Goal: Transaction & Acquisition: Purchase product/service

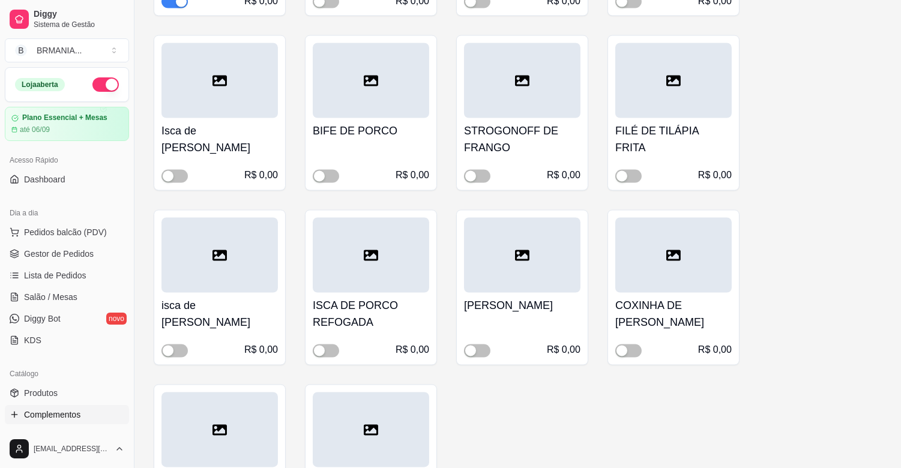
click at [61, 265] on ul "Pedidos balcão (PDV) Gestor de Pedidos Lista de Pedidos Salão / Mesas Diggy Bot…" at bounding box center [67, 286] width 124 height 127
click at [62, 270] on span "Lista de Pedidos" at bounding box center [55, 276] width 62 height 12
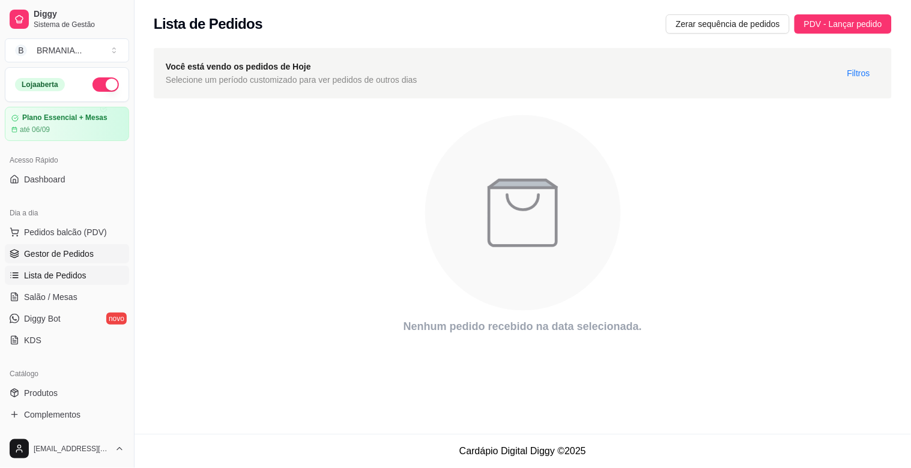
click at [89, 253] on span "Gestor de Pedidos" at bounding box center [59, 254] width 70 height 12
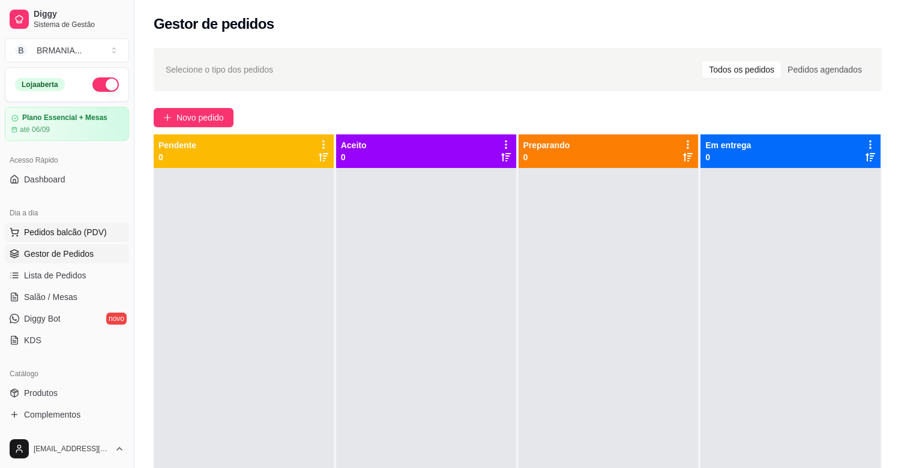
click at [92, 230] on span "Pedidos balcão (PDV)" at bounding box center [65, 232] width 83 height 12
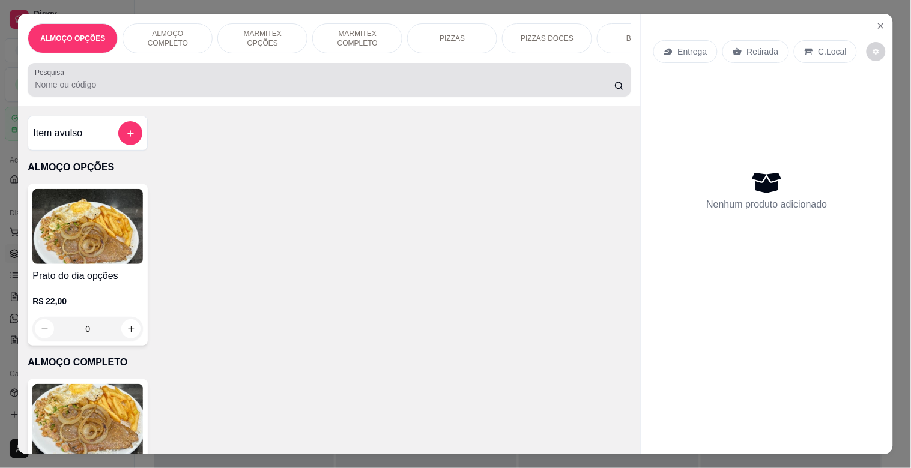
click at [153, 76] on div at bounding box center [329, 80] width 588 height 24
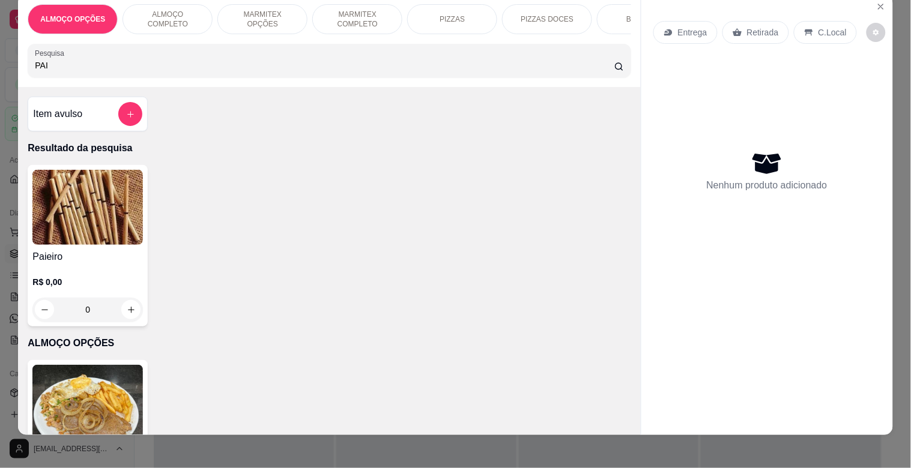
scroll to position [29, 0]
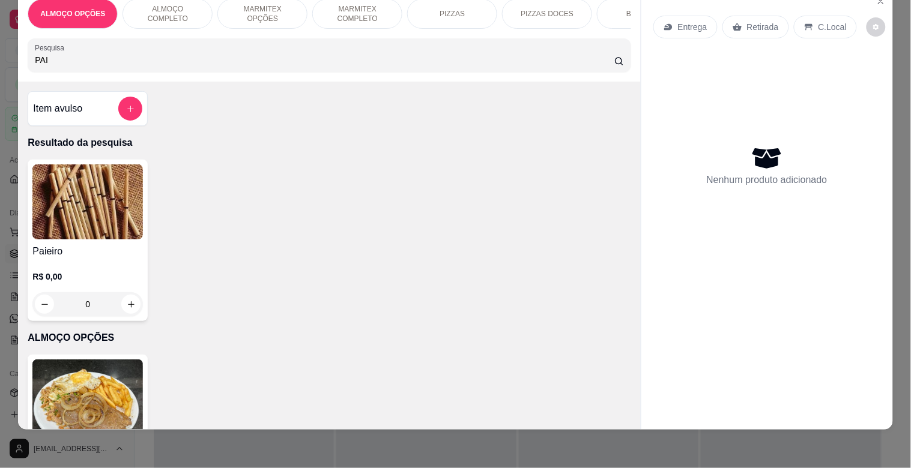
type input "PAI"
click at [94, 212] on img at bounding box center [87, 202] width 110 height 75
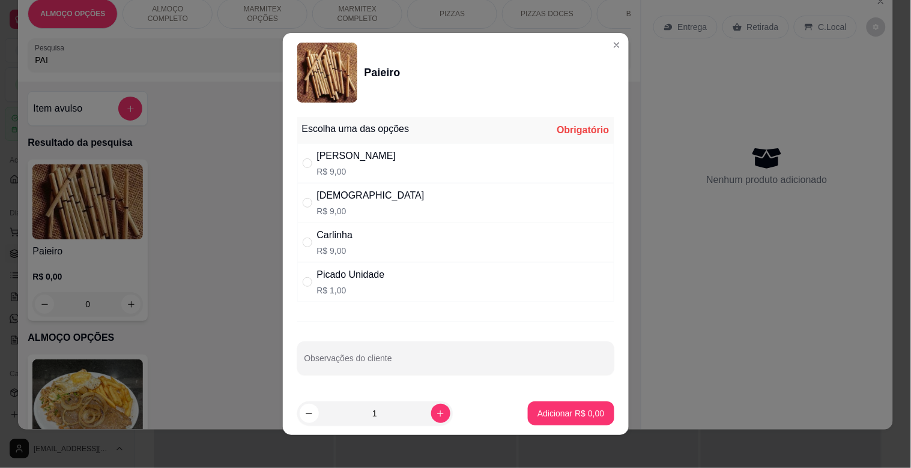
click at [413, 277] on div "Picado Unidade R$ 1,00" at bounding box center [455, 282] width 317 height 40
radio input "true"
click at [436, 410] on icon "increase-product-quantity" at bounding box center [440, 414] width 9 height 9
type input "3"
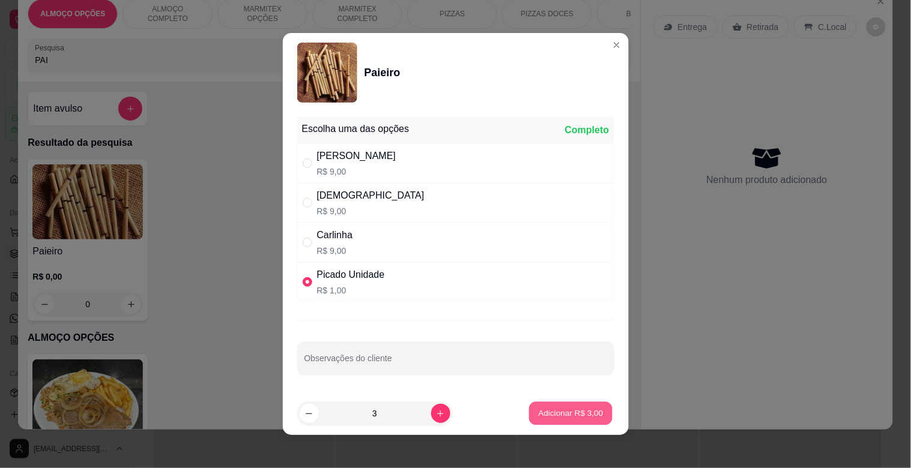
click at [566, 416] on p "Adicionar R$ 3,00" at bounding box center [571, 413] width 65 height 11
type input "3"
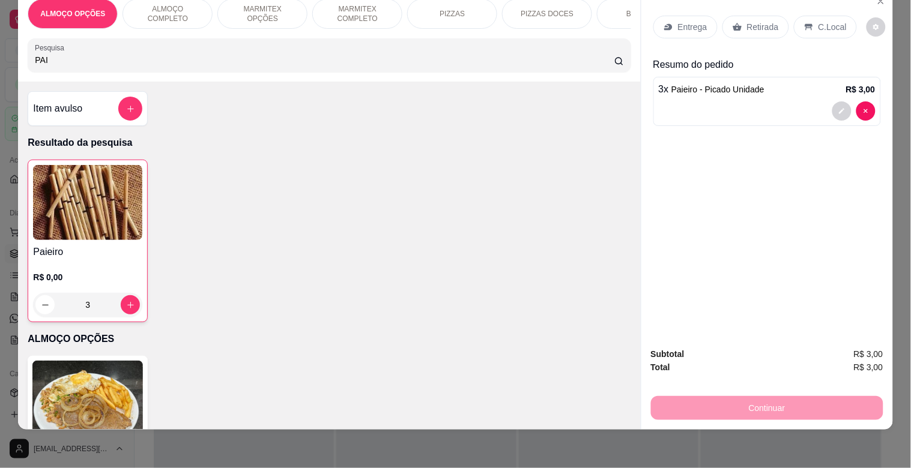
click at [757, 21] on p "Retirada" at bounding box center [763, 27] width 32 height 12
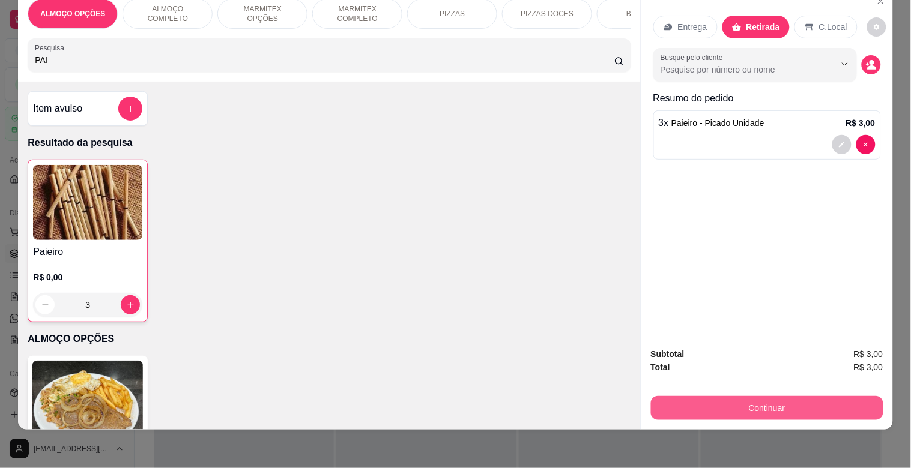
click at [754, 396] on button "Continuar" at bounding box center [767, 408] width 232 height 24
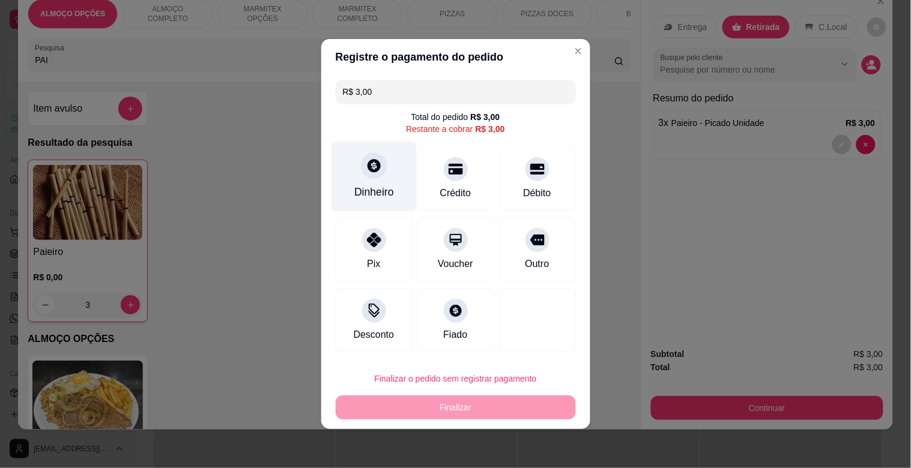
click at [337, 170] on div "Dinheiro" at bounding box center [373, 177] width 85 height 70
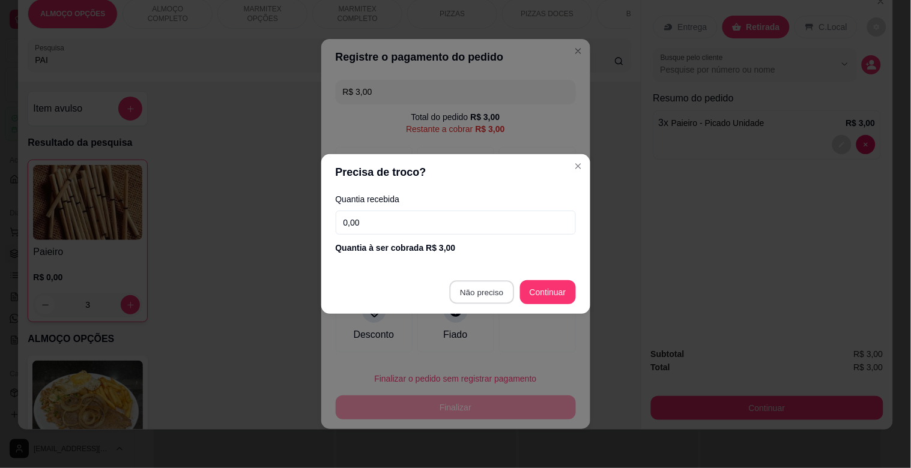
type input "R$ 0,00"
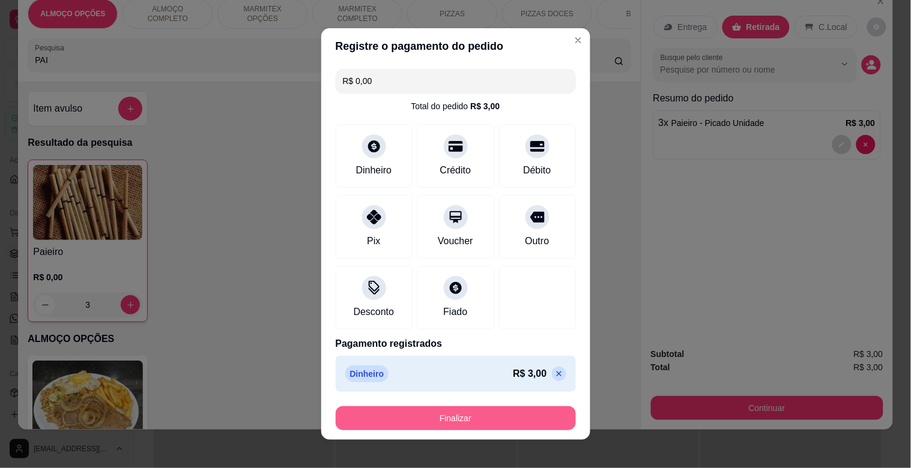
click at [491, 423] on button "Finalizar" at bounding box center [456, 419] width 240 height 24
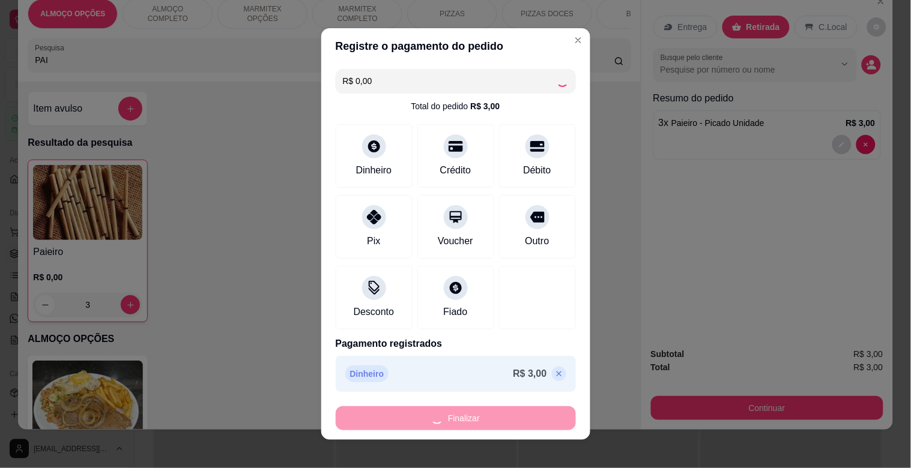
type input "0"
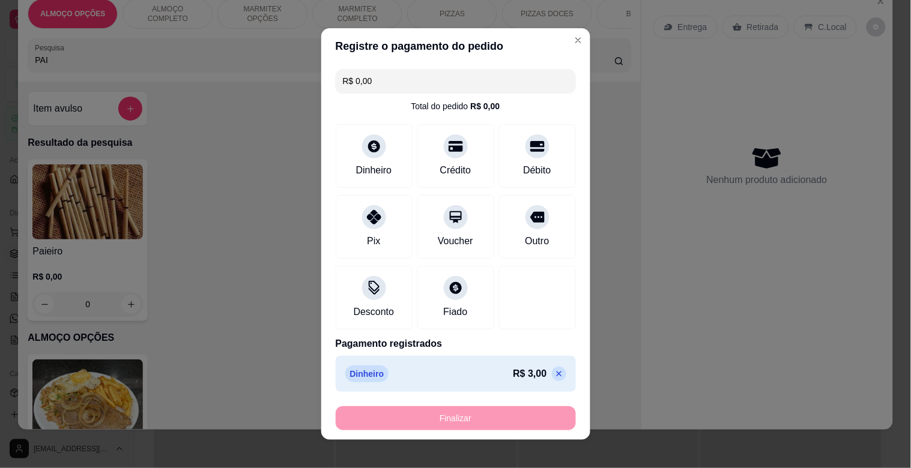
type input "-R$ 3,00"
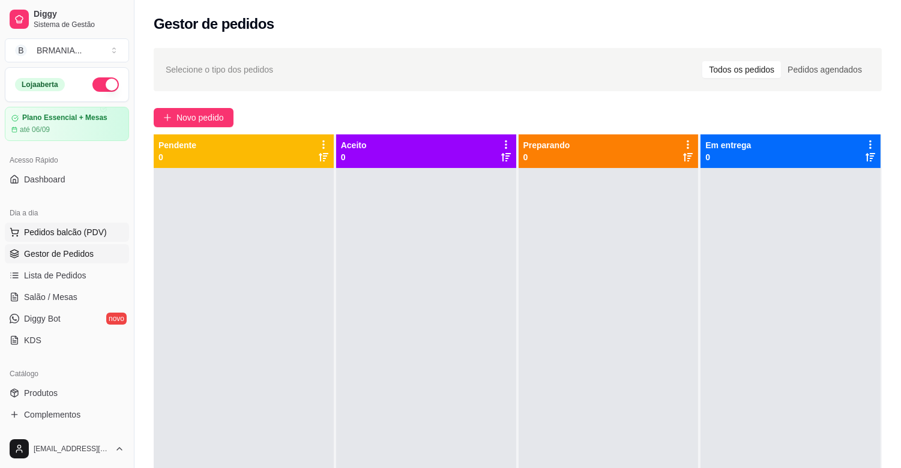
click at [73, 227] on span "Pedidos balcão (PDV)" at bounding box center [65, 232] width 83 height 12
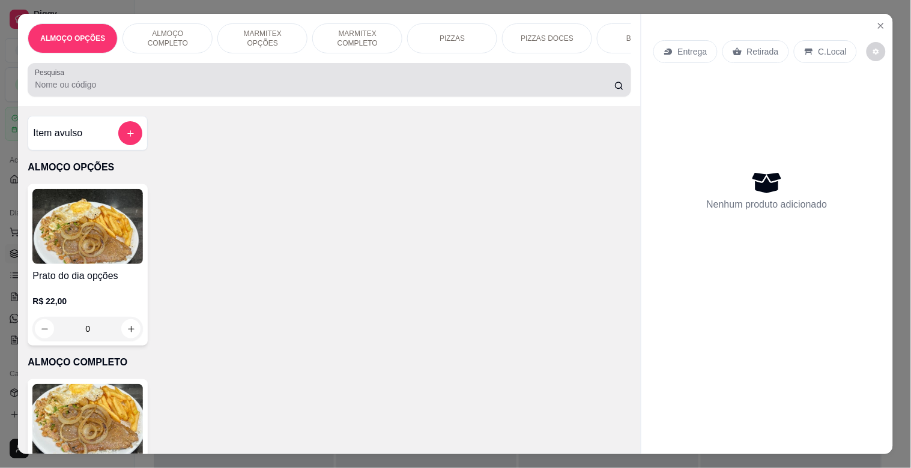
click at [201, 76] on div at bounding box center [329, 80] width 588 height 24
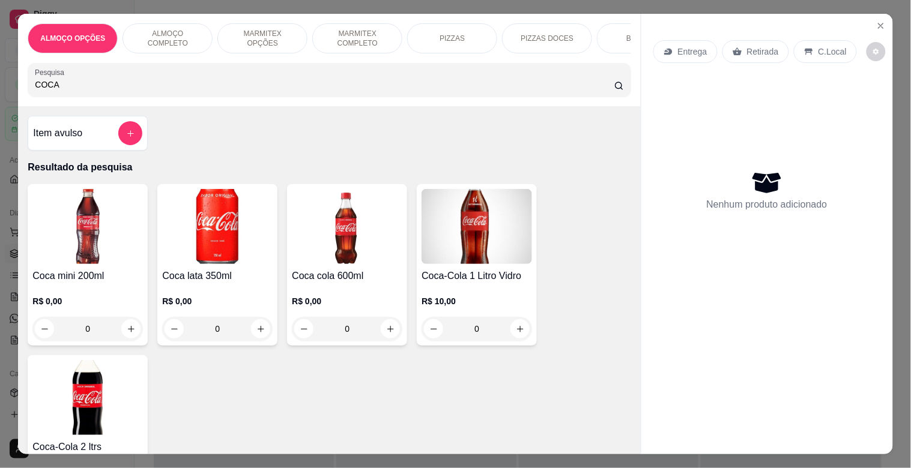
type input "COCA"
click at [347, 254] on img at bounding box center [347, 226] width 110 height 75
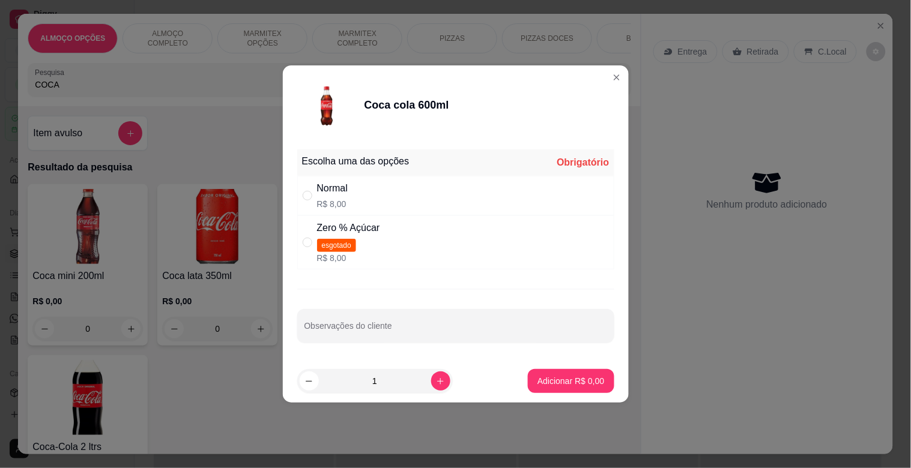
click at [399, 195] on div "Normal R$ 8,00" at bounding box center [455, 196] width 317 height 40
radio input "true"
click at [565, 375] on button "Adicionar R$ 8,00" at bounding box center [570, 381] width 83 height 23
type input "1"
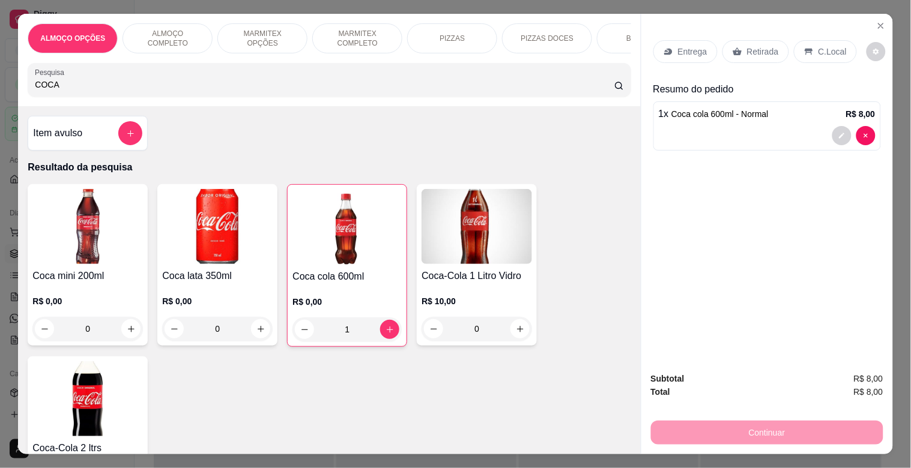
click at [232, 86] on input "COCA" at bounding box center [324, 85] width 579 height 12
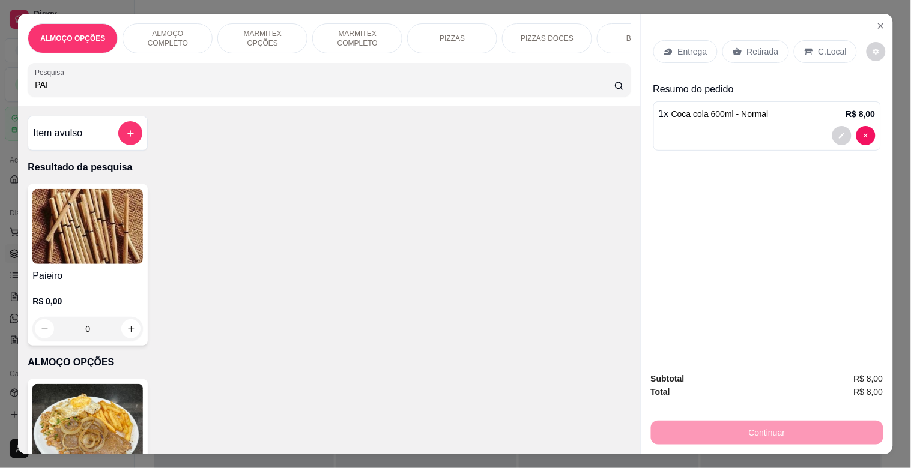
type input "PAI"
click at [120, 247] on img at bounding box center [87, 226] width 110 height 75
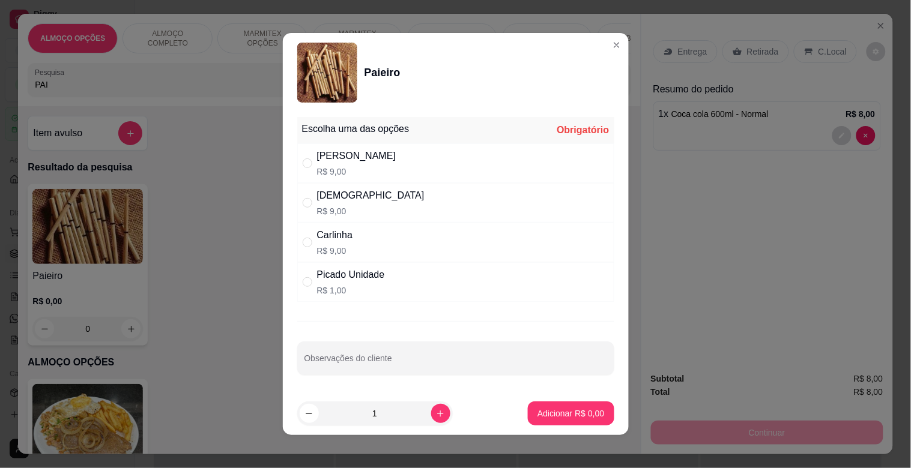
drag, startPoint x: 367, startPoint y: 198, endPoint x: 423, endPoint y: 255, distance: 79.4
click at [369, 199] on div "Dinha R$ 9,00" at bounding box center [455, 203] width 317 height 40
radio input "true"
click at [557, 418] on p "Adicionar R$ 9,00" at bounding box center [571, 413] width 65 height 11
type input "1"
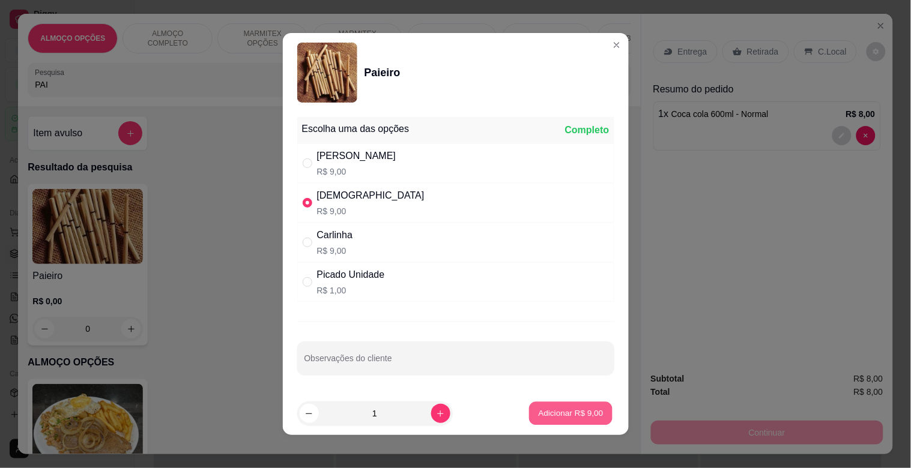
type input "1"
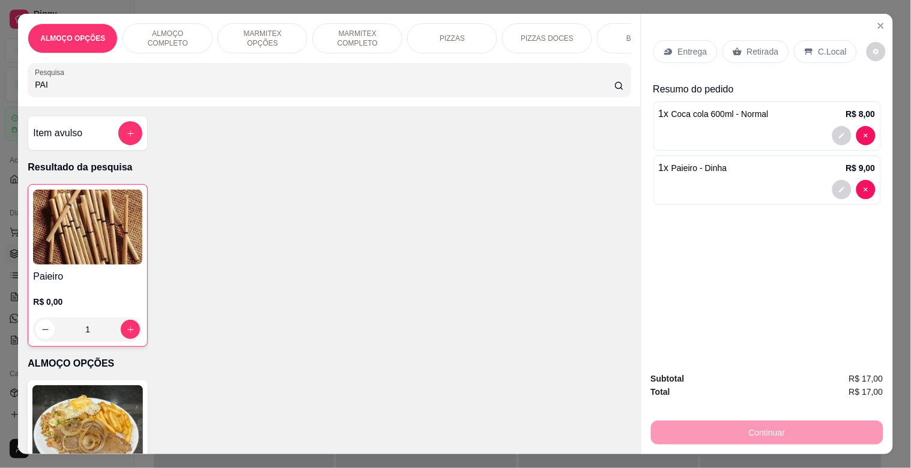
click at [742, 53] on div "Retirada" at bounding box center [755, 51] width 67 height 23
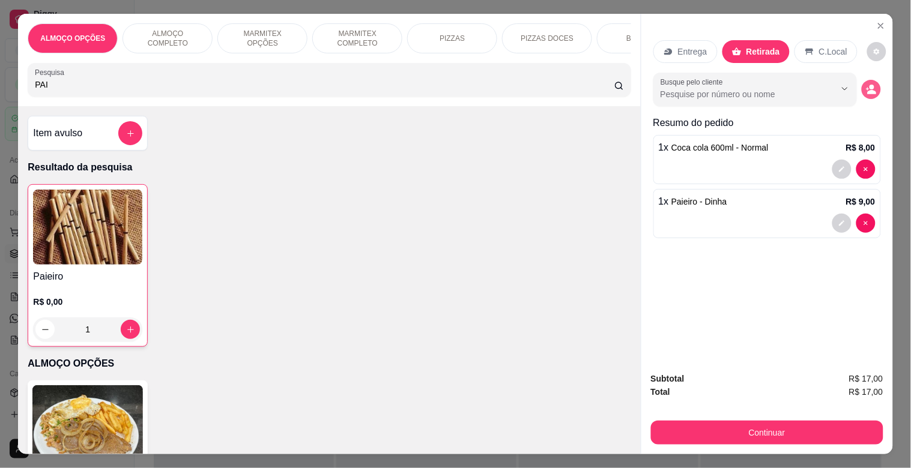
click at [869, 85] on circle "decrease-product-quantity" at bounding box center [871, 87] width 5 height 5
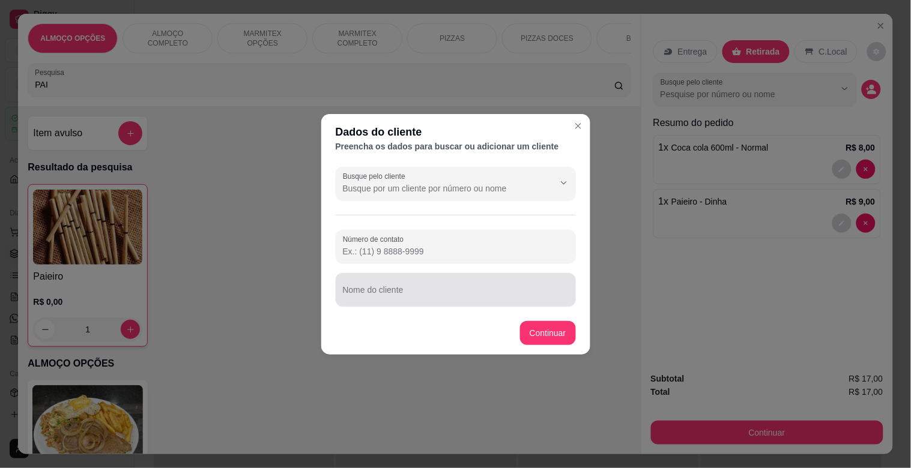
click at [406, 286] on div at bounding box center [456, 290] width 226 height 24
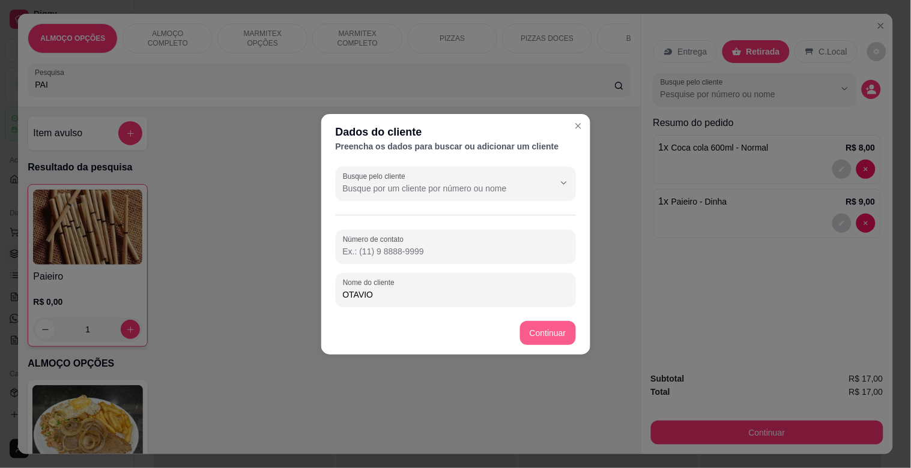
type input "OTAVIO"
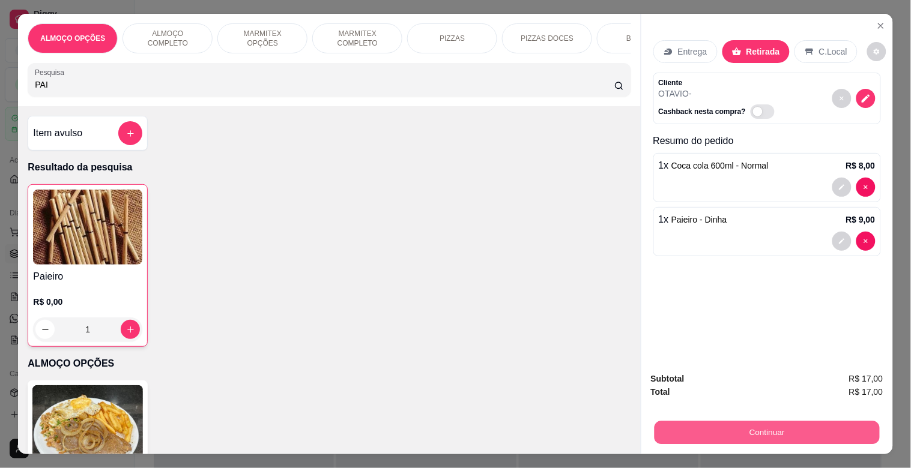
click at [770, 426] on button "Continuar" at bounding box center [766, 432] width 225 height 23
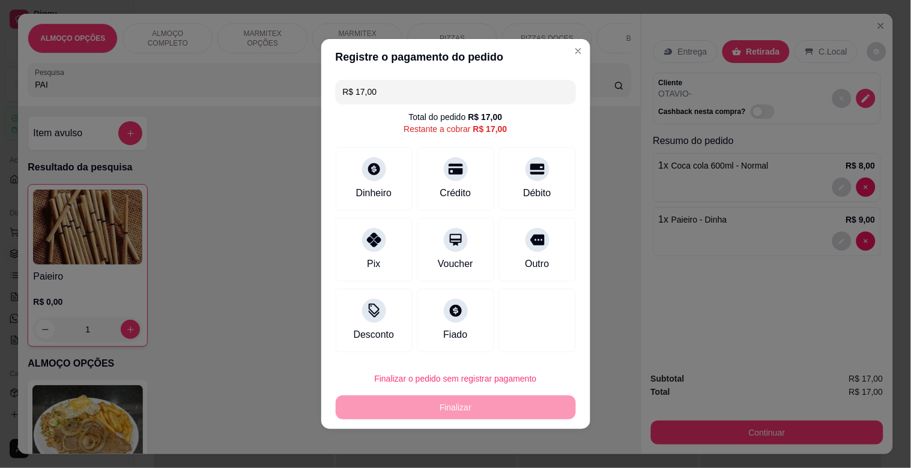
click at [534, 250] on div "Outro" at bounding box center [537, 250] width 77 height 64
type input "R$ 0,00"
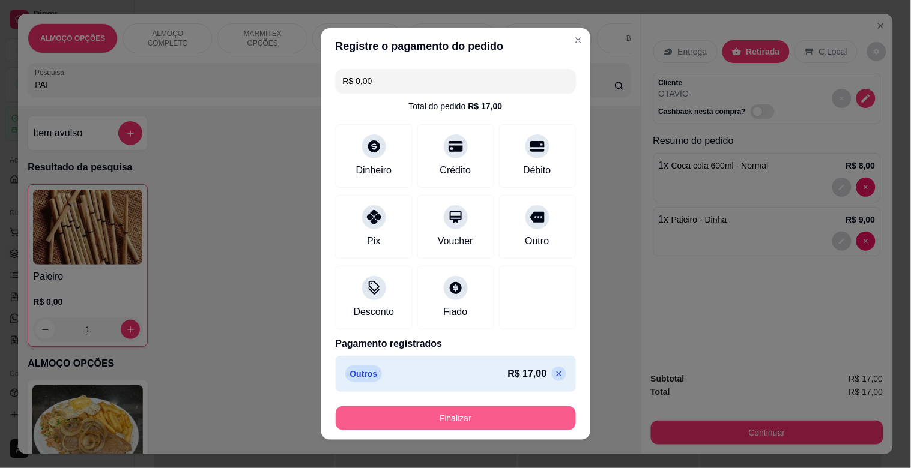
click at [491, 423] on button "Finalizar" at bounding box center [456, 419] width 240 height 24
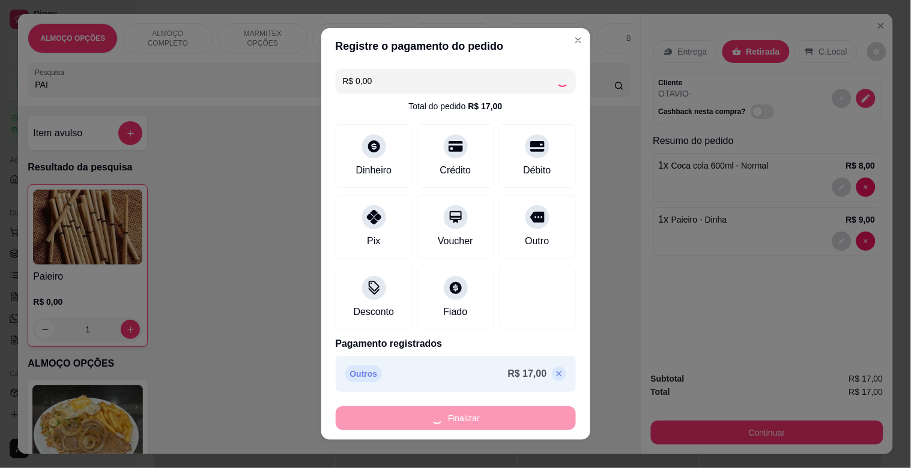
type input "0"
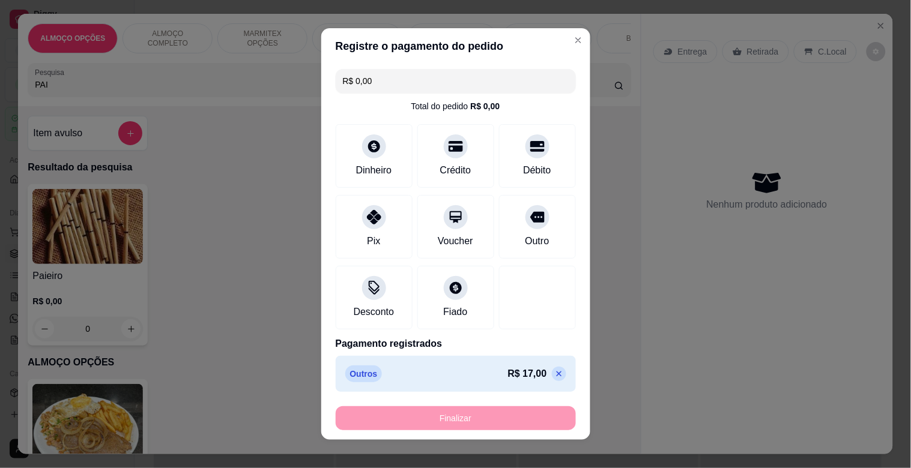
type input "-R$ 17,00"
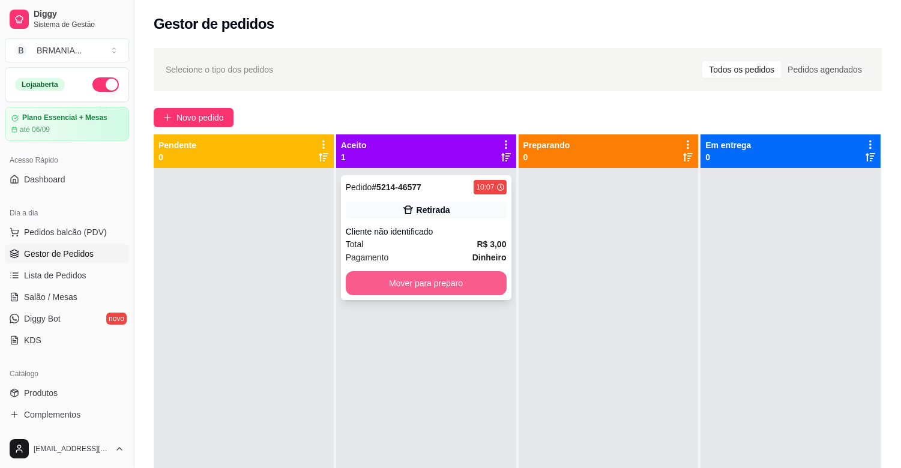
click at [448, 287] on button "Mover para preparo" at bounding box center [426, 283] width 161 height 24
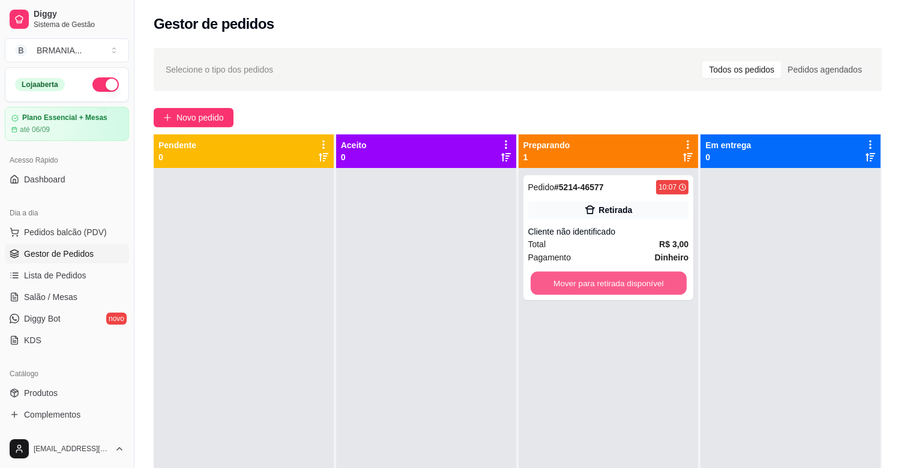
click at [598, 284] on button "Mover para retirada disponível" at bounding box center [609, 283] width 156 height 23
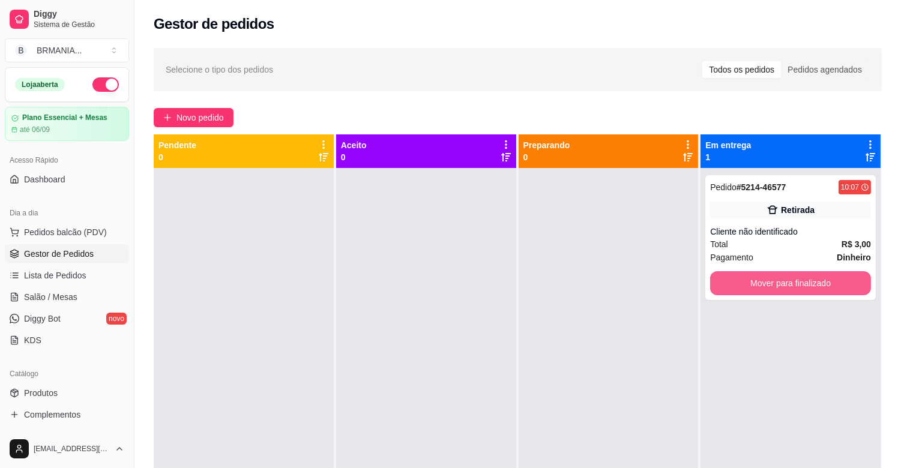
click at [775, 292] on button "Mover para finalizado" at bounding box center [790, 283] width 161 height 24
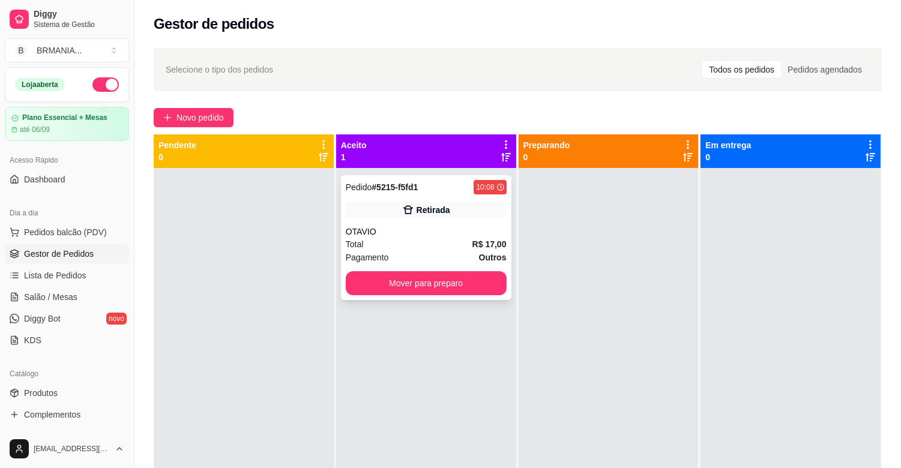
click at [437, 231] on div "OTAVIO" at bounding box center [426, 232] width 161 height 12
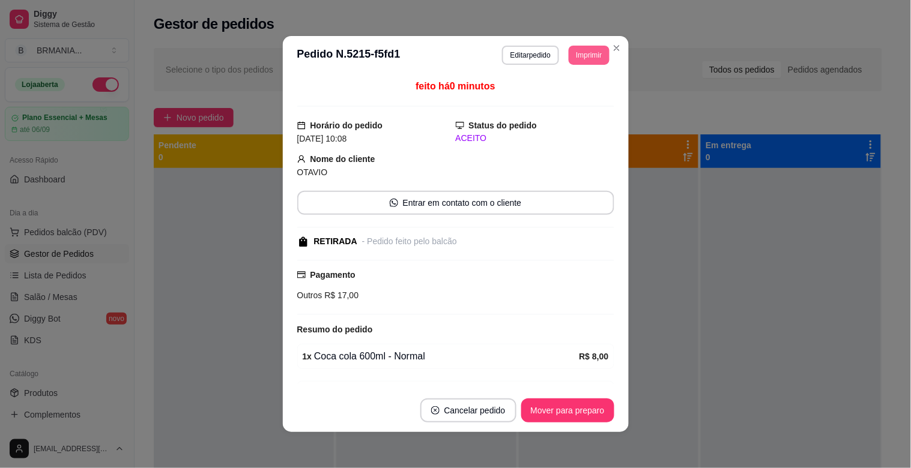
click at [587, 53] on button "Imprimir" at bounding box center [589, 55] width 40 height 19
click at [570, 102] on button "IMPRESSORA" at bounding box center [562, 97] width 84 height 19
click at [561, 407] on button "Mover para preparo" at bounding box center [567, 411] width 93 height 24
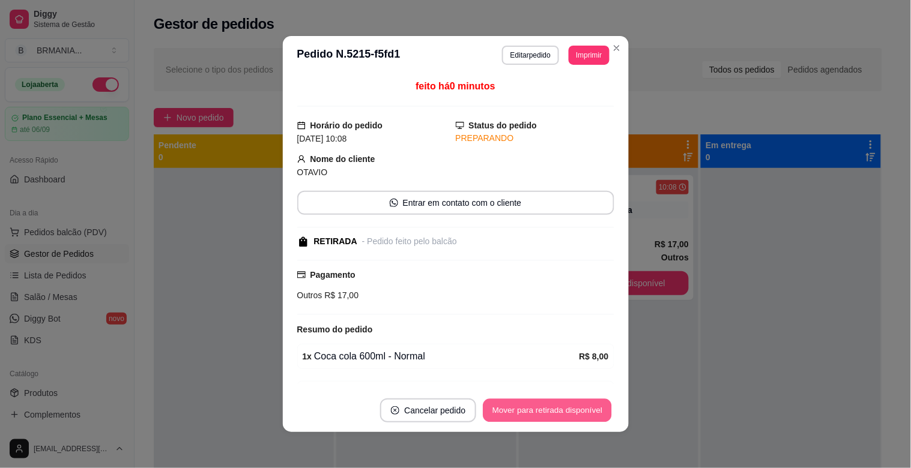
click at [567, 410] on button "Mover para retirada disponível" at bounding box center [547, 410] width 129 height 23
click at [568, 411] on div "Mover para retirada disponível" at bounding box center [539, 411] width 150 height 24
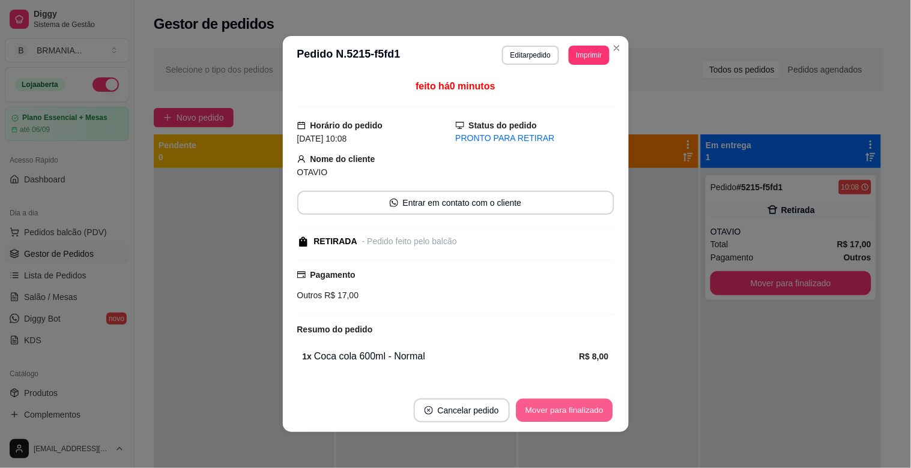
click at [571, 410] on button "Mover para finalizado" at bounding box center [564, 410] width 97 height 23
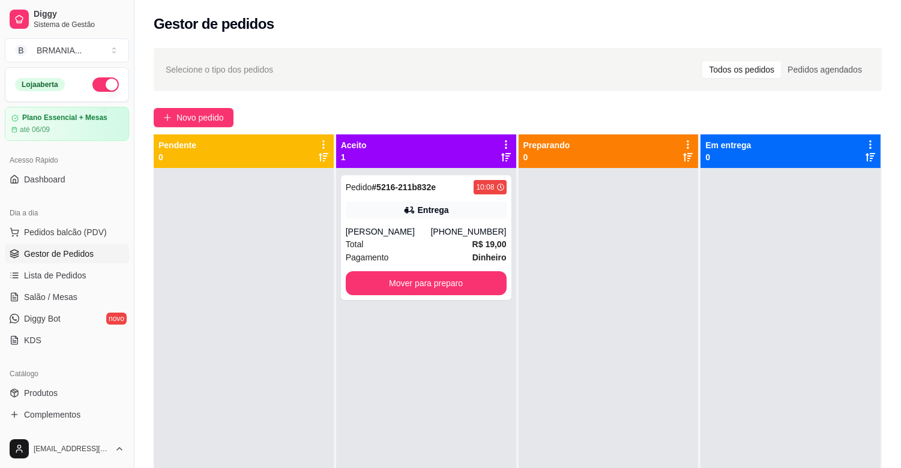
click at [273, 227] on div at bounding box center [244, 402] width 180 height 468
click at [98, 225] on button "Pedidos balcão (PDV)" at bounding box center [67, 232] width 124 height 19
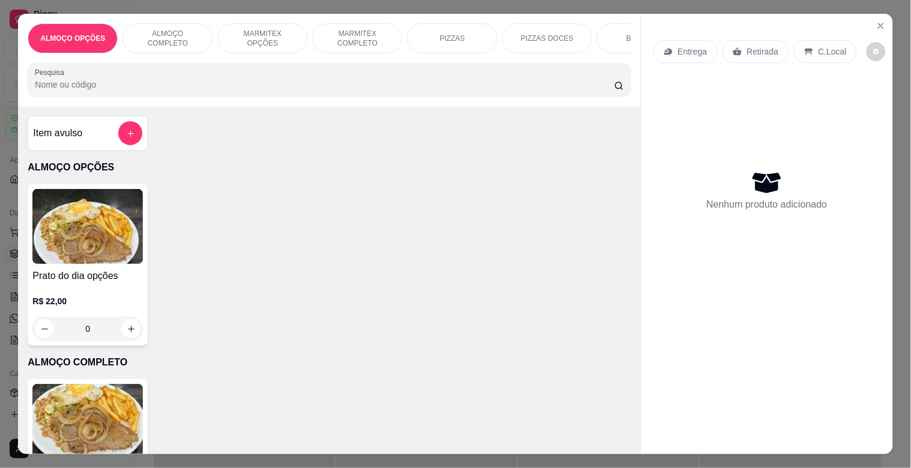
click at [351, 43] on p "MARMITEX COMPLETO" at bounding box center [357, 38] width 70 height 19
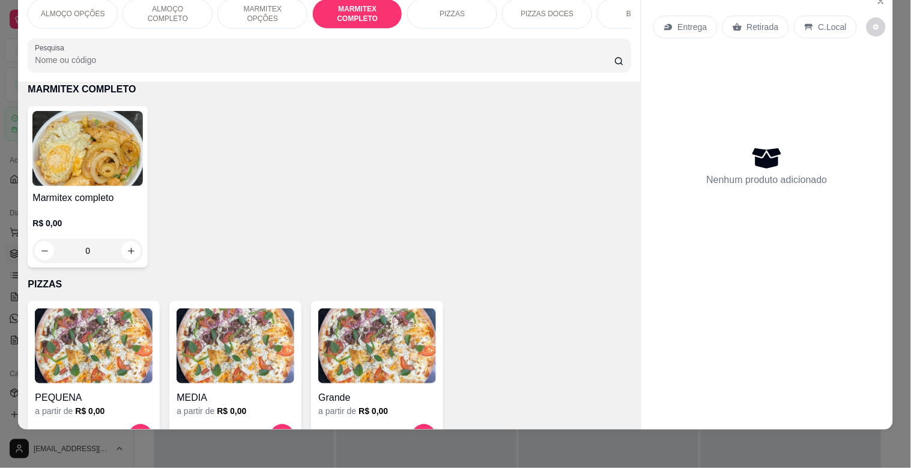
click at [117, 143] on img at bounding box center [87, 148] width 110 height 75
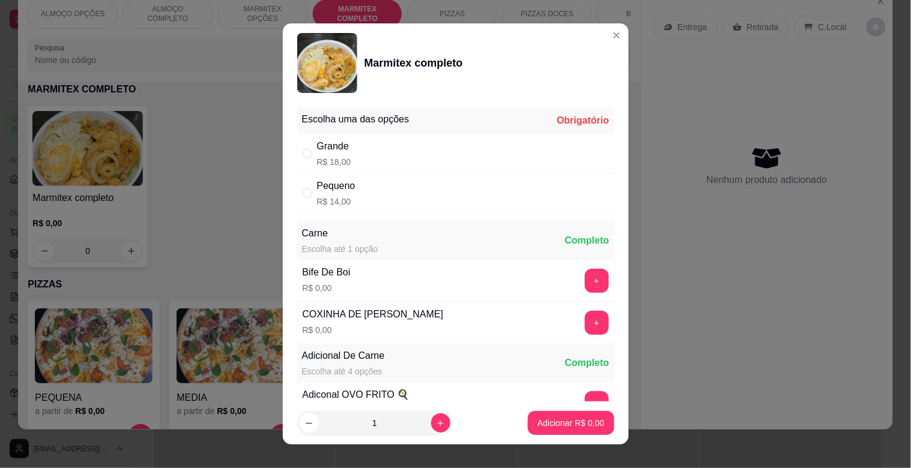
drag, startPoint x: 394, startPoint y: 167, endPoint x: 401, endPoint y: 169, distance: 7.0
click at [401, 169] on div "Grande R$ 18,00" at bounding box center [455, 154] width 317 height 40
radio input "true"
click at [585, 280] on button "+" at bounding box center [596, 281] width 23 height 23
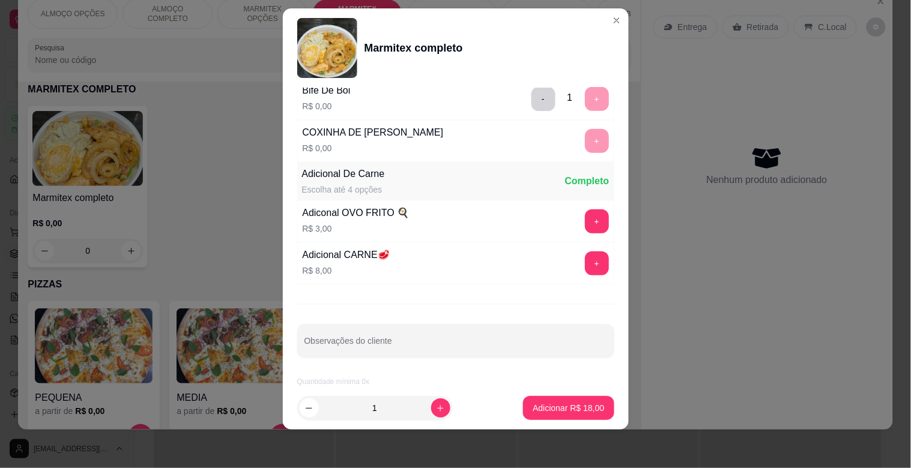
scroll to position [168, 0]
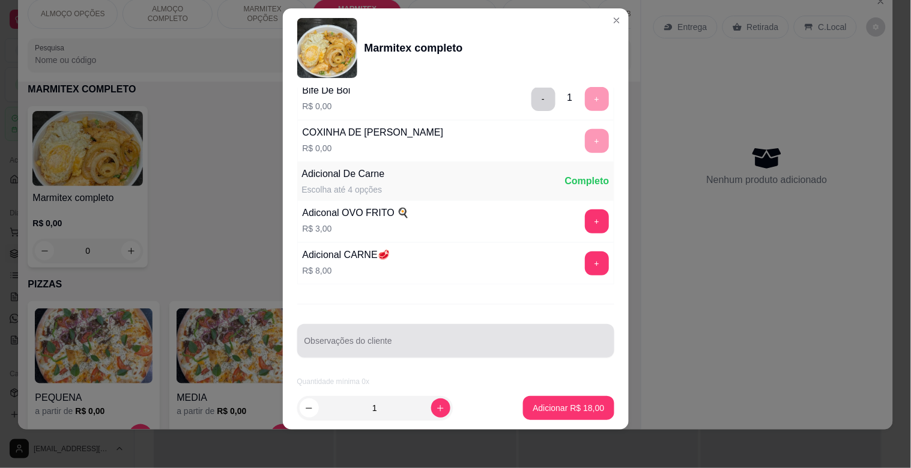
click at [417, 358] on div "Escolha uma das opções Completo Grande R$ 18,00 Pequeno R$ 14,00 Carne Escolha …" at bounding box center [456, 237] width 346 height 299
click at [419, 340] on input "Observações do cliente" at bounding box center [455, 346] width 303 height 12
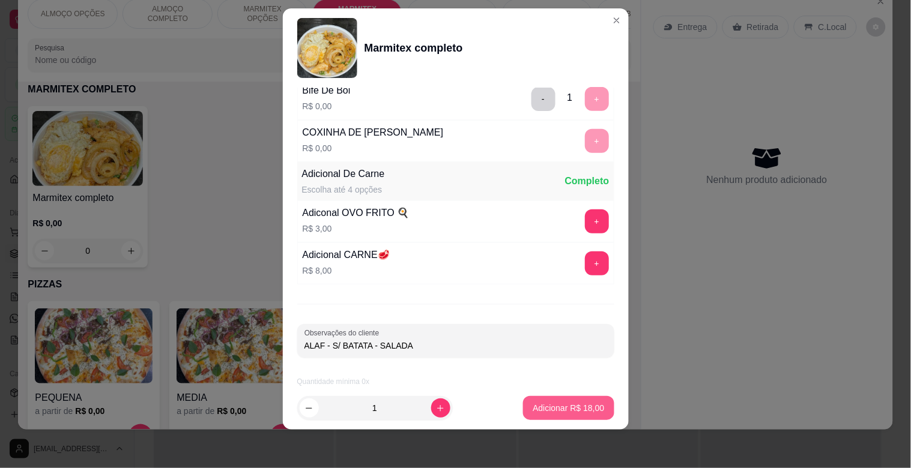
type input "ALAF - S/ BATATA - SALADA"
click at [572, 410] on p "Adicionar R$ 18,00" at bounding box center [568, 408] width 71 height 12
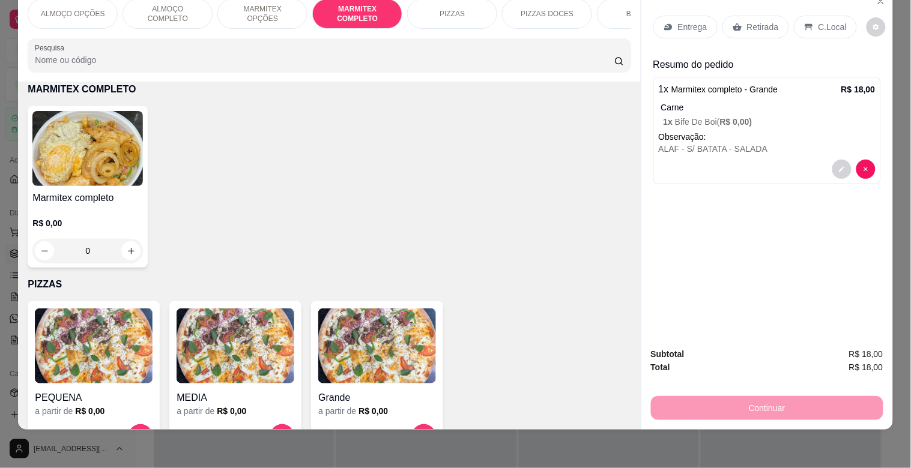
click at [118, 182] on img at bounding box center [87, 148] width 110 height 75
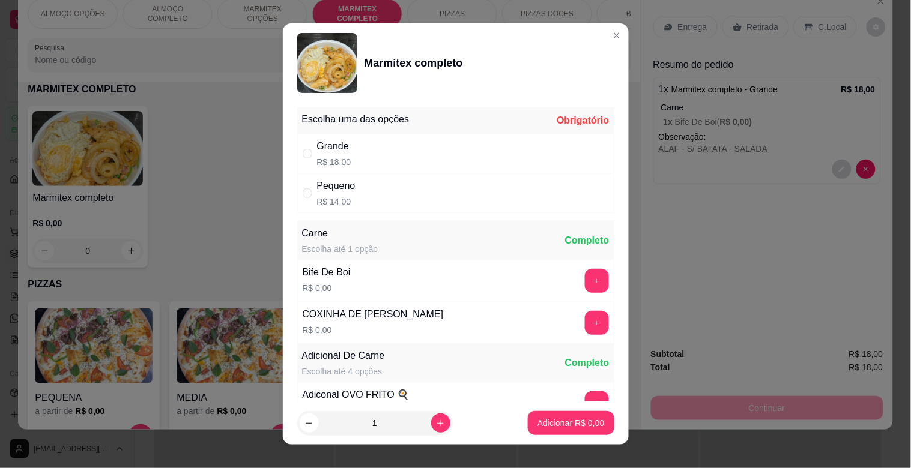
click at [378, 157] on div "Grande R$ 18,00" at bounding box center [455, 154] width 317 height 40
radio input "true"
click at [585, 285] on button "+" at bounding box center [597, 281] width 24 height 24
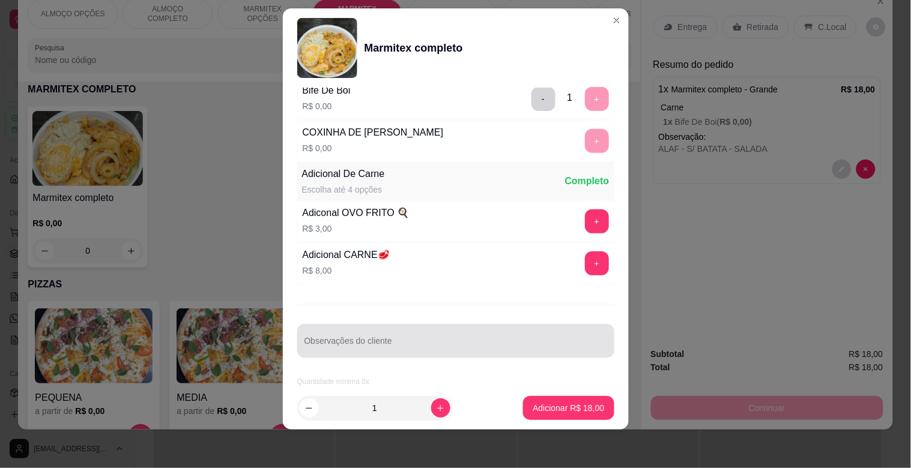
click at [402, 351] on div at bounding box center [455, 341] width 303 height 24
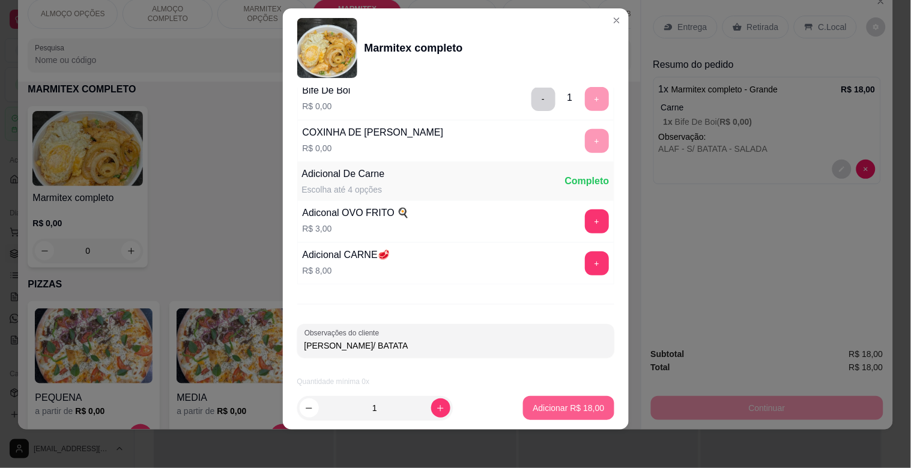
type input "[PERSON_NAME]/ BATATA"
click at [555, 404] on p "Adicionar R$ 18,00" at bounding box center [569, 407] width 70 height 11
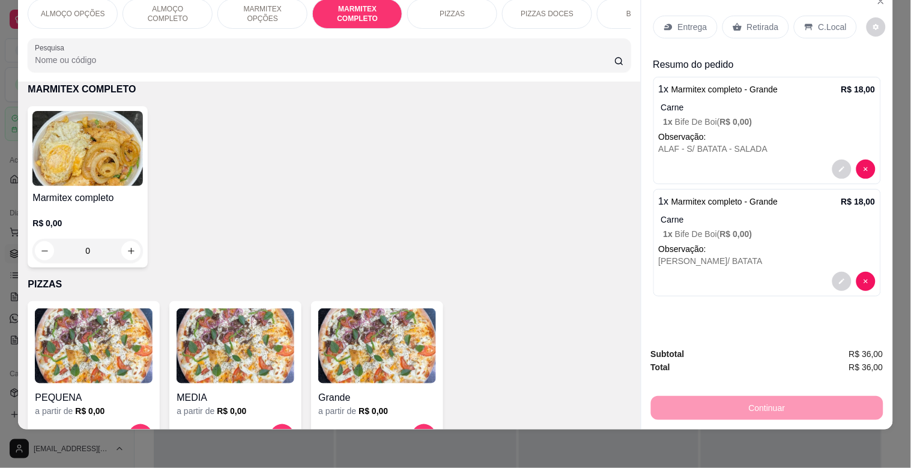
click at [56, 147] on img at bounding box center [87, 148] width 110 height 75
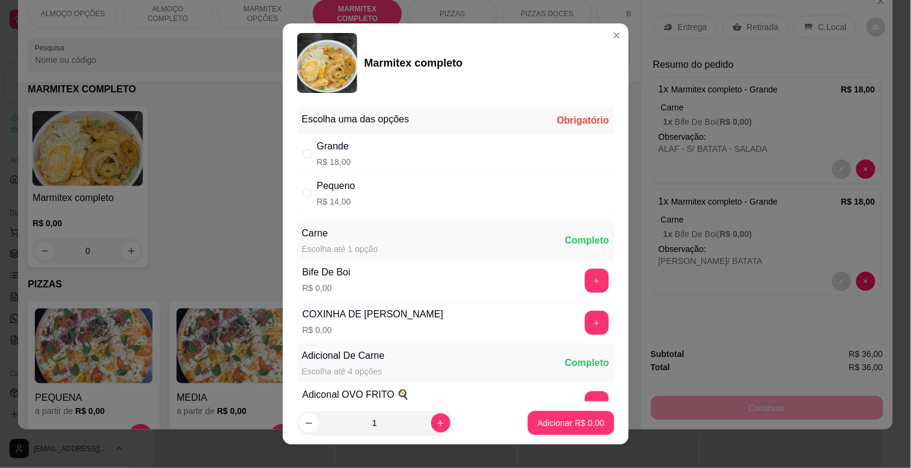
click at [441, 152] on div "Grande R$ 18,00" at bounding box center [455, 154] width 317 height 40
radio input "true"
click at [585, 321] on button "+" at bounding box center [596, 323] width 23 height 23
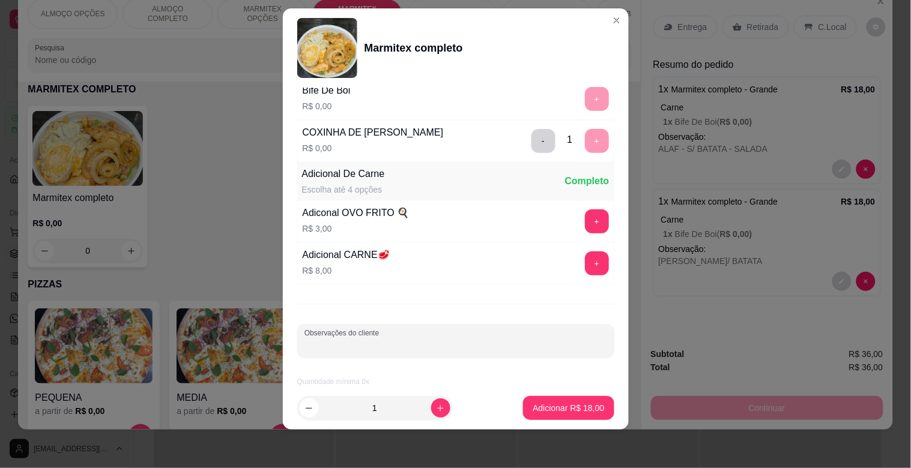
click at [400, 342] on input "Observações do cliente" at bounding box center [455, 346] width 303 height 12
type input "MOISES - S/ BATATA - SALADA"
click at [549, 406] on p "Adicionar R$ 18,00" at bounding box center [569, 407] width 70 height 11
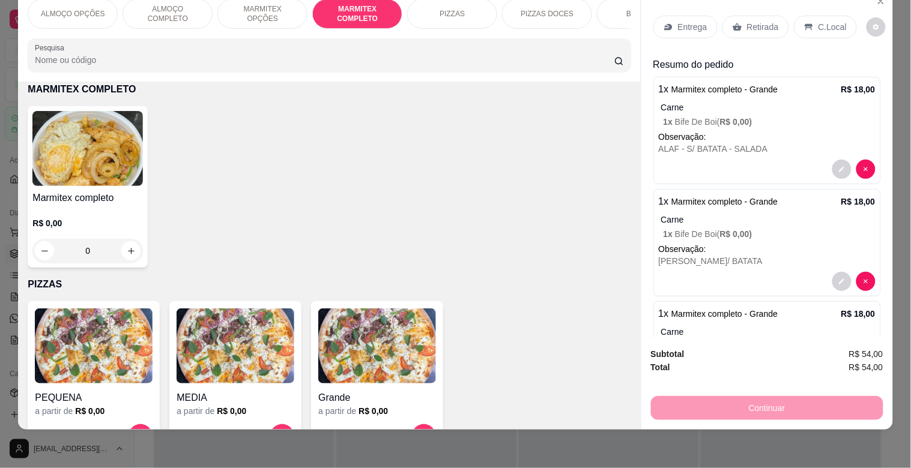
click at [97, 144] on img at bounding box center [87, 148] width 110 height 75
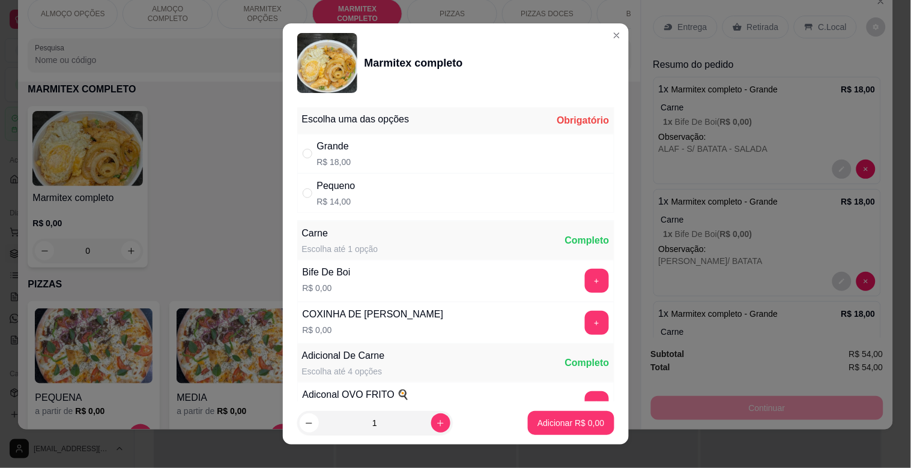
drag, startPoint x: 361, startPoint y: 148, endPoint x: 347, endPoint y: 133, distance: 20.4
click at [358, 147] on div "Grande R$ 18,00" at bounding box center [455, 154] width 317 height 40
radio input "true"
click at [567, 262] on div "Bife De Boi R$ 0,00 +" at bounding box center [455, 281] width 317 height 42
click at [585, 274] on button "+" at bounding box center [596, 281] width 23 height 23
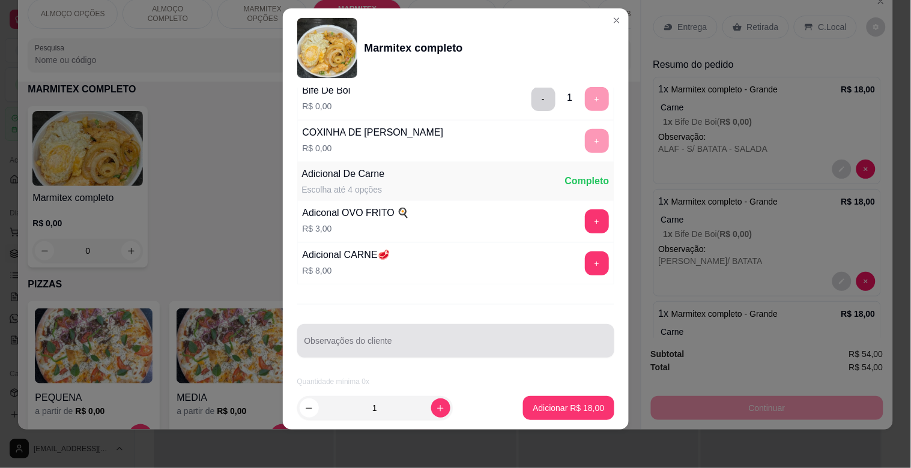
click at [392, 329] on div at bounding box center [455, 341] width 303 height 24
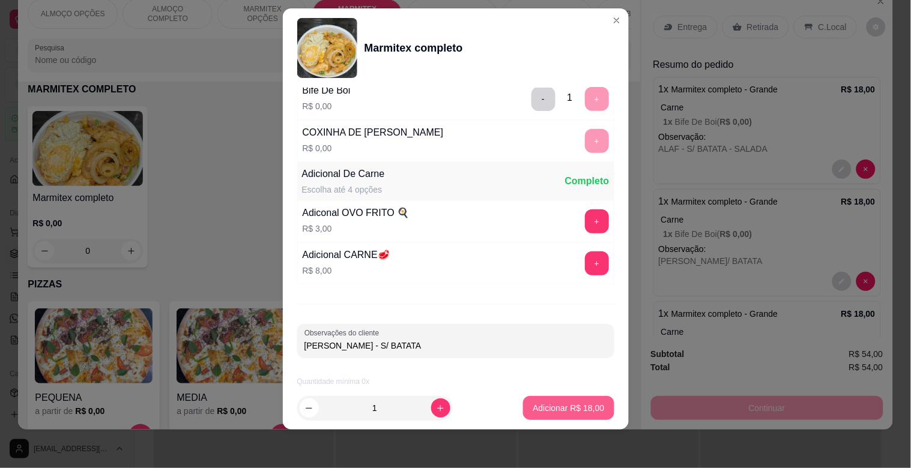
type input "[PERSON_NAME] - S/ BATATA"
click at [547, 413] on p "Adicionar R$ 18,00" at bounding box center [569, 407] width 70 height 11
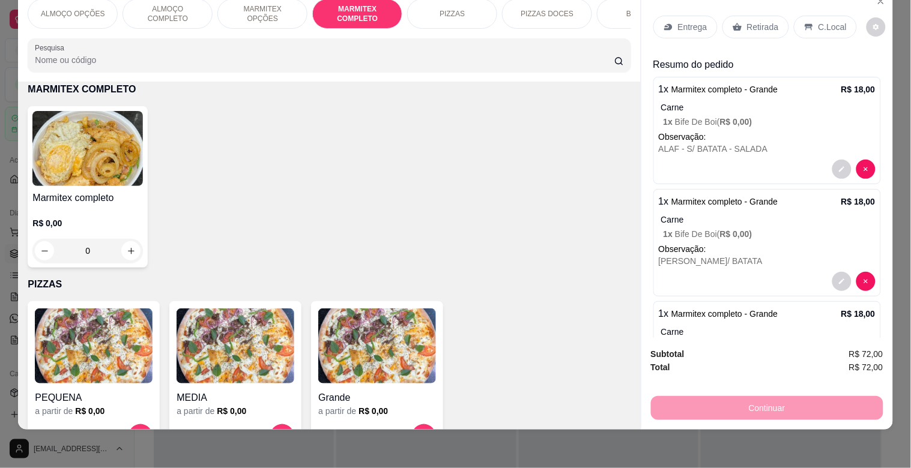
click at [119, 152] on img at bounding box center [87, 148] width 110 height 75
click at [423, 163] on div "Grande R$ 18,00" at bounding box center [455, 154] width 317 height 40
radio input "true"
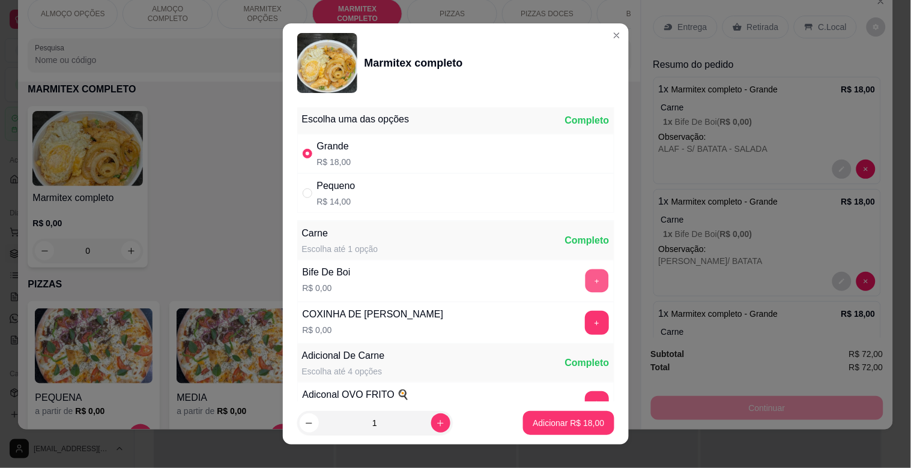
click at [585, 278] on button "+" at bounding box center [596, 281] width 23 height 23
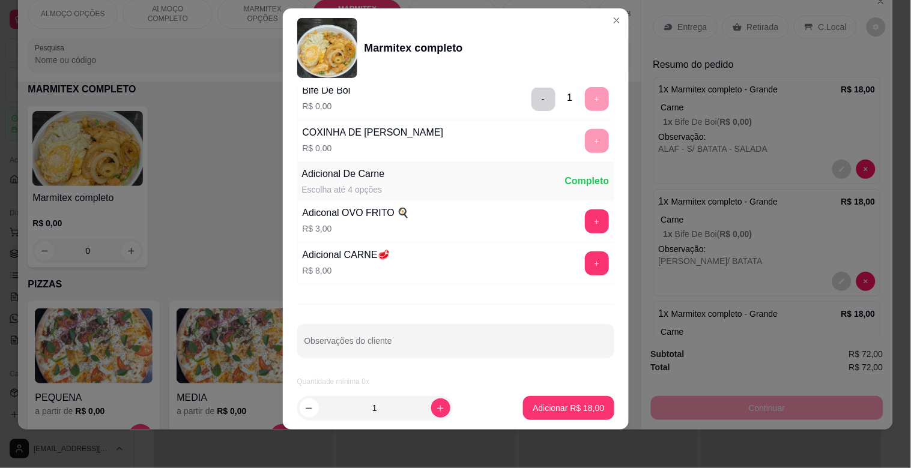
drag, startPoint x: 383, startPoint y: 361, endPoint x: 387, endPoint y: 344, distance: 17.2
click at [384, 357] on div "Escolha uma das opções Completo Grande R$ 18,00 Pequeno R$ 14,00 Carne Escolha …" at bounding box center [456, 237] width 346 height 299
click at [387, 344] on input "Observações do cliente" at bounding box center [455, 346] width 303 height 12
type input "[PERSON_NAME] - S/ BATATA - SALADA"
click at [561, 410] on p "Adicionar R$ 18,00" at bounding box center [568, 408] width 71 height 12
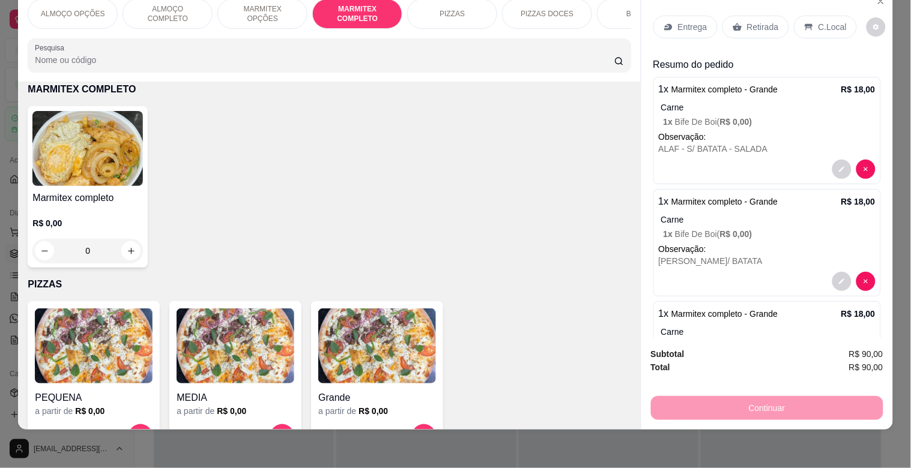
click at [680, 21] on p "Entrega" at bounding box center [692, 27] width 29 height 12
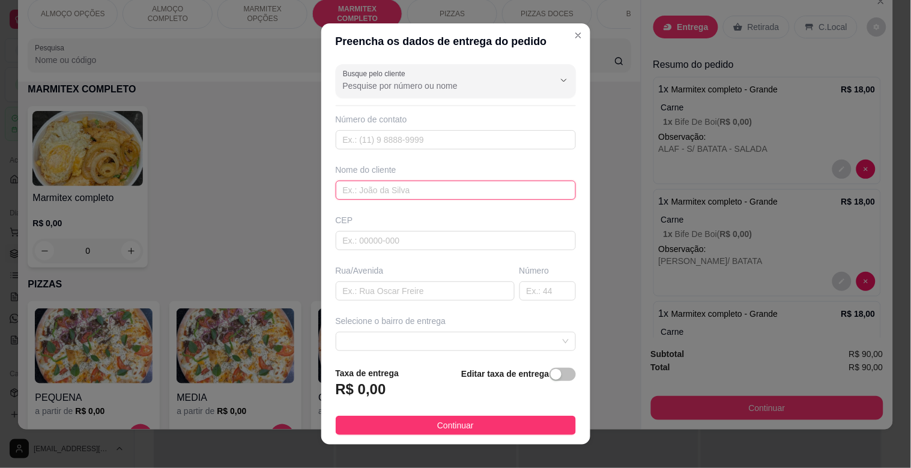
click at [389, 184] on input "text" at bounding box center [456, 190] width 240 height 19
type input "MECANIAC PERES"
click at [389, 296] on input "text" at bounding box center [425, 291] width 179 height 19
type input "TOCANTINS"
drag, startPoint x: 530, startPoint y: 278, endPoint x: 531, endPoint y: 290, distance: 12.1
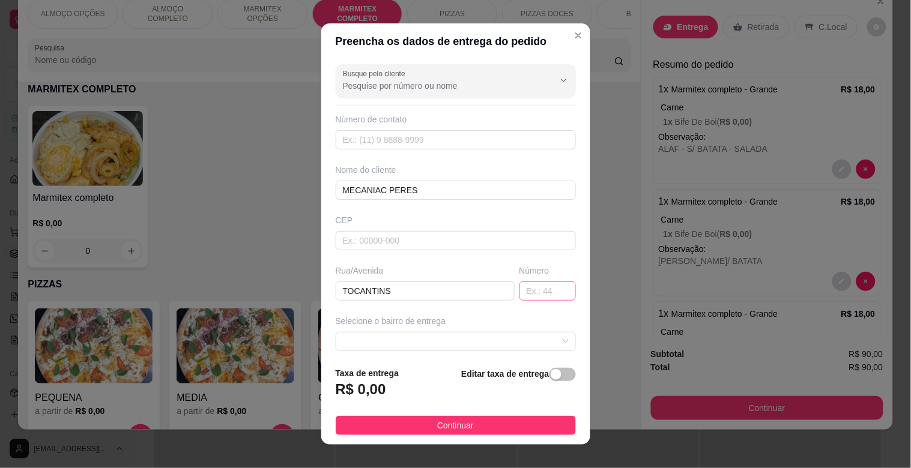
click at [531, 282] on div "Número" at bounding box center [547, 283] width 61 height 36
click at [533, 291] on input "text" at bounding box center [547, 291] width 56 height 19
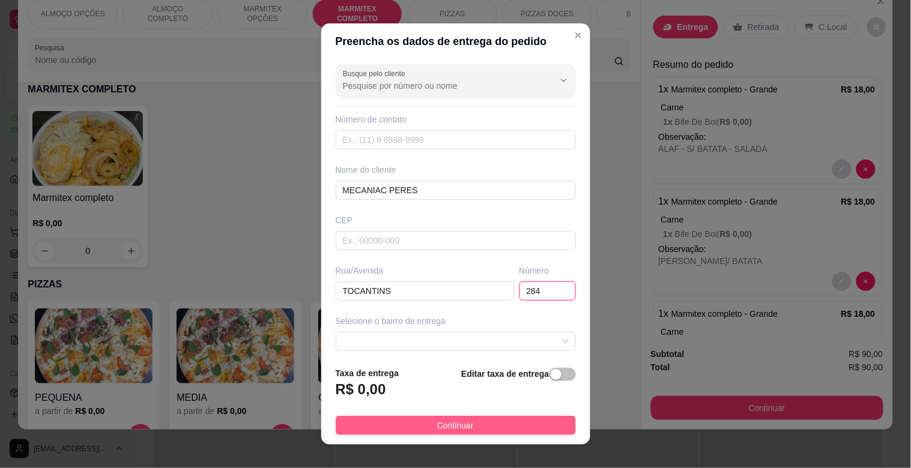
type input "284"
click at [445, 427] on span "Continuar" at bounding box center [455, 425] width 37 height 13
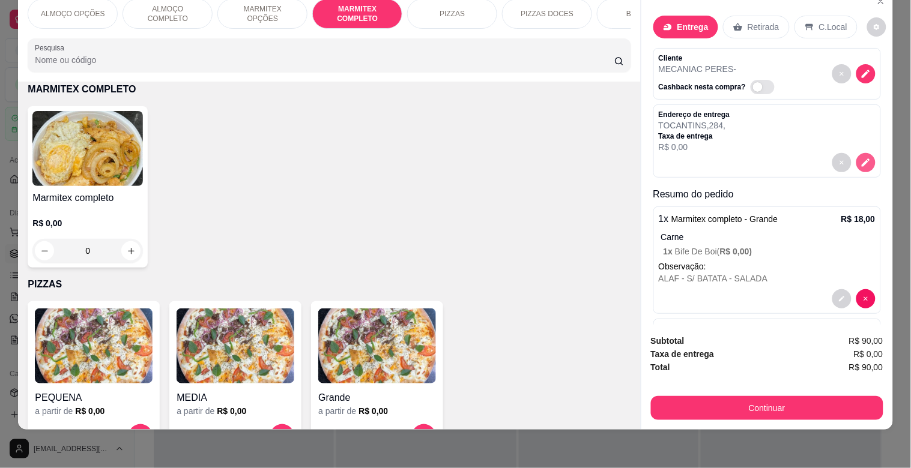
click at [860, 157] on icon "decrease-product-quantity" at bounding box center [865, 162] width 11 height 11
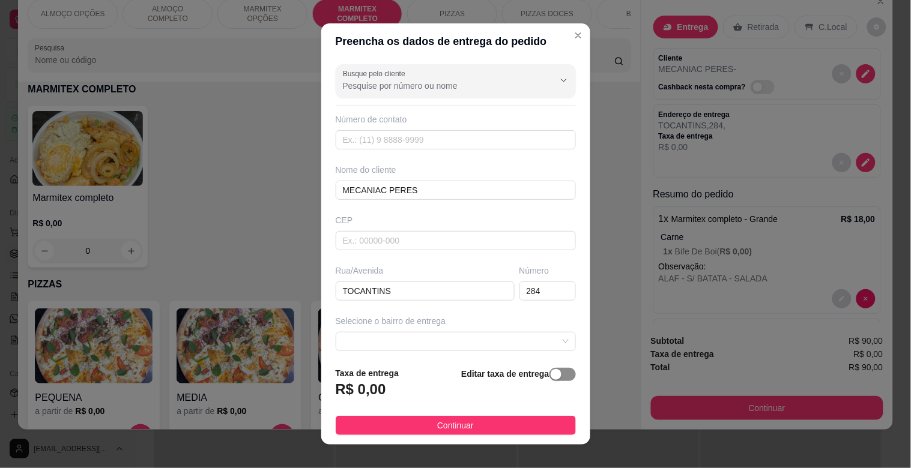
click at [549, 368] on span "button" at bounding box center [562, 374] width 26 height 13
drag, startPoint x: 401, startPoint y: 375, endPoint x: 399, endPoint y: 387, distance: 12.7
click at [399, 387] on div "Taxa de entrega 0,00" at bounding box center [401, 385] width 130 height 42
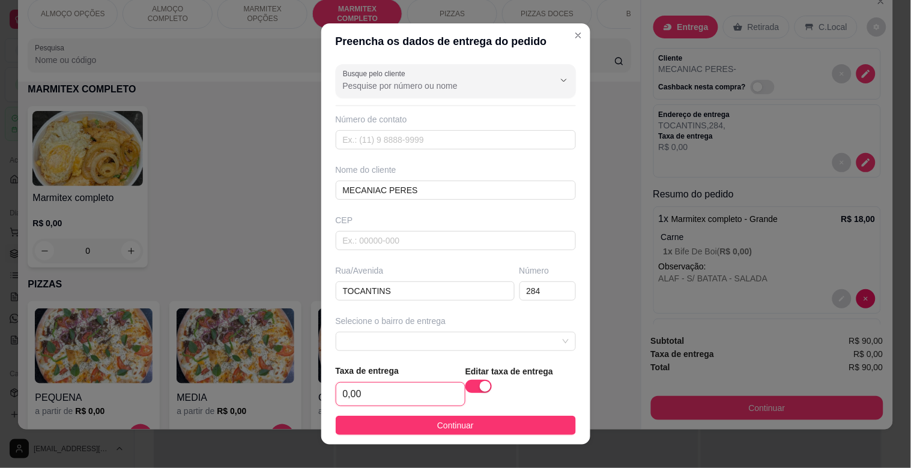
click at [399, 387] on input "0,00" at bounding box center [400, 394] width 129 height 23
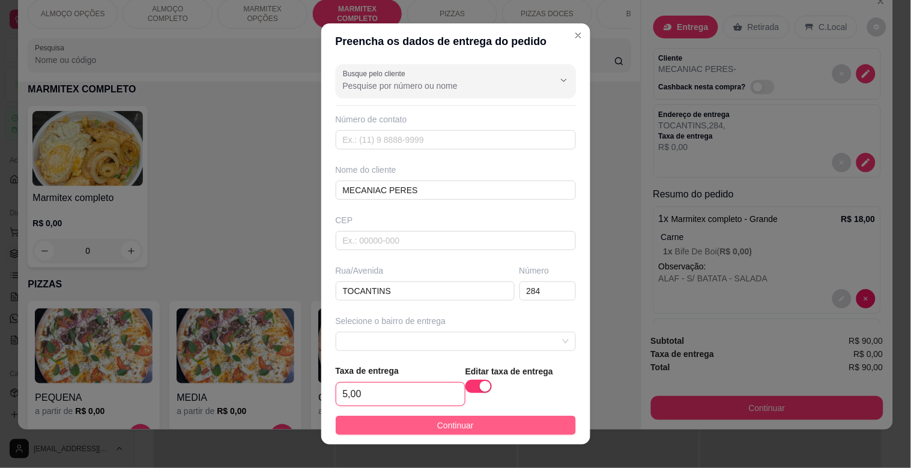
type input "5,00"
click at [446, 421] on span "Continuar" at bounding box center [455, 425] width 37 height 13
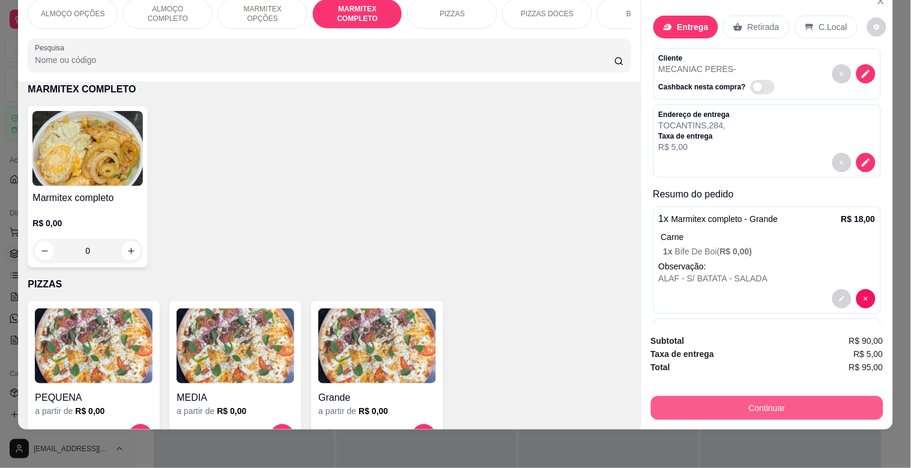
click at [757, 398] on button "Continuar" at bounding box center [767, 408] width 232 height 24
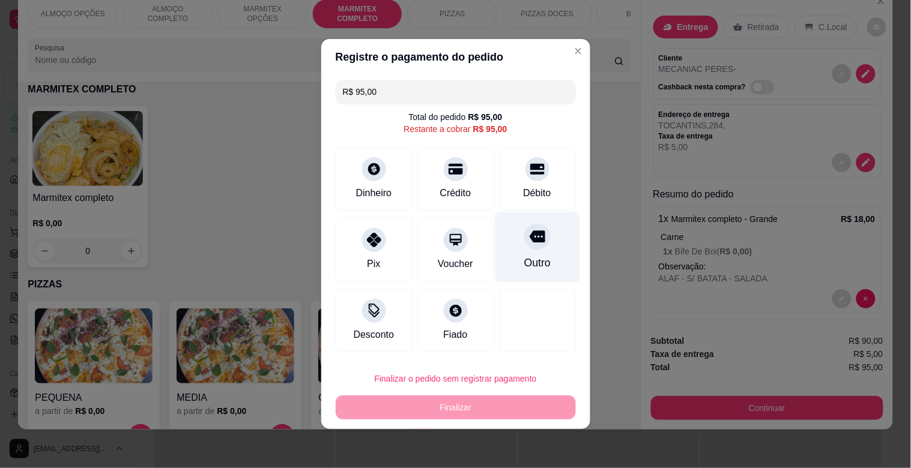
click at [545, 262] on div "Outro" at bounding box center [537, 248] width 85 height 70
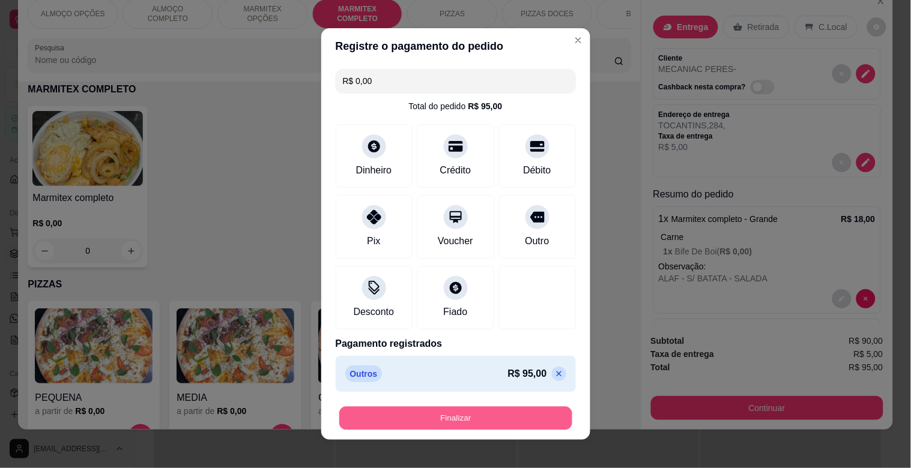
click at [472, 414] on button "Finalizar" at bounding box center [455, 418] width 233 height 23
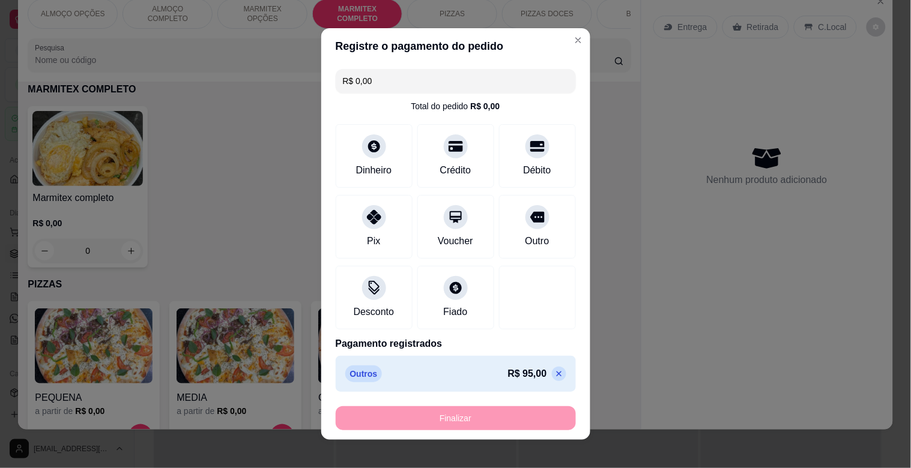
type input "-R$ 95,00"
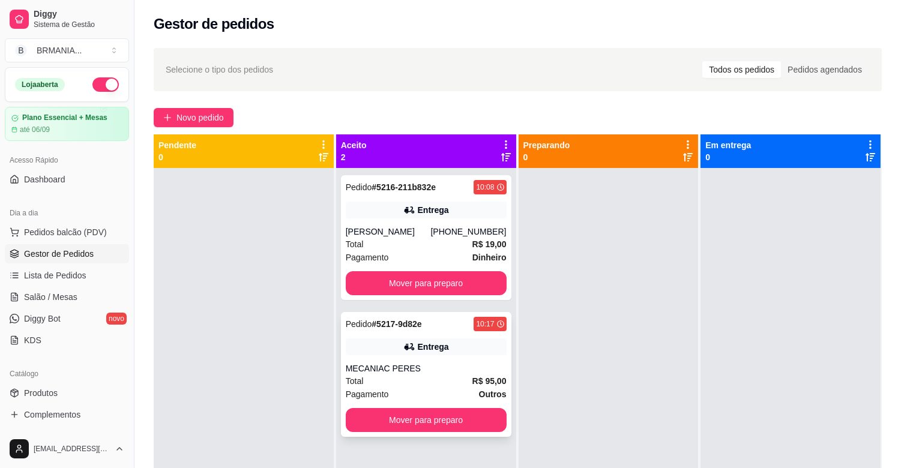
click at [435, 339] on div "Entrega" at bounding box center [426, 347] width 161 height 17
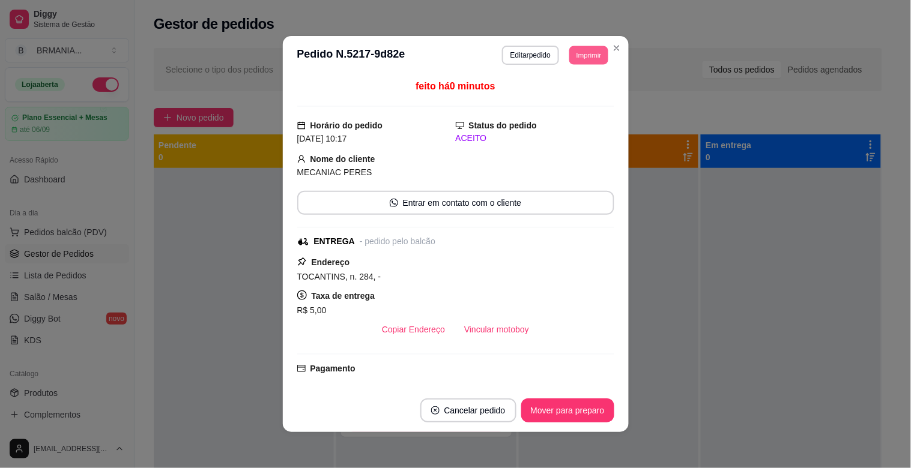
click at [579, 49] on button "Imprimir" at bounding box center [588, 55] width 39 height 19
click at [575, 99] on button "IMPRESSORA" at bounding box center [562, 97] width 87 height 19
click at [481, 325] on button "Vincular motoboy" at bounding box center [497, 330] width 84 height 24
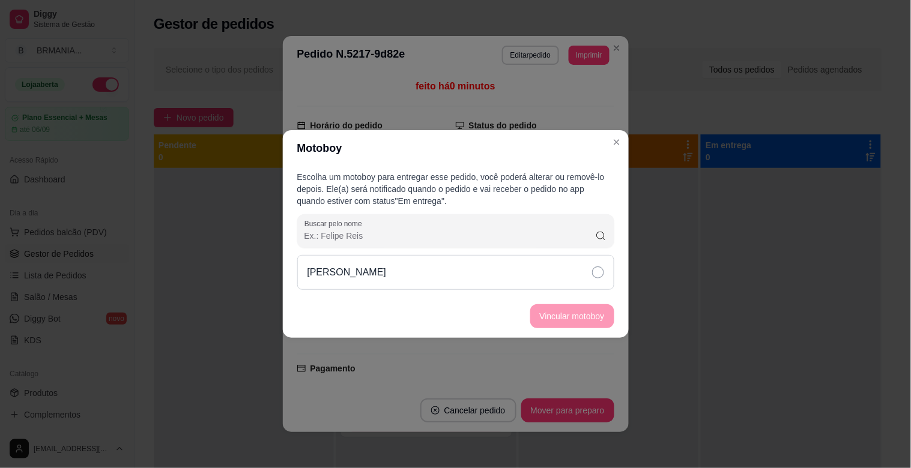
click at [567, 271] on div "[PERSON_NAME]" at bounding box center [455, 272] width 317 height 35
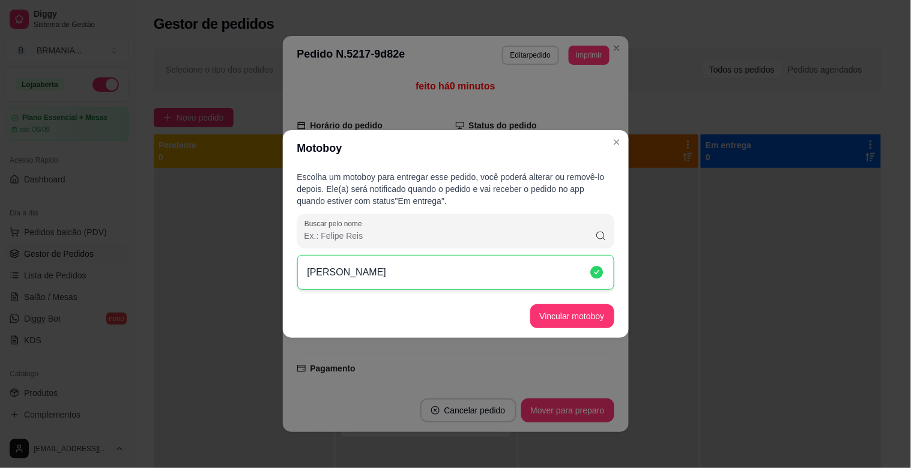
click at [593, 303] on footer "Vincular motoboy" at bounding box center [456, 316] width 346 height 43
click at [591, 305] on button "Vincular motoboy" at bounding box center [572, 316] width 84 height 24
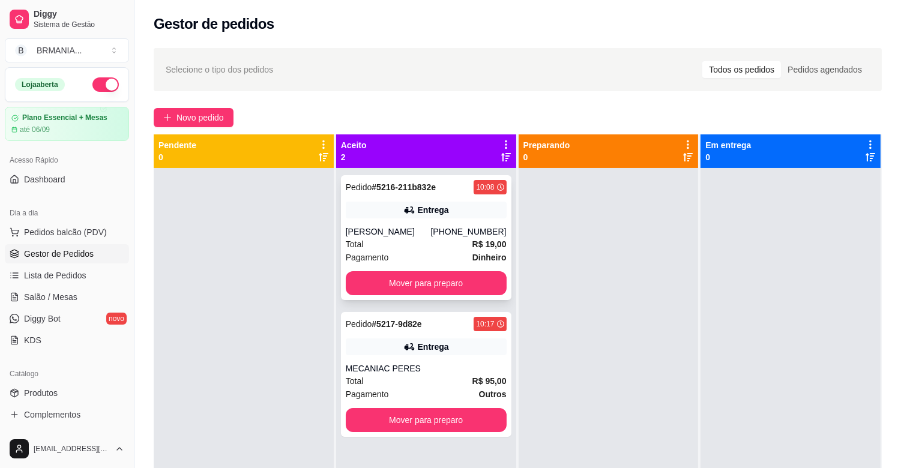
click at [398, 253] on div "Pagamento Dinheiro" at bounding box center [426, 257] width 161 height 13
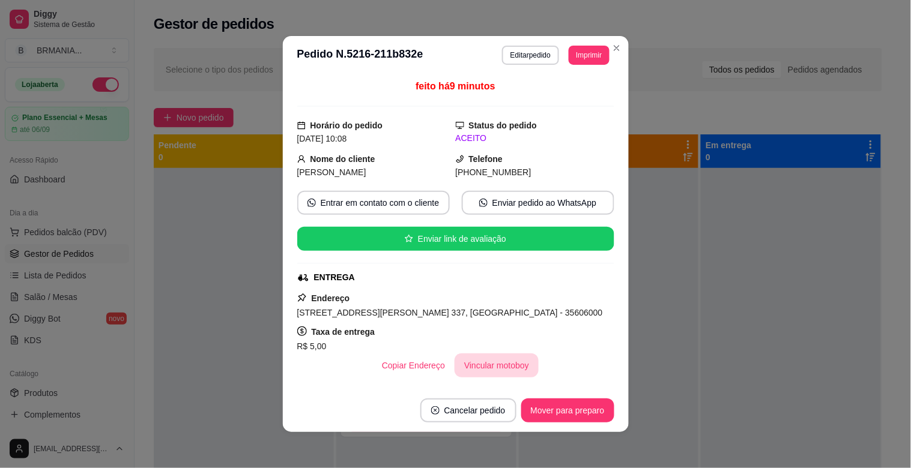
click at [492, 364] on button "Vincular motoboy" at bounding box center [497, 366] width 84 height 24
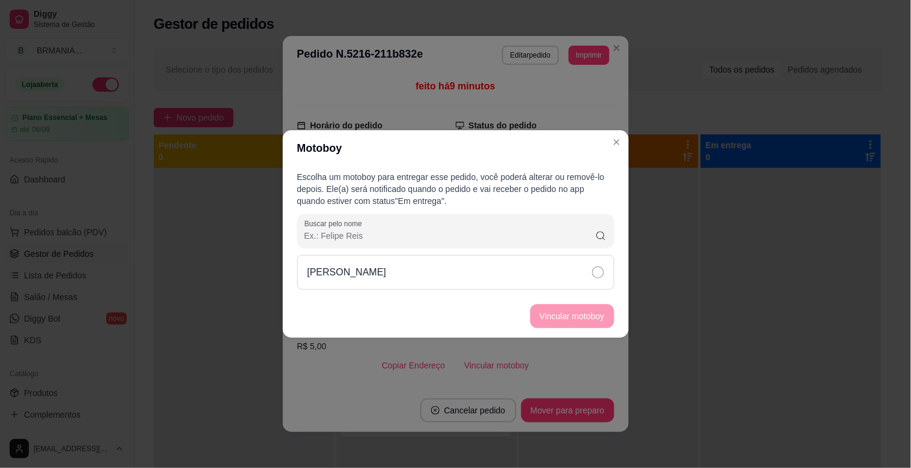
click at [410, 271] on div "[PERSON_NAME]" at bounding box center [455, 272] width 317 height 35
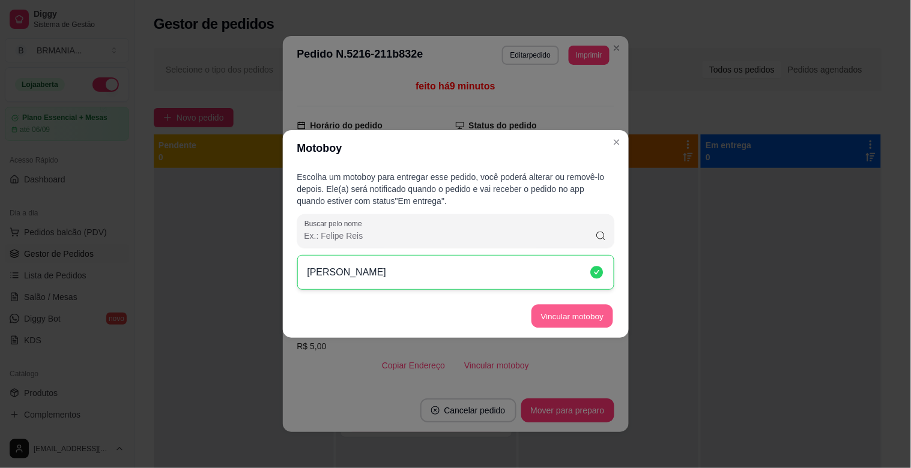
click at [566, 311] on button "Vincular motoboy" at bounding box center [572, 316] width 82 height 23
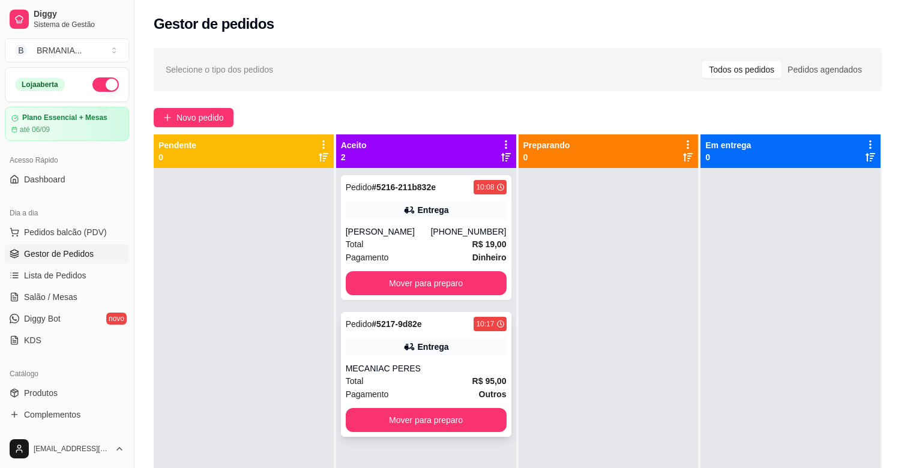
click at [475, 352] on div "Entrega" at bounding box center [426, 347] width 161 height 17
click at [475, 262] on strong "Dinheiro" at bounding box center [490, 258] width 34 height 10
click at [429, 417] on button "Mover para preparo" at bounding box center [426, 420] width 161 height 24
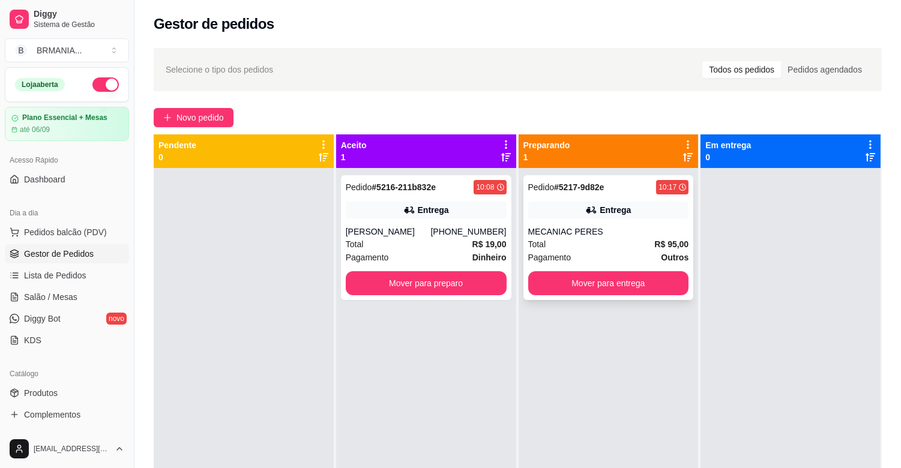
click at [605, 232] on div "MECANIAC PERES" at bounding box center [608, 232] width 161 height 12
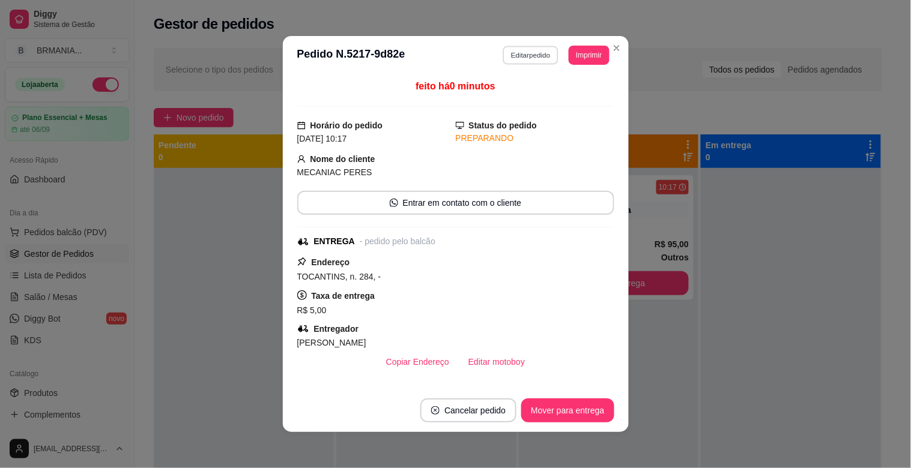
click at [537, 53] on button "Editar pedido" at bounding box center [531, 55] width 56 height 19
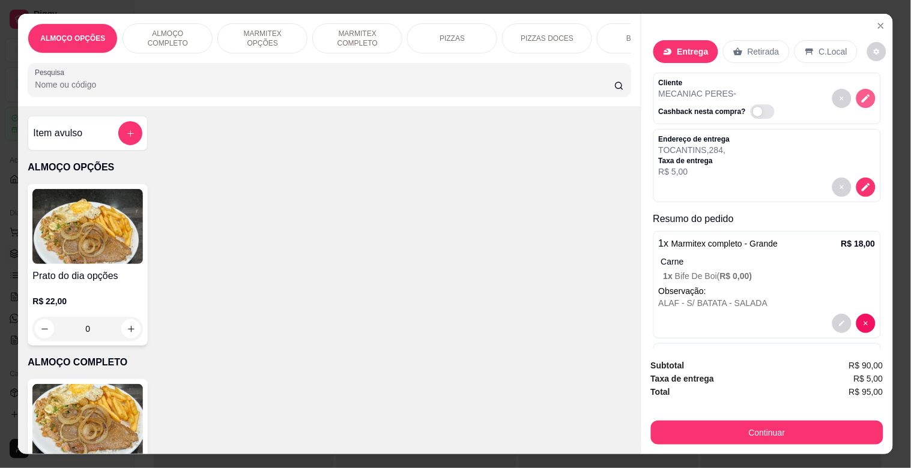
click at [860, 97] on icon "decrease-product-quantity" at bounding box center [865, 98] width 11 height 11
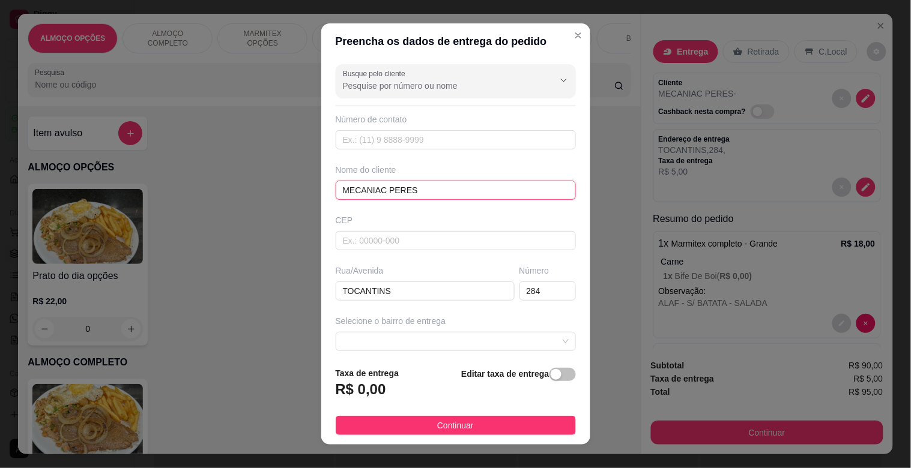
drag, startPoint x: 383, startPoint y: 190, endPoint x: 405, endPoint y: 189, distance: 22.2
click at [382, 190] on input "MECANIAC PERES" at bounding box center [456, 190] width 240 height 19
type input "MECANICA PERES"
drag, startPoint x: 555, startPoint y: 376, endPoint x: 487, endPoint y: 387, distance: 68.8
click at [555, 375] on span "button" at bounding box center [562, 374] width 26 height 13
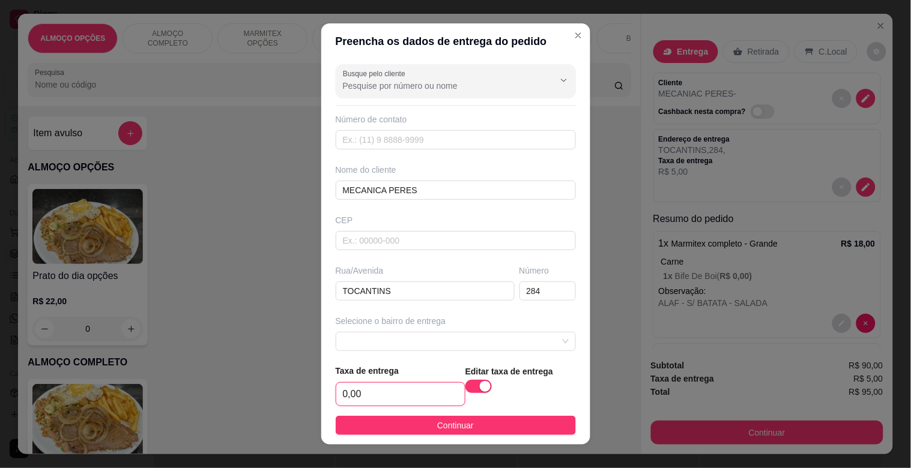
drag, startPoint x: 408, startPoint y: 399, endPoint x: 408, endPoint y: 412, distance: 13.2
click at [408, 403] on input "0,00" at bounding box center [400, 394] width 129 height 23
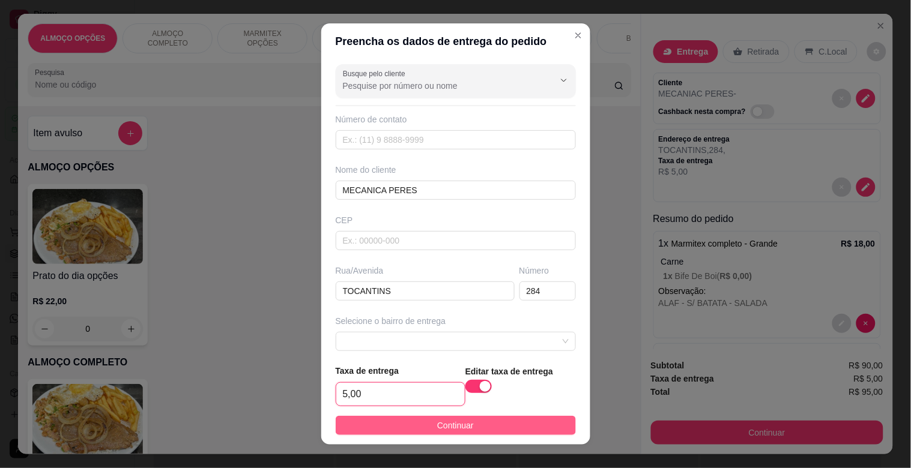
type input "5,00"
click at [482, 425] on button "Continuar" at bounding box center [456, 425] width 240 height 19
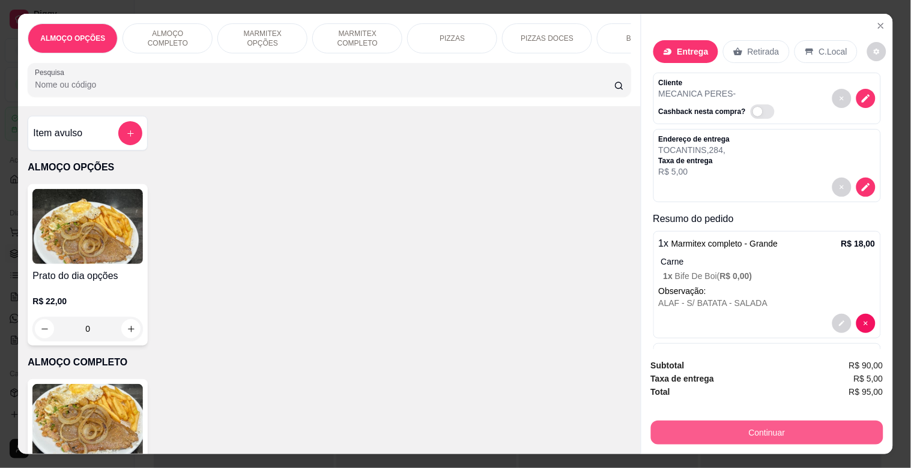
click at [759, 431] on button "Continuar" at bounding box center [767, 433] width 232 height 24
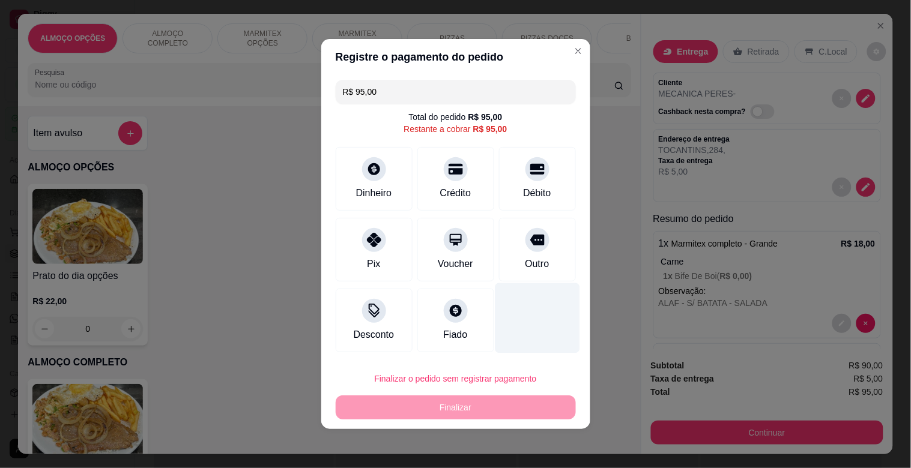
click at [527, 268] on div "Outro" at bounding box center [537, 264] width 24 height 14
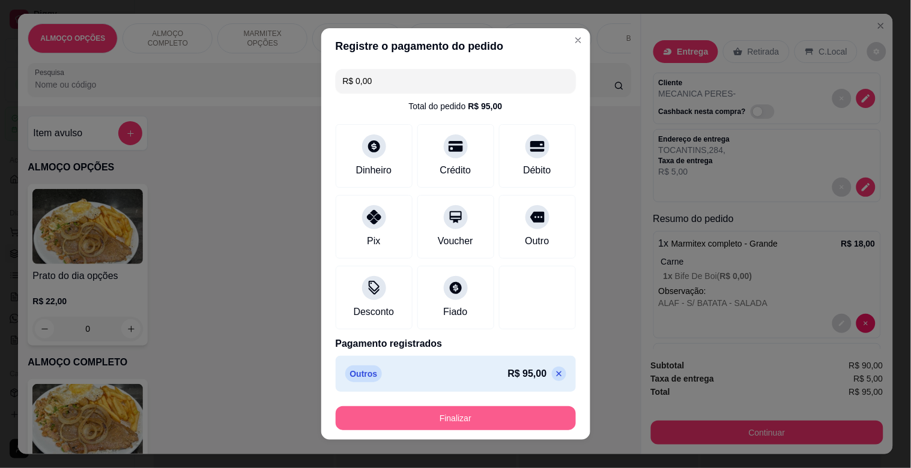
click at [491, 410] on button "Finalizar" at bounding box center [456, 419] width 240 height 24
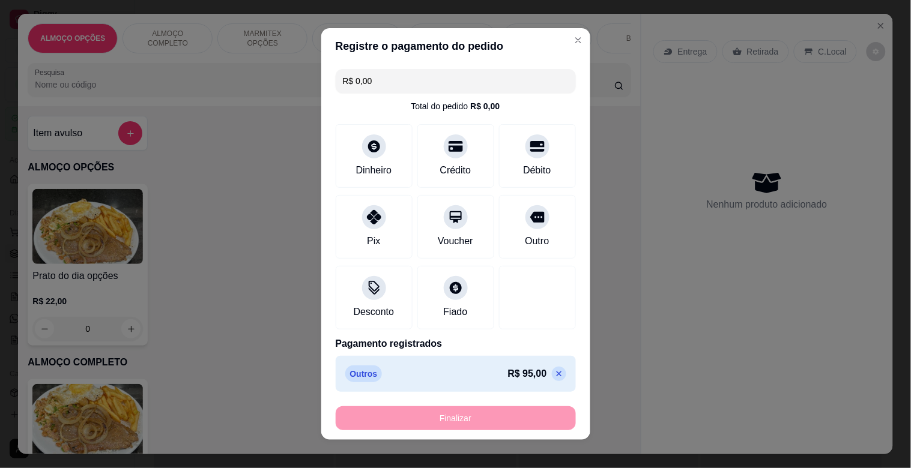
type input "-R$ 95,00"
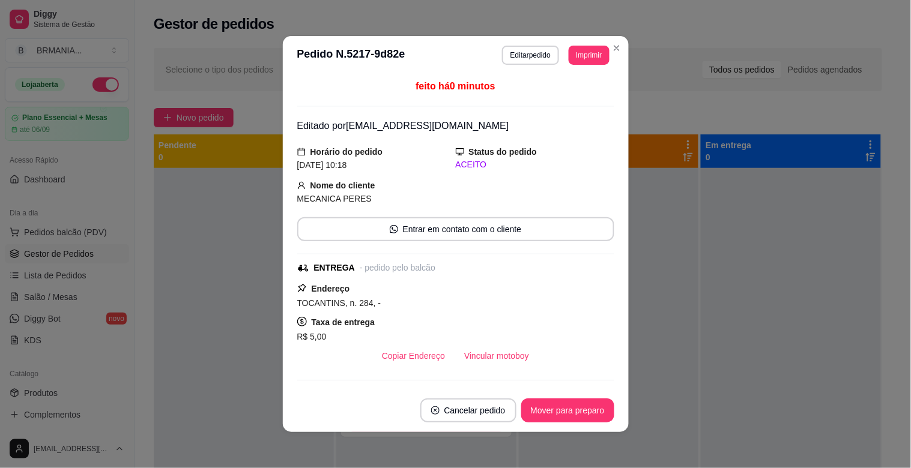
click at [591, 46] on div "**********" at bounding box center [555, 55] width 107 height 19
click at [591, 50] on button "Imprimir" at bounding box center [589, 55] width 40 height 19
click at [558, 97] on button "IMPRESSORA" at bounding box center [562, 97] width 84 height 19
click at [567, 419] on button "Mover para preparo" at bounding box center [567, 411] width 93 height 24
click at [567, 417] on div "Mover para preparo" at bounding box center [559, 411] width 110 height 24
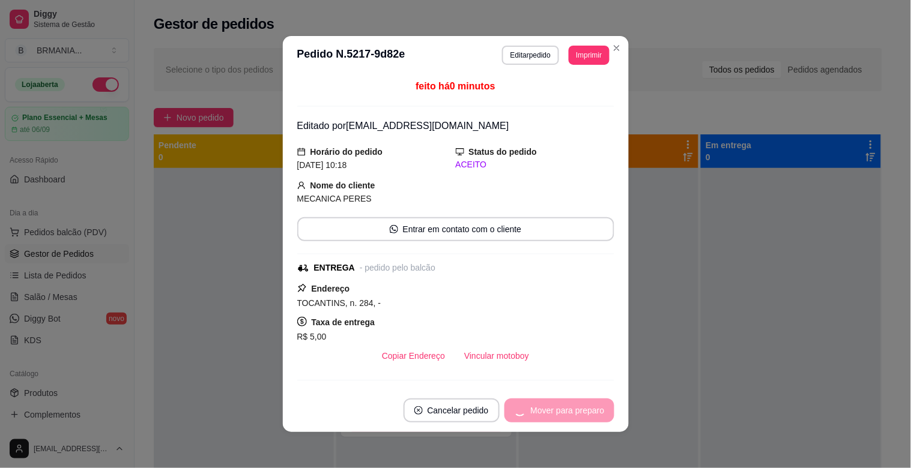
click at [567, 417] on div "Mover para preparo" at bounding box center [559, 411] width 110 height 24
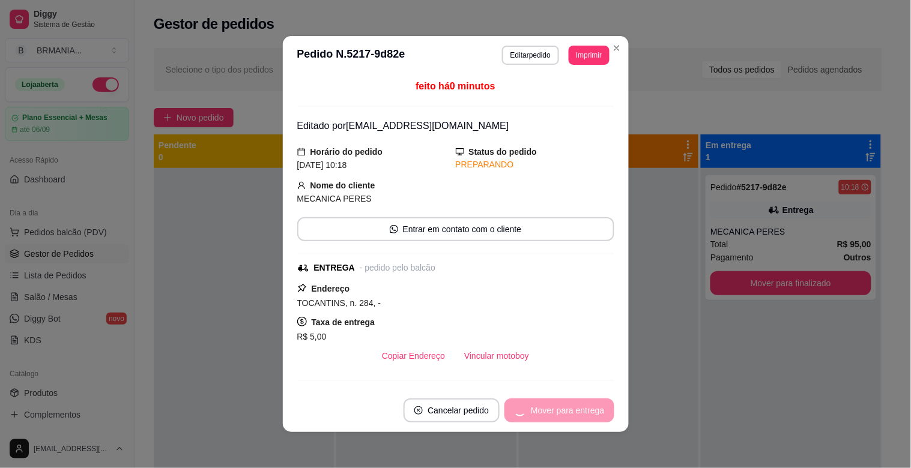
click at [572, 416] on div "Mover para entrega" at bounding box center [558, 411] width 109 height 24
click at [572, 416] on button "Mover para finalizado" at bounding box center [564, 410] width 97 height 23
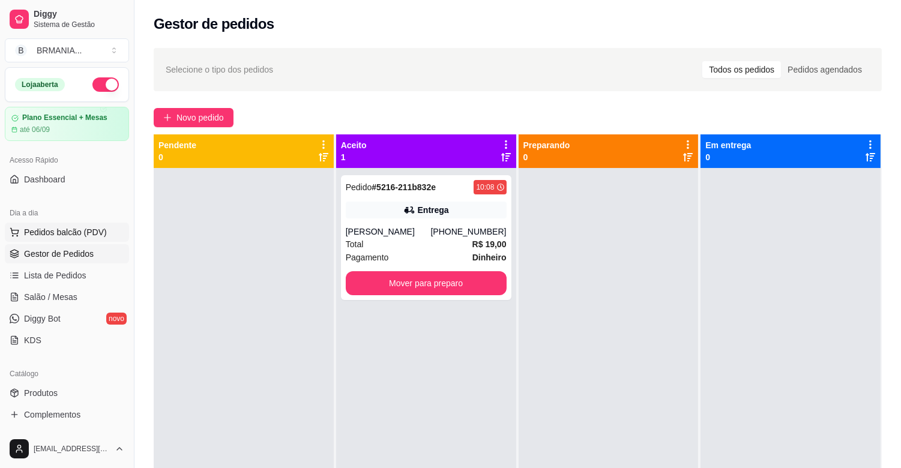
click at [50, 226] on span "Pedidos balcão (PDV)" at bounding box center [65, 232] width 83 height 12
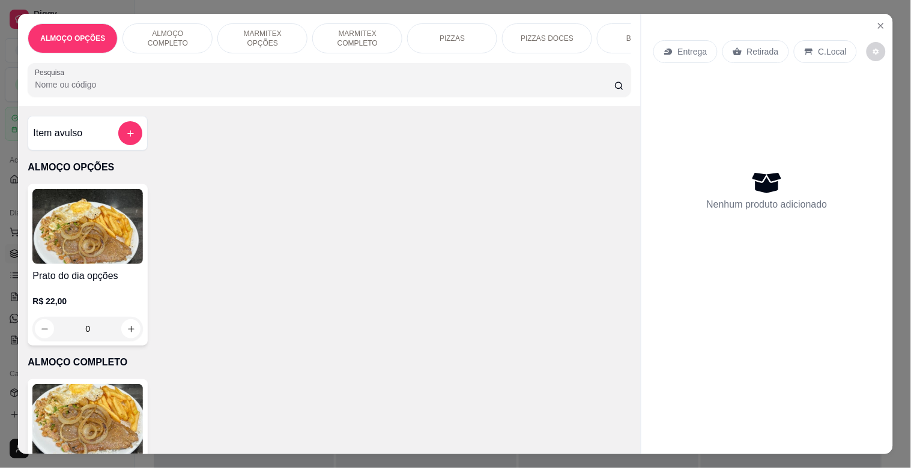
drag, startPoint x: 369, startPoint y: 46, endPoint x: 358, endPoint y: 50, distance: 11.8
click at [368, 46] on div "MARMITEX COMPLETO" at bounding box center [357, 38] width 90 height 30
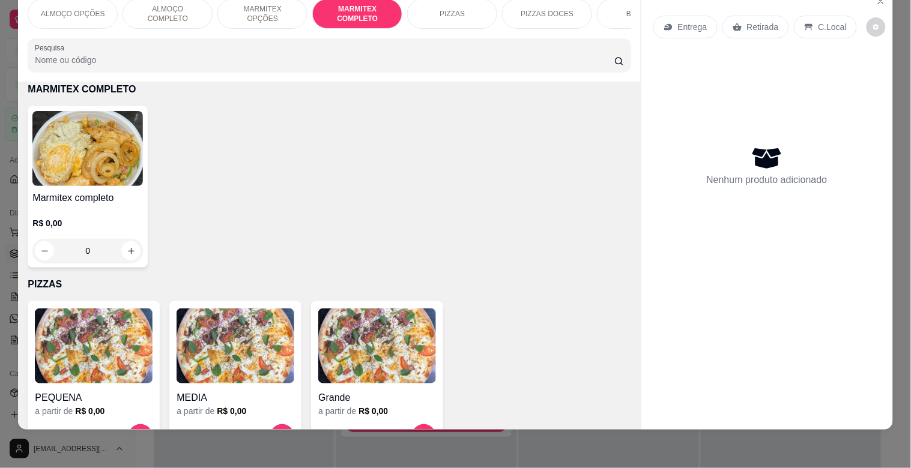
click at [65, 178] on img at bounding box center [87, 148] width 110 height 75
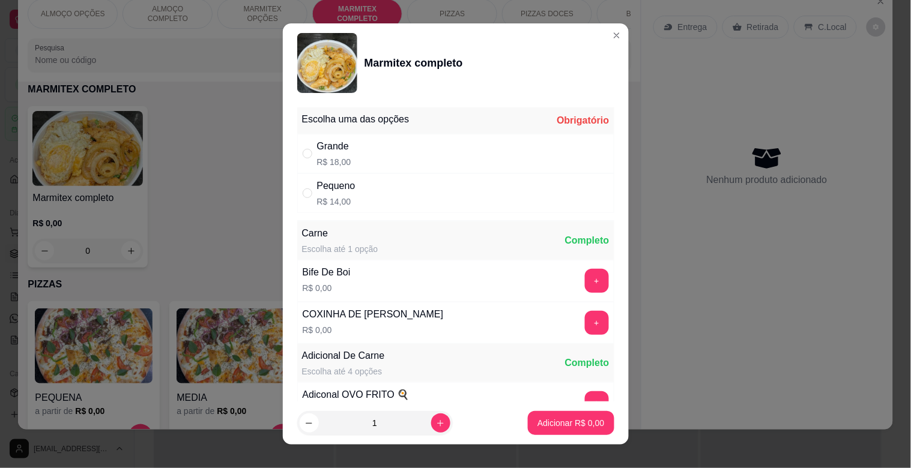
click at [354, 168] on div "Grande R$ 18,00" at bounding box center [455, 154] width 317 height 40
radio input "true"
click at [585, 289] on button "+" at bounding box center [597, 281] width 24 height 24
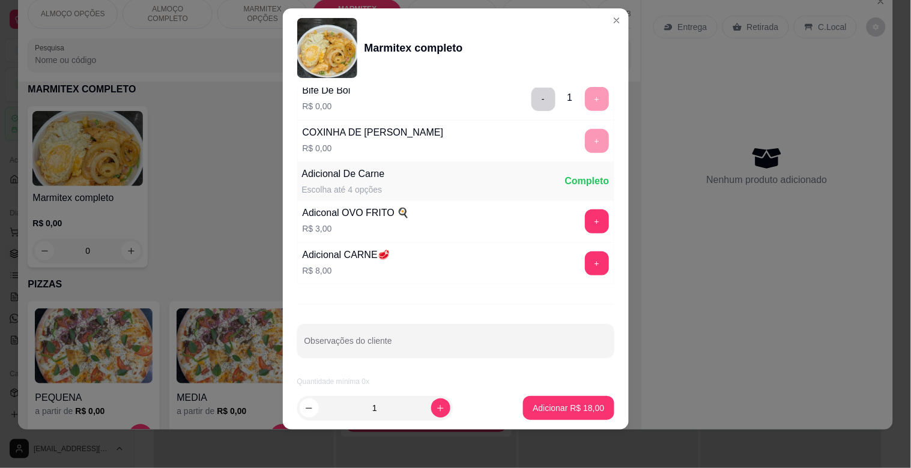
scroll to position [168, 0]
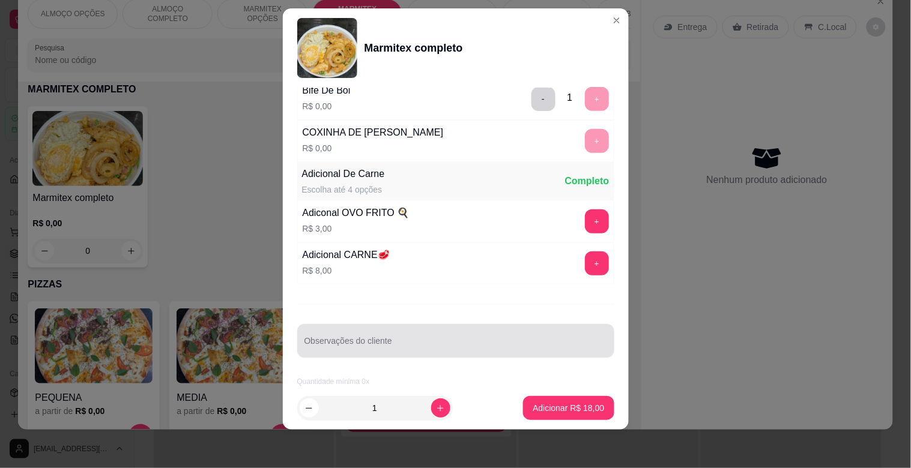
click at [343, 347] on input "Observações do cliente" at bounding box center [455, 346] width 303 height 12
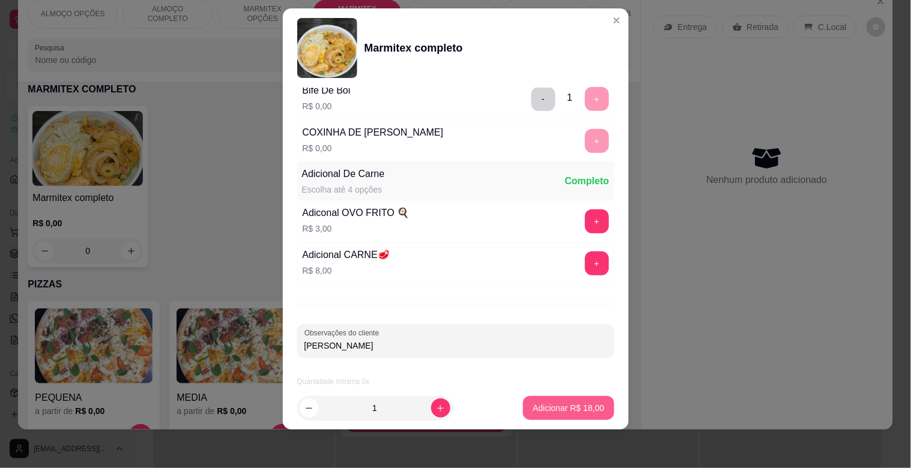
type input "[PERSON_NAME]"
click at [560, 409] on p "Adicionar R$ 18,00" at bounding box center [569, 407] width 70 height 11
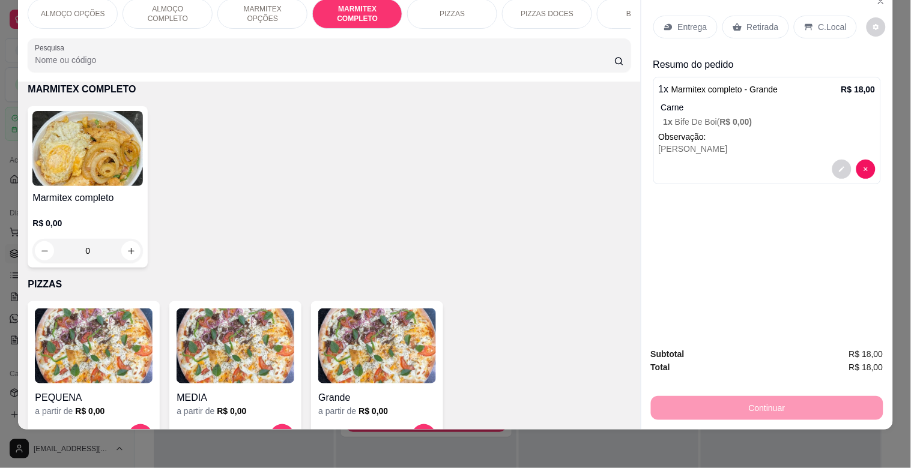
click at [103, 165] on img at bounding box center [87, 148] width 110 height 75
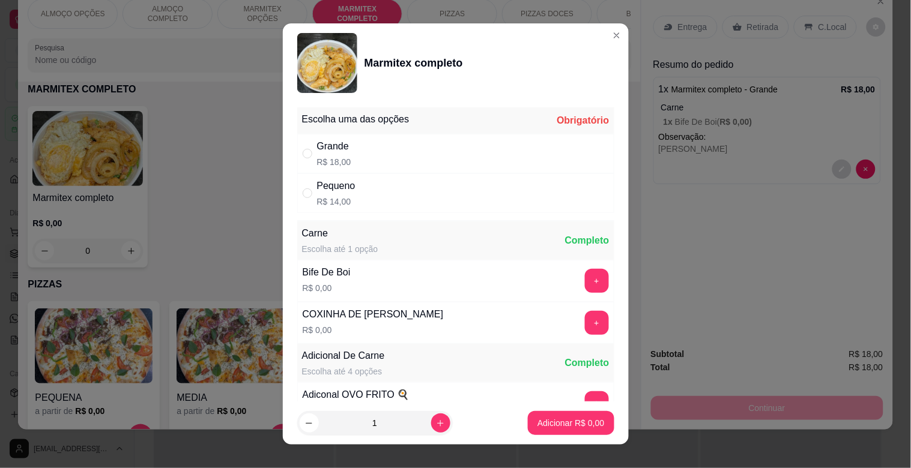
click at [412, 158] on div "Grande R$ 18,00" at bounding box center [455, 154] width 317 height 40
radio input "true"
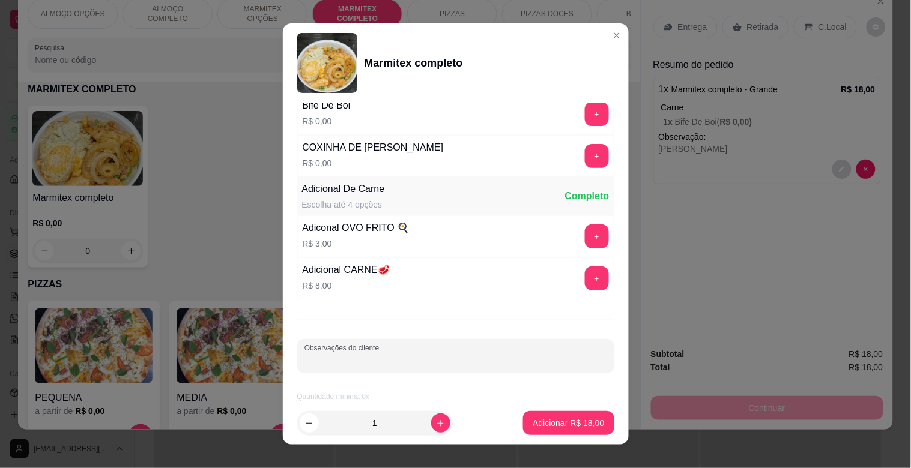
click at [438, 361] on input "Observações do cliente" at bounding box center [455, 361] width 303 height 12
type input "TAINAH - DUAS CARNES"
click at [556, 422] on p "Adicionar R$ 18,00" at bounding box center [568, 423] width 71 height 12
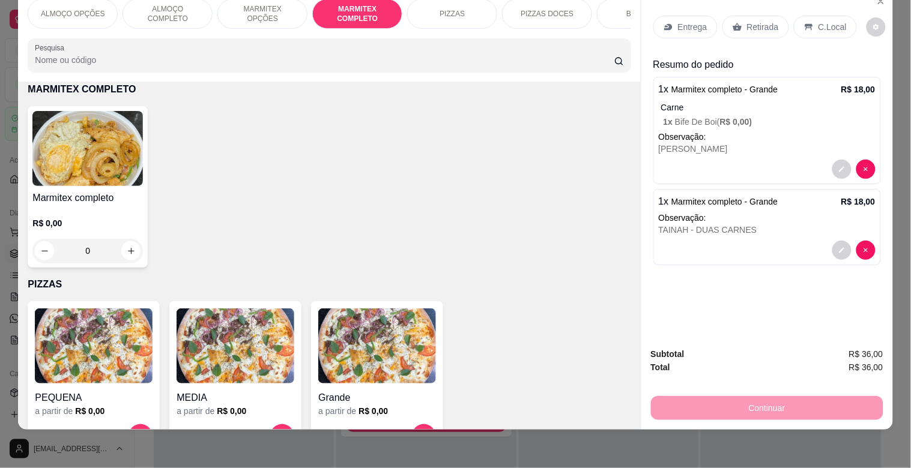
click at [106, 200] on h4 "Marmitex completo" at bounding box center [87, 198] width 110 height 14
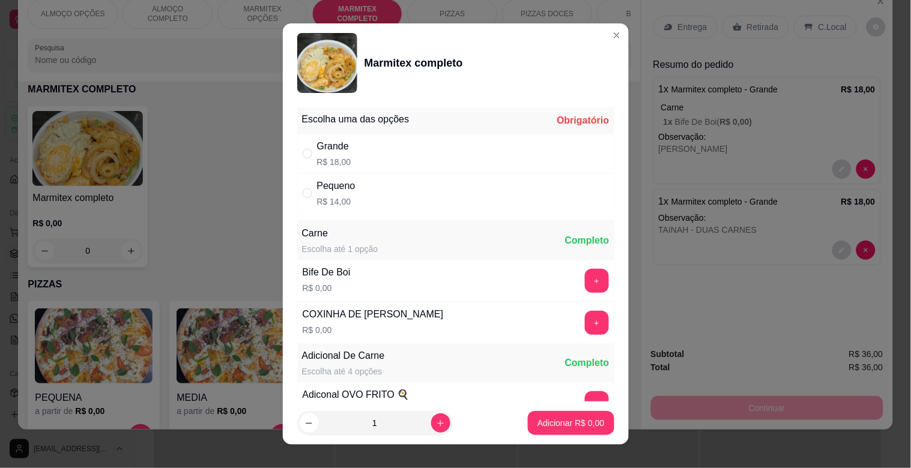
click at [331, 147] on div "Grande" at bounding box center [334, 146] width 34 height 14
radio input "true"
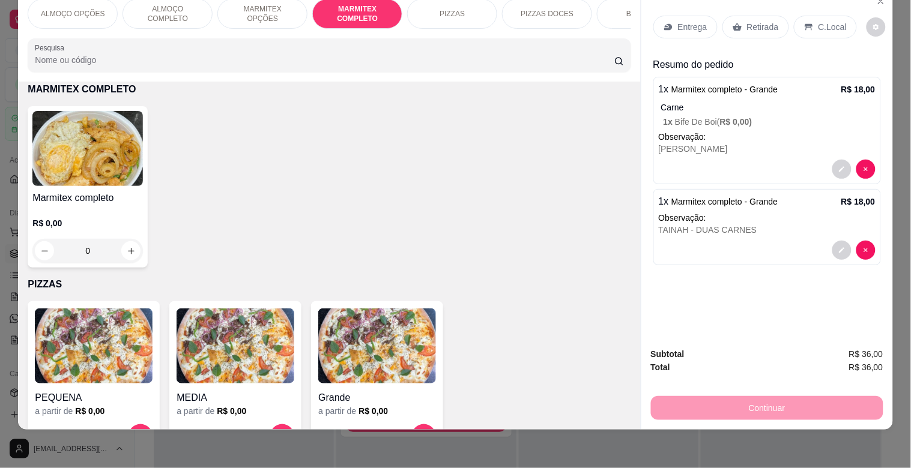
click at [248, 4] on p "MARMITEX OPÇÕES" at bounding box center [263, 13] width 70 height 19
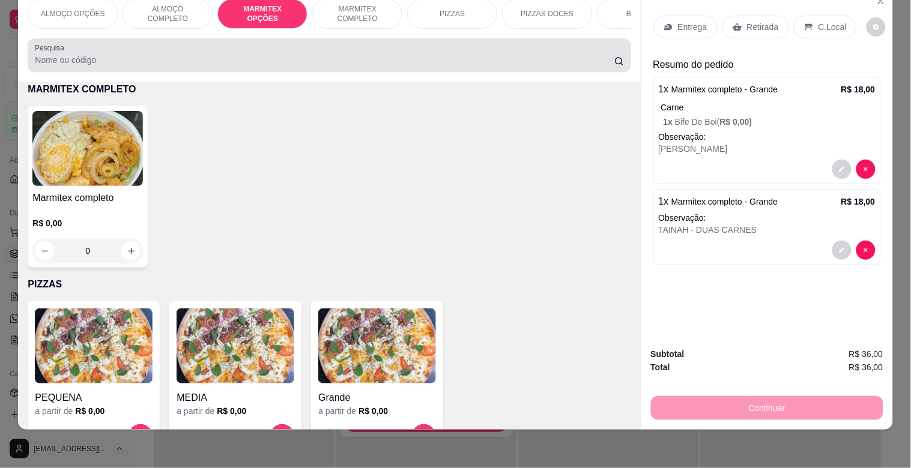
scroll to position [444, 0]
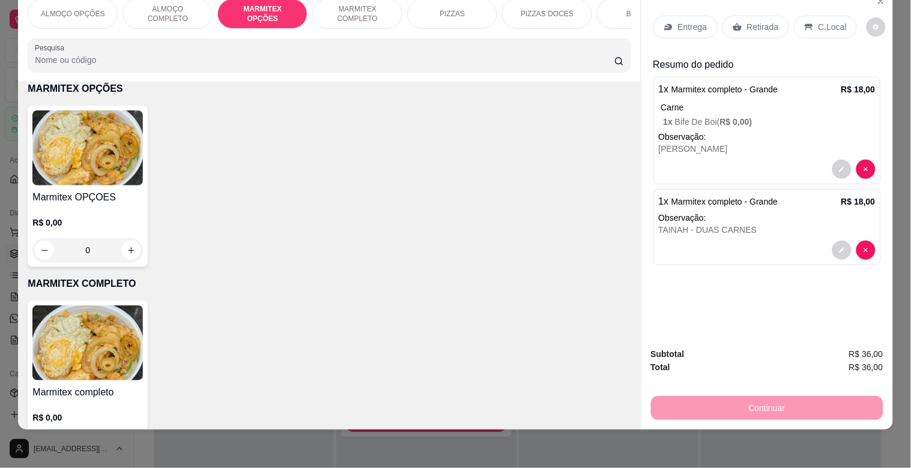
click at [28, 169] on div "Marmitex OPÇOES R$ 0,00 0" at bounding box center [88, 187] width 120 height 162
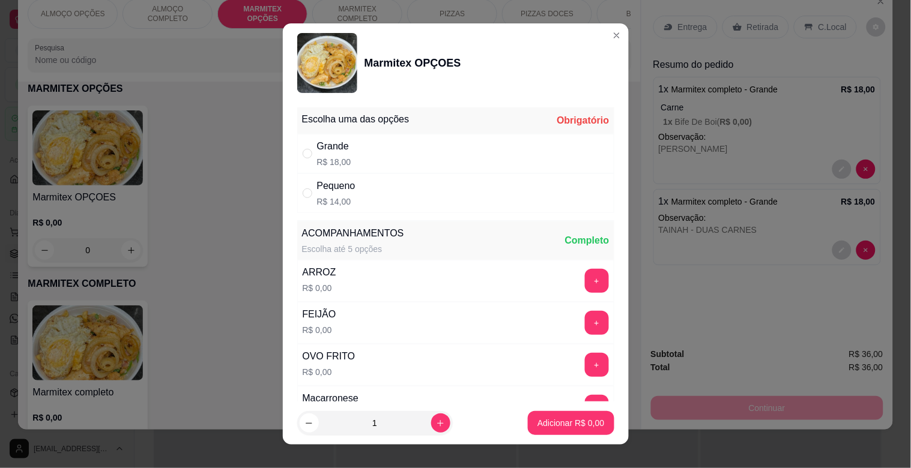
click at [467, 147] on div "Grande R$ 18,00" at bounding box center [455, 154] width 317 height 40
radio input "true"
click at [585, 283] on button "+" at bounding box center [597, 281] width 24 height 24
click at [585, 326] on button "+" at bounding box center [597, 323] width 24 height 24
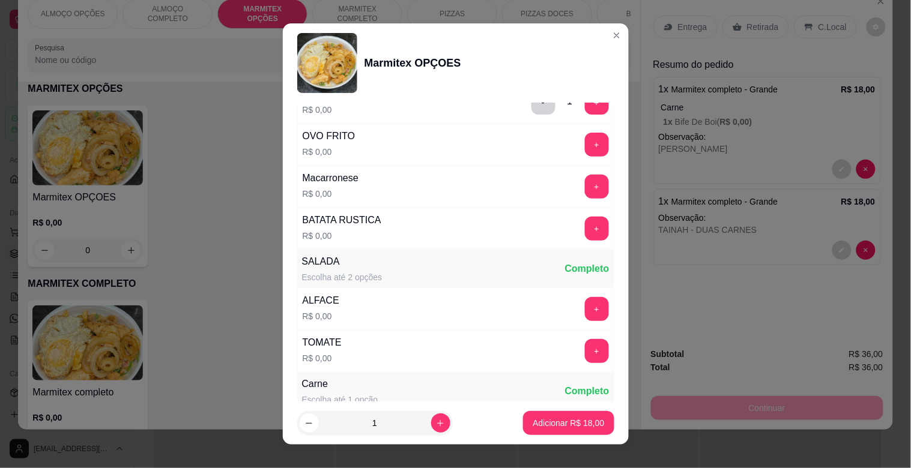
scroll to position [244, 0]
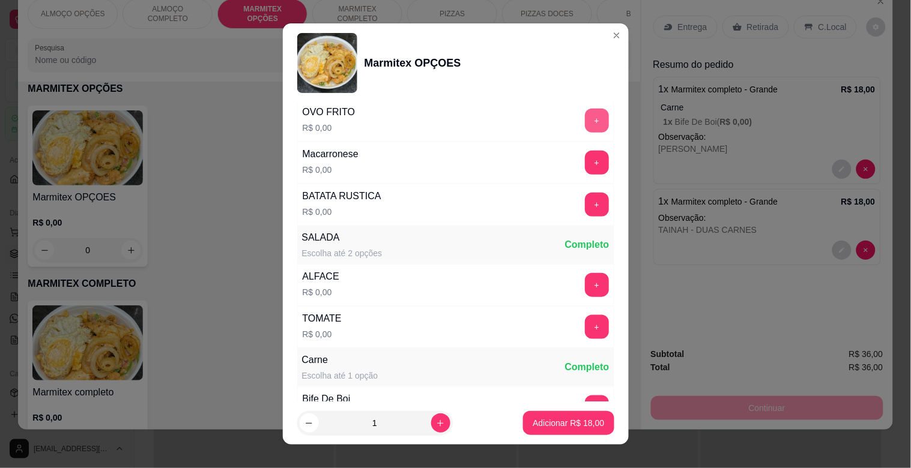
click at [585, 121] on button "+" at bounding box center [597, 121] width 24 height 24
click at [585, 196] on button "+" at bounding box center [597, 205] width 24 height 24
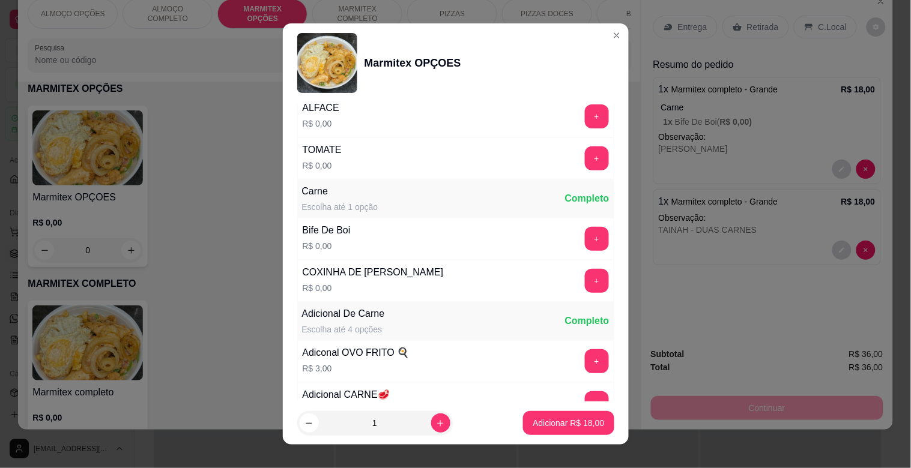
scroll to position [527, 0]
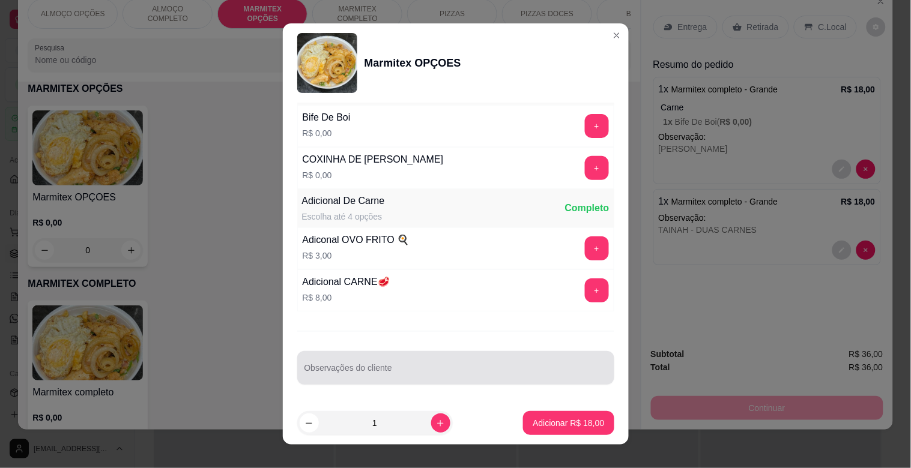
click at [395, 368] on input "Observações do cliente" at bounding box center [455, 373] width 303 height 12
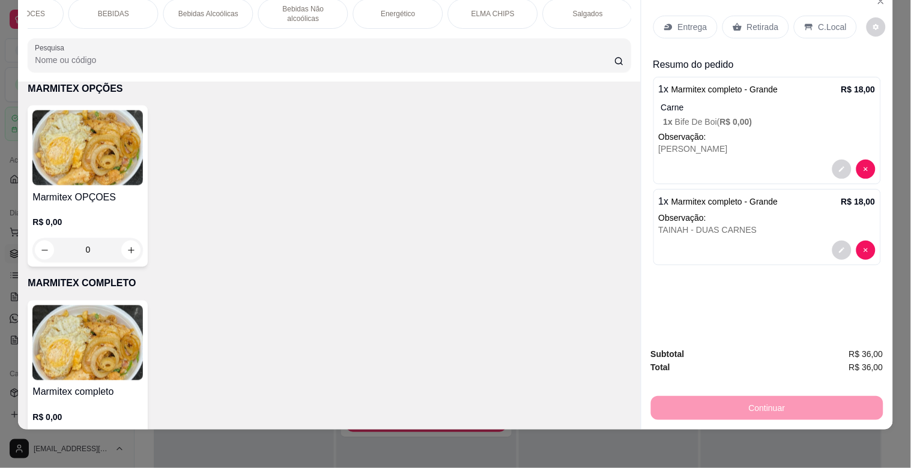
scroll to position [0, 45]
click at [301, 8] on p "MARMITEX COMPLETO" at bounding box center [312, 13] width 70 height 19
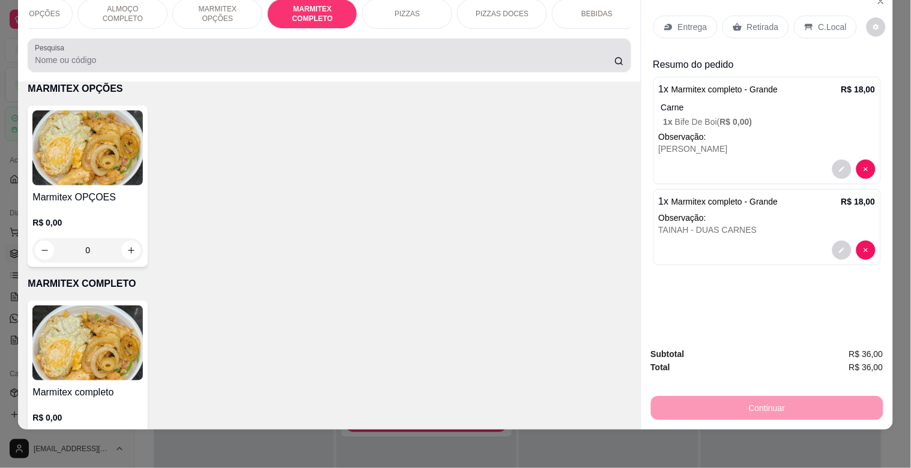
scroll to position [639, 0]
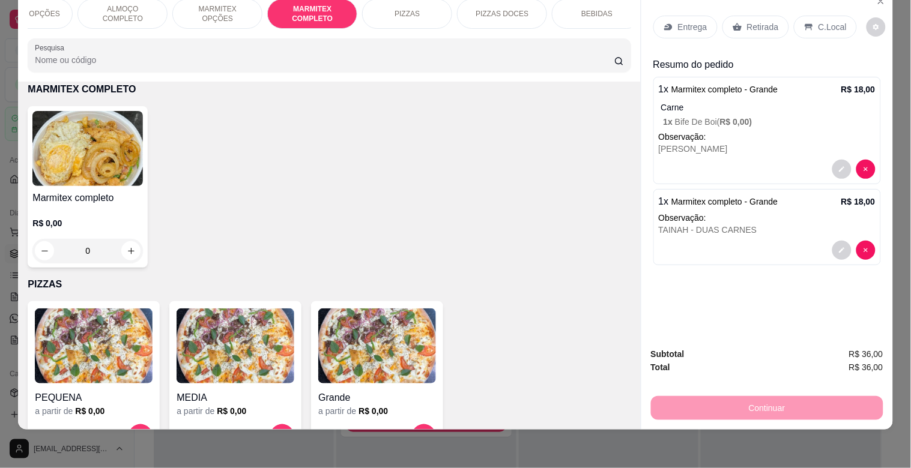
click at [122, 122] on img at bounding box center [87, 148] width 110 height 75
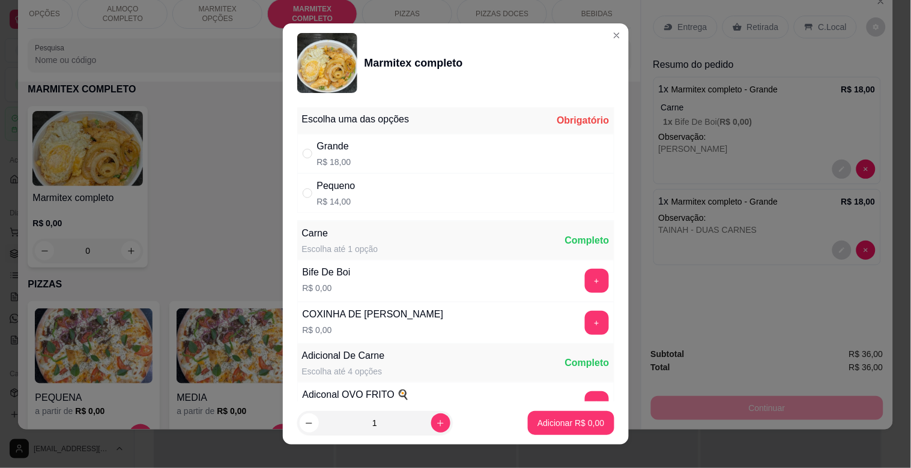
click at [410, 139] on div "Grande R$ 18,00" at bounding box center [455, 154] width 317 height 40
radio input "true"
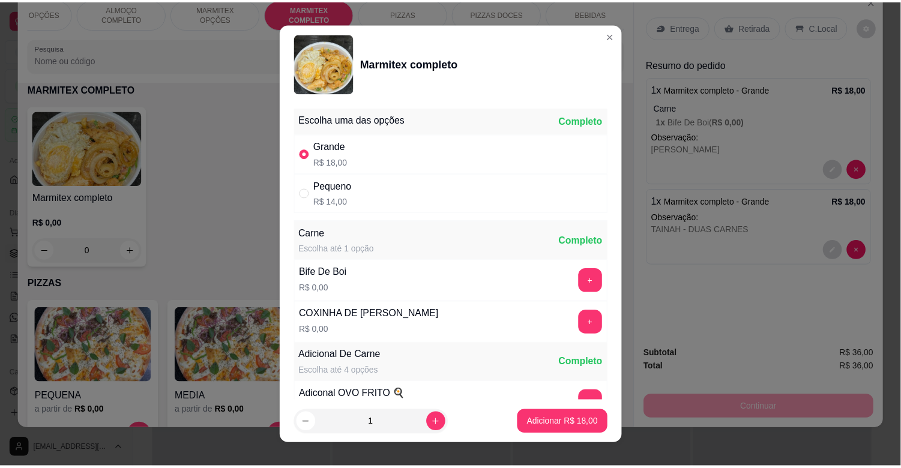
scroll to position [168, 0]
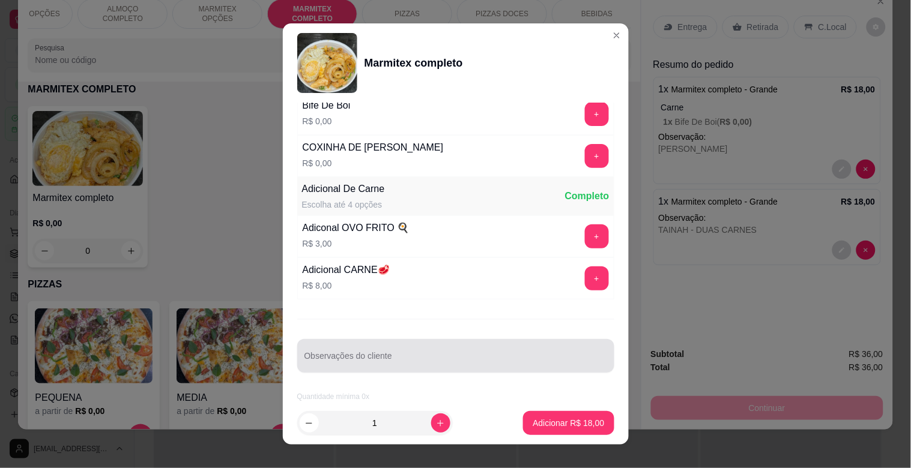
click at [426, 350] on div at bounding box center [455, 356] width 303 height 24
click at [349, 363] on input "[PERSON_NAME]/ ,MACARRAO - DUAS CARNES" at bounding box center [455, 361] width 303 height 12
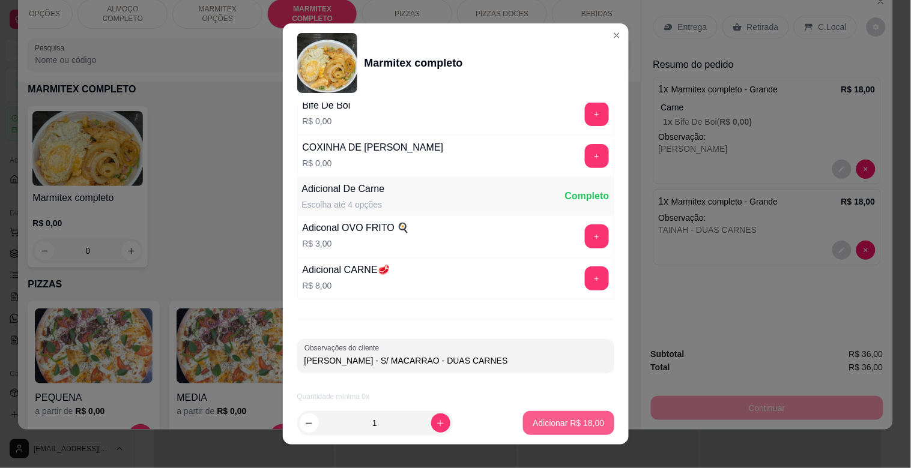
type input "[PERSON_NAME] - S/ MACARRAO - DUAS CARNES"
click at [573, 419] on p "Adicionar R$ 18,00" at bounding box center [569, 422] width 70 height 11
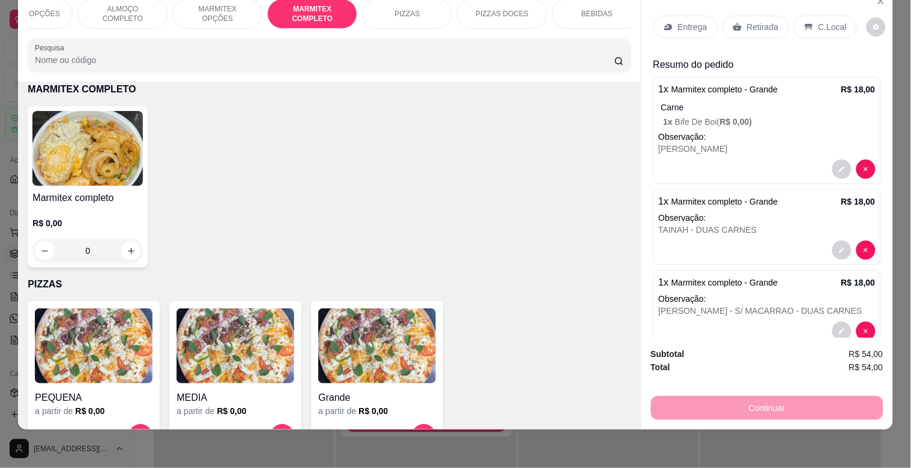
click at [689, 21] on p "Entrega" at bounding box center [692, 27] width 29 height 12
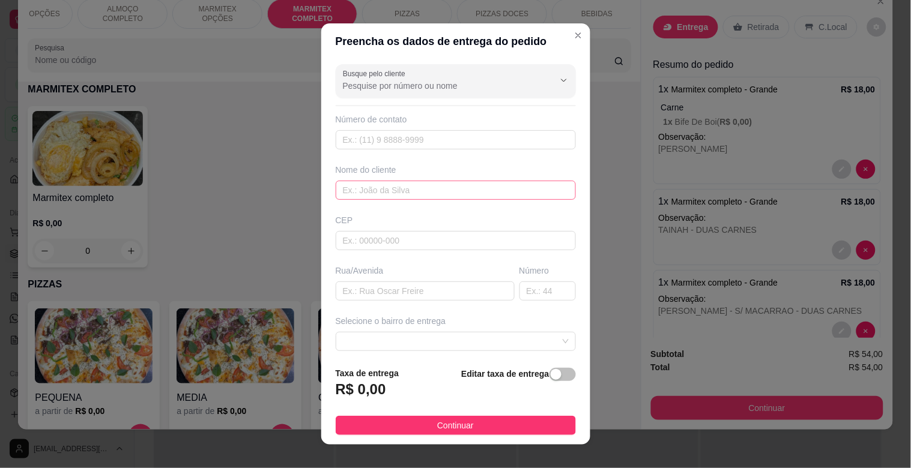
drag, startPoint x: 393, startPoint y: 179, endPoint x: 393, endPoint y: 188, distance: 9.0
click at [393, 187] on div "Nome do cliente" at bounding box center [455, 182] width 245 height 36
click at [386, 199] on input "text" at bounding box center [456, 190] width 240 height 19
type input "TRACTEL"
click at [551, 376] on div "button" at bounding box center [556, 374] width 11 height 11
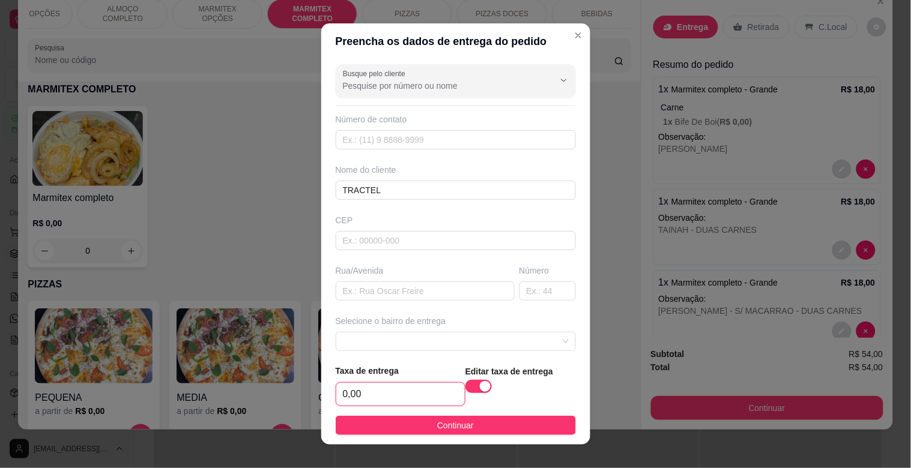
click at [399, 389] on input "0,00" at bounding box center [400, 394] width 129 height 23
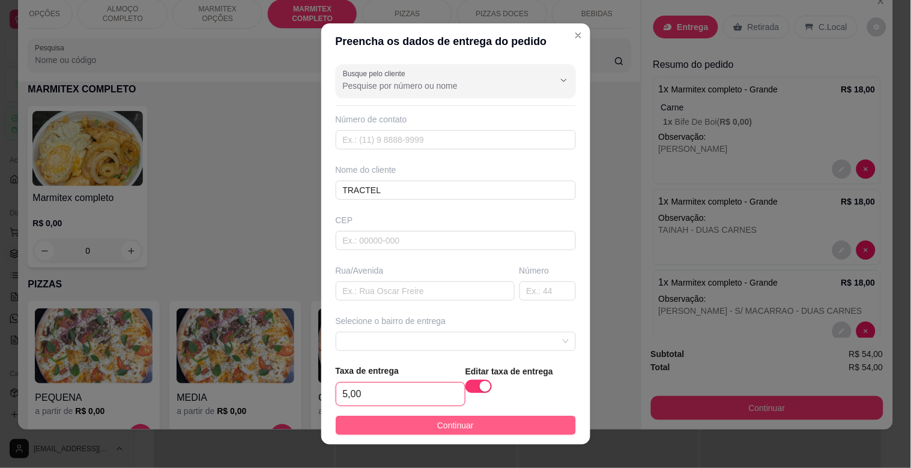
type input "5,00"
click at [495, 430] on button "Continuar" at bounding box center [456, 425] width 240 height 19
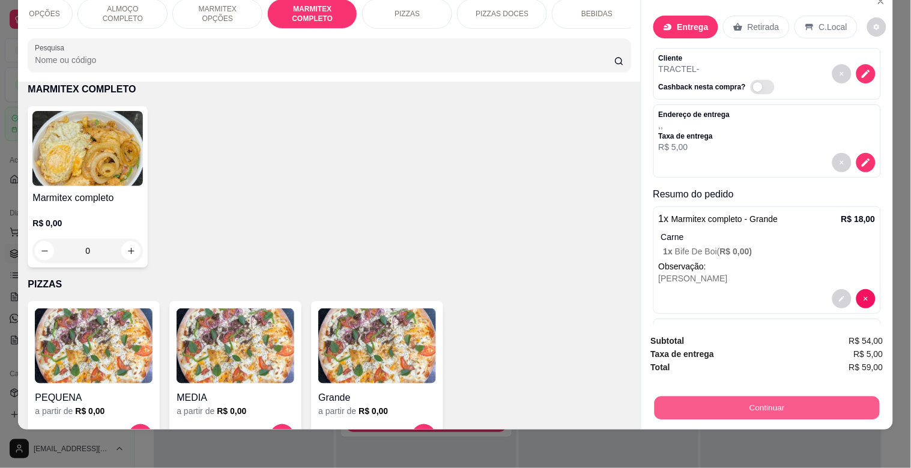
click at [767, 396] on button "Continuar" at bounding box center [766, 407] width 225 height 23
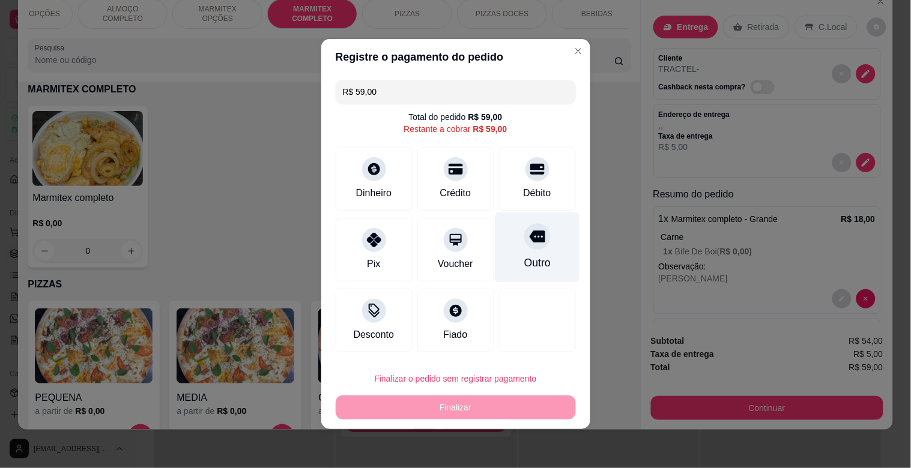
drag, startPoint x: 526, startPoint y: 235, endPoint x: 531, endPoint y: 249, distance: 15.4
click at [529, 236] on icon at bounding box center [537, 237] width 16 height 12
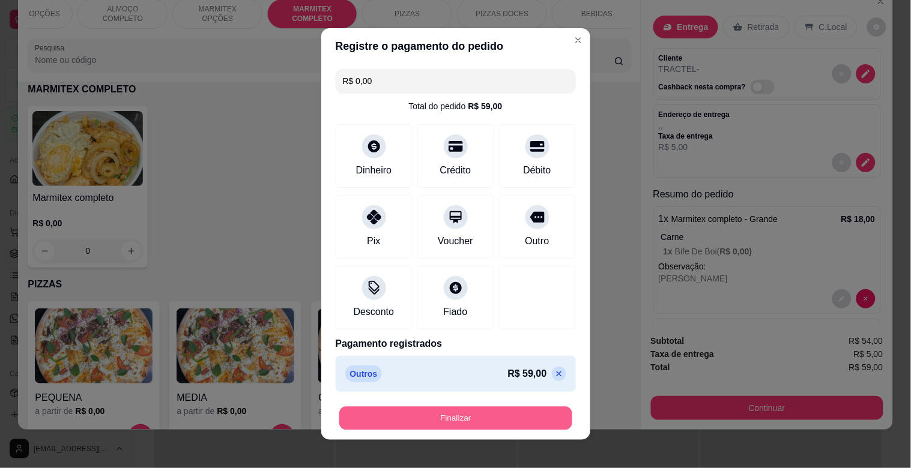
click at [468, 414] on button "Finalizar" at bounding box center [455, 418] width 233 height 23
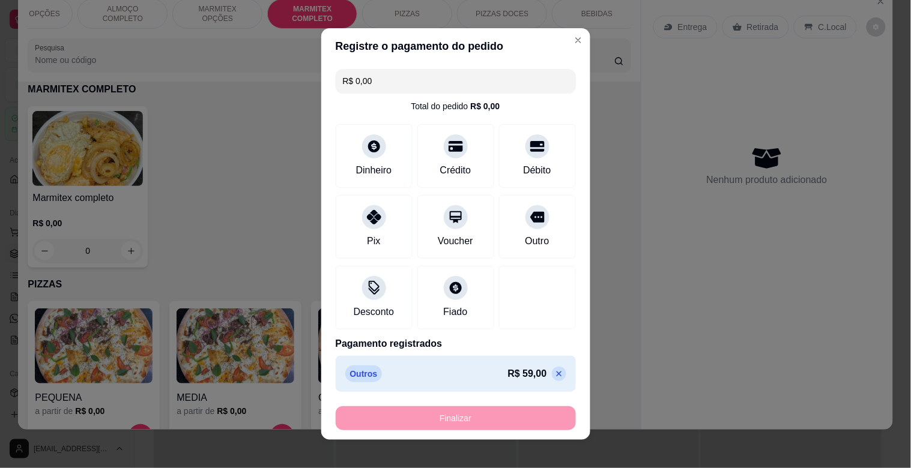
type input "-R$ 59,00"
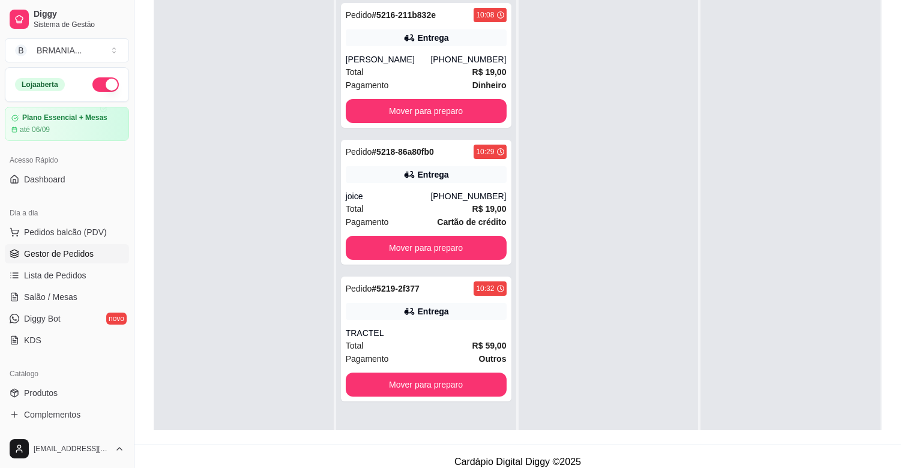
scroll to position [183, 0]
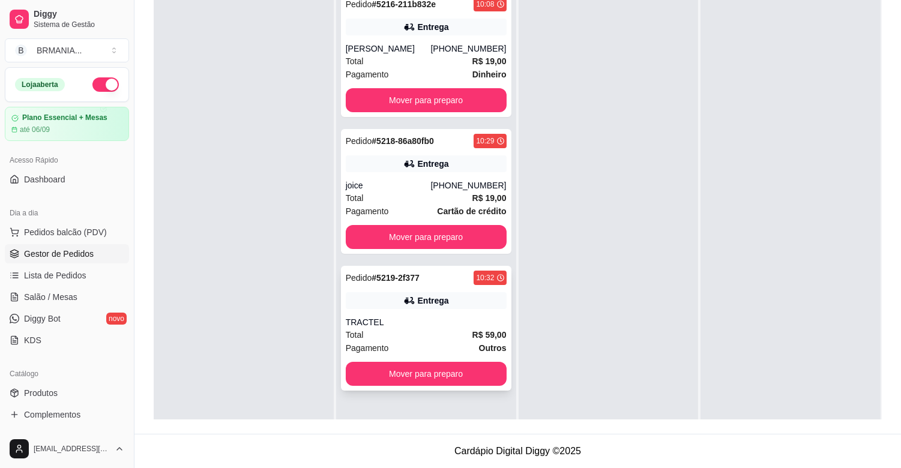
click at [399, 309] on div "Pedido # 5219-2f377 10:32 Entrega TRACTEL Total R$ 59,00 Pagamento Outros Mover…" at bounding box center [426, 328] width 171 height 125
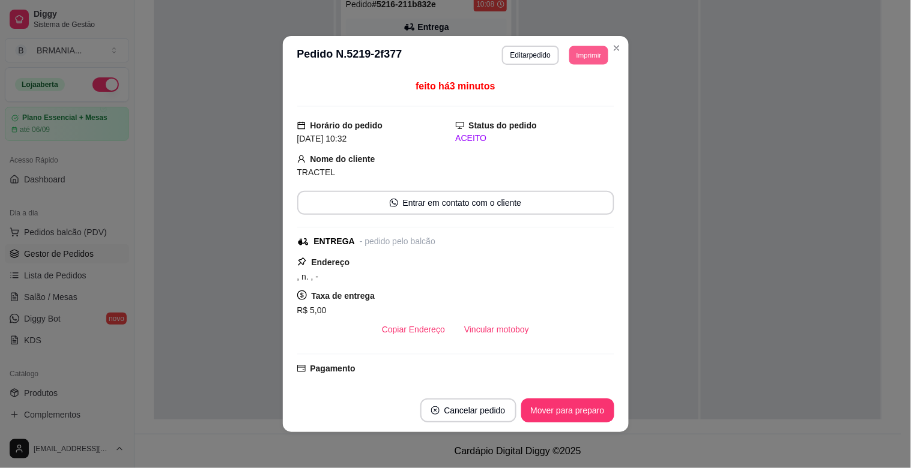
click at [586, 52] on button "Imprimir" at bounding box center [588, 55] width 39 height 19
click at [578, 94] on button "IMPRESSORA" at bounding box center [562, 98] width 87 height 19
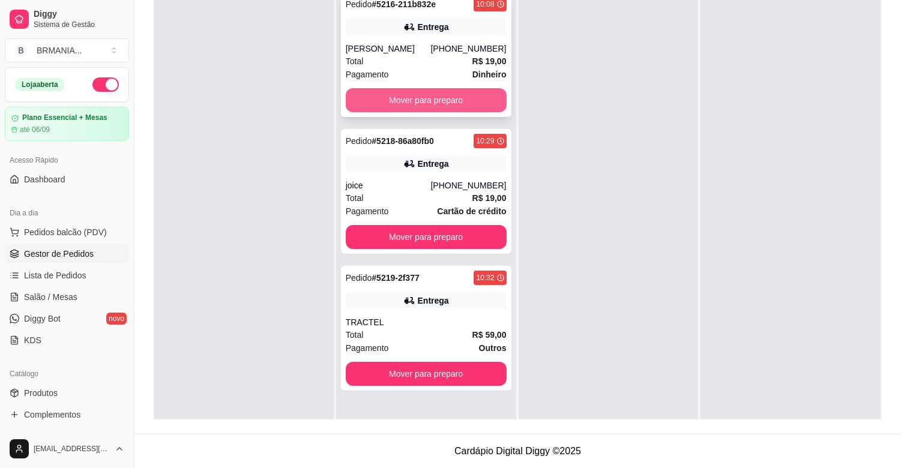
click at [466, 95] on button "Mover para preparo" at bounding box center [426, 100] width 161 height 24
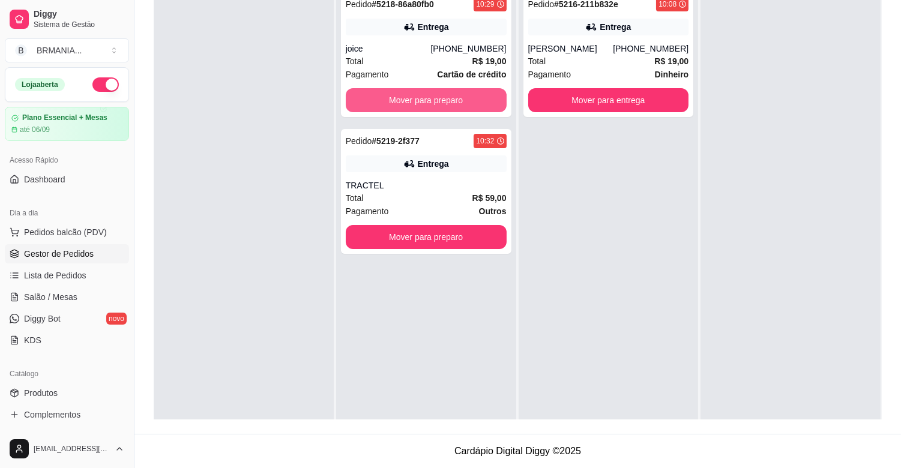
click at [461, 100] on button "Mover para preparo" at bounding box center [426, 100] width 161 height 24
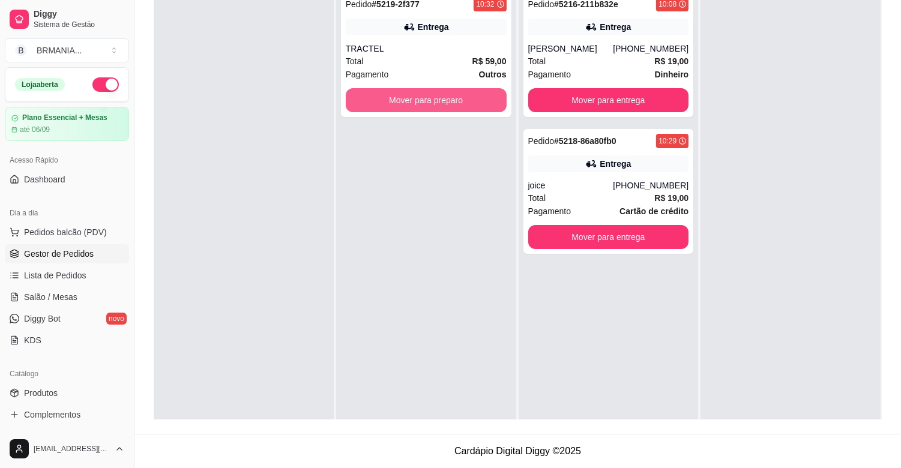
click at [461, 100] on button "Mover para preparo" at bounding box center [426, 100] width 161 height 24
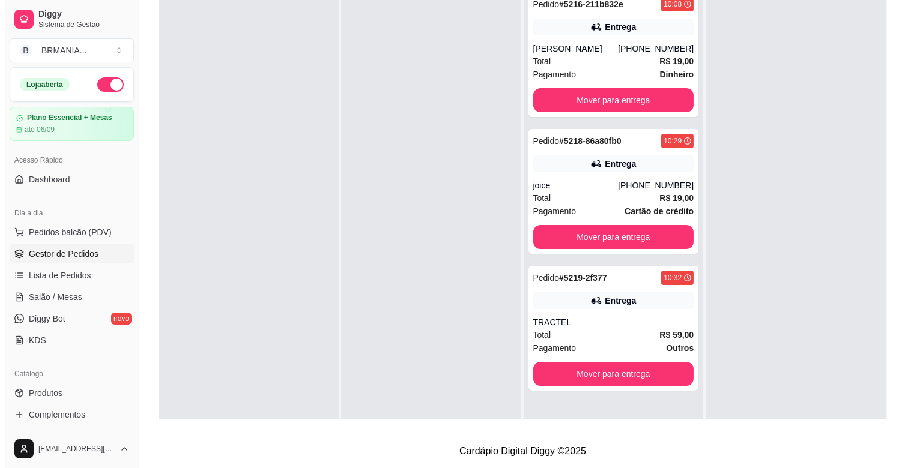
scroll to position [0, 0]
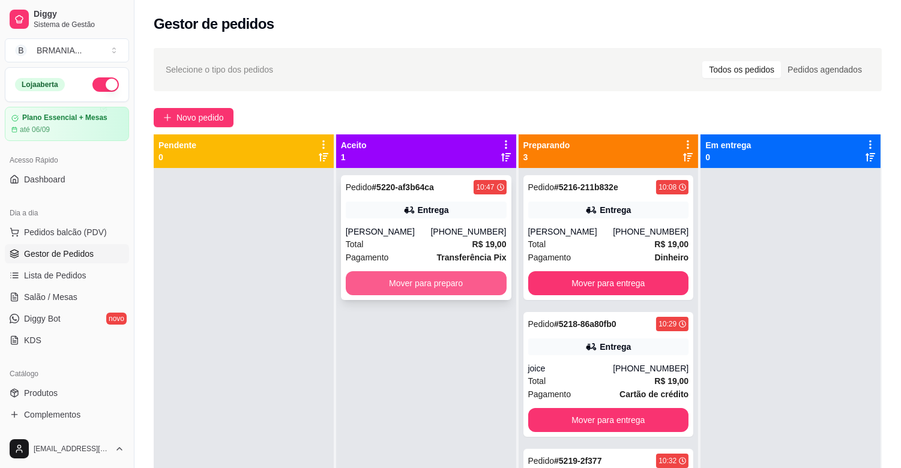
click at [465, 282] on button "Mover para preparo" at bounding box center [426, 283] width 161 height 24
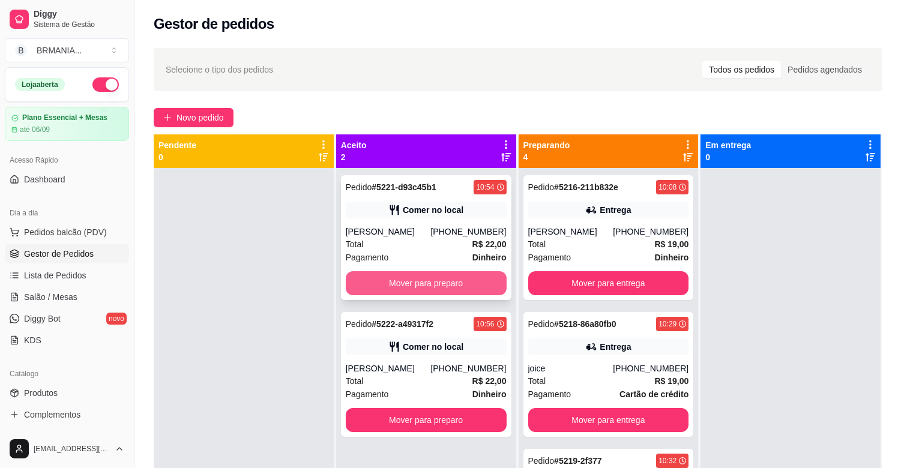
click at [480, 285] on button "Mover para preparo" at bounding box center [426, 283] width 161 height 24
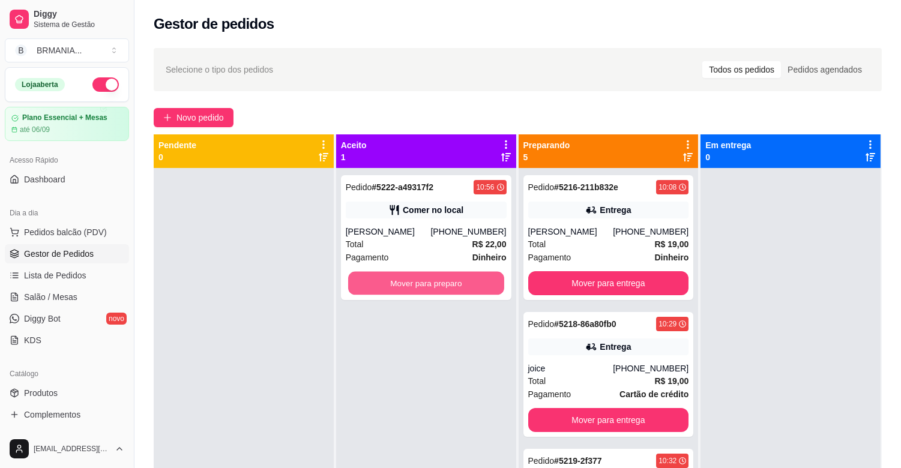
click at [465, 280] on button "Mover para preparo" at bounding box center [426, 283] width 156 height 23
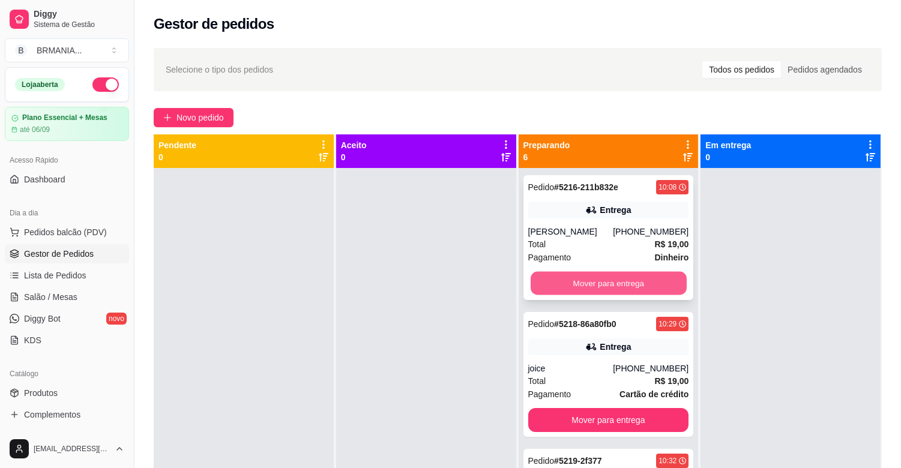
click at [597, 280] on button "Mover para entrega" at bounding box center [609, 283] width 156 height 23
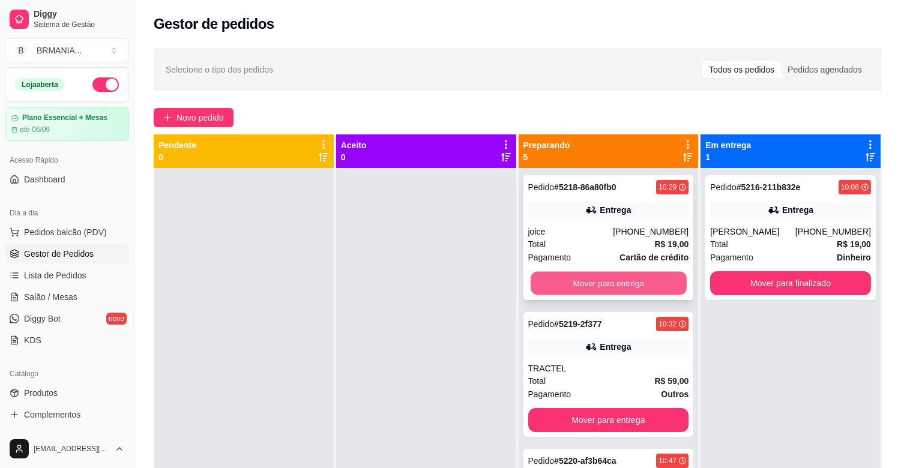
click at [577, 285] on button "Mover para entrega" at bounding box center [609, 283] width 156 height 23
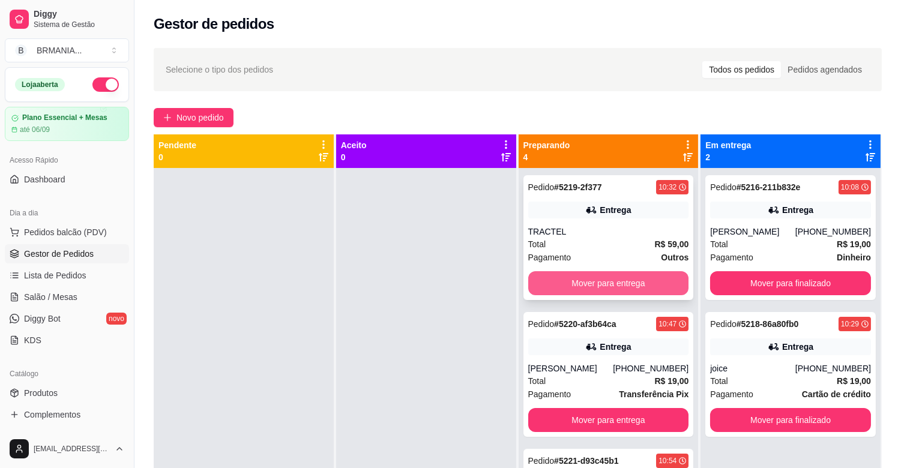
click at [603, 281] on button "Mover para entrega" at bounding box center [608, 283] width 161 height 24
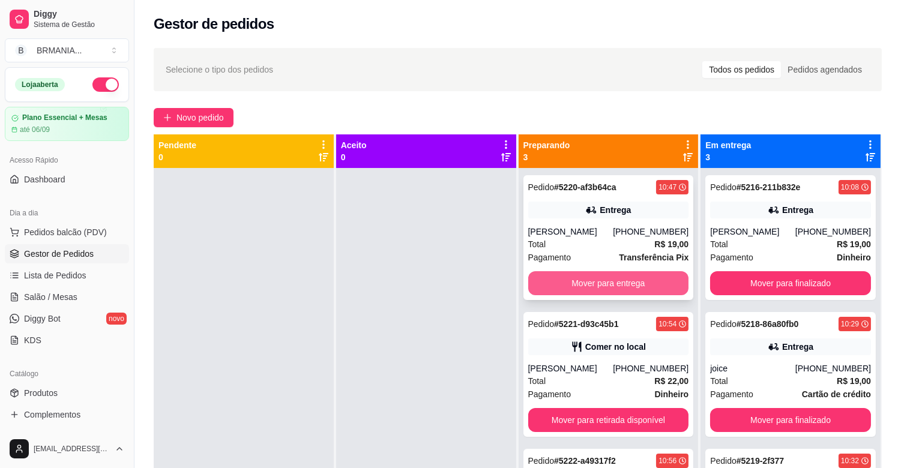
click at [599, 283] on button "Mover para entrega" at bounding box center [608, 283] width 161 height 24
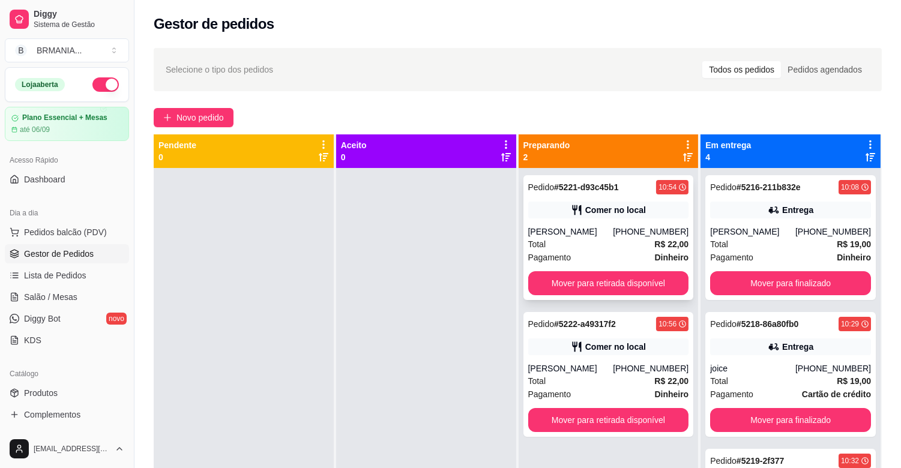
click at [608, 233] on div "[PERSON_NAME]" at bounding box center [570, 232] width 85 height 12
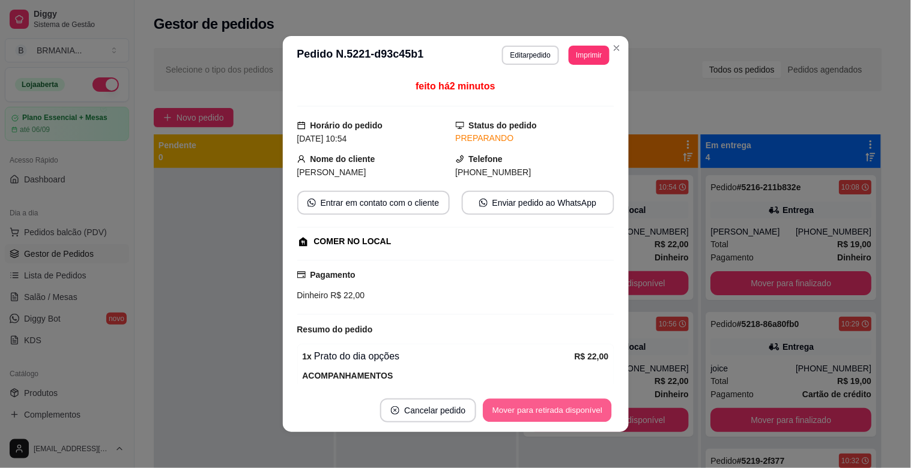
click at [565, 410] on button "Mover para retirada disponível" at bounding box center [547, 410] width 129 height 23
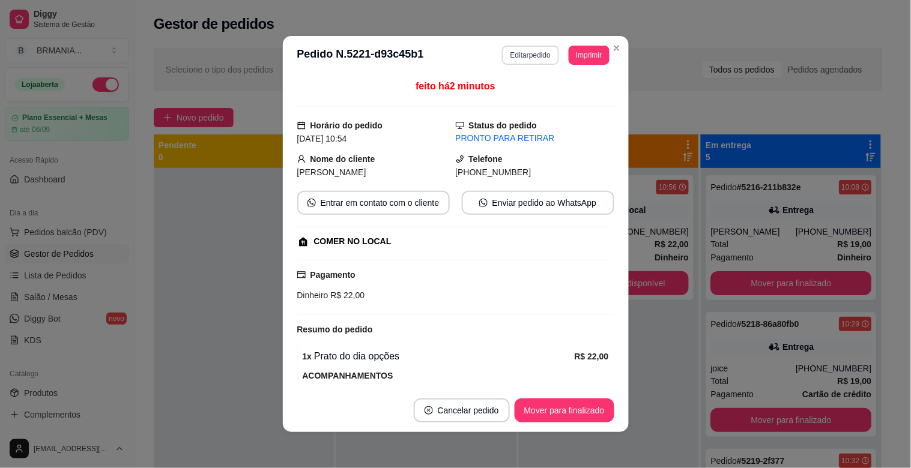
click at [517, 48] on button "Editar pedido" at bounding box center [530, 55] width 57 height 19
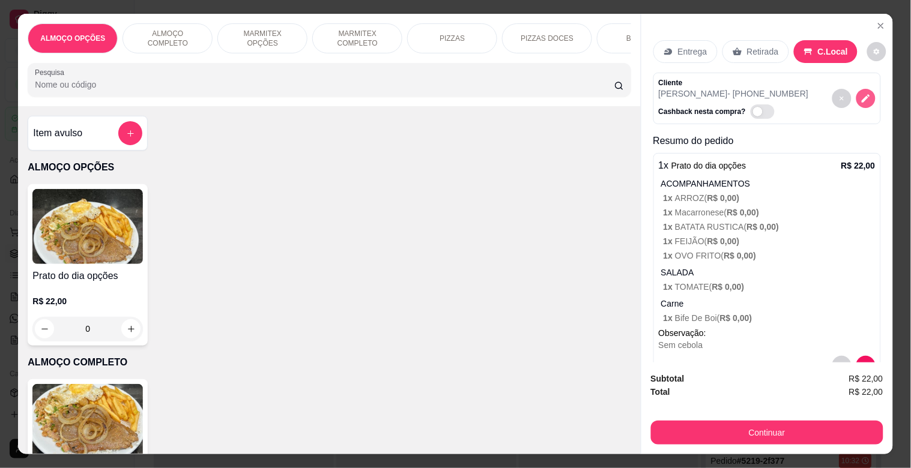
click at [860, 93] on icon "decrease-product-quantity" at bounding box center [865, 98] width 11 height 11
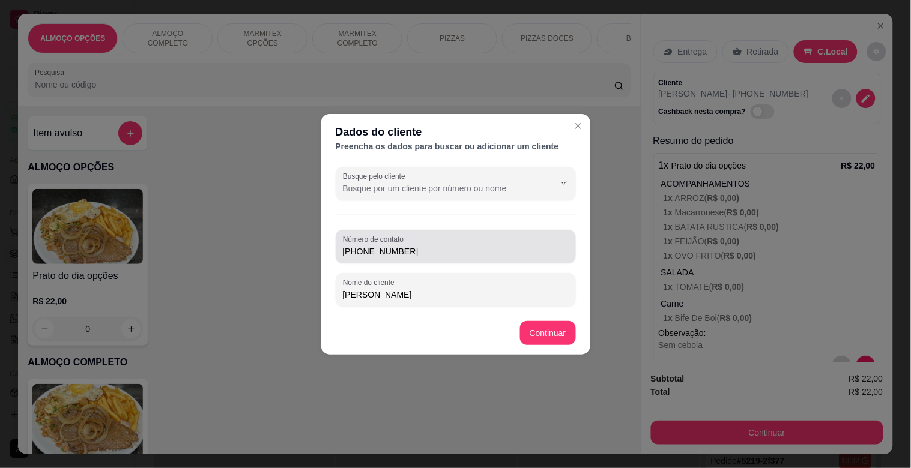
click at [421, 248] on input "[PHONE_NUMBER]" at bounding box center [456, 252] width 226 height 12
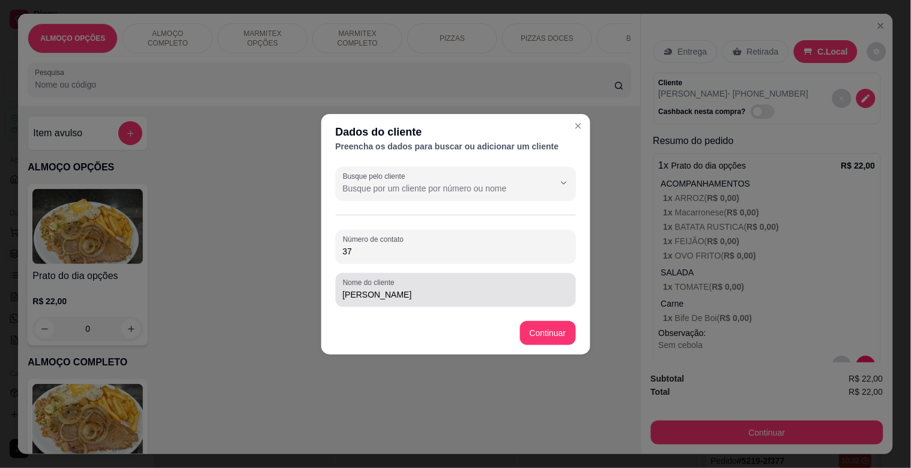
type input "3"
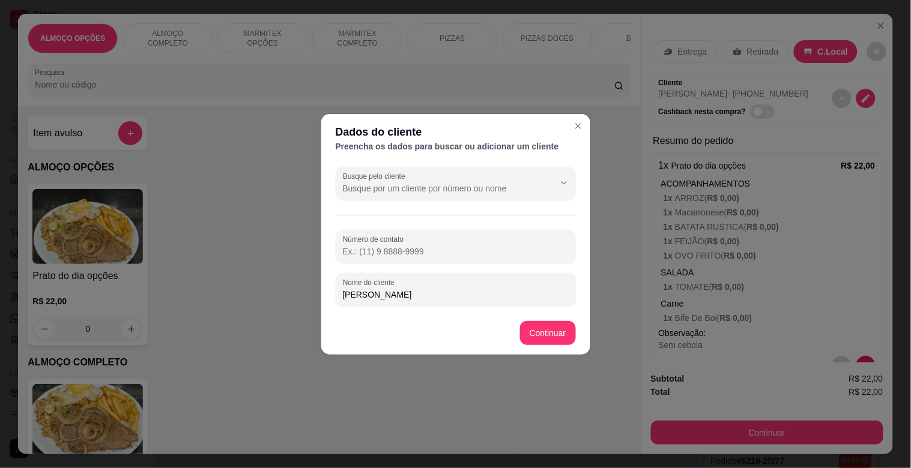
click at [435, 298] on input "[PERSON_NAME]" at bounding box center [456, 295] width 226 height 12
type input "Michael MODERNA"
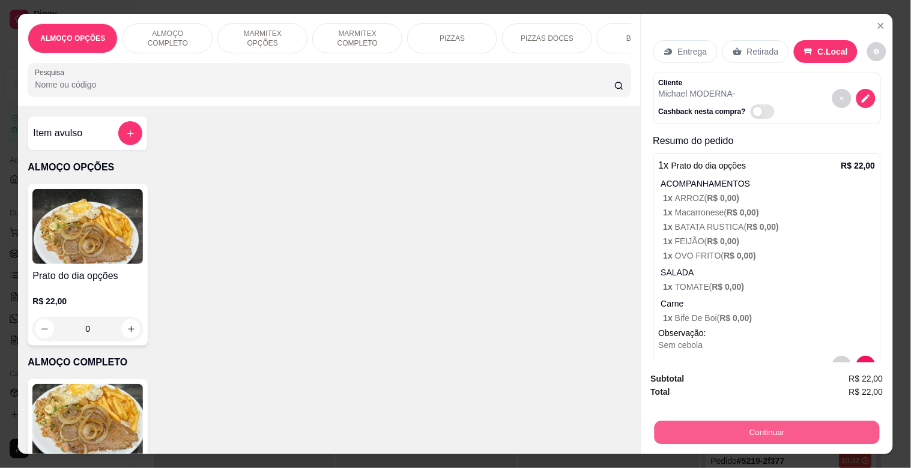
click at [767, 429] on button "Continuar" at bounding box center [766, 432] width 225 height 23
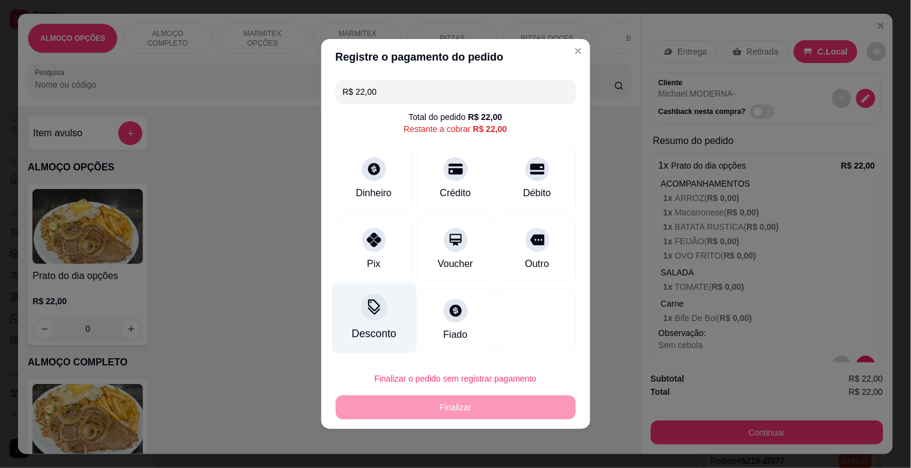
click at [367, 319] on div at bounding box center [374, 307] width 26 height 26
click at [394, 267] on input at bounding box center [455, 268] width 240 height 24
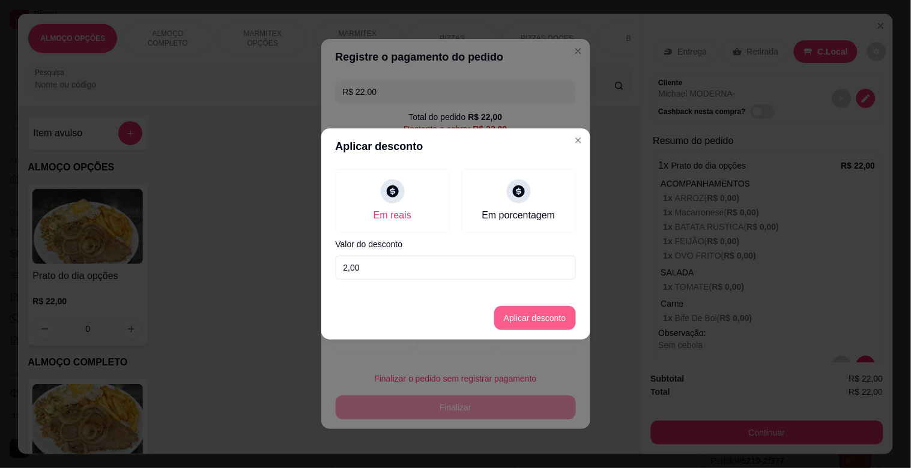
type input "2,00"
click at [541, 327] on button "Aplicar desconto" at bounding box center [535, 318] width 82 height 24
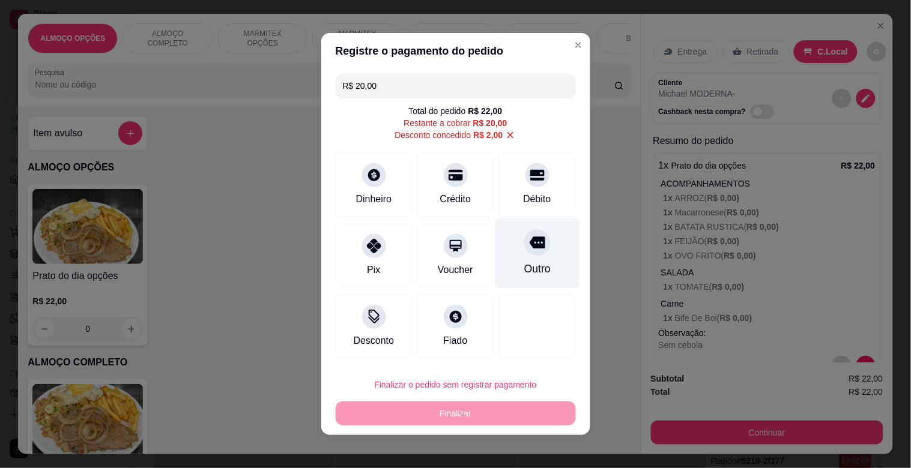
click at [529, 241] on icon at bounding box center [537, 243] width 16 height 16
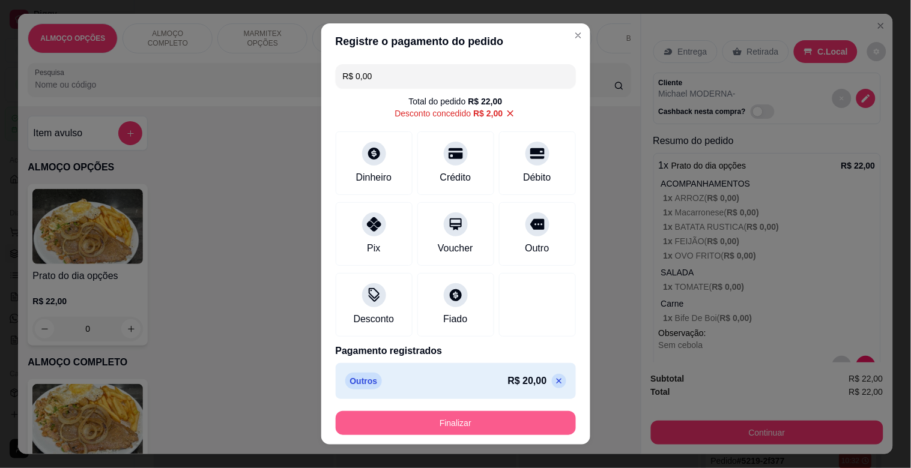
click at [471, 419] on button "Finalizar" at bounding box center [456, 423] width 240 height 24
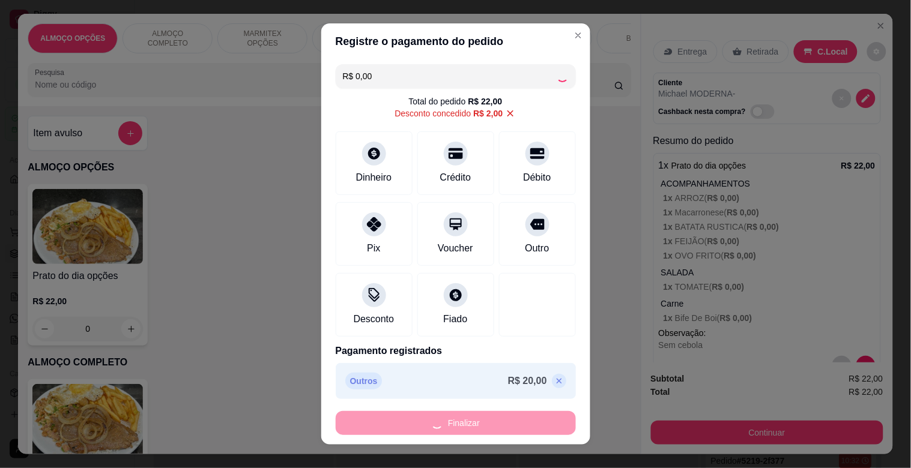
type input "-R$ 22,00"
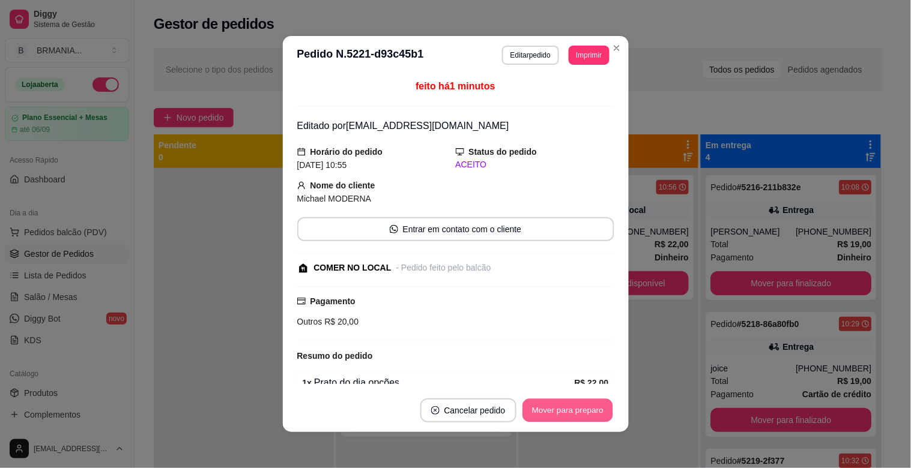
click at [550, 414] on button "Mover para preparo" at bounding box center [567, 410] width 90 height 23
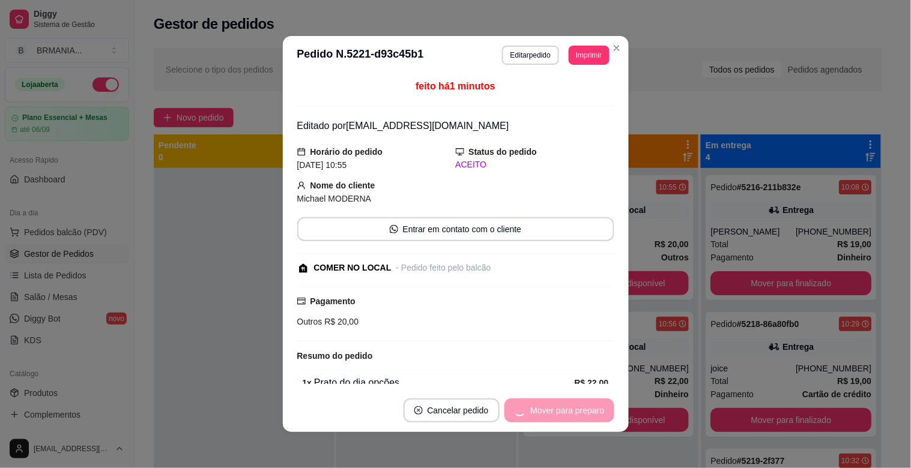
click at [552, 412] on div "Mover para preparo" at bounding box center [559, 411] width 110 height 24
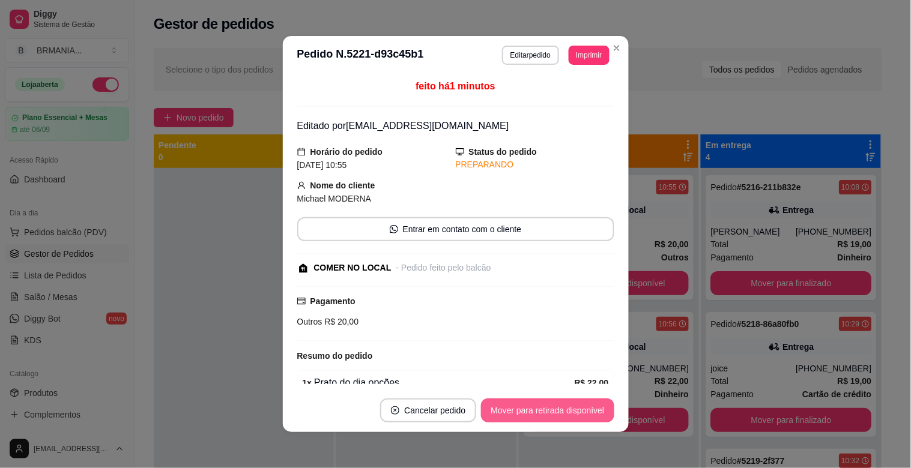
click at [552, 412] on button "Mover para retirada disponível" at bounding box center [547, 411] width 133 height 24
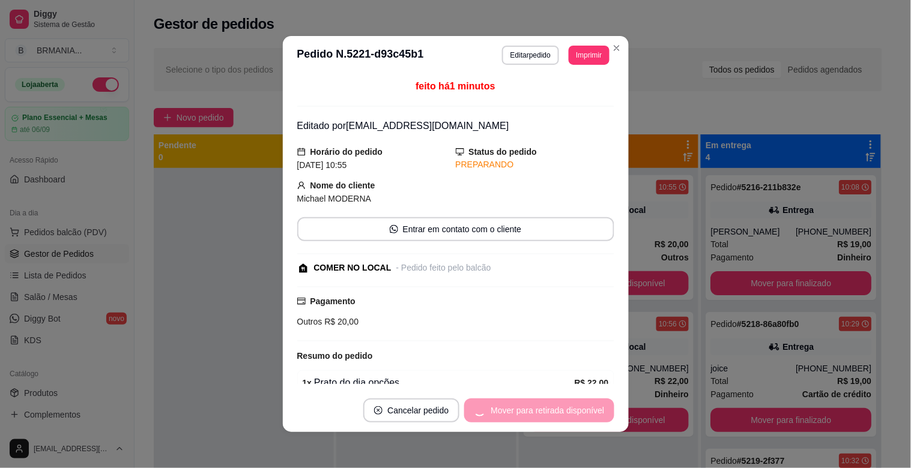
click at [552, 412] on div "Mover para retirada disponível" at bounding box center [539, 411] width 150 height 24
click at [553, 412] on div "Mover para retirada disponível" at bounding box center [539, 411] width 150 height 24
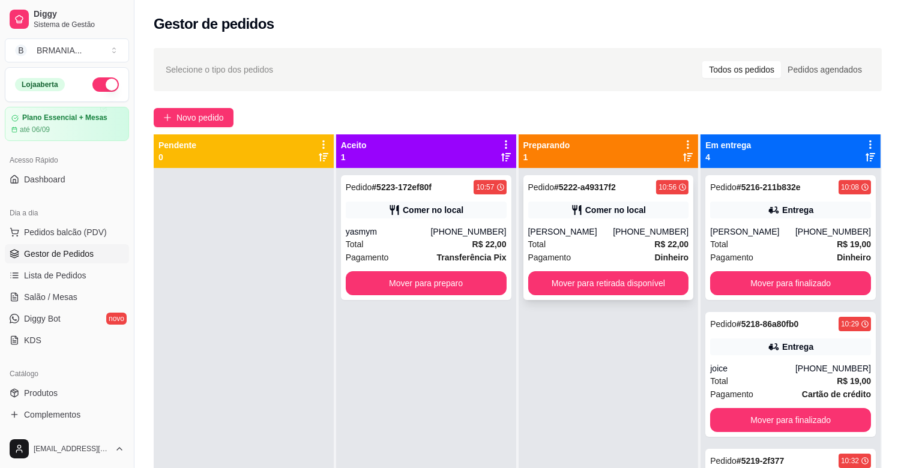
click at [588, 243] on div "Total R$ 22,00" at bounding box center [608, 244] width 161 height 13
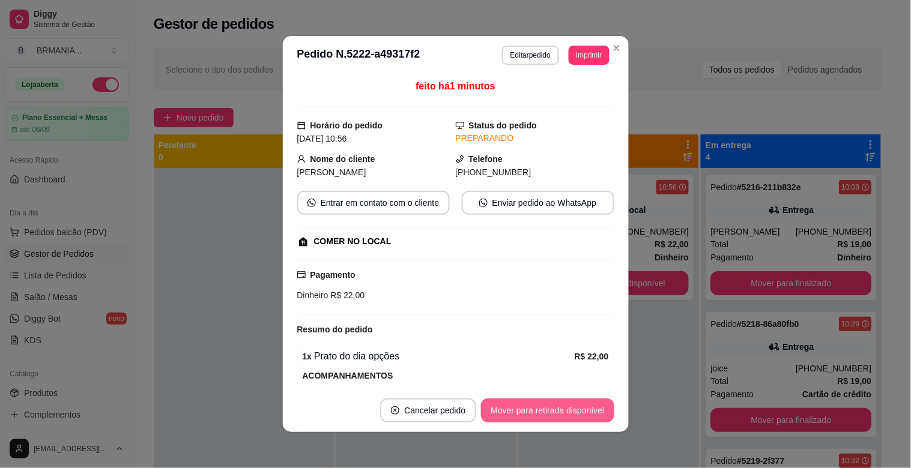
click at [554, 404] on button "Mover para retirada disponível" at bounding box center [547, 411] width 133 height 24
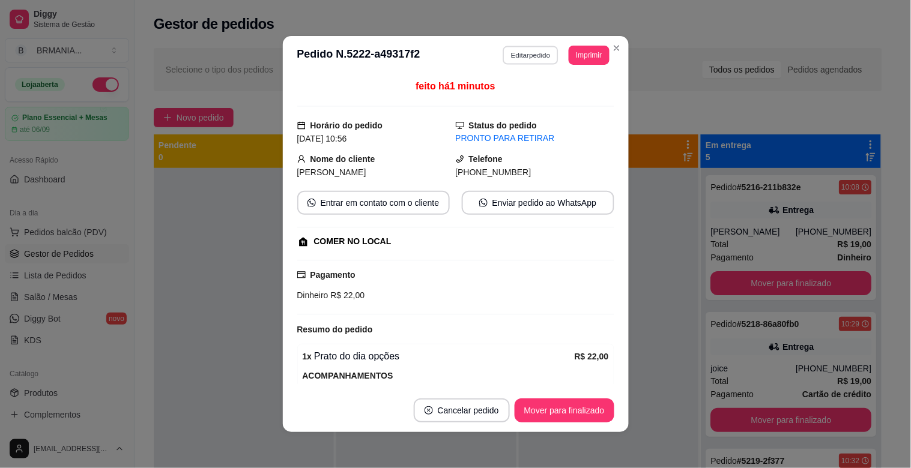
click at [523, 55] on button "Editar pedido" at bounding box center [531, 55] width 56 height 19
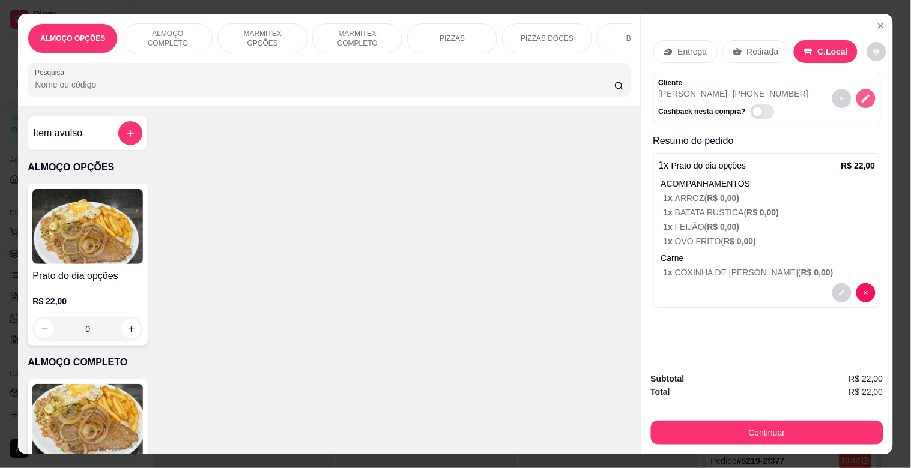
click at [860, 96] on icon "decrease-product-quantity" at bounding box center [865, 98] width 11 height 11
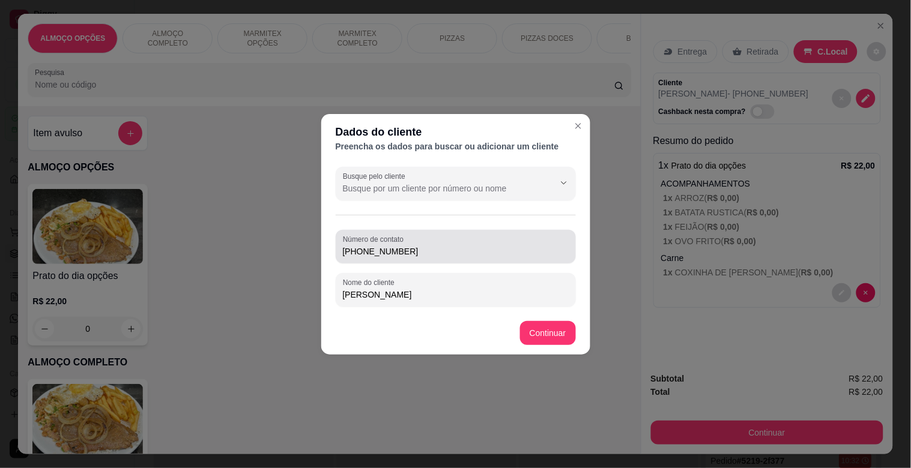
click at [482, 248] on input "[PHONE_NUMBER]" at bounding box center [456, 252] width 226 height 12
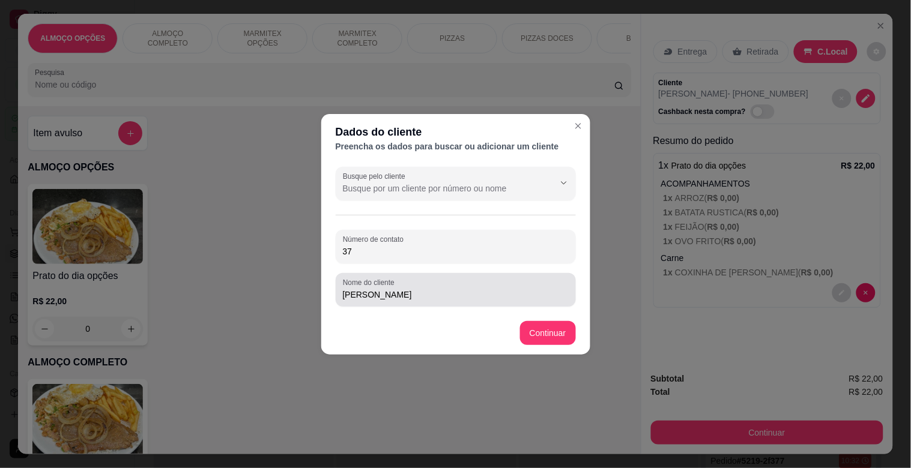
type input "3"
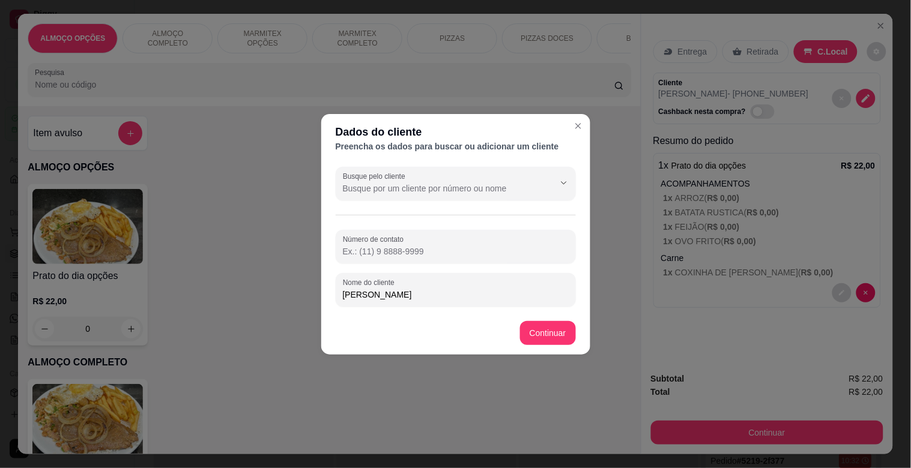
click at [442, 298] on input "[PERSON_NAME]" at bounding box center [456, 295] width 226 height 12
type input "[PERSON_NAME] MODERNA"
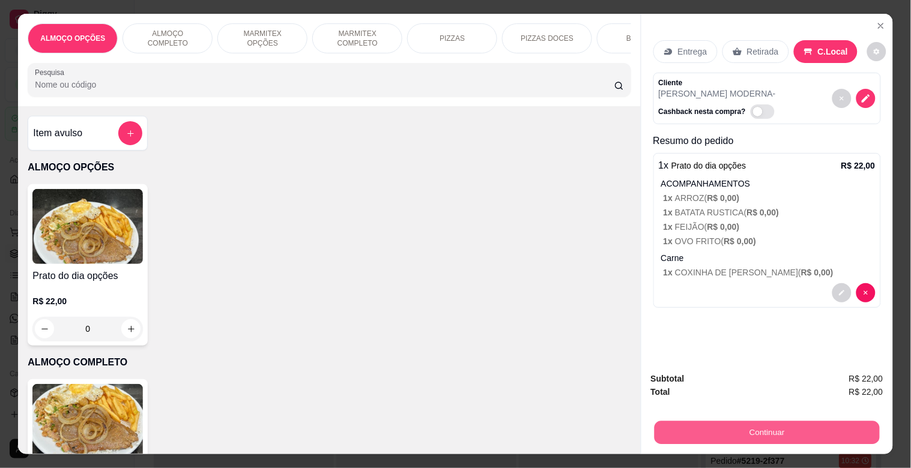
click at [712, 425] on button "Continuar" at bounding box center [766, 432] width 225 height 23
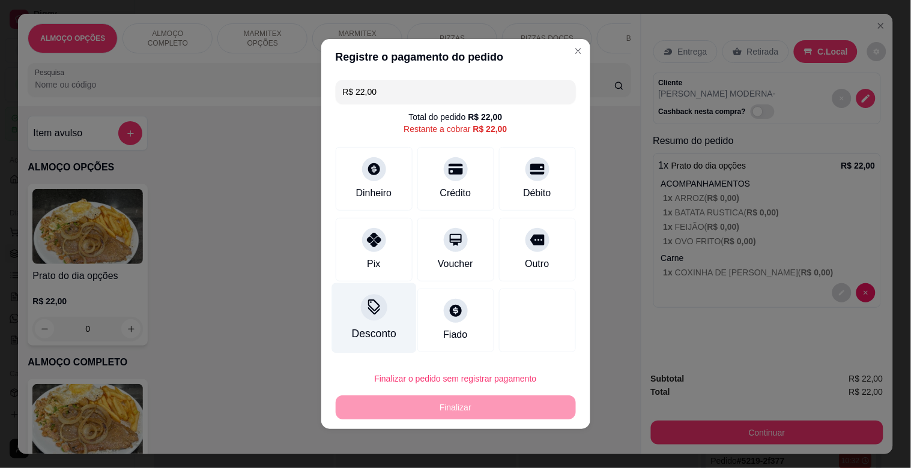
click at [383, 328] on div "Desconto" at bounding box center [373, 334] width 44 height 16
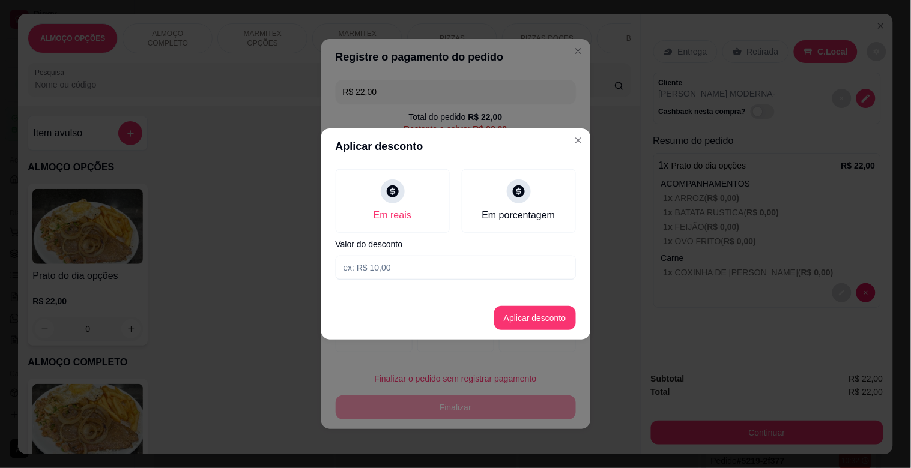
click at [415, 272] on input at bounding box center [456, 268] width 240 height 24
type input "2,00"
click at [540, 311] on button "Aplicar desconto" at bounding box center [535, 318] width 82 height 24
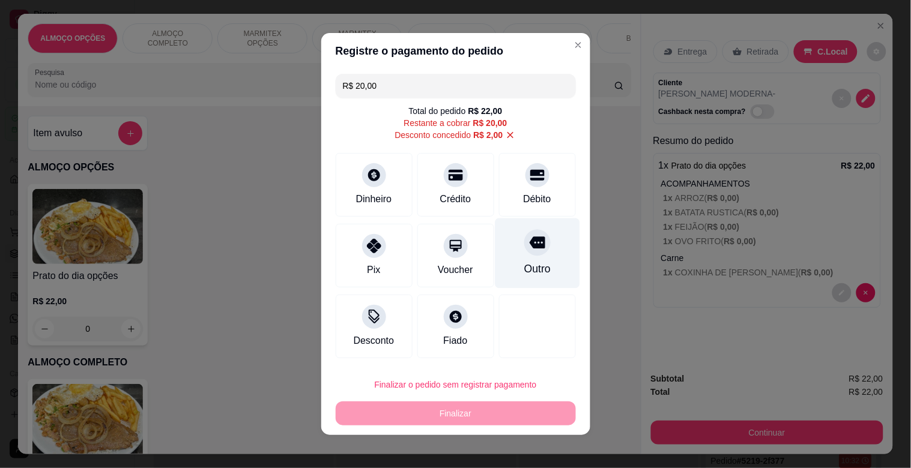
click at [525, 259] on div "Outro" at bounding box center [537, 254] width 85 height 70
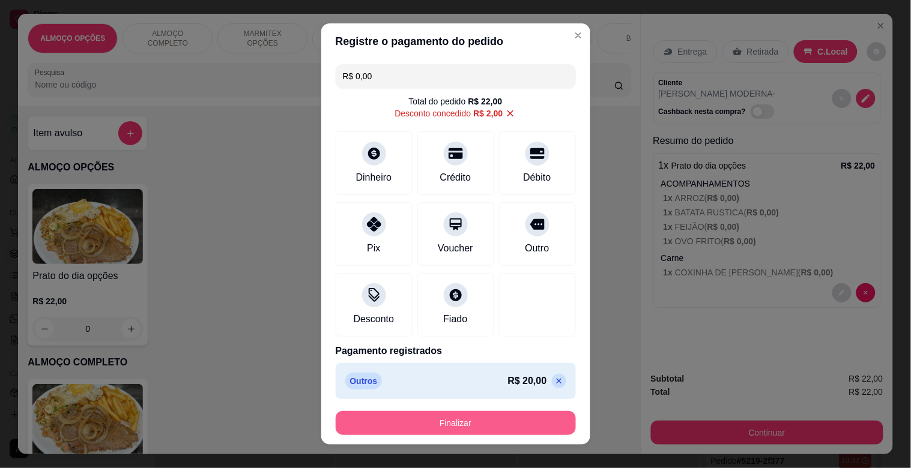
click at [453, 418] on button "Finalizar" at bounding box center [456, 423] width 240 height 24
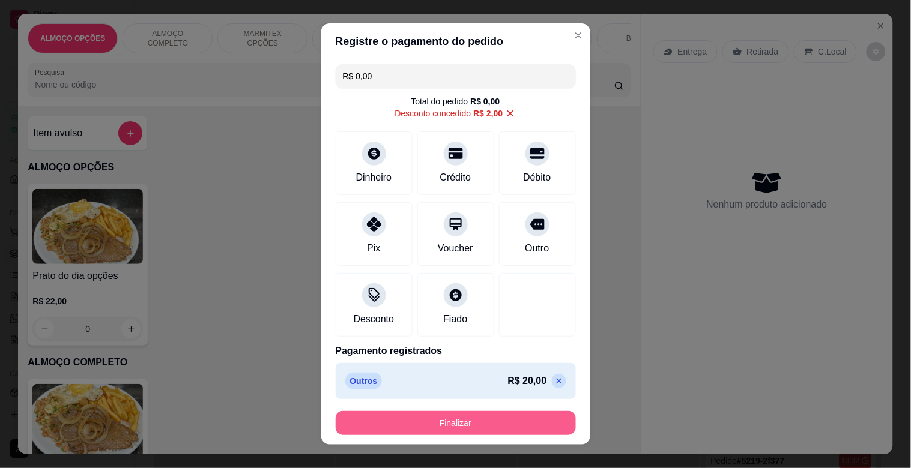
type input "-R$ 22,00"
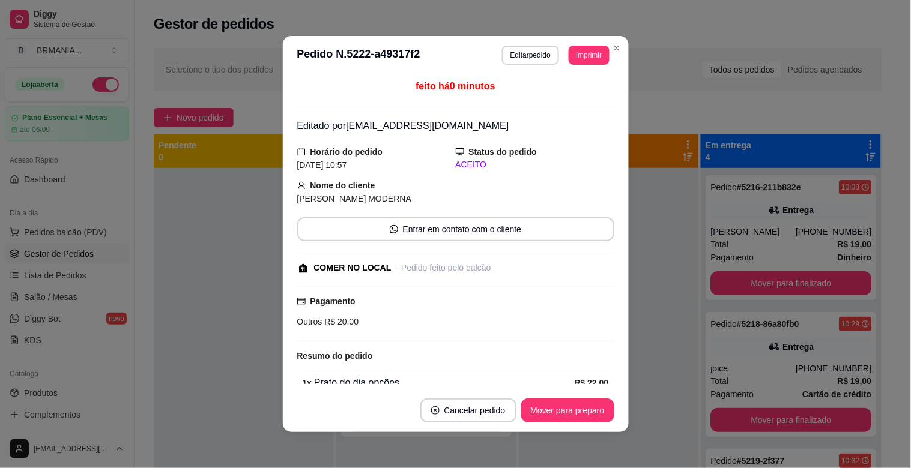
click at [578, 428] on footer "Cancelar pedido Mover para preparo" at bounding box center [456, 410] width 346 height 43
click at [566, 408] on button "Mover para preparo" at bounding box center [567, 411] width 93 height 24
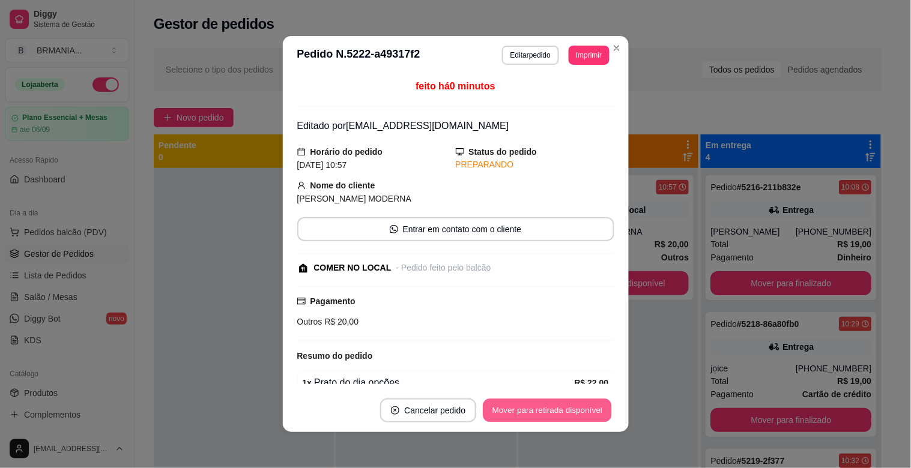
click at [566, 408] on button "Mover para retirada disponível" at bounding box center [547, 410] width 129 height 23
click at [566, 408] on div "Mover para retirada disponível" at bounding box center [547, 411] width 133 height 24
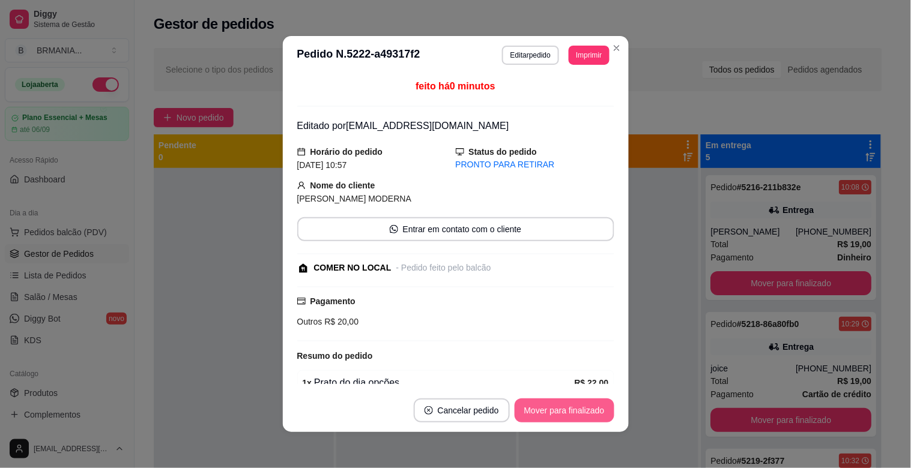
click at [567, 407] on button "Mover para finalizado" at bounding box center [565, 411] width 100 height 24
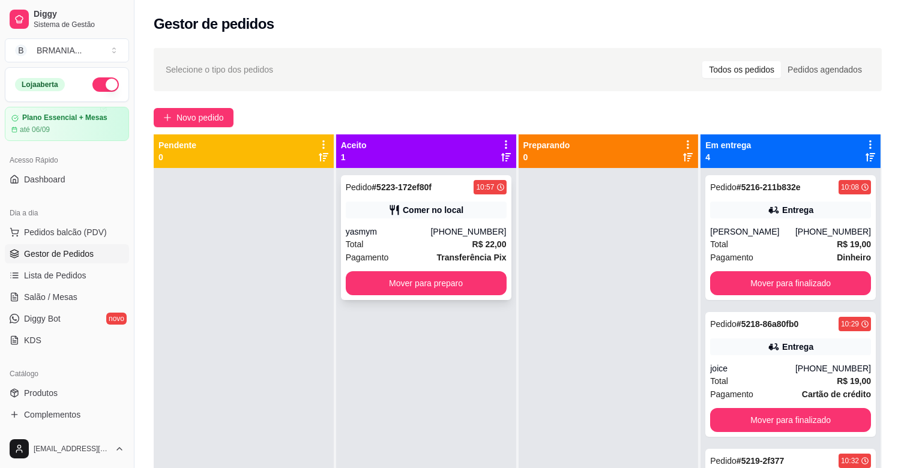
click at [442, 241] on div "Total R$ 22,00" at bounding box center [426, 244] width 161 height 13
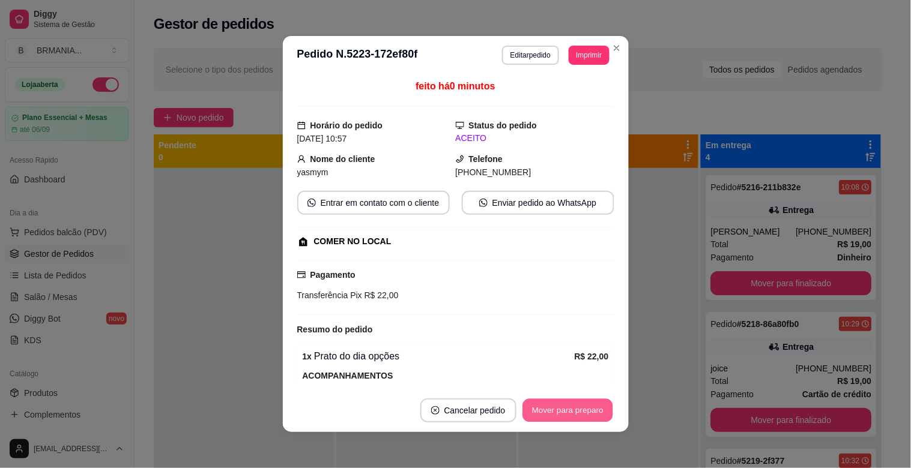
click at [559, 418] on button "Mover para preparo" at bounding box center [567, 410] width 90 height 23
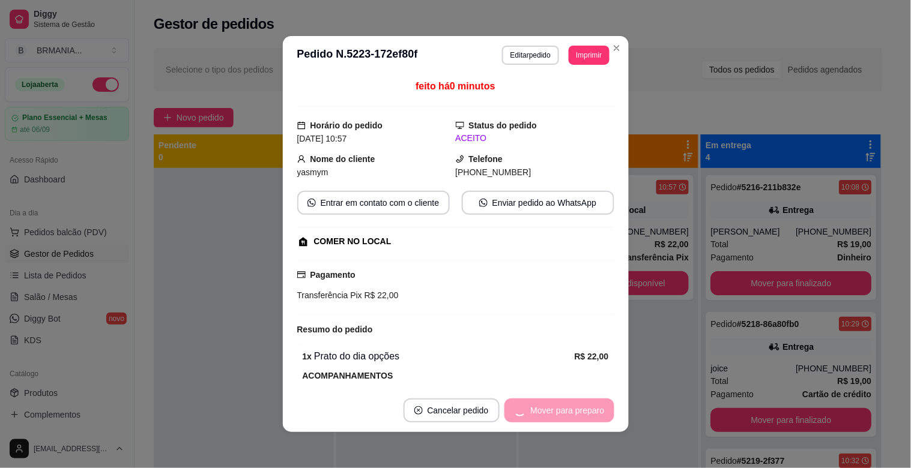
click at [567, 412] on div "Mover para preparo" at bounding box center [559, 411] width 110 height 24
click at [555, 410] on button "Mover para retirada disponível" at bounding box center [547, 410] width 129 height 23
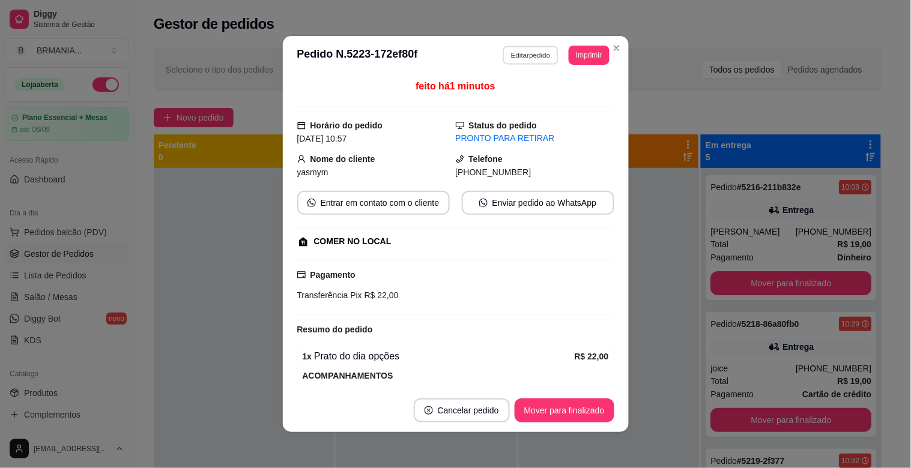
click at [517, 53] on button "Editar pedido" at bounding box center [531, 55] width 56 height 19
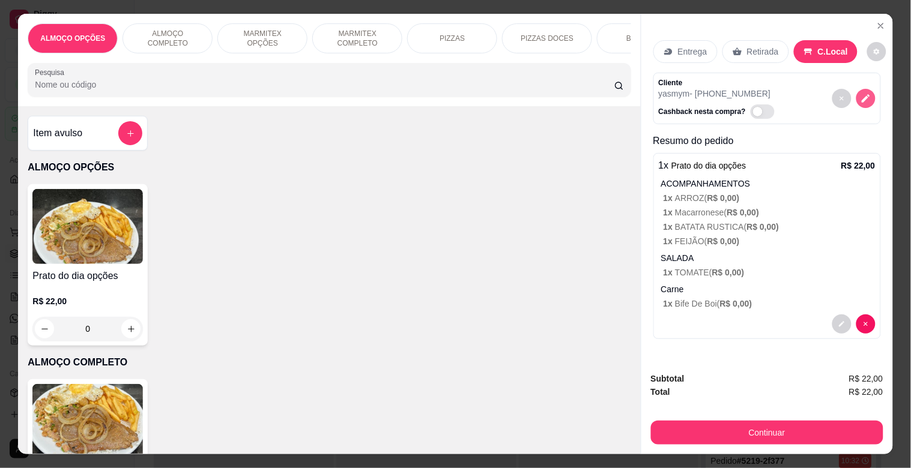
click at [865, 94] on icon "decrease-product-quantity" at bounding box center [865, 98] width 11 height 11
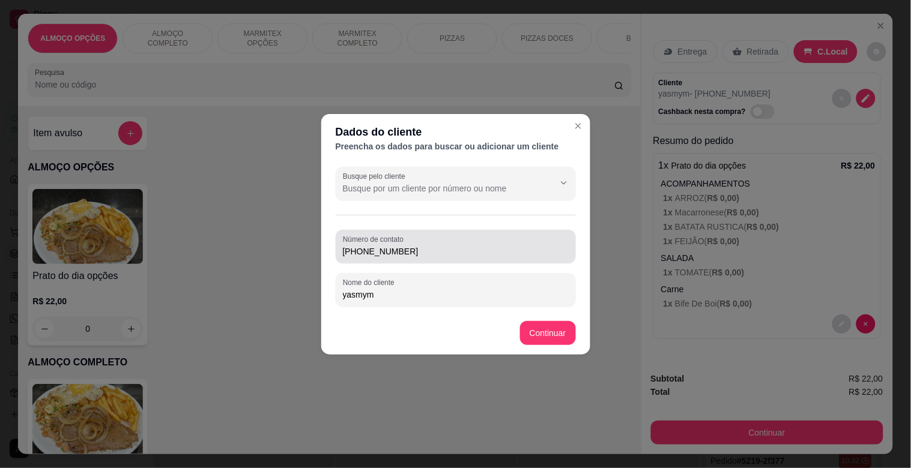
click at [447, 253] on input "[PHONE_NUMBER]" at bounding box center [456, 252] width 226 height 12
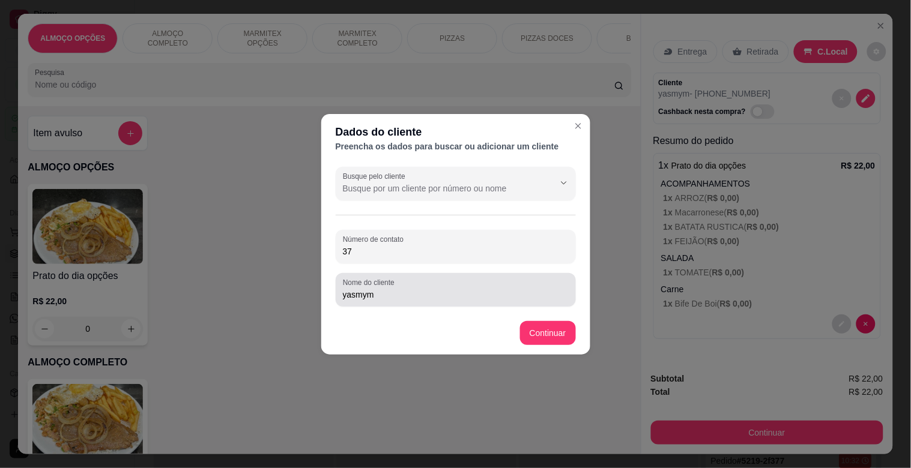
type input "3"
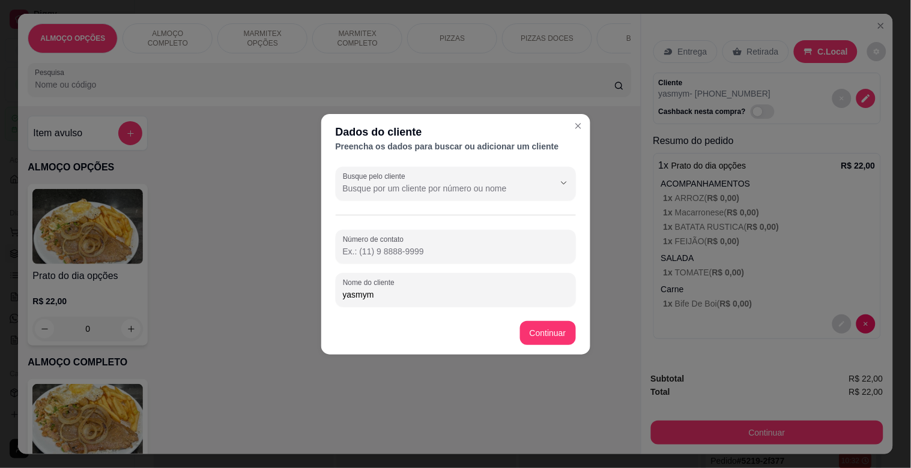
click at [409, 297] on input "yasmym" at bounding box center [456, 295] width 226 height 12
type input "yasmym MODERNA"
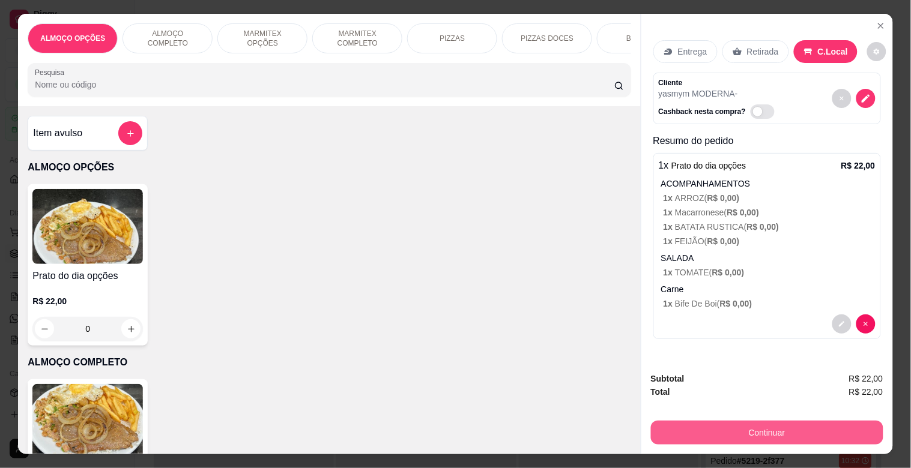
click at [747, 421] on button "Continuar" at bounding box center [767, 433] width 232 height 24
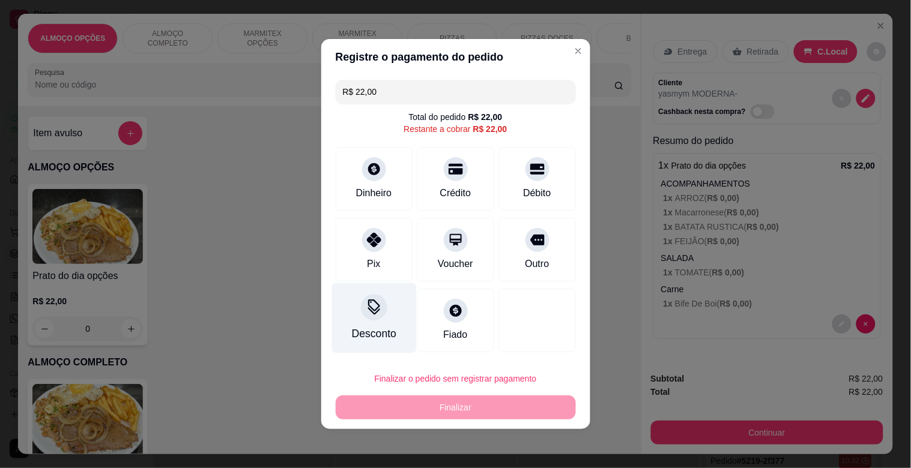
click at [373, 292] on div "Desconto" at bounding box center [373, 318] width 85 height 70
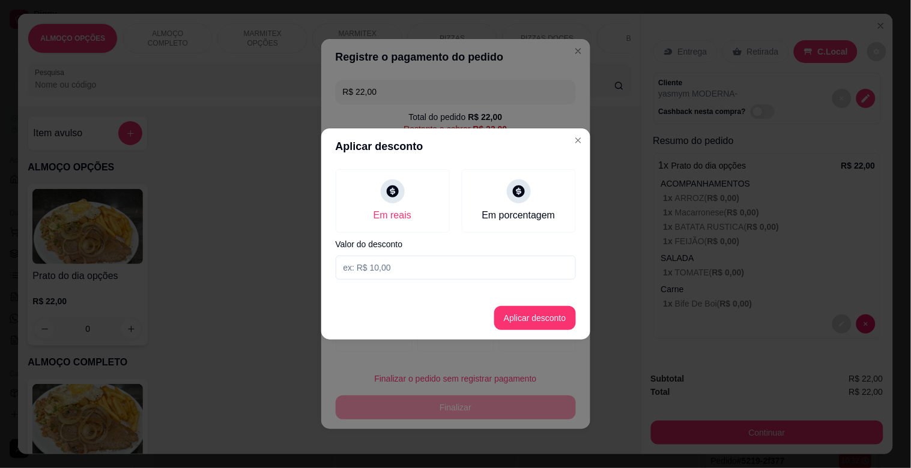
click at [433, 266] on input at bounding box center [456, 268] width 240 height 24
type input "2,00"
click at [533, 314] on button "Aplicar desconto" at bounding box center [535, 318] width 82 height 24
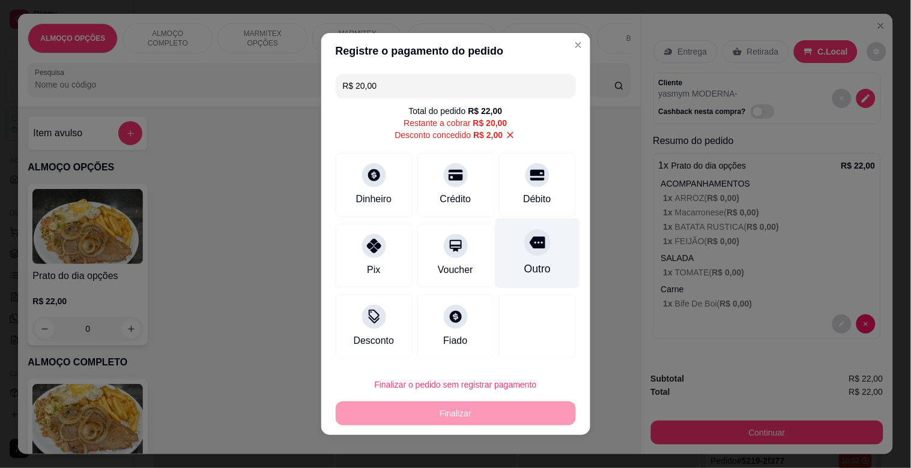
click at [529, 243] on icon at bounding box center [537, 243] width 16 height 16
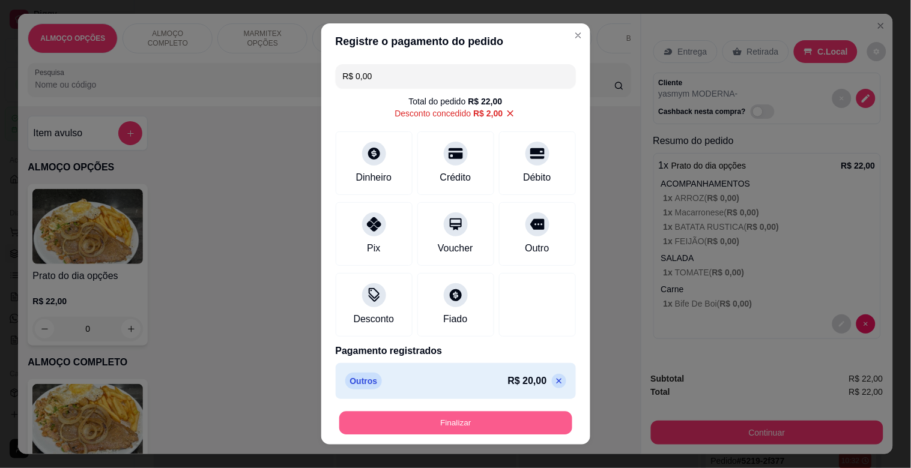
click at [495, 429] on button "Finalizar" at bounding box center [455, 423] width 233 height 23
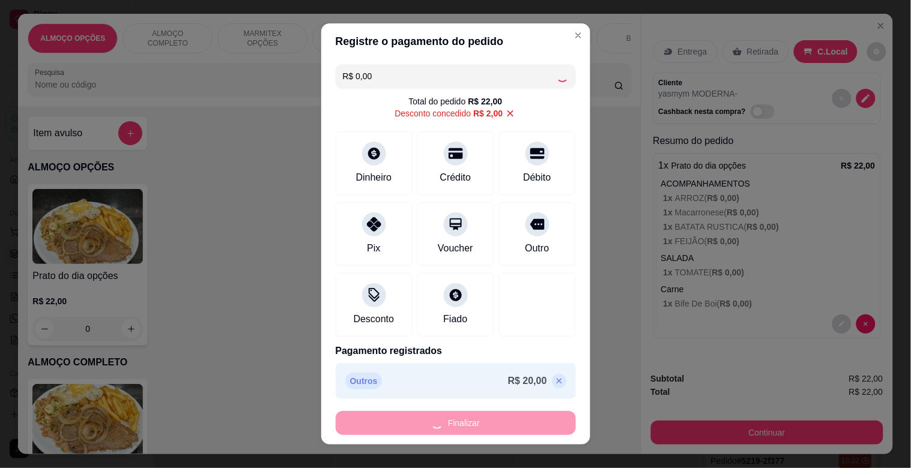
type input "-R$ 22,00"
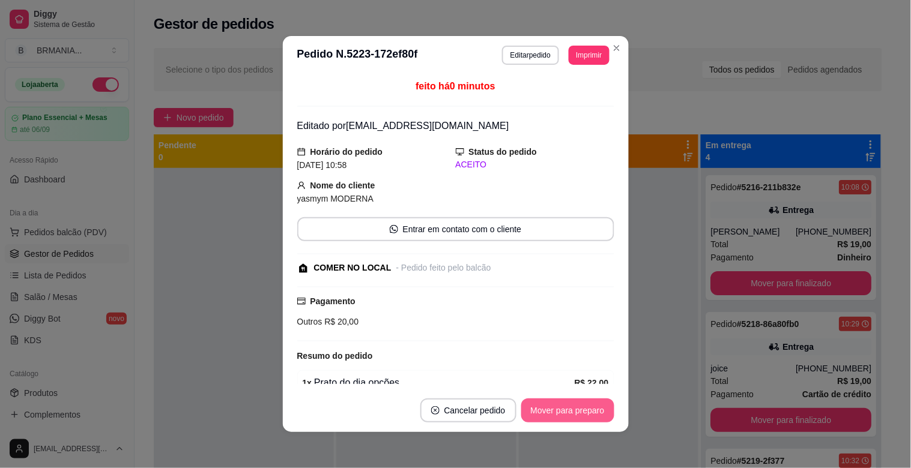
click at [578, 406] on button "Mover para preparo" at bounding box center [567, 411] width 93 height 24
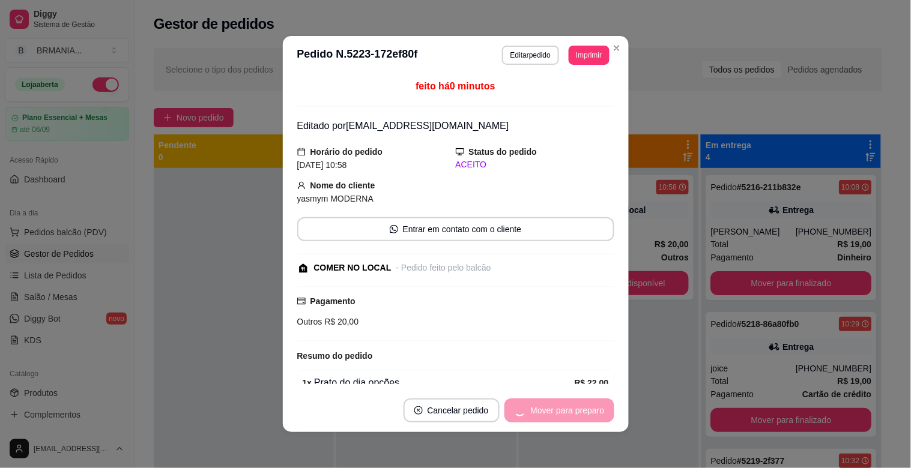
click at [588, 410] on div "Mover para preparo" at bounding box center [559, 411] width 110 height 24
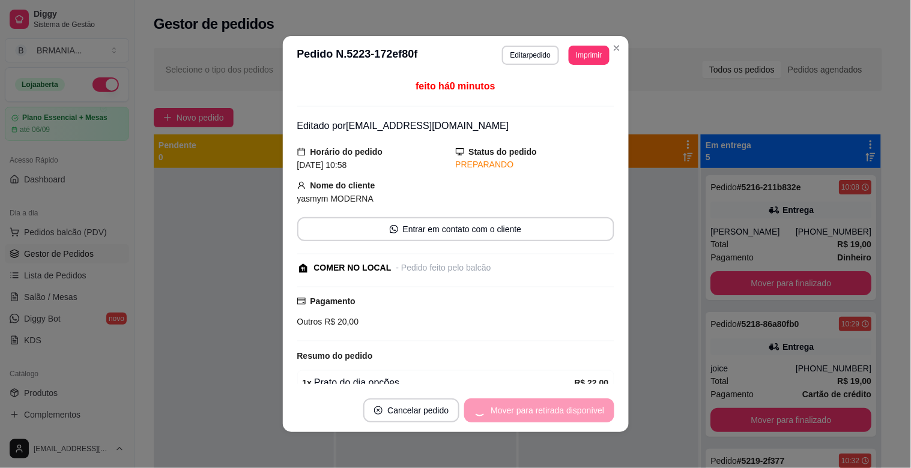
click at [588, 411] on div "Mover para retirada disponível" at bounding box center [539, 411] width 150 height 24
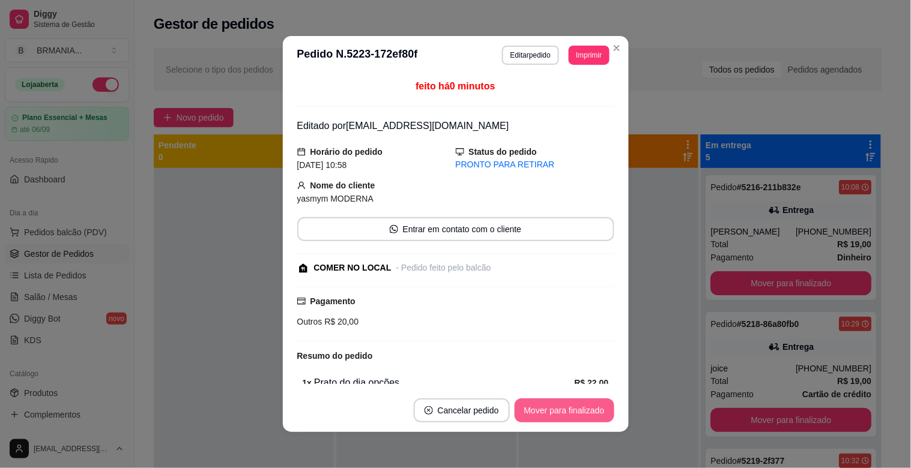
click at [588, 411] on button "Mover para finalizado" at bounding box center [565, 411] width 100 height 24
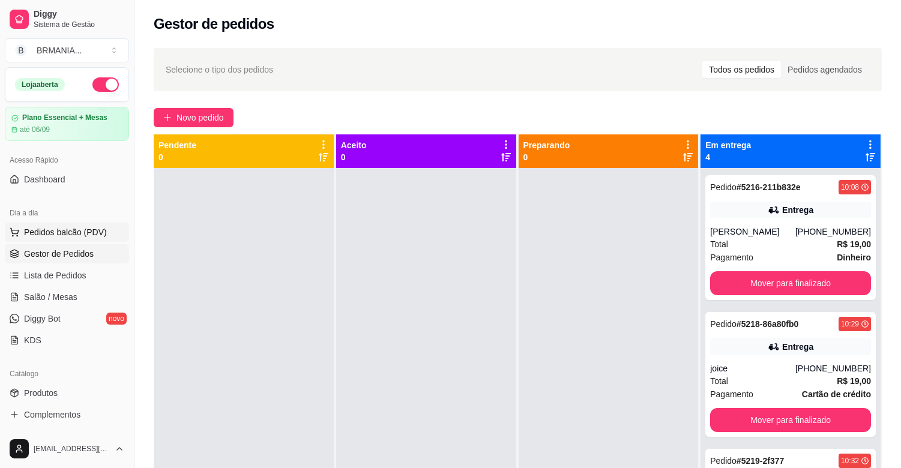
click at [87, 240] on button "Pedidos balcão (PDV)" at bounding box center [67, 232] width 124 height 19
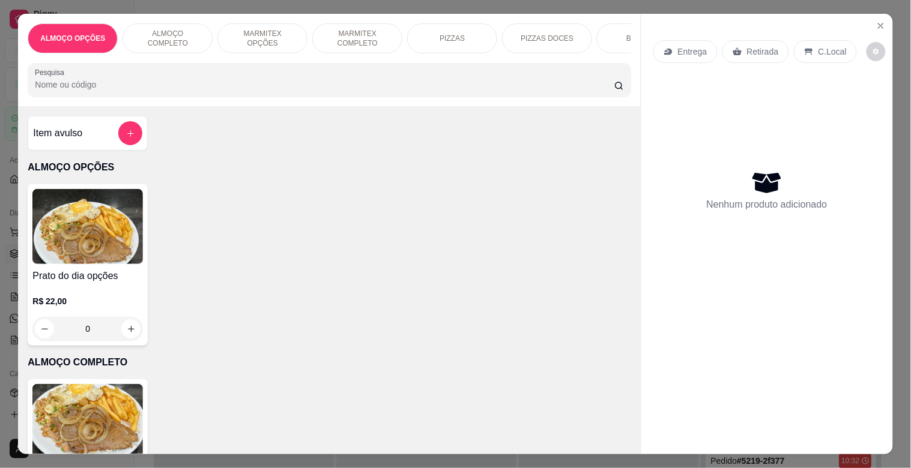
click at [343, 31] on p "MARMITEX COMPLETO" at bounding box center [357, 38] width 70 height 19
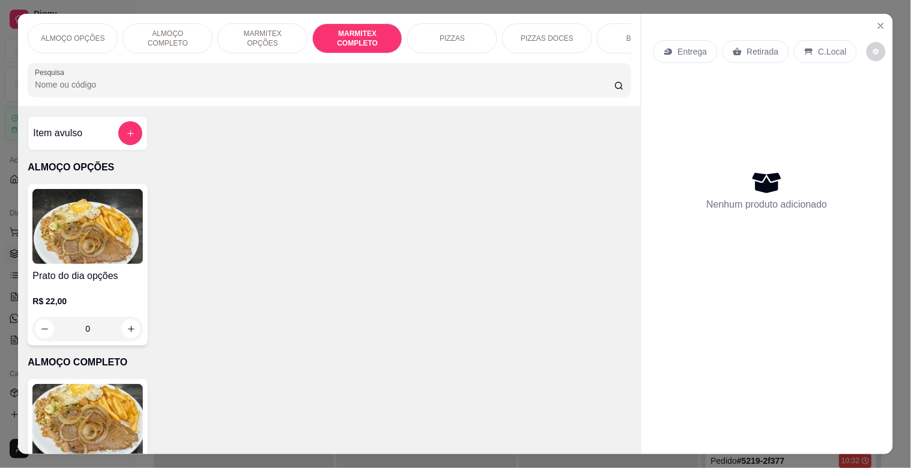
scroll to position [29, 0]
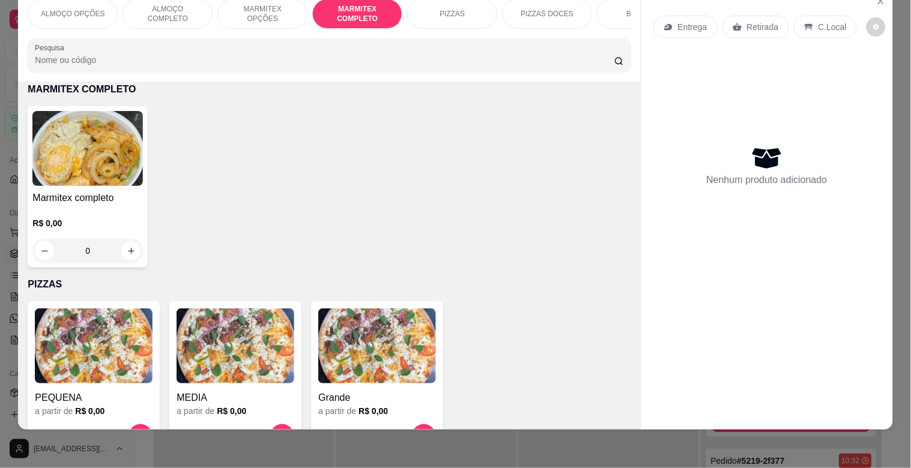
click at [88, 164] on img at bounding box center [87, 148] width 110 height 75
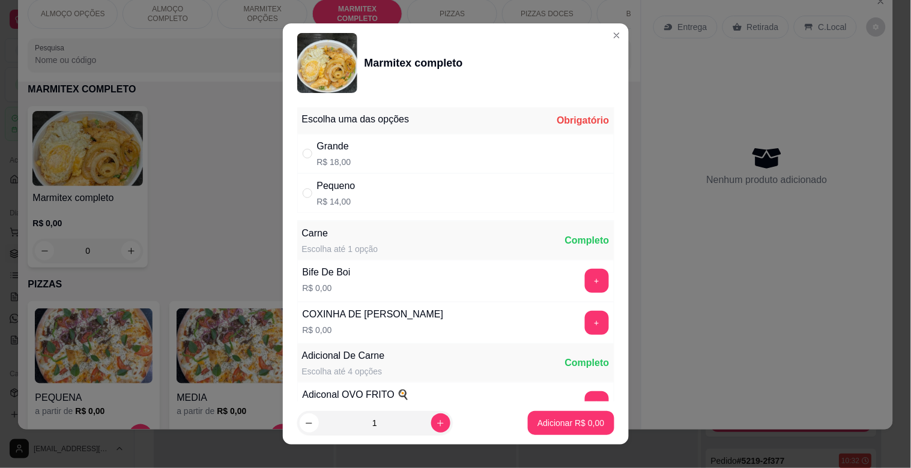
click at [369, 160] on div "Grande R$ 18,00" at bounding box center [455, 154] width 317 height 40
radio input "true"
click at [585, 275] on button "+" at bounding box center [597, 281] width 24 height 24
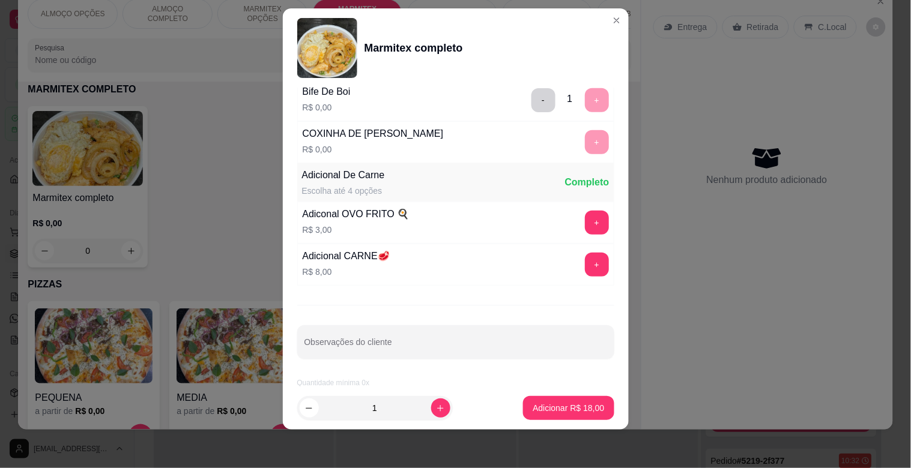
scroll to position [168, 0]
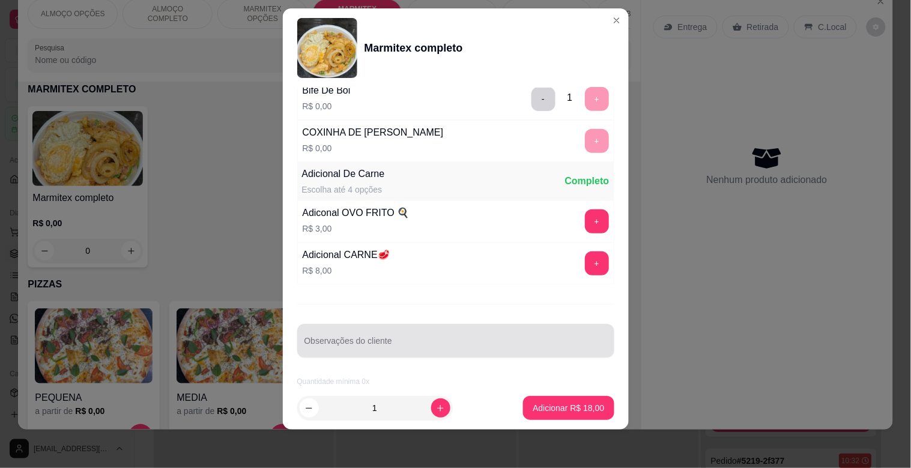
click at [417, 333] on div at bounding box center [455, 341] width 303 height 24
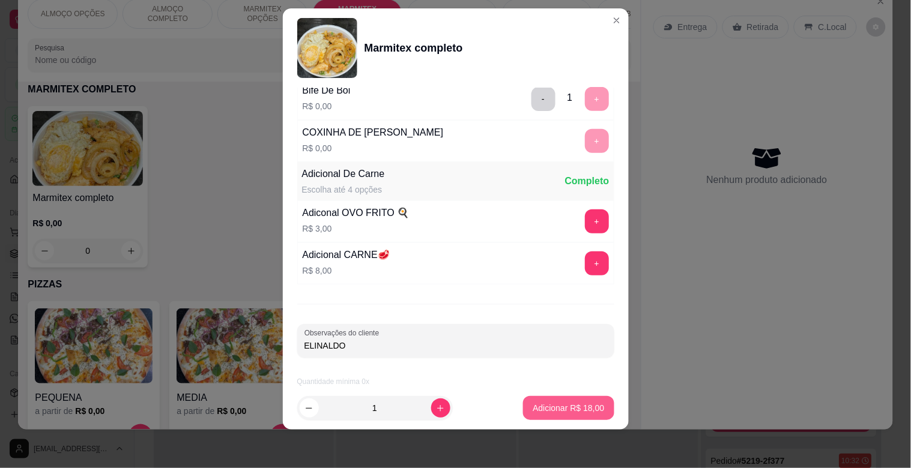
type input "ELINALDO"
click at [565, 413] on p "Adicionar R$ 18,00" at bounding box center [569, 407] width 70 height 11
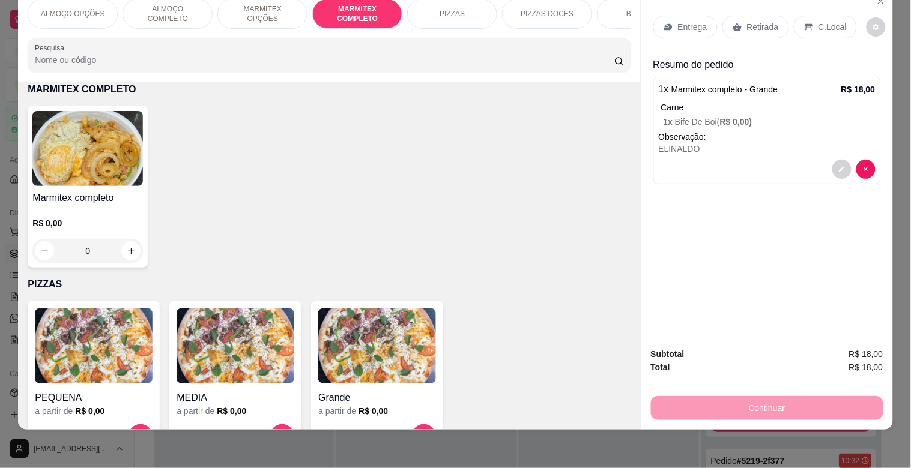
click at [133, 198] on h4 "Marmitex completo" at bounding box center [87, 198] width 110 height 14
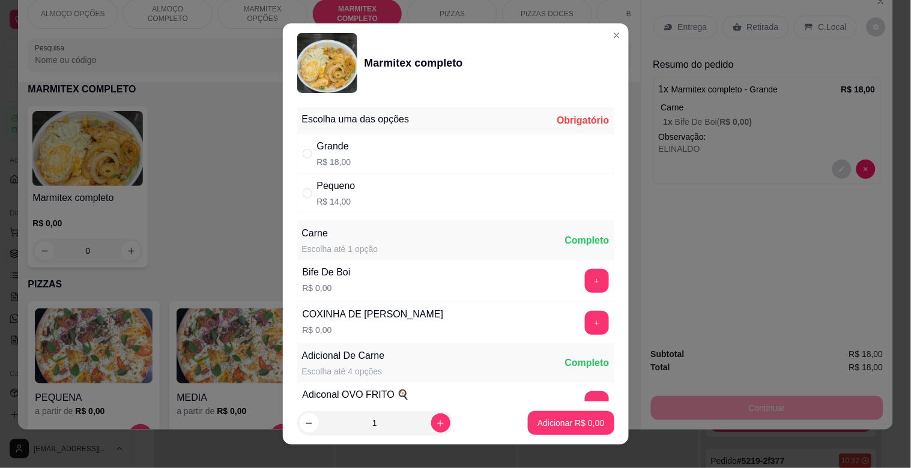
click at [462, 141] on div "Grande R$ 18,00" at bounding box center [455, 154] width 317 height 40
radio input "true"
click at [585, 279] on button "+" at bounding box center [597, 281] width 24 height 24
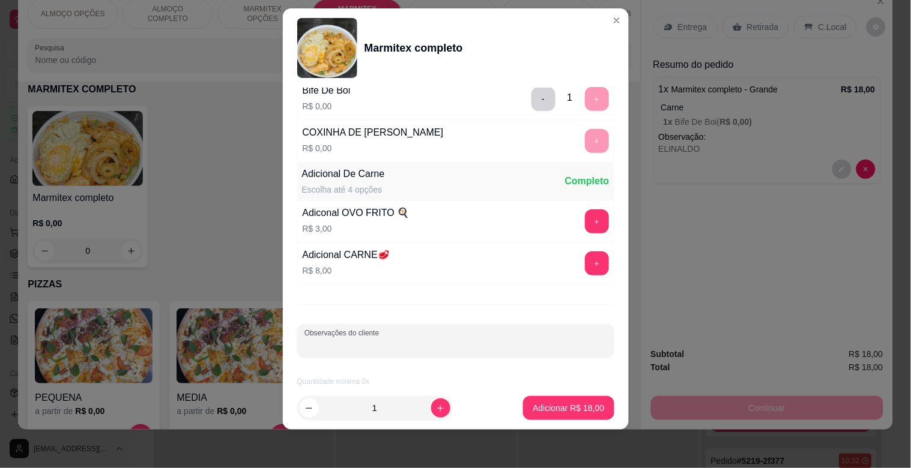
click at [436, 343] on input "Observações do cliente" at bounding box center [455, 346] width 303 height 12
type input "[PERSON_NAME]"
click at [575, 412] on p "Adicionar R$ 18,00" at bounding box center [568, 408] width 71 height 12
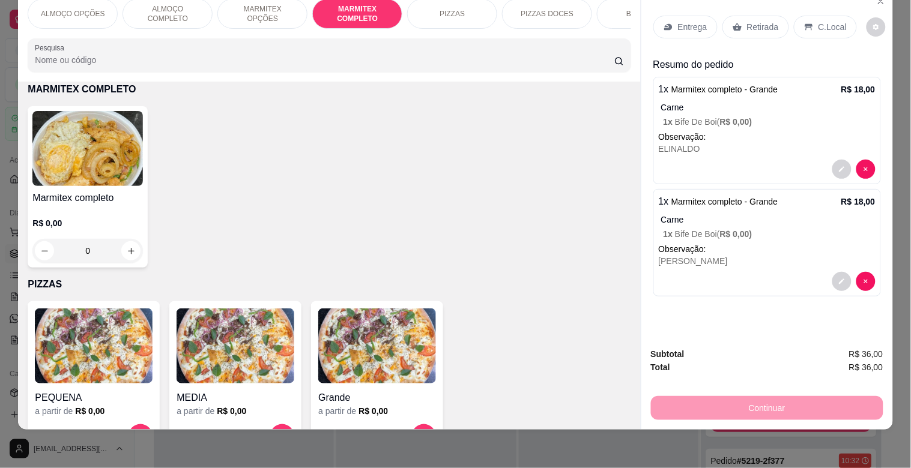
click at [765, 21] on p "Retirada" at bounding box center [763, 27] width 32 height 12
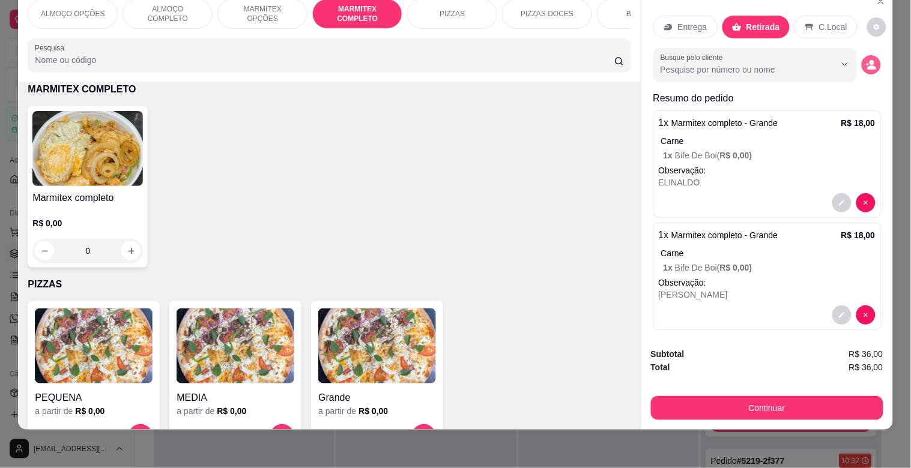
click at [866, 59] on icon "decrease-product-quantity" at bounding box center [871, 64] width 11 height 11
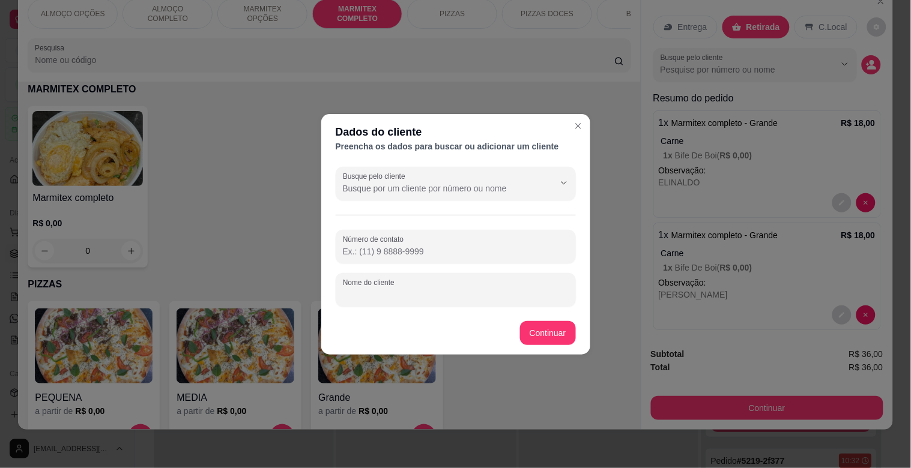
click at [407, 293] on input "Nome do cliente" at bounding box center [456, 295] width 226 height 12
type input "Y"
type input "TRACTEL"
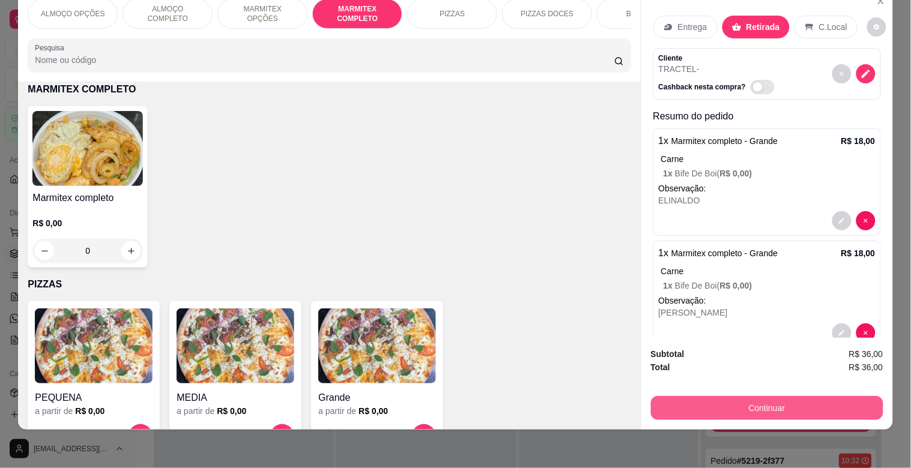
click at [796, 404] on button "Continuar" at bounding box center [767, 408] width 232 height 24
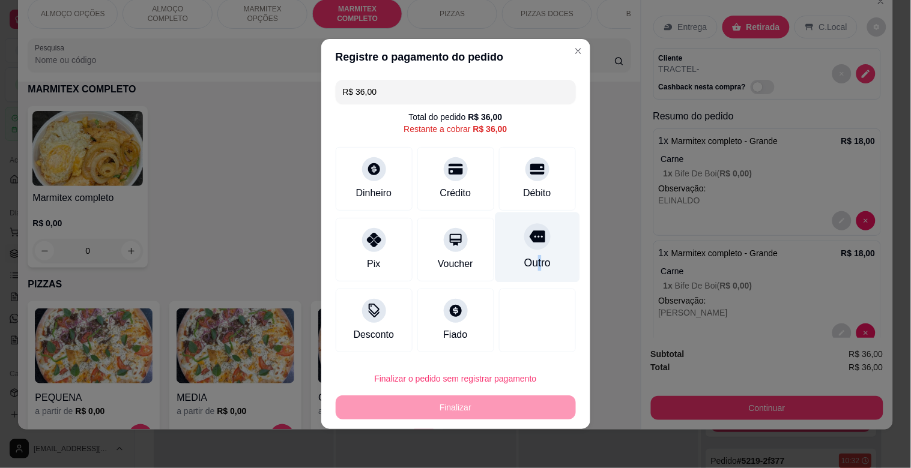
click at [531, 268] on div "Outro" at bounding box center [537, 263] width 26 height 16
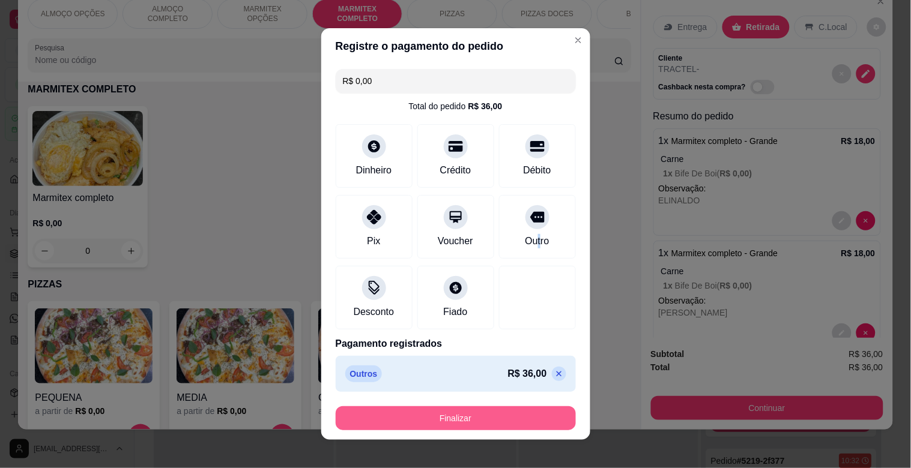
click at [522, 420] on button "Finalizar" at bounding box center [456, 419] width 240 height 24
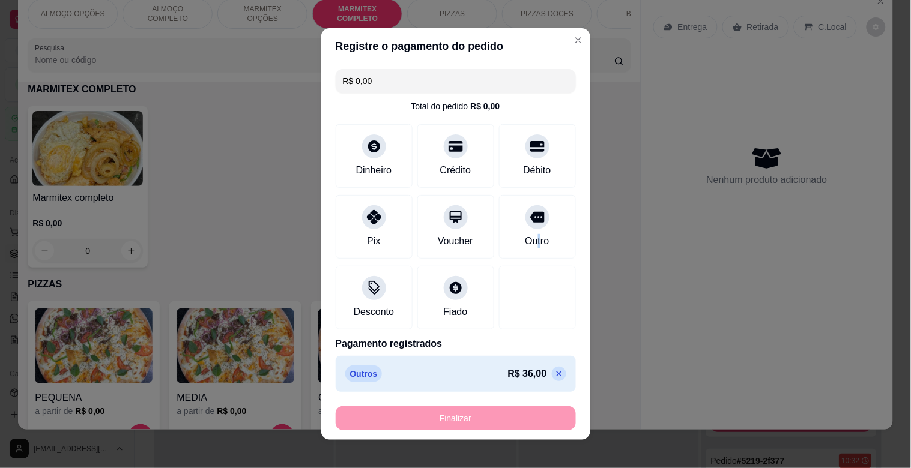
type input "-R$ 36,00"
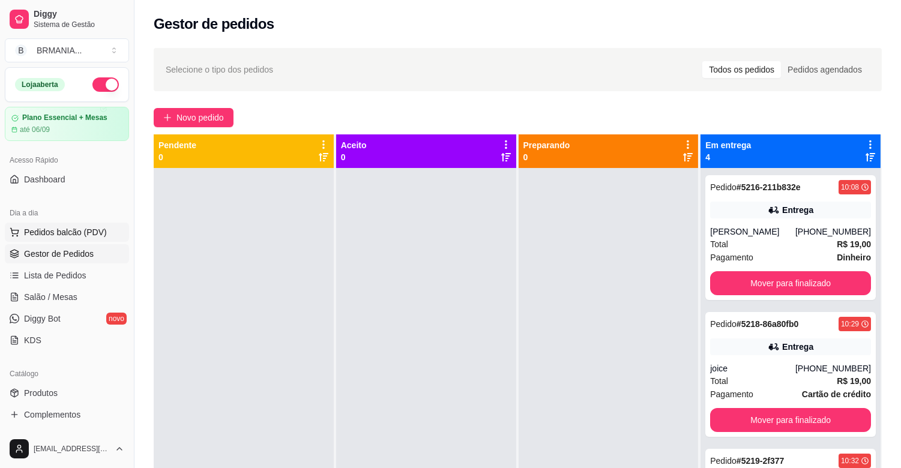
click at [91, 235] on span "Pedidos balcão (PDV)" at bounding box center [65, 232] width 83 height 12
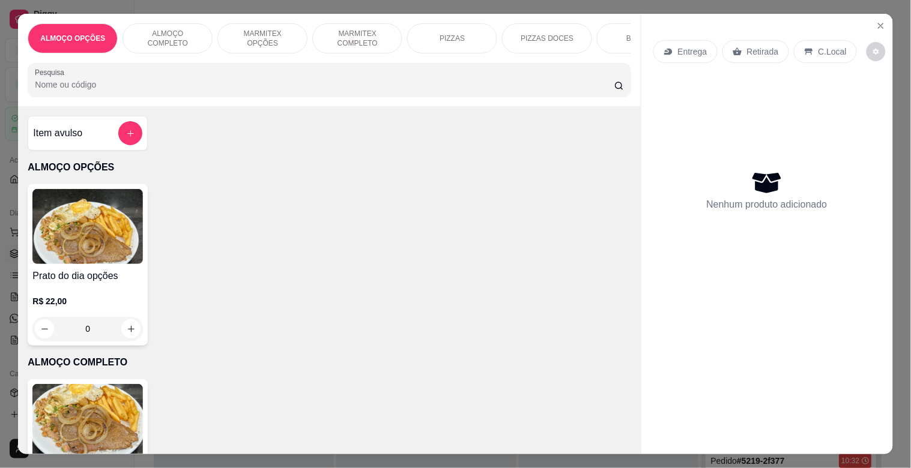
click at [112, 429] on img at bounding box center [87, 421] width 110 height 75
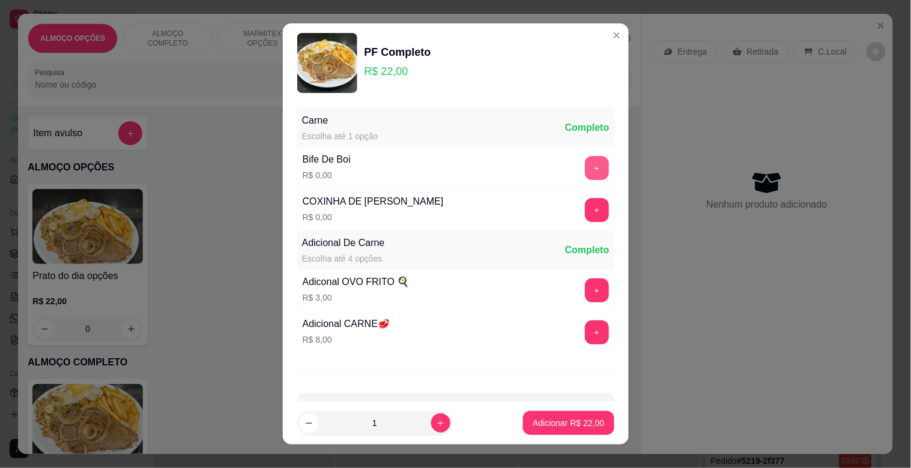
click at [585, 169] on button "+" at bounding box center [597, 168] width 24 height 24
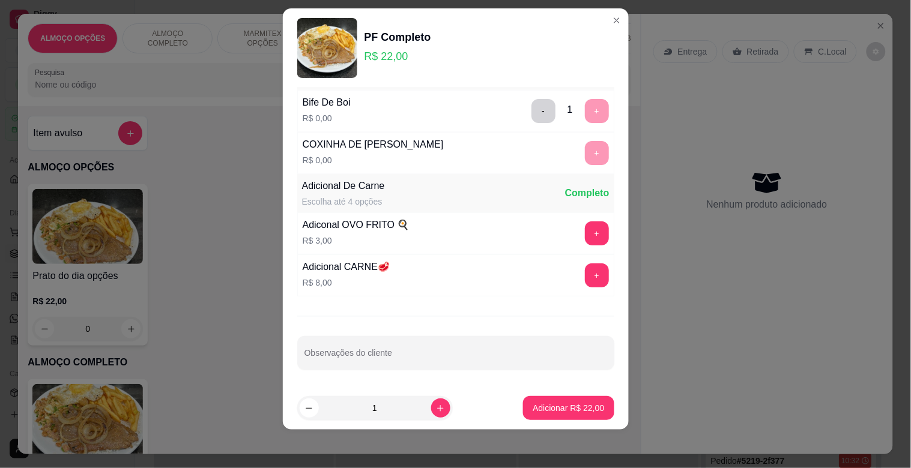
click at [406, 371] on div "Carne Escolha até 1 opção Completo Bife De Boi R$ 0,00 - 1 + COXINHA DE FRANGO …" at bounding box center [456, 237] width 346 height 299
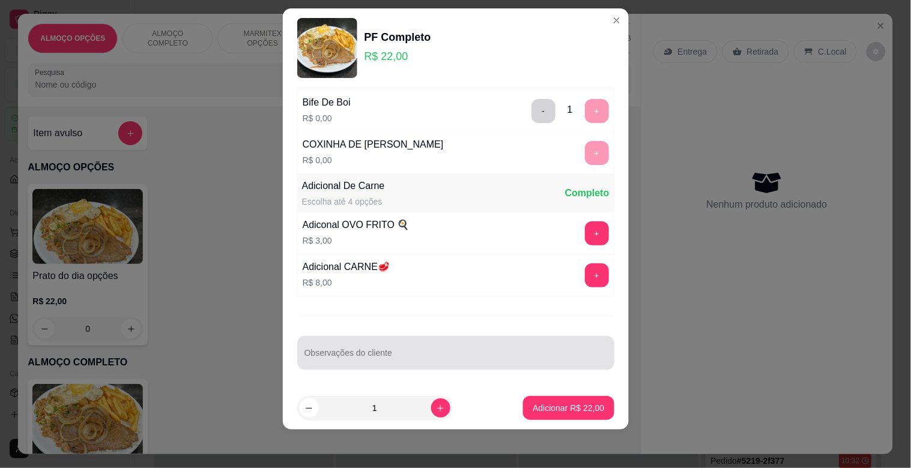
click at [414, 366] on div "Observações do cliente" at bounding box center [455, 353] width 317 height 34
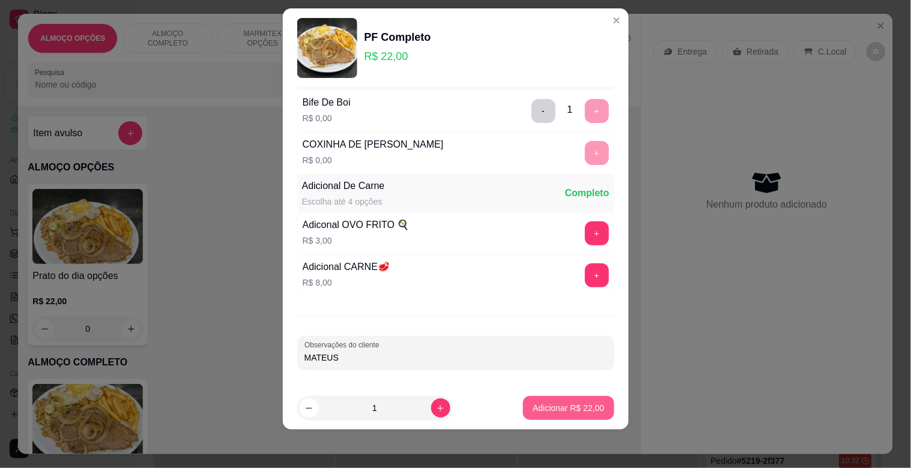
type input "MATEUS"
click at [568, 412] on p "Adicionar R$ 22,00" at bounding box center [568, 408] width 71 height 12
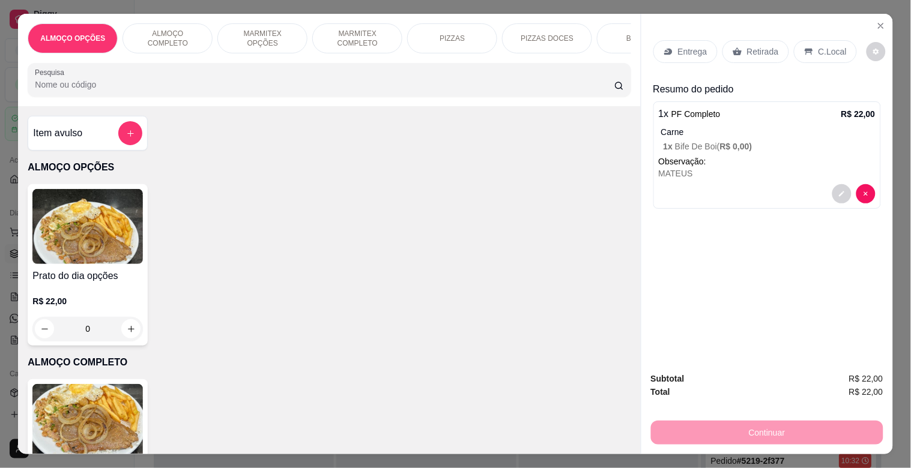
click at [69, 398] on img at bounding box center [87, 421] width 110 height 75
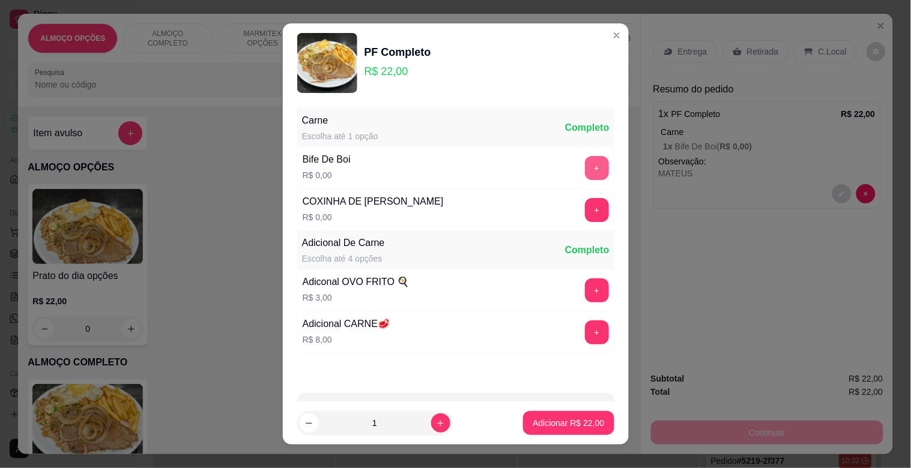
click at [580, 173] on div "+" at bounding box center [597, 168] width 34 height 24
click at [585, 168] on button "+" at bounding box center [597, 168] width 24 height 24
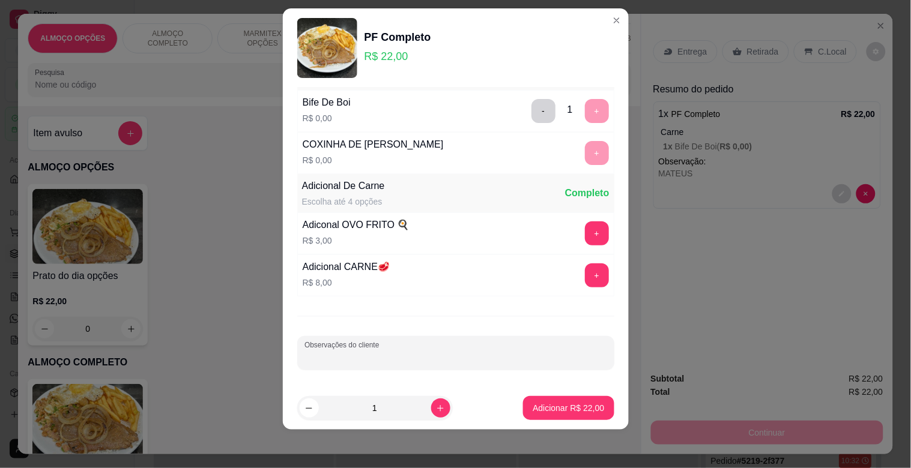
click at [395, 352] on input "Observações do cliente" at bounding box center [455, 358] width 303 height 12
type input "[PERSON_NAME]"
click at [576, 404] on p "Adicionar R$ 22,00" at bounding box center [568, 408] width 71 height 12
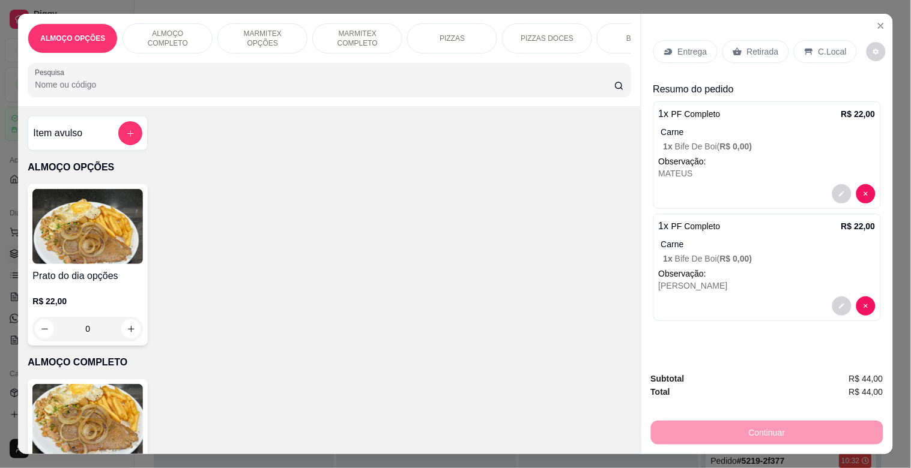
click at [753, 48] on p "Retirada" at bounding box center [763, 52] width 32 height 12
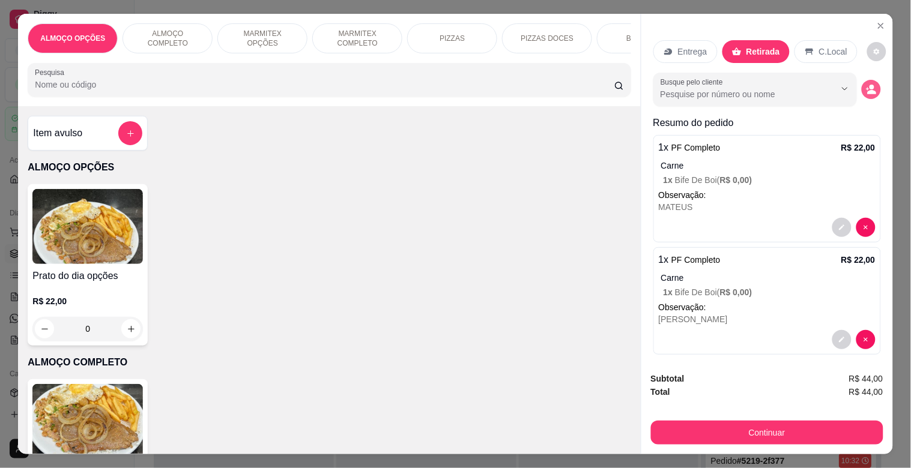
click at [866, 86] on icon "decrease-product-quantity" at bounding box center [871, 89] width 11 height 11
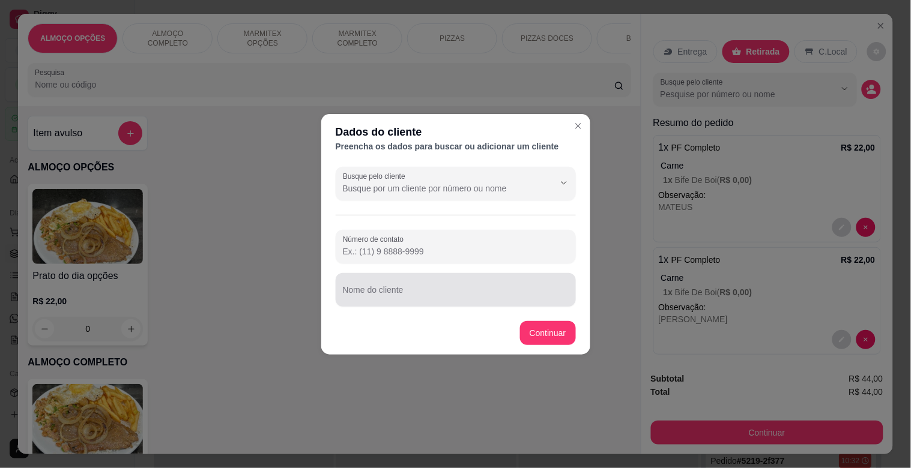
click at [417, 289] on input "Nome do cliente" at bounding box center [456, 295] width 226 height 12
type input "REQUISIÇAO MODERNA"
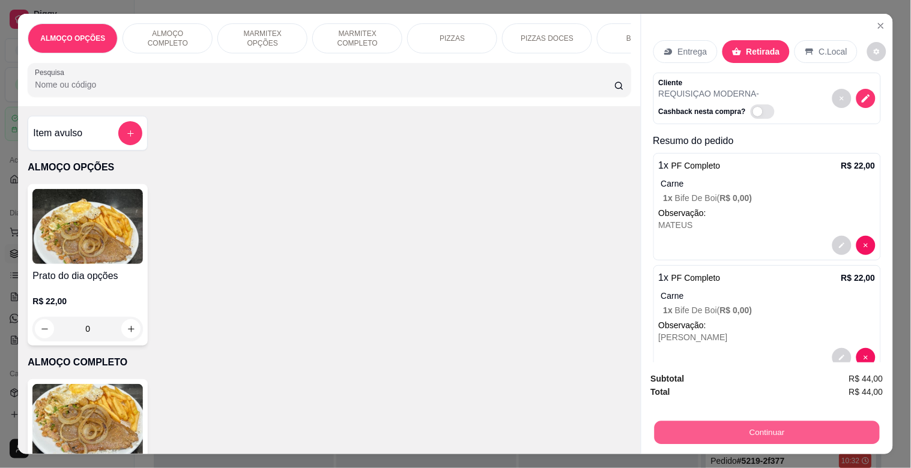
click at [757, 425] on button "Continuar" at bounding box center [766, 432] width 225 height 23
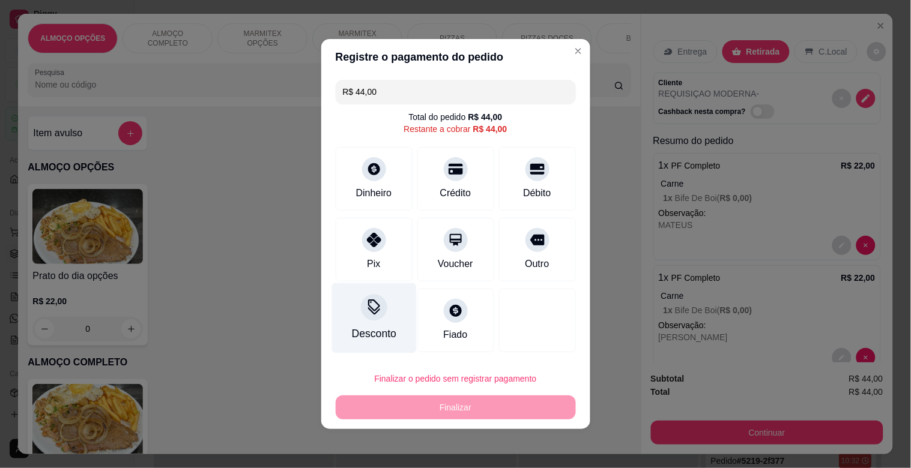
click at [376, 332] on div "Desconto" at bounding box center [373, 334] width 44 height 16
click at [389, 270] on input at bounding box center [455, 268] width 240 height 24
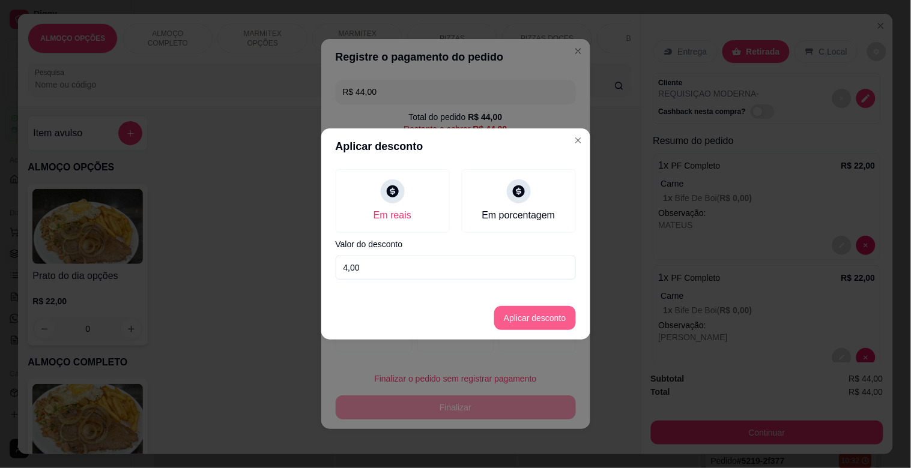
type input "4,00"
click at [557, 314] on button "Aplicar desconto" at bounding box center [534, 318] width 79 height 23
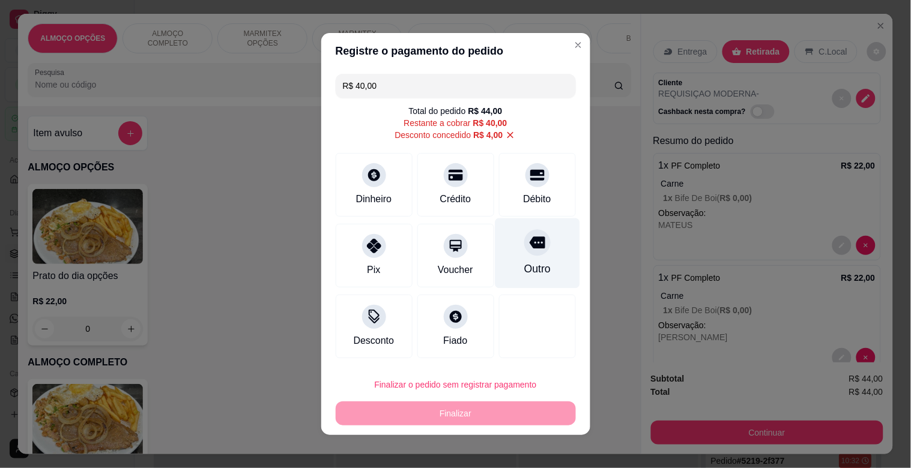
click at [526, 255] on div "Outro" at bounding box center [537, 254] width 85 height 70
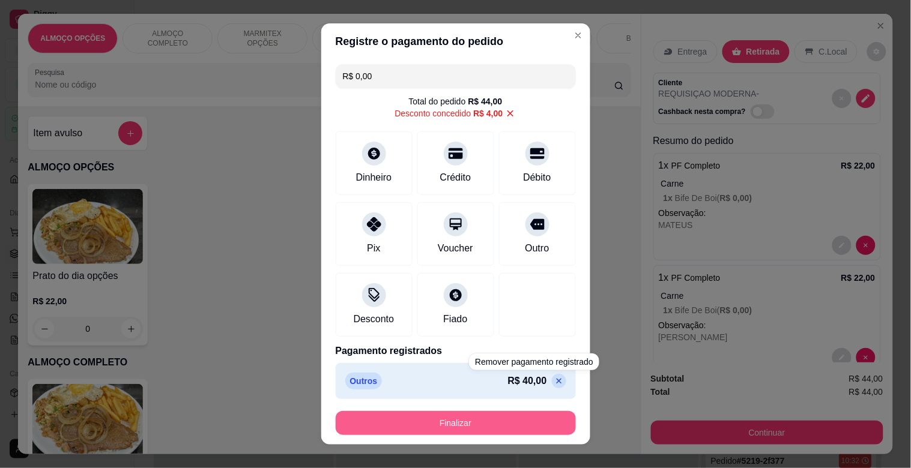
click at [471, 421] on button "Finalizar" at bounding box center [456, 423] width 240 height 24
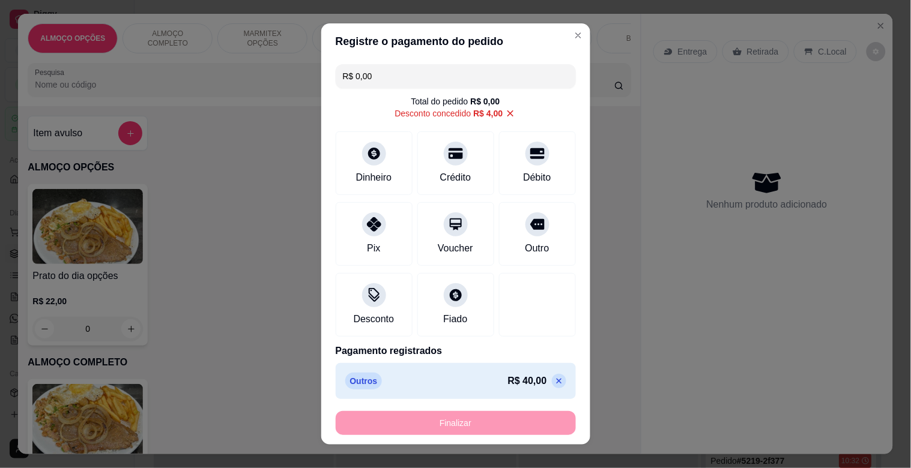
type input "-R$ 44,00"
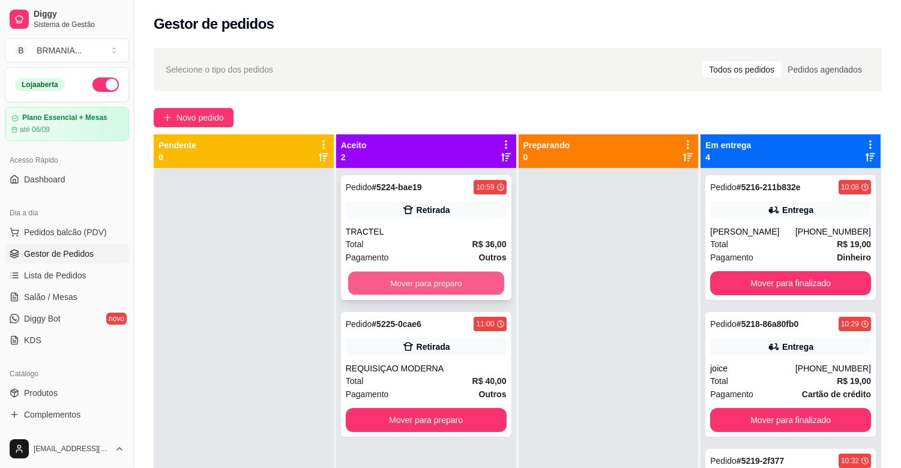
click at [457, 278] on button "Mover para preparo" at bounding box center [426, 283] width 156 height 23
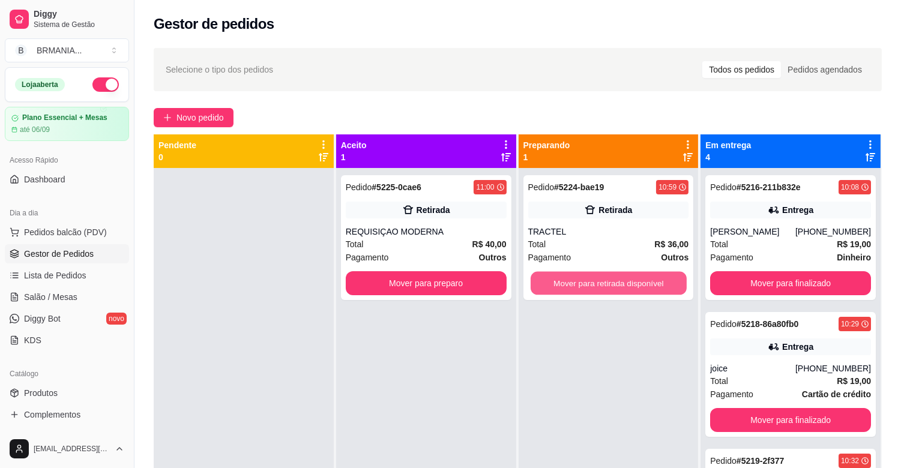
click at [576, 280] on button "Mover para retirada disponível" at bounding box center [609, 283] width 156 height 23
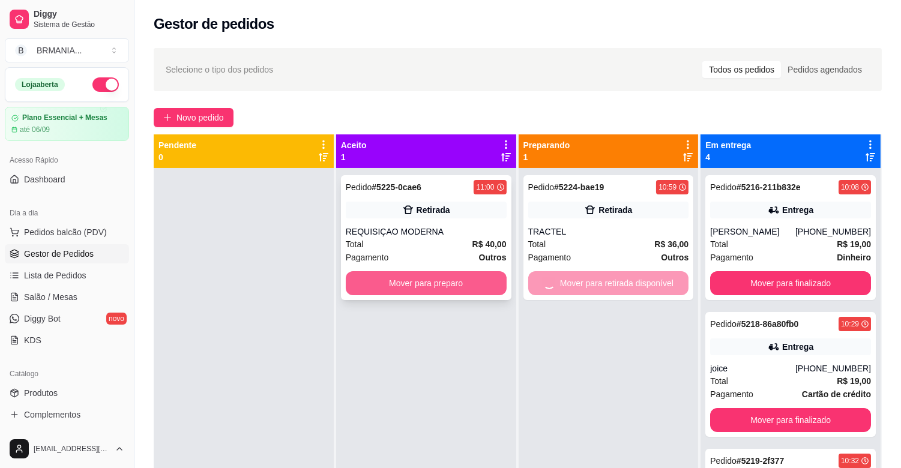
click at [429, 274] on button "Mover para preparo" at bounding box center [426, 283] width 161 height 24
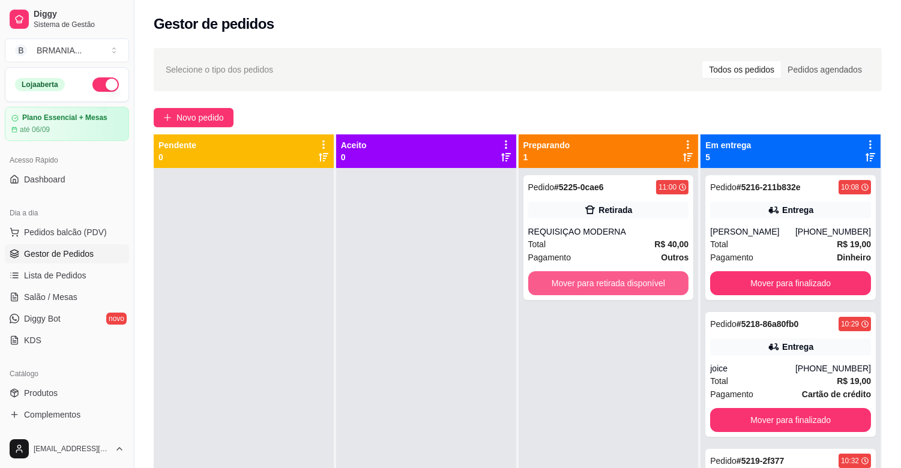
click at [633, 283] on button "Mover para retirada disponível" at bounding box center [608, 283] width 161 height 24
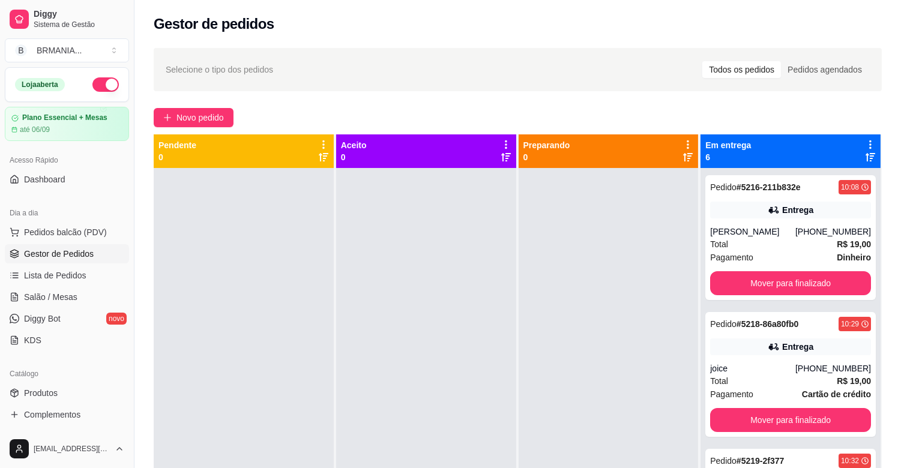
drag, startPoint x: 63, startPoint y: 228, endPoint x: 63, endPoint y: 218, distance: 10.2
click at [64, 227] on span "Pedidos balcão (PDV)" at bounding box center [65, 232] width 83 height 12
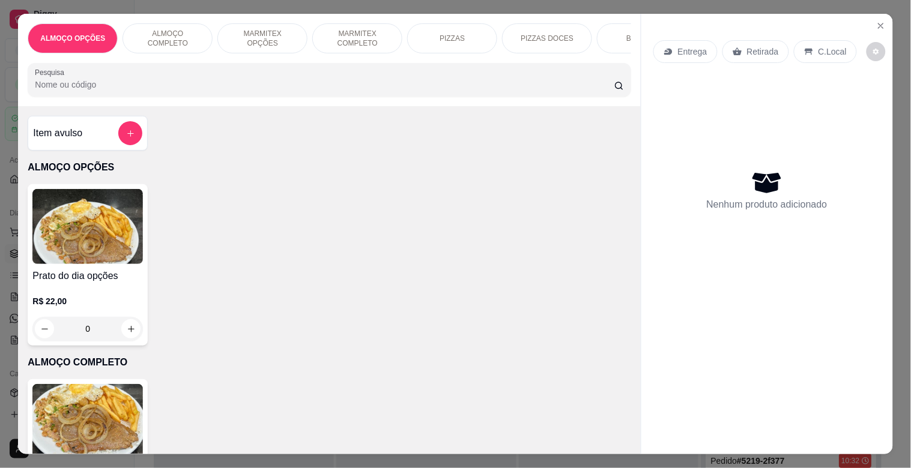
click at [341, 31] on p "MARMITEX COMPLETO" at bounding box center [357, 38] width 70 height 19
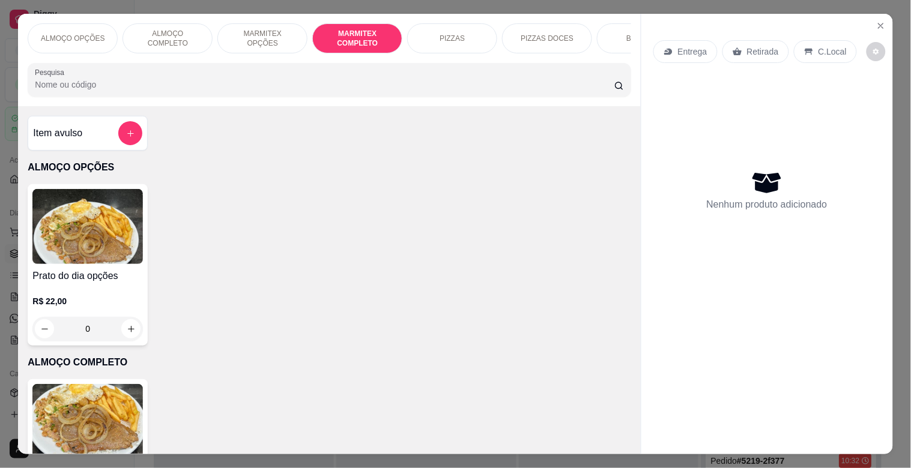
scroll to position [29, 0]
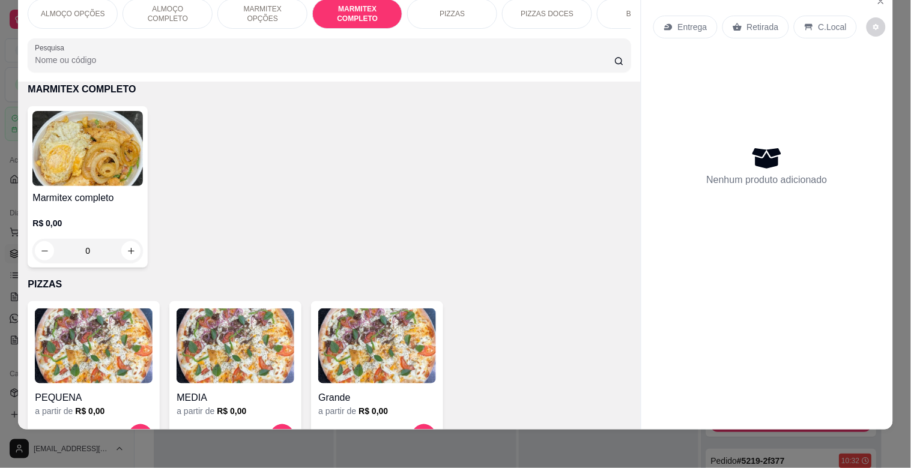
click at [34, 196] on h4 "Marmitex completo" at bounding box center [87, 198] width 110 height 14
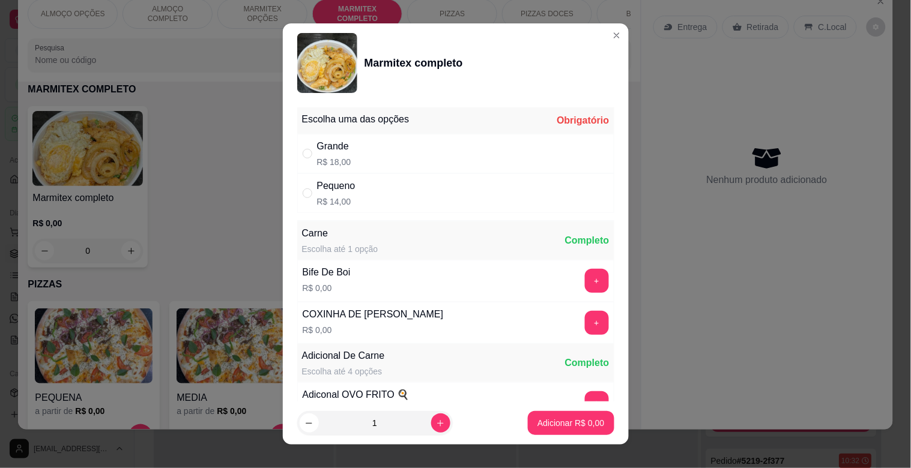
click at [425, 184] on div "Pequeno R$ 14,00" at bounding box center [455, 194] width 317 height 40
radio input "true"
drag, startPoint x: 581, startPoint y: 294, endPoint x: 574, endPoint y: 290, distance: 7.8
click at [577, 292] on div "Bife De Boi R$ 0,00 +" at bounding box center [455, 281] width 317 height 42
click at [585, 290] on button "+" at bounding box center [596, 281] width 23 height 23
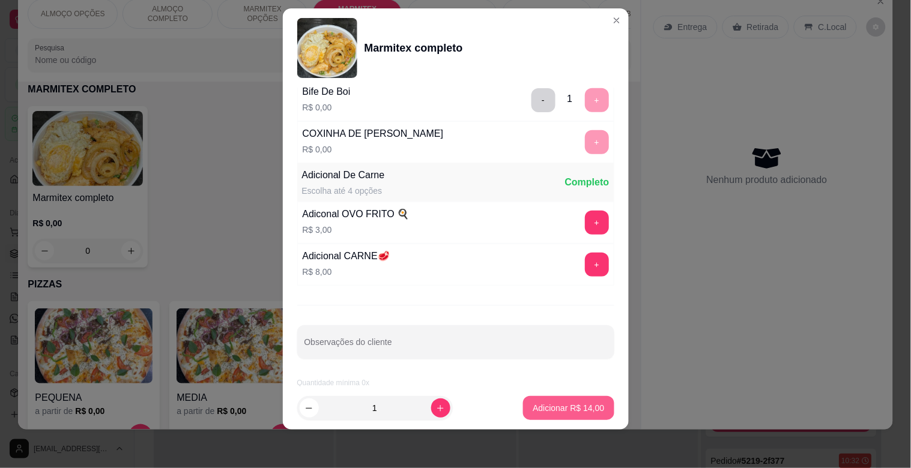
scroll to position [168, 0]
click at [555, 405] on p "Adicionar R$ 14,00" at bounding box center [568, 408] width 71 height 12
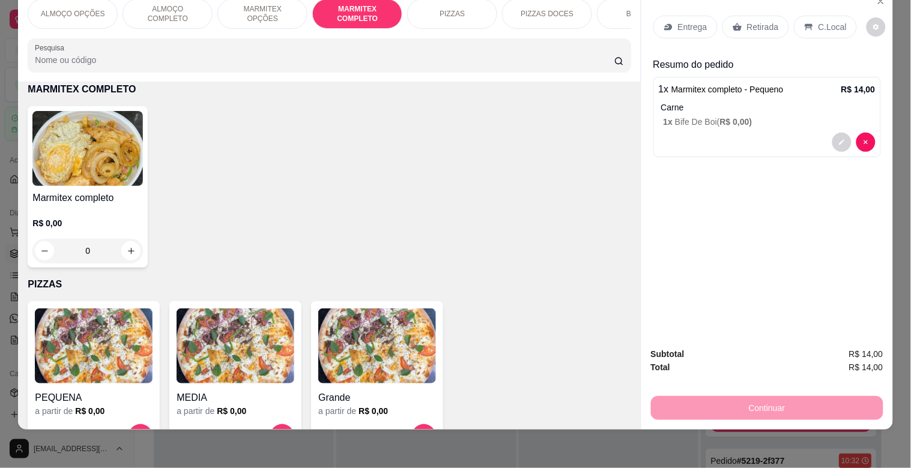
click at [740, 16] on div "Retirada" at bounding box center [755, 27] width 67 height 23
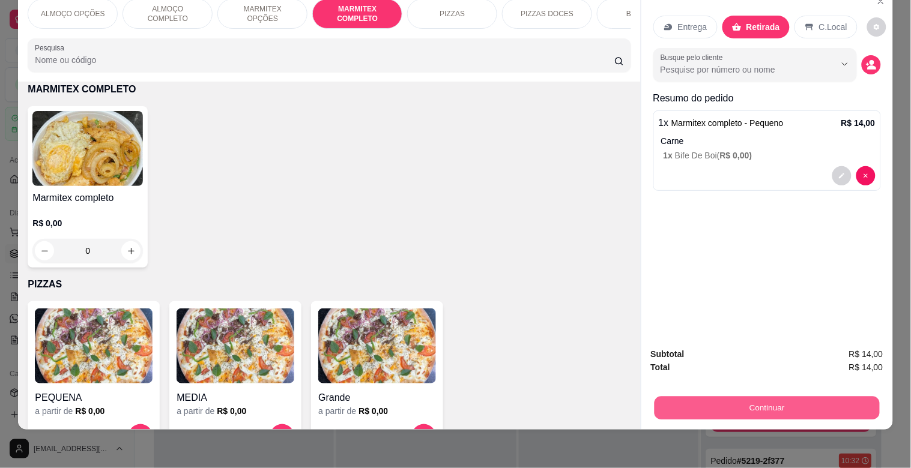
click at [735, 398] on button "Continuar" at bounding box center [766, 407] width 225 height 23
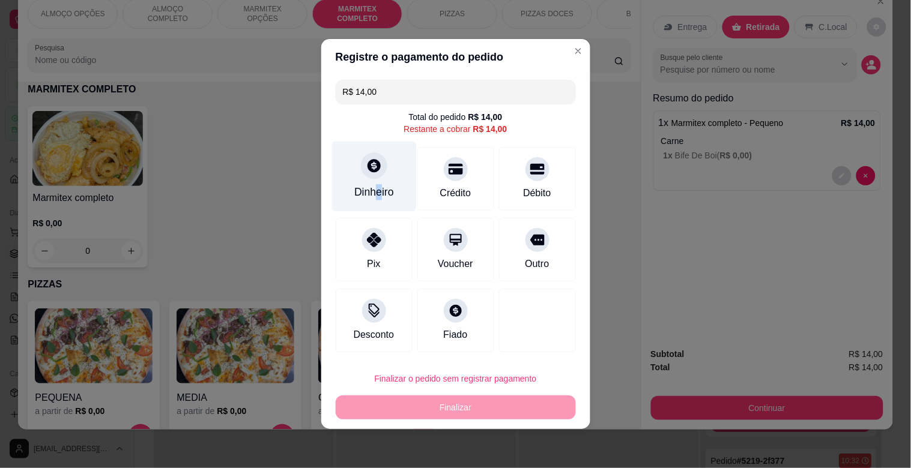
click at [380, 188] on div "Dinheiro" at bounding box center [374, 192] width 40 height 16
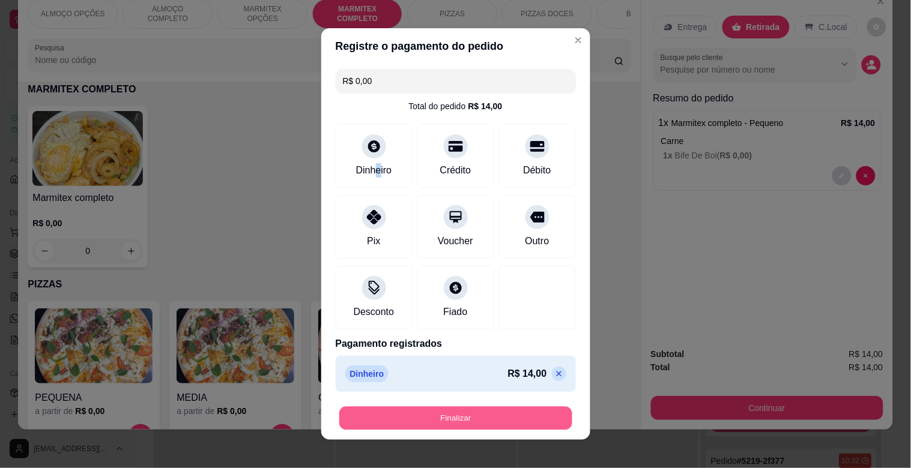
click at [469, 410] on button "Finalizar" at bounding box center [455, 418] width 233 height 23
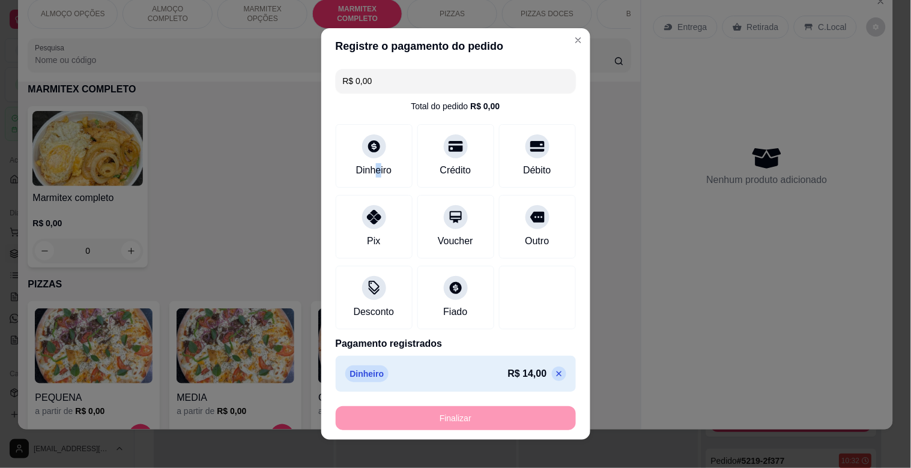
type input "-R$ 14,00"
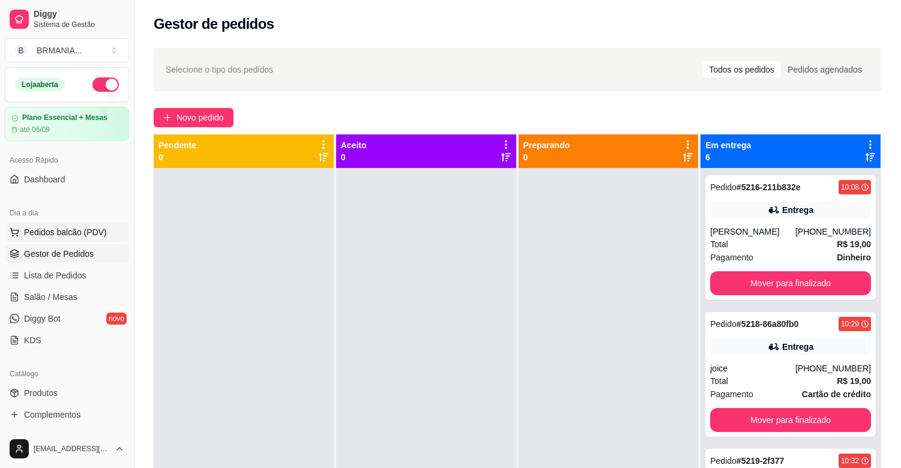
click at [68, 238] on button "Pedidos balcão (PDV)" at bounding box center [67, 232] width 124 height 19
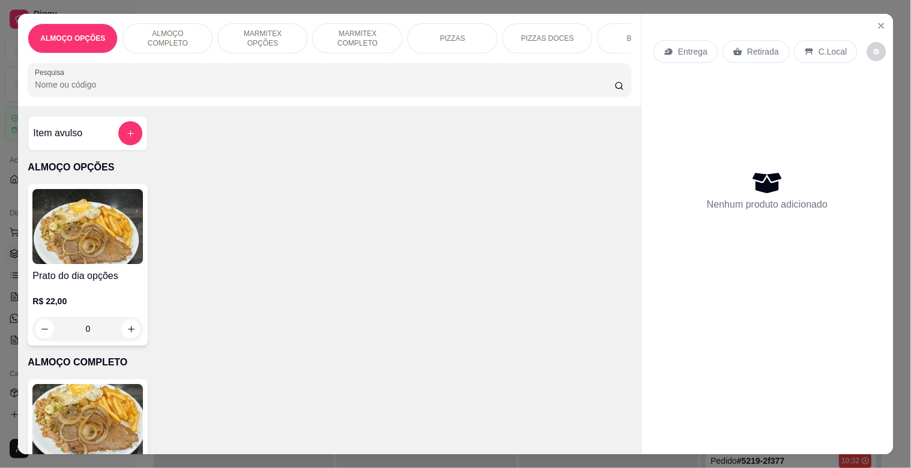
click at [125, 398] on img at bounding box center [87, 422] width 110 height 75
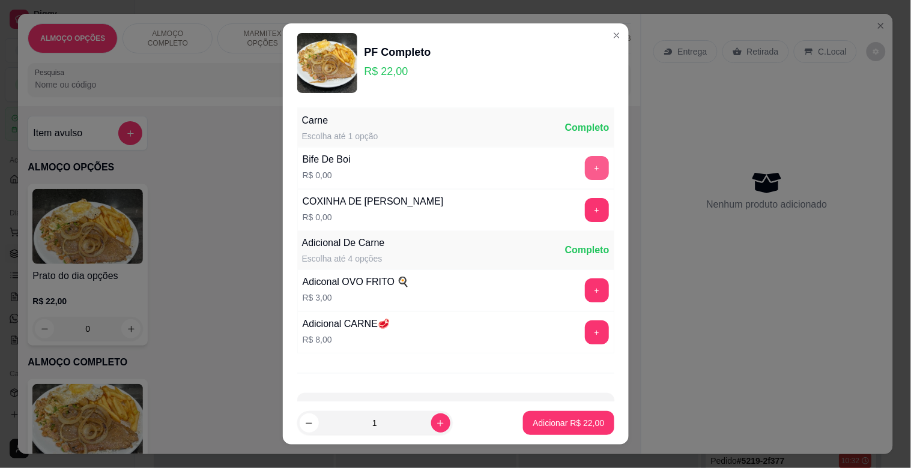
click at [584, 173] on div "+" at bounding box center [597, 168] width 34 height 24
click at [585, 170] on button "+" at bounding box center [597, 168] width 24 height 24
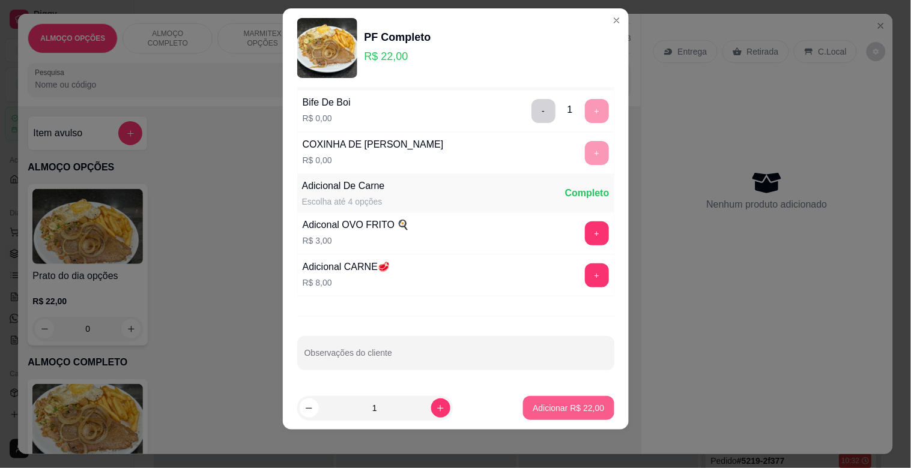
click at [546, 407] on p "Adicionar R$ 22,00" at bounding box center [568, 408] width 71 height 12
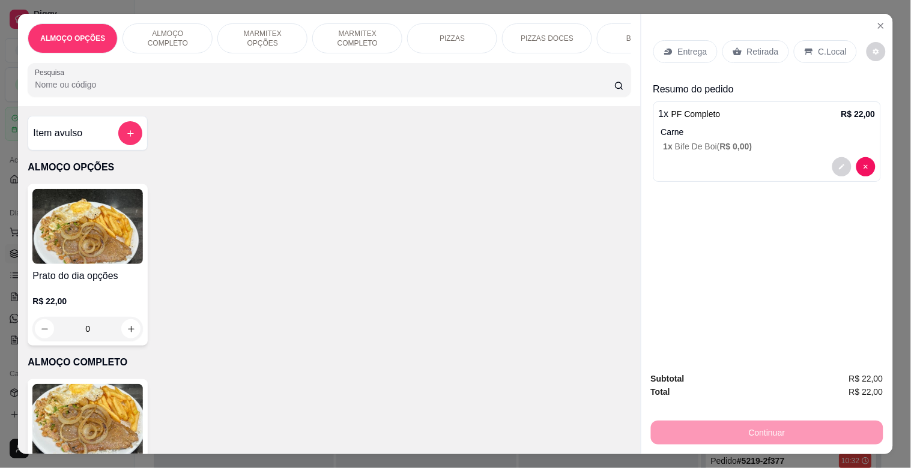
click at [764, 46] on p "Retirada" at bounding box center [763, 52] width 32 height 12
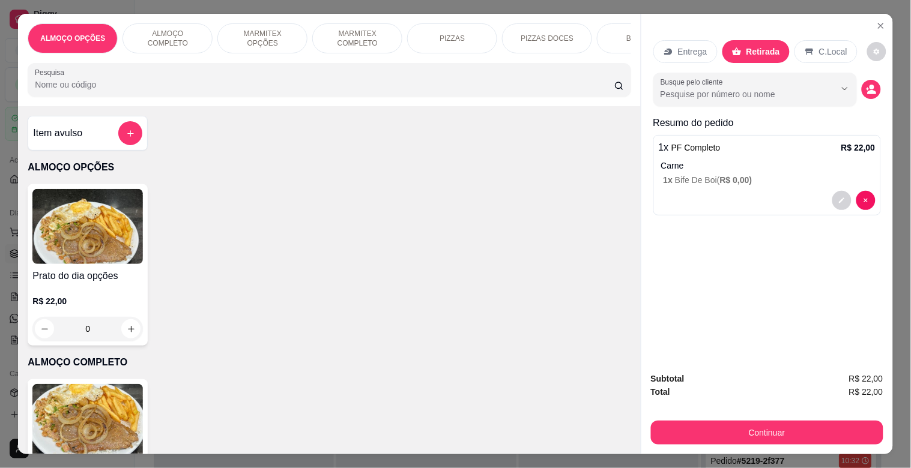
click at [830, 49] on p "C.Local" at bounding box center [833, 52] width 28 height 12
click at [866, 86] on icon "decrease-product-quantity" at bounding box center [871, 89] width 11 height 11
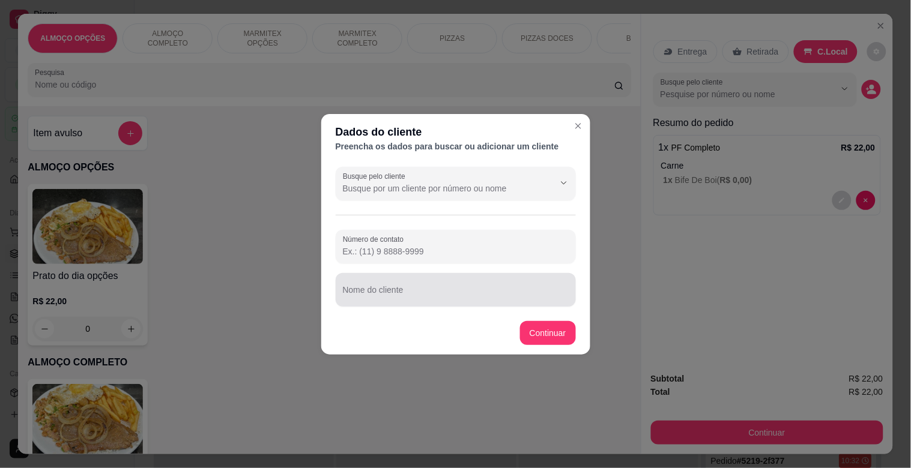
click at [382, 297] on input "Nome do cliente" at bounding box center [456, 295] width 226 height 12
type input "[PERSON_NAME] MODERNA"
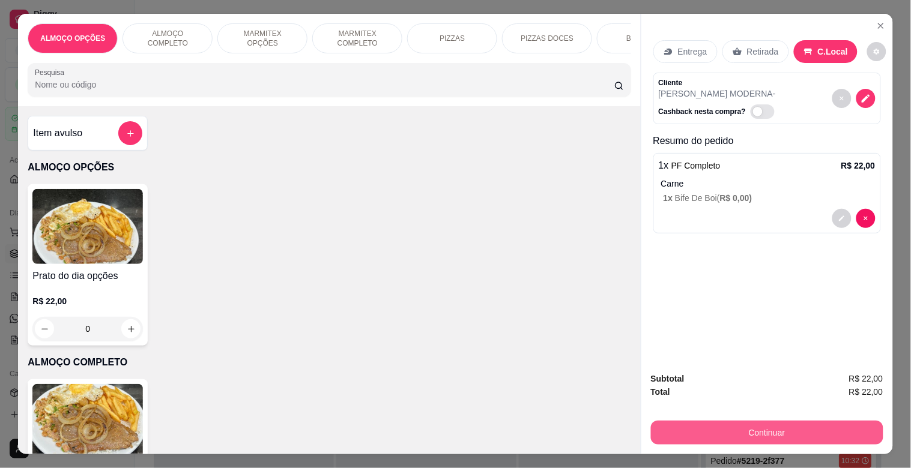
click at [729, 432] on button "Continuar" at bounding box center [767, 433] width 232 height 24
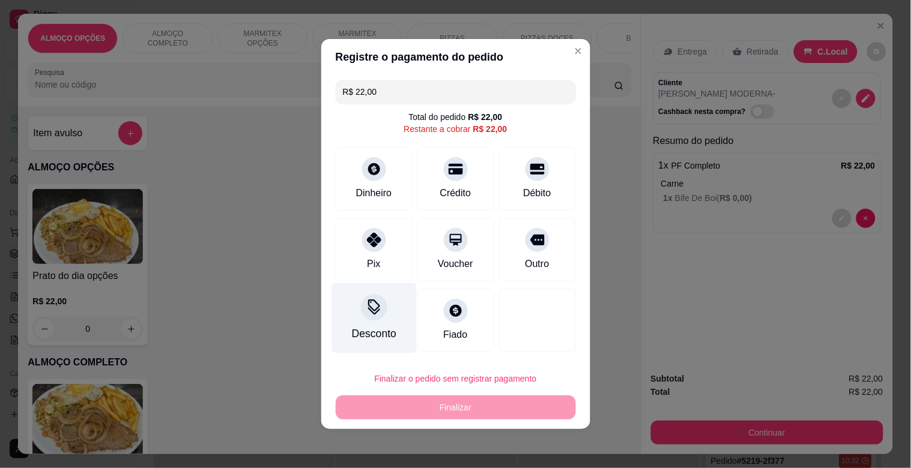
click at [373, 315] on icon at bounding box center [374, 308] width 16 height 16
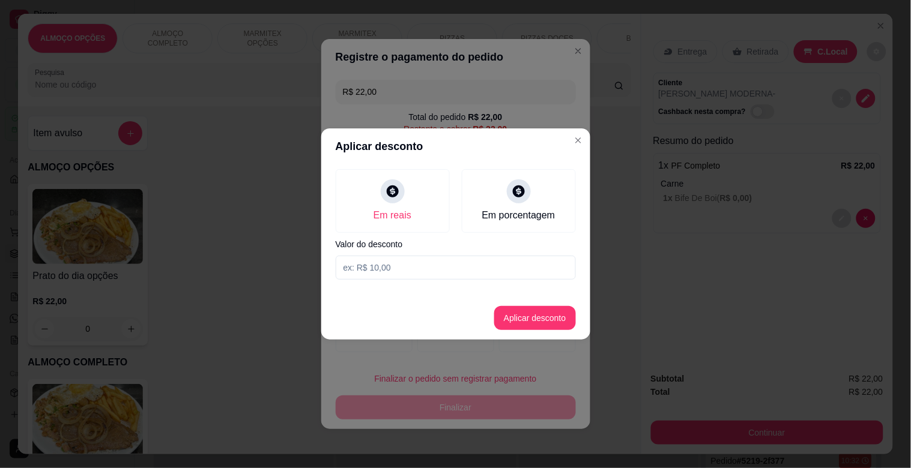
click at [399, 267] on input at bounding box center [456, 268] width 240 height 24
type input "2,00"
click at [551, 327] on button "Aplicar desconto" at bounding box center [534, 318] width 79 height 23
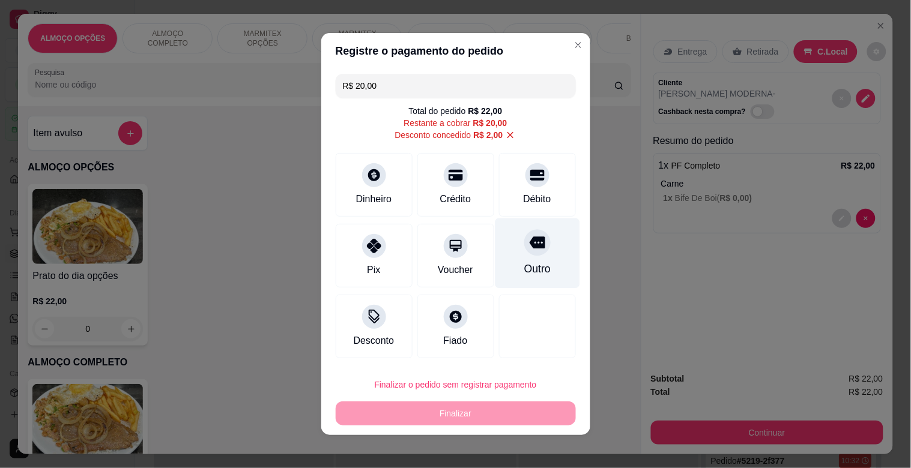
click at [533, 249] on div at bounding box center [537, 242] width 26 height 26
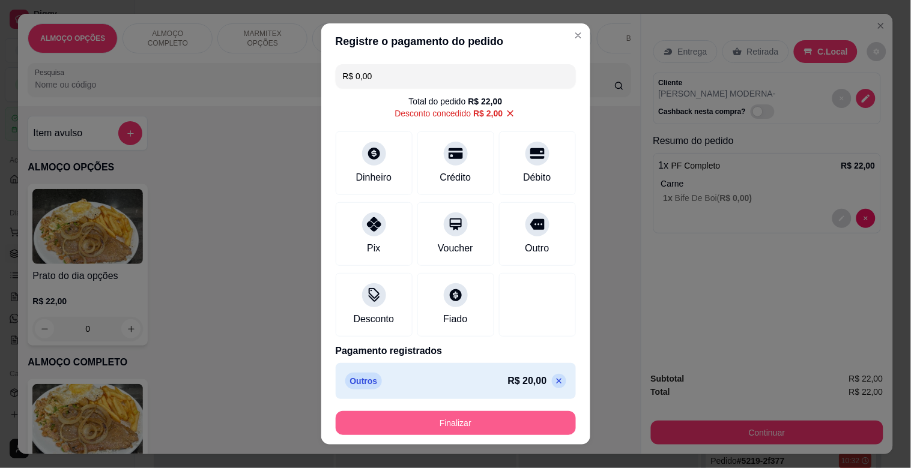
click at [482, 420] on button "Finalizar" at bounding box center [456, 423] width 240 height 24
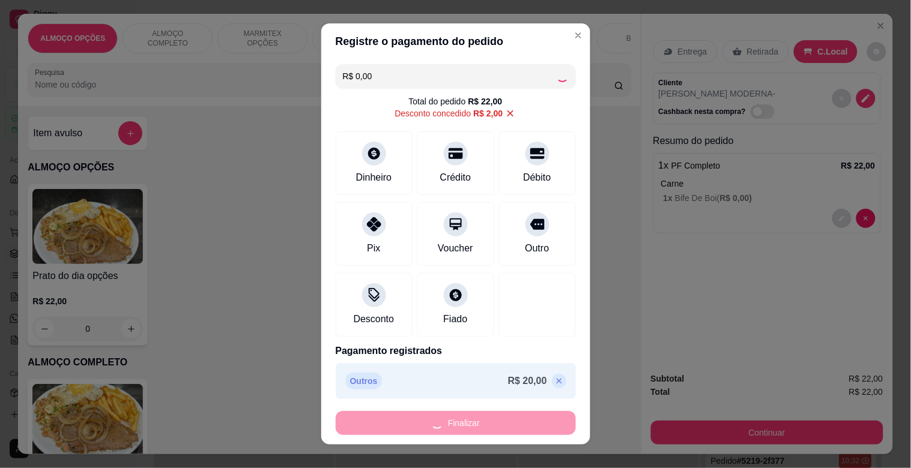
type input "-R$ 22,00"
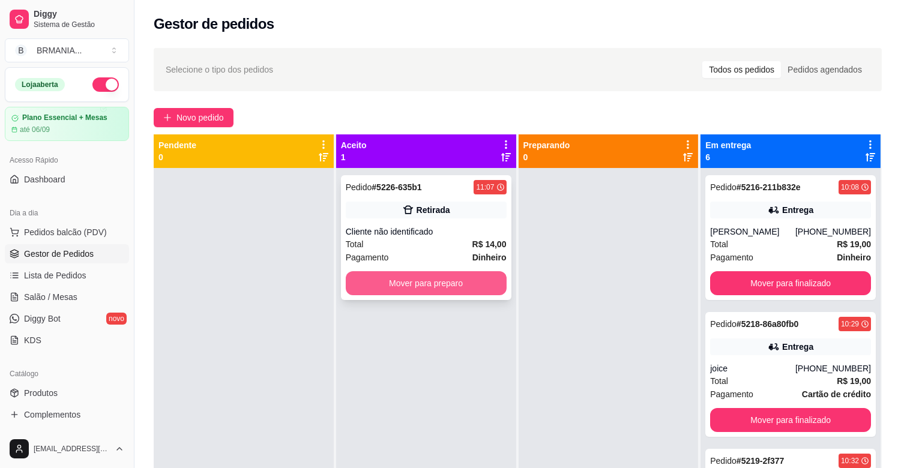
click at [434, 284] on button "Mover para preparo" at bounding box center [426, 283] width 161 height 24
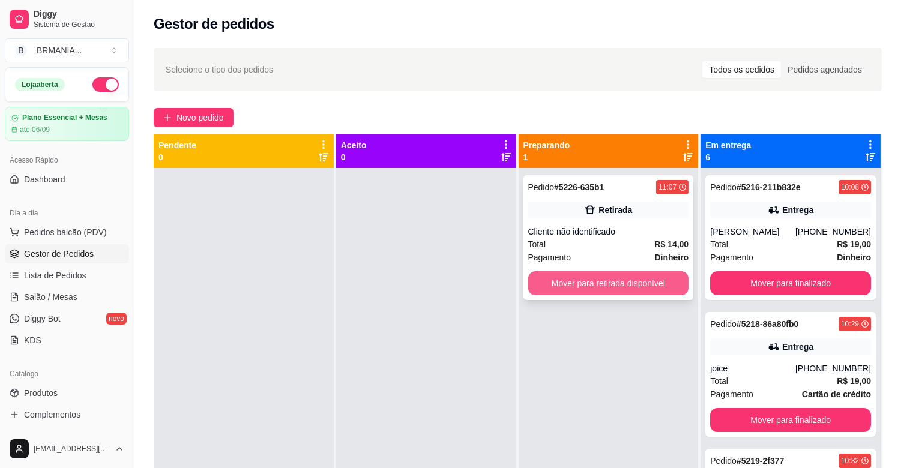
click at [591, 280] on button "Mover para retirada disponível" at bounding box center [608, 283] width 161 height 24
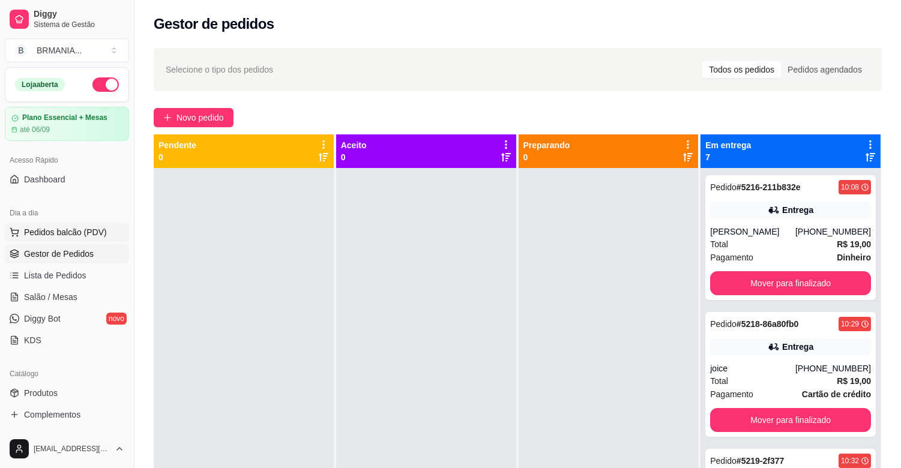
click at [85, 235] on span "Pedidos balcão (PDV)" at bounding box center [65, 232] width 83 height 12
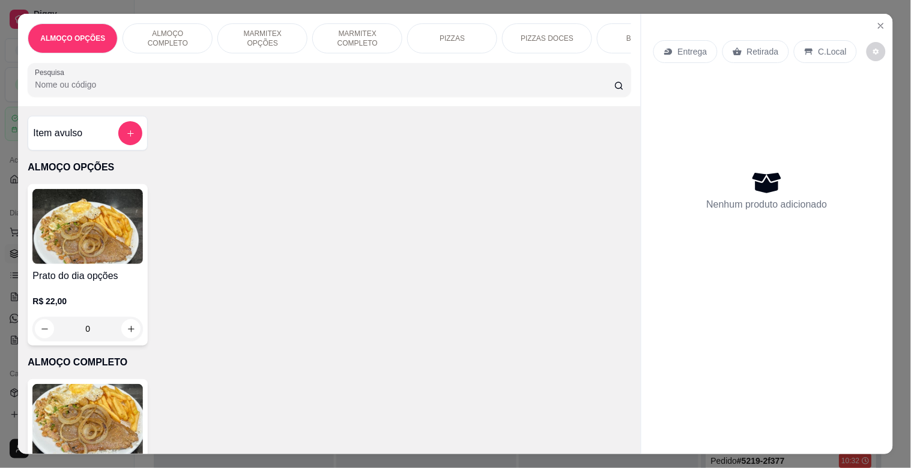
click at [118, 392] on img at bounding box center [87, 421] width 110 height 75
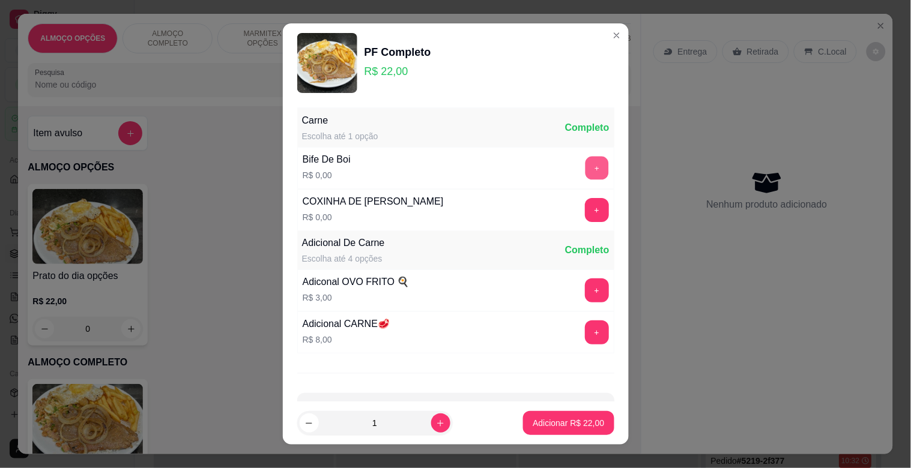
click at [585, 159] on button "+" at bounding box center [596, 168] width 23 height 23
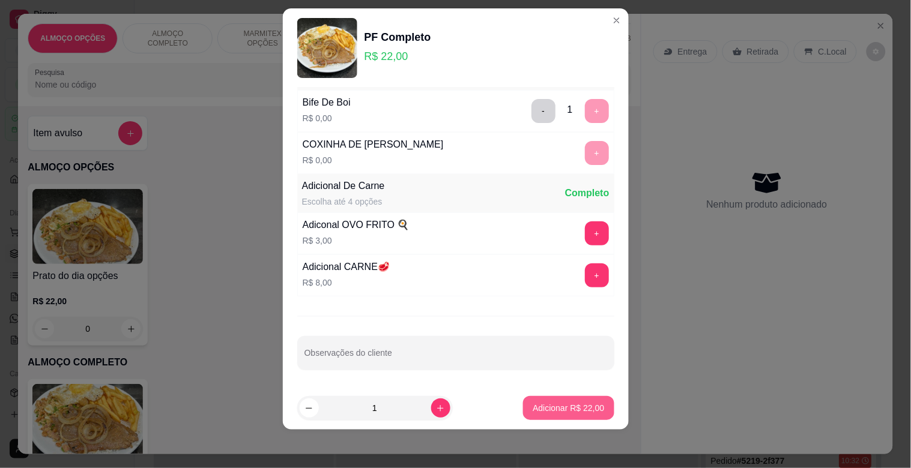
click at [568, 406] on p "Adicionar R$ 22,00" at bounding box center [568, 408] width 71 height 12
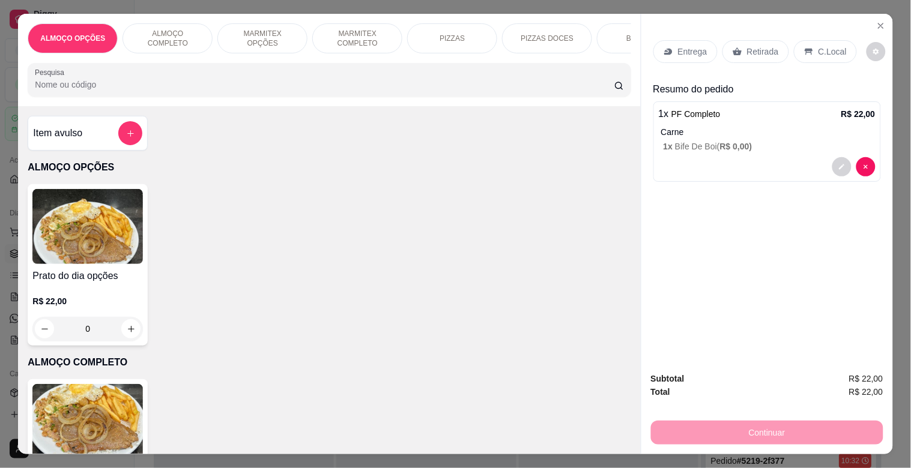
click at [820, 46] on p "C.Local" at bounding box center [832, 52] width 28 height 12
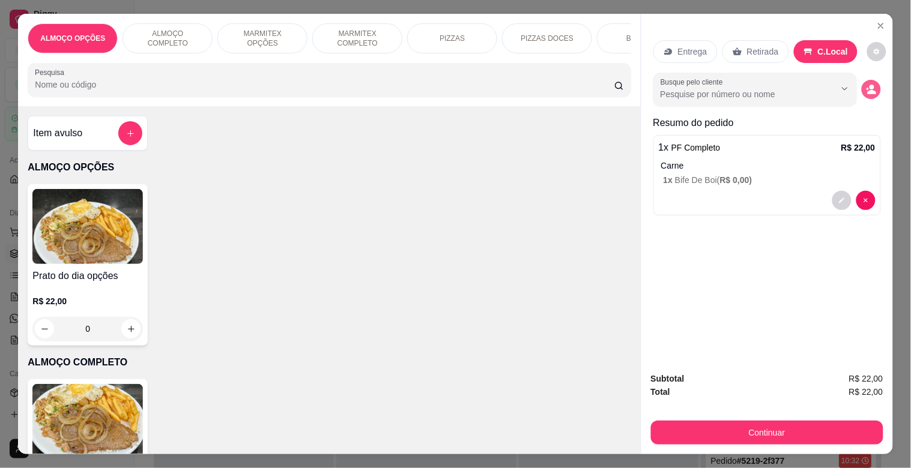
click at [869, 85] on circle "decrease-product-quantity" at bounding box center [871, 87] width 5 height 5
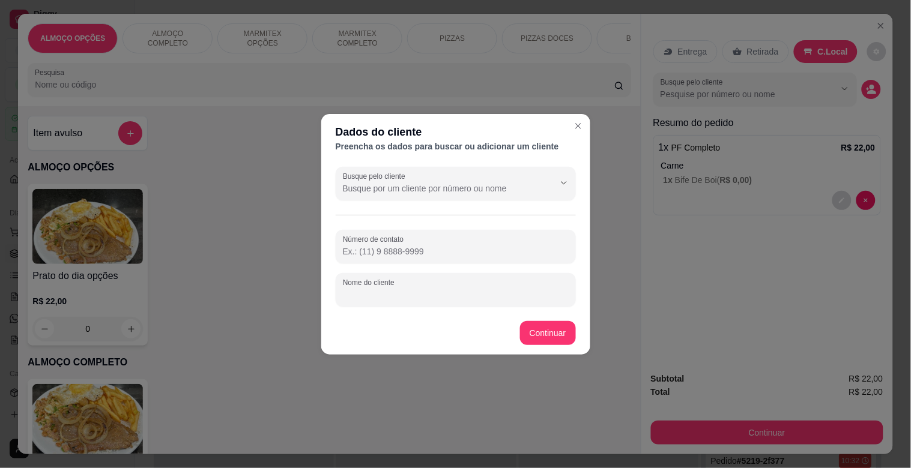
click at [435, 292] on input "Nome do cliente" at bounding box center [456, 295] width 226 height 12
type input "GUILHERME MODERNA"
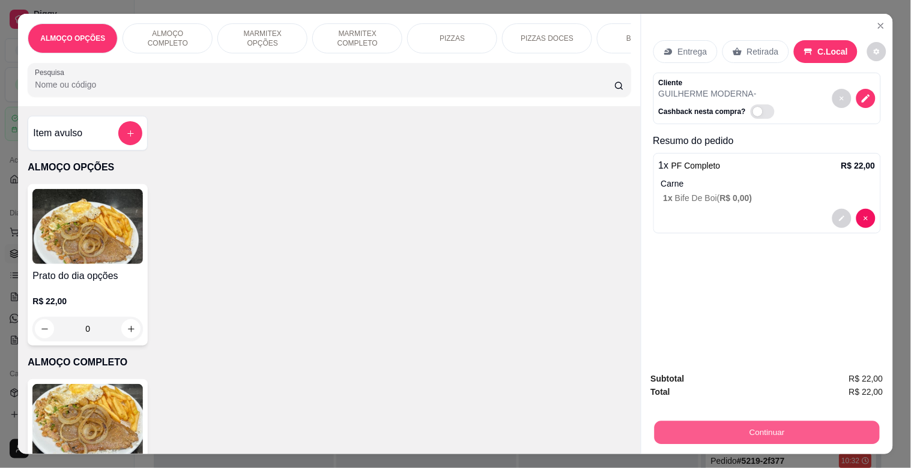
click at [769, 428] on button "Continuar" at bounding box center [766, 432] width 225 height 23
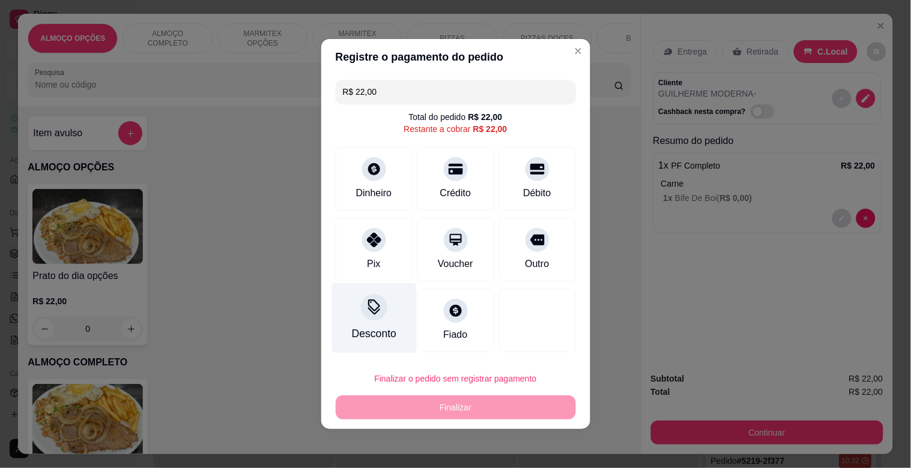
click at [357, 313] on div "Desconto" at bounding box center [373, 318] width 85 height 70
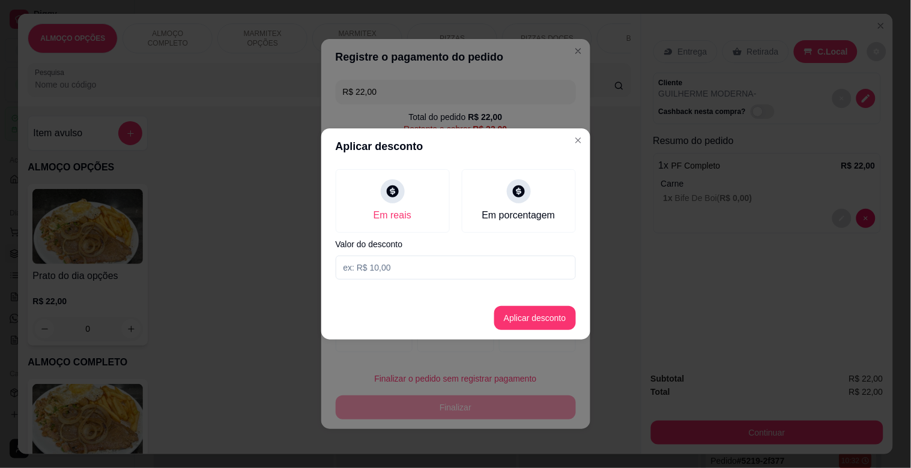
click at [409, 268] on input at bounding box center [456, 268] width 240 height 24
type input "2,00"
click at [538, 327] on button "Aplicar desconto" at bounding box center [535, 318] width 82 height 24
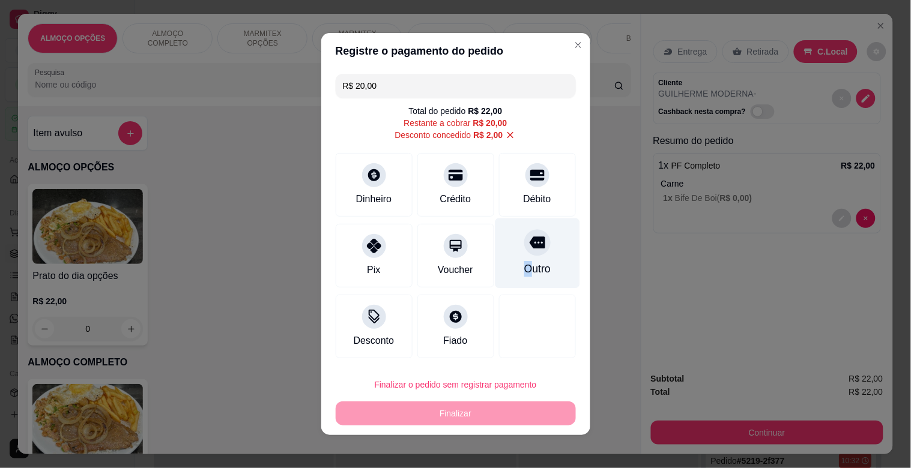
click at [518, 258] on div "Outro" at bounding box center [537, 254] width 85 height 70
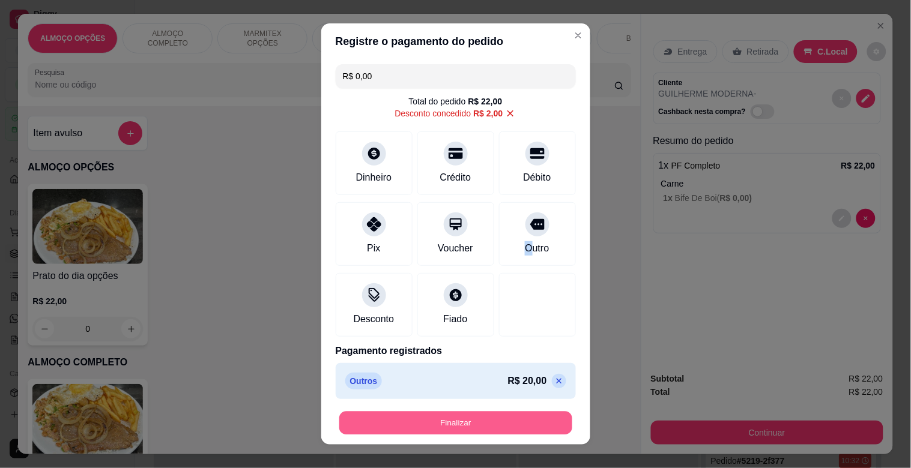
click at [474, 417] on button "Finalizar" at bounding box center [455, 423] width 233 height 23
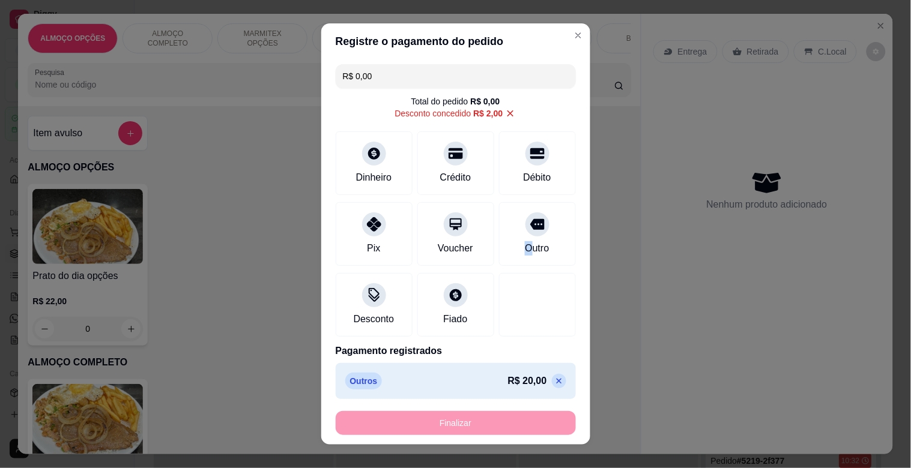
type input "-R$ 22,00"
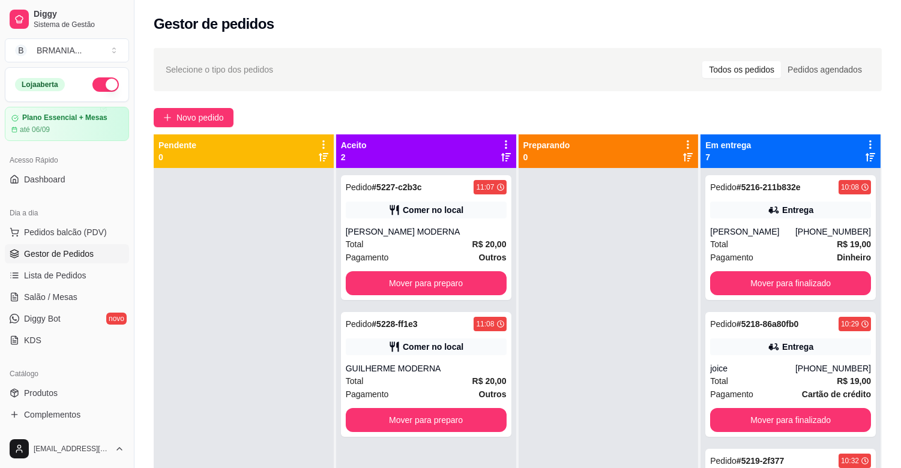
click at [89, 222] on div "Dia a dia" at bounding box center [67, 213] width 124 height 19
click at [91, 225] on button "Pedidos balcão (PDV)" at bounding box center [67, 232] width 124 height 19
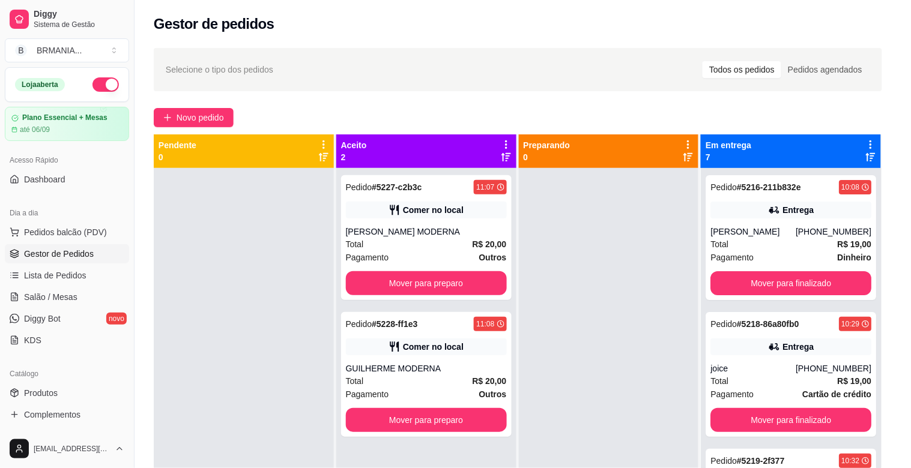
click at [94, 440] on img at bounding box center [87, 421] width 110 height 75
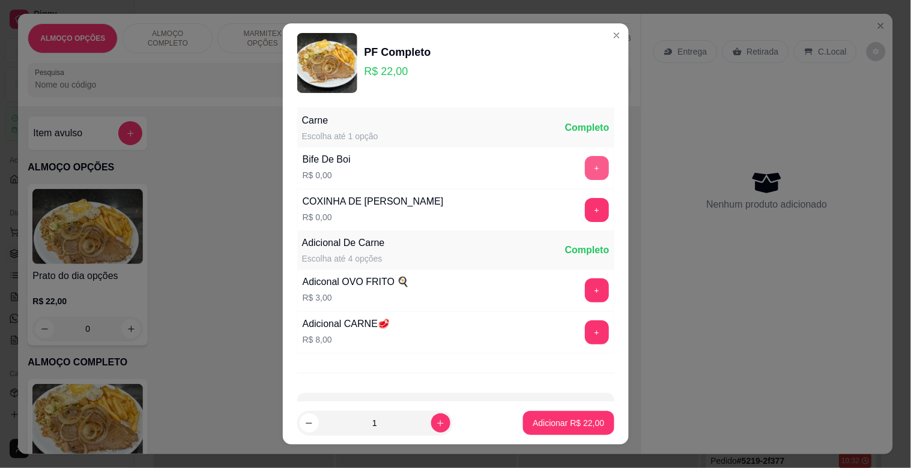
click at [585, 178] on button "+" at bounding box center [597, 168] width 24 height 24
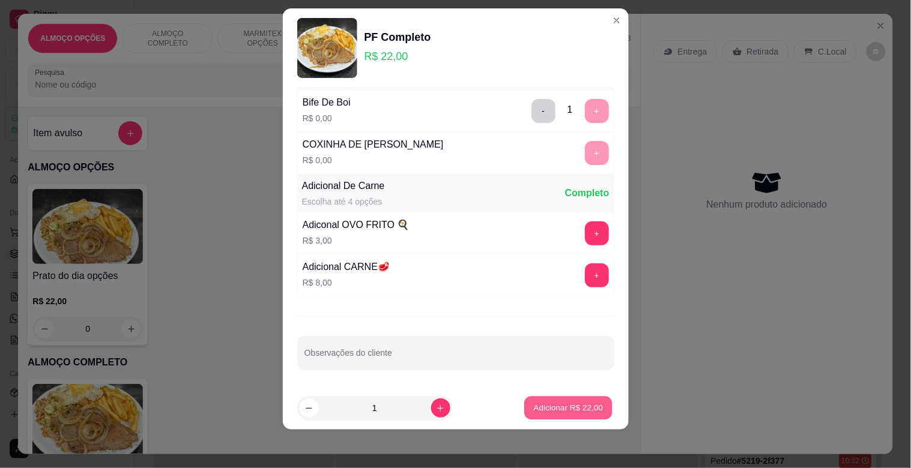
click at [555, 411] on p "Adicionar R$ 22,00" at bounding box center [569, 407] width 70 height 11
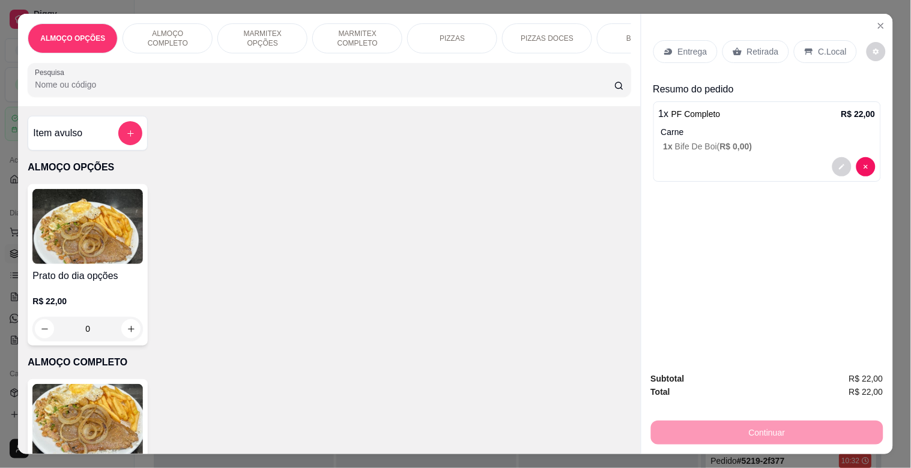
drag, startPoint x: 821, startPoint y: 43, endPoint x: 868, endPoint y: 65, distance: 51.8
click at [823, 46] on p "C.Local" at bounding box center [832, 52] width 28 height 12
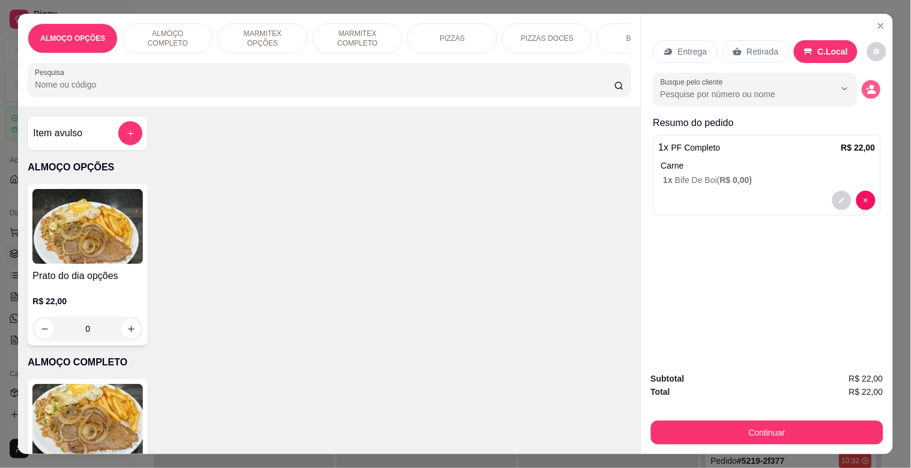
click at [866, 94] on button "decrease-product-quantity" at bounding box center [871, 89] width 19 height 19
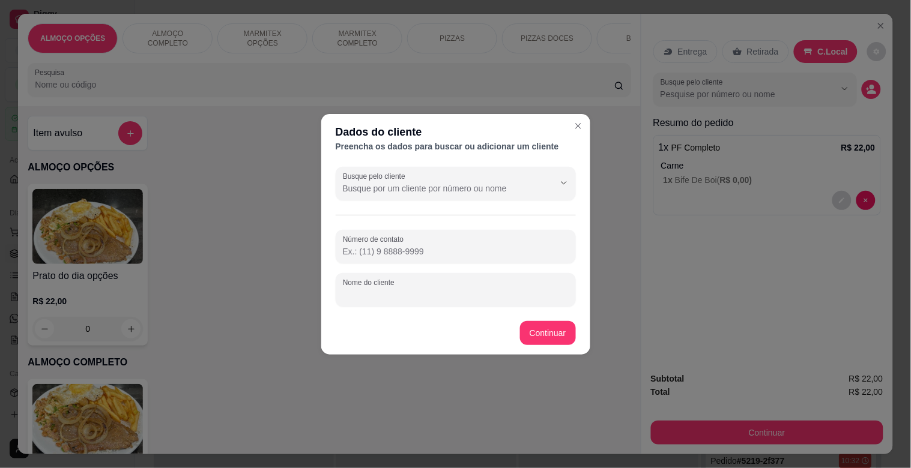
click at [416, 294] on input "Nome do cliente" at bounding box center [456, 295] width 226 height 12
type input "WENDELL MODERNA"
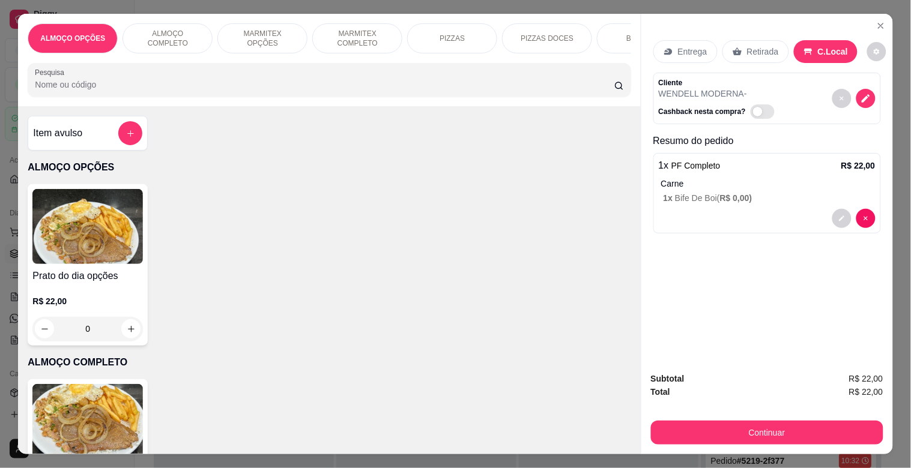
click at [730, 418] on div "Continuar" at bounding box center [767, 431] width 232 height 27
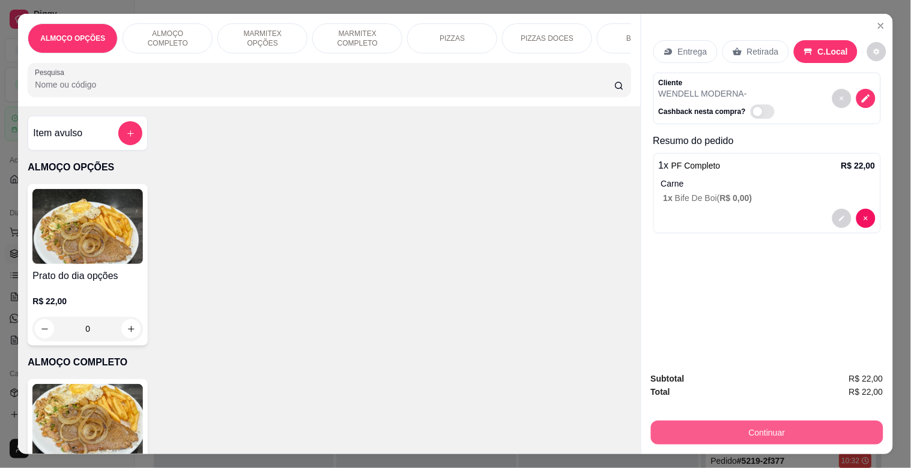
click at [731, 427] on button "Continuar" at bounding box center [767, 433] width 232 height 24
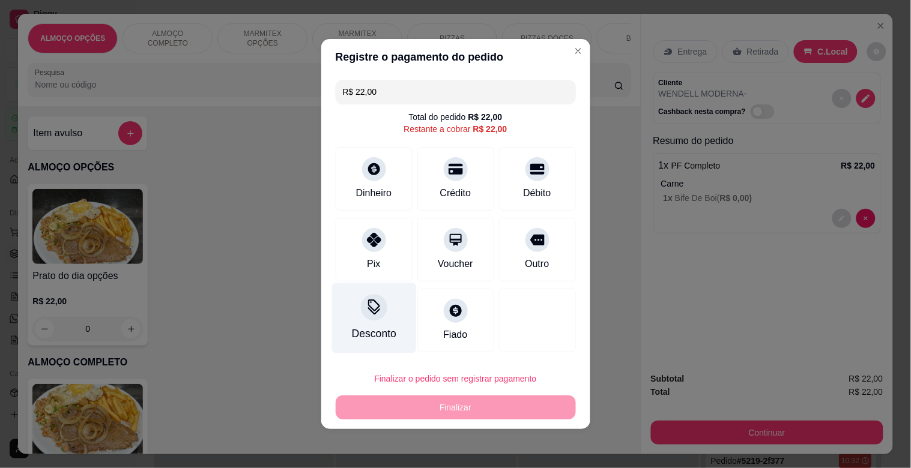
click at [370, 322] on div "Desconto" at bounding box center [373, 318] width 85 height 70
click at [365, 275] on input at bounding box center [456, 268] width 240 height 24
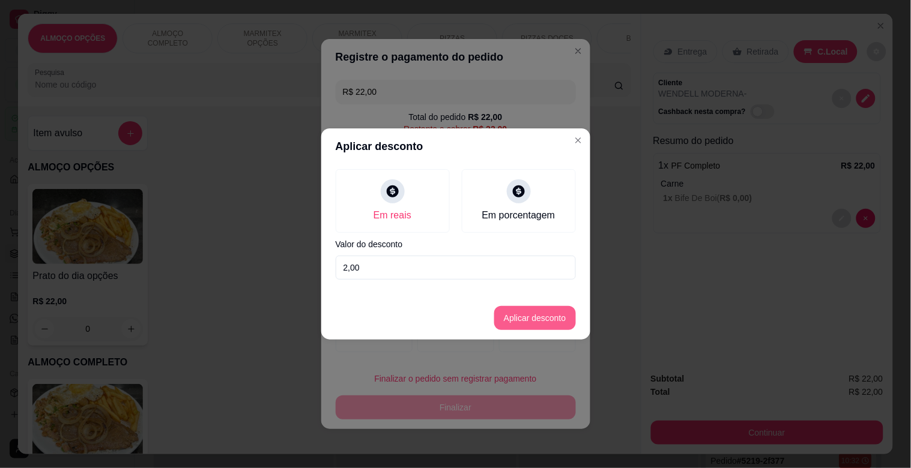
type input "2,00"
click at [533, 313] on button "Aplicar desconto" at bounding box center [535, 318] width 82 height 24
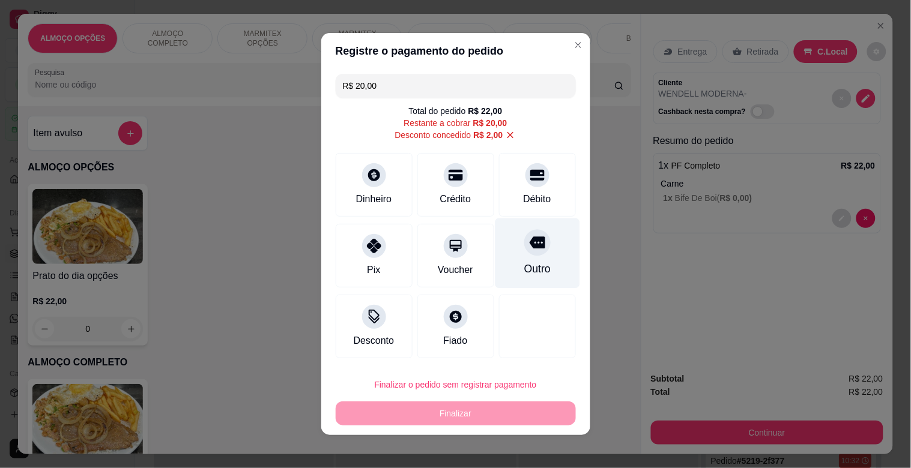
click at [531, 267] on div "Outro" at bounding box center [537, 269] width 26 height 16
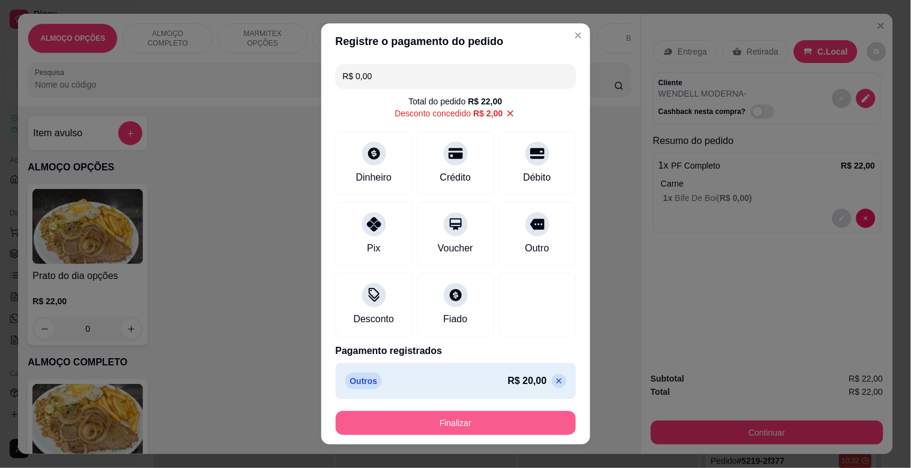
click at [485, 430] on button "Finalizar" at bounding box center [456, 423] width 240 height 24
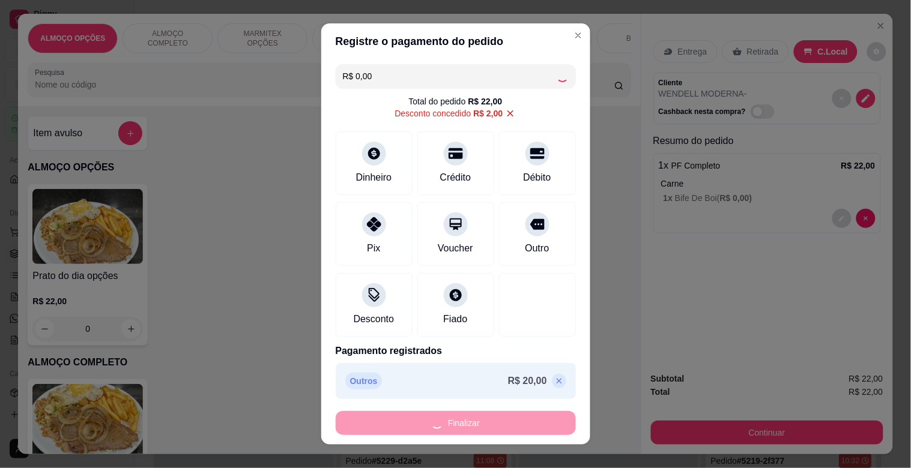
type input "-R$ 22,00"
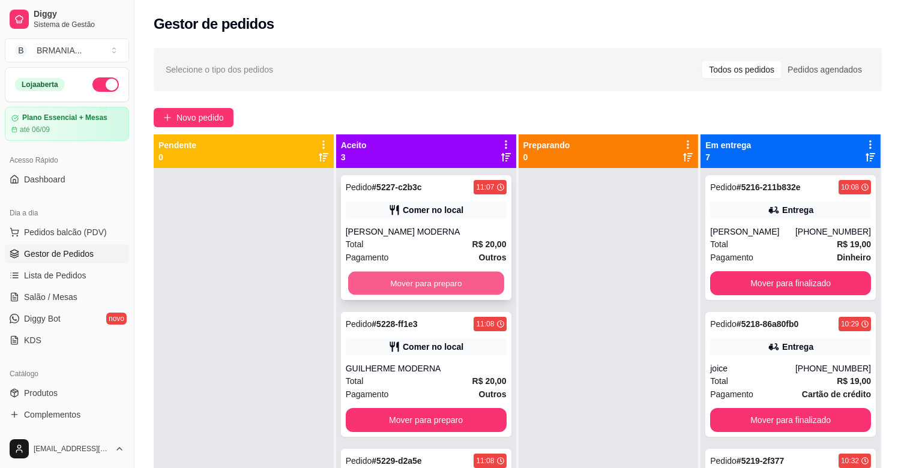
click at [442, 290] on button "Mover para preparo" at bounding box center [426, 283] width 156 height 23
click at [443, 288] on div "Mover para preparo" at bounding box center [426, 283] width 161 height 24
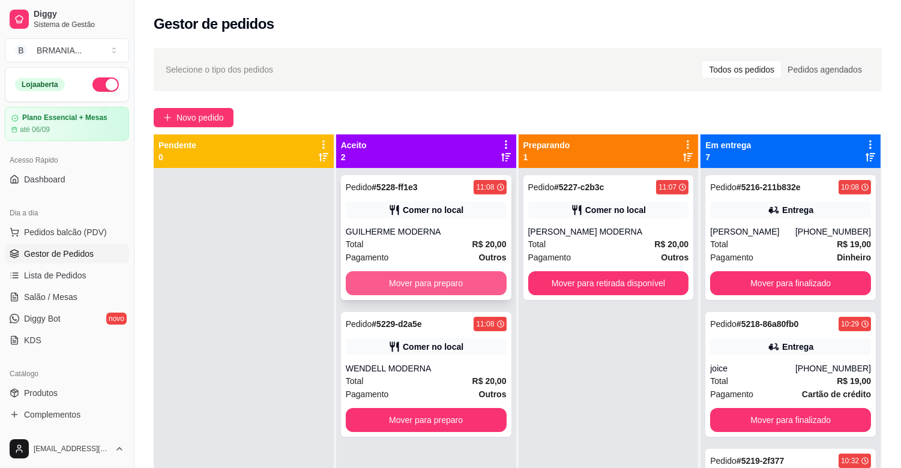
click at [418, 278] on button "Mover para preparo" at bounding box center [426, 283] width 161 height 24
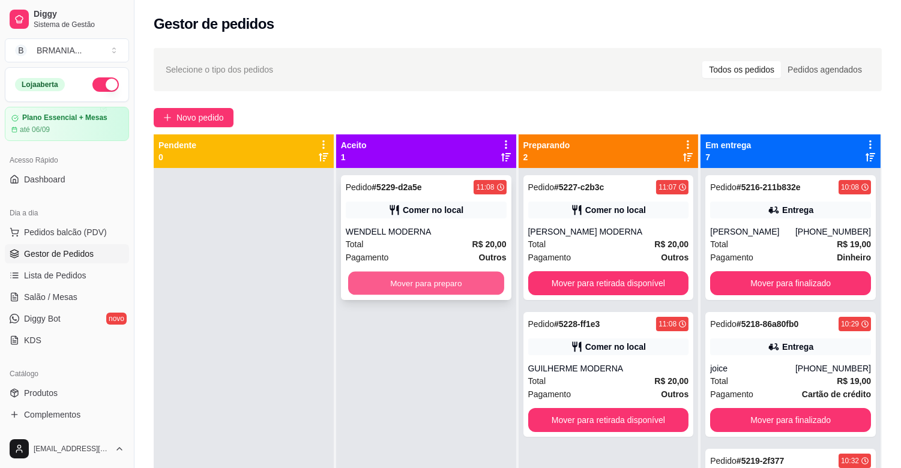
click at [429, 278] on button "Mover para preparo" at bounding box center [426, 283] width 156 height 23
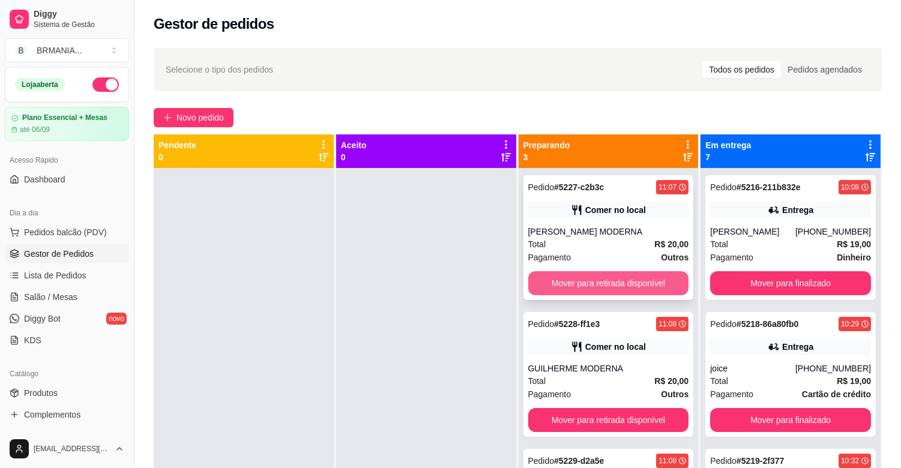
click at [643, 278] on button "Mover para retirada disponível" at bounding box center [608, 283] width 161 height 24
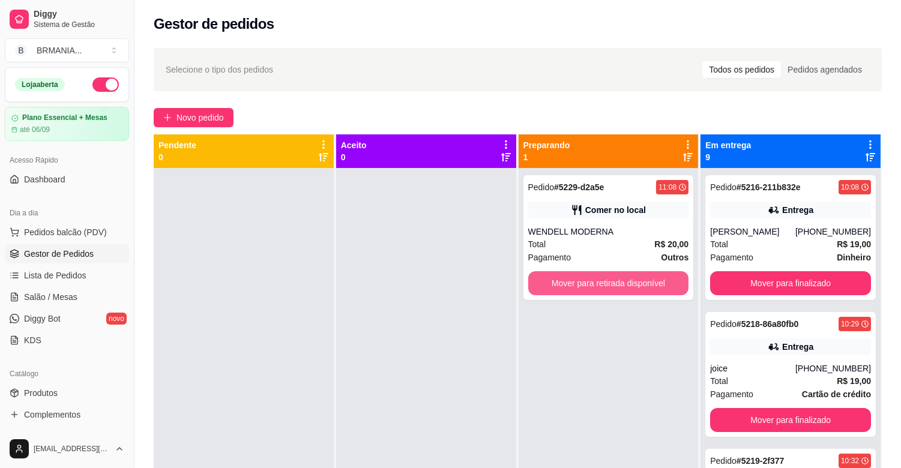
click at [643, 278] on button "Mover para retirada disponível" at bounding box center [608, 283] width 161 height 24
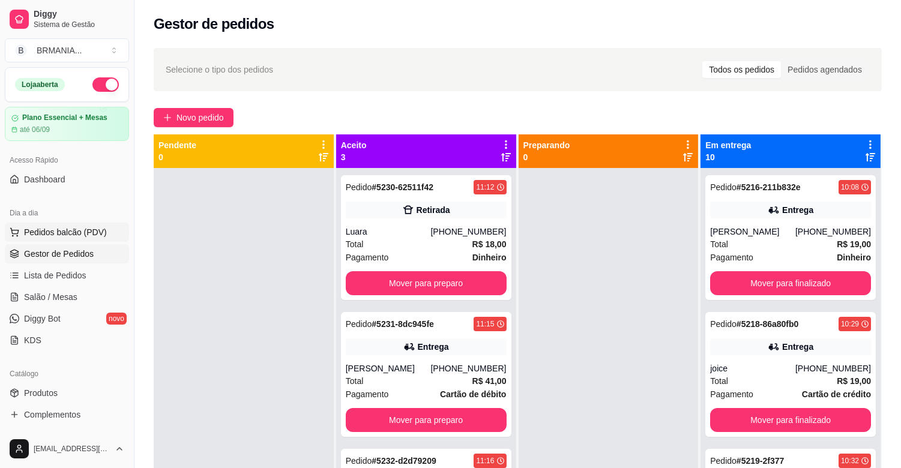
click at [61, 240] on button "Pedidos balcão (PDV)" at bounding box center [67, 232] width 124 height 19
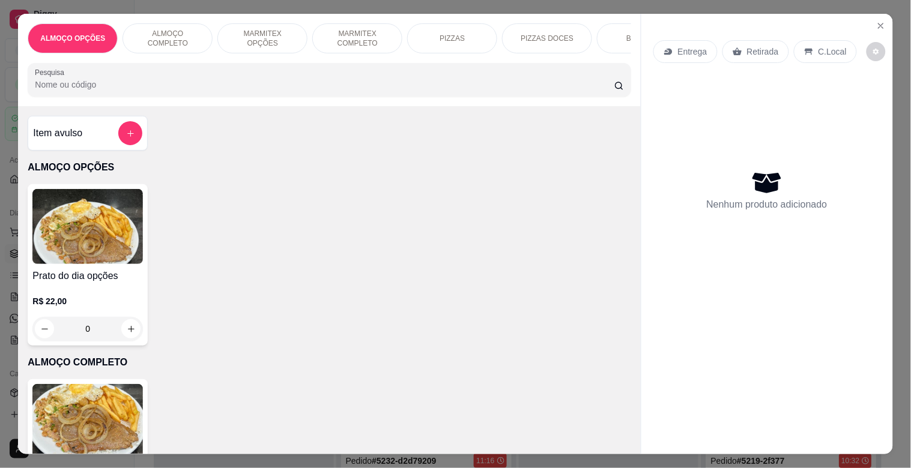
click at [109, 394] on img at bounding box center [87, 421] width 110 height 75
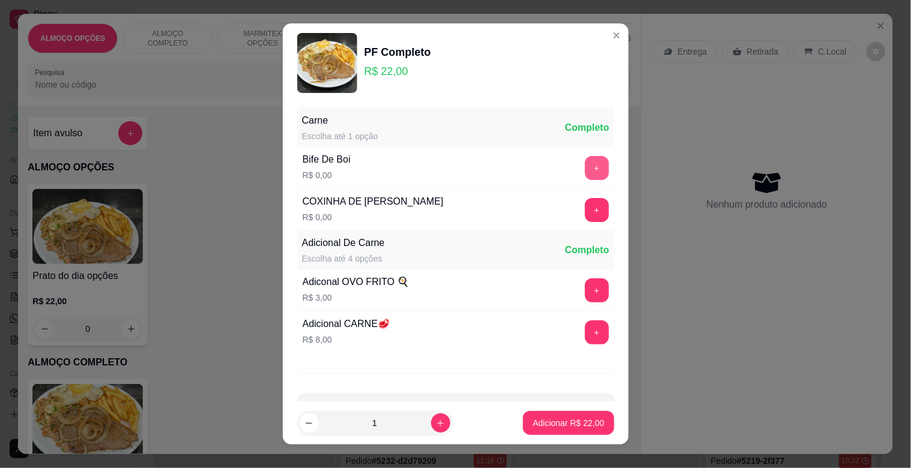
click at [585, 171] on button "+" at bounding box center [597, 168] width 24 height 24
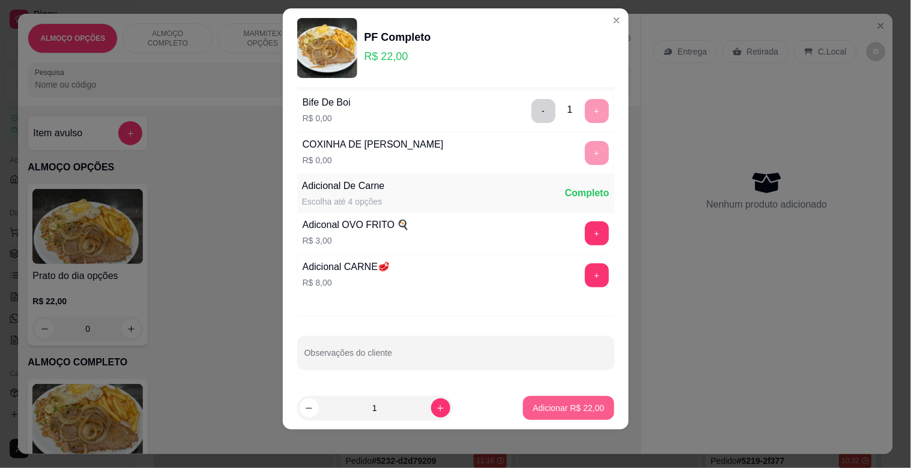
click at [568, 416] on button "Adicionar R$ 22,00" at bounding box center [568, 408] width 91 height 24
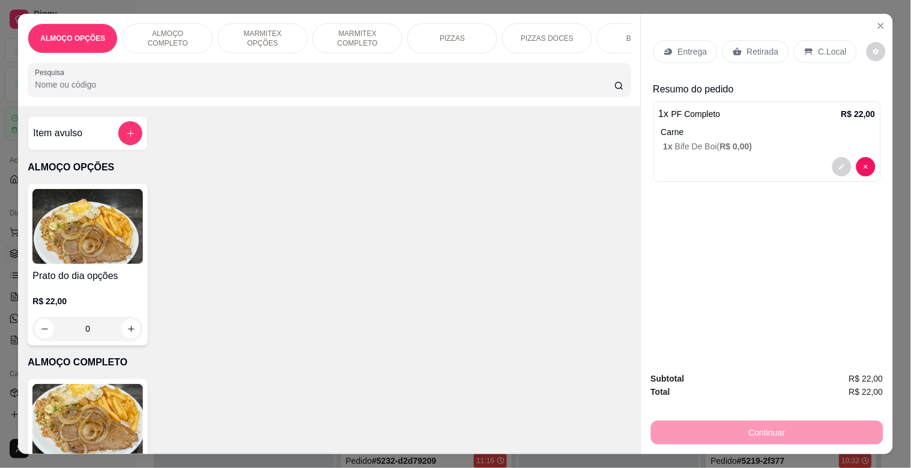
click at [804, 47] on icon at bounding box center [809, 52] width 10 height 10
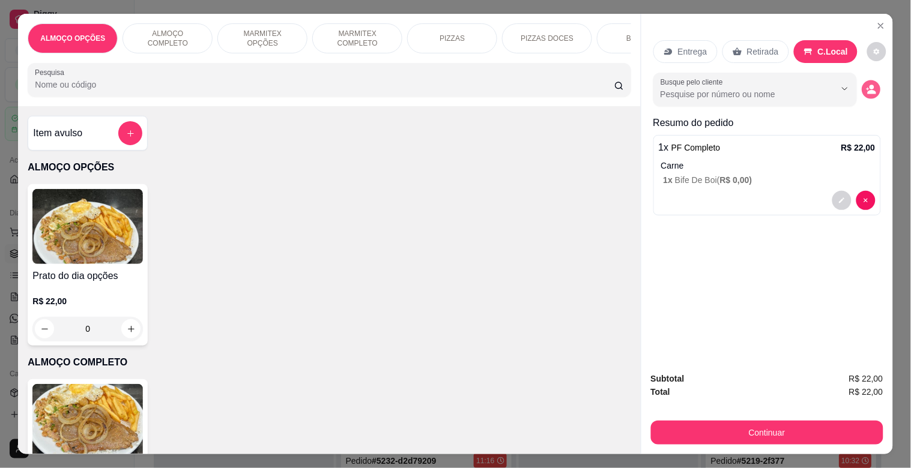
click at [866, 85] on icon "decrease-product-quantity" at bounding box center [871, 90] width 10 height 10
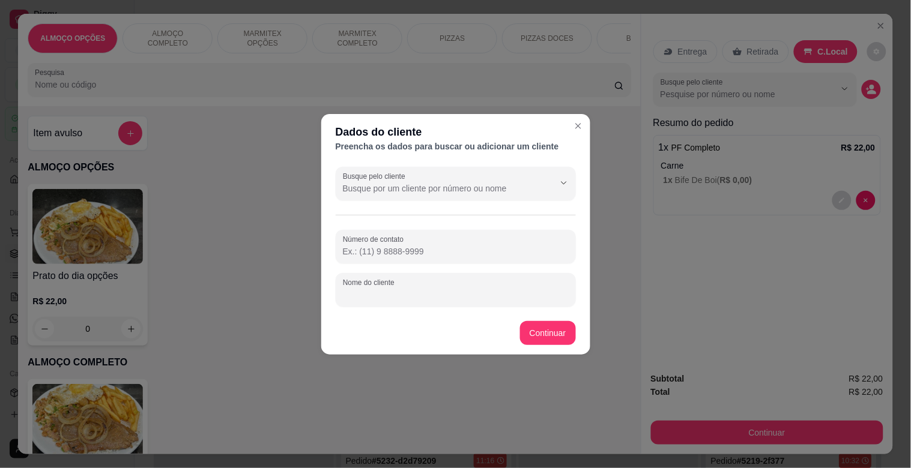
click at [395, 292] on input "Nome do cliente" at bounding box center [456, 295] width 226 height 12
type input "[PERSON_NAME]"
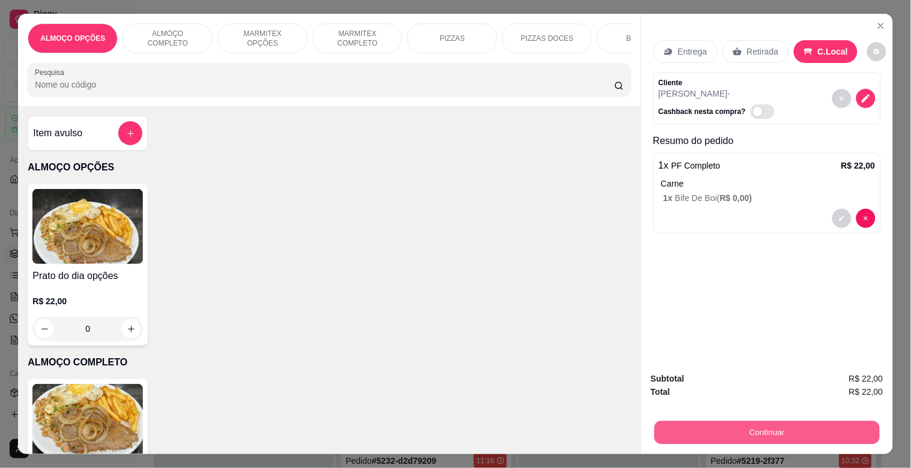
click at [763, 428] on button "Continuar" at bounding box center [766, 432] width 225 height 23
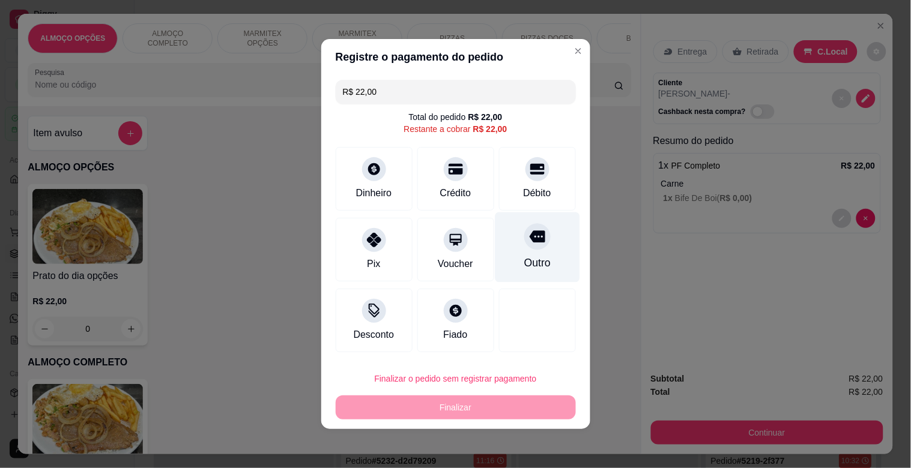
click at [551, 236] on div "Outro" at bounding box center [537, 248] width 85 height 70
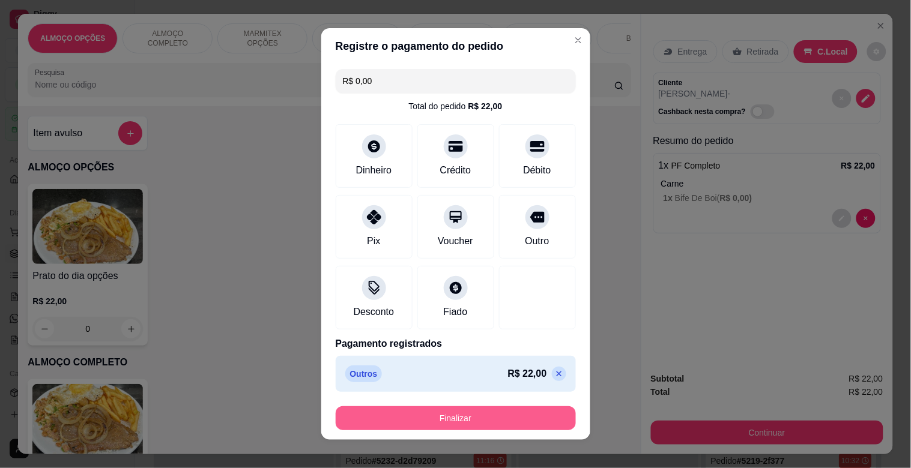
click at [495, 413] on button "Finalizar" at bounding box center [456, 419] width 240 height 24
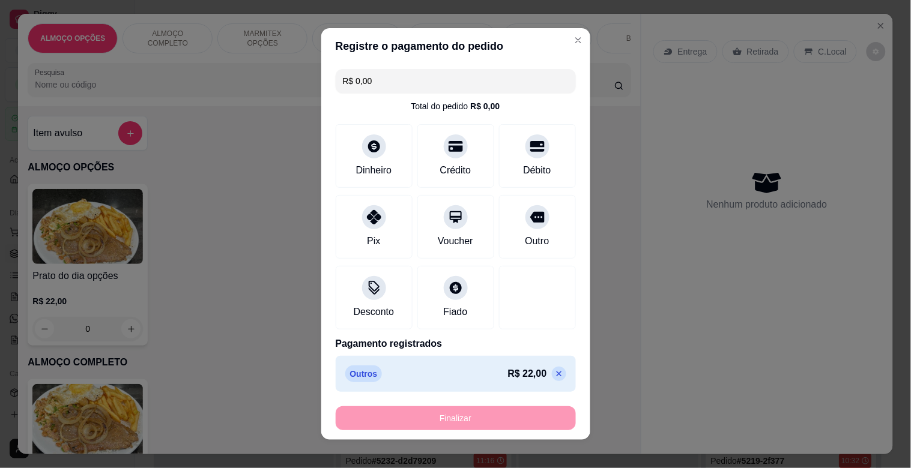
type input "-R$ 22,00"
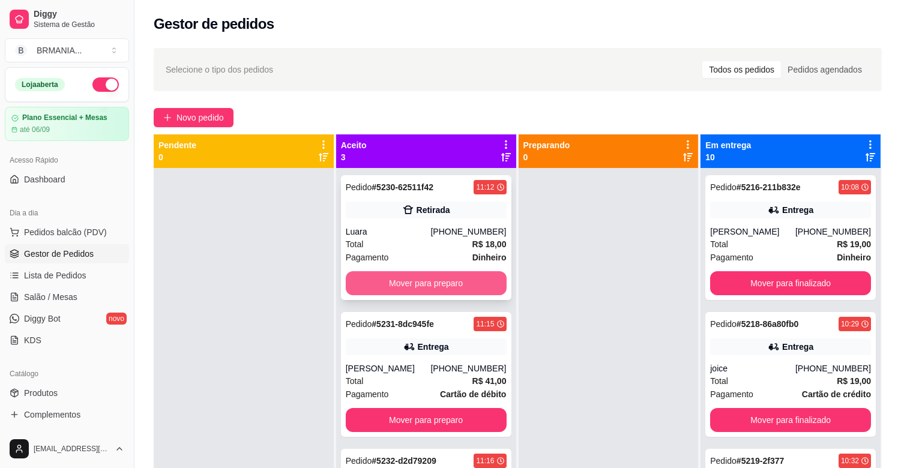
click at [455, 273] on button "Mover para preparo" at bounding box center [426, 283] width 161 height 24
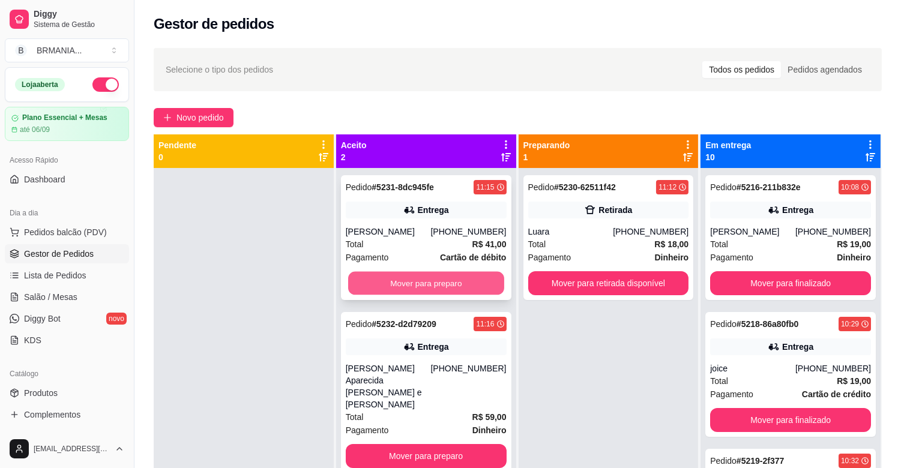
click at [429, 273] on button "Mover para preparo" at bounding box center [426, 283] width 156 height 23
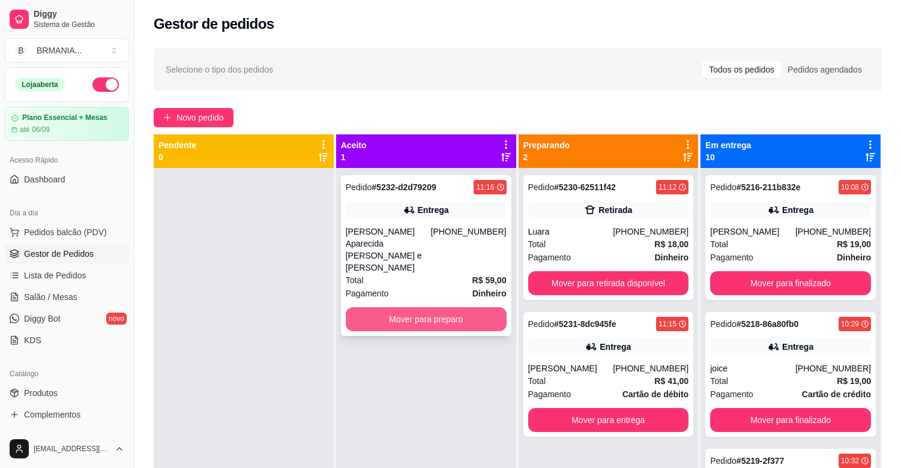
click at [445, 307] on button "Mover para preparo" at bounding box center [426, 319] width 161 height 24
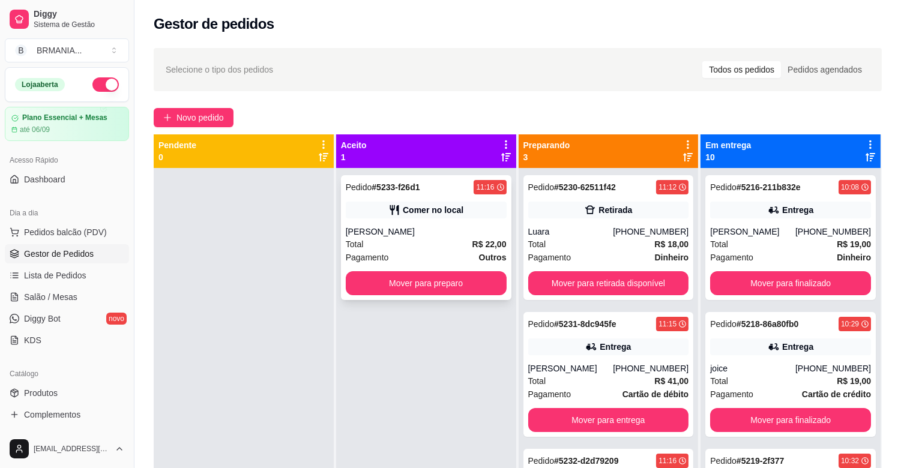
drag, startPoint x: 440, startPoint y: 232, endPoint x: 447, endPoint y: 232, distance: 7.2
click at [447, 232] on div "[PERSON_NAME]" at bounding box center [426, 232] width 161 height 12
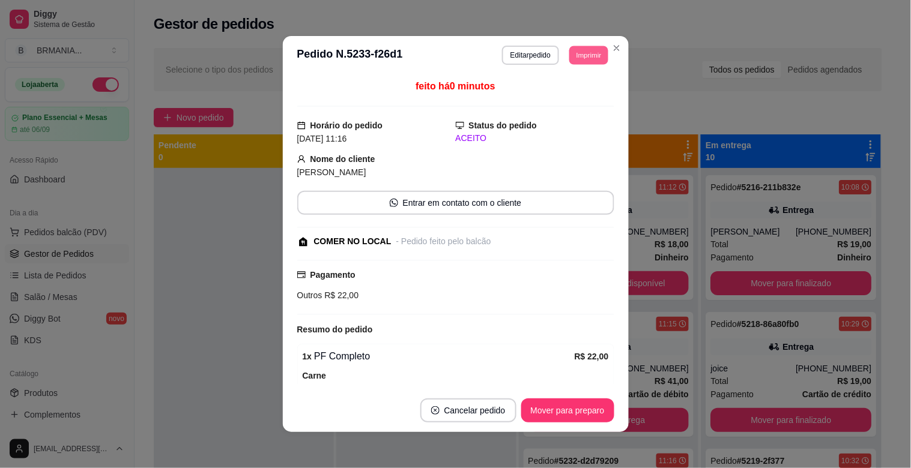
click at [575, 52] on button "Imprimir" at bounding box center [588, 55] width 39 height 19
click at [555, 99] on button "IMPRESSORA" at bounding box center [562, 97] width 87 height 19
click at [582, 413] on button "Mover para preparo" at bounding box center [567, 411] width 93 height 24
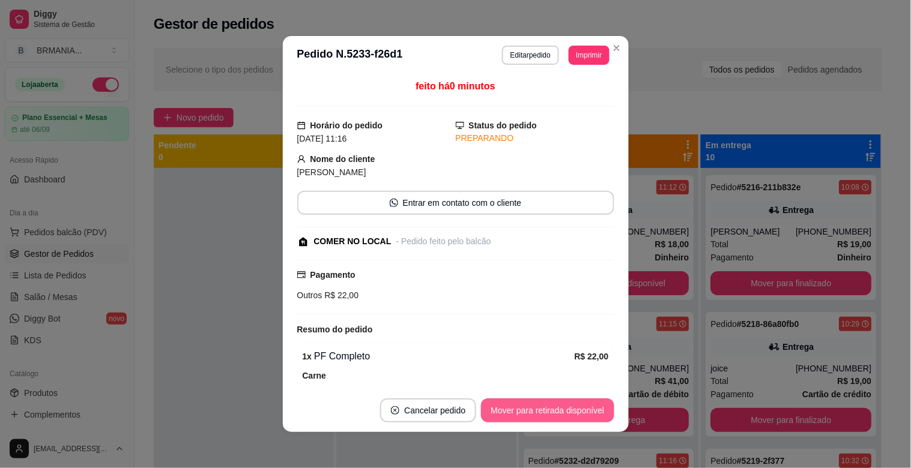
click at [555, 415] on button "Mover para retirada disponível" at bounding box center [547, 411] width 133 height 24
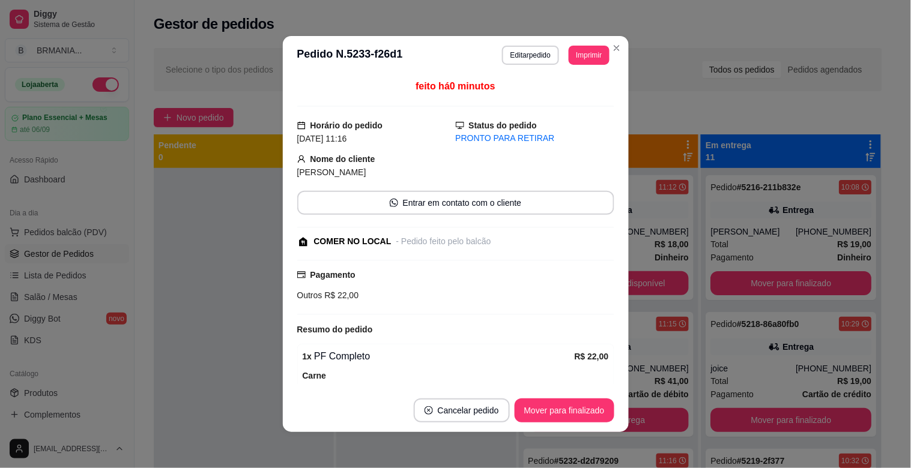
click at [554, 416] on button "Mover para finalizado" at bounding box center [565, 411] width 100 height 24
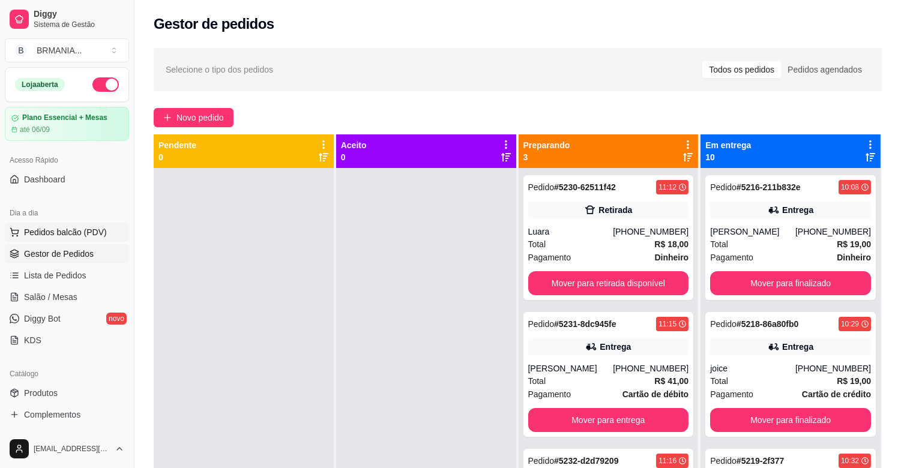
click at [43, 227] on span "Pedidos balcão (PDV)" at bounding box center [65, 232] width 83 height 12
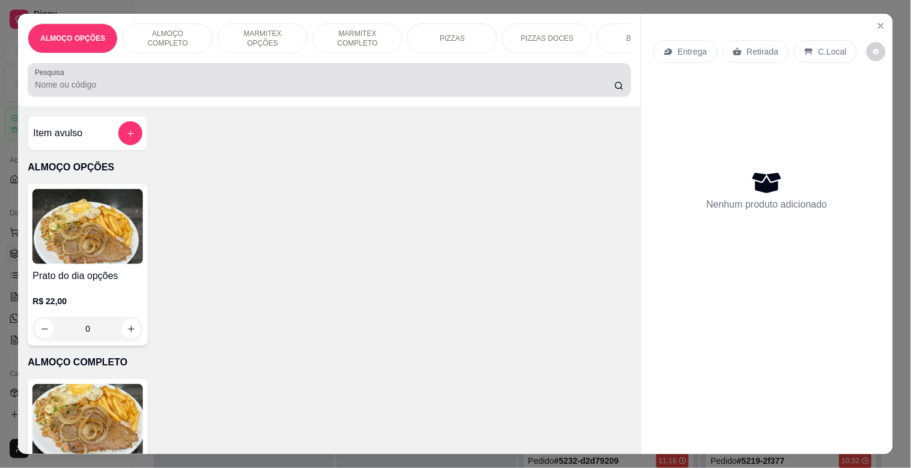
click at [167, 81] on div at bounding box center [329, 80] width 588 height 24
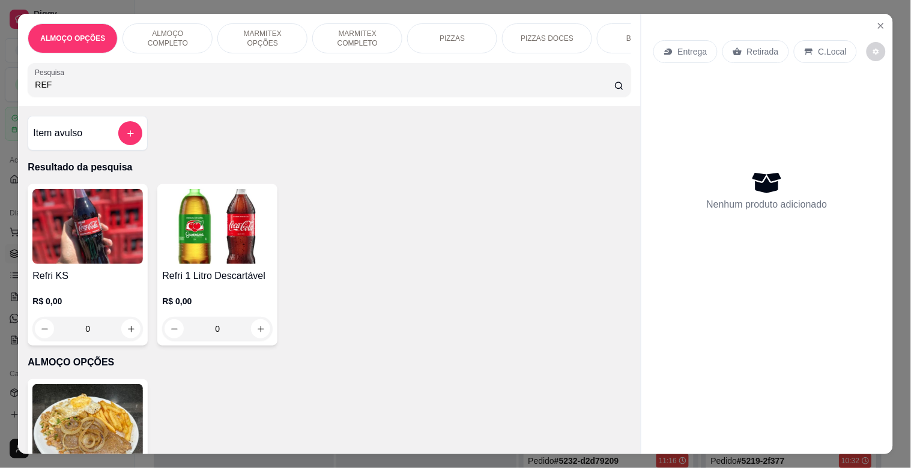
type input "REF"
click at [100, 256] on img at bounding box center [87, 226] width 110 height 75
click at [187, 223] on img at bounding box center [217, 226] width 110 height 75
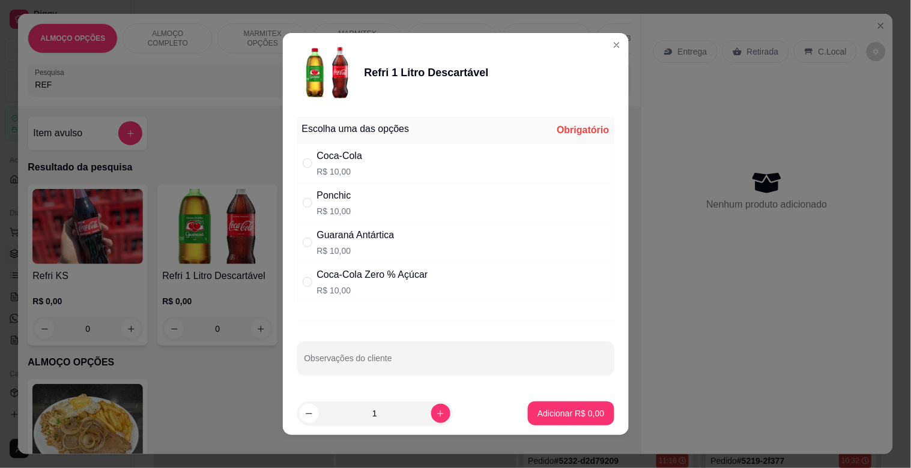
drag, startPoint x: 349, startPoint y: 151, endPoint x: 395, endPoint y: 201, distance: 68.0
click at [351, 152] on div "Coca-Cola" at bounding box center [340, 156] width 46 height 14
radio input "true"
click at [570, 410] on p "Adicionar R$ 10,00" at bounding box center [568, 414] width 71 height 12
type input "1"
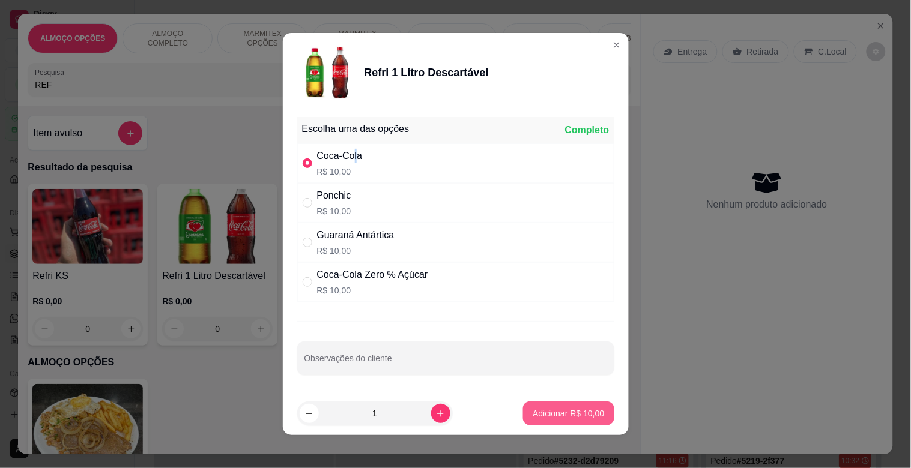
type input "1"
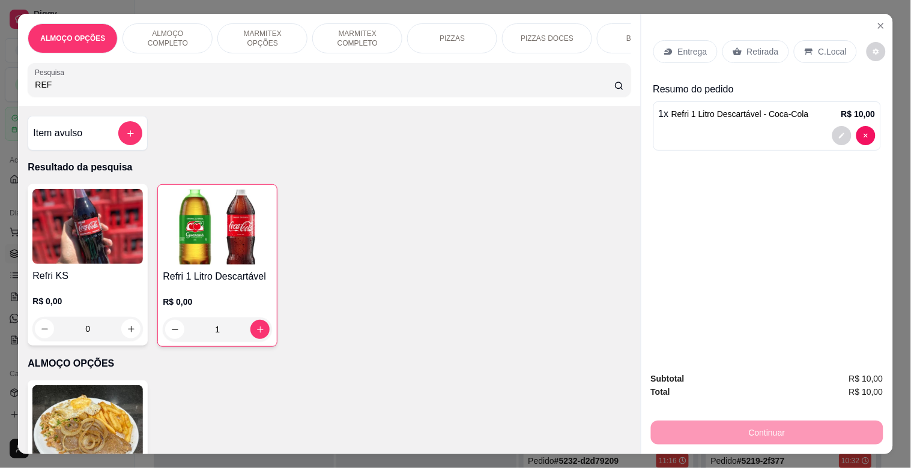
click at [747, 46] on p "Retirada" at bounding box center [763, 52] width 32 height 12
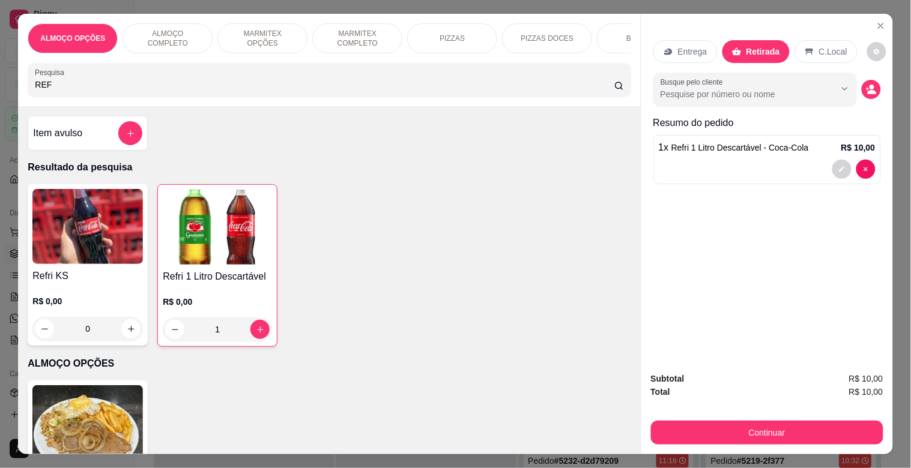
click at [819, 46] on p "C.Local" at bounding box center [833, 52] width 28 height 12
type input "0"
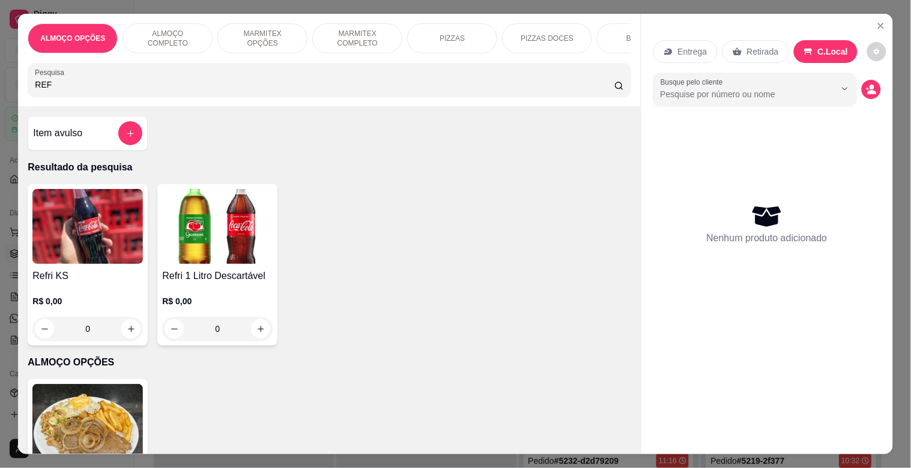
click at [255, 224] on img at bounding box center [217, 226] width 110 height 75
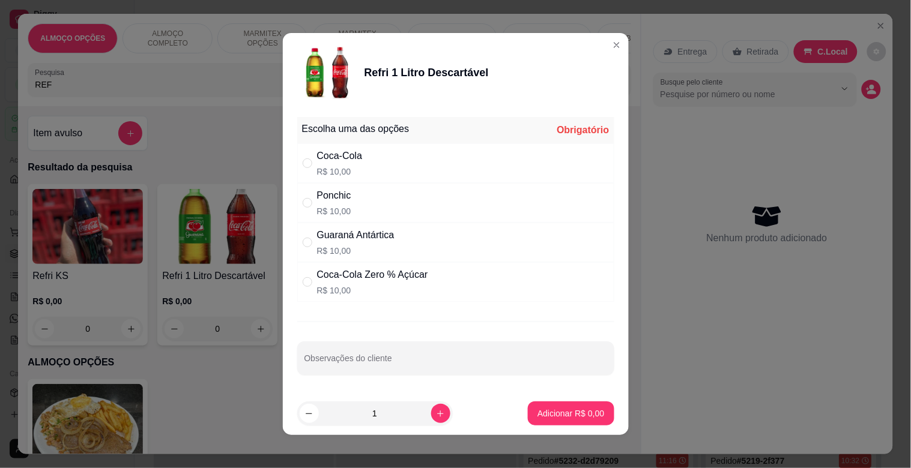
drag, startPoint x: 395, startPoint y: 282, endPoint x: 441, endPoint y: 307, distance: 52.7
click at [395, 282] on div "Coca-Cola Zero % Açúcar" at bounding box center [372, 275] width 111 height 14
radio input "true"
click at [553, 423] on button "Adicionar R$ 10,00" at bounding box center [569, 413] width 88 height 23
type input "1"
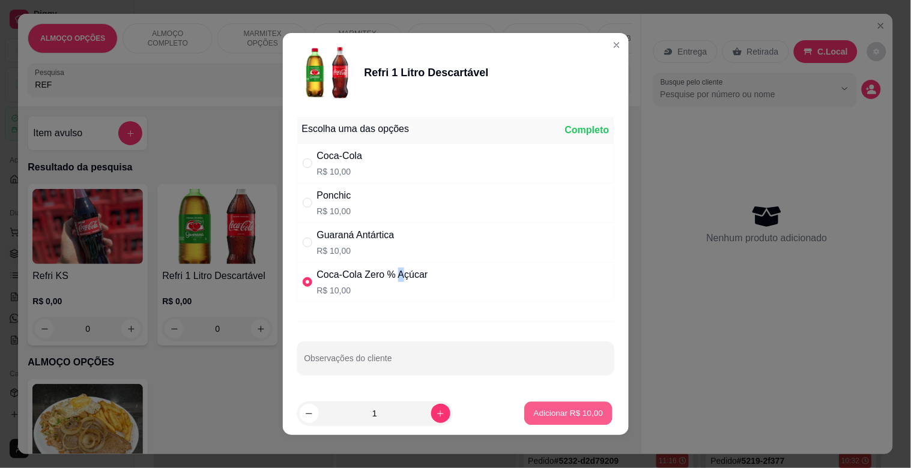
type input "1"
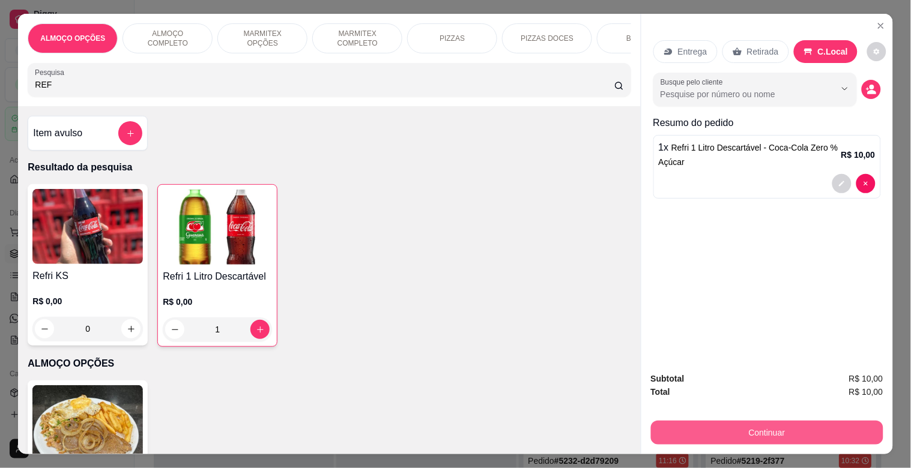
click at [748, 425] on button "Continuar" at bounding box center [767, 433] width 232 height 24
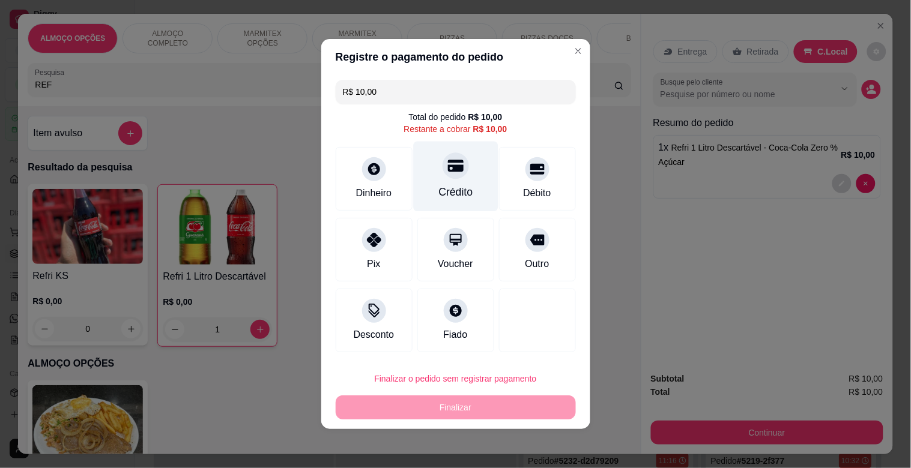
click at [443, 175] on div at bounding box center [456, 166] width 26 height 26
type input "R$ 0,00"
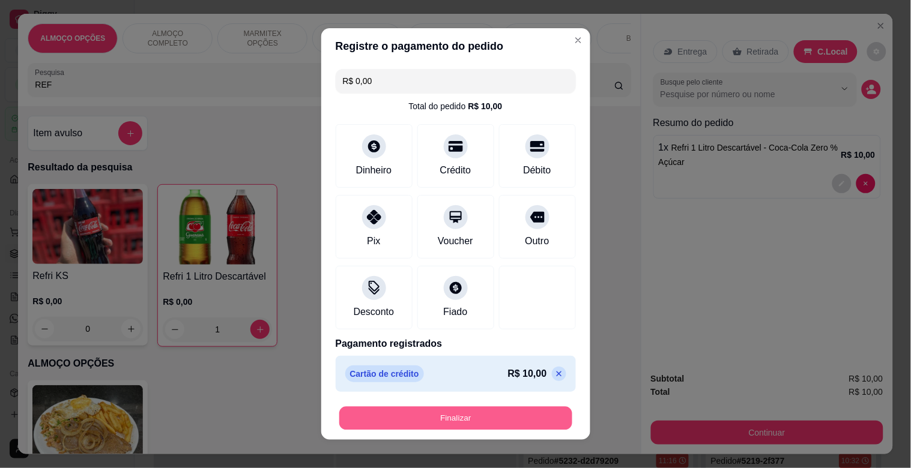
click at [444, 411] on button "Finalizar" at bounding box center [455, 418] width 233 height 23
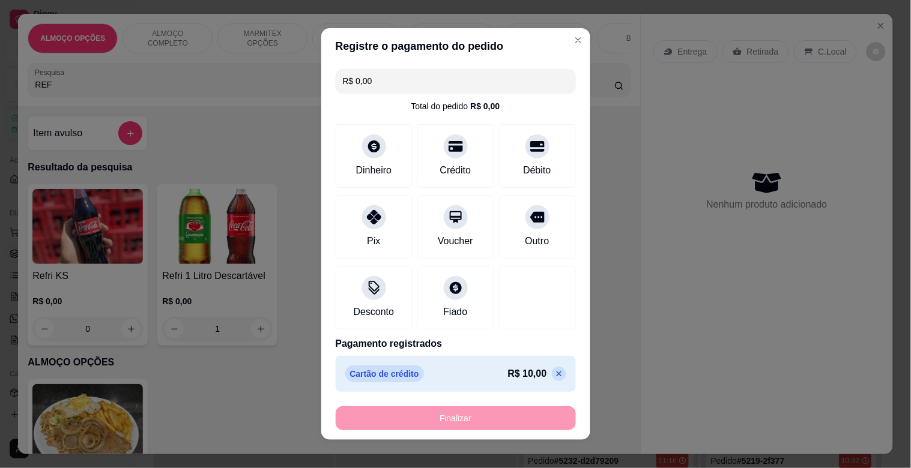
type input "0"
type input "-R$ 10,00"
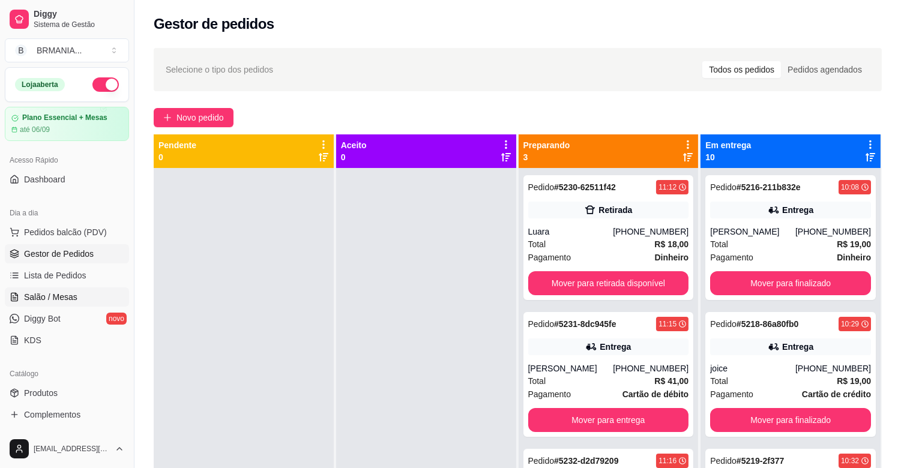
click at [78, 299] on link "Salão / Mesas" at bounding box center [67, 297] width 124 height 19
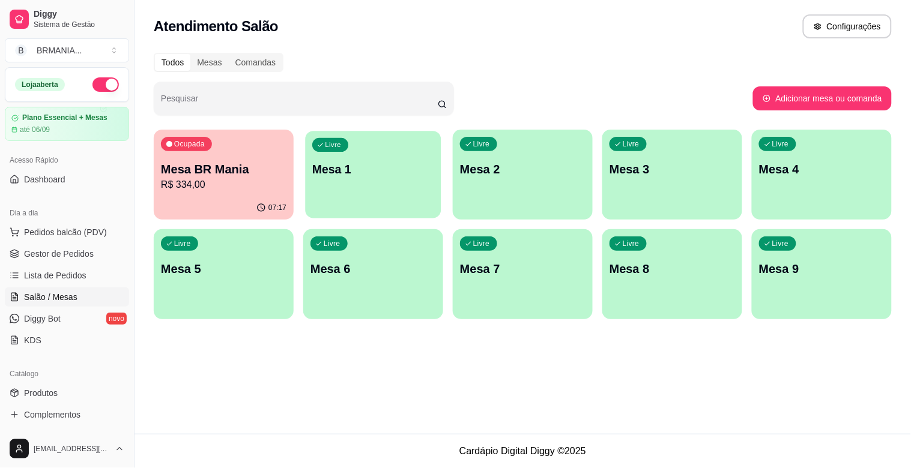
click at [404, 170] on p "Mesa 1" at bounding box center [373, 170] width 122 height 16
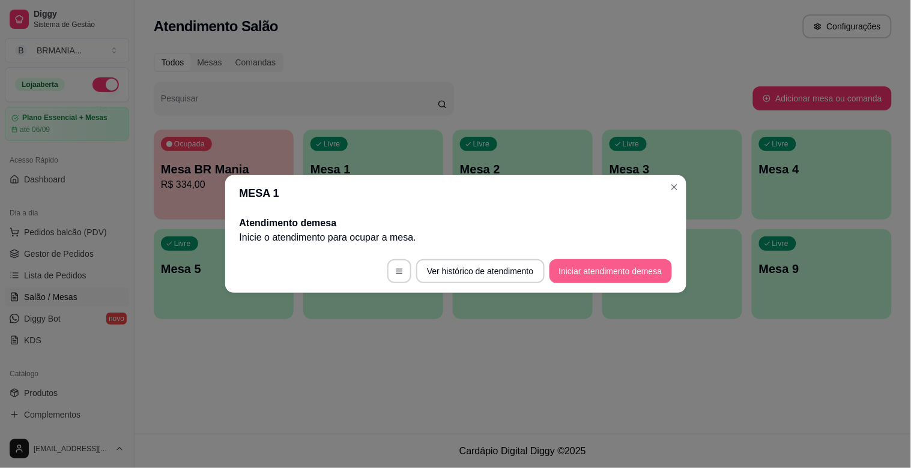
click at [572, 268] on button "Iniciar atendimento de mesa" at bounding box center [610, 271] width 122 height 24
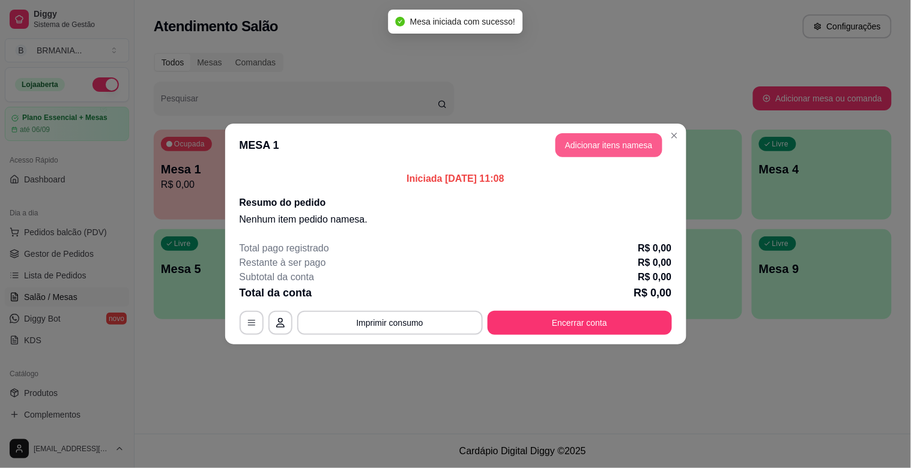
click at [603, 150] on button "Adicionar itens na mesa" at bounding box center [608, 145] width 107 height 24
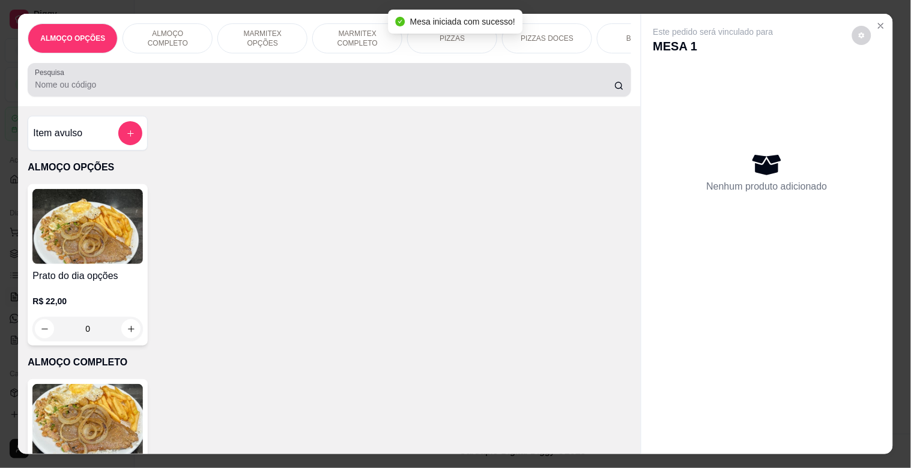
click at [297, 92] on div at bounding box center [329, 80] width 588 height 24
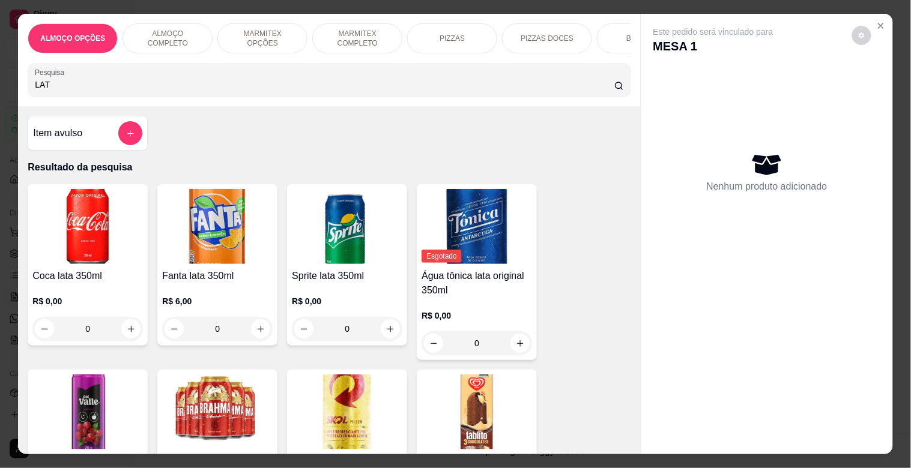
type input "LAT"
click at [315, 399] on img at bounding box center [347, 412] width 110 height 75
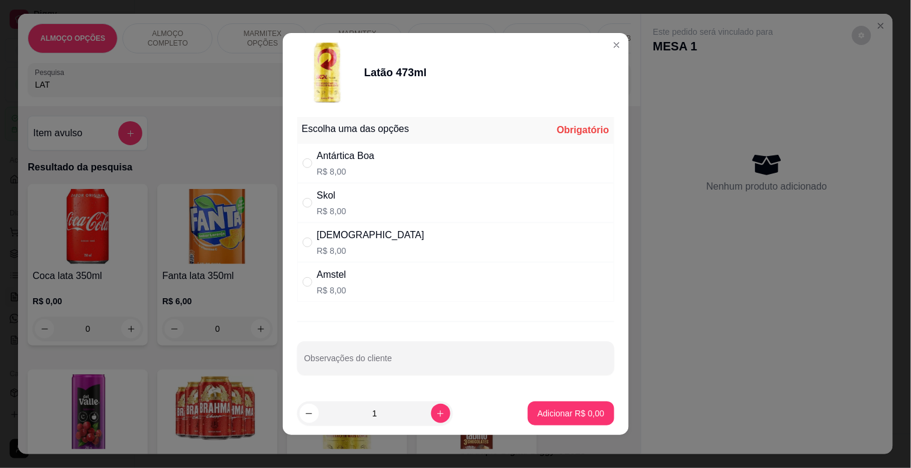
click at [340, 249] on p "R$ 8,00" at bounding box center [370, 251] width 107 height 12
radio input "true"
click at [436, 413] on icon "increase-product-quantity" at bounding box center [440, 414] width 9 height 9
type input "2"
click at [558, 407] on button "Adicionar R$ 16,00" at bounding box center [568, 414] width 91 height 24
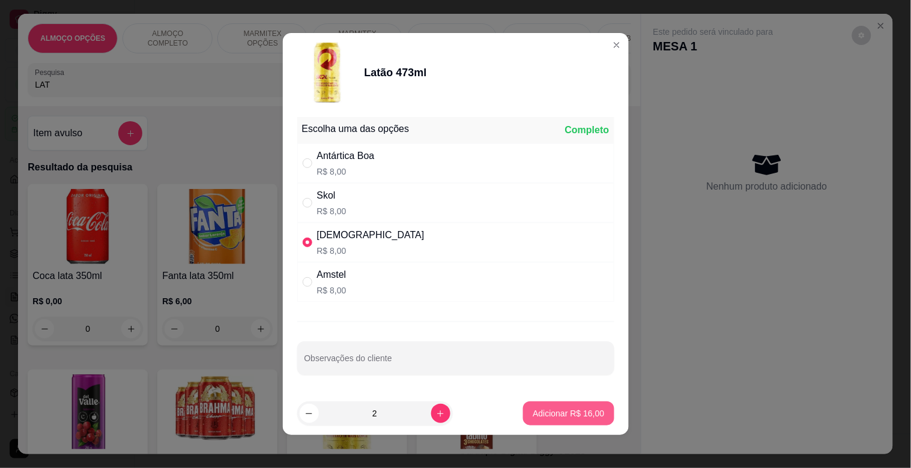
type input "2"
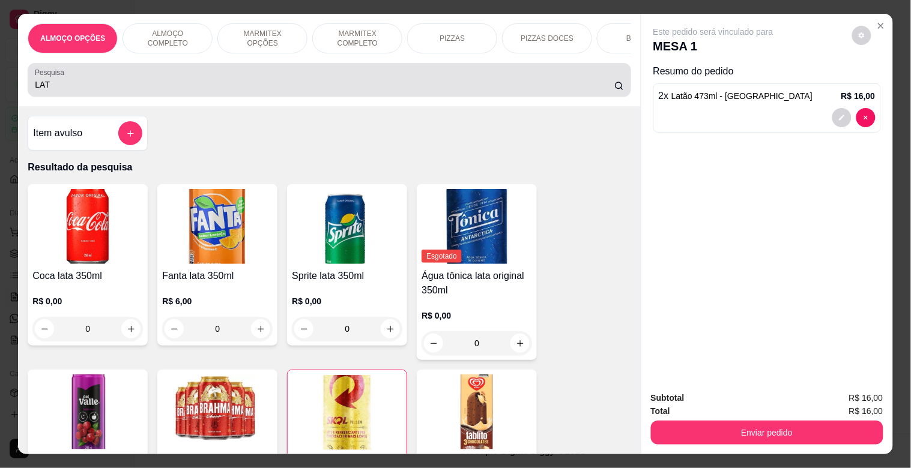
click at [347, 82] on div "LAT" at bounding box center [329, 80] width 588 height 24
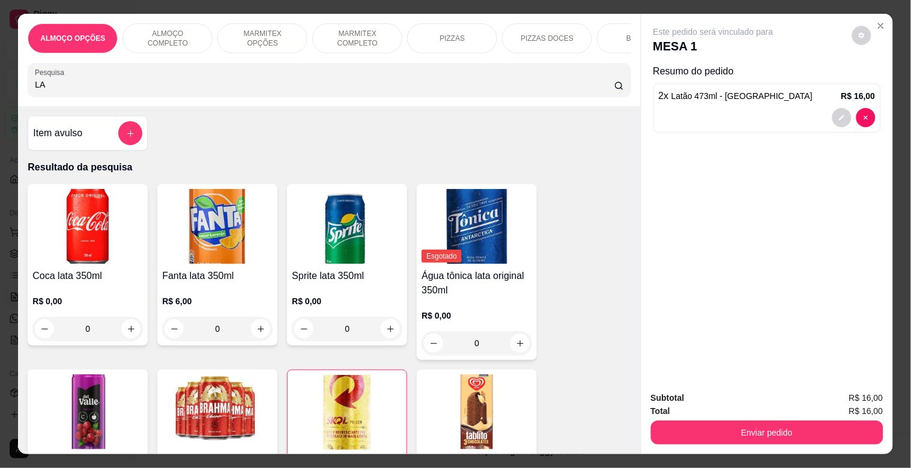
type input "L"
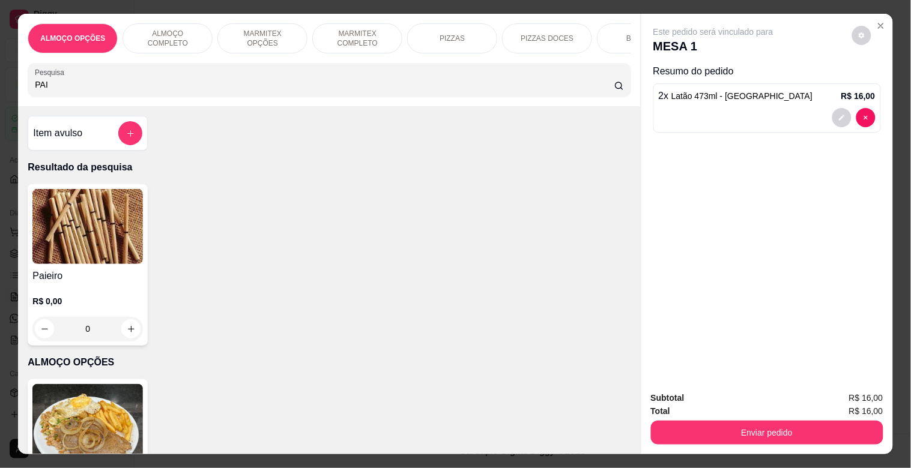
type input "PAI"
click at [105, 244] on img at bounding box center [87, 226] width 110 height 75
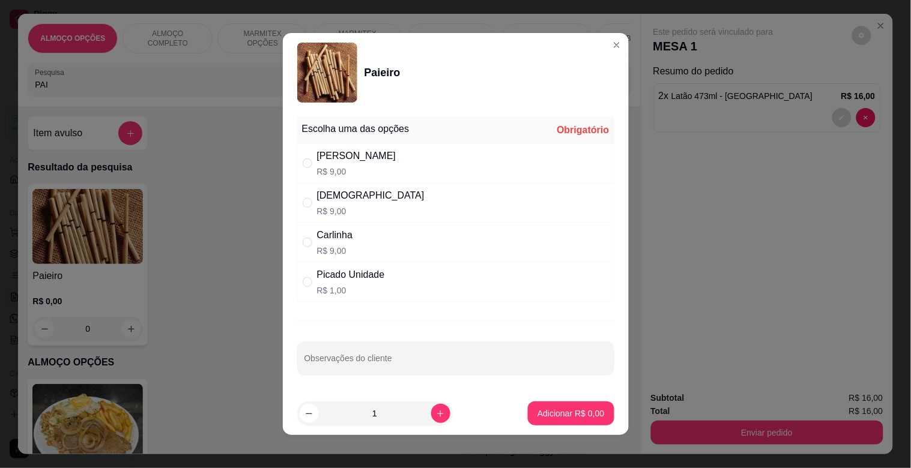
click at [379, 201] on div "Dinha R$ 9,00" at bounding box center [455, 203] width 317 height 40
radio input "true"
click at [547, 415] on p "Adicionar R$ 9,00" at bounding box center [571, 413] width 65 height 11
type input "1"
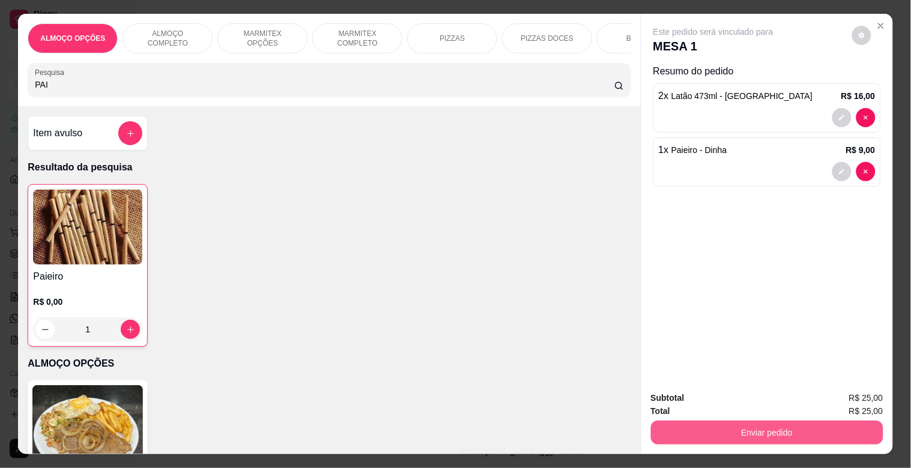
click at [784, 421] on button "Enviar pedido" at bounding box center [767, 433] width 232 height 24
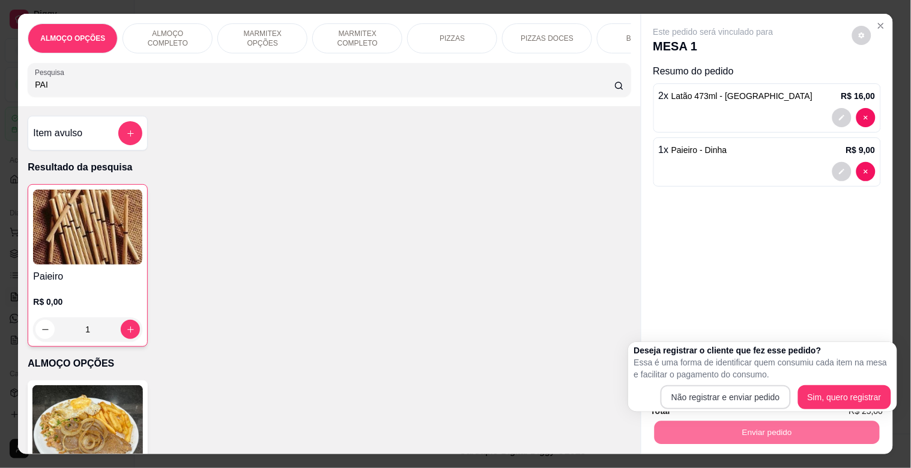
click at [727, 399] on button "Não registrar e enviar pedido" at bounding box center [726, 398] width 130 height 24
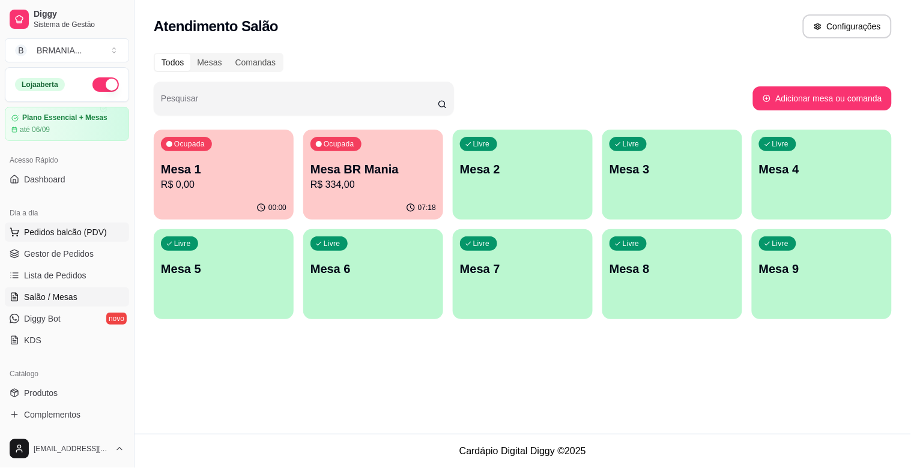
click at [68, 230] on span "Pedidos balcão (PDV)" at bounding box center [65, 232] width 83 height 12
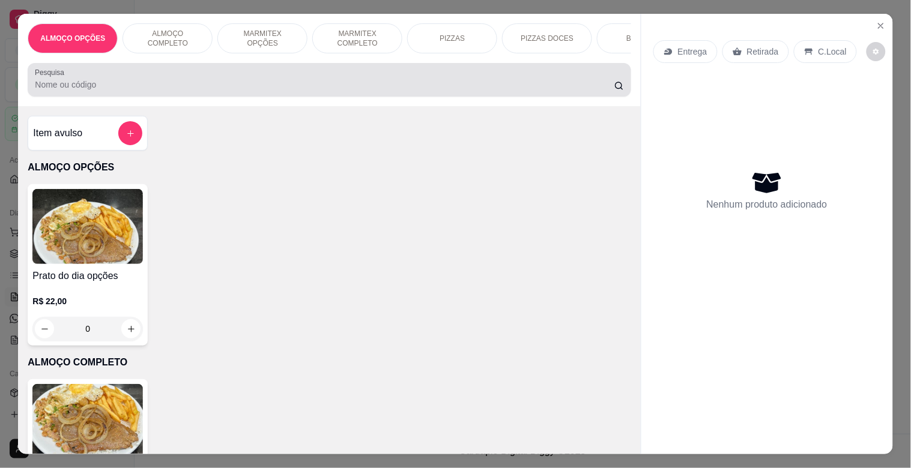
click at [221, 92] on div at bounding box center [329, 80] width 588 height 24
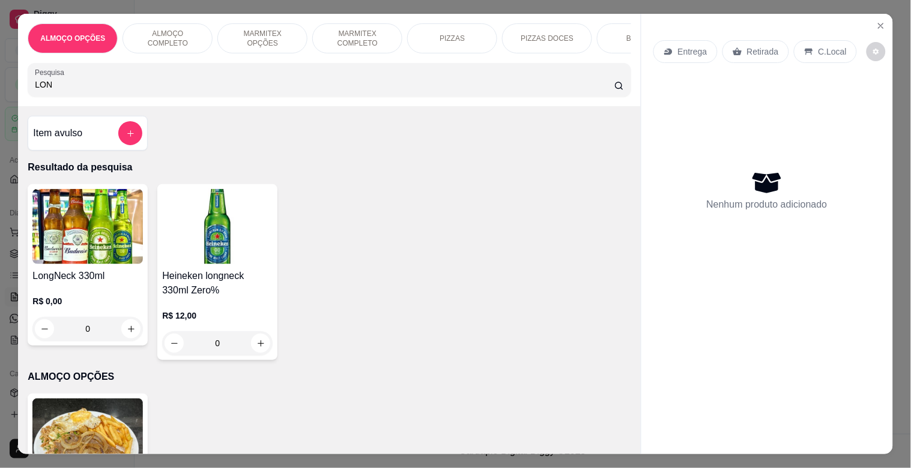
type input "LON"
click at [114, 238] on img at bounding box center [87, 226] width 110 height 75
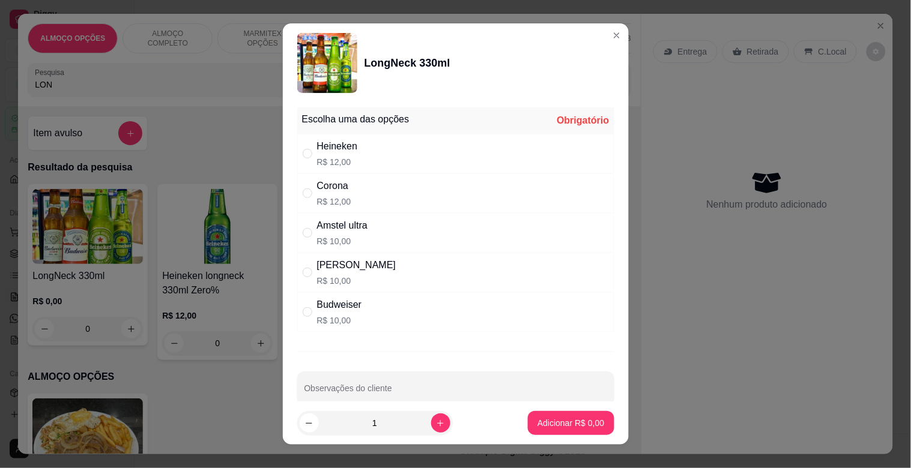
click at [384, 279] on div "Stella R$ 10,00" at bounding box center [455, 273] width 317 height 40
radio input "true"
click at [567, 415] on button "Adicionar R$ 10,00" at bounding box center [569, 423] width 88 height 23
type input "1"
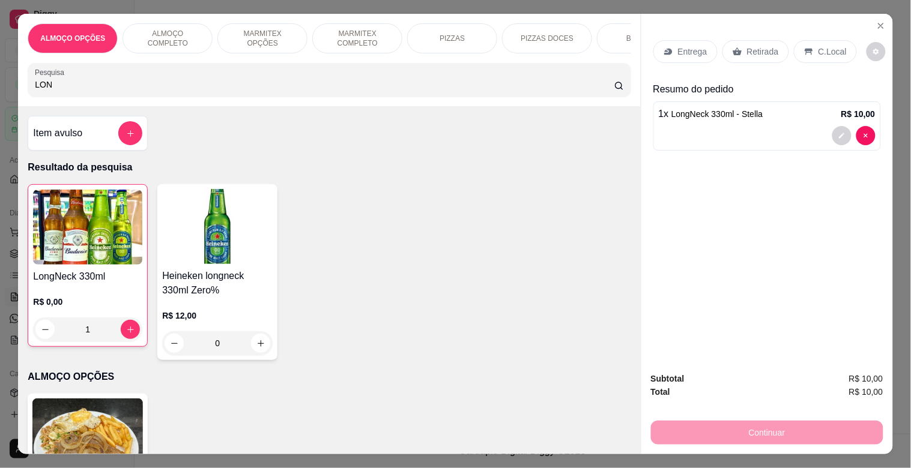
click at [748, 55] on div "Retirada" at bounding box center [755, 51] width 67 height 23
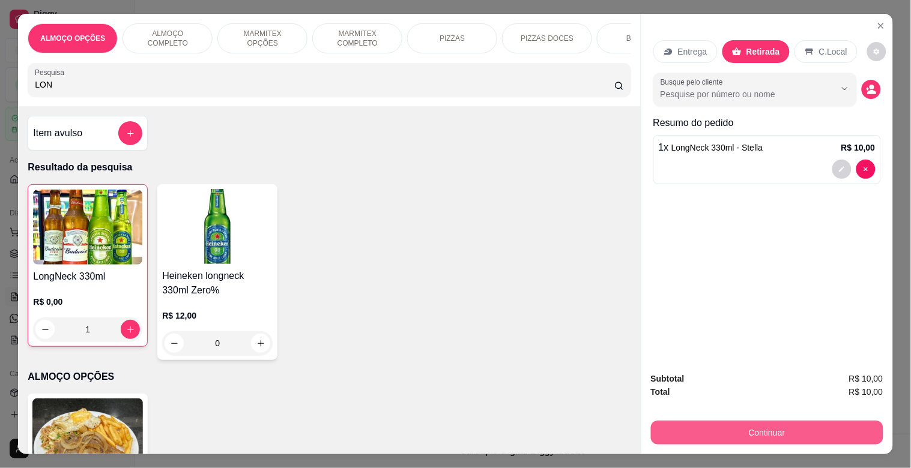
click at [749, 429] on button "Continuar" at bounding box center [767, 433] width 232 height 24
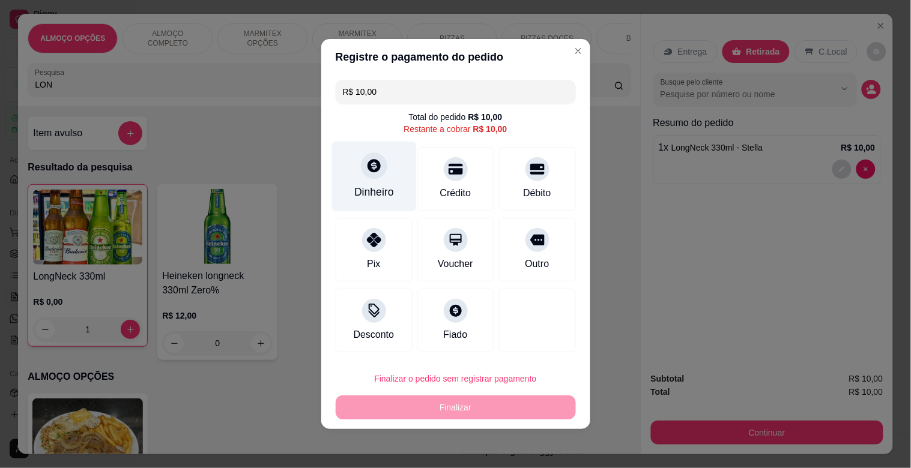
click at [366, 194] on div "Dinheiro" at bounding box center [374, 192] width 40 height 16
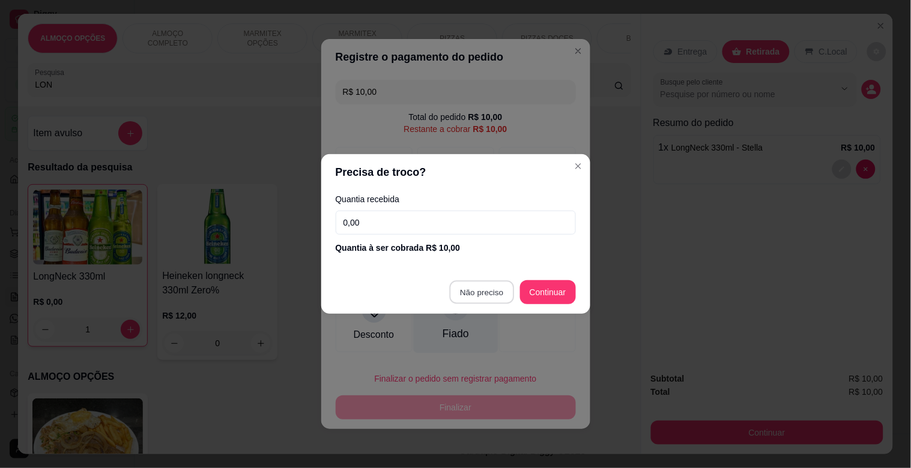
type input "R$ 0,00"
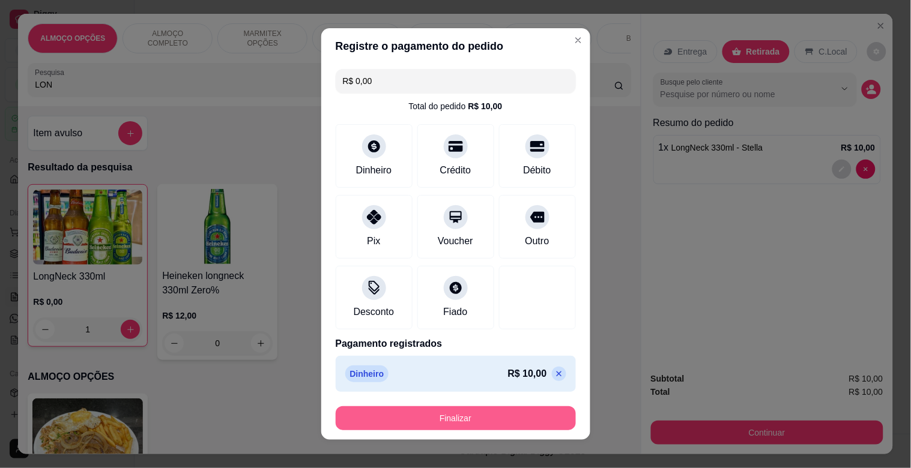
click at [459, 428] on button "Finalizar" at bounding box center [456, 419] width 240 height 24
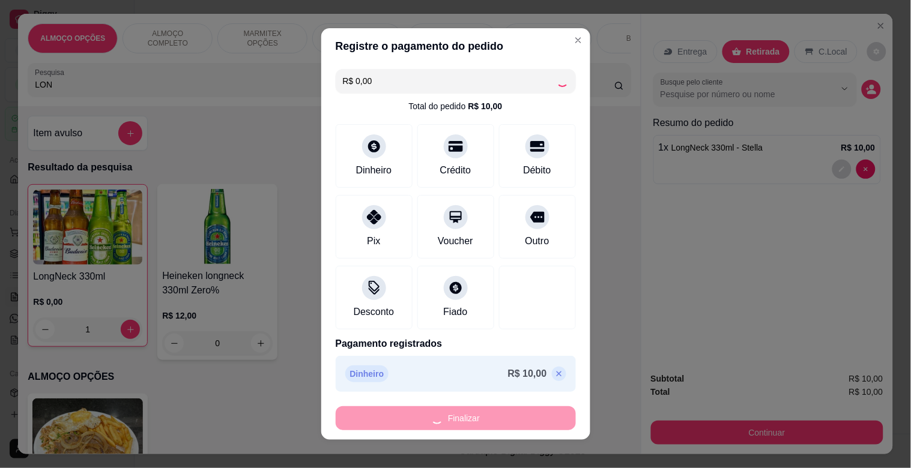
type input "0"
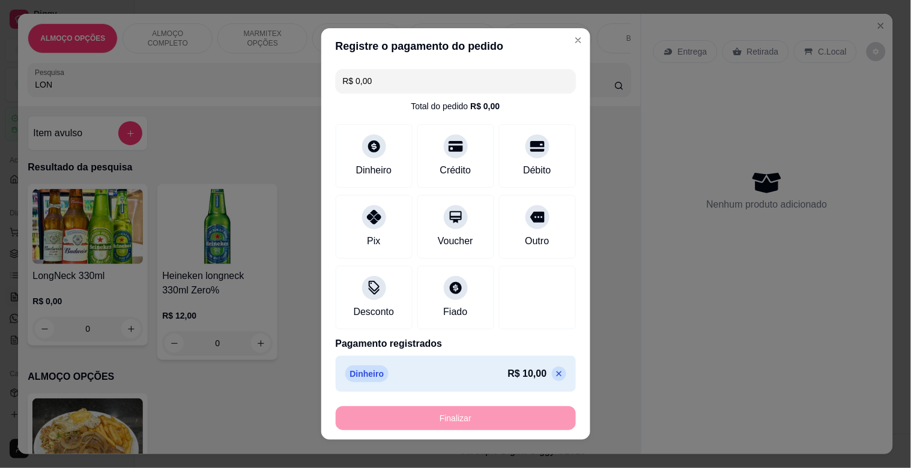
type input "-R$ 10,00"
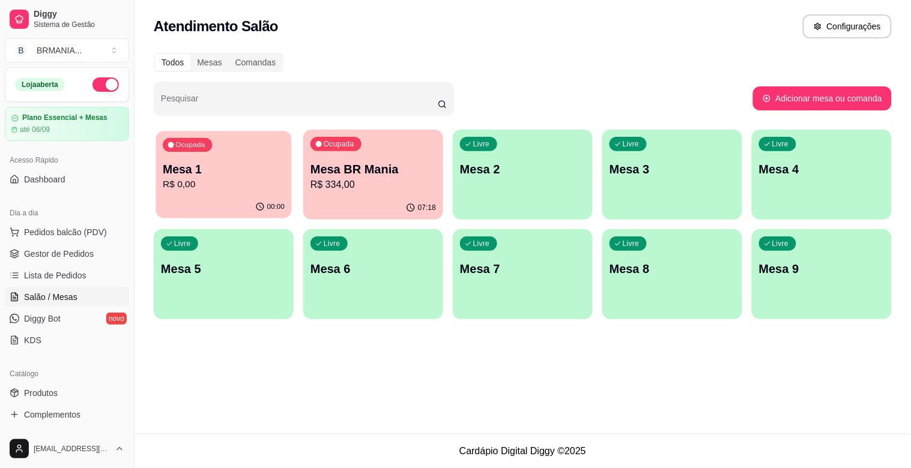
click at [208, 197] on div "00:00" at bounding box center [224, 207] width 136 height 23
click at [70, 231] on span "Pedidos balcão (PDV)" at bounding box center [65, 232] width 83 height 12
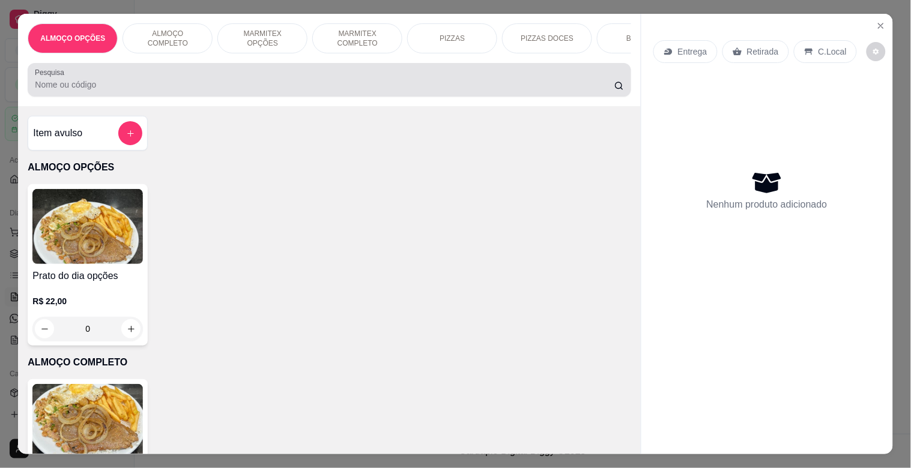
click at [300, 80] on div at bounding box center [329, 80] width 588 height 24
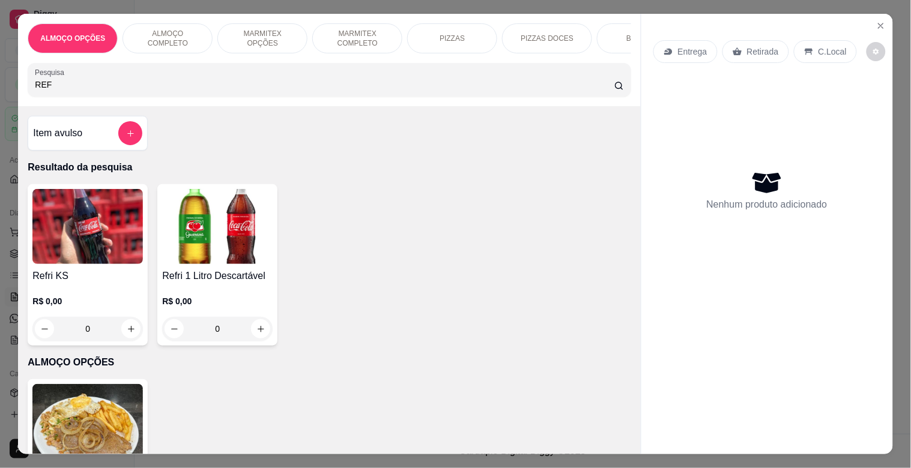
type input "REF"
click at [251, 219] on img at bounding box center [217, 226] width 110 height 75
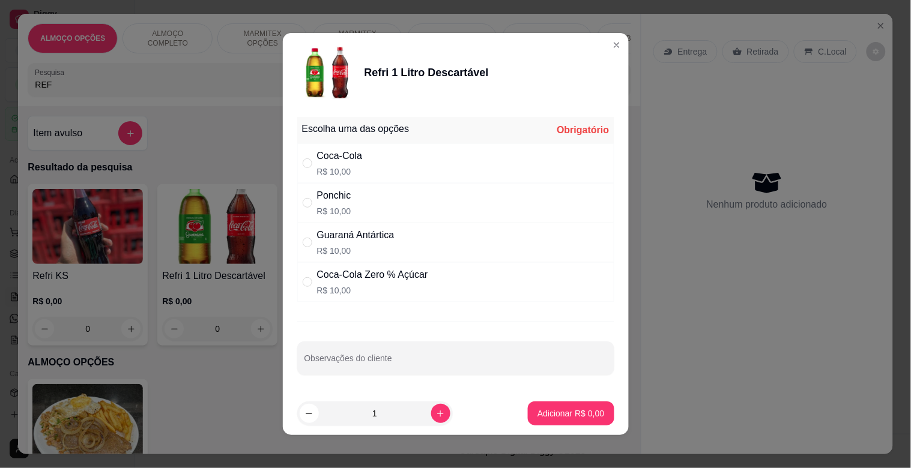
click at [373, 253] on p "R$ 10,00" at bounding box center [355, 251] width 77 height 12
radio input "true"
click at [563, 415] on p "Adicionar R$ 10,00" at bounding box center [568, 414] width 71 height 12
type input "1"
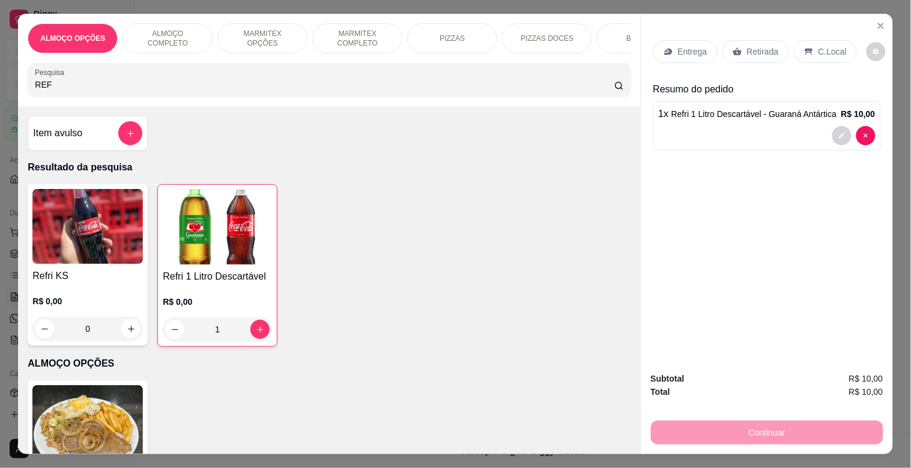
click at [766, 46] on p "Retirada" at bounding box center [763, 52] width 32 height 12
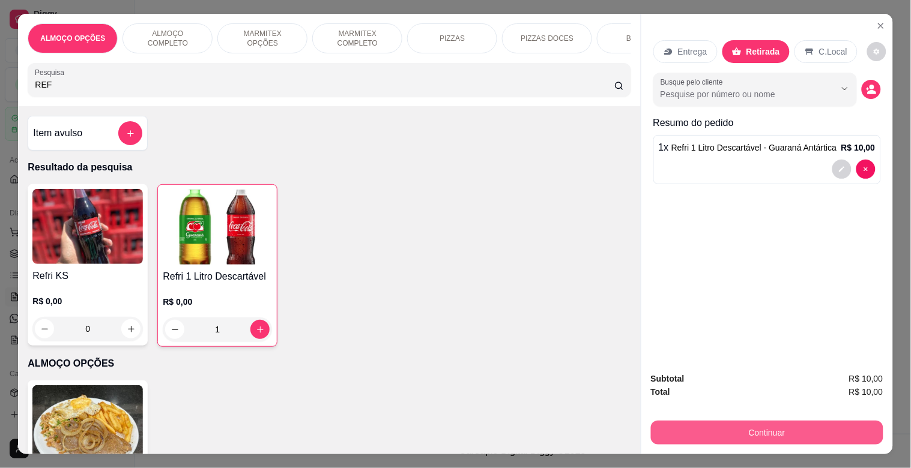
click at [773, 423] on button "Continuar" at bounding box center [767, 433] width 232 height 24
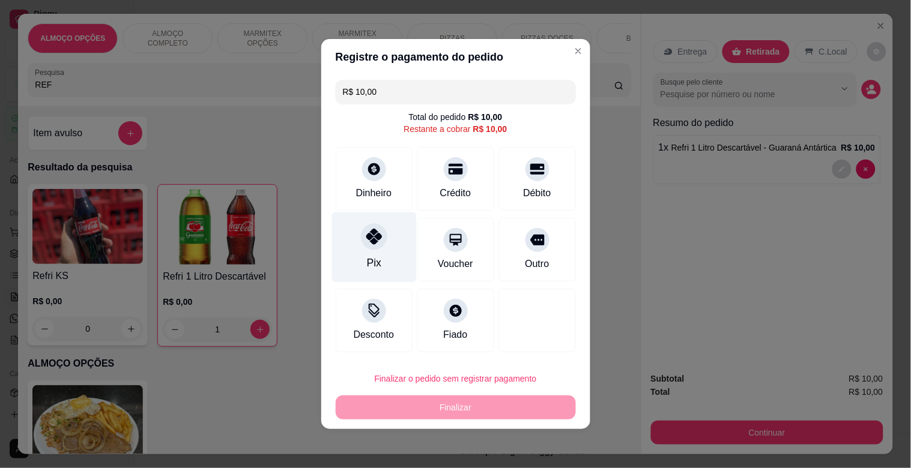
click at [372, 232] on icon at bounding box center [374, 237] width 16 height 16
type input "R$ 0,00"
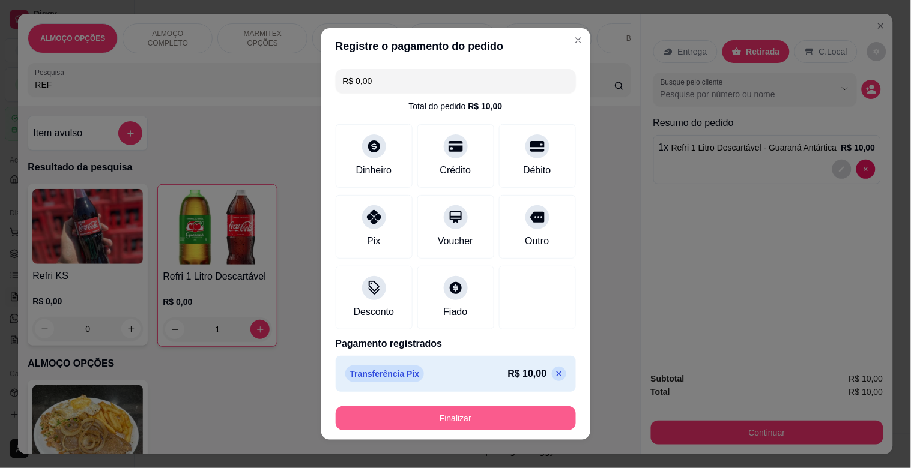
click at [463, 415] on button "Finalizar" at bounding box center [456, 419] width 240 height 24
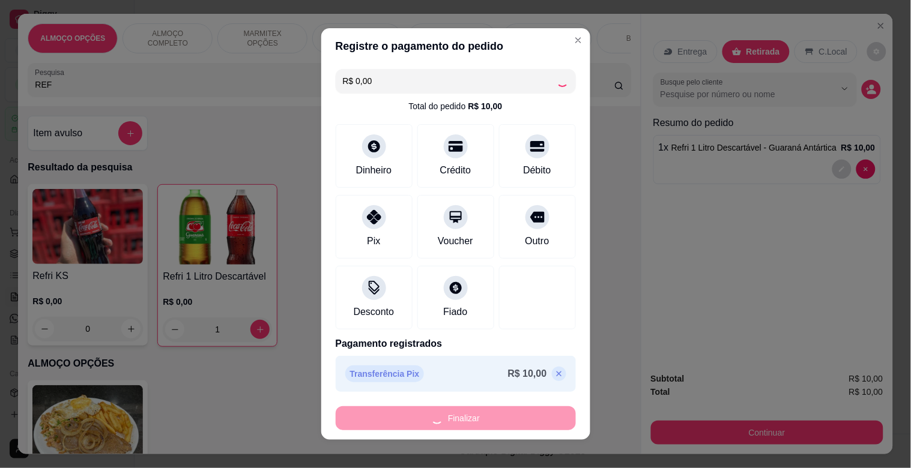
type input "0"
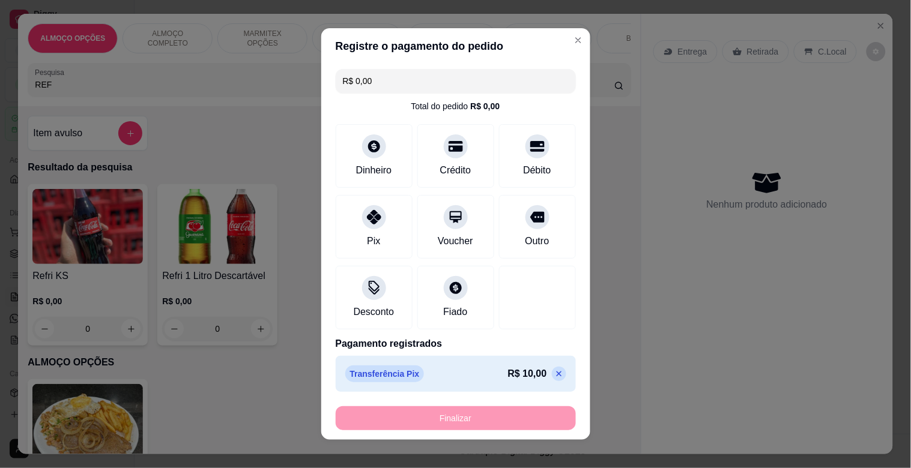
type input "-R$ 10,00"
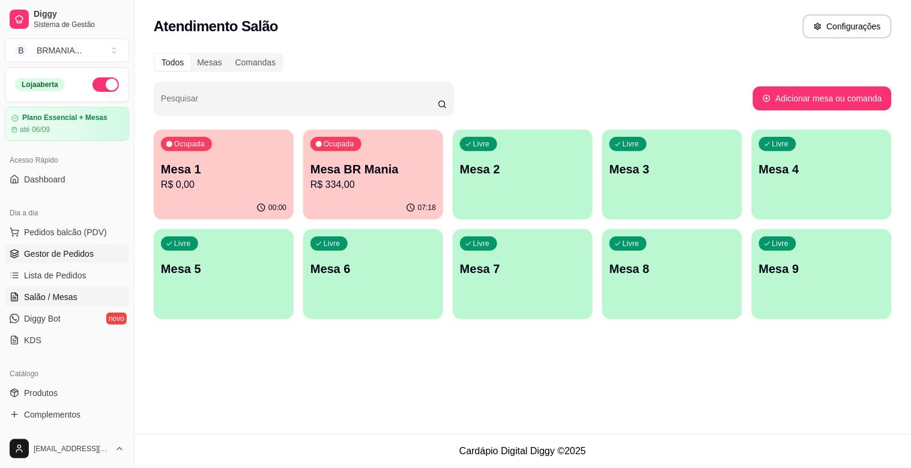
click at [79, 253] on span "Gestor de Pedidos" at bounding box center [59, 254] width 70 height 12
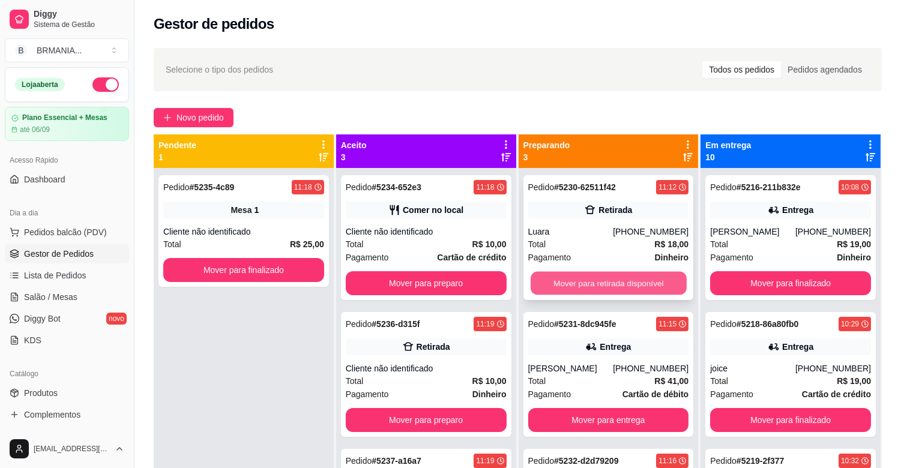
click at [608, 280] on button "Mover para retirada disponível" at bounding box center [609, 283] width 156 height 23
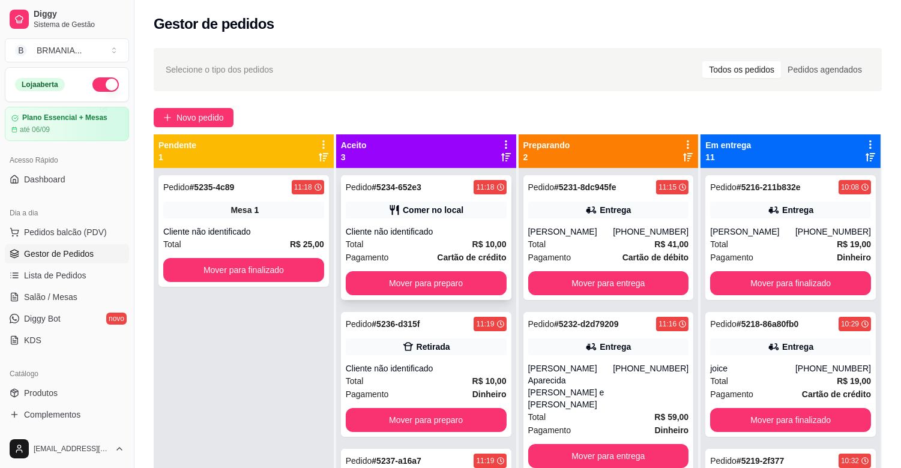
click at [441, 234] on div "Cliente não identificado" at bounding box center [426, 232] width 161 height 12
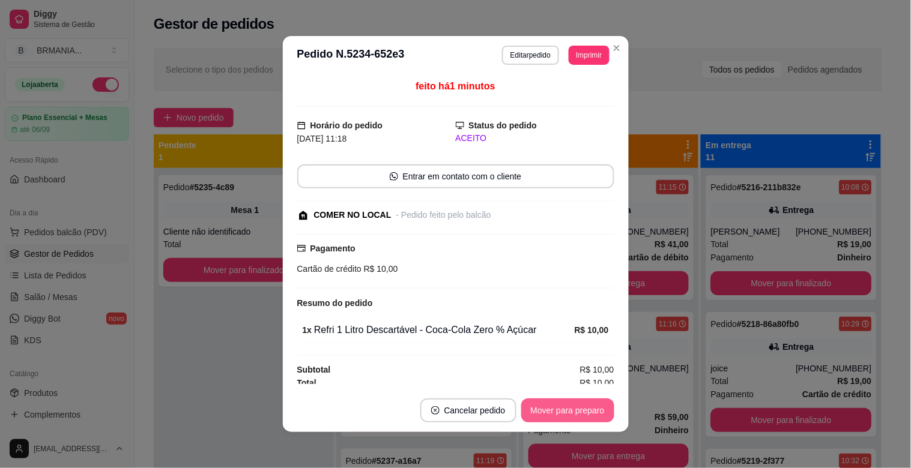
click at [555, 411] on button "Mover para preparo" at bounding box center [567, 411] width 93 height 24
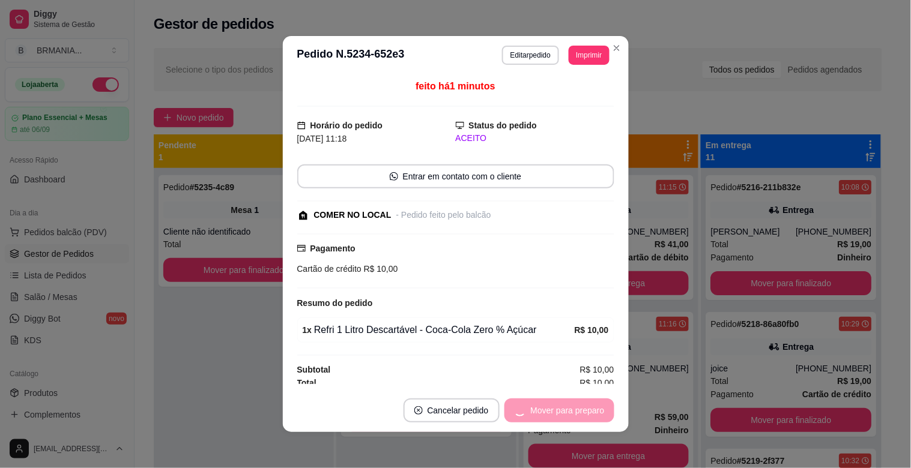
click at [556, 411] on div "Mover para preparo" at bounding box center [559, 411] width 110 height 24
click at [556, 411] on button "Mover para retirada disponível" at bounding box center [547, 410] width 129 height 23
click at [556, 412] on div "Mover para retirada disponível" at bounding box center [547, 411] width 133 height 24
click at [556, 413] on div "Mover para retirada disponível" at bounding box center [539, 411] width 150 height 24
click at [556, 413] on button "Mover para finalizado" at bounding box center [565, 411] width 100 height 24
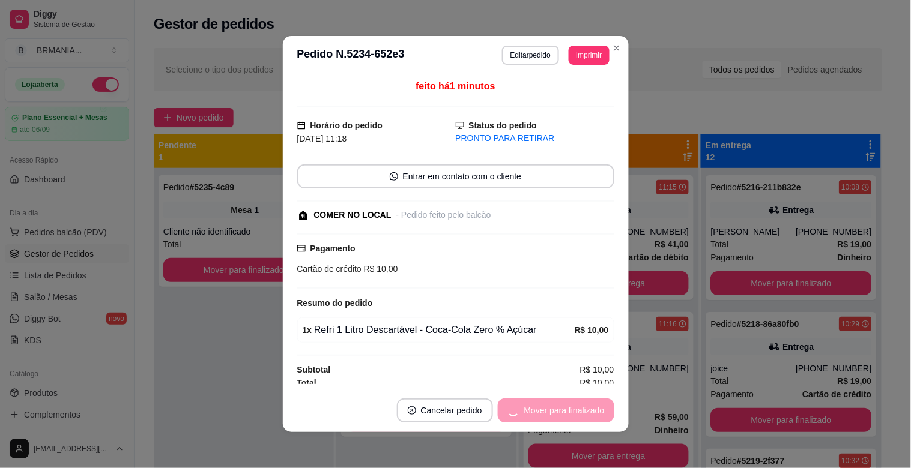
click at [557, 413] on div "Mover para finalizado" at bounding box center [556, 411] width 116 height 24
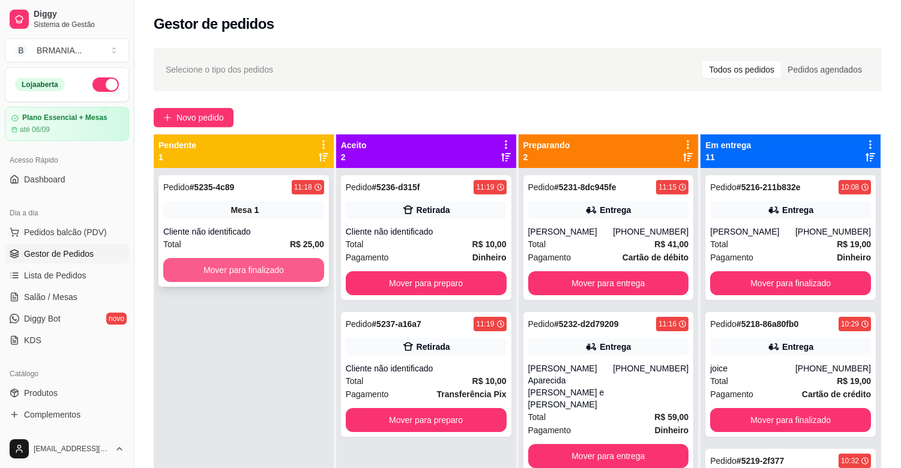
click at [250, 262] on button "Mover para finalizado" at bounding box center [243, 270] width 161 height 24
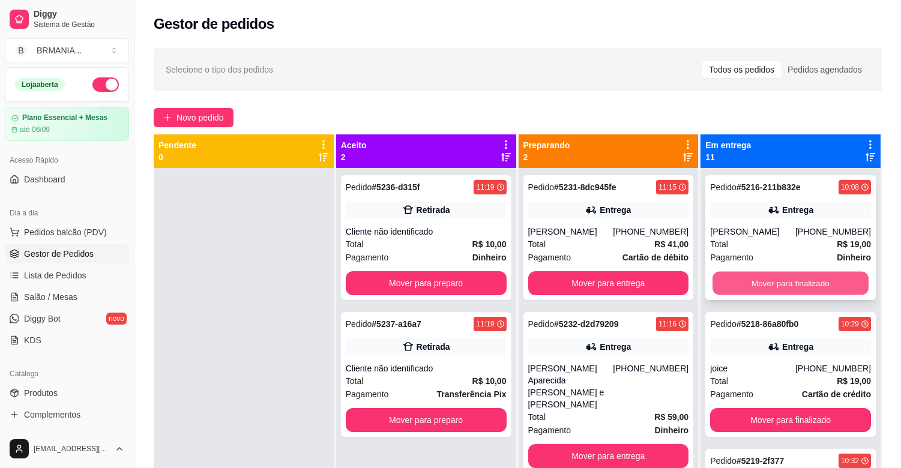
click at [817, 285] on button "Mover para finalizado" at bounding box center [791, 283] width 156 height 23
click at [817, 285] on button "Mover para finalizado" at bounding box center [790, 283] width 161 height 24
click at [817, 285] on button "Mover para finalizado" at bounding box center [791, 283] width 156 height 23
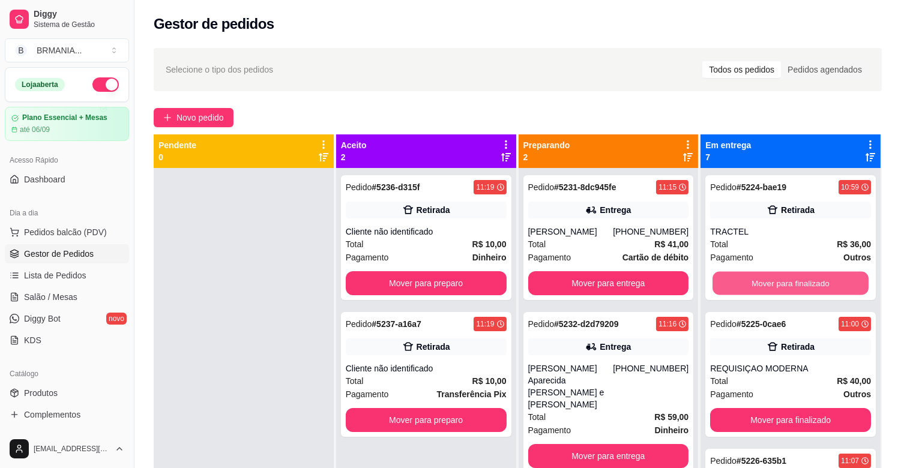
click at [817, 285] on button "Mover para finalizado" at bounding box center [791, 283] width 156 height 23
click at [817, 285] on button "Mover para finalizado" at bounding box center [790, 283] width 161 height 24
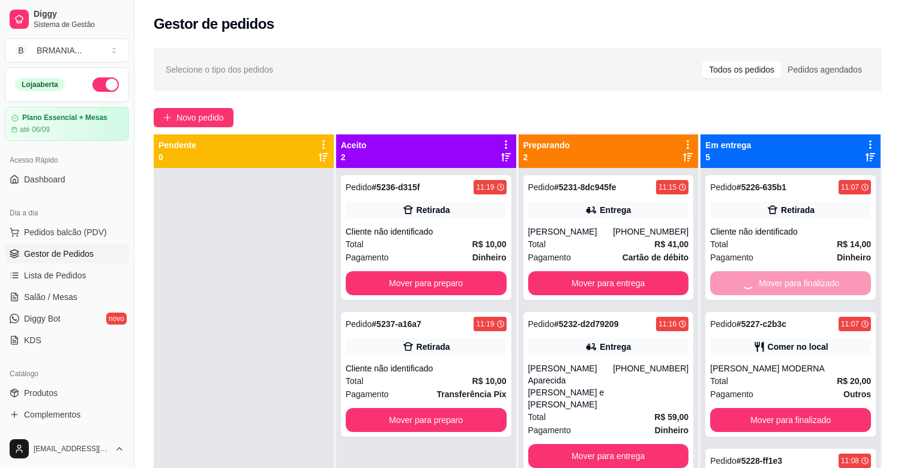
click at [817, 408] on button "Mover para finalizado" at bounding box center [790, 420] width 161 height 24
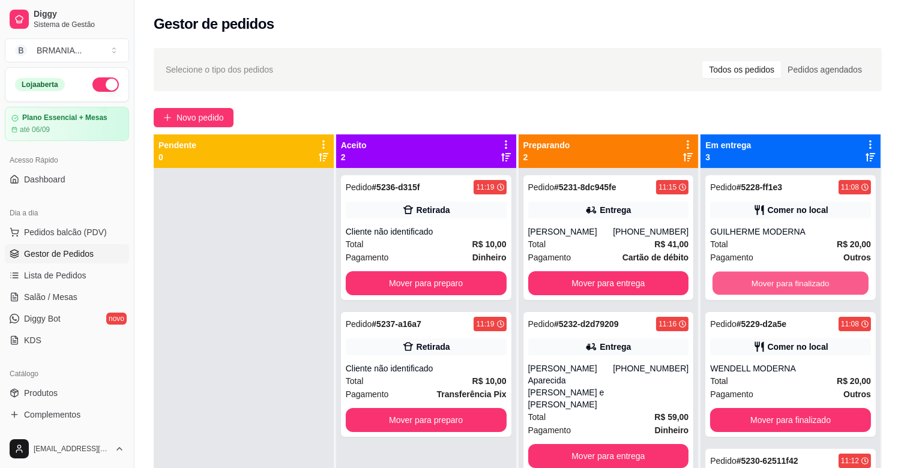
click at [818, 284] on button "Mover para finalizado" at bounding box center [791, 283] width 156 height 23
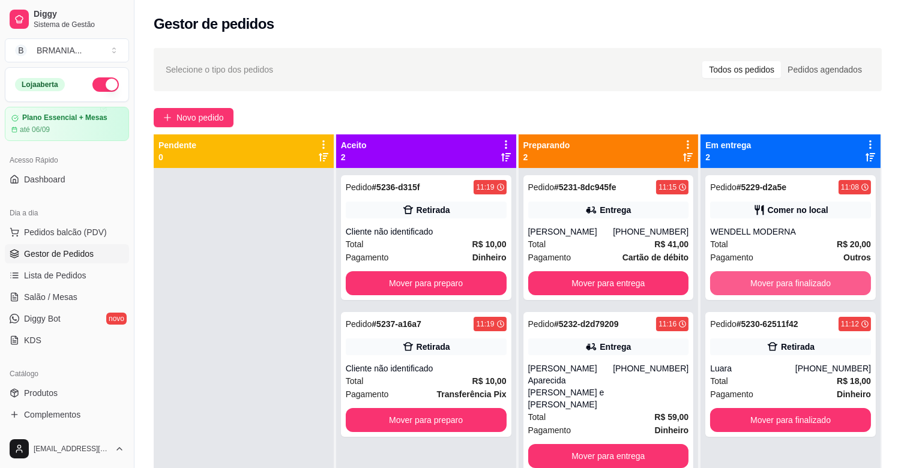
click at [818, 284] on button "Mover para finalizado" at bounding box center [790, 283] width 161 height 24
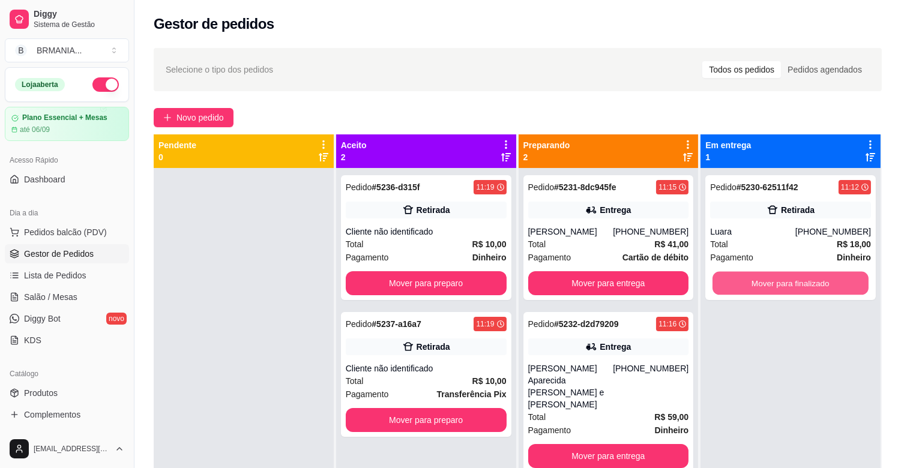
click at [818, 284] on button "Mover para finalizado" at bounding box center [791, 283] width 156 height 23
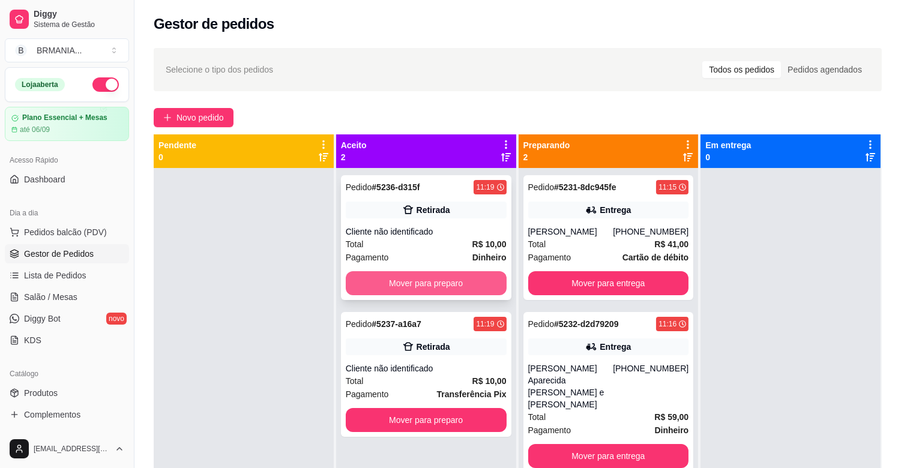
click at [428, 253] on div "Pagamento Dinheiro" at bounding box center [426, 257] width 161 height 13
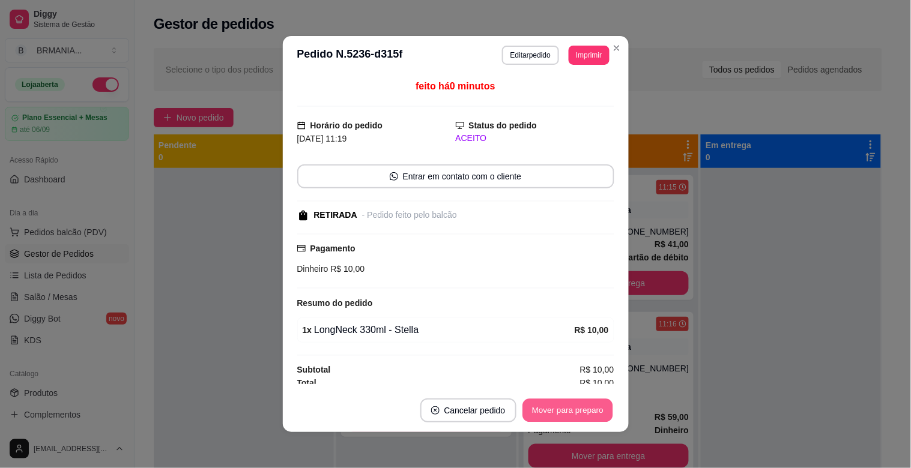
click at [576, 413] on button "Mover para preparo" at bounding box center [567, 410] width 90 height 23
click at [577, 413] on div "Mover para preparo" at bounding box center [559, 411] width 110 height 24
click at [577, 413] on button "Mover para retirada disponível" at bounding box center [547, 411] width 133 height 24
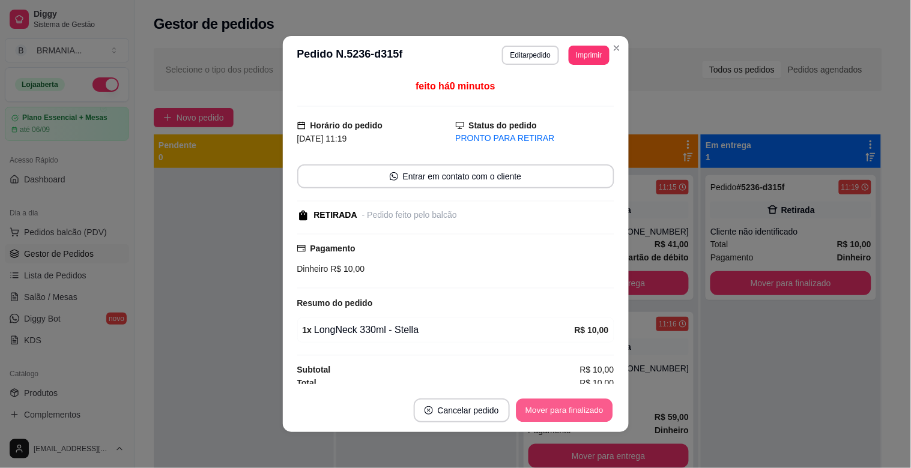
click at [577, 413] on button "Mover para finalizado" at bounding box center [564, 410] width 97 height 23
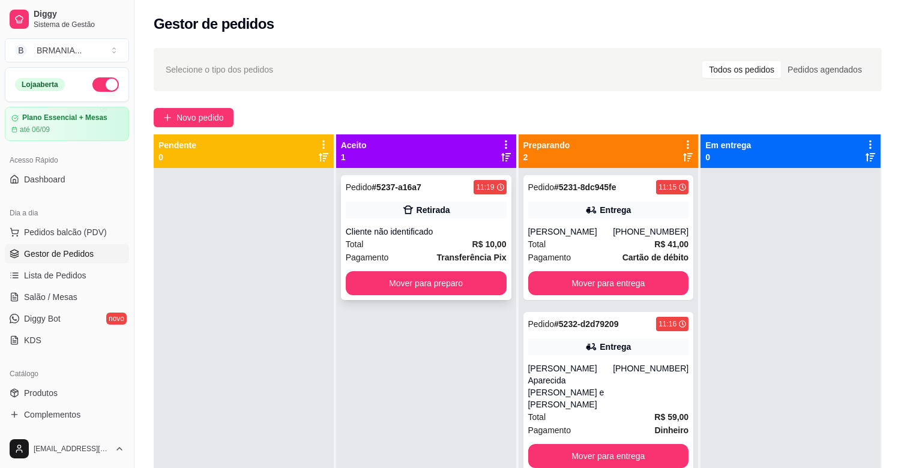
click at [423, 253] on div "Pagamento Transferência Pix" at bounding box center [426, 257] width 161 height 13
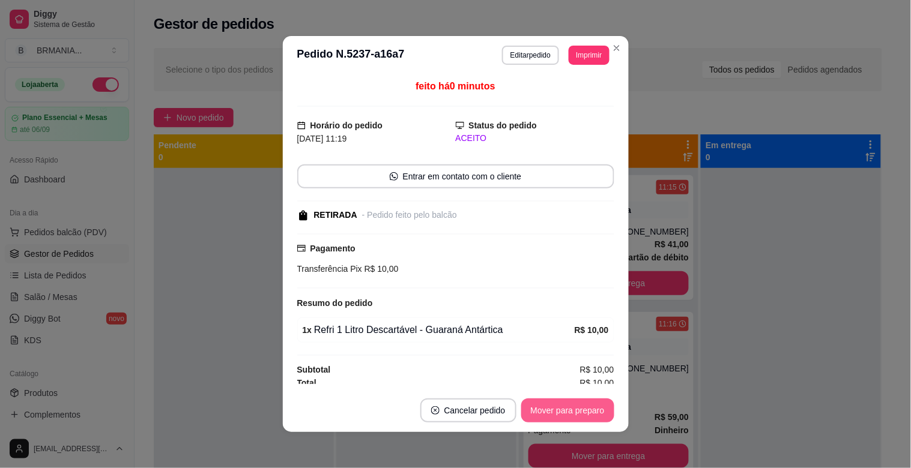
click at [567, 410] on button "Mover para preparo" at bounding box center [567, 411] width 93 height 24
click at [572, 410] on button "Mover para retirada disponível" at bounding box center [547, 410] width 129 height 23
click at [572, 410] on div "Mover para retirada disponível" at bounding box center [547, 411] width 133 height 24
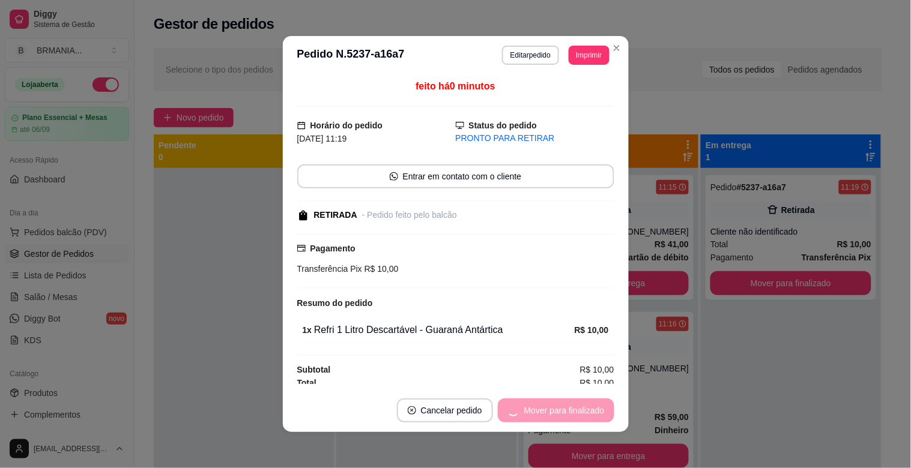
click at [572, 410] on div "Mover para finalizado" at bounding box center [556, 411] width 116 height 24
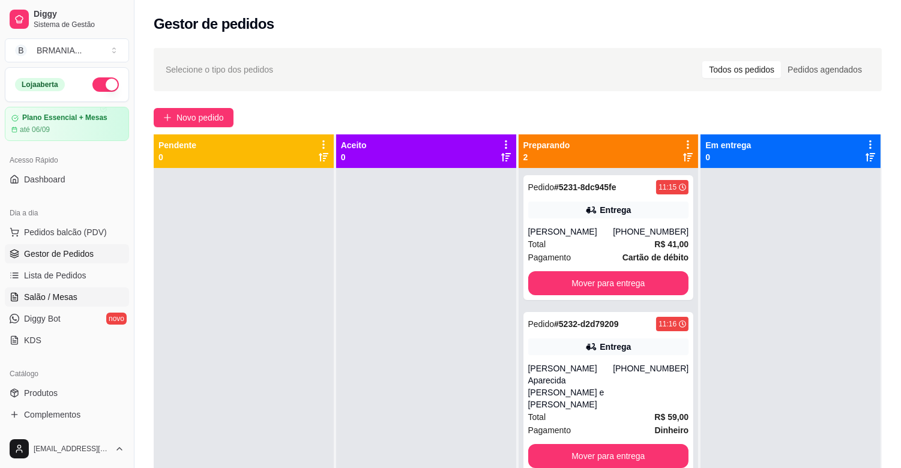
click at [75, 295] on link "Salão / Mesas" at bounding box center [67, 297] width 124 height 19
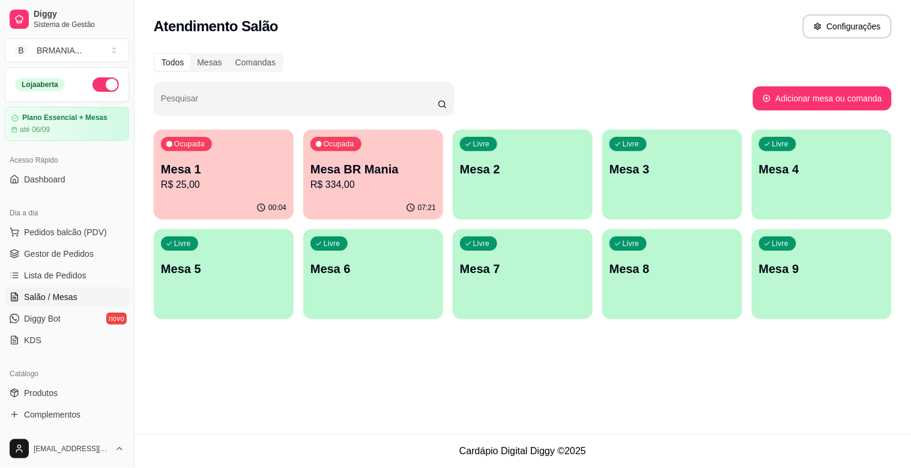
click at [222, 176] on p "Mesa 1" at bounding box center [223, 169] width 125 height 17
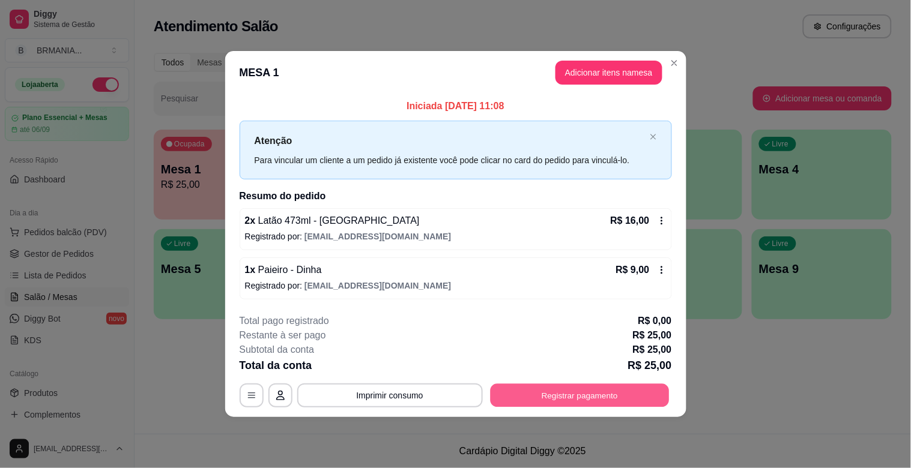
click at [591, 389] on button "Registrar pagamento" at bounding box center [579, 395] width 179 height 23
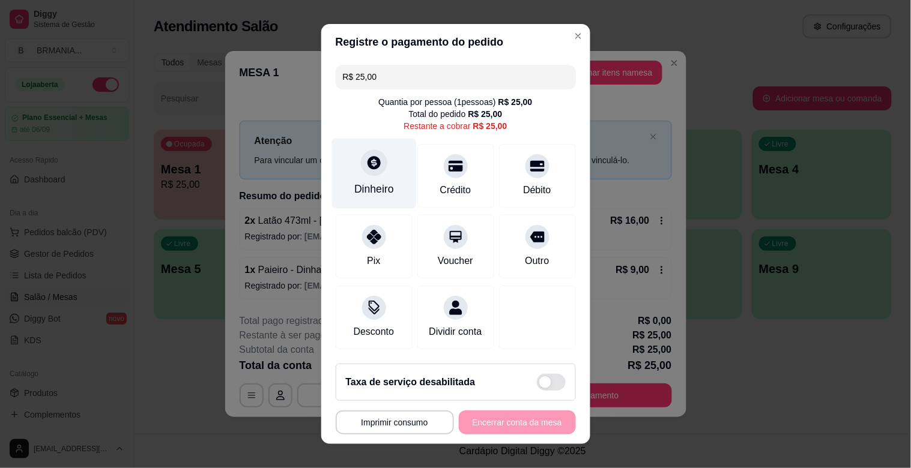
click at [376, 167] on div at bounding box center [374, 163] width 26 height 26
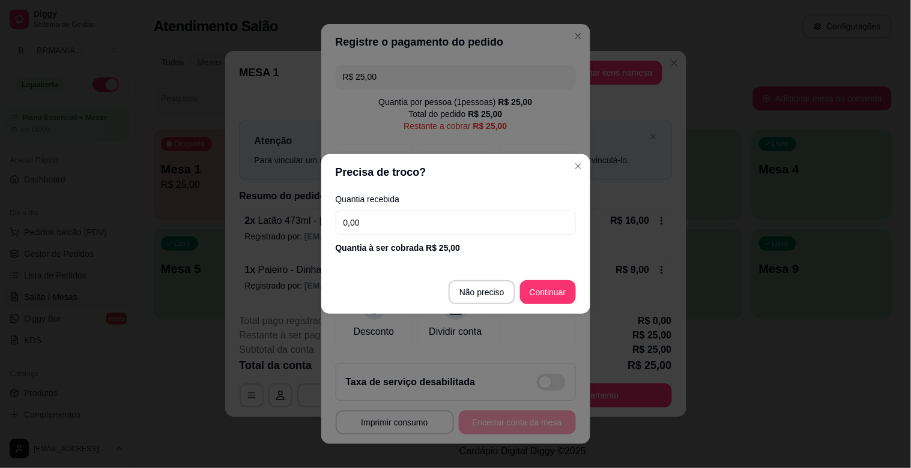
click at [415, 227] on input "0,00" at bounding box center [456, 223] width 240 height 24
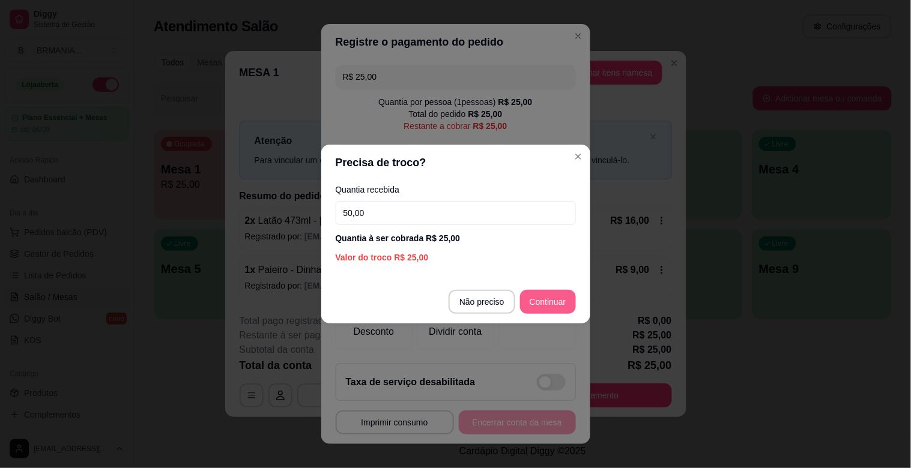
type input "50,00"
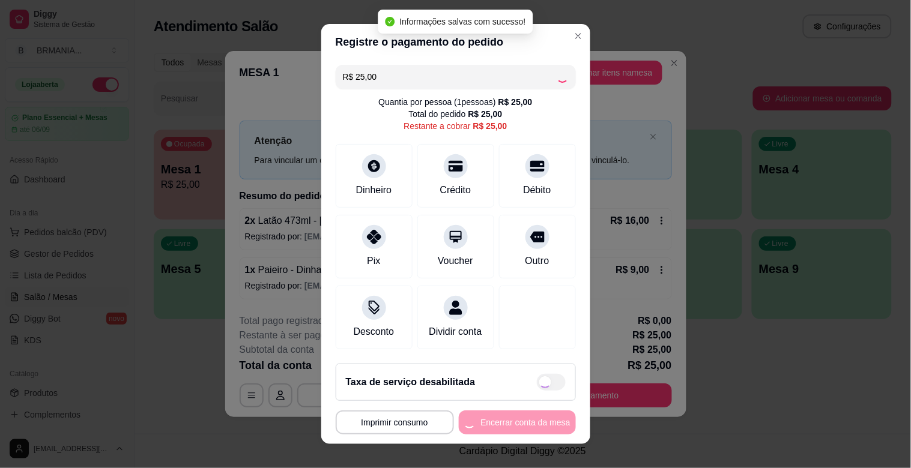
type input "R$ 0,00"
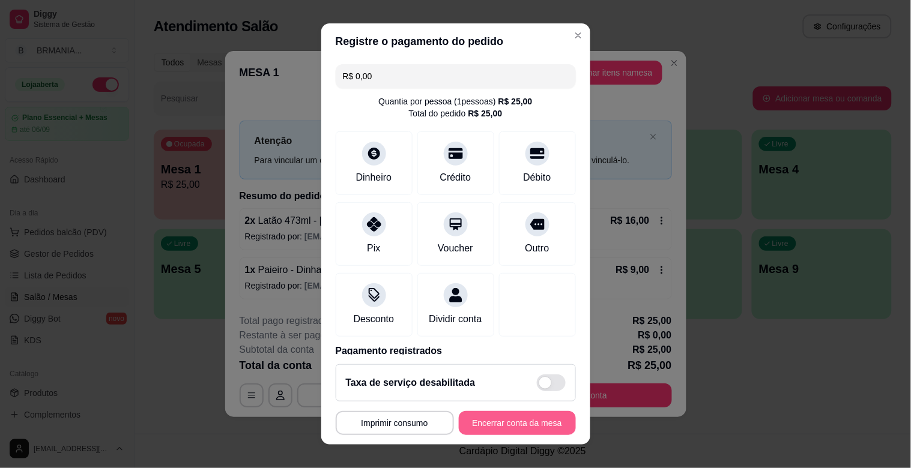
click at [503, 422] on button "Encerrar conta da mesa" at bounding box center [517, 423] width 117 height 24
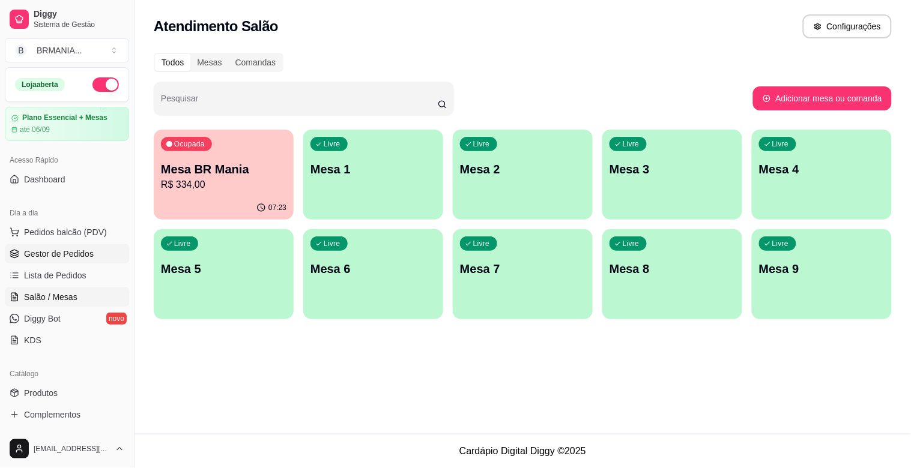
click at [73, 247] on link "Gestor de Pedidos" at bounding box center [67, 253] width 124 height 19
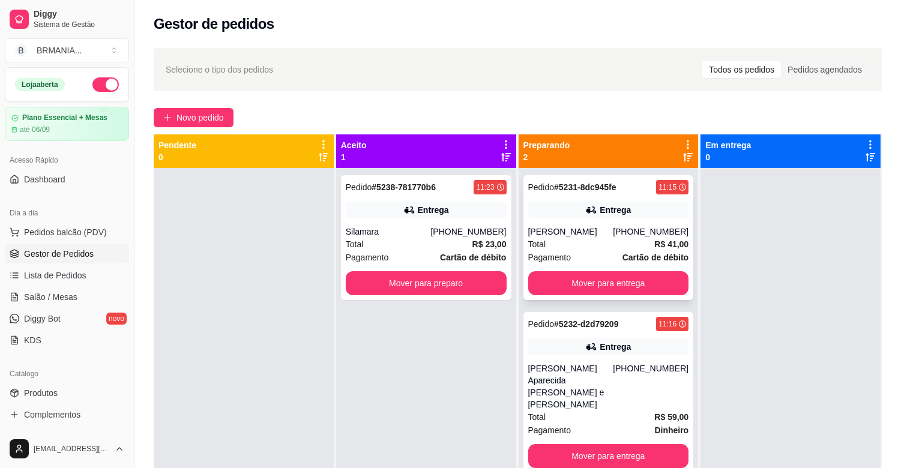
click at [639, 254] on strong "Cartão de débito" at bounding box center [656, 258] width 66 height 10
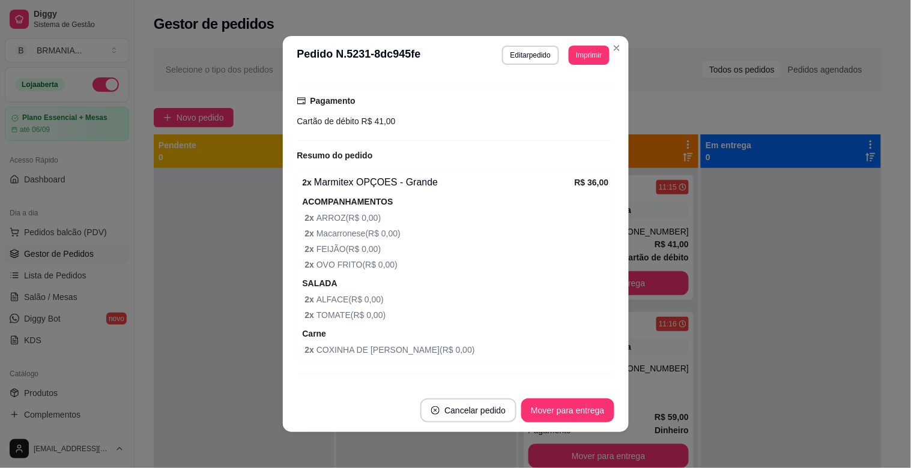
scroll to position [330, 0]
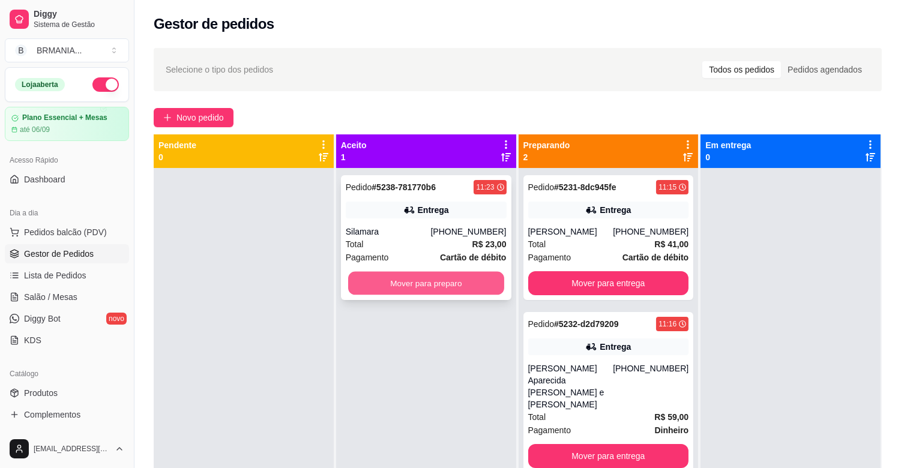
click at [453, 292] on button "Mover para preparo" at bounding box center [426, 283] width 156 height 23
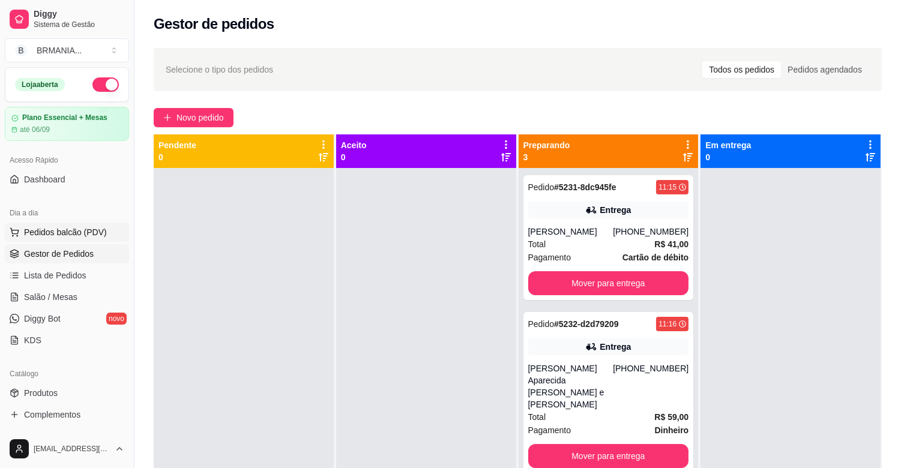
click at [87, 231] on span "Pedidos balcão (PDV)" at bounding box center [65, 232] width 83 height 12
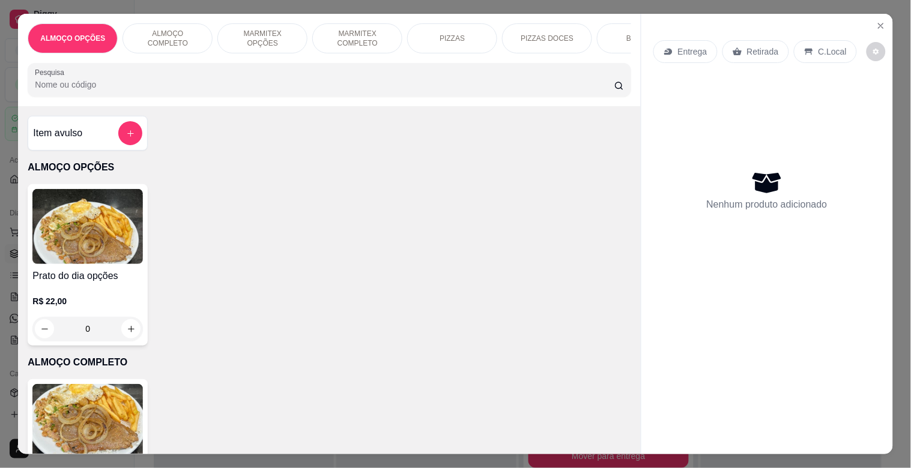
click at [372, 38] on p "MARMITEX COMPLETO" at bounding box center [357, 38] width 70 height 19
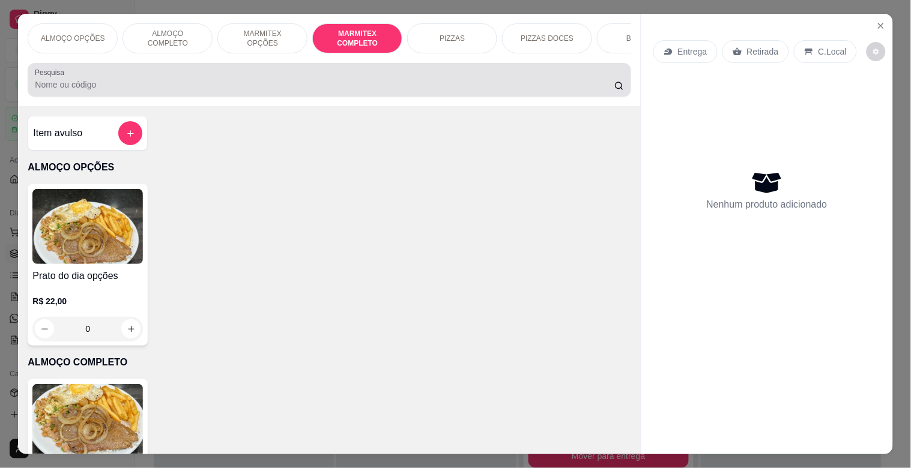
scroll to position [29, 0]
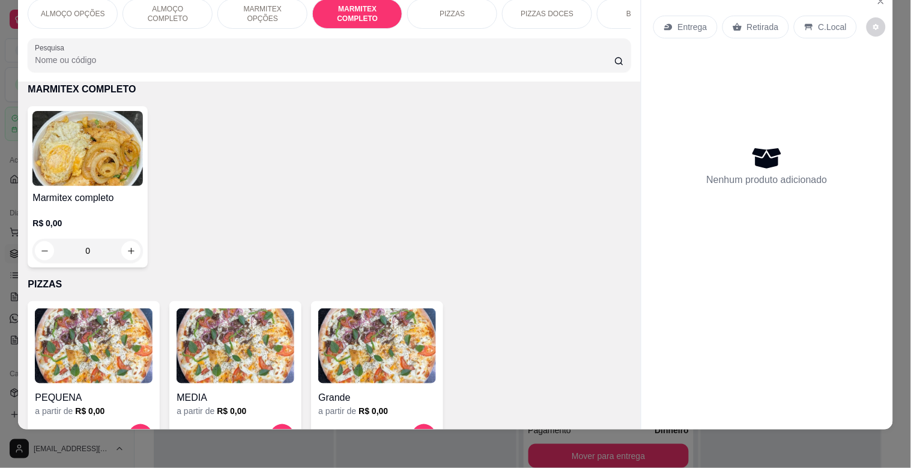
click at [94, 132] on img at bounding box center [87, 148] width 110 height 75
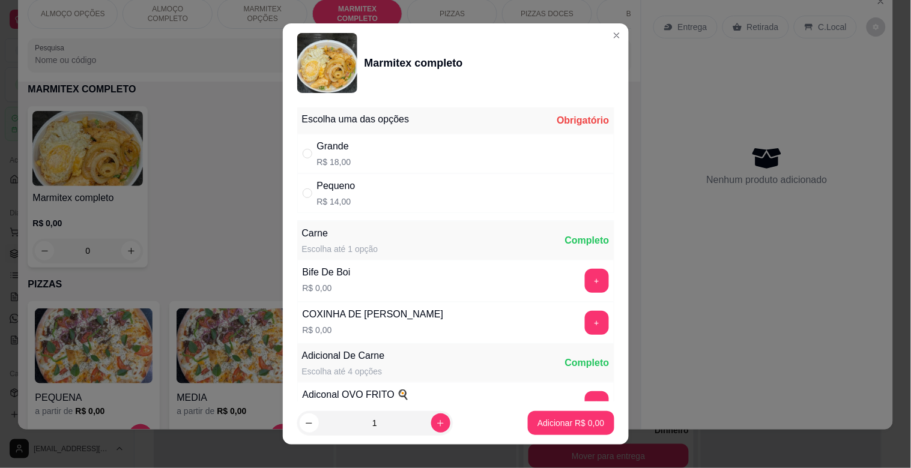
click at [432, 153] on div "Grande R$ 18,00" at bounding box center [455, 154] width 317 height 40
radio input "true"
click at [585, 323] on button "+" at bounding box center [596, 323] width 23 height 23
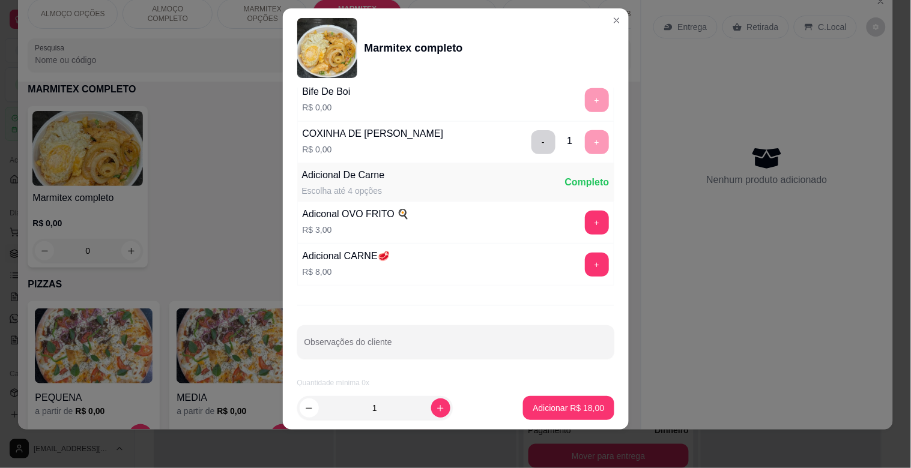
scroll to position [168, 0]
click at [566, 416] on button "Adicionar R$ 18,00" at bounding box center [568, 408] width 91 height 24
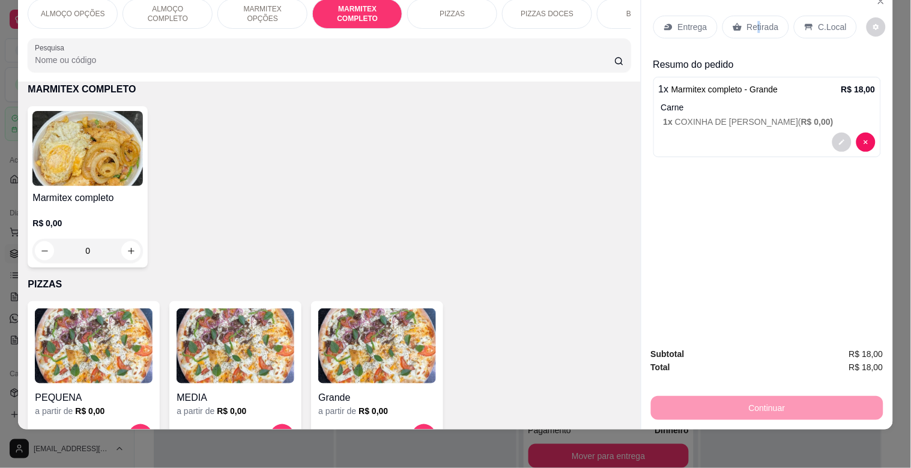
click at [754, 21] on p "Retirada" at bounding box center [763, 27] width 32 height 12
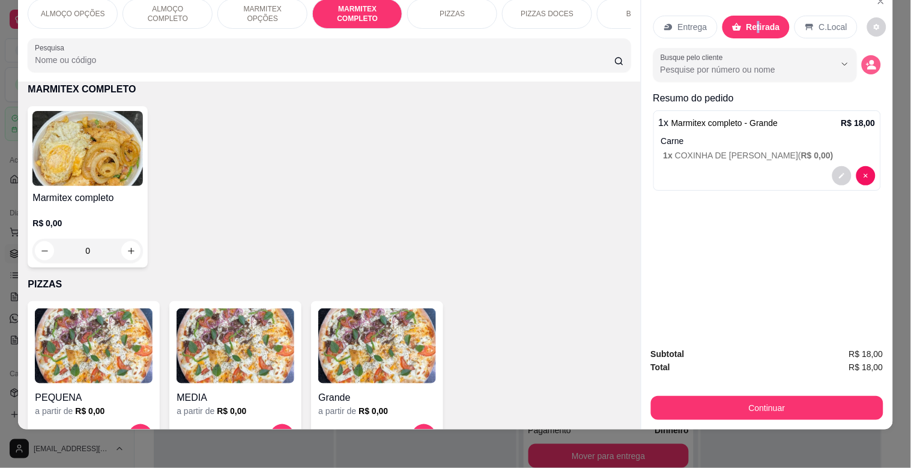
click at [866, 59] on icon "decrease-product-quantity" at bounding box center [871, 64] width 11 height 11
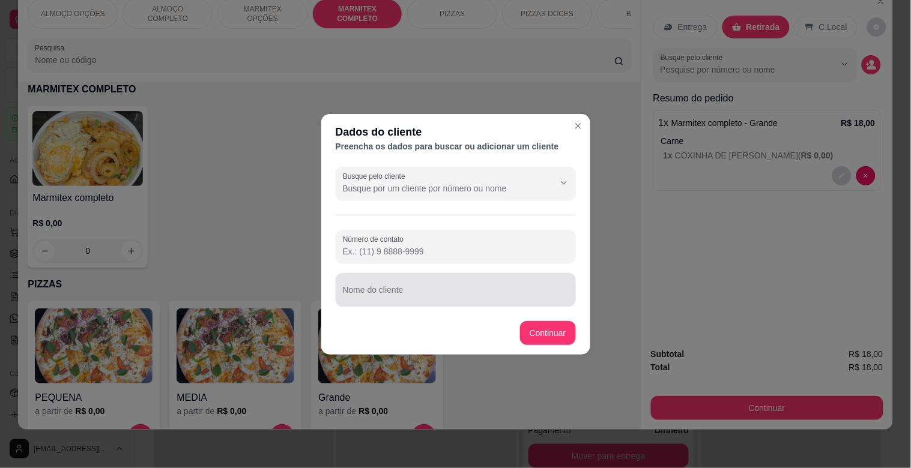
click at [420, 287] on div at bounding box center [456, 290] width 226 height 24
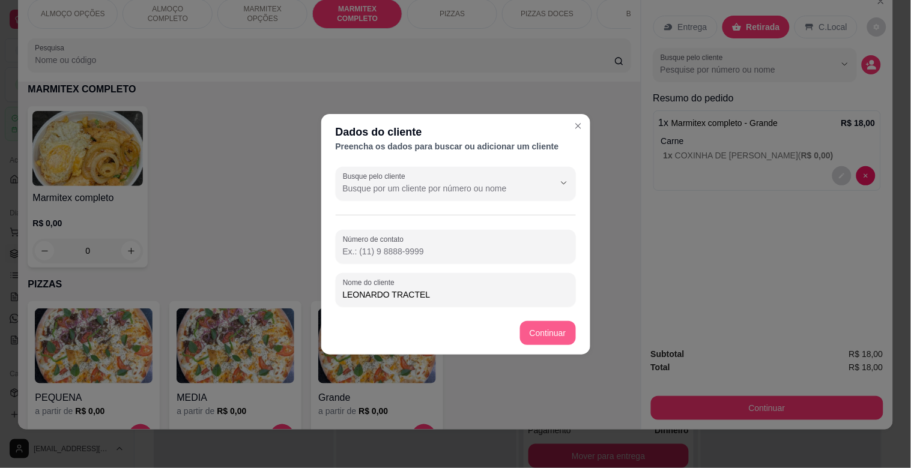
type input "LEONARDO TRACTEL"
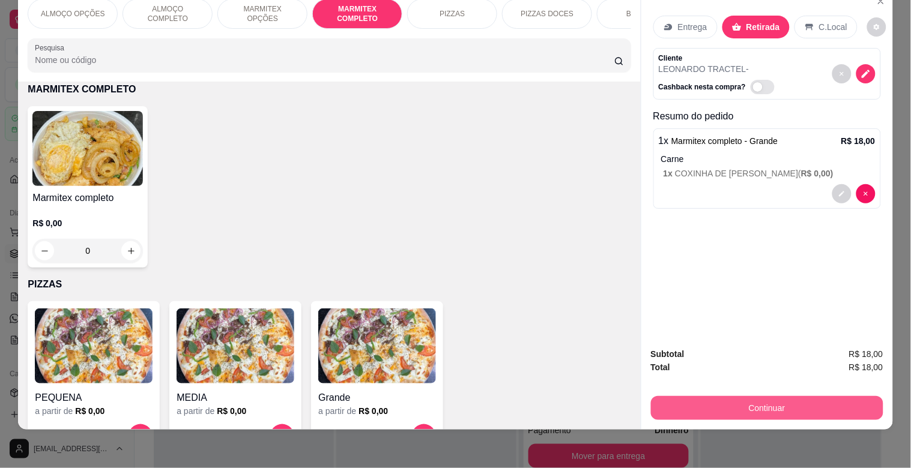
click at [689, 396] on button "Continuar" at bounding box center [767, 408] width 232 height 24
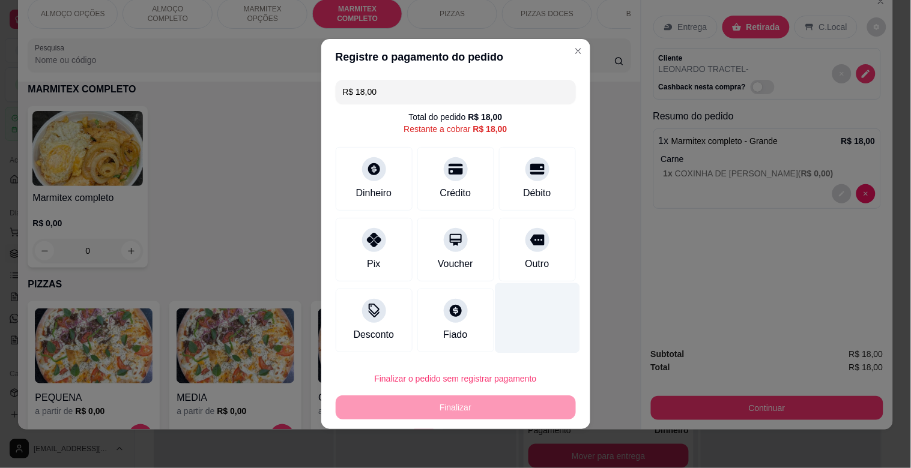
drag, startPoint x: 531, startPoint y: 248, endPoint x: 517, endPoint y: 303, distance: 56.9
click at [532, 248] on div at bounding box center [537, 240] width 24 height 24
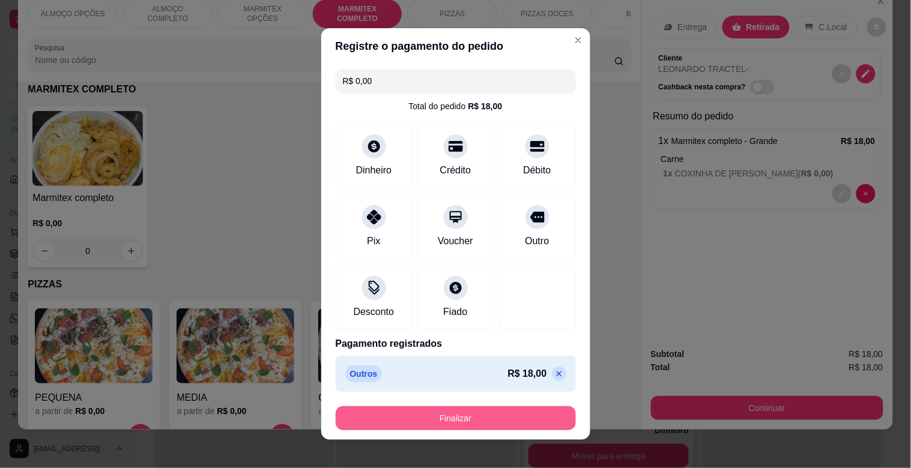
click at [438, 426] on button "Finalizar" at bounding box center [456, 419] width 240 height 24
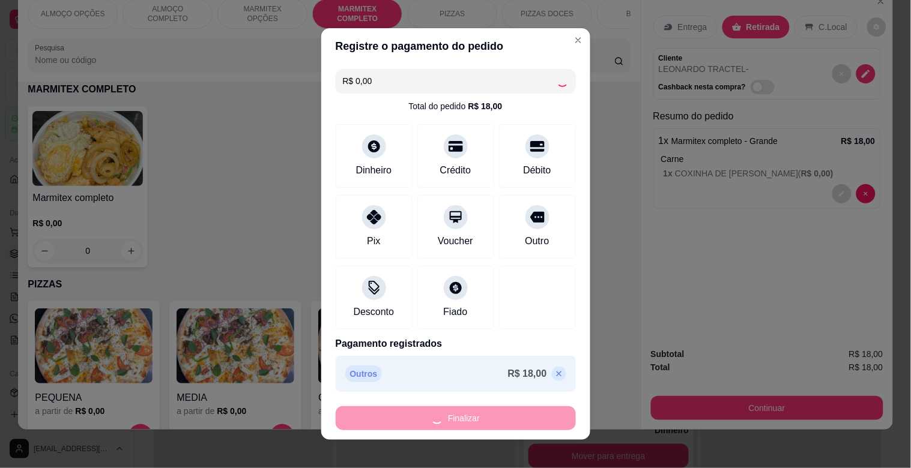
type input "-R$ 18,00"
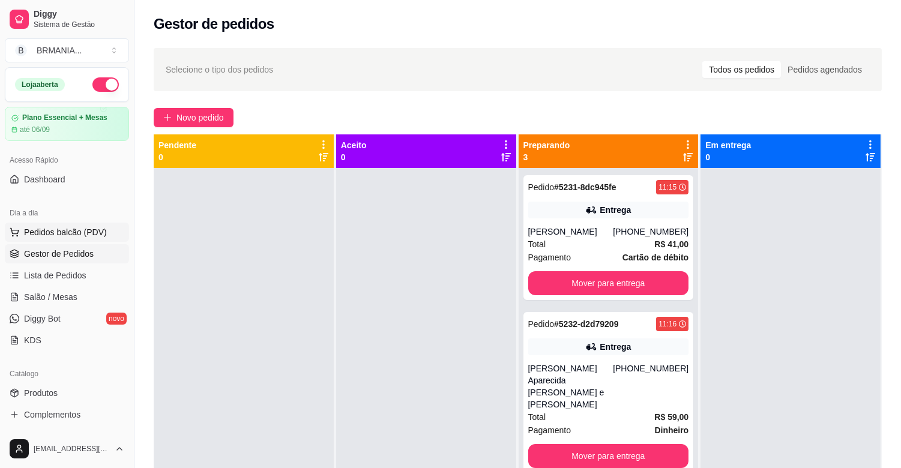
click at [52, 231] on span "Pedidos balcão (PDV)" at bounding box center [65, 232] width 83 height 12
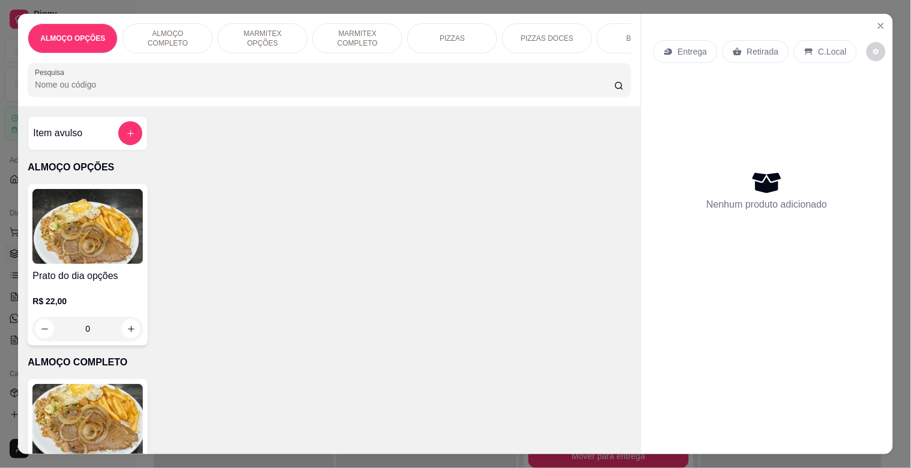
drag, startPoint x: 377, startPoint y: 26, endPoint x: 377, endPoint y: 35, distance: 9.0
click at [377, 34] on p "MARMITEX COMPLETO" at bounding box center [357, 38] width 70 height 19
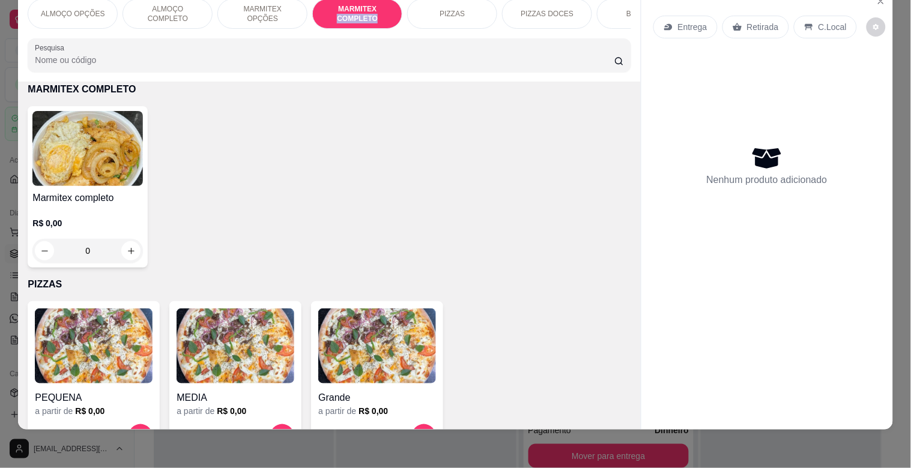
click at [35, 145] on img at bounding box center [87, 148] width 110 height 75
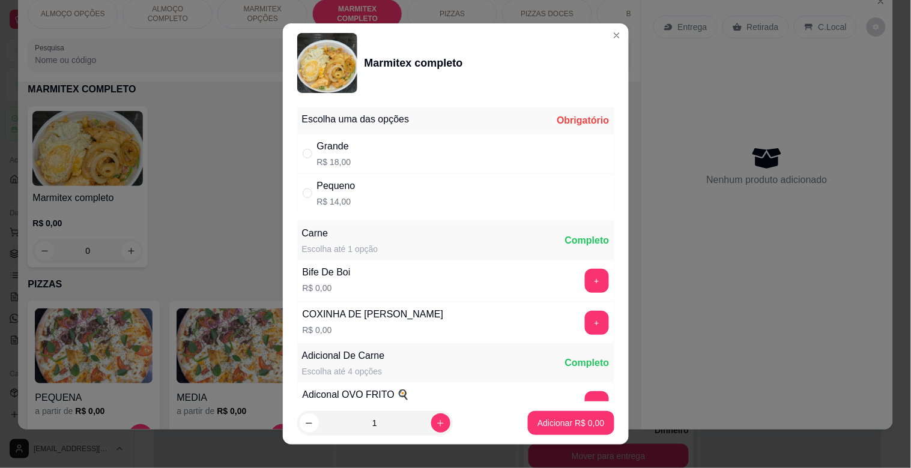
click at [392, 147] on div "Grande R$ 18,00" at bounding box center [455, 154] width 317 height 40
radio input "true"
click at [585, 274] on button "+" at bounding box center [597, 281] width 24 height 24
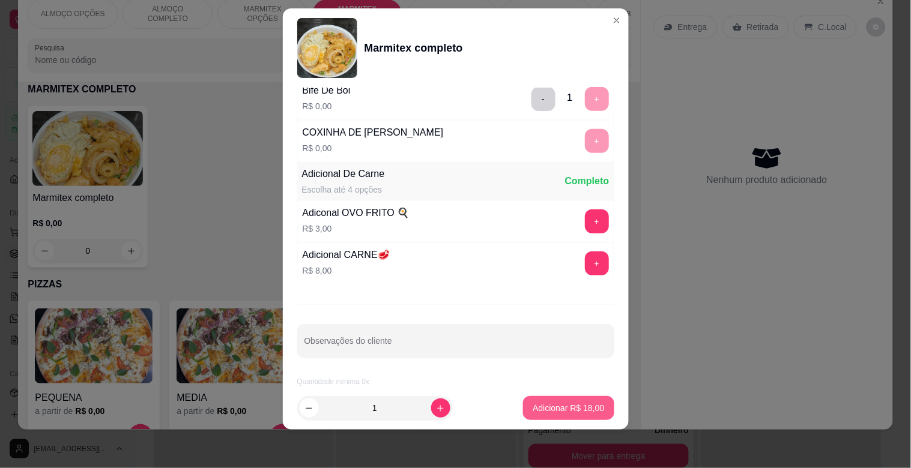
scroll to position [168, 0]
click at [562, 407] on p "Adicionar R$ 18,00" at bounding box center [568, 408] width 71 height 12
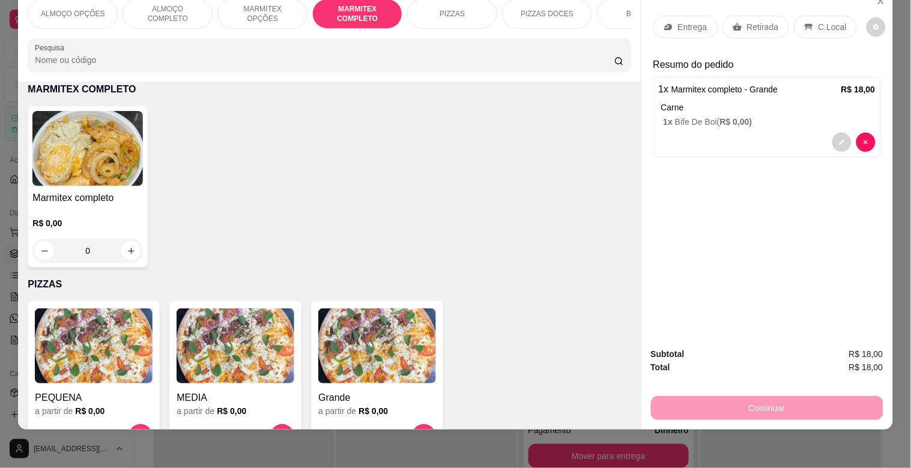
click at [820, 21] on p "C.Local" at bounding box center [832, 27] width 28 height 12
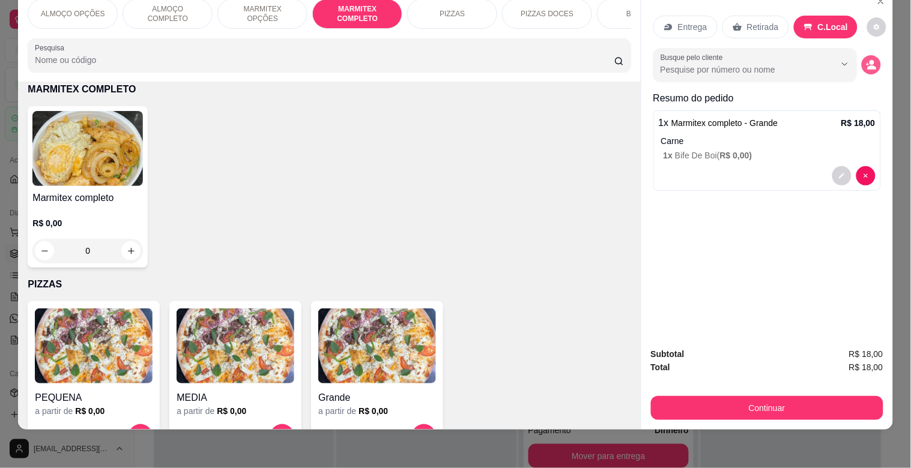
click at [866, 59] on icon "decrease-product-quantity" at bounding box center [871, 64] width 11 height 11
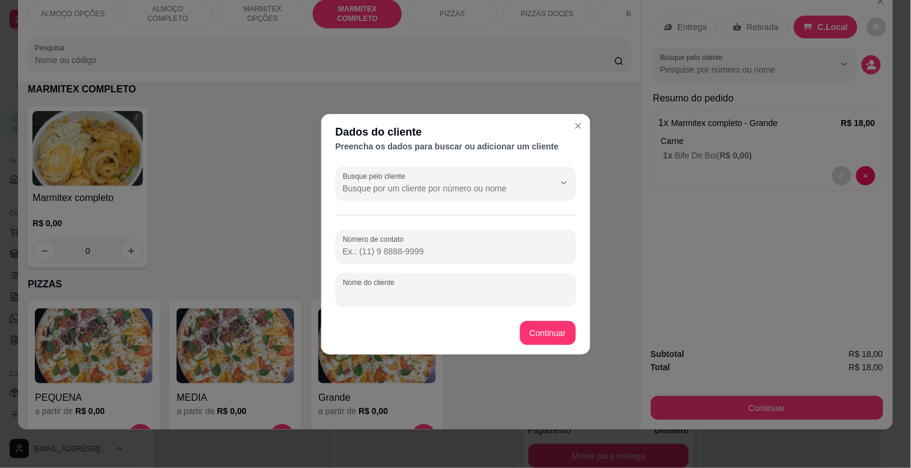
click at [389, 291] on input "Nome do cliente" at bounding box center [456, 295] width 226 height 12
type input "L"
type input "MARCOS TRACTEL"
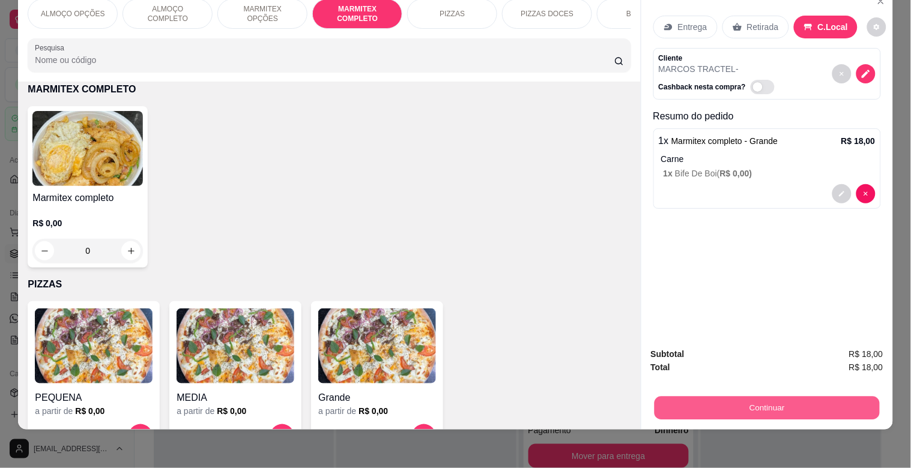
click at [764, 399] on button "Continuar" at bounding box center [766, 407] width 225 height 23
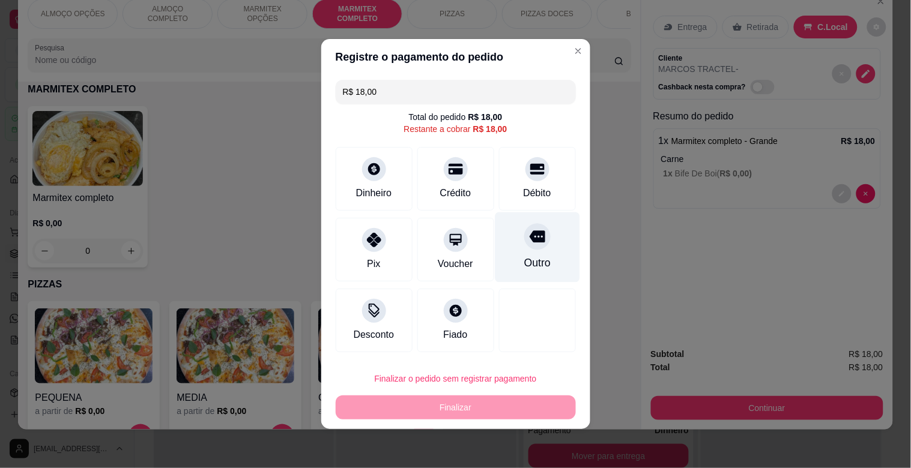
click at [539, 256] on div "Outro" at bounding box center [537, 263] width 26 height 16
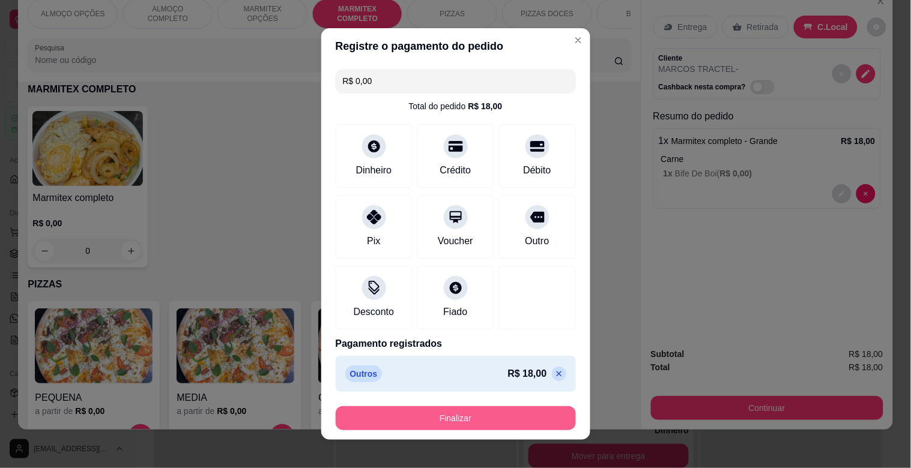
click at [463, 412] on button "Finalizar" at bounding box center [456, 419] width 240 height 24
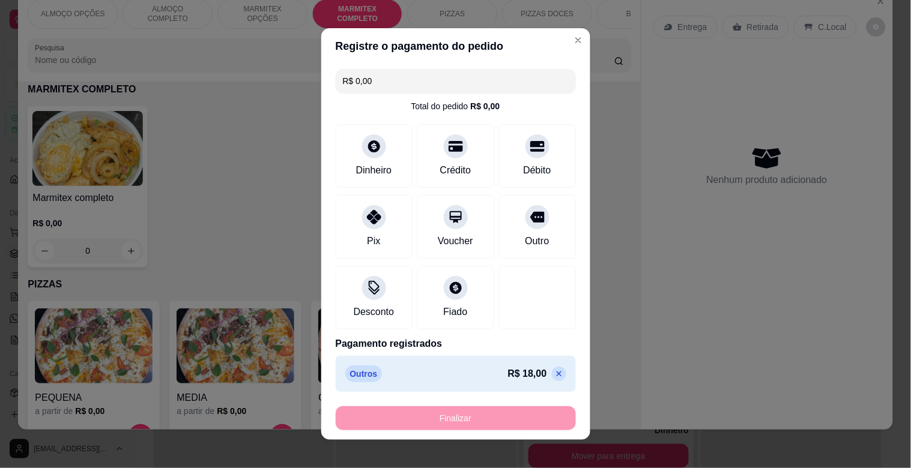
type input "-R$ 18,00"
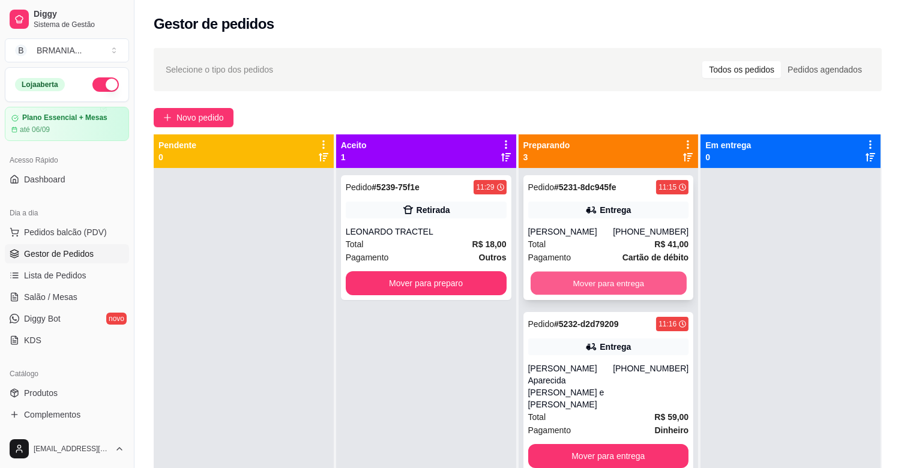
click at [591, 284] on button "Mover para entrega" at bounding box center [609, 283] width 156 height 23
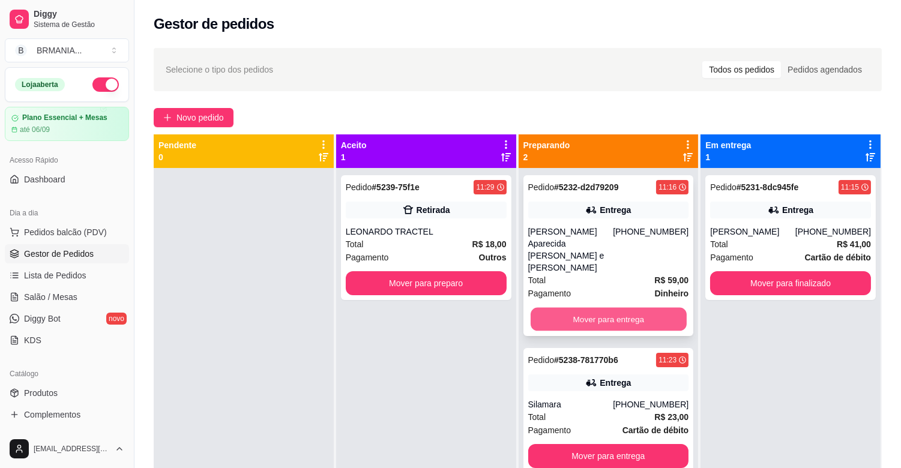
click at [610, 308] on button "Mover para entrega" at bounding box center [609, 319] width 156 height 23
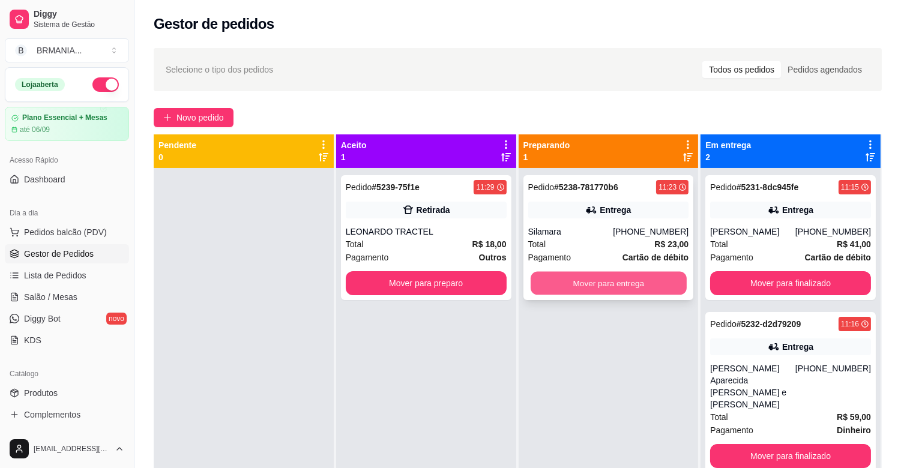
click at [618, 289] on button "Mover para entrega" at bounding box center [609, 283] width 156 height 23
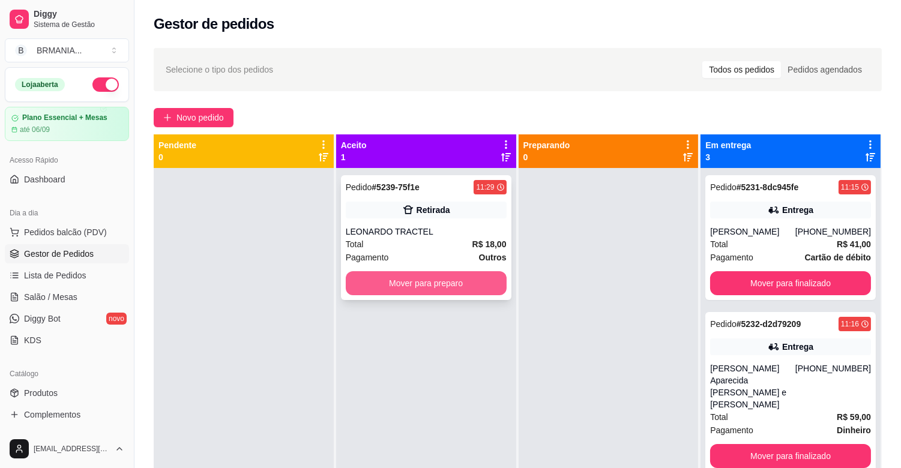
click at [470, 277] on button "Mover para preparo" at bounding box center [426, 283] width 161 height 24
click at [482, 288] on div "Mover para preparo" at bounding box center [426, 283] width 161 height 24
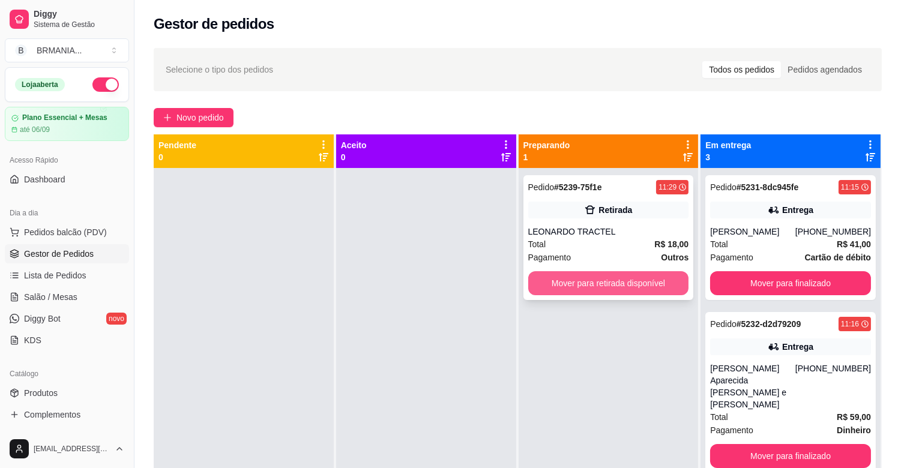
click at [656, 274] on button "Mover para retirada disponível" at bounding box center [608, 283] width 161 height 24
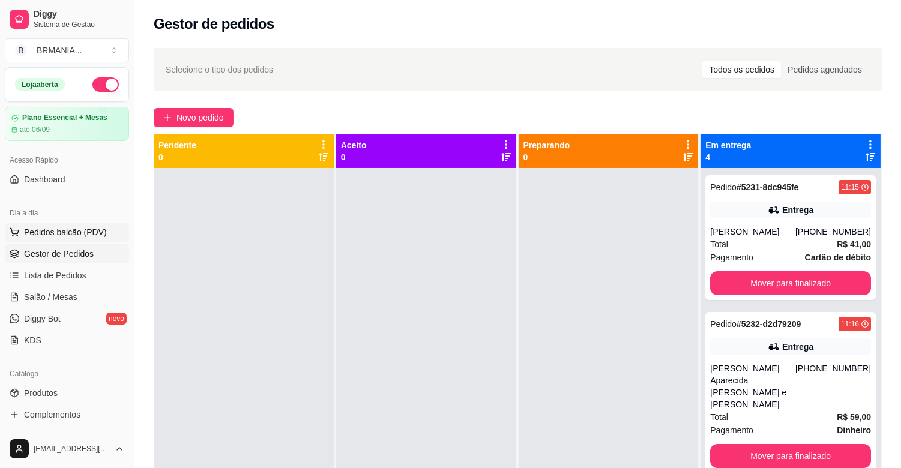
click at [79, 229] on span "Pedidos balcão (PDV)" at bounding box center [65, 232] width 83 height 12
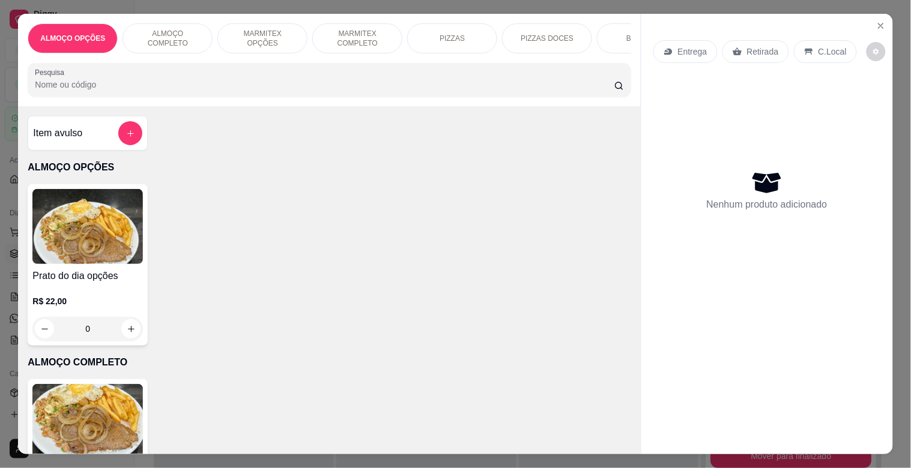
click at [106, 429] on img at bounding box center [87, 421] width 110 height 75
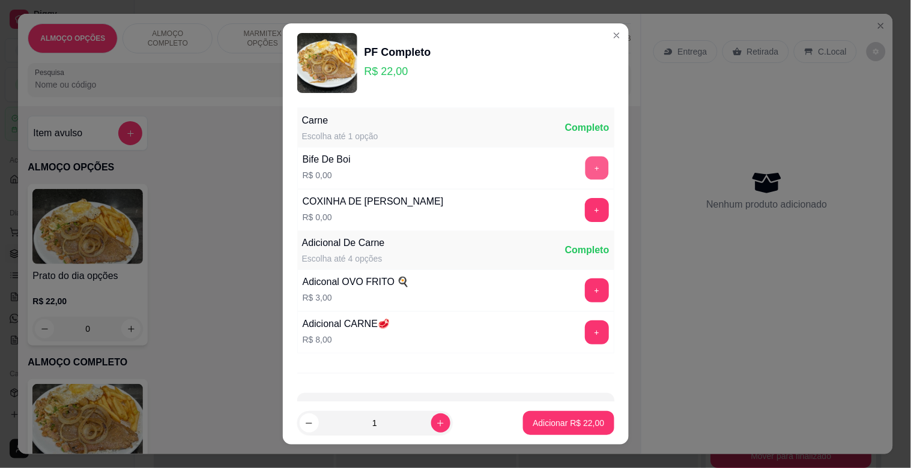
click at [585, 166] on button "+" at bounding box center [596, 168] width 23 height 23
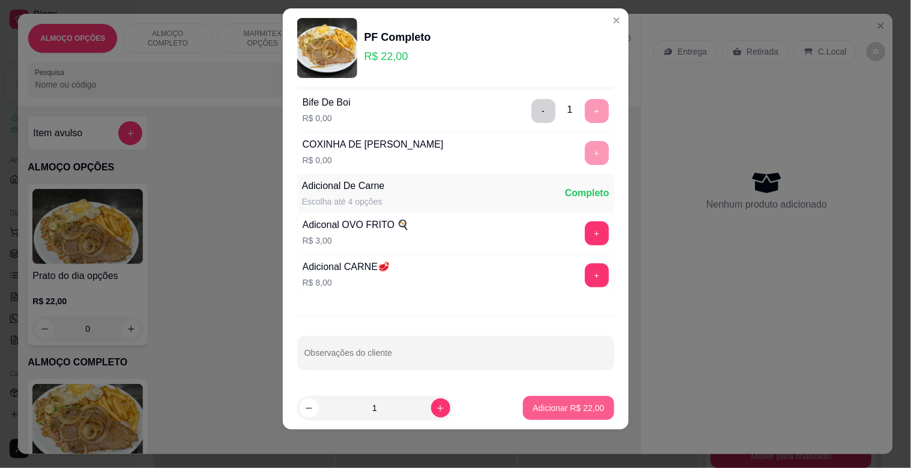
click at [570, 405] on p "Adicionar R$ 22,00" at bounding box center [568, 408] width 71 height 12
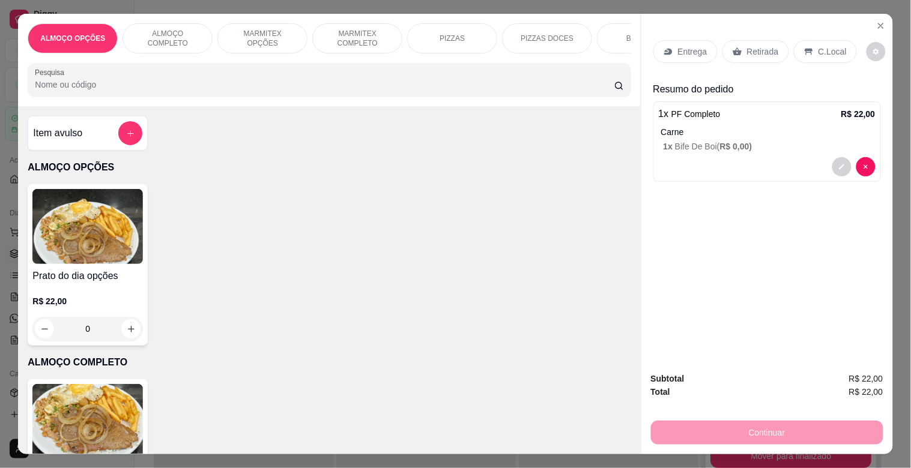
click at [821, 46] on p "C.Local" at bounding box center [832, 52] width 28 height 12
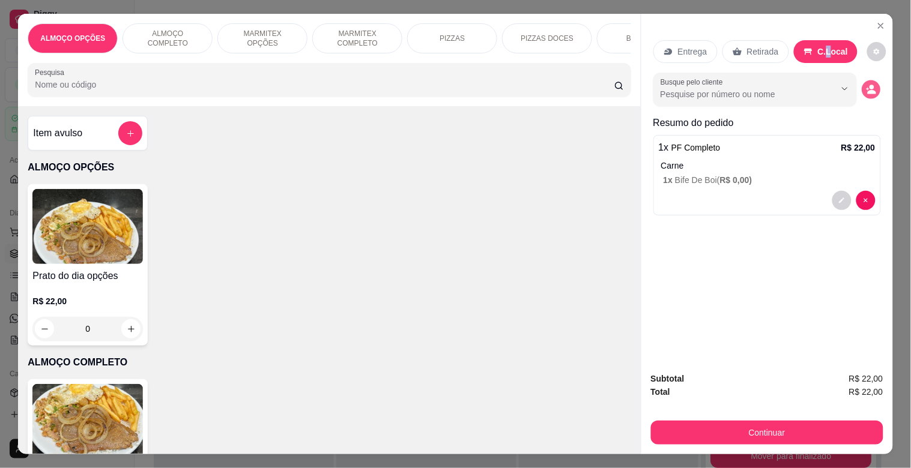
click at [865, 91] on button "decrease-product-quantity" at bounding box center [871, 89] width 19 height 19
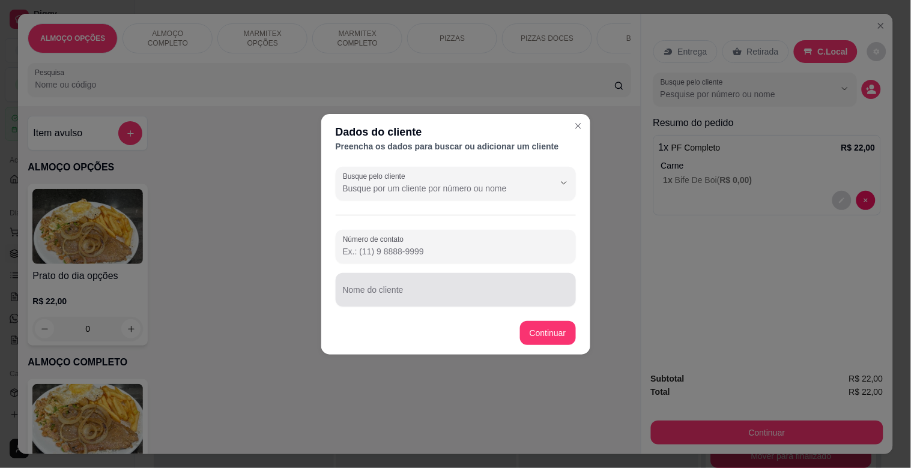
click at [405, 284] on div at bounding box center [456, 290] width 226 height 24
click at [382, 292] on input "REQUISIÇO MODERNA" at bounding box center [456, 295] width 226 height 12
type input "REQUISIÇAO MODERNA"
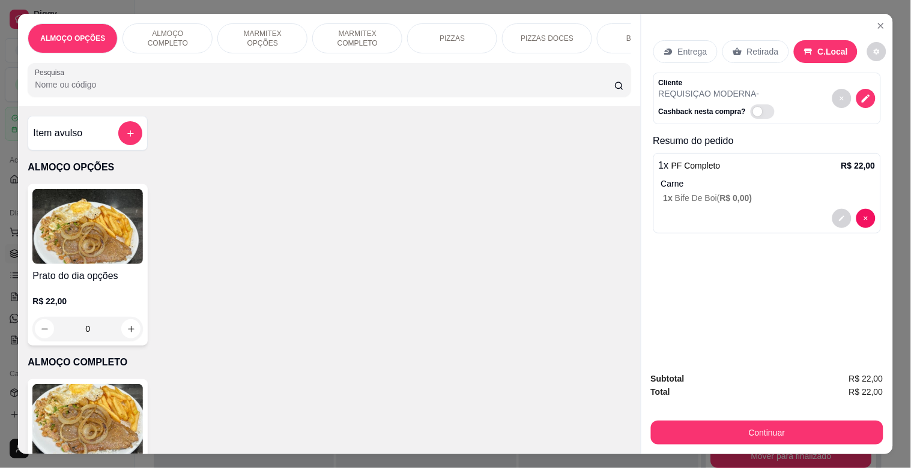
click at [725, 423] on button "Continuar" at bounding box center [767, 433] width 232 height 24
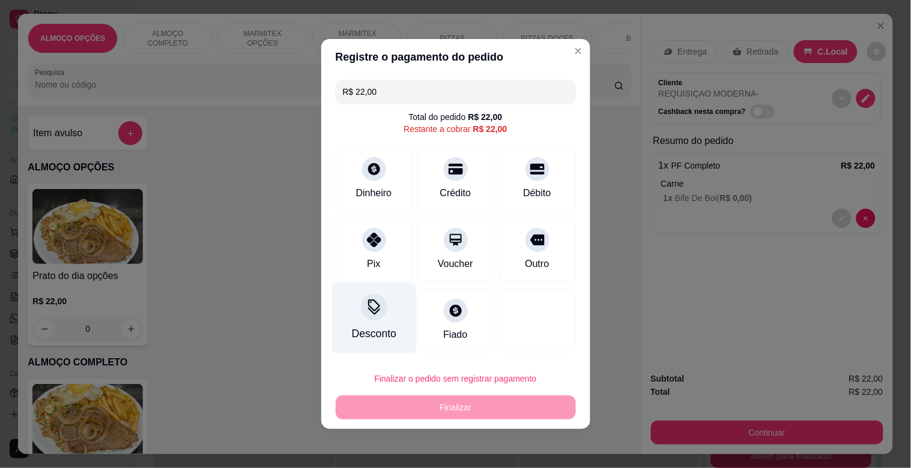
click at [380, 319] on div "Desconto" at bounding box center [373, 318] width 85 height 70
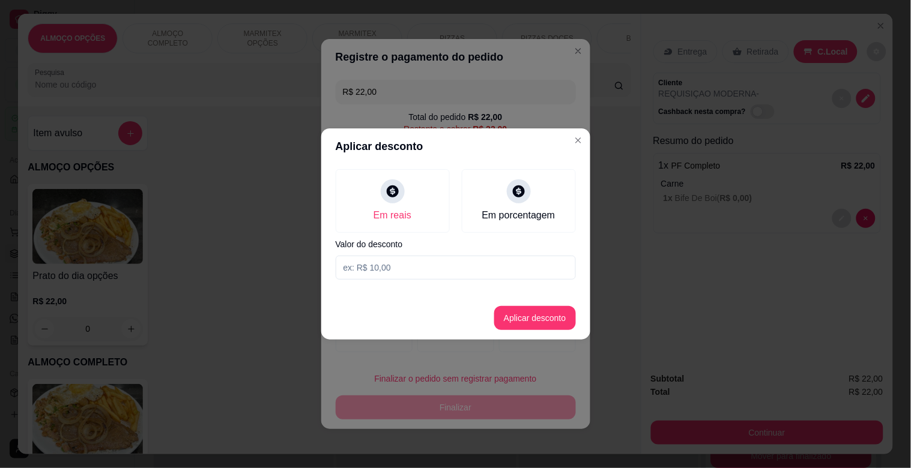
drag, startPoint x: 410, startPoint y: 273, endPoint x: 418, endPoint y: 270, distance: 8.2
click at [411, 273] on input at bounding box center [456, 268] width 240 height 24
type input "2,00"
click at [554, 312] on button "Aplicar desconto" at bounding box center [535, 318] width 82 height 24
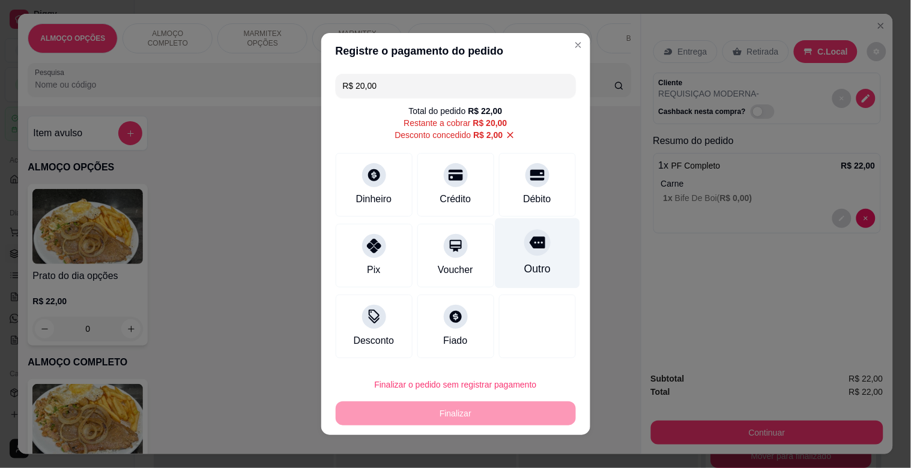
click at [538, 249] on div "Outro" at bounding box center [537, 254] width 85 height 70
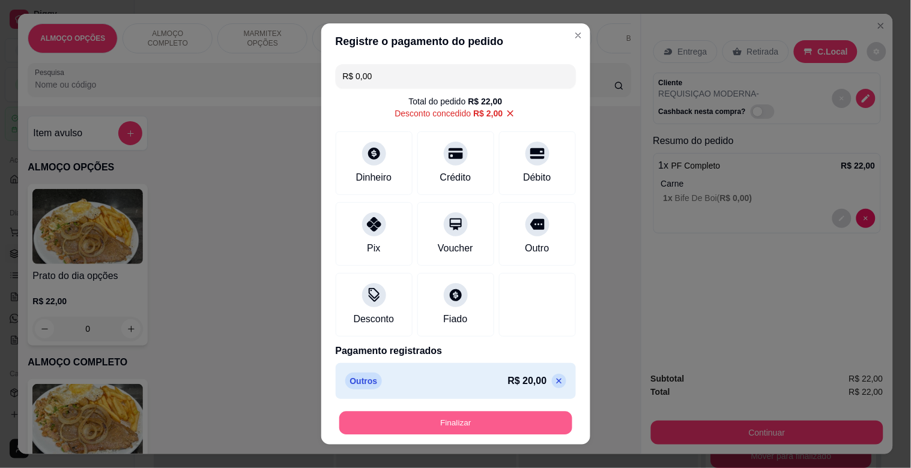
click at [500, 422] on button "Finalizar" at bounding box center [455, 423] width 233 height 23
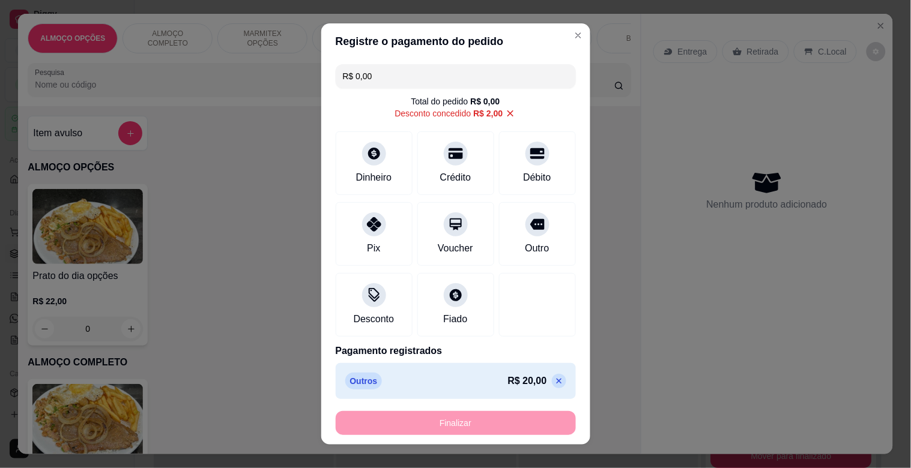
type input "-R$ 22,00"
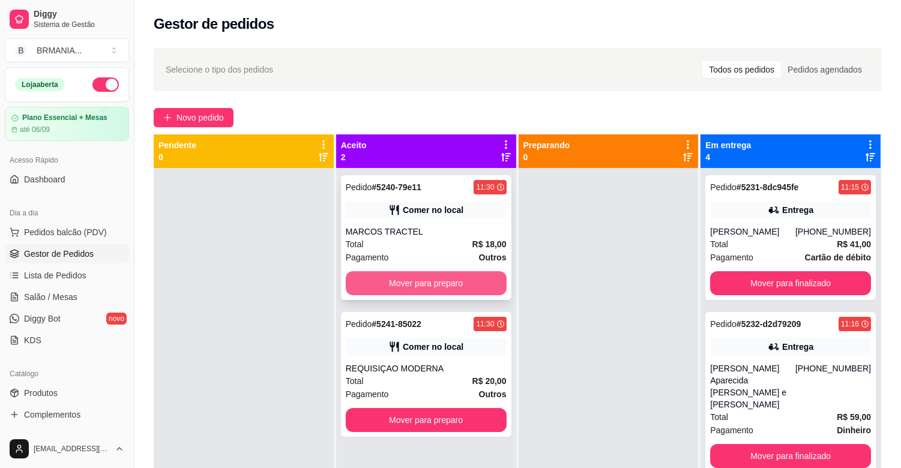
click at [443, 283] on button "Mover para preparo" at bounding box center [426, 283] width 161 height 24
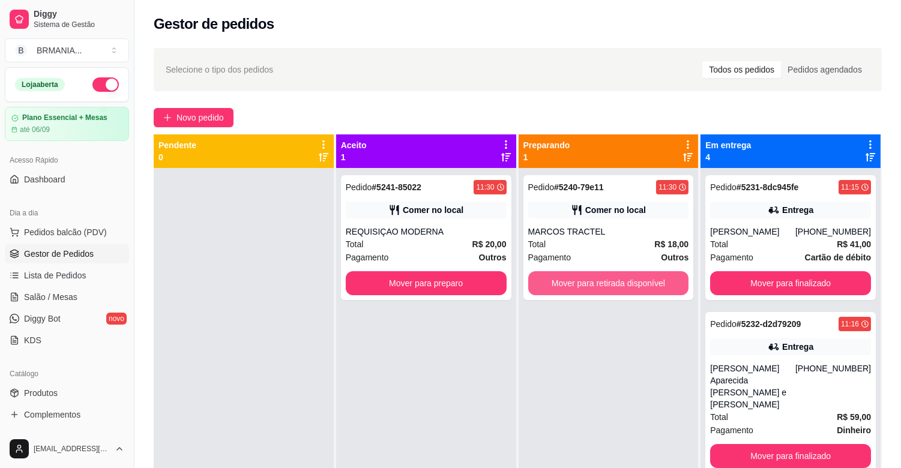
click at [584, 282] on button "Mover para retirada disponível" at bounding box center [608, 283] width 161 height 24
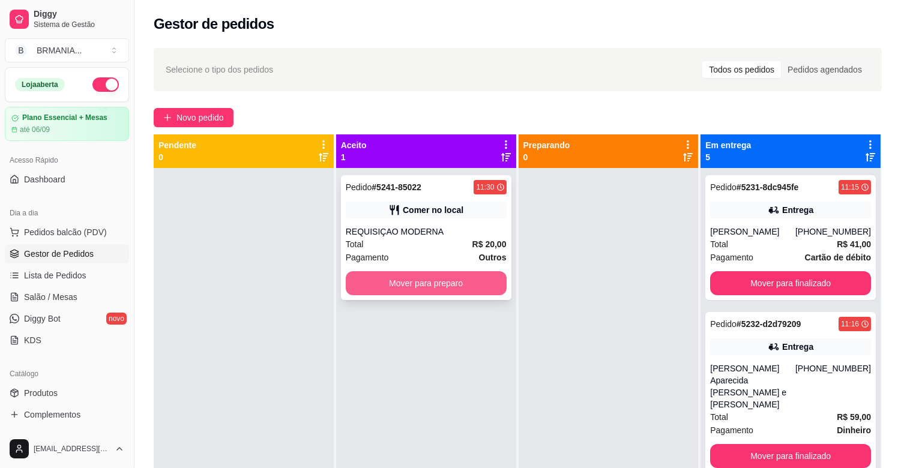
click at [443, 275] on button "Mover para preparo" at bounding box center [426, 283] width 161 height 24
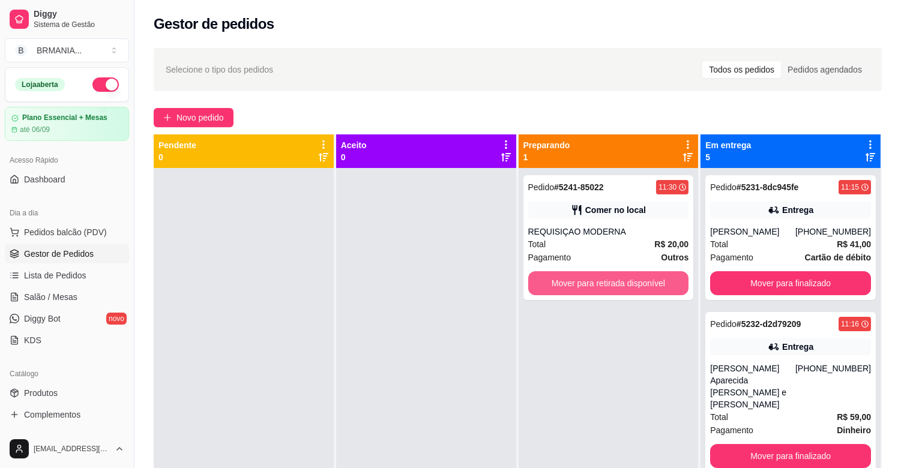
click at [629, 285] on button "Mover para retirada disponível" at bounding box center [608, 283] width 161 height 24
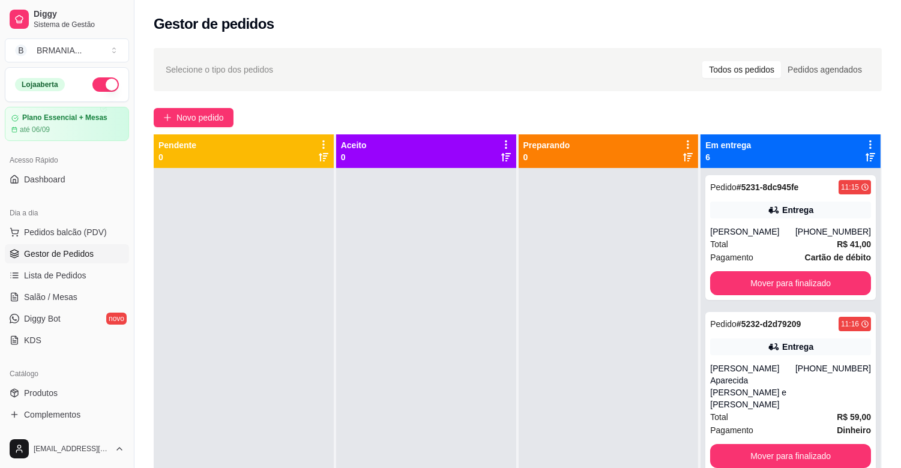
click at [74, 250] on span "Gestor de Pedidos" at bounding box center [59, 254] width 70 height 12
click at [67, 228] on span "Pedidos balcão (PDV)" at bounding box center [65, 232] width 83 height 12
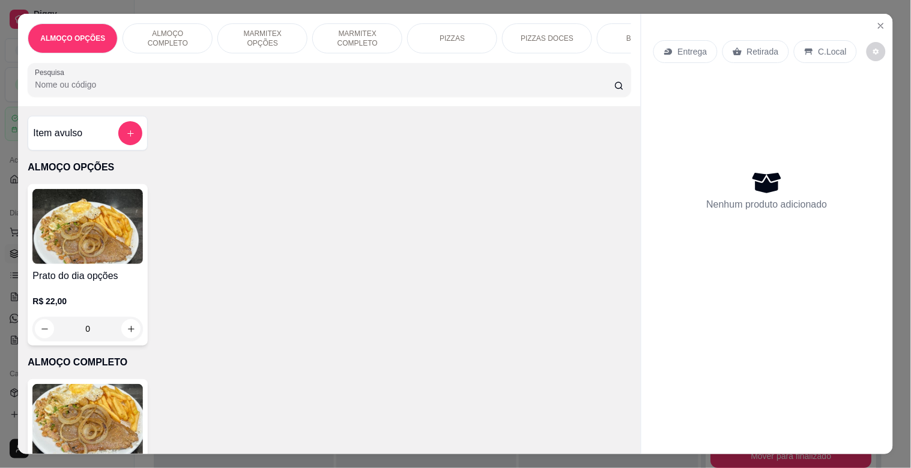
click at [358, 38] on p "MARMITEX COMPLETO" at bounding box center [357, 38] width 70 height 19
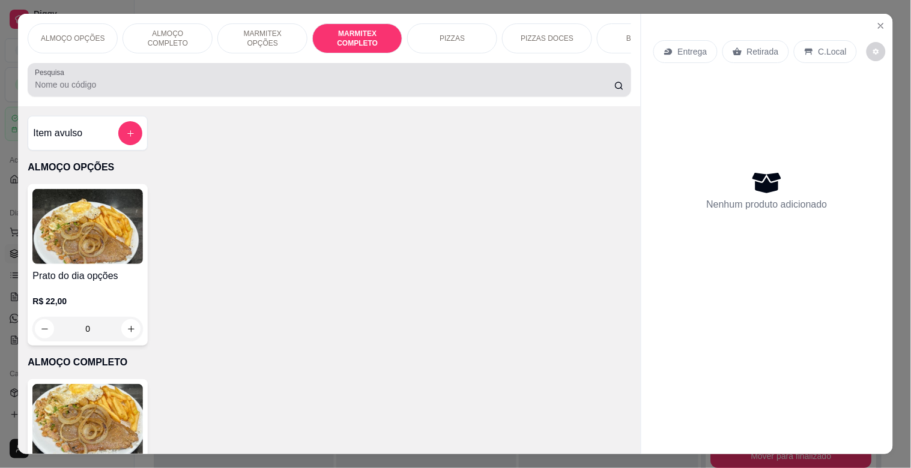
scroll to position [29, 0]
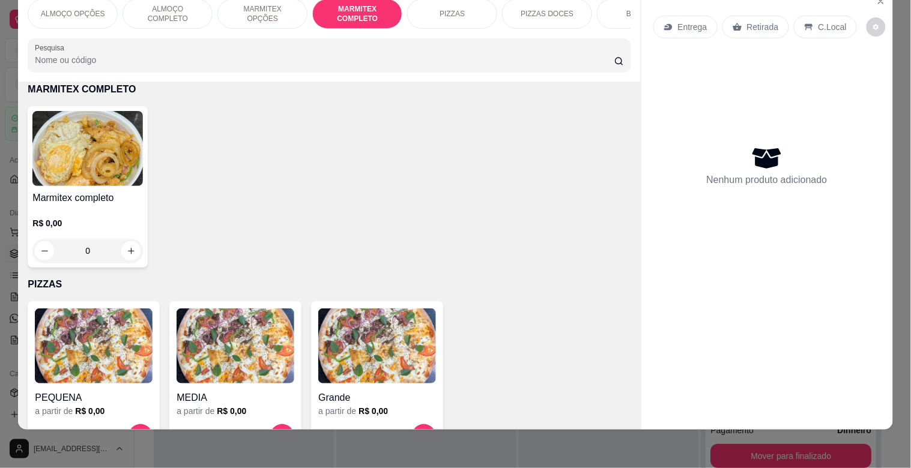
click at [116, 155] on img at bounding box center [87, 148] width 110 height 75
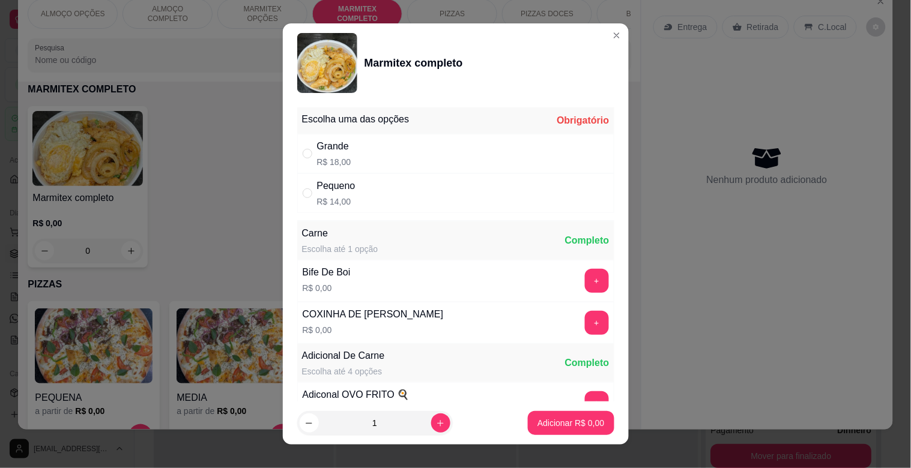
click at [475, 156] on div "Grande R$ 18,00" at bounding box center [455, 154] width 317 height 40
radio input "true"
click at [585, 278] on button "+" at bounding box center [597, 281] width 24 height 24
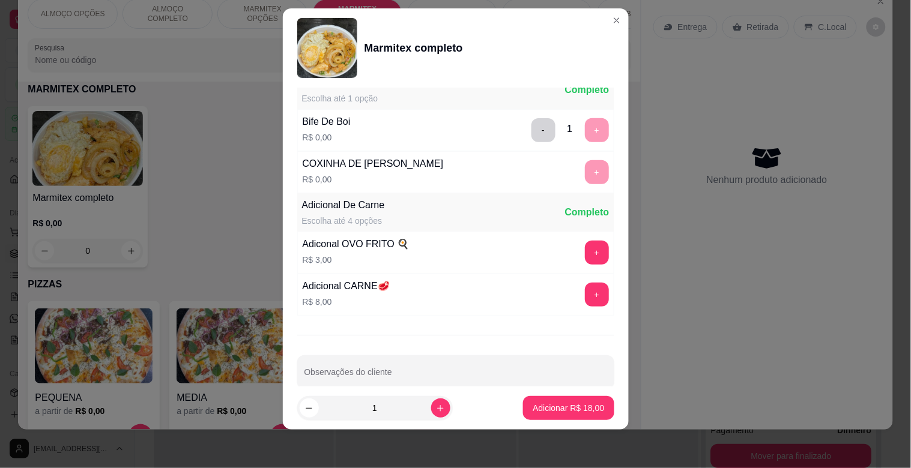
scroll to position [168, 0]
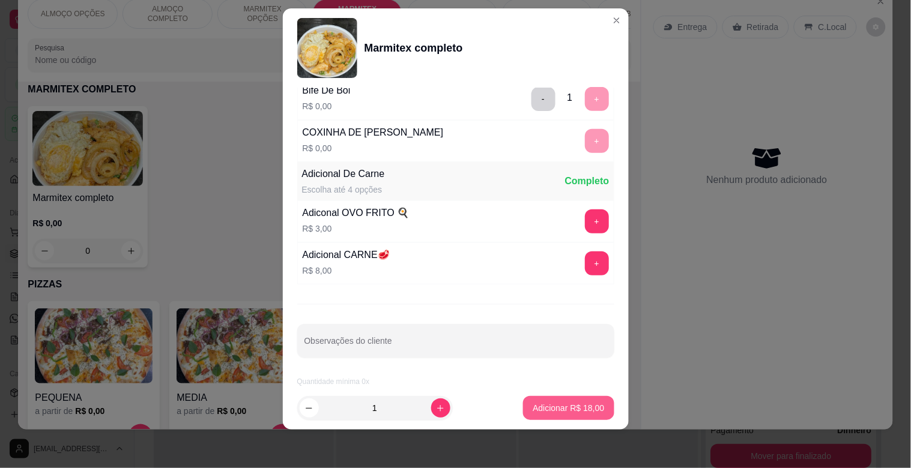
click at [562, 409] on p "Adicionar R$ 18,00" at bounding box center [568, 408] width 71 height 12
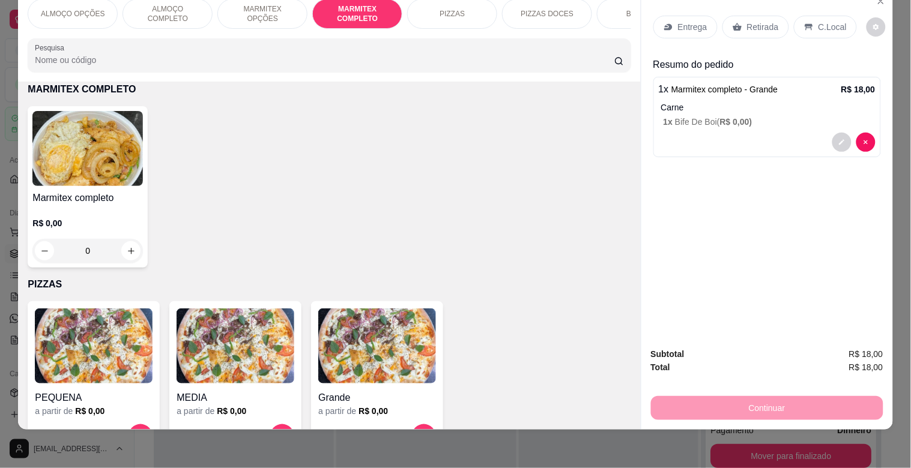
click at [75, 181] on img at bounding box center [87, 148] width 110 height 75
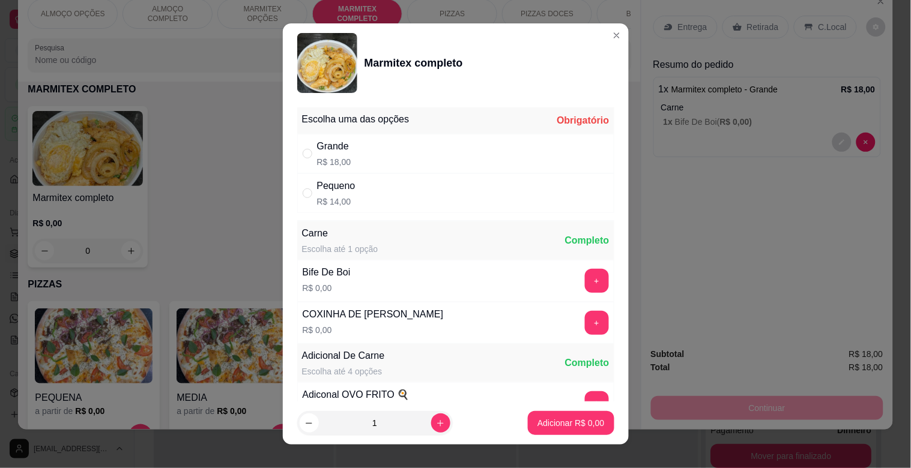
click at [387, 195] on div "Pequeno R$ 14,00" at bounding box center [455, 194] width 317 height 40
radio input "true"
click at [585, 286] on button "+" at bounding box center [596, 281] width 23 height 23
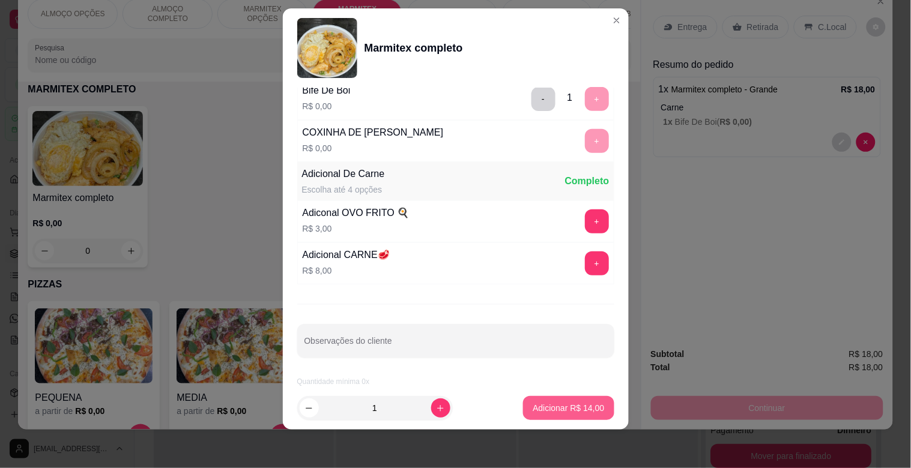
click at [556, 416] on button "Adicionar R$ 14,00" at bounding box center [568, 408] width 91 height 24
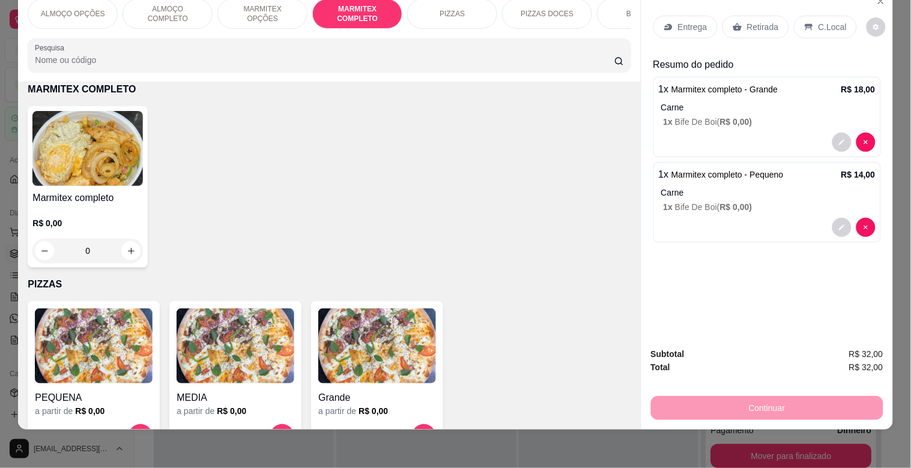
click at [751, 21] on p "Retirada" at bounding box center [763, 27] width 32 height 12
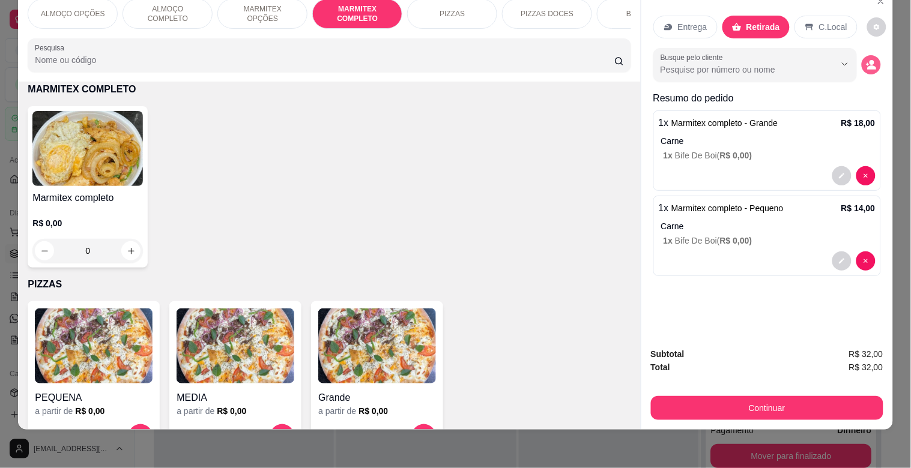
click at [862, 56] on button "decrease-product-quantity" at bounding box center [871, 64] width 19 height 19
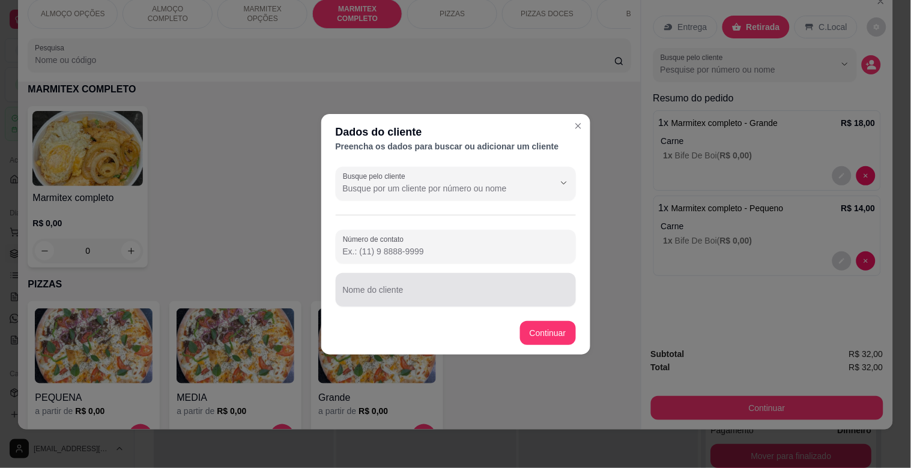
click at [393, 291] on input "Nome do cliente" at bounding box center [456, 295] width 226 height 12
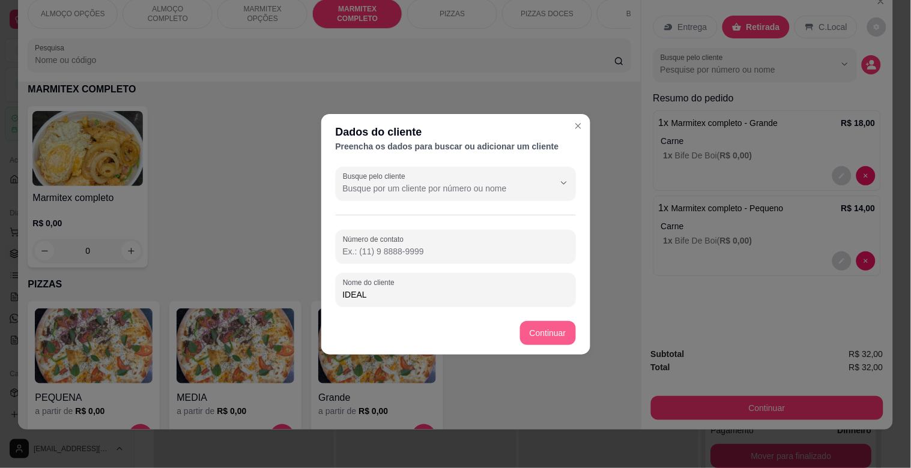
type input "IDEAL"
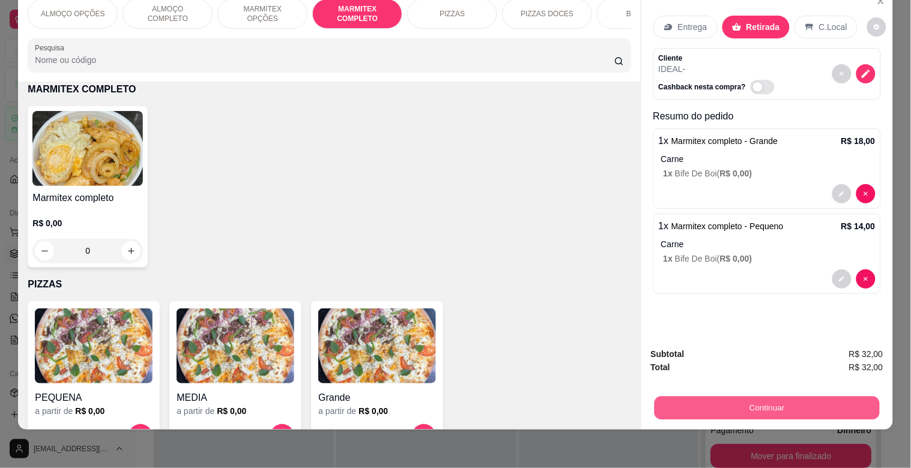
click at [699, 396] on button "Continuar" at bounding box center [766, 407] width 225 height 23
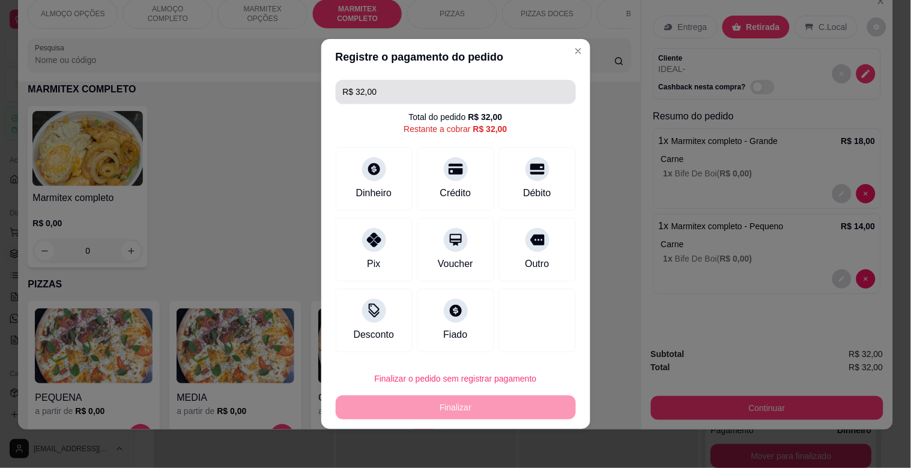
click at [396, 88] on input "R$ 32,00" at bounding box center [456, 92] width 226 height 24
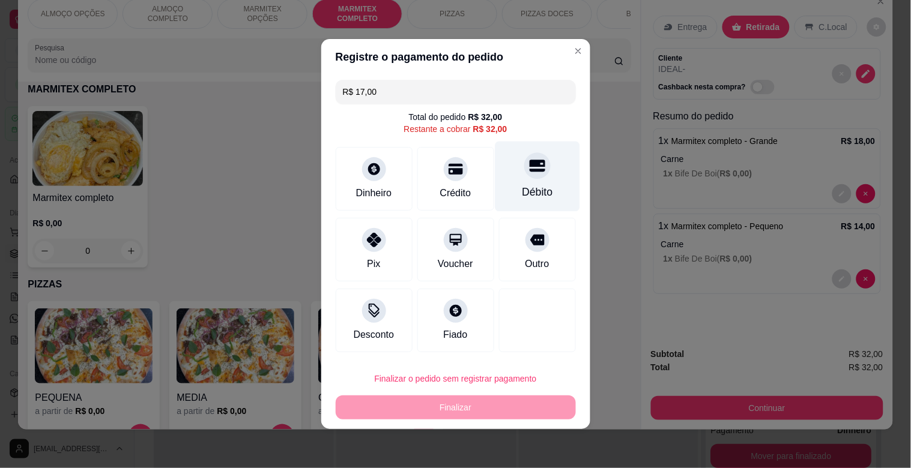
click at [525, 181] on div "Débito" at bounding box center [537, 177] width 85 height 70
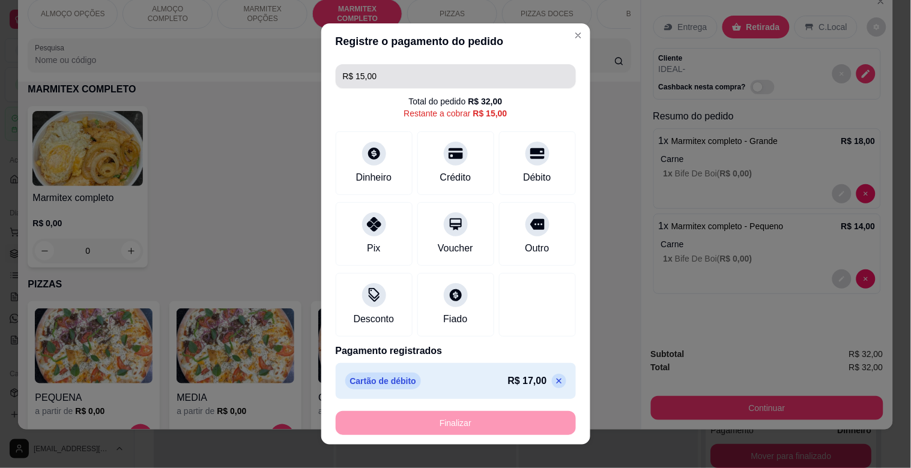
click at [401, 69] on input "R$ 15,00" at bounding box center [456, 76] width 226 height 24
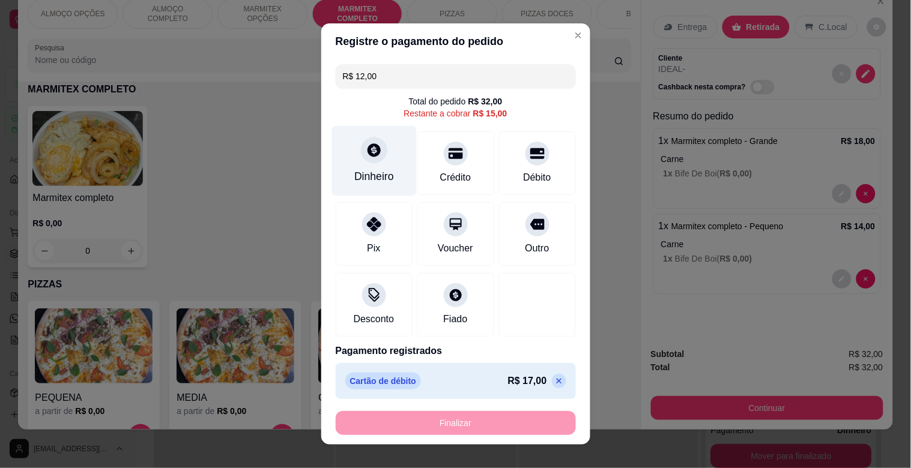
type input "R$ 12,00"
click at [364, 166] on div "Dinheiro" at bounding box center [373, 161] width 85 height 70
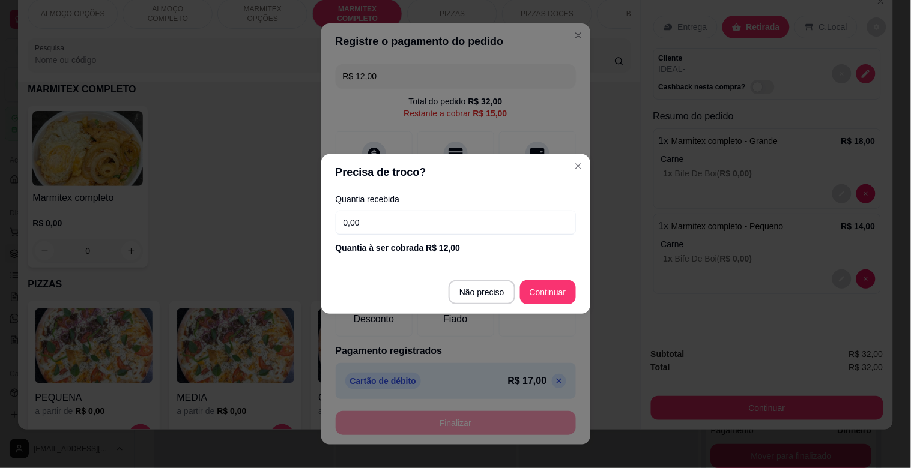
click at [433, 218] on input "0,00" at bounding box center [456, 223] width 240 height 24
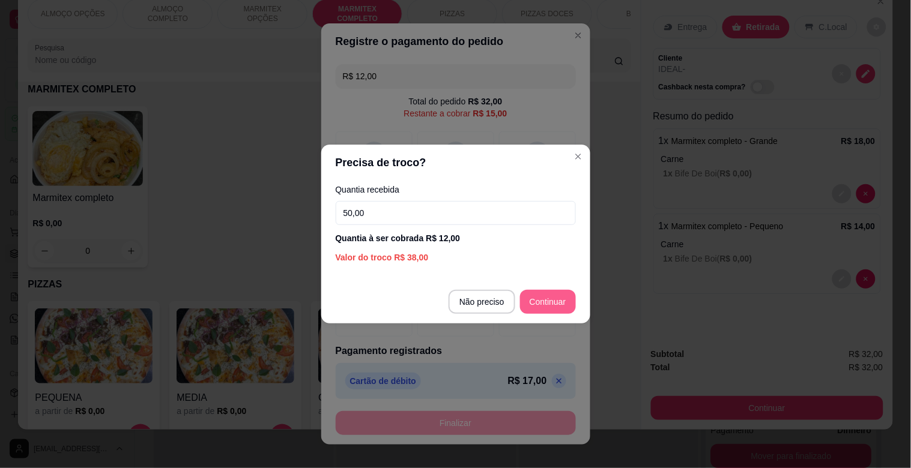
type input "50,00"
type input "R$ 3,00"
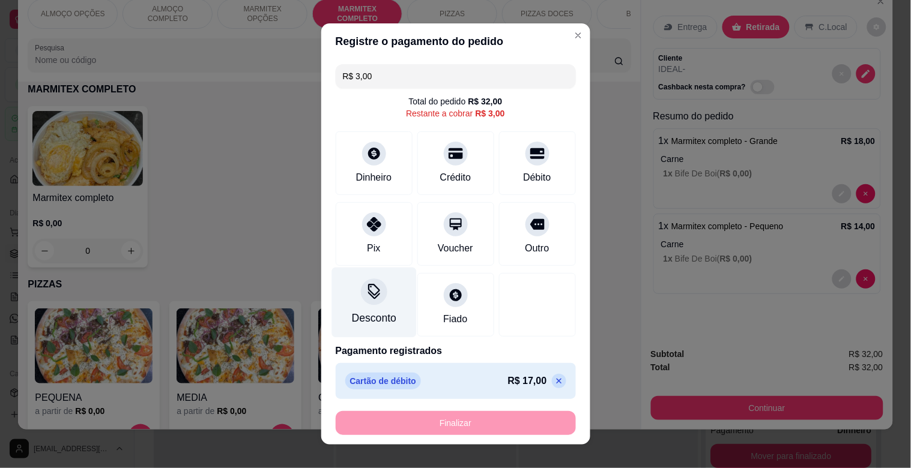
click at [364, 301] on div at bounding box center [374, 292] width 26 height 26
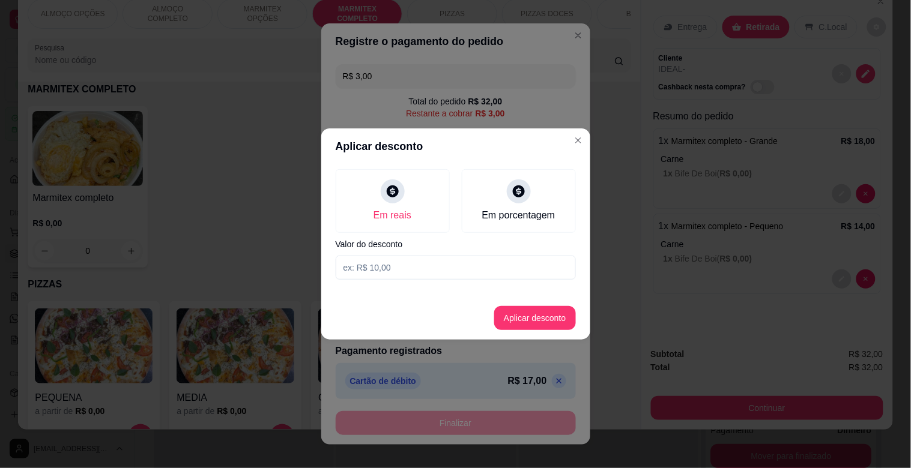
click at [441, 265] on input at bounding box center [456, 268] width 240 height 24
type input "3,00"
click at [549, 308] on button "Aplicar desconto" at bounding box center [535, 318] width 82 height 24
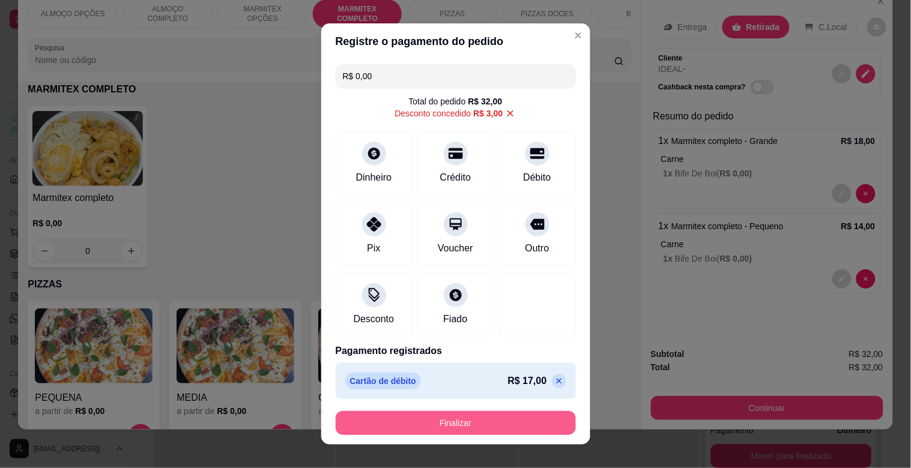
click at [508, 430] on button "Finalizar" at bounding box center [456, 423] width 240 height 24
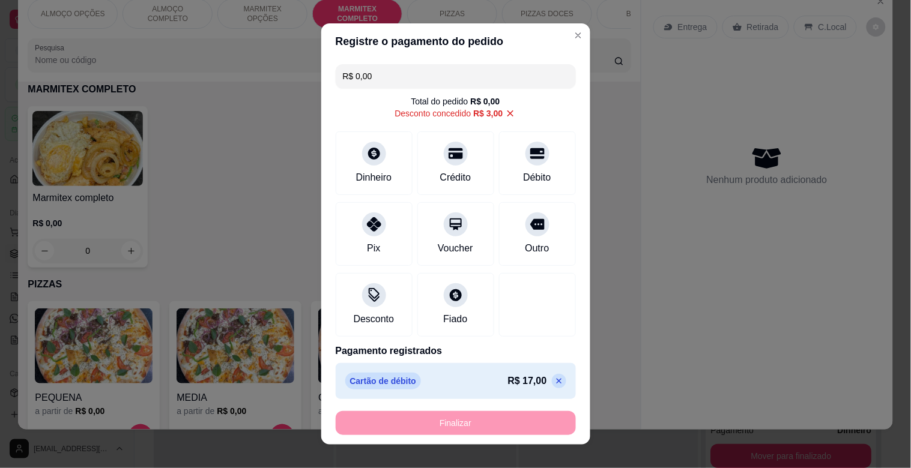
type input "-R$ 32,00"
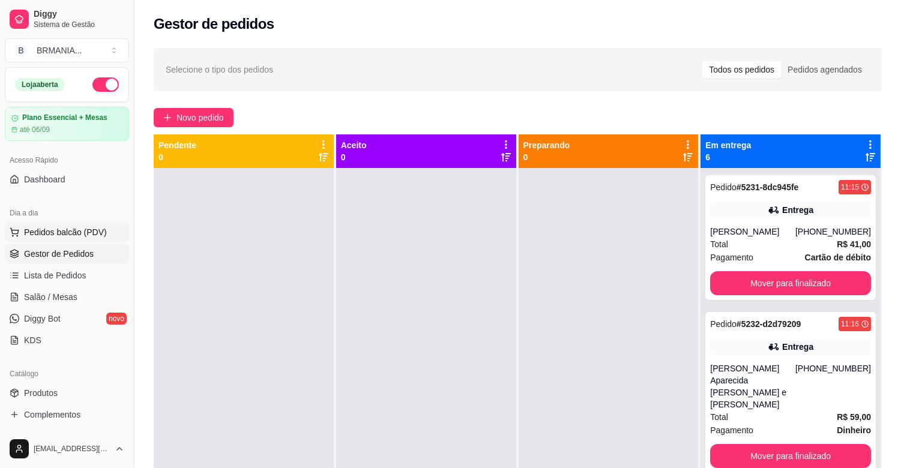
click at [62, 228] on span "Pedidos balcão (PDV)" at bounding box center [65, 232] width 83 height 12
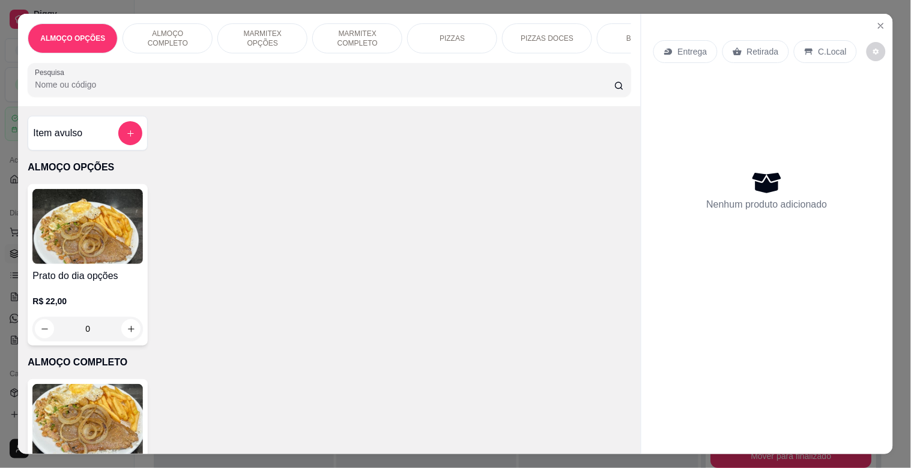
click at [106, 392] on img at bounding box center [87, 421] width 110 height 75
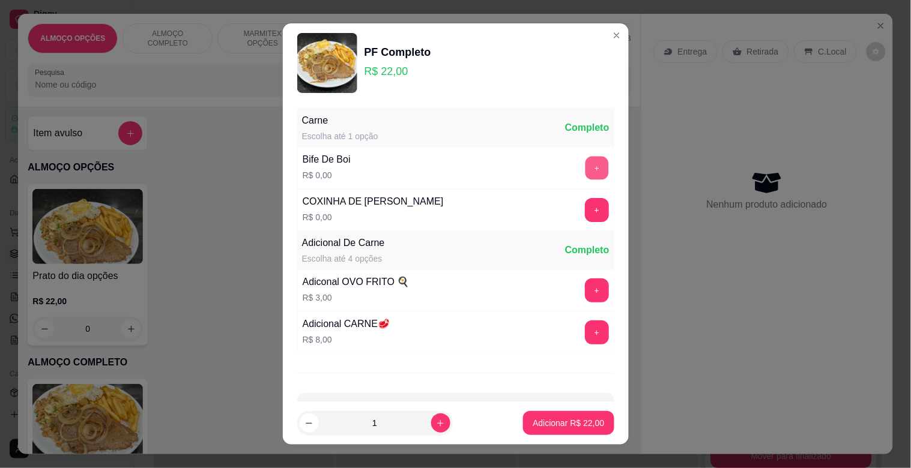
click at [585, 172] on button "+" at bounding box center [596, 168] width 23 height 23
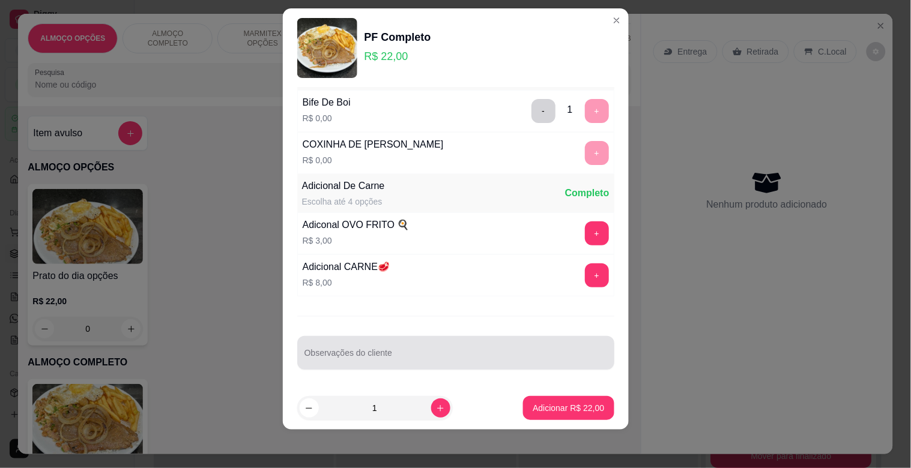
click at [506, 355] on input "Observações do cliente" at bounding box center [455, 358] width 303 height 12
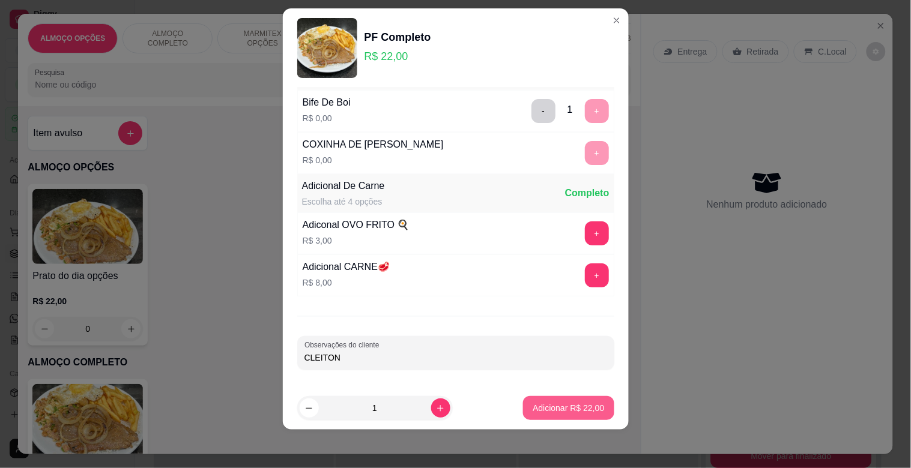
type input "CLEITON"
click at [545, 410] on p "Adicionar R$ 22,00" at bounding box center [568, 408] width 71 height 12
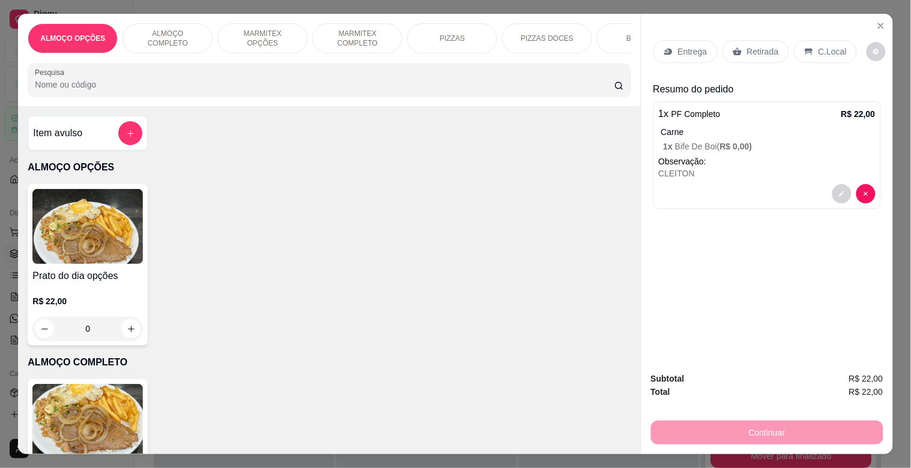
click at [91, 423] on img at bounding box center [87, 421] width 110 height 75
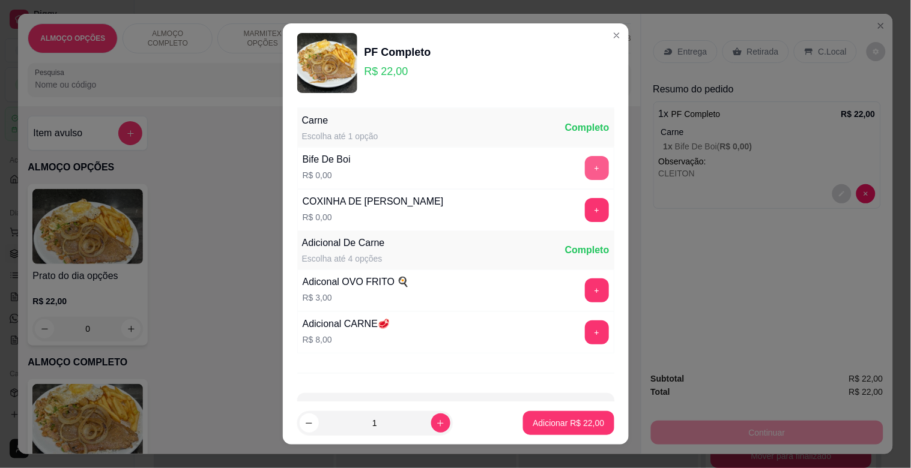
click at [585, 162] on button "+" at bounding box center [597, 168] width 24 height 24
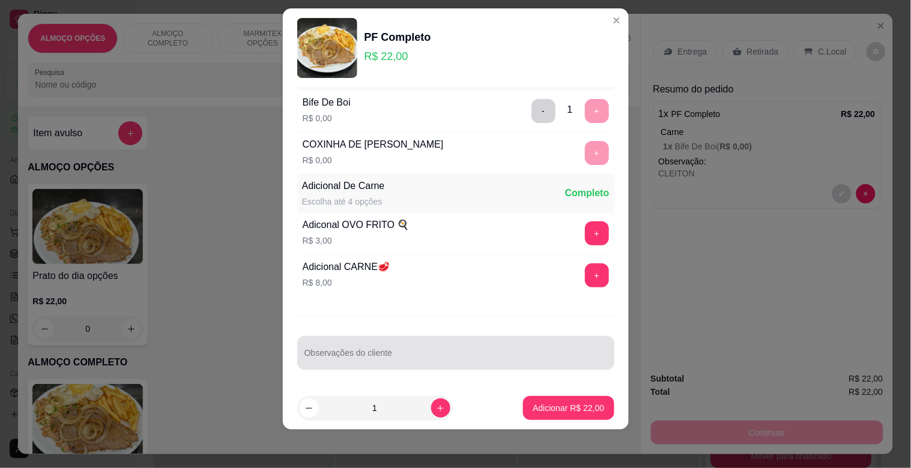
click at [470, 363] on div at bounding box center [455, 353] width 303 height 24
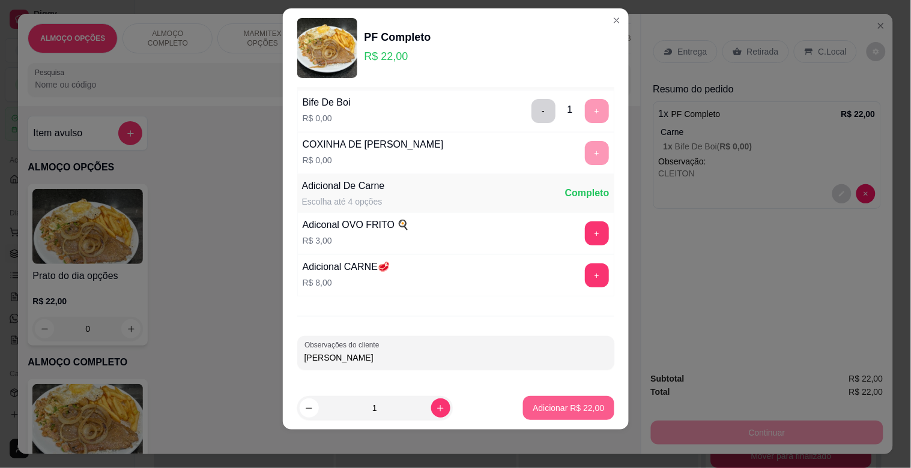
type input "[PERSON_NAME]"
click at [566, 409] on p "Adicionar R$ 22,00" at bounding box center [569, 407] width 70 height 11
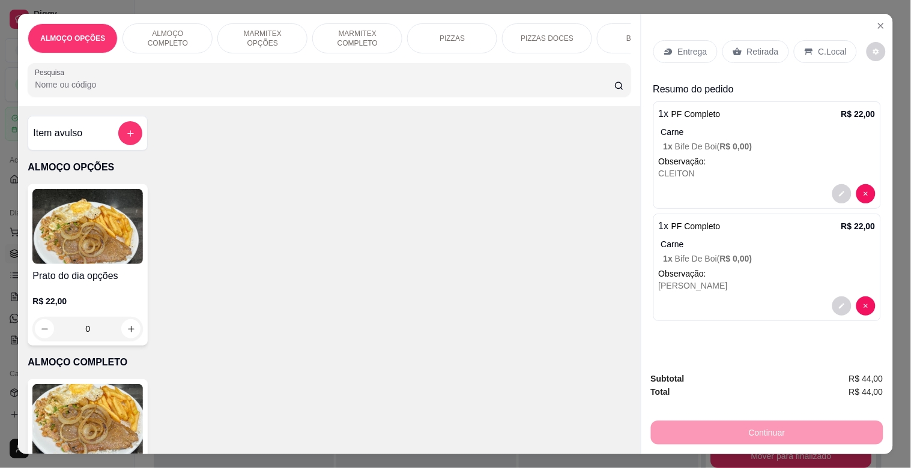
click at [85, 419] on img at bounding box center [87, 421] width 110 height 75
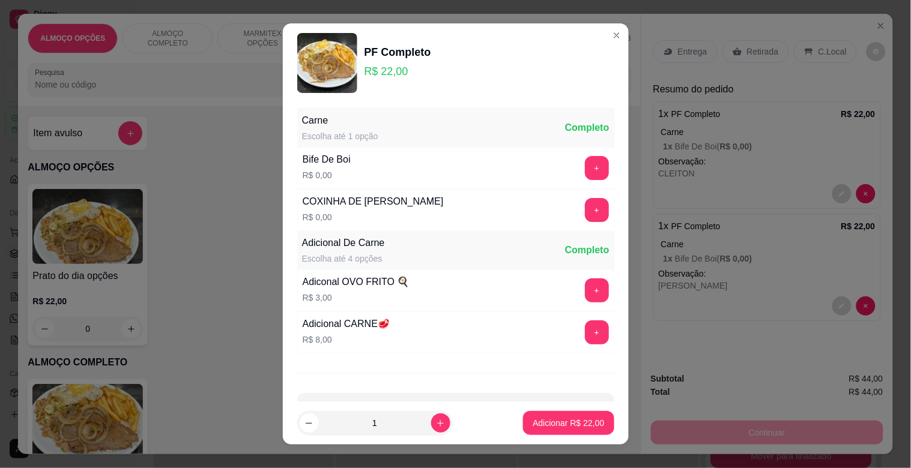
drag, startPoint x: 585, startPoint y: 151, endPoint x: 590, endPoint y: 170, distance: 19.2
click at [588, 160] on div "Bife De Boi R$ 0,00 +" at bounding box center [455, 168] width 317 height 42
click at [590, 170] on div "Carne Escolha até 1 opção Completo Bife De Boi R$ 0,00 + COXINHA DE FRANGO FRIT…" at bounding box center [456, 252] width 346 height 299
click at [585, 171] on button "+" at bounding box center [597, 168] width 24 height 24
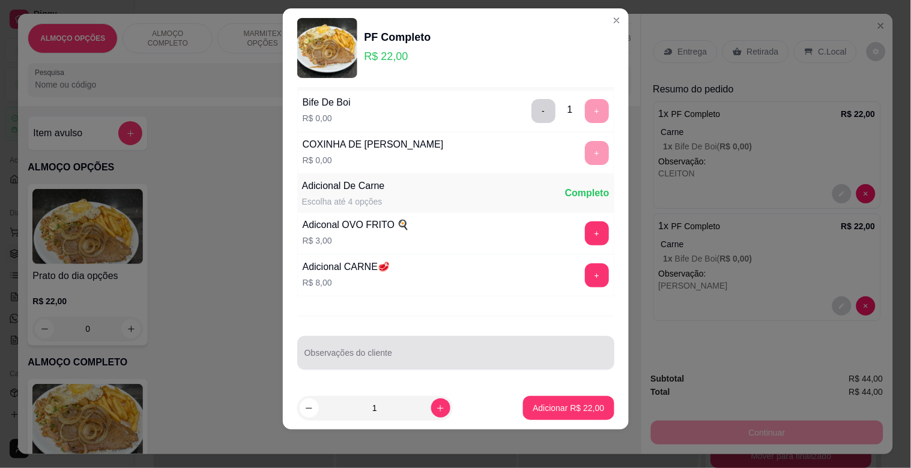
click at [458, 355] on input "Observações do cliente" at bounding box center [455, 358] width 303 height 12
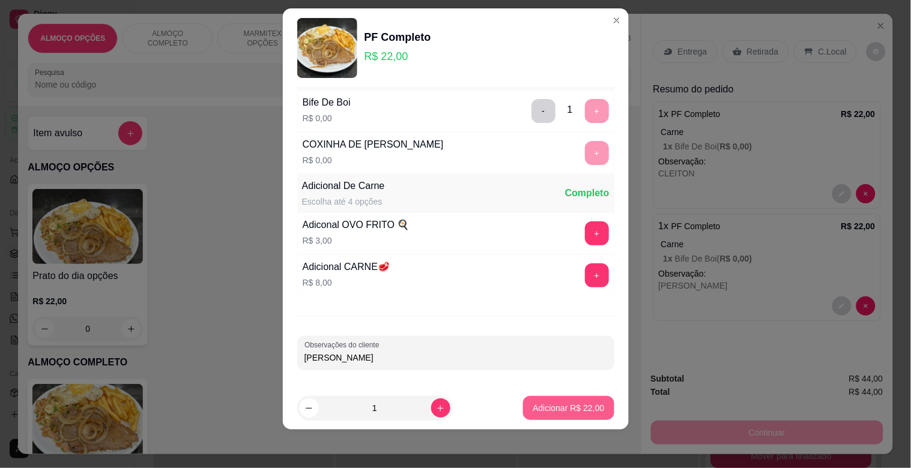
type input "[PERSON_NAME]"
click at [578, 411] on p "Adicionar R$ 22,00" at bounding box center [568, 408] width 71 height 12
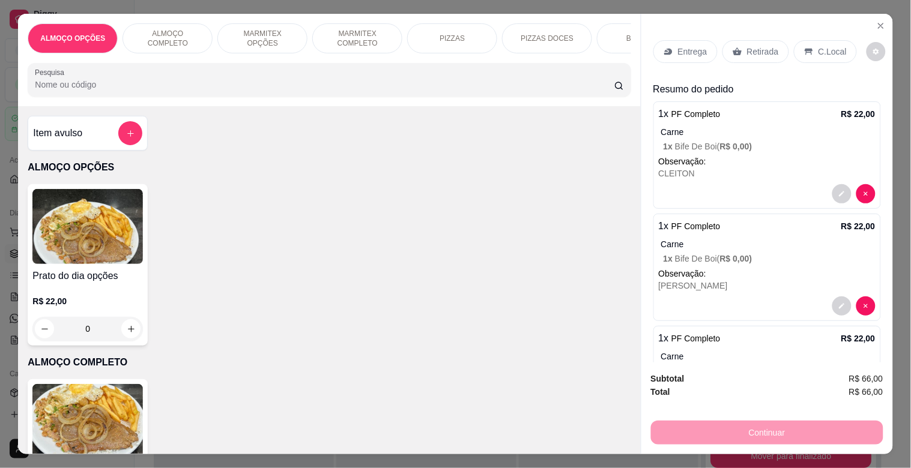
click at [754, 52] on p "Retirada" at bounding box center [763, 52] width 32 height 12
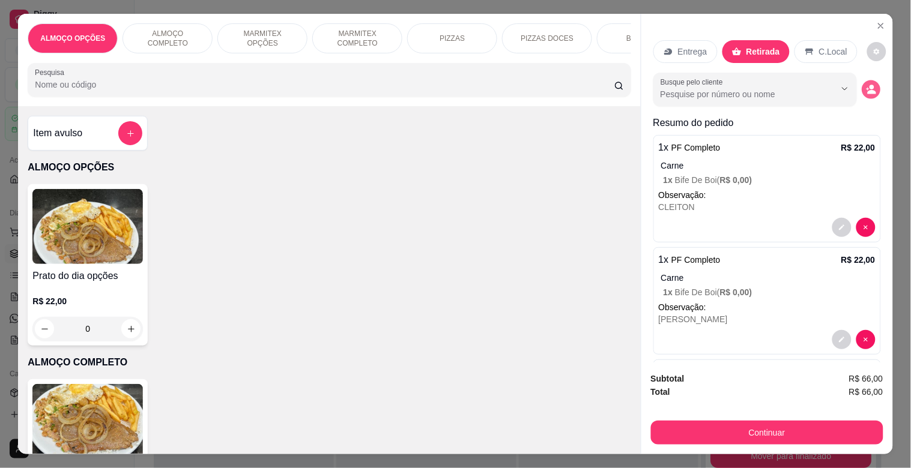
click at [868, 90] on icon "decrease-product-quantity" at bounding box center [872, 92] width 8 height 4
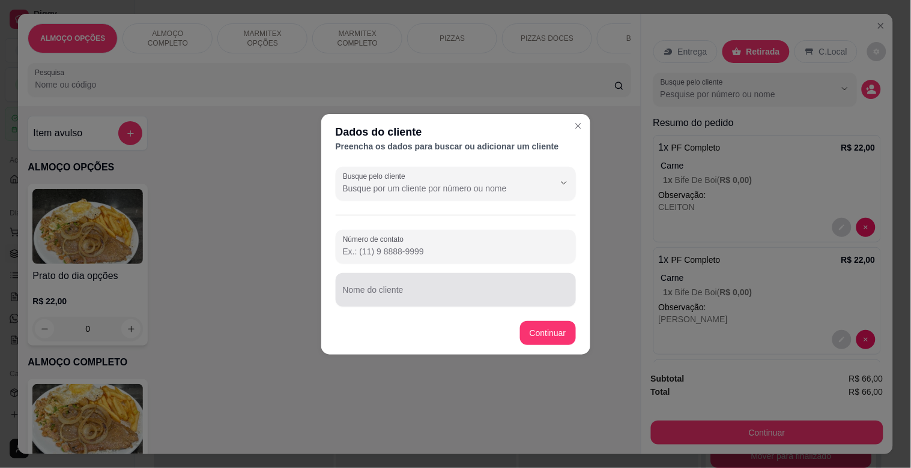
click at [501, 291] on input "Nome do cliente" at bounding box center [456, 295] width 226 height 12
type input "OFICINA REQUISIÇAO MODERNA"
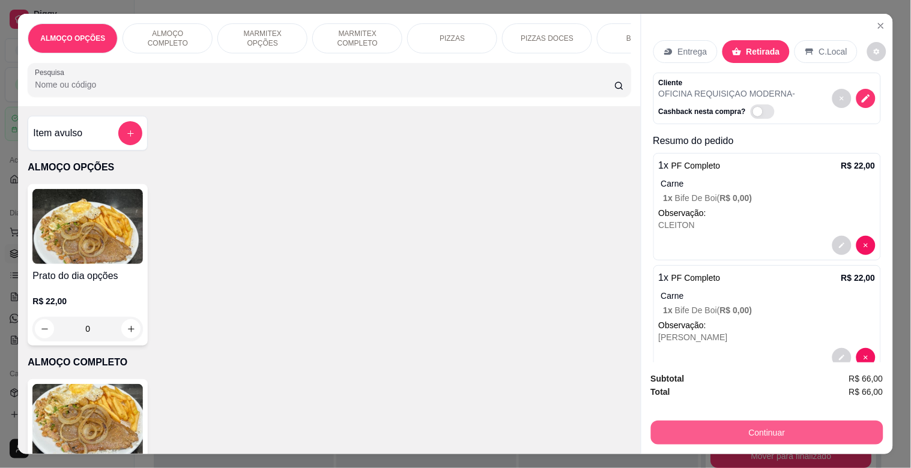
click at [788, 421] on button "Continuar" at bounding box center [767, 433] width 232 height 24
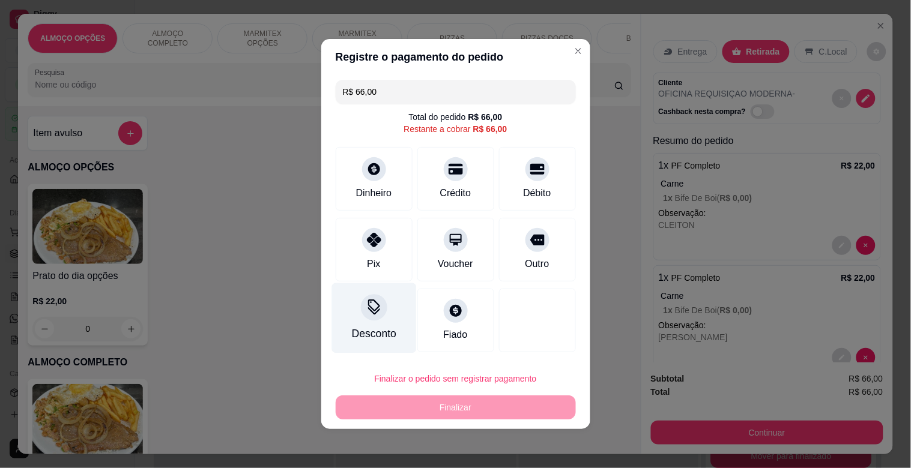
click at [363, 327] on div "Desconto" at bounding box center [373, 318] width 85 height 70
click at [387, 259] on input at bounding box center [455, 268] width 240 height 24
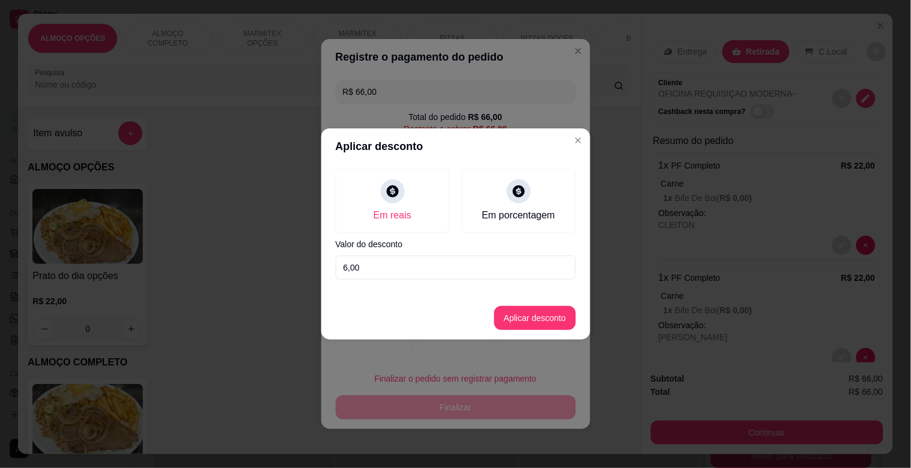
type input "6,00"
click at [556, 312] on button "Aplicar desconto" at bounding box center [534, 318] width 79 height 23
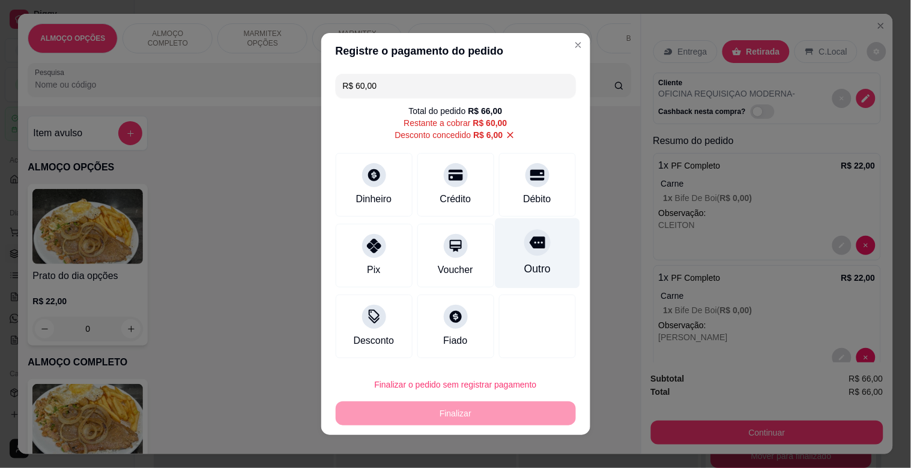
click at [507, 235] on div "Outro" at bounding box center [537, 254] width 85 height 70
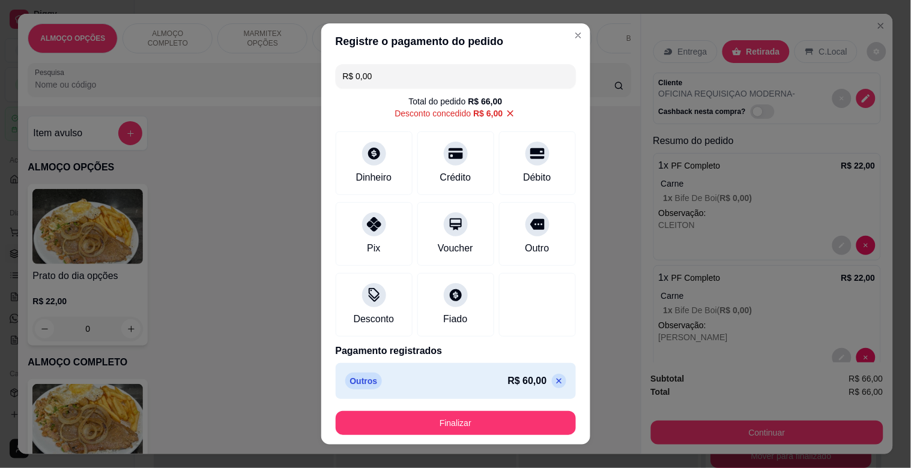
click at [485, 410] on footer "Finalizar" at bounding box center [455, 423] width 269 height 43
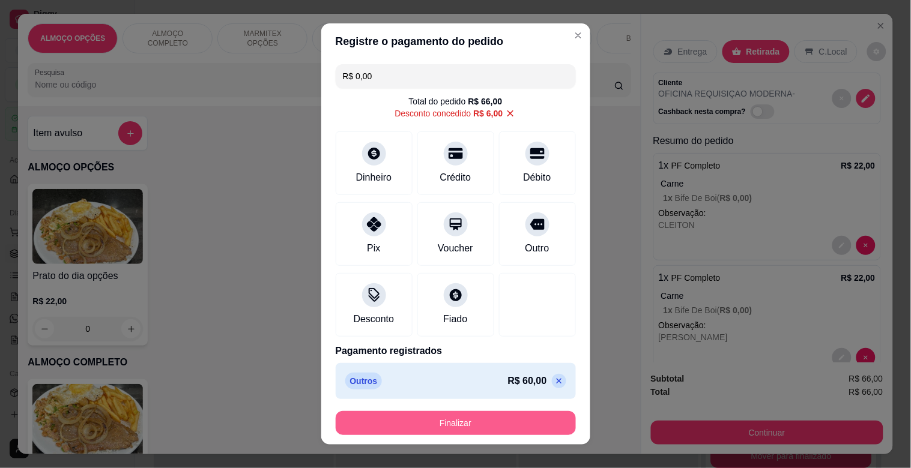
click at [519, 429] on button "Finalizar" at bounding box center [456, 423] width 240 height 24
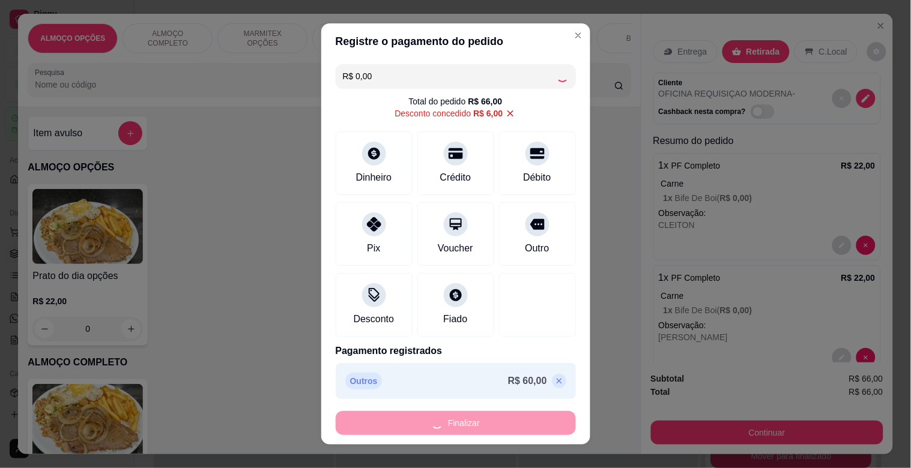
type input "-R$ 66,00"
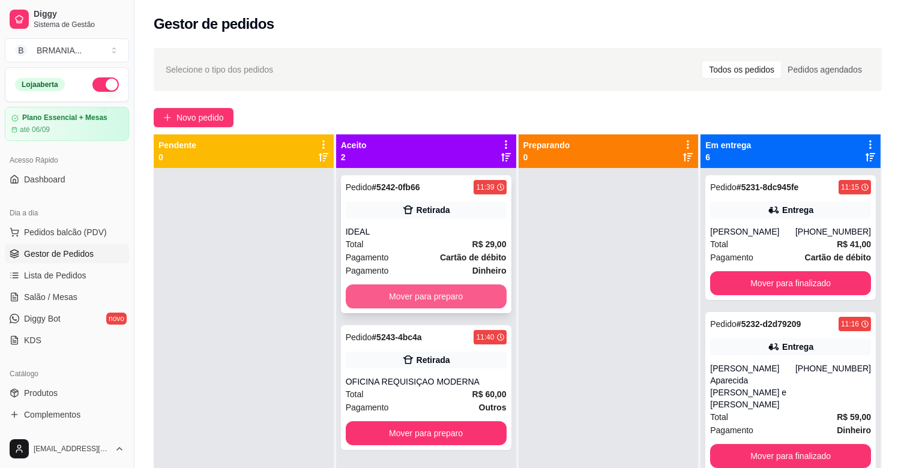
click at [440, 291] on button "Mover para preparo" at bounding box center [426, 297] width 161 height 24
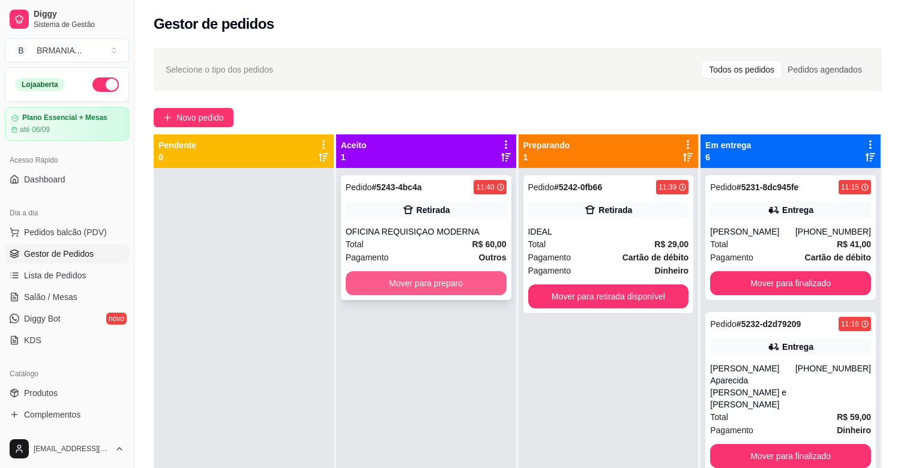
click at [444, 287] on button "Mover para preparo" at bounding box center [426, 283] width 161 height 24
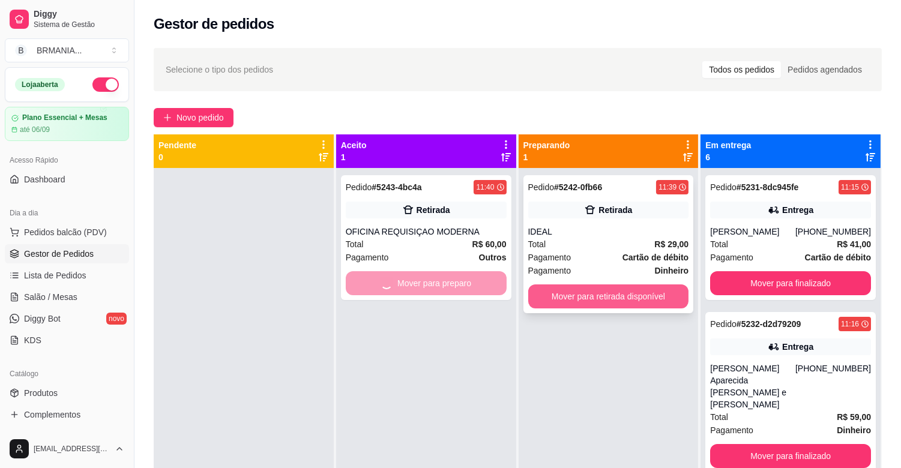
click at [602, 299] on button "Mover para retirada disponível" at bounding box center [608, 297] width 161 height 24
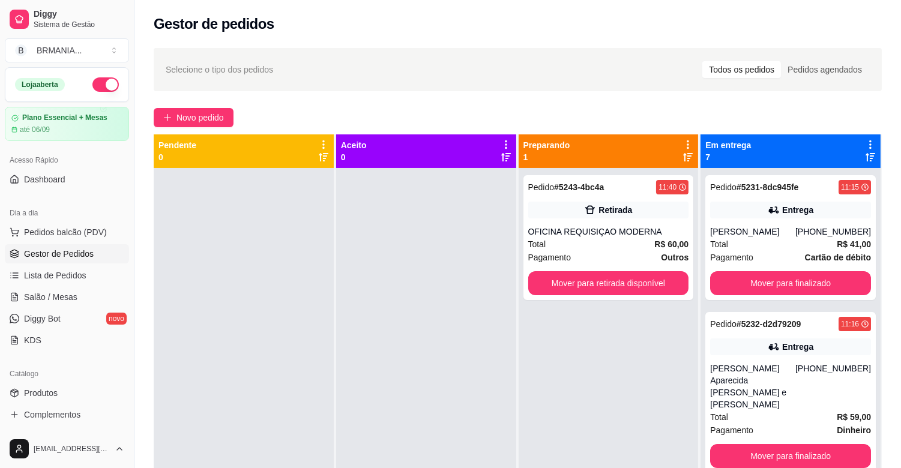
click at [602, 301] on div "Pedido # 5243-4bc4a 11:40 Retirada OFICINA REQUISIÇAO MODERNA Total R$ 60,00 Pa…" at bounding box center [609, 402] width 180 height 468
click at [772, 288] on button "Mover para finalizado" at bounding box center [790, 283] width 161 height 24
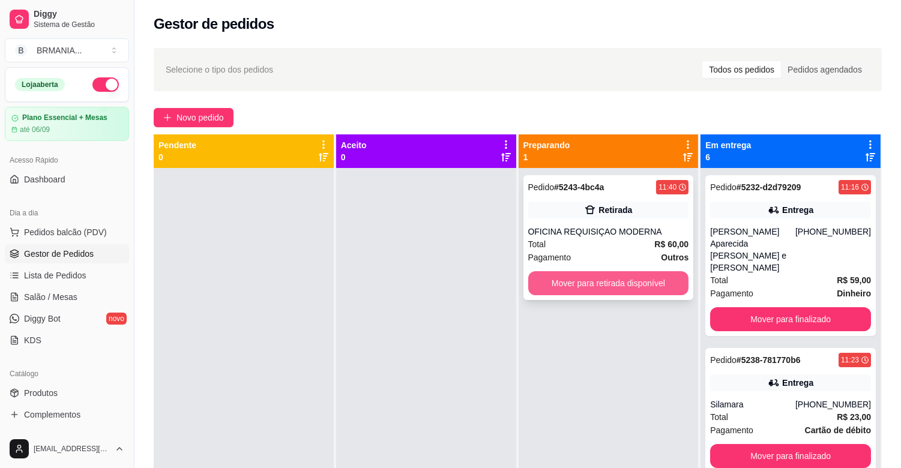
click at [639, 275] on button "Mover para retirada disponível" at bounding box center [608, 283] width 161 height 24
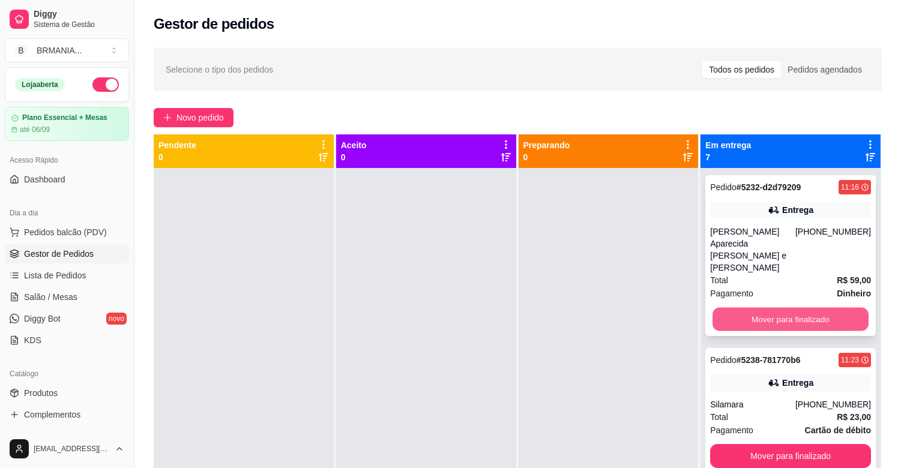
click at [805, 308] on button "Mover para finalizado" at bounding box center [791, 319] width 156 height 23
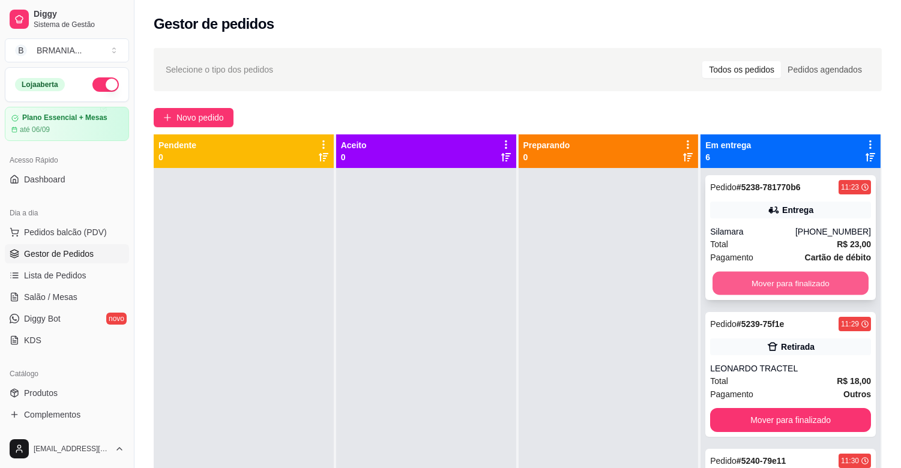
click at [790, 282] on button "Mover para finalizado" at bounding box center [791, 283] width 156 height 23
click at [790, 281] on button "Mover para finalizado" at bounding box center [791, 283] width 156 height 23
click at [790, 280] on button "Mover para finalizado" at bounding box center [790, 283] width 161 height 24
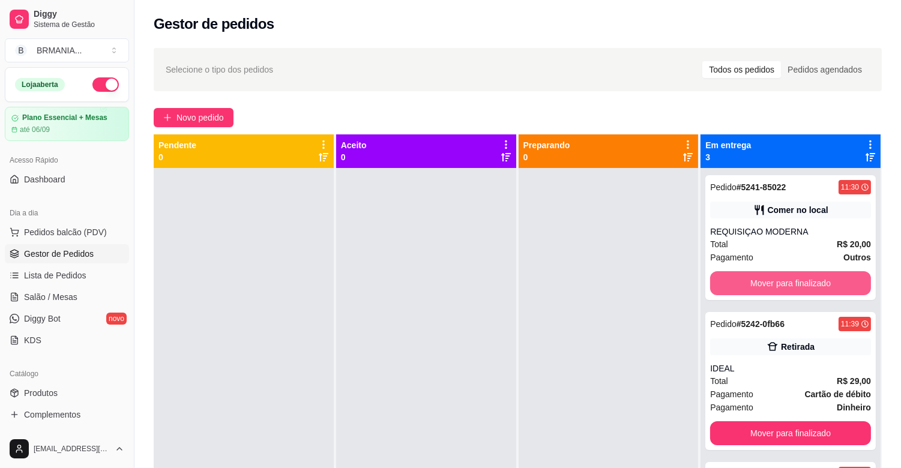
click at [790, 280] on button "Mover para finalizado" at bounding box center [790, 283] width 161 height 24
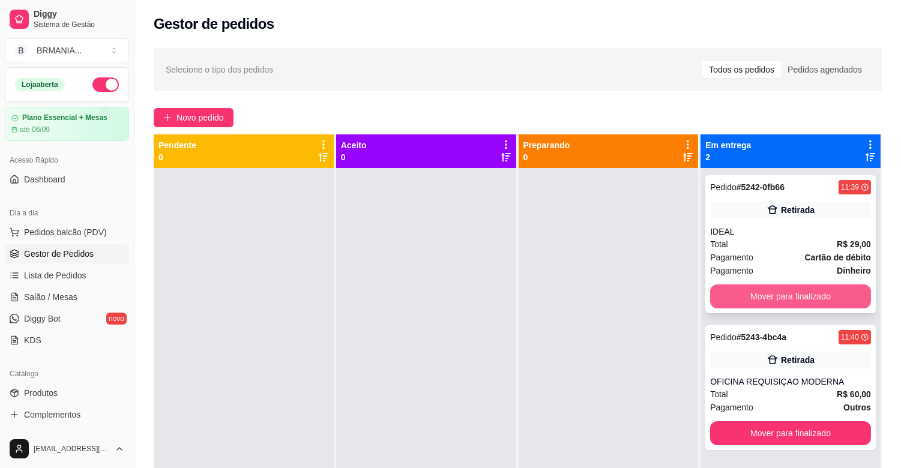
click at [794, 291] on button "Mover para finalizado" at bounding box center [790, 297] width 161 height 24
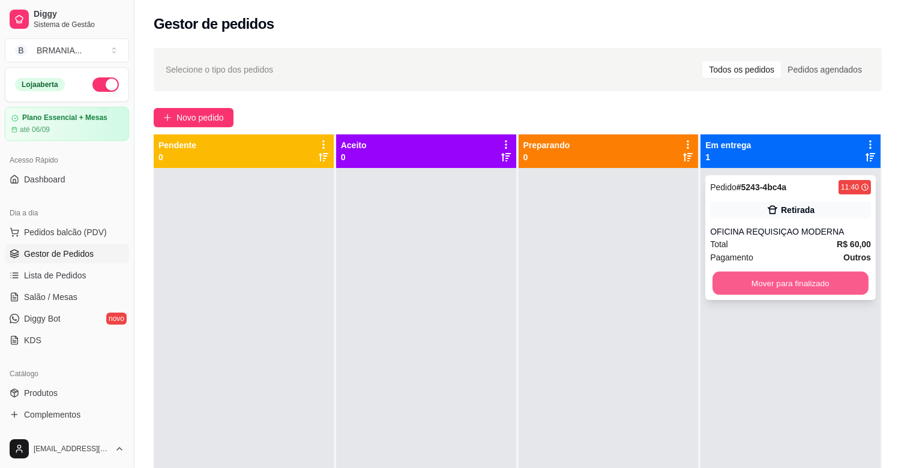
click at [787, 278] on button "Mover para finalizado" at bounding box center [791, 283] width 156 height 23
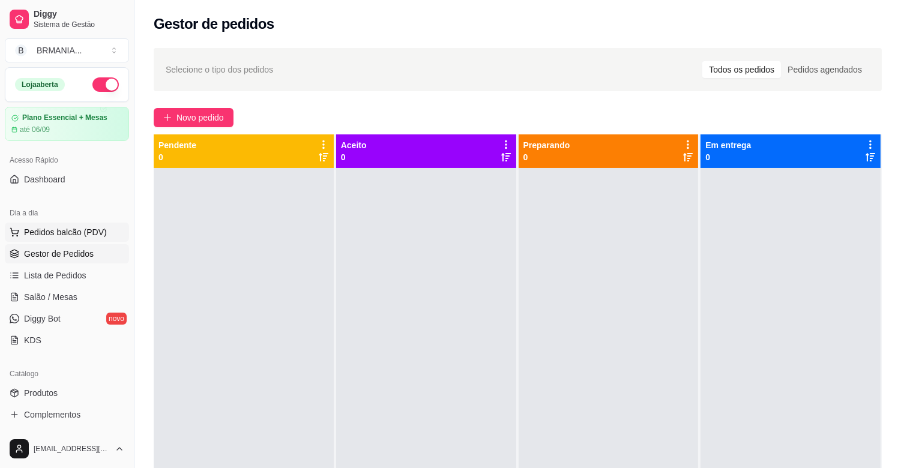
click at [71, 226] on span "Pedidos balcão (PDV)" at bounding box center [65, 232] width 83 height 12
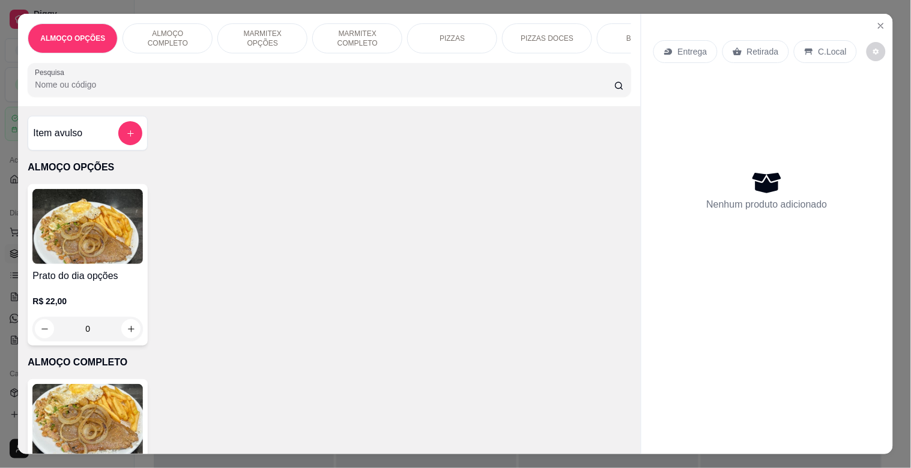
click at [80, 441] on img at bounding box center [87, 421] width 110 height 75
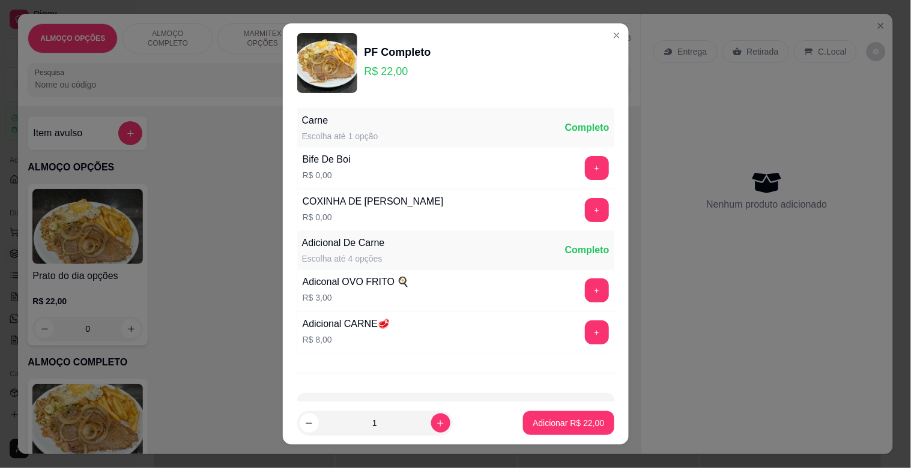
click at [586, 170] on div "+" at bounding box center [597, 168] width 34 height 24
click at [585, 169] on button "+" at bounding box center [596, 168] width 23 height 23
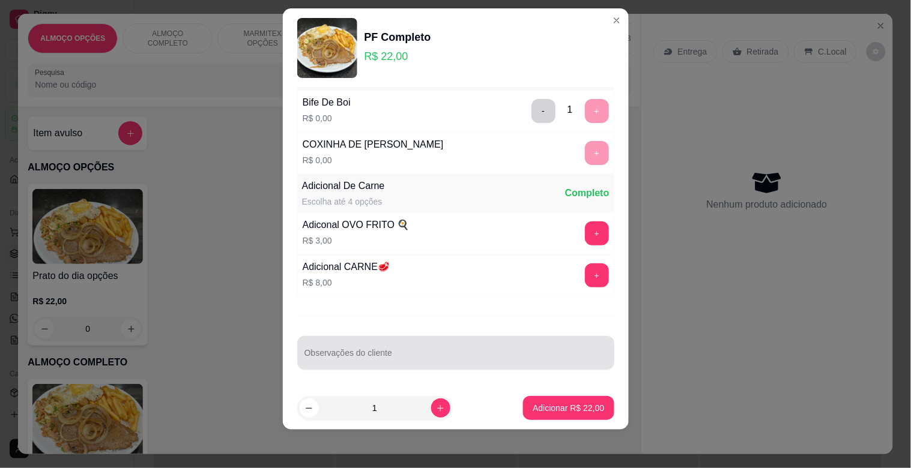
click at [393, 357] on input "Observações do cliente" at bounding box center [455, 358] width 303 height 12
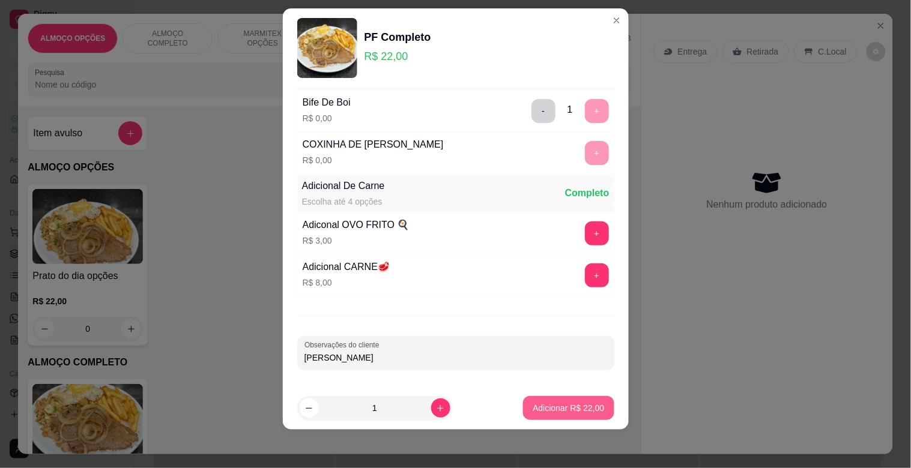
type input "[PERSON_NAME]"
click at [553, 407] on p "Adicionar R$ 22,00" at bounding box center [568, 408] width 71 height 12
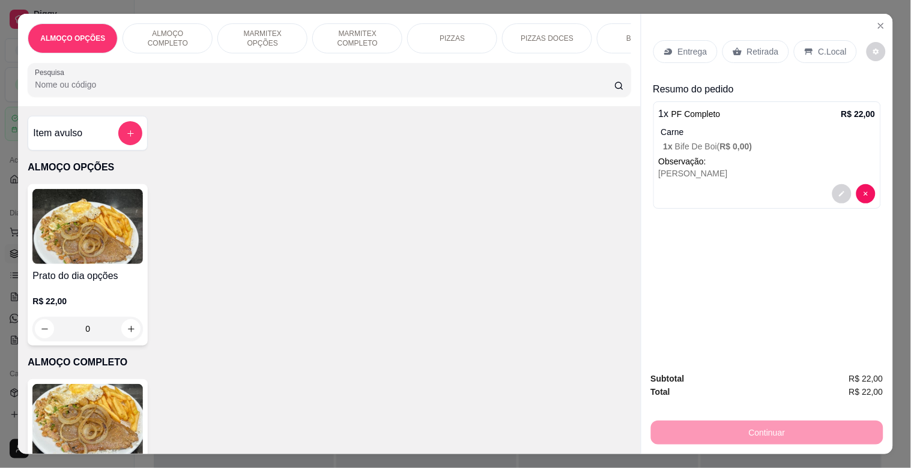
click at [81, 423] on img at bounding box center [87, 421] width 110 height 75
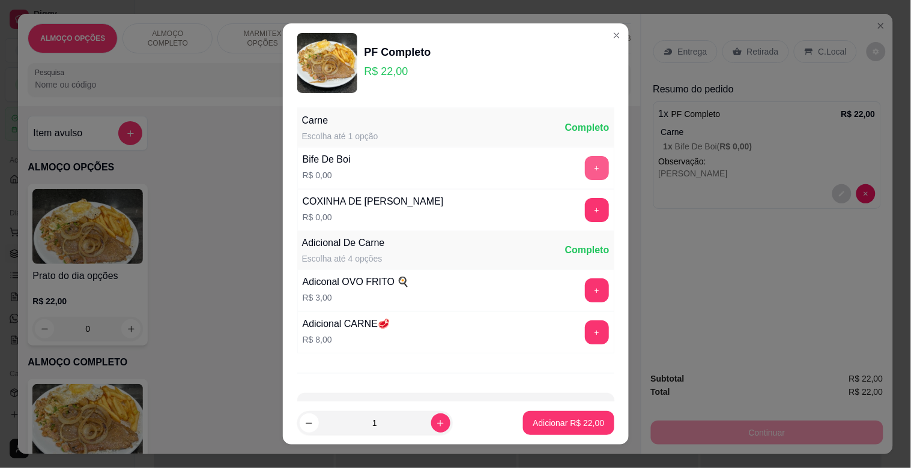
click at [585, 169] on button "+" at bounding box center [597, 168] width 24 height 24
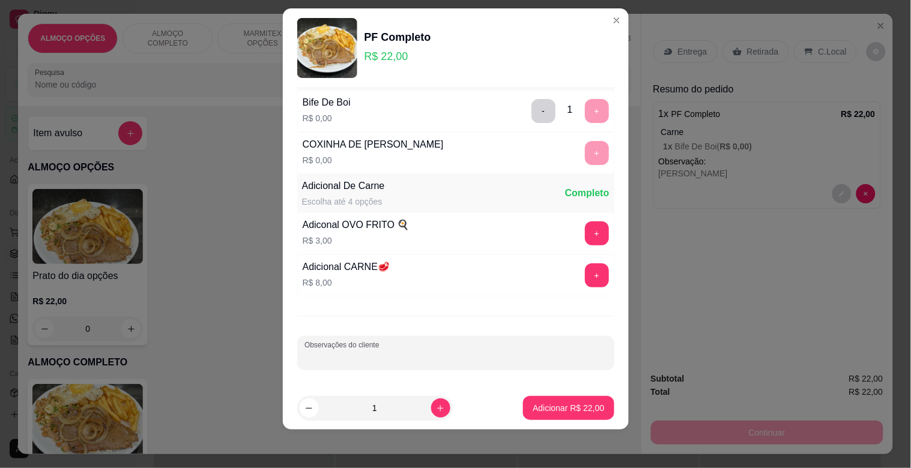
click at [426, 352] on input "Observações do cliente" at bounding box center [455, 358] width 303 height 12
type input "HIAGO"
click at [533, 405] on p "Adicionar R$ 22,00" at bounding box center [568, 408] width 71 height 12
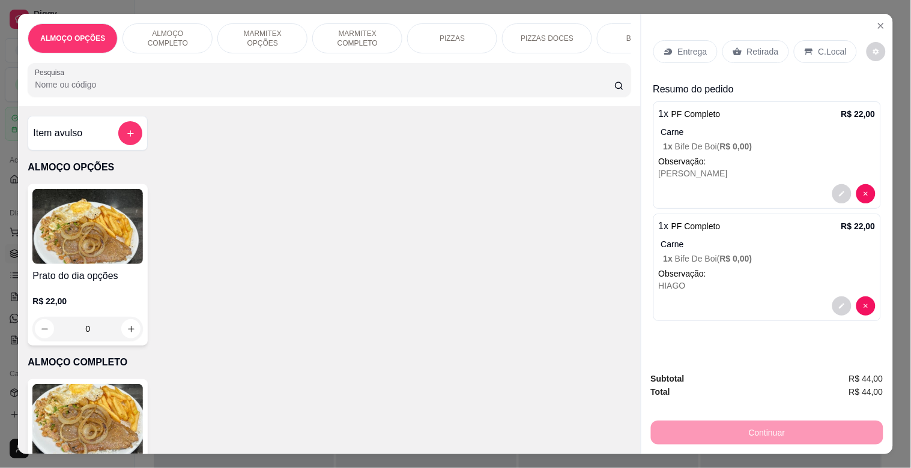
click at [47, 405] on img at bounding box center [87, 421] width 110 height 75
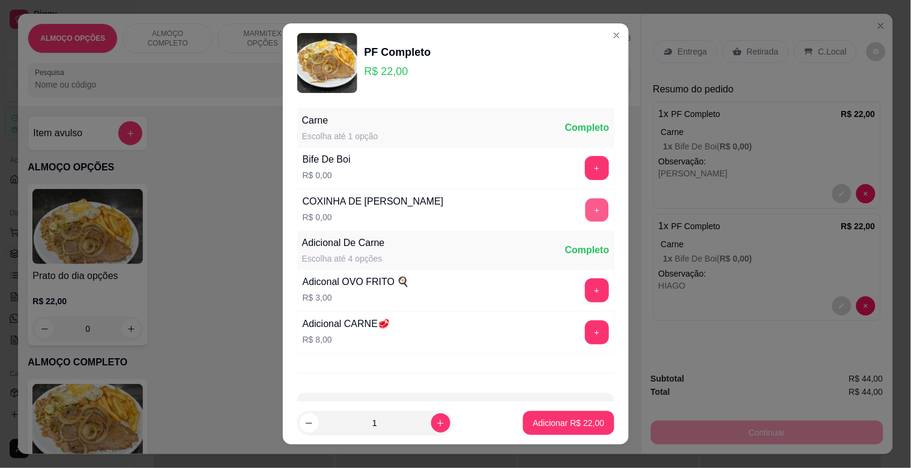
click at [585, 210] on button "+" at bounding box center [596, 210] width 23 height 23
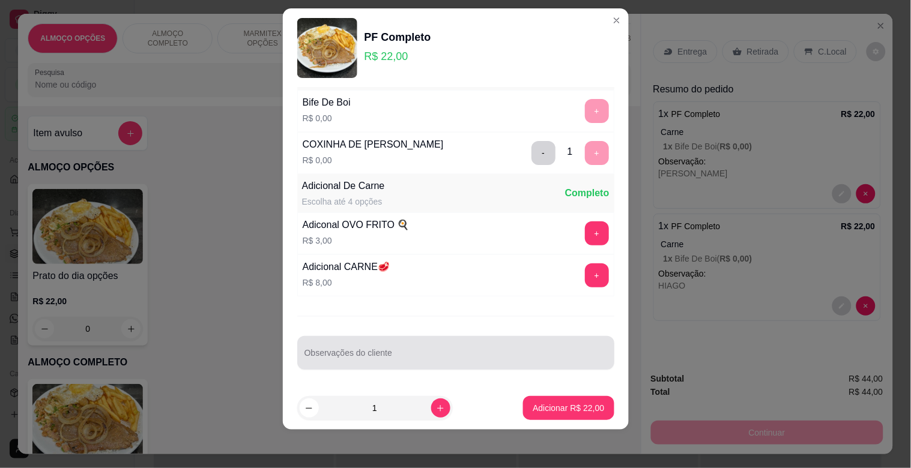
click at [397, 349] on div at bounding box center [455, 353] width 303 height 24
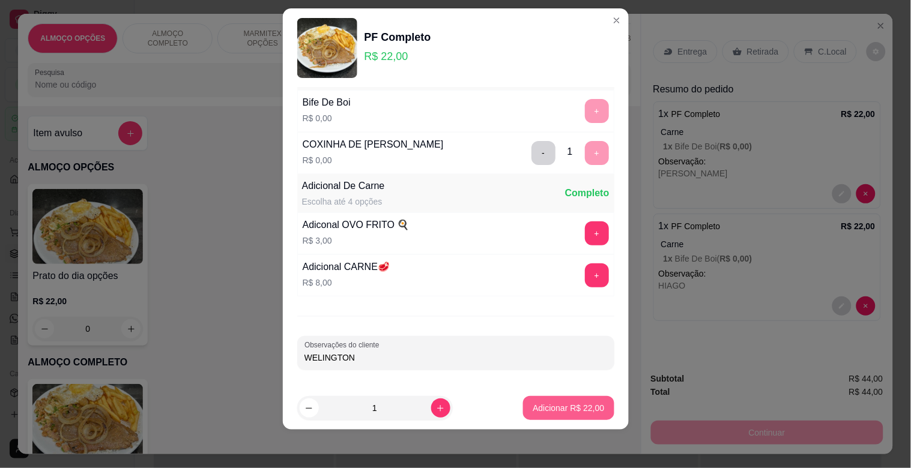
type input "WELINGTON"
click at [523, 399] on button "Adicionar R$ 22,00" at bounding box center [568, 408] width 91 height 24
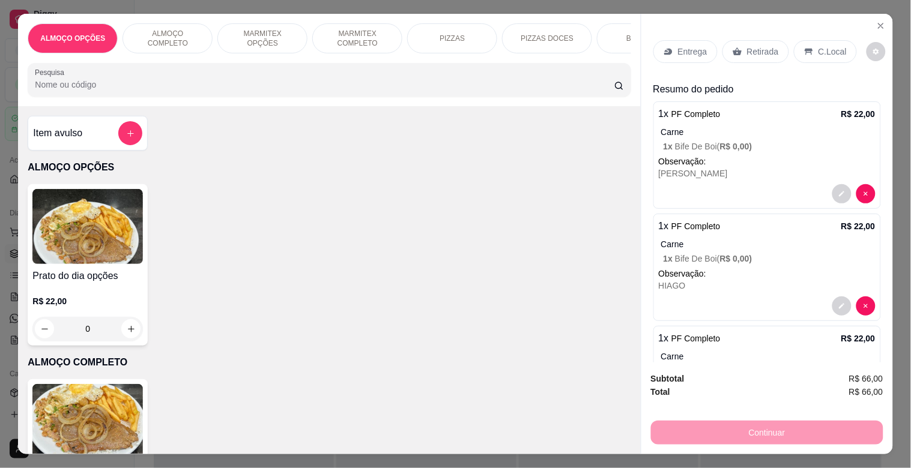
click at [130, 416] on img at bounding box center [87, 421] width 110 height 75
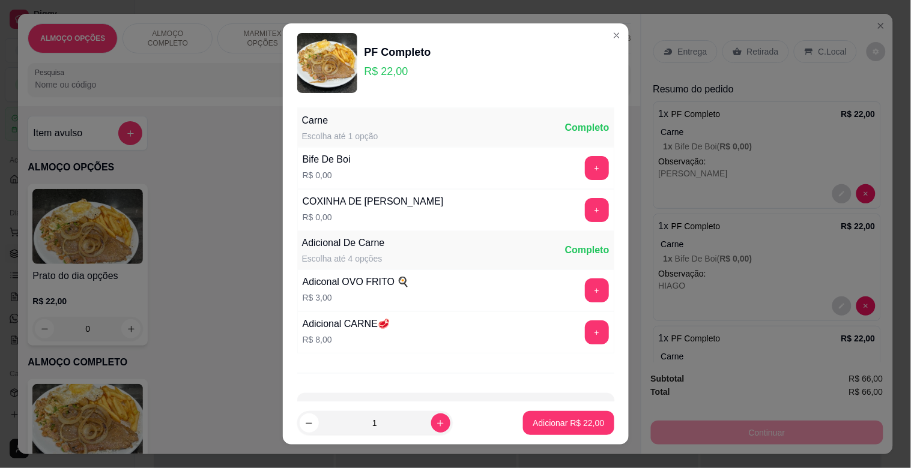
click at [580, 214] on div "+" at bounding box center [597, 210] width 34 height 24
click at [585, 214] on button "+" at bounding box center [596, 210] width 23 height 23
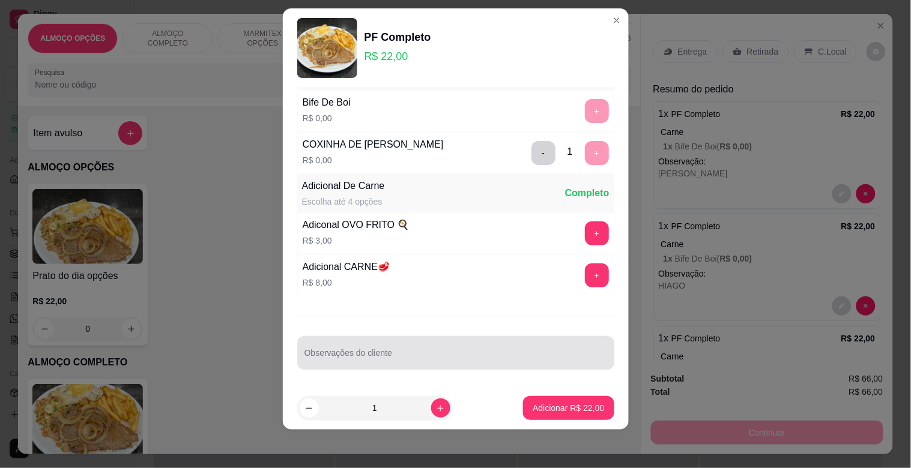
click at [407, 347] on div at bounding box center [455, 353] width 303 height 24
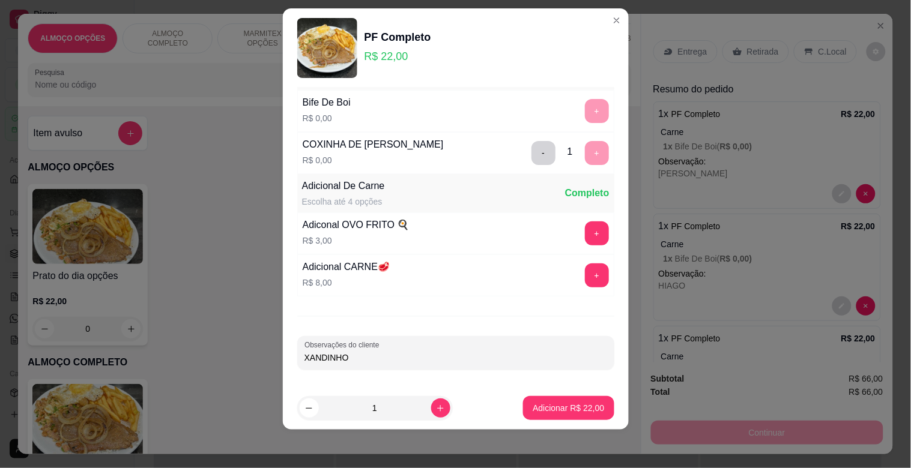
type input "XANDINHO"
click at [563, 400] on button "Adicionar R$ 22,00" at bounding box center [568, 408] width 91 height 24
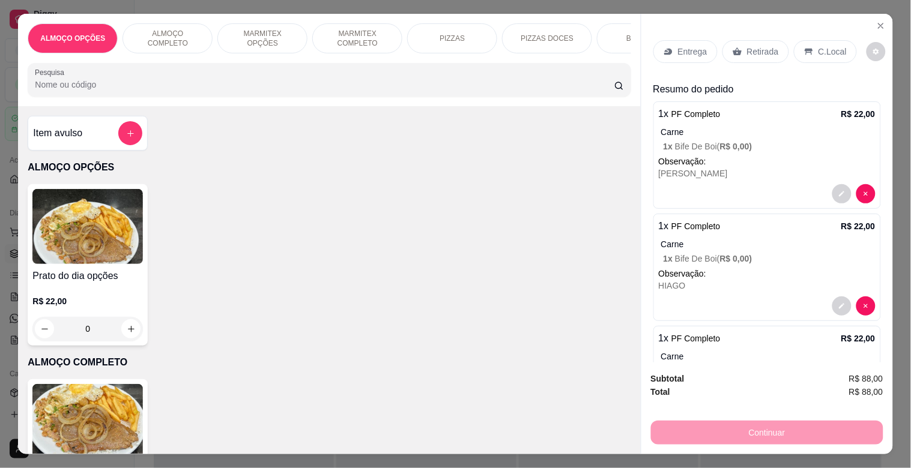
click at [764, 47] on p "Retirada" at bounding box center [763, 52] width 32 height 12
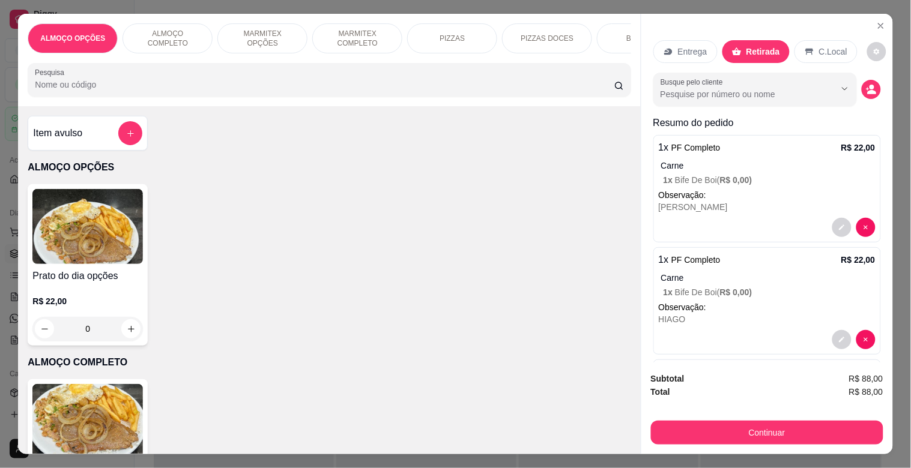
click at [863, 83] on button "decrease-product-quantity" at bounding box center [871, 89] width 19 height 19
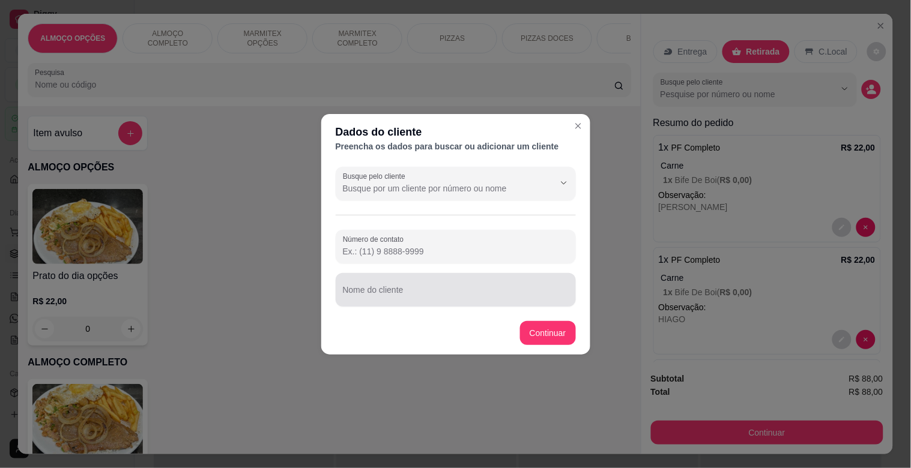
click at [363, 286] on div at bounding box center [456, 290] width 226 height 24
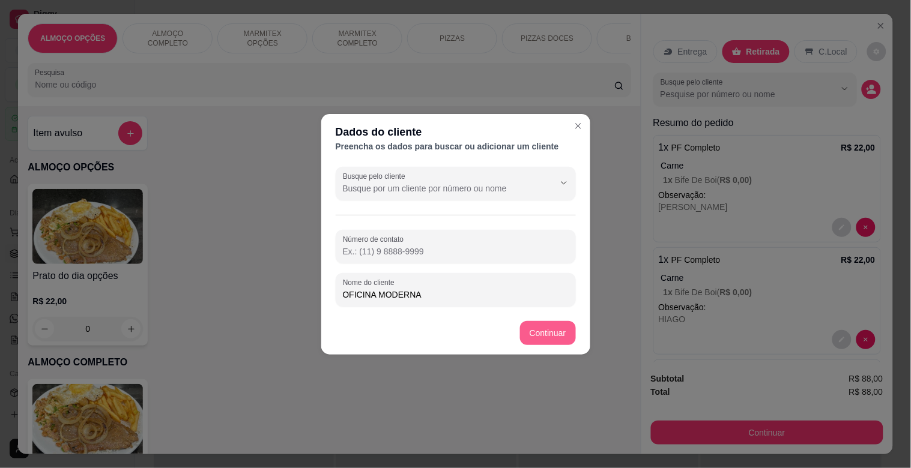
type input "OFICINA MODERNA"
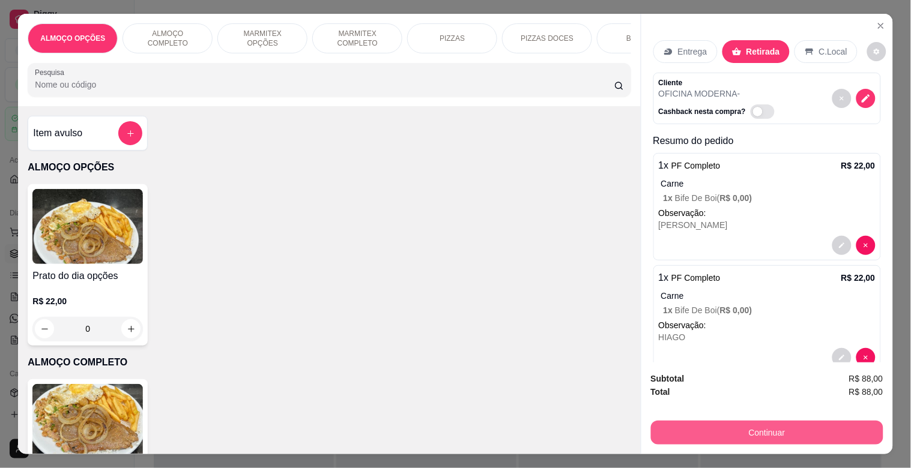
click at [740, 425] on button "Continuar" at bounding box center [767, 433] width 232 height 24
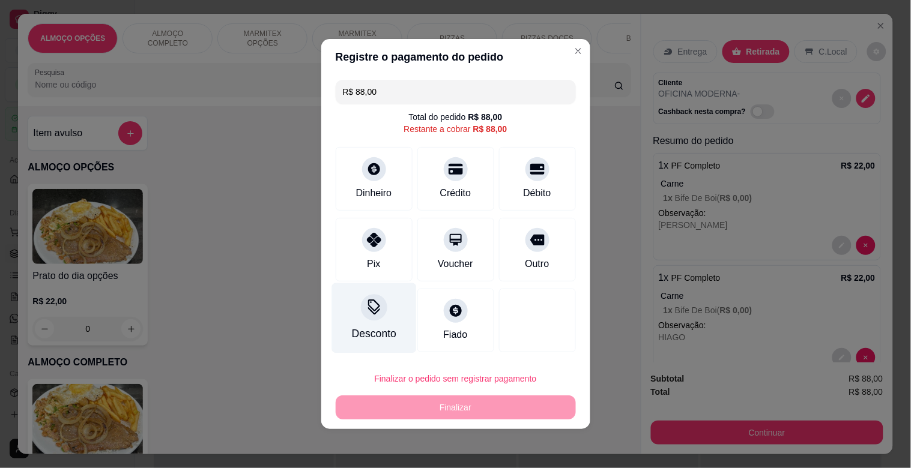
click at [365, 317] on div at bounding box center [374, 307] width 26 height 26
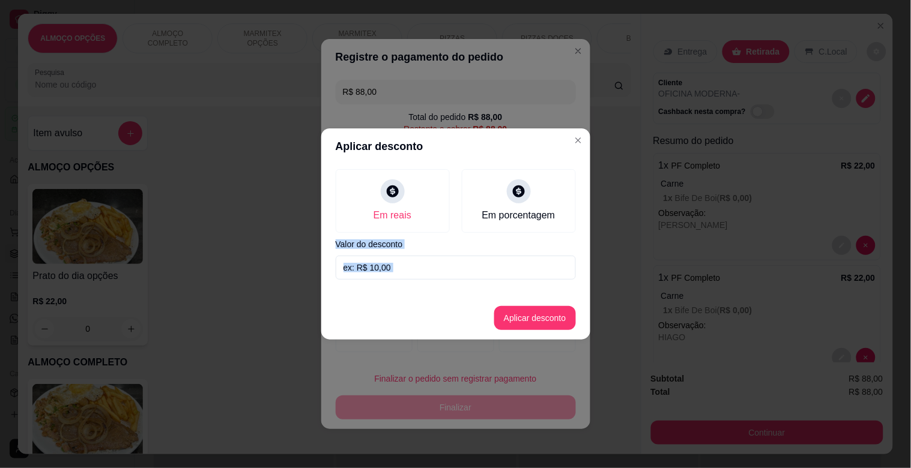
drag, startPoint x: 378, startPoint y: 292, endPoint x: 381, endPoint y: 277, distance: 14.6
click at [381, 277] on section "Aplicar desconto Em reais Em porcentagem Valor do desconto Aplicar desconto" at bounding box center [455, 234] width 269 height 211
click at [404, 274] on input at bounding box center [456, 268] width 240 height 24
type input "8,00"
click at [548, 315] on button "Aplicar desconto" at bounding box center [534, 318] width 79 height 23
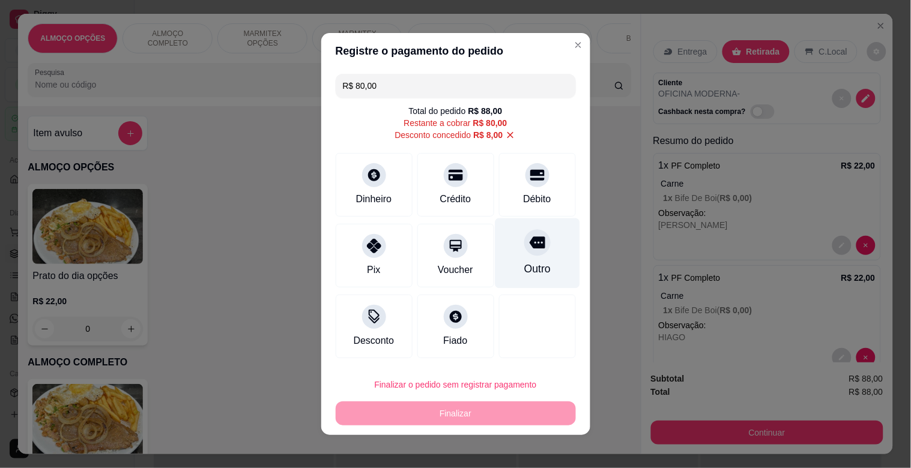
click at [529, 250] on icon at bounding box center [537, 243] width 16 height 16
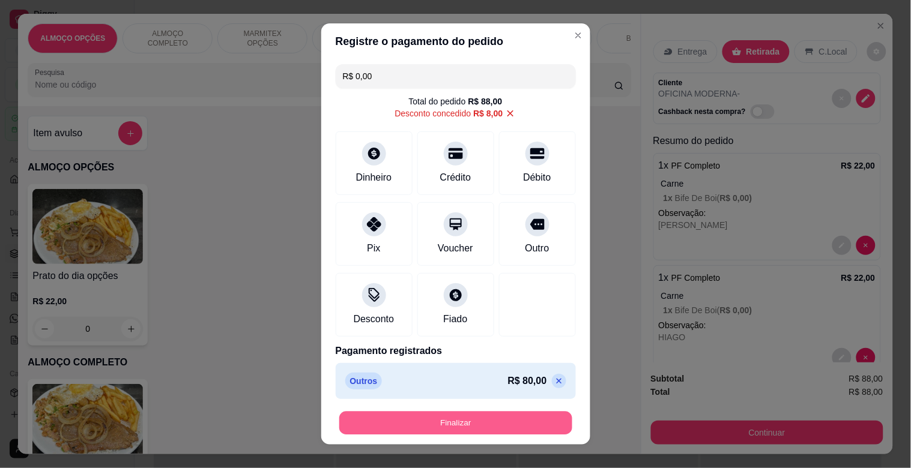
click at [463, 423] on button "Finalizar" at bounding box center [455, 423] width 233 height 23
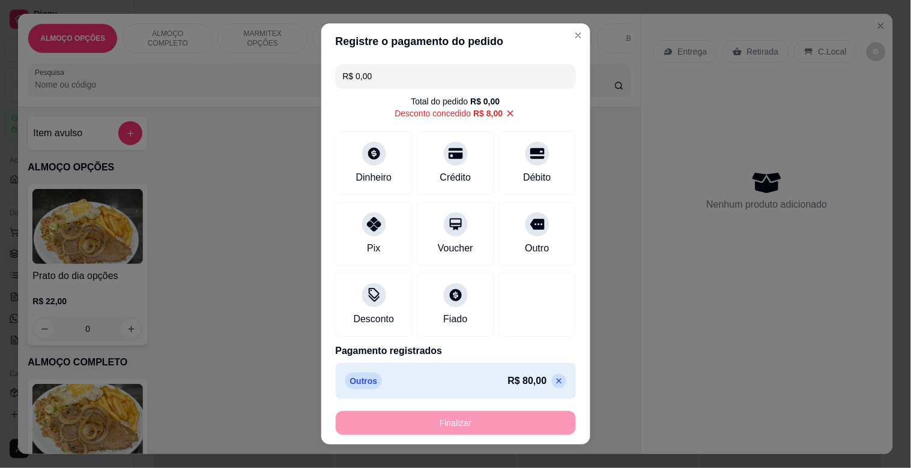
type input "-R$ 88,00"
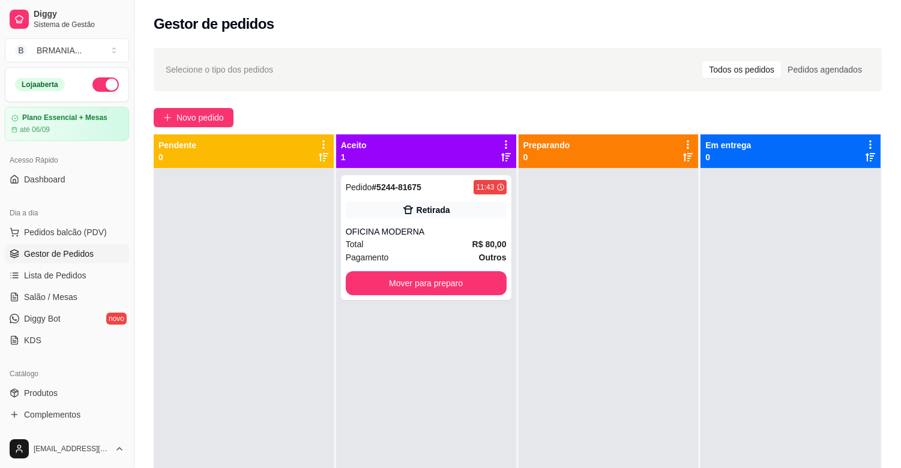
click at [85, 244] on link "Gestor de Pedidos" at bounding box center [67, 253] width 124 height 19
click at [86, 237] on span "Pedidos balcão (PDV)" at bounding box center [65, 232] width 83 height 12
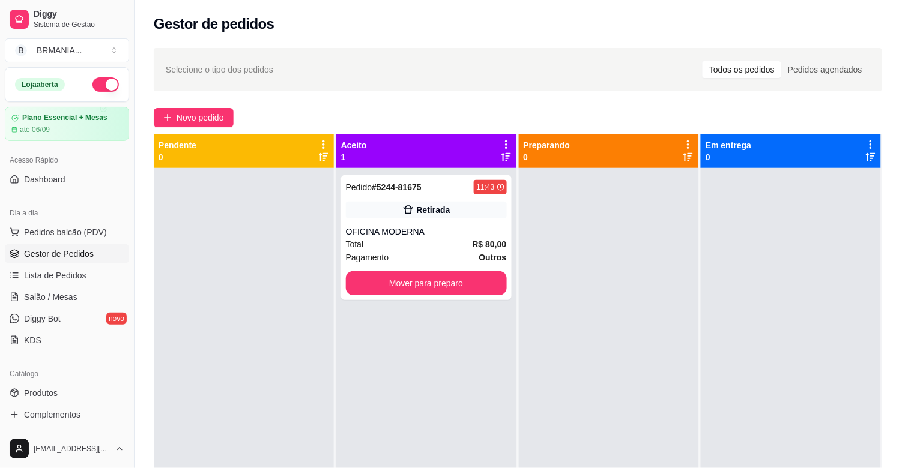
click at [434, 38] on div "PIZZAS" at bounding box center [452, 38] width 90 height 30
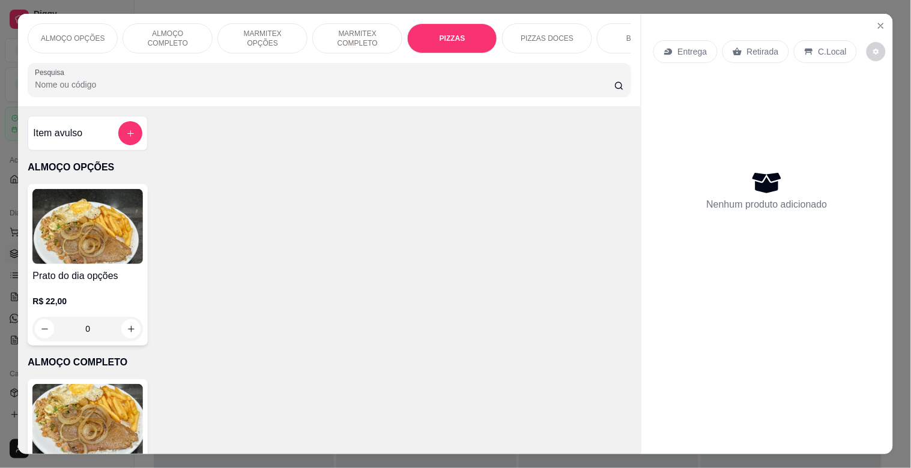
scroll to position [29, 0]
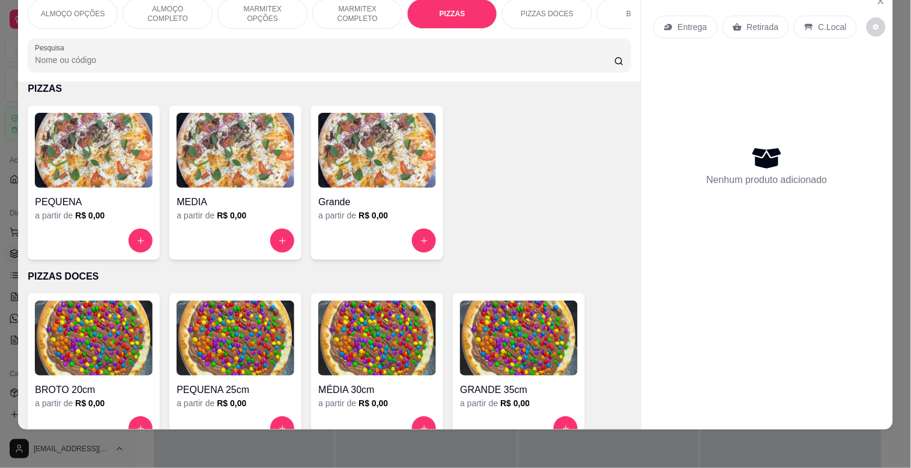
click at [365, 13] on p "MARMITEX COMPLETO" at bounding box center [357, 13] width 70 height 19
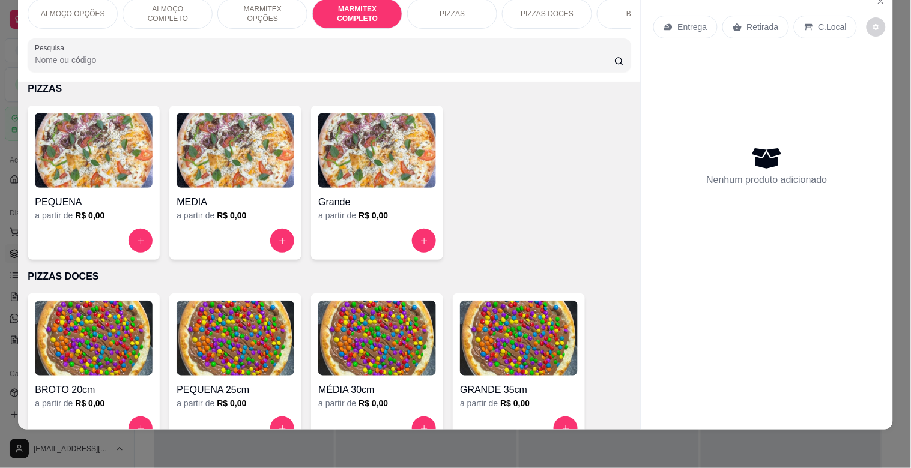
scroll to position [639, 0]
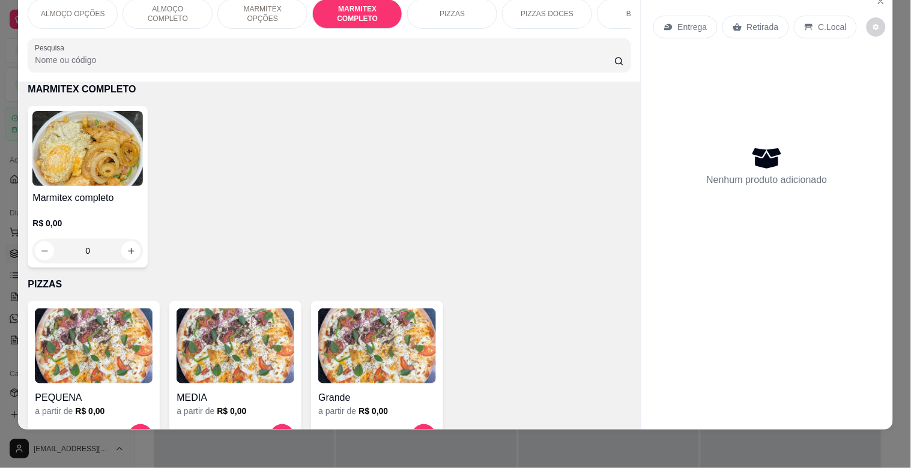
click at [120, 183] on img at bounding box center [87, 148] width 110 height 75
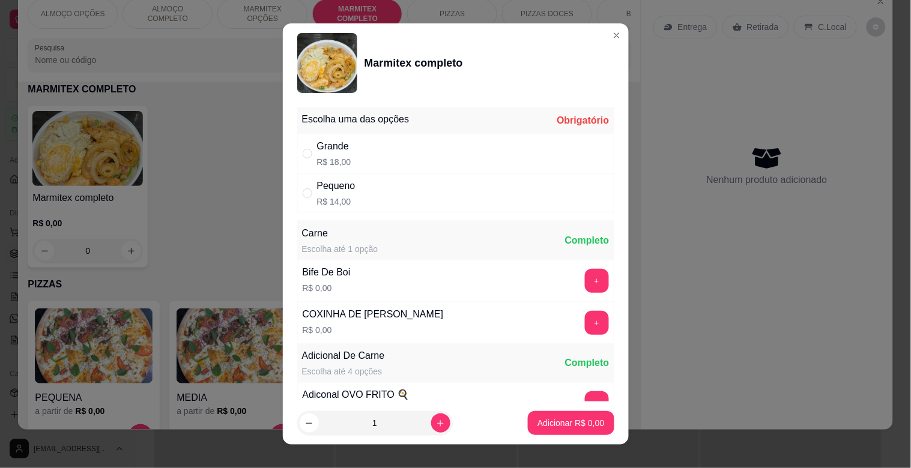
click at [378, 187] on div "Pequeno R$ 14,00" at bounding box center [455, 194] width 317 height 40
radio input "true"
click at [585, 279] on button "+" at bounding box center [596, 281] width 23 height 23
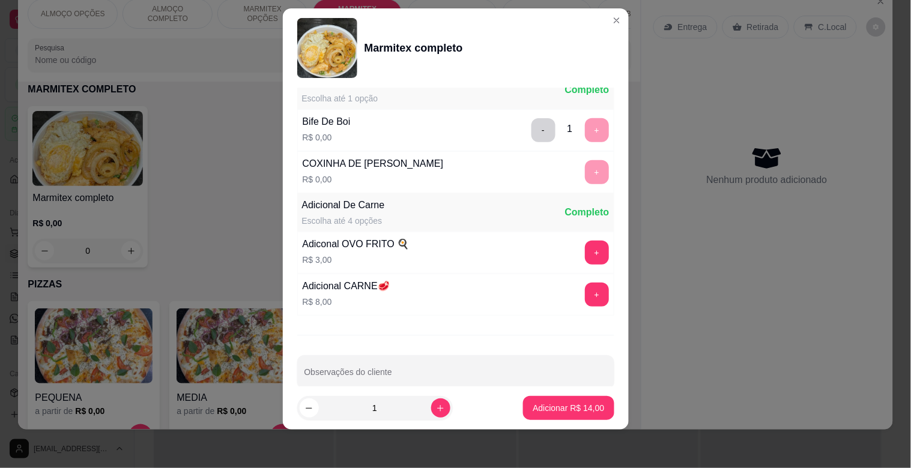
scroll to position [168, 0]
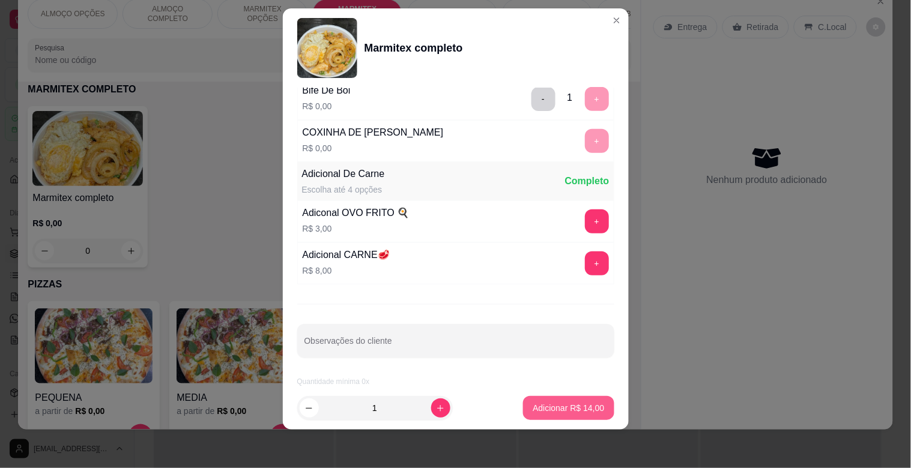
click at [551, 410] on p "Adicionar R$ 14,00" at bounding box center [568, 408] width 71 height 12
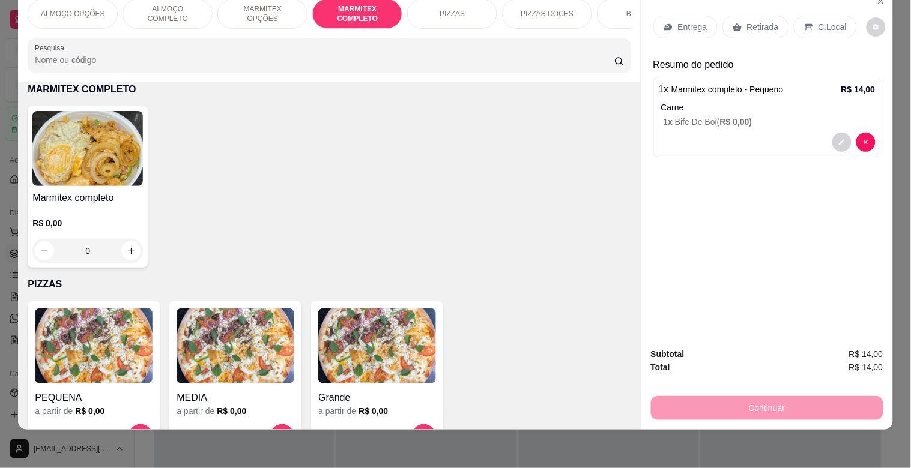
click at [749, 24] on div "Retirada" at bounding box center [755, 27] width 67 height 23
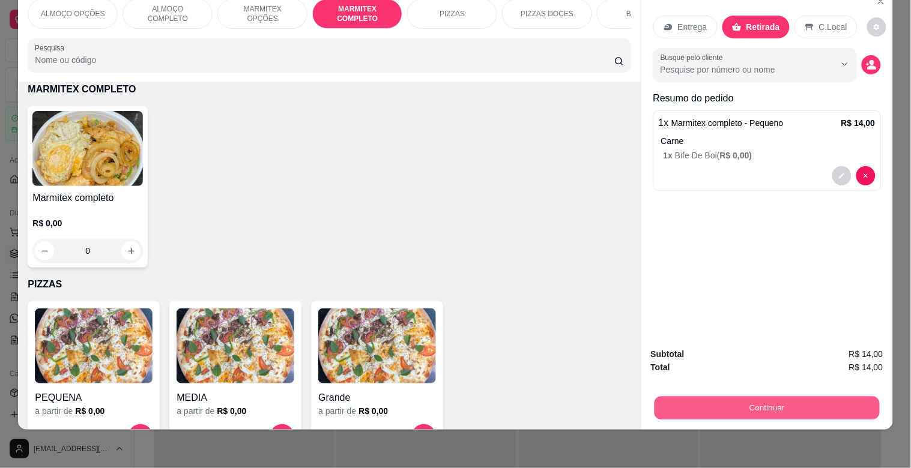
click at [754, 396] on button "Continuar" at bounding box center [766, 407] width 225 height 23
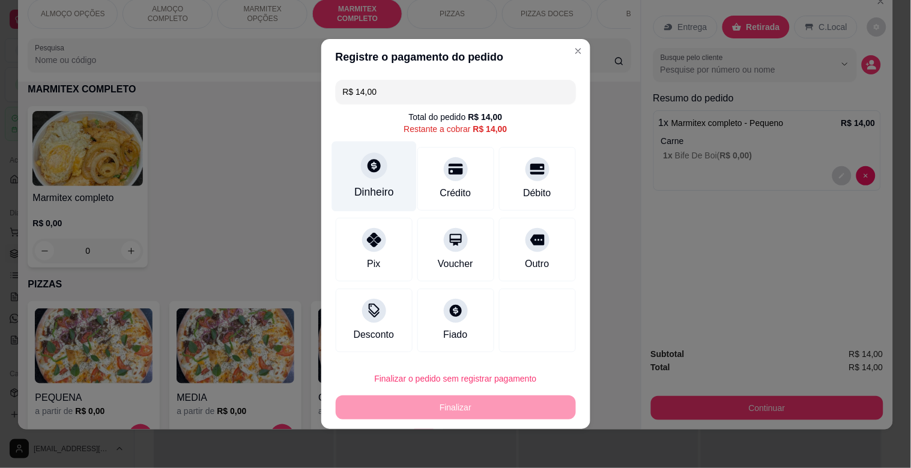
click at [379, 175] on div at bounding box center [374, 166] width 26 height 26
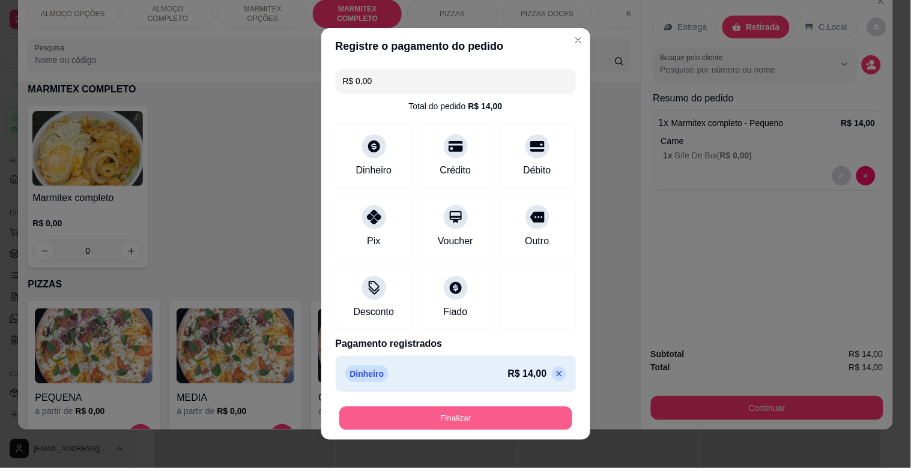
click at [475, 412] on button "Finalizar" at bounding box center [455, 418] width 233 height 23
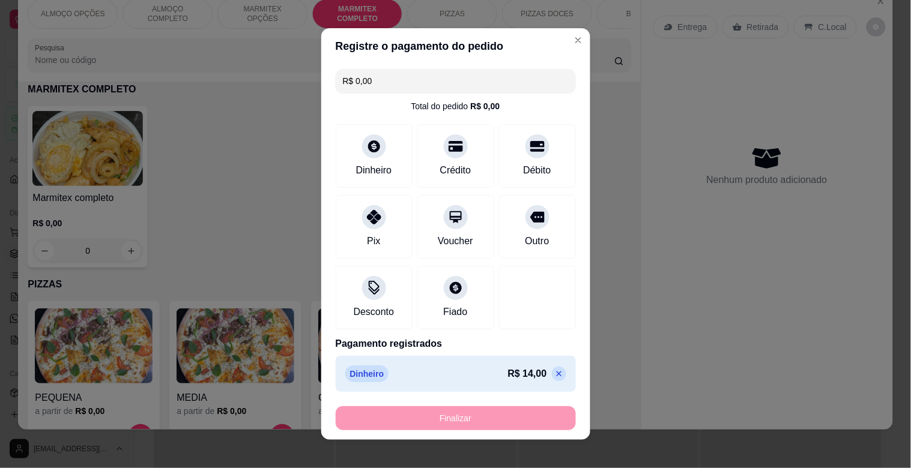
type input "-R$ 14,00"
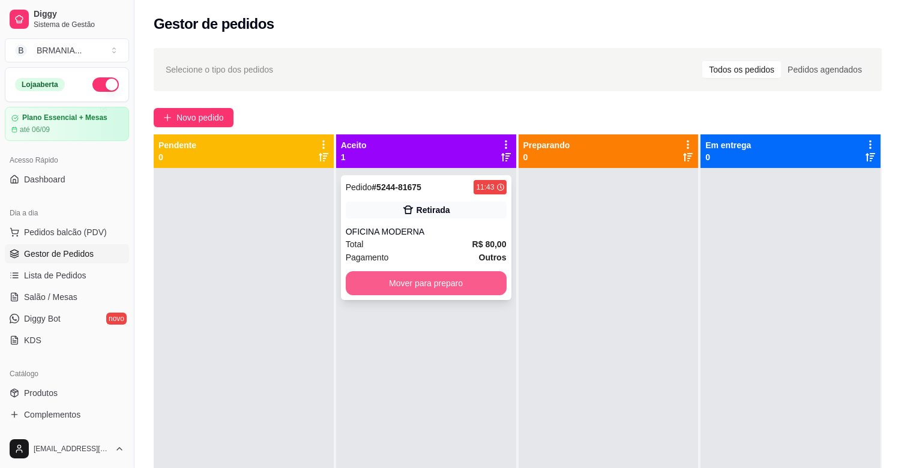
click at [436, 282] on button "Mover para preparo" at bounding box center [426, 283] width 161 height 24
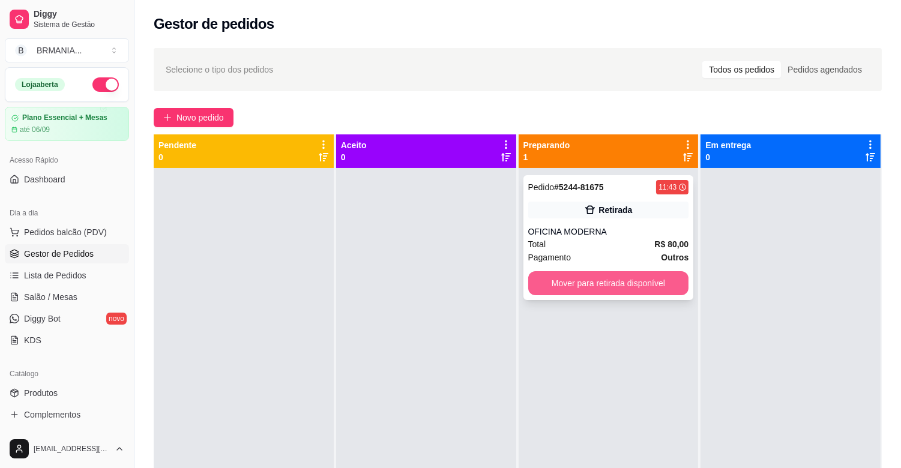
click at [596, 286] on button "Mover para retirada disponível" at bounding box center [608, 283] width 161 height 24
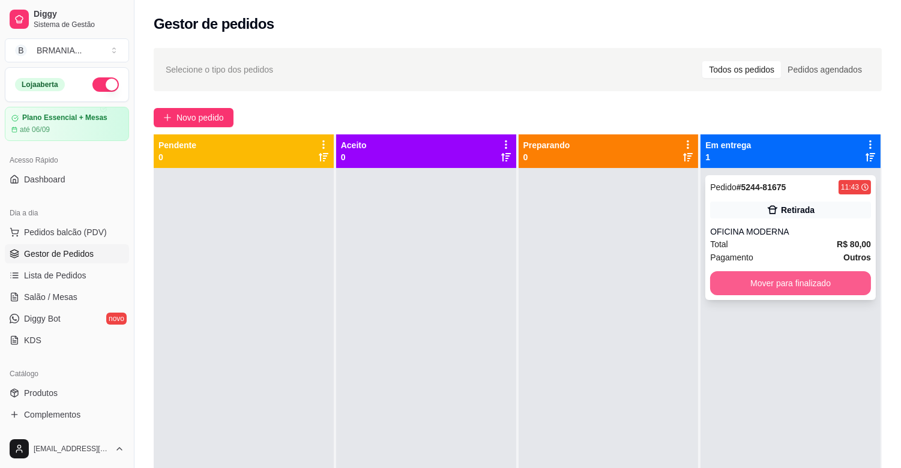
click at [760, 279] on button "Mover para finalizado" at bounding box center [790, 283] width 161 height 24
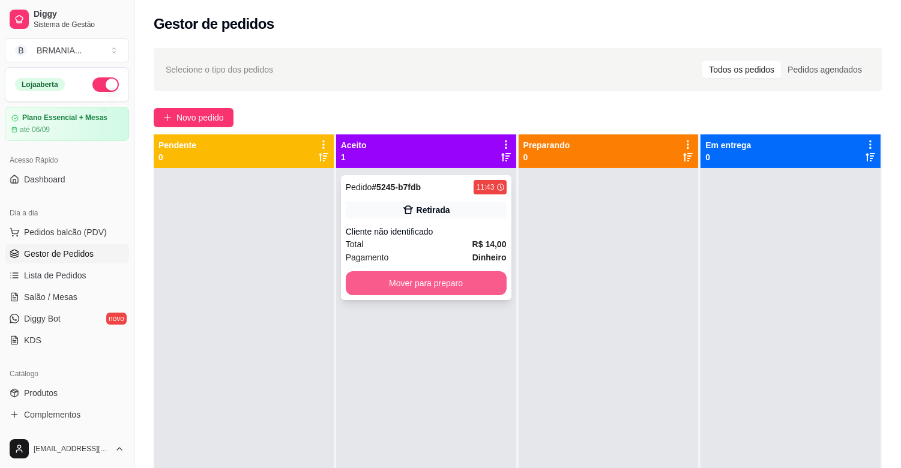
click at [431, 279] on button "Mover para preparo" at bounding box center [426, 283] width 161 height 24
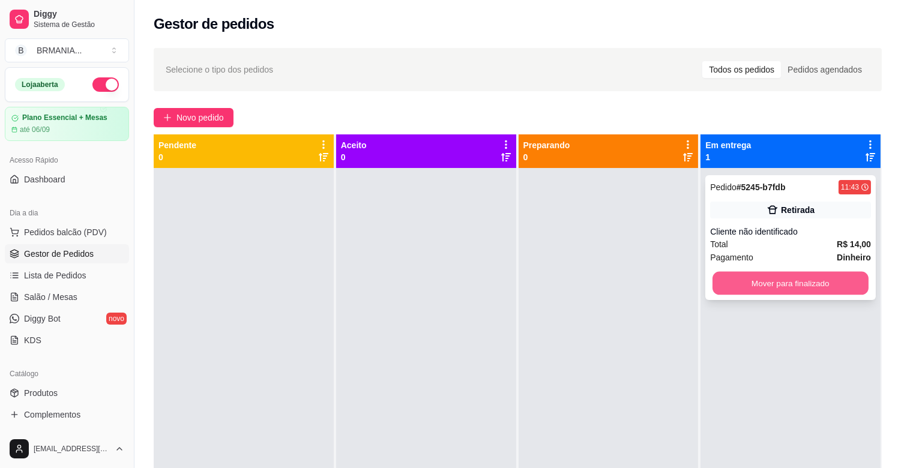
click at [772, 281] on button "Mover para finalizado" at bounding box center [791, 283] width 156 height 23
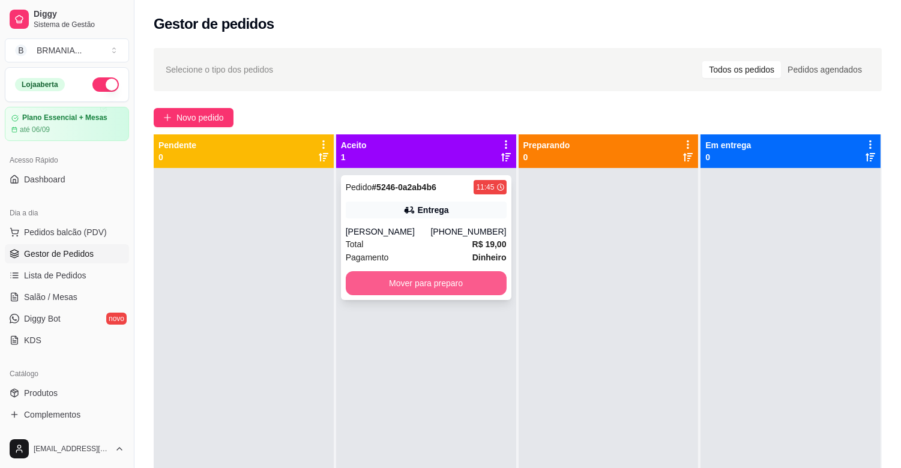
click at [388, 276] on button "Mover para preparo" at bounding box center [426, 283] width 161 height 24
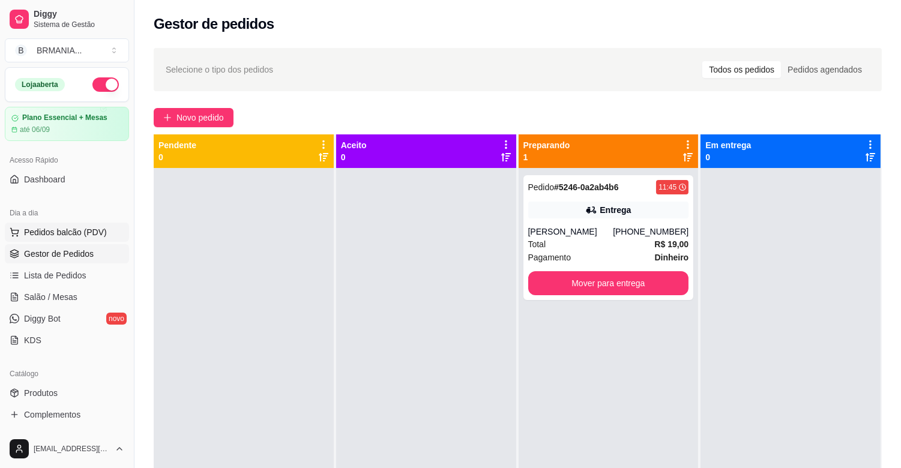
click at [34, 231] on span "Pedidos balcão (PDV)" at bounding box center [65, 232] width 83 height 12
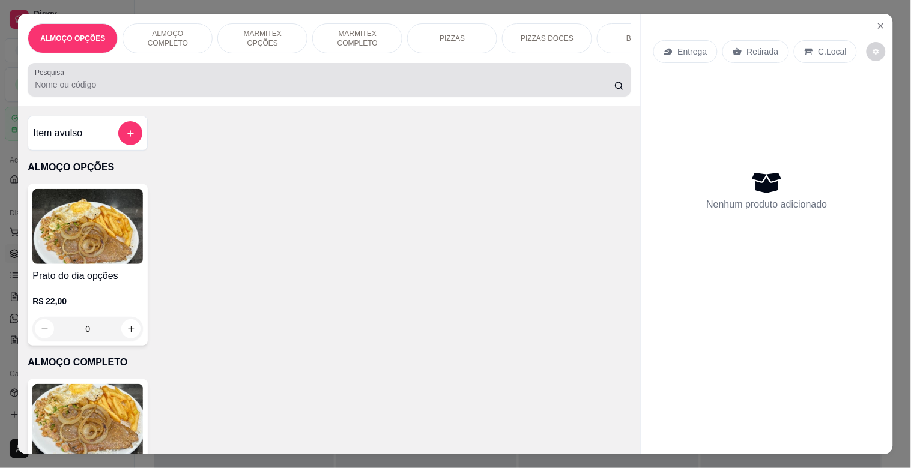
click at [213, 91] on input "Pesquisa" at bounding box center [324, 85] width 579 height 12
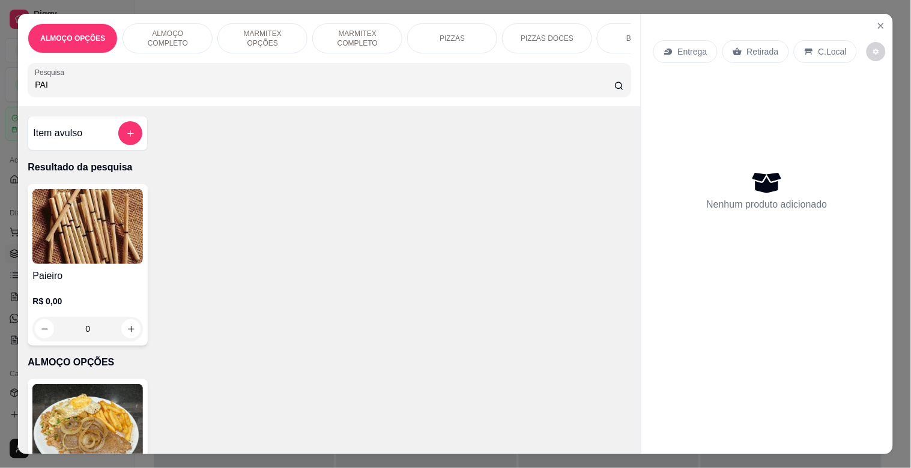
type input "PAI"
click at [73, 292] on div "R$ 0,00 0" at bounding box center [87, 312] width 110 height 58
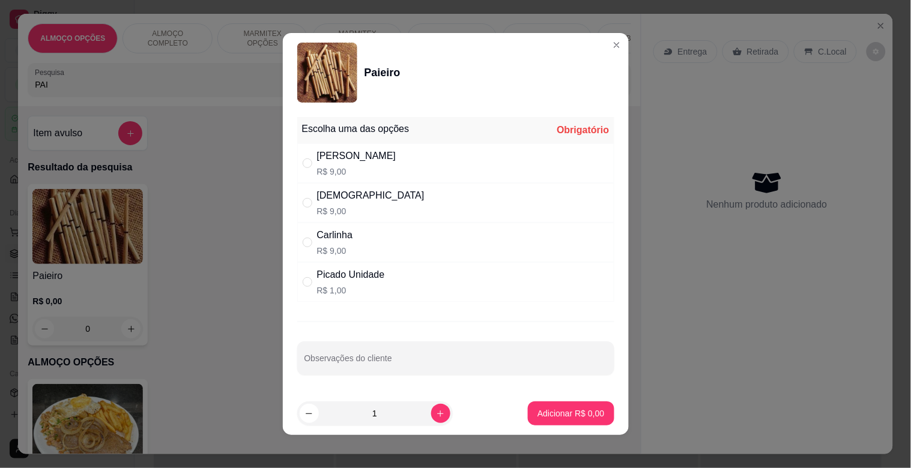
click at [398, 147] on div "[PERSON_NAME]$ 9,00" at bounding box center [455, 164] width 317 height 40
radio input "true"
click at [553, 418] on p "Adicionar R$ 9,00" at bounding box center [570, 414] width 67 height 12
type input "1"
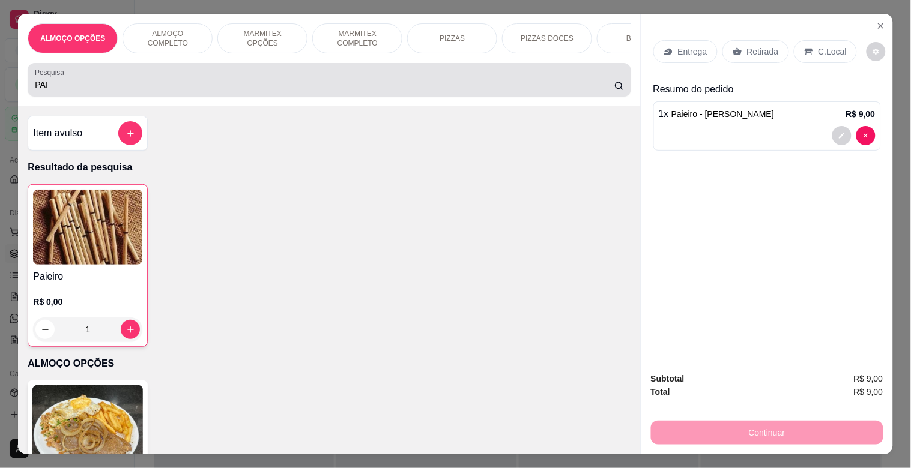
click at [143, 97] on div "Pesquisa PAI" at bounding box center [329, 80] width 603 height 34
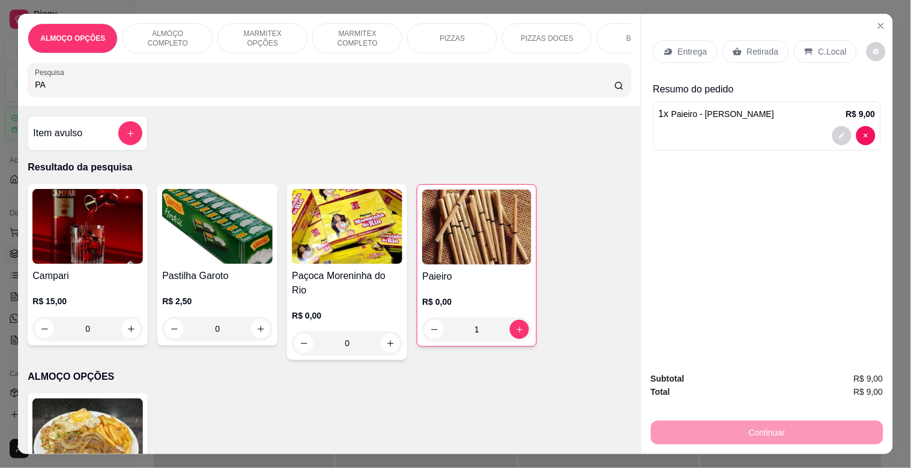
type input "P"
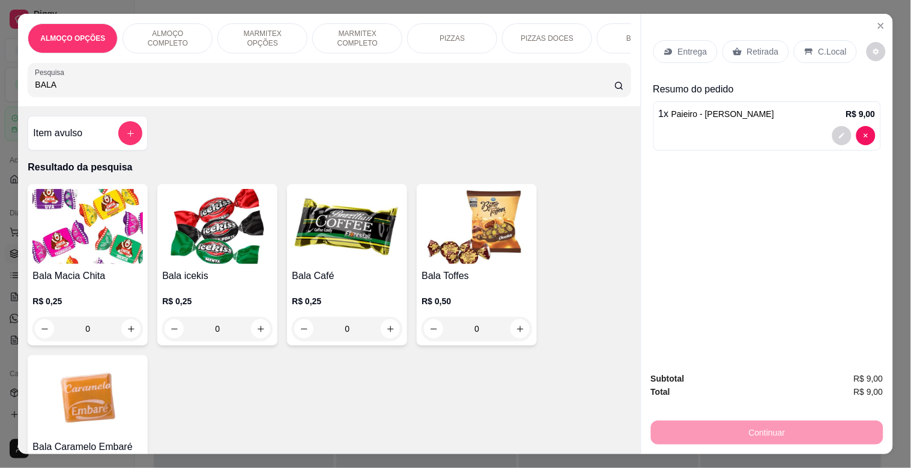
type input "BALA"
click at [117, 247] on img at bounding box center [87, 226] width 110 height 75
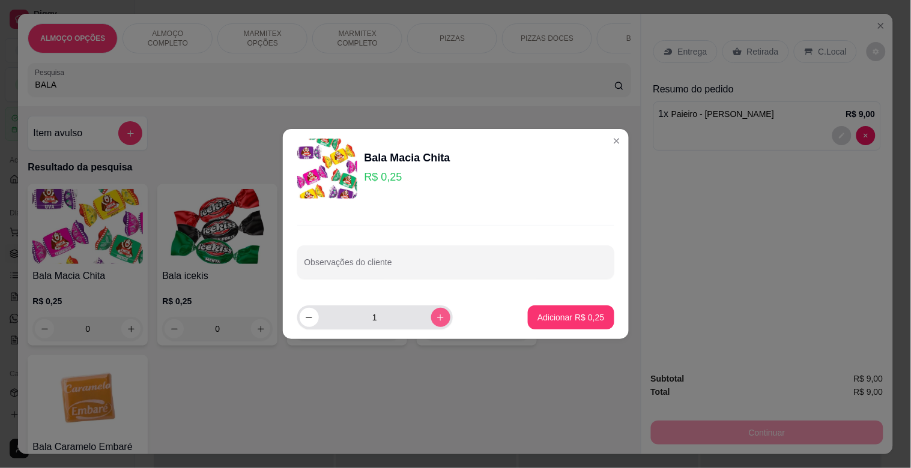
click at [437, 319] on button "increase-product-quantity" at bounding box center [440, 317] width 19 height 19
click at [436, 318] on icon "increase-product-quantity" at bounding box center [440, 317] width 9 height 9
click at [437, 317] on icon "increase-product-quantity" at bounding box center [440, 318] width 7 height 7
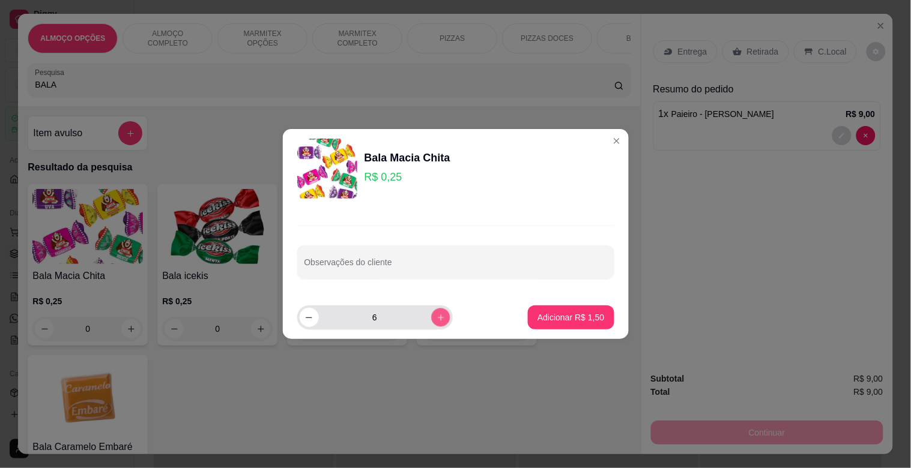
click at [437, 317] on icon "increase-product-quantity" at bounding box center [440, 318] width 6 height 6
click at [437, 317] on icon "increase-product-quantity" at bounding box center [440, 318] width 7 height 7
click at [437, 317] on icon "increase-product-quantity" at bounding box center [440, 318] width 6 height 6
click at [437, 317] on icon "increase-product-quantity" at bounding box center [440, 318] width 7 height 7
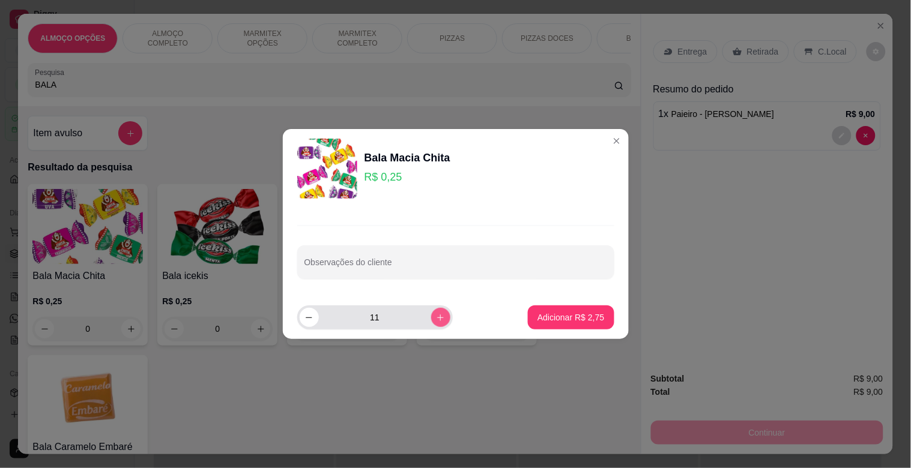
click at [437, 317] on icon "increase-product-quantity" at bounding box center [440, 318] width 7 height 7
click at [437, 317] on icon "increase-product-quantity" at bounding box center [440, 318] width 6 height 6
click at [437, 317] on icon "increase-product-quantity" at bounding box center [440, 318] width 7 height 7
click at [437, 316] on icon "increase-product-quantity" at bounding box center [440, 318] width 7 height 7
type input "15"
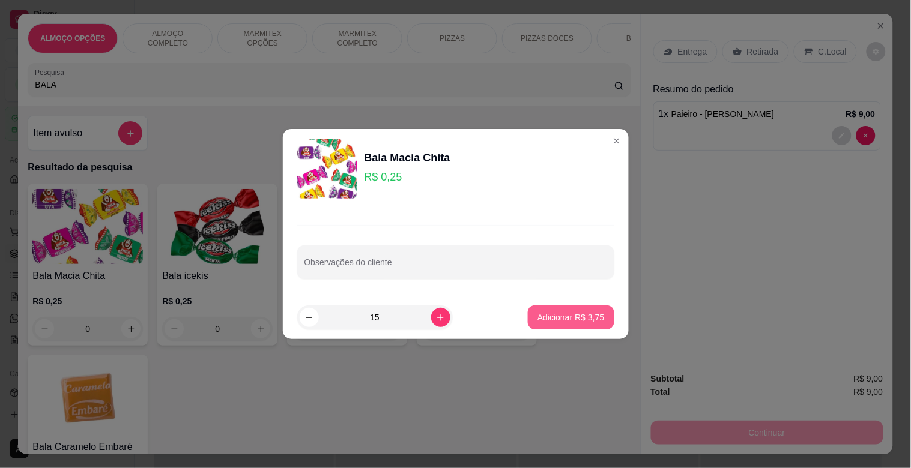
click at [581, 316] on p "Adicionar R$ 3,75" at bounding box center [570, 318] width 67 height 12
type input "15"
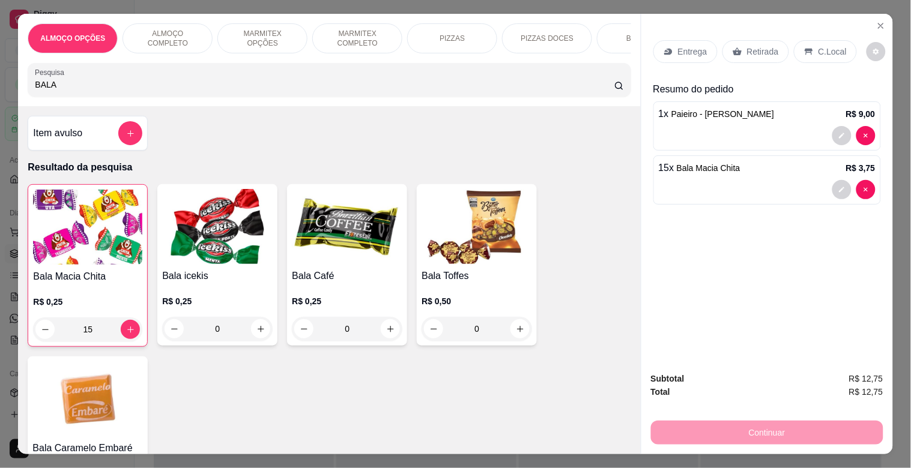
click at [761, 49] on p "Retirada" at bounding box center [763, 52] width 32 height 12
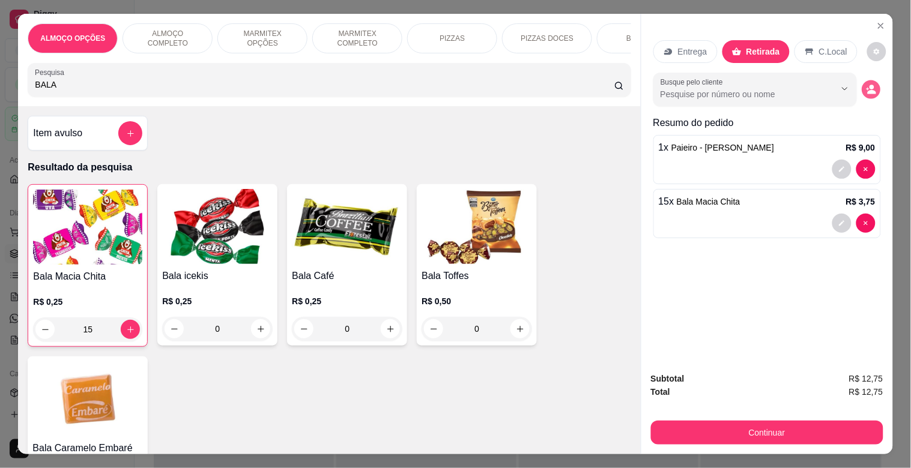
click at [866, 85] on icon "decrease-product-quantity" at bounding box center [871, 90] width 10 height 10
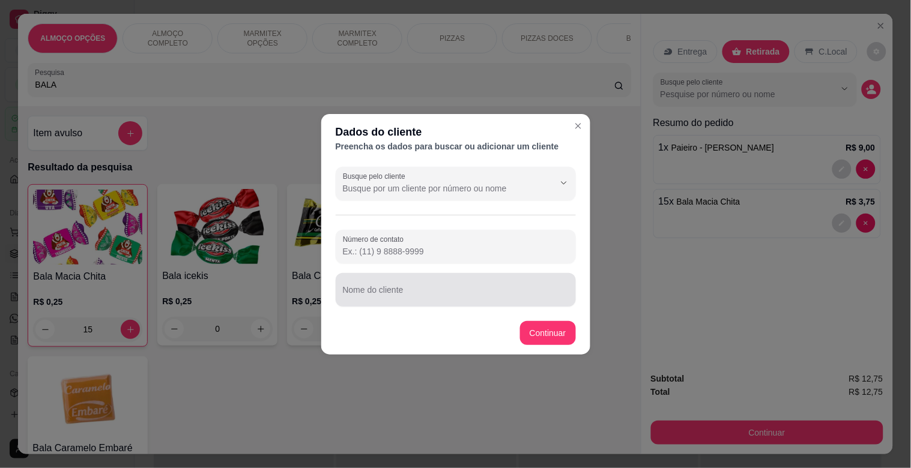
click at [436, 287] on div at bounding box center [456, 290] width 226 height 24
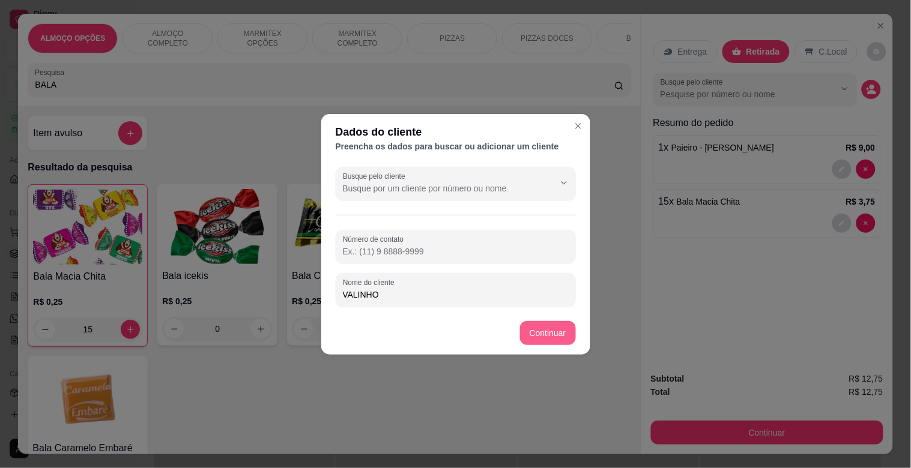
type input "VALINHO"
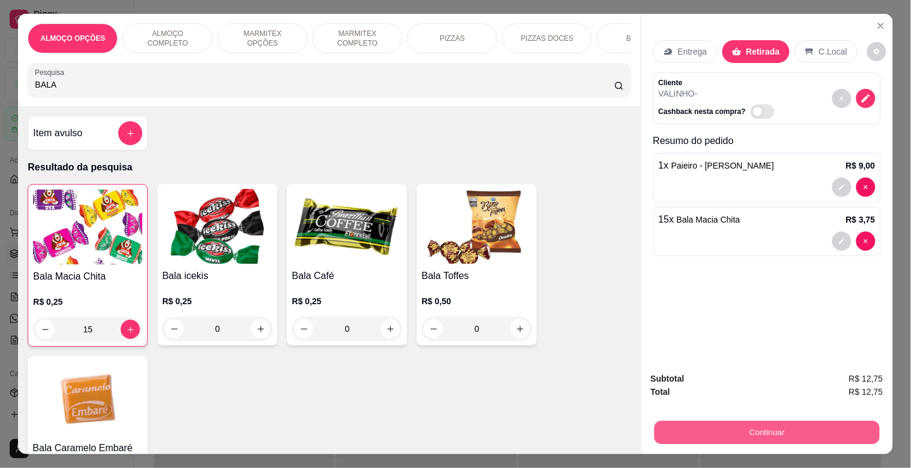
click at [742, 432] on button "Continuar" at bounding box center [766, 432] width 225 height 23
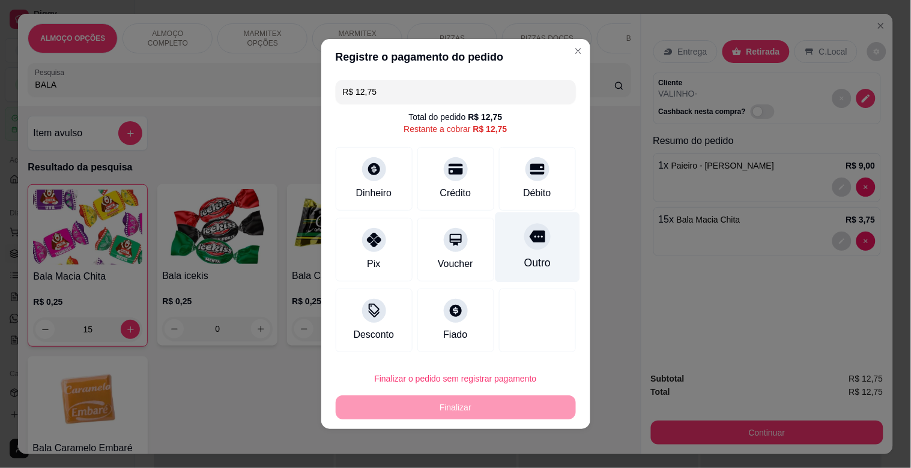
click at [541, 250] on div "Outro" at bounding box center [537, 248] width 85 height 70
type input "R$ 0,00"
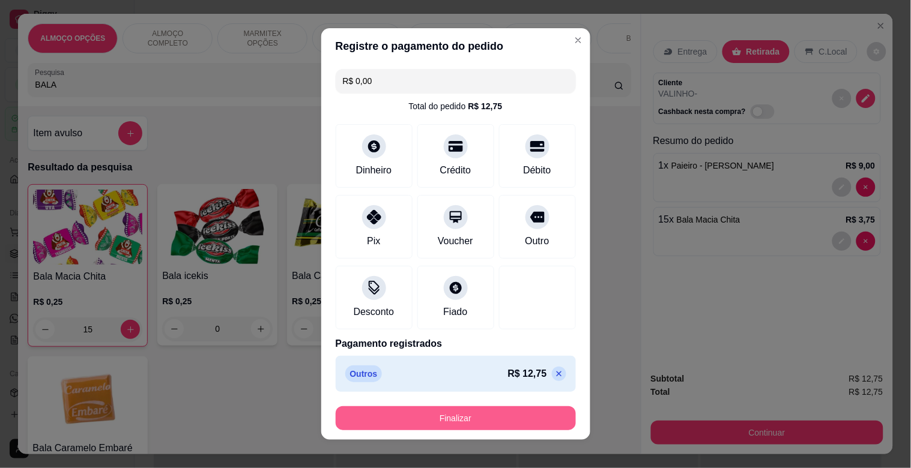
click at [464, 408] on button "Finalizar" at bounding box center [456, 419] width 240 height 24
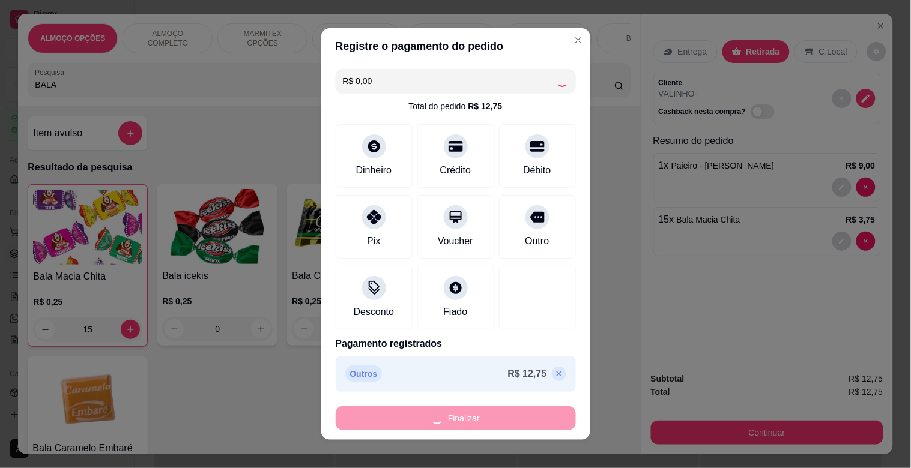
type input "0"
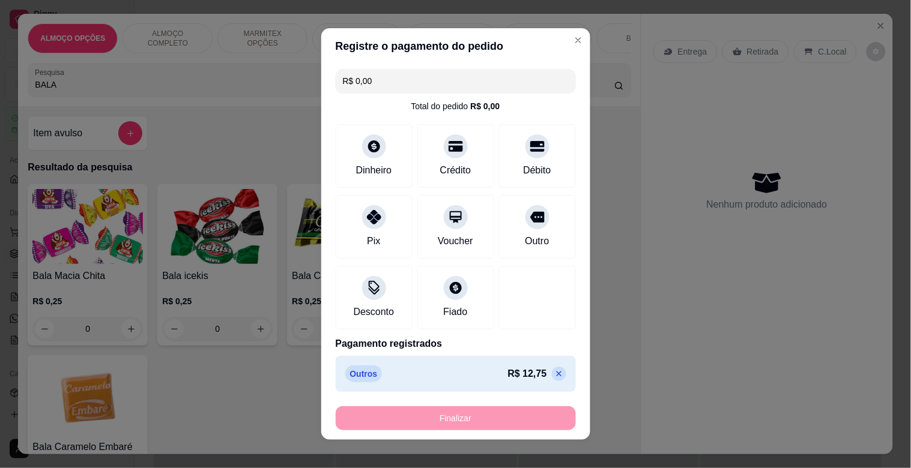
type input "-R$ 12,75"
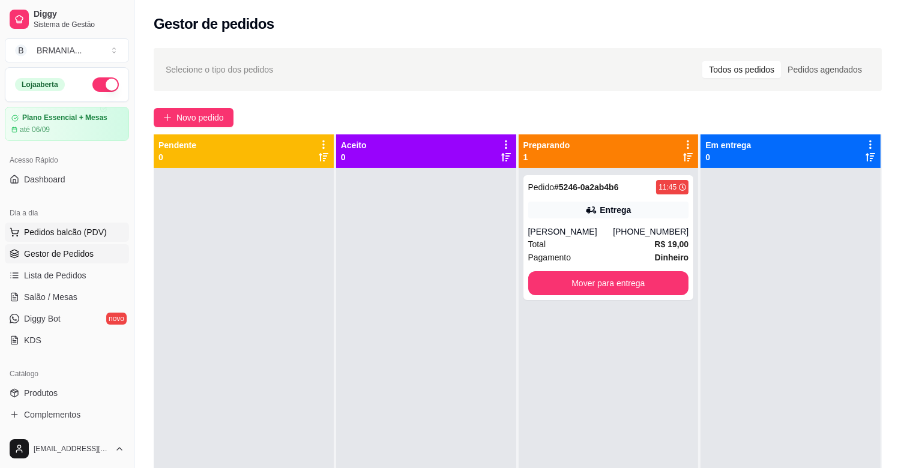
click at [97, 229] on span "Pedidos balcão (PDV)" at bounding box center [65, 232] width 83 height 12
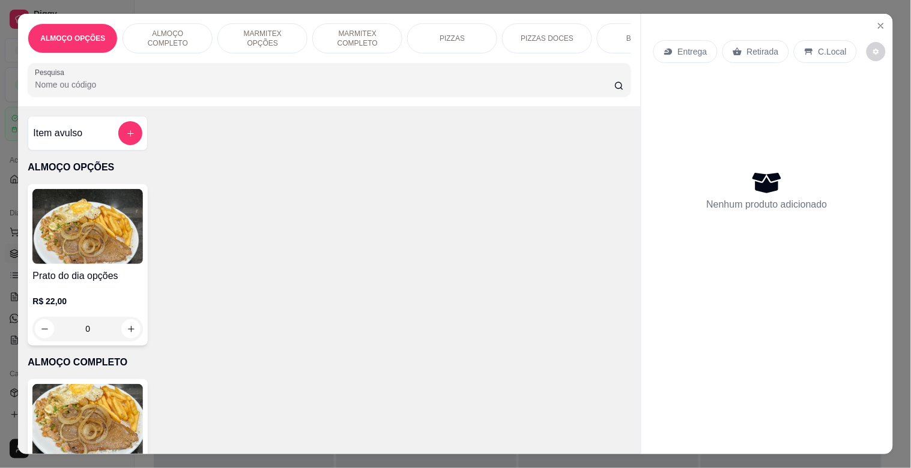
click at [90, 412] on img at bounding box center [87, 421] width 110 height 75
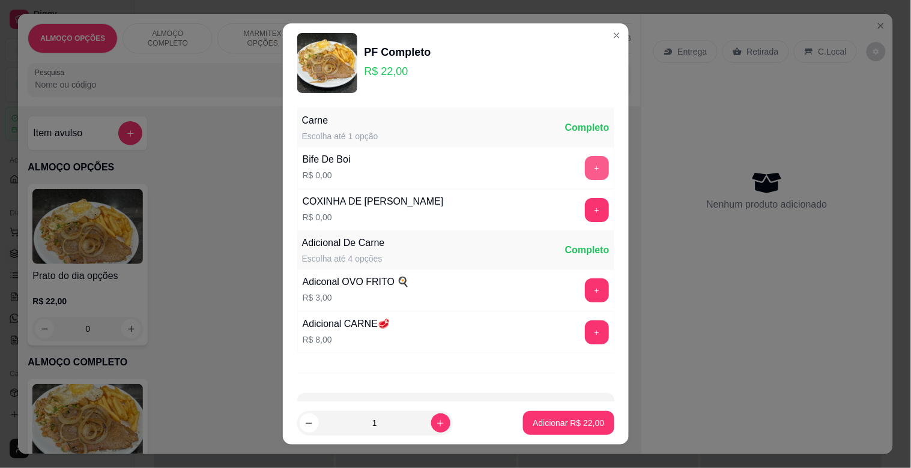
click at [585, 169] on button "+" at bounding box center [597, 168] width 24 height 24
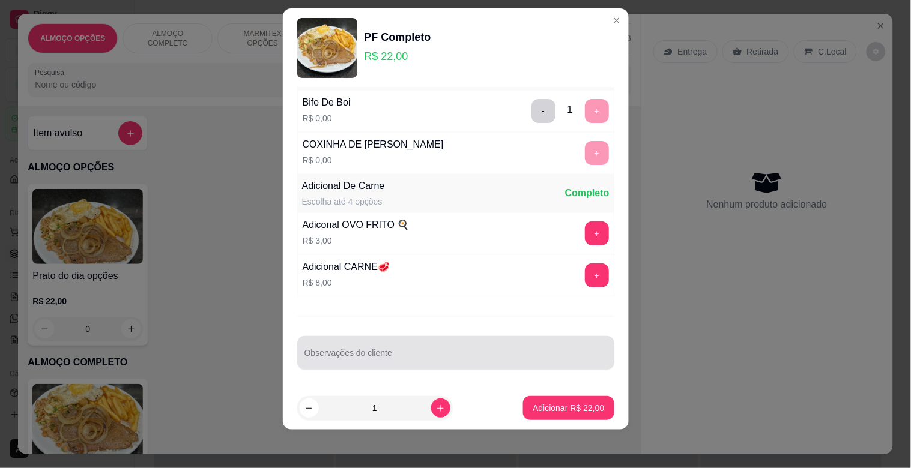
click at [457, 345] on div at bounding box center [455, 353] width 303 height 24
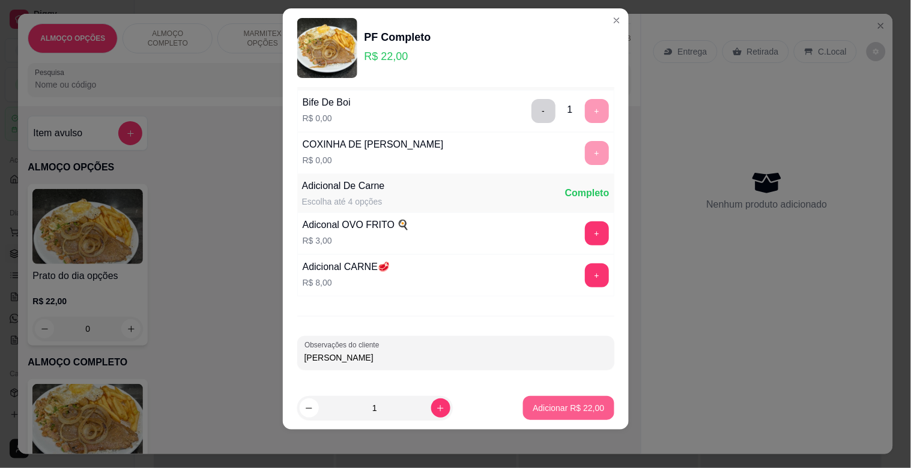
type input "[PERSON_NAME]"
click at [551, 401] on button "Adicionar R$ 22,00" at bounding box center [568, 408] width 91 height 24
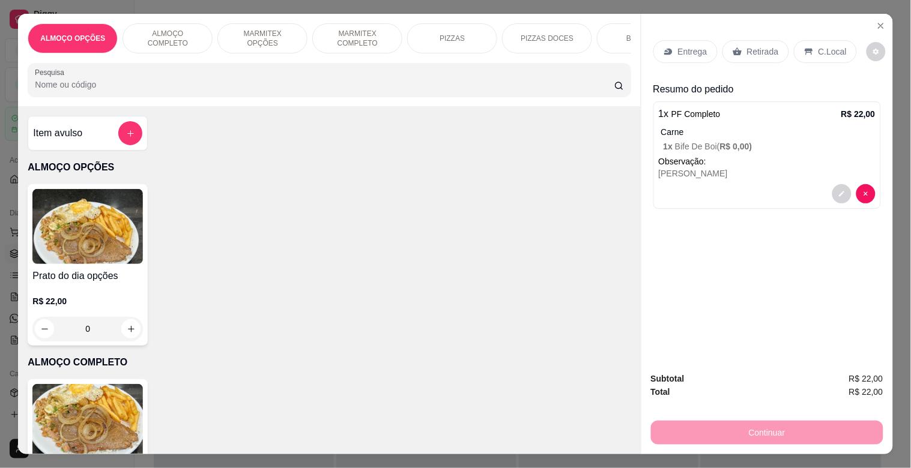
click at [86, 388] on div "PF Completo R$ 22,00 0" at bounding box center [88, 460] width 120 height 162
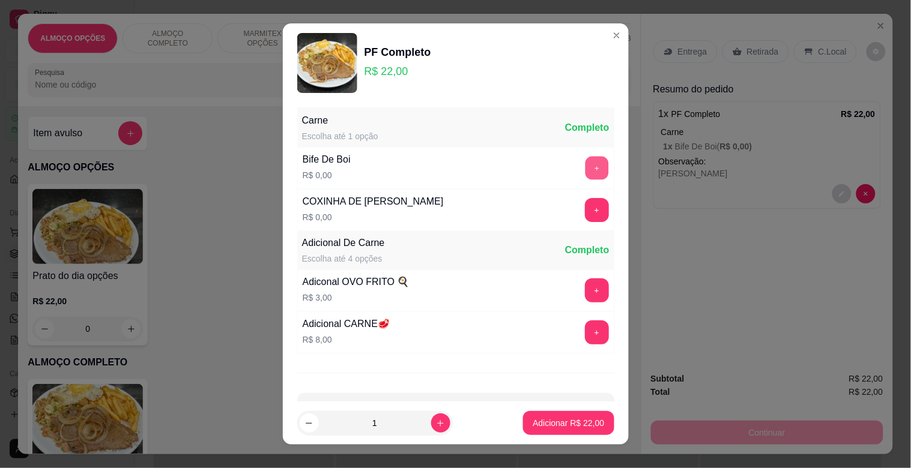
click at [585, 157] on button "+" at bounding box center [596, 168] width 23 height 23
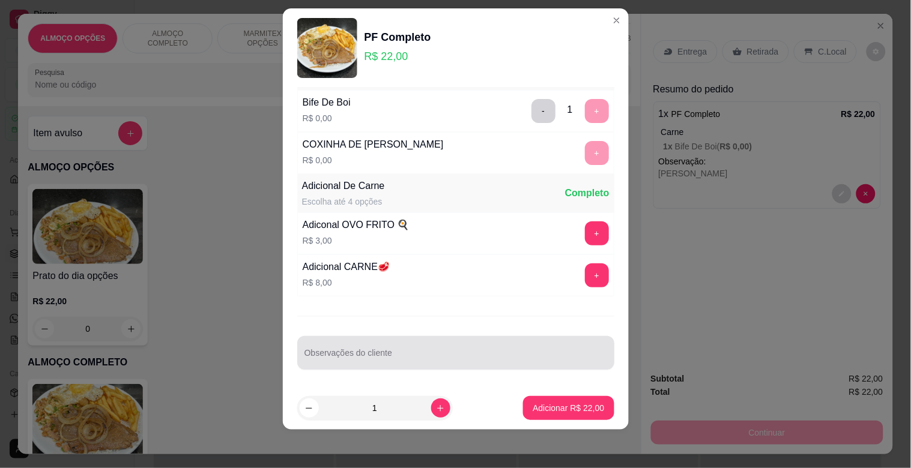
click at [362, 358] on input "Observações do cliente" at bounding box center [455, 358] width 303 height 12
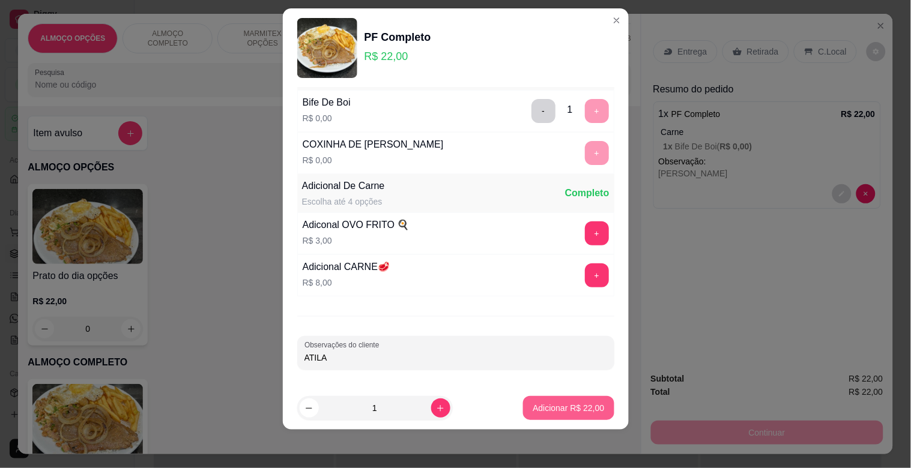
type input "ATILA"
click at [562, 410] on p "Adicionar R$ 22,00" at bounding box center [568, 408] width 71 height 12
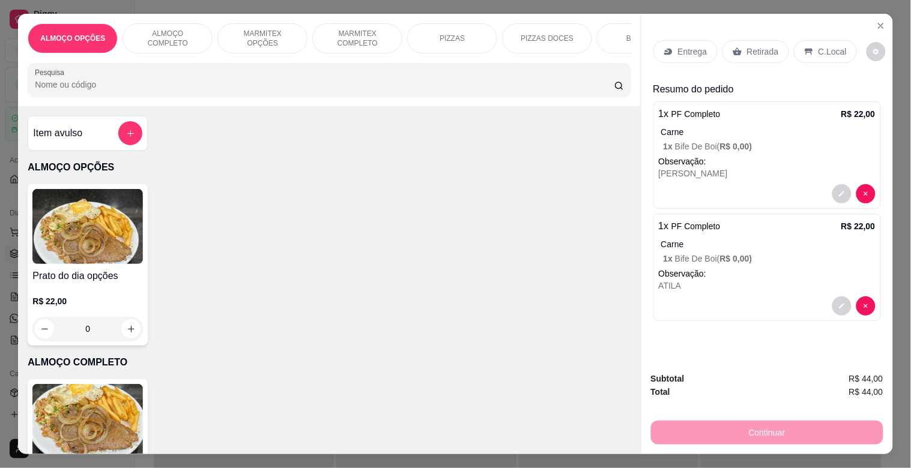
click at [809, 50] on div "C.Local" at bounding box center [825, 51] width 63 height 23
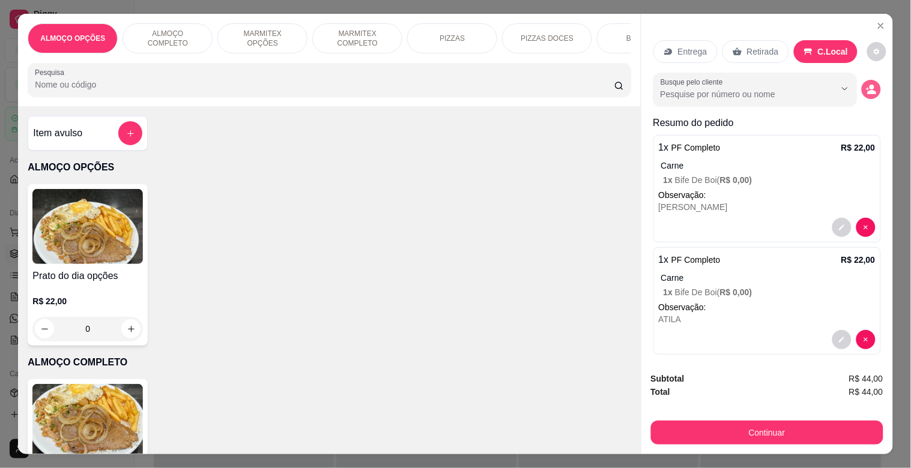
click at [862, 88] on button "decrease-product-quantity" at bounding box center [871, 89] width 19 height 19
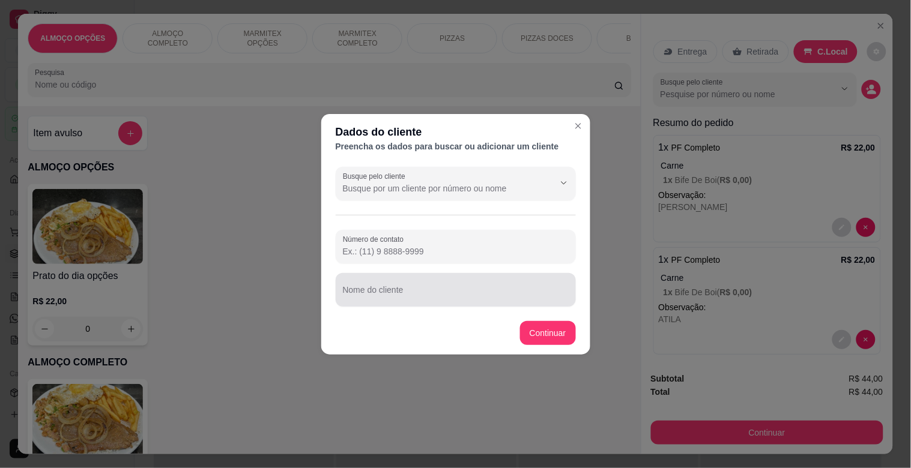
click at [387, 293] on input "Nome do cliente" at bounding box center [456, 295] width 226 height 12
type input "REQUISIÇAO MODERNA"
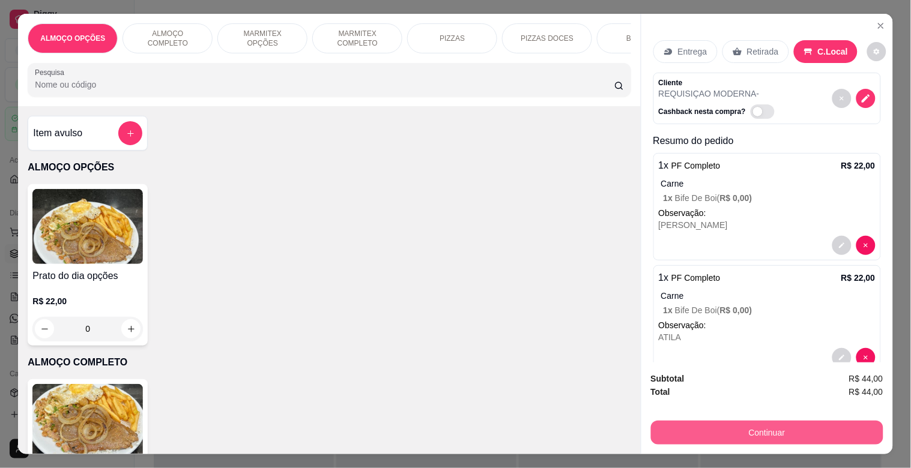
click at [772, 429] on button "Continuar" at bounding box center [767, 433] width 232 height 24
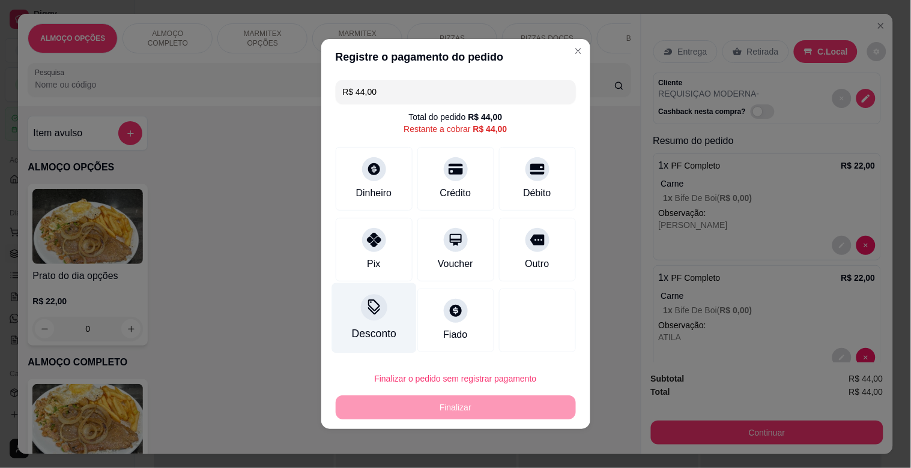
click at [364, 317] on div at bounding box center [374, 307] width 26 height 26
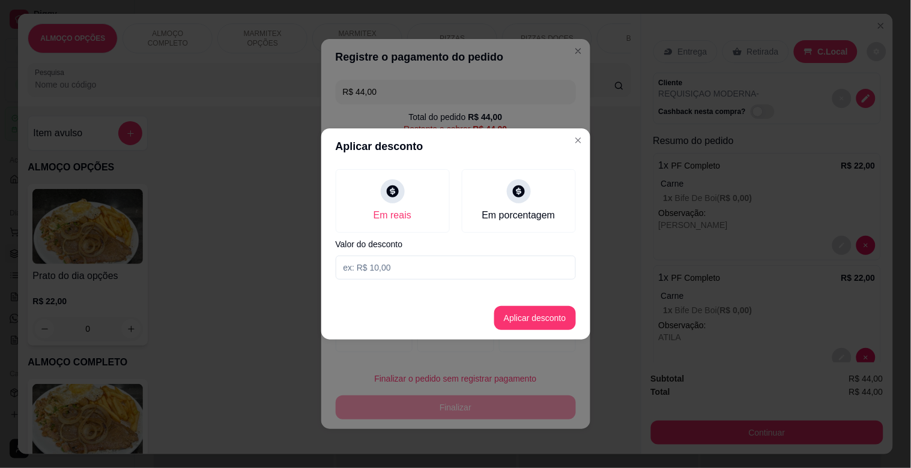
click at [402, 273] on input at bounding box center [456, 268] width 240 height 24
type input "4,00"
click at [546, 325] on button "Aplicar desconto" at bounding box center [535, 318] width 82 height 24
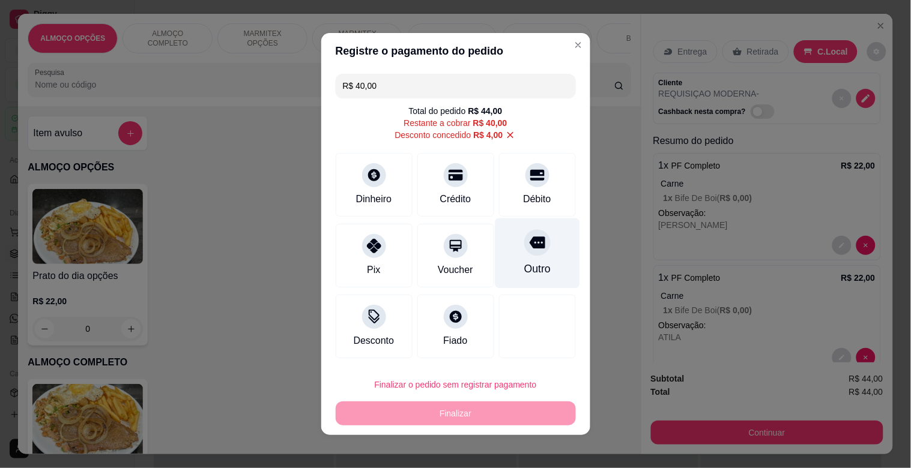
click at [539, 250] on div "Outro" at bounding box center [537, 254] width 85 height 70
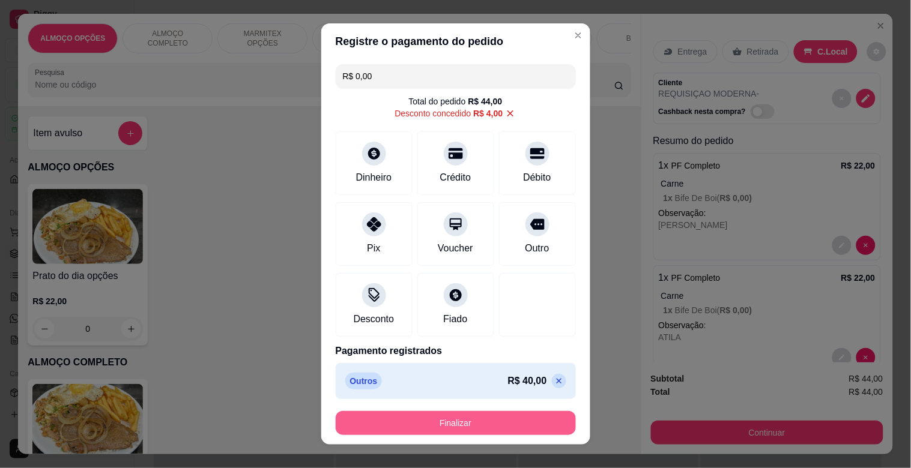
click at [477, 421] on button "Finalizar" at bounding box center [456, 423] width 240 height 24
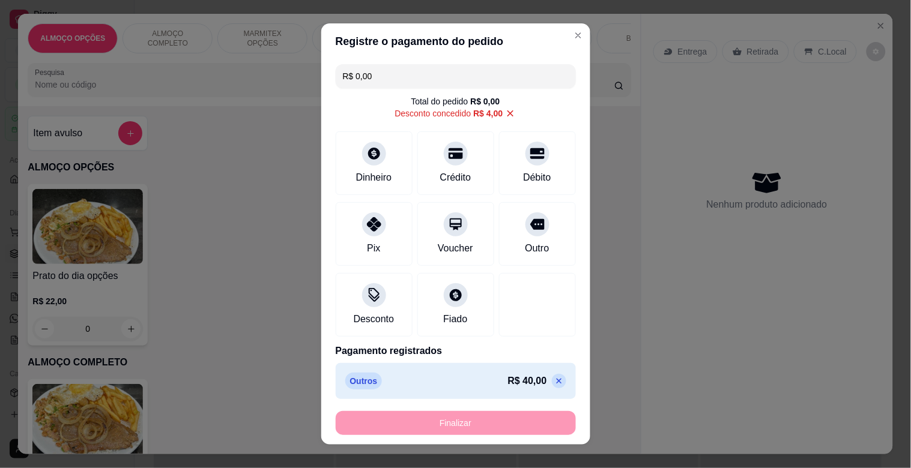
type input "-R$ 44,00"
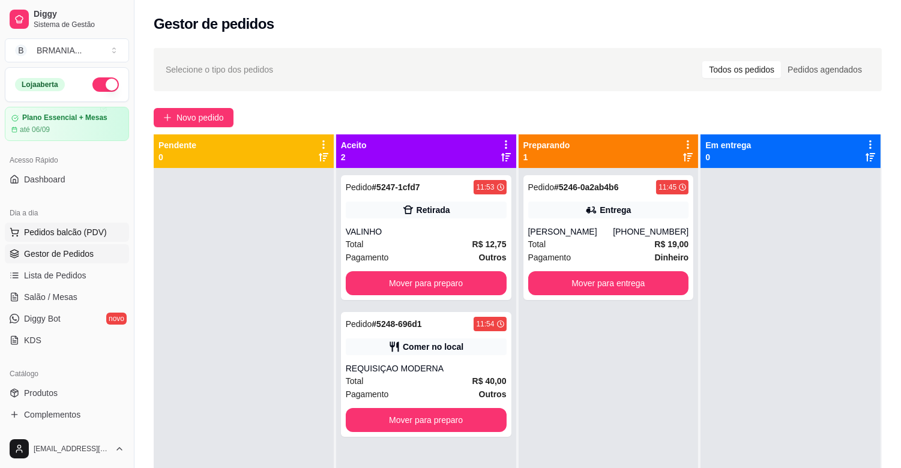
click at [93, 231] on span "Pedidos balcão (PDV)" at bounding box center [65, 232] width 83 height 12
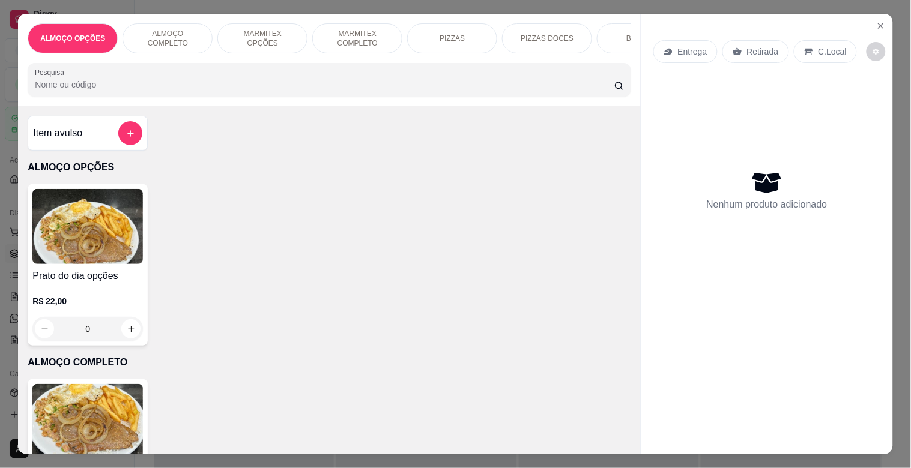
click at [360, 34] on p "MARMITEX COMPLETO" at bounding box center [357, 38] width 70 height 19
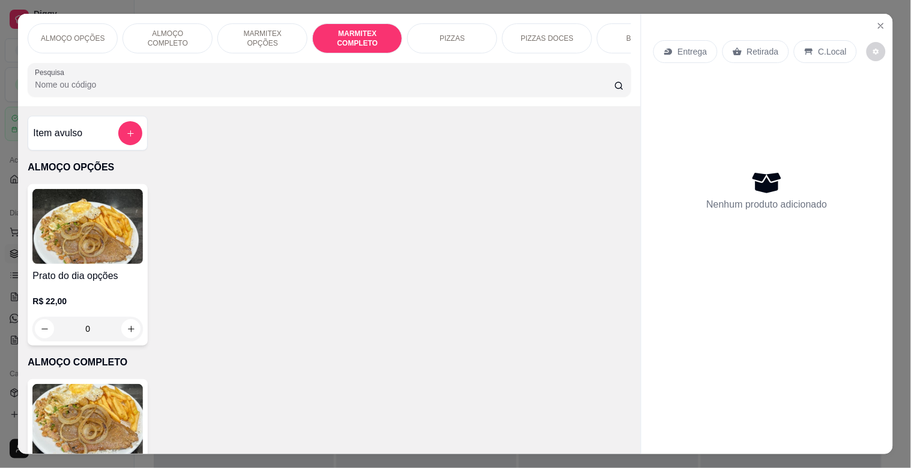
scroll to position [29, 0]
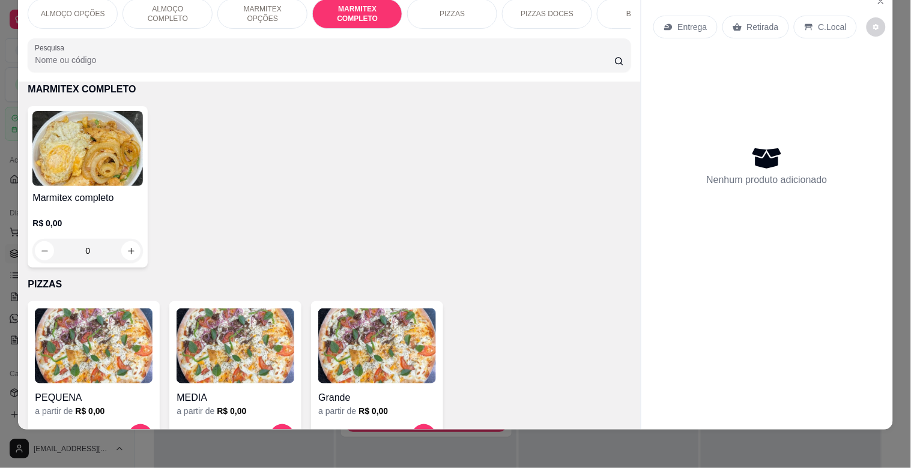
click at [129, 152] on img at bounding box center [87, 148] width 110 height 75
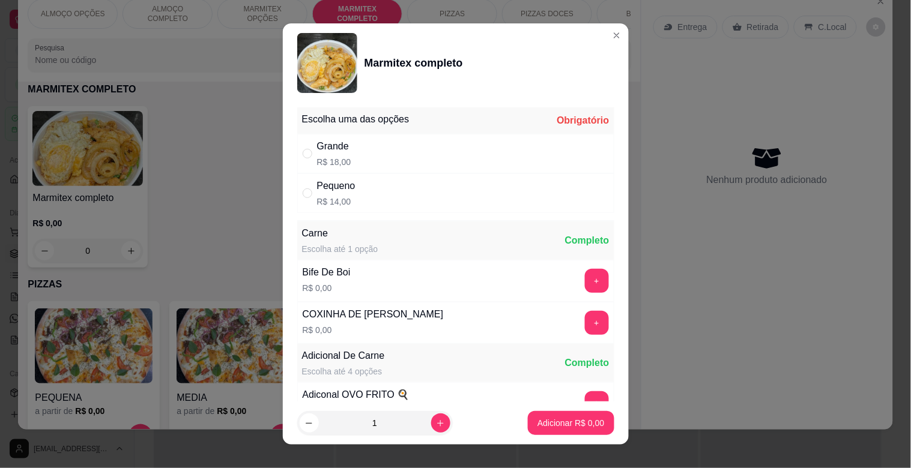
click at [360, 159] on div "Grande R$ 18,00" at bounding box center [455, 154] width 317 height 40
radio input "true"
click at [585, 280] on button "+" at bounding box center [597, 281] width 24 height 24
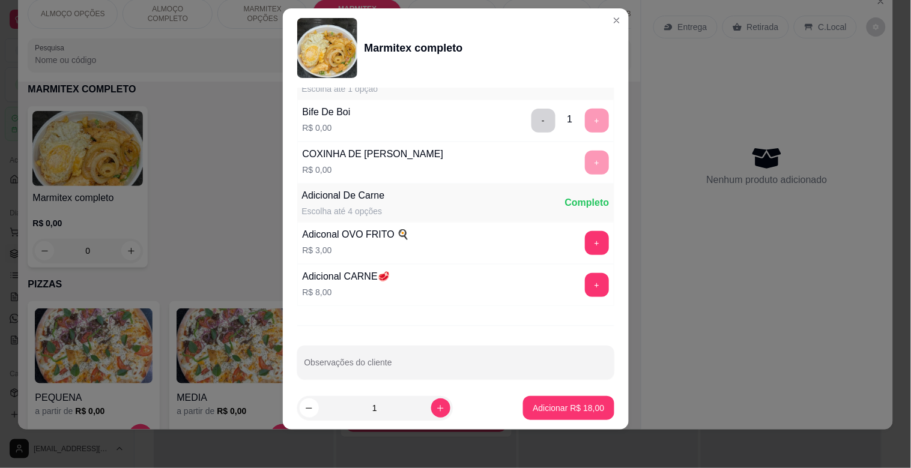
scroll to position [168, 0]
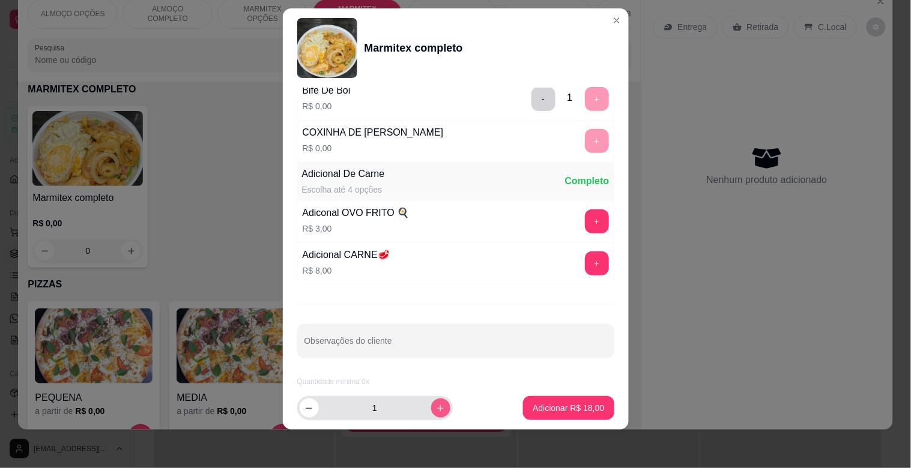
click at [436, 409] on icon "increase-product-quantity" at bounding box center [440, 408] width 9 height 9
type input "2"
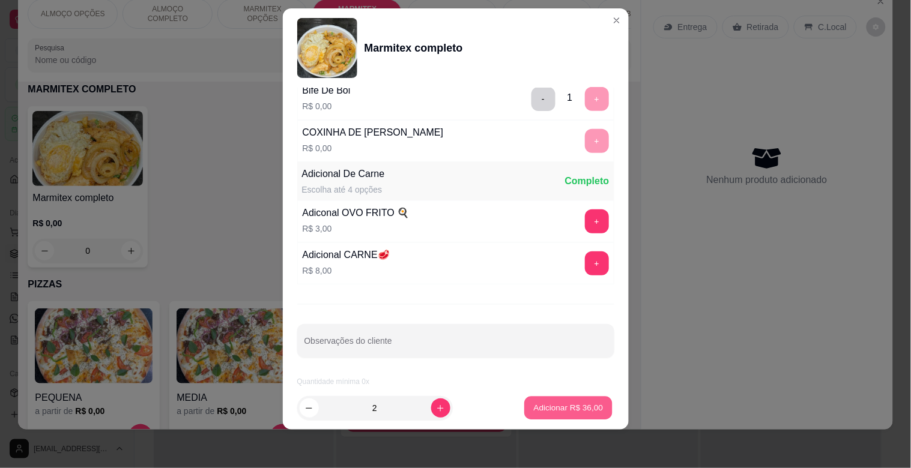
click at [575, 400] on button "Adicionar R$ 36,00" at bounding box center [569, 408] width 88 height 23
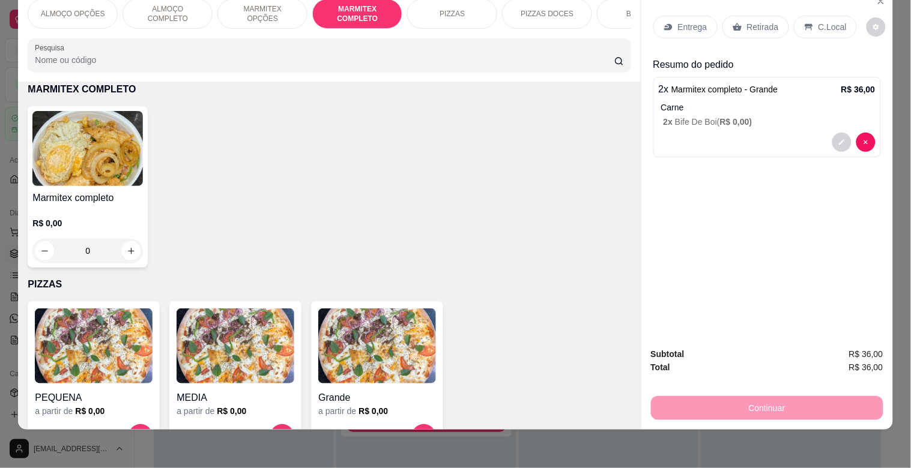
drag, startPoint x: 781, startPoint y: 13, endPoint x: 778, endPoint y: 26, distance: 13.5
click at [779, 16] on div "Retirada" at bounding box center [755, 27] width 67 height 23
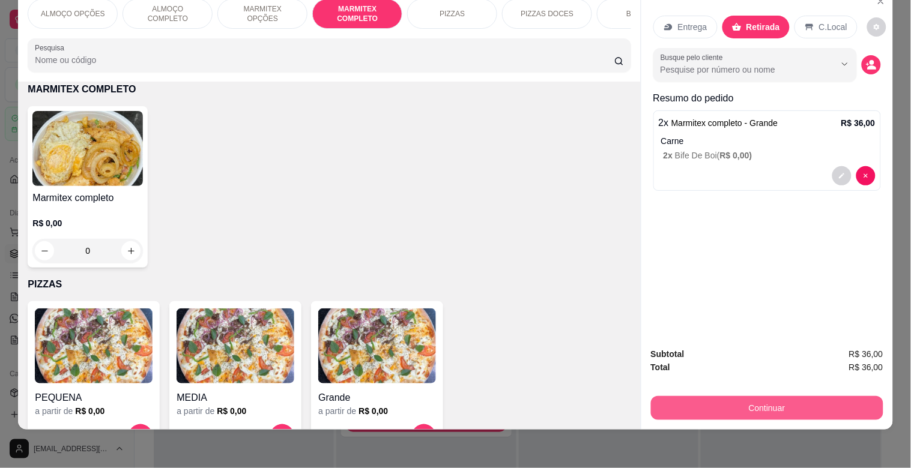
click at [789, 396] on button "Continuar" at bounding box center [767, 408] width 232 height 24
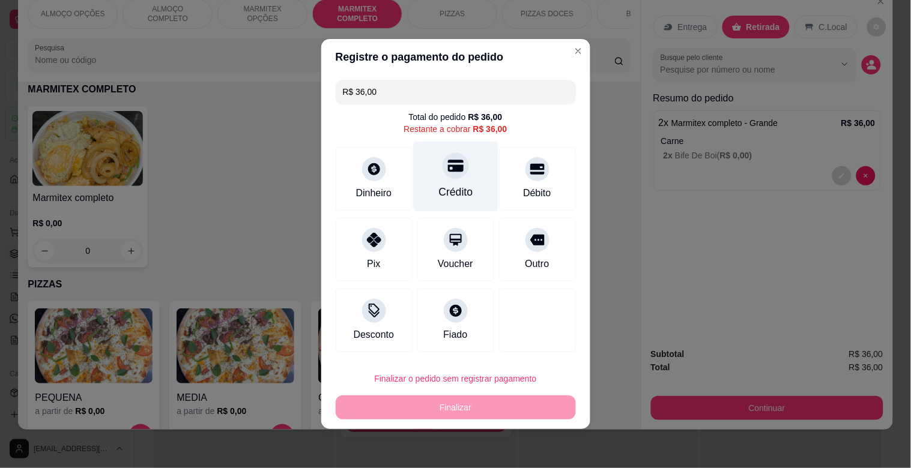
click at [458, 188] on div "Crédito" at bounding box center [455, 192] width 34 height 16
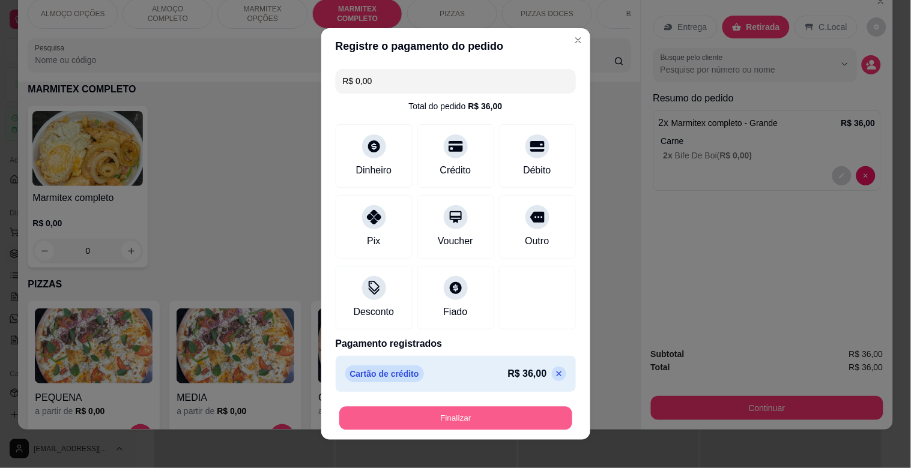
click at [473, 414] on button "Finalizar" at bounding box center [455, 418] width 233 height 23
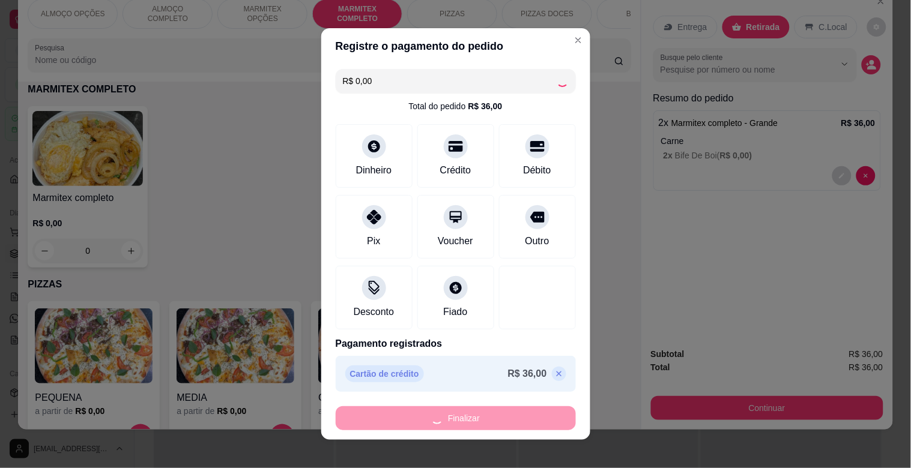
type input "-R$ 36,00"
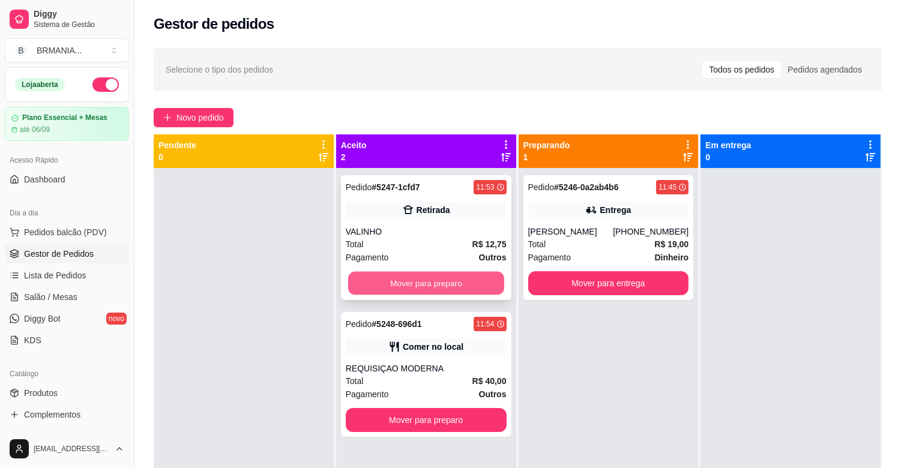
click at [422, 277] on button "Mover para preparo" at bounding box center [426, 283] width 156 height 23
click at [422, 280] on div "Mover para preparo" at bounding box center [426, 283] width 161 height 24
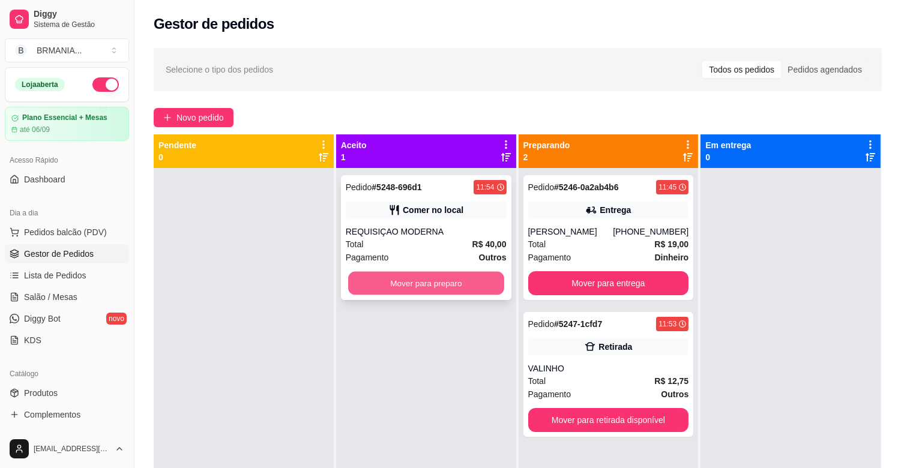
click at [417, 283] on button "Mover para preparo" at bounding box center [426, 283] width 156 height 23
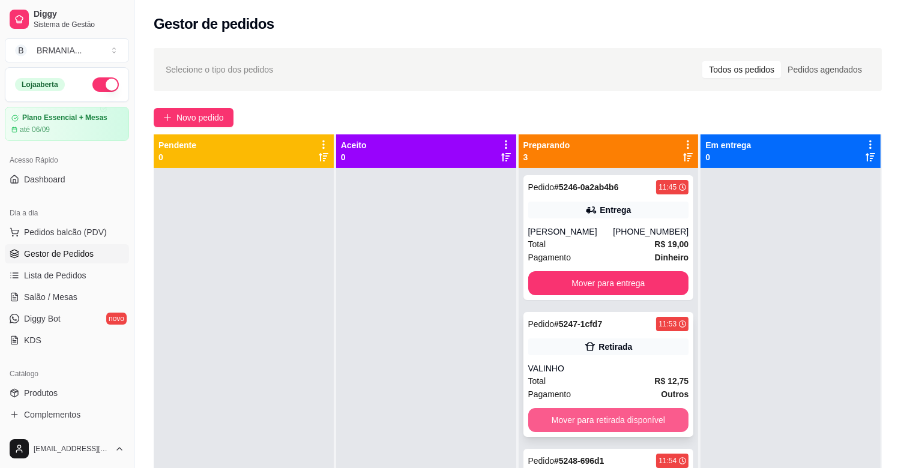
click at [622, 421] on button "Mover para retirada disponível" at bounding box center [608, 420] width 161 height 24
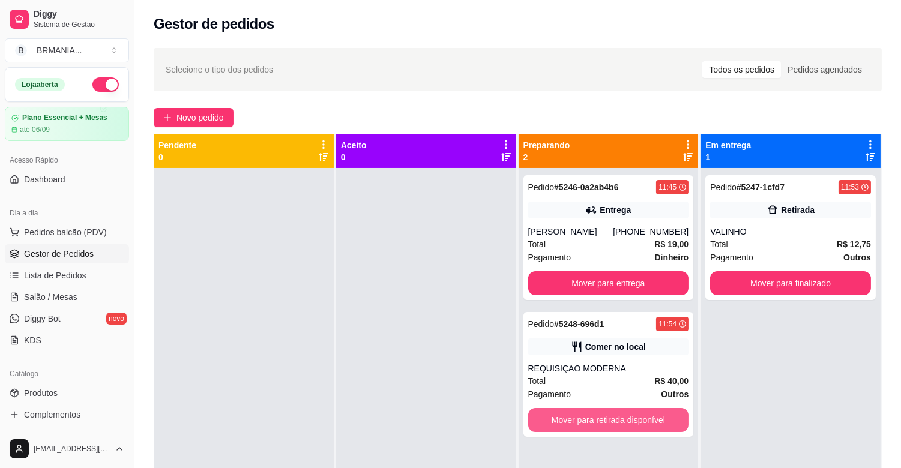
click at [633, 417] on button "Mover para retirada disponível" at bounding box center [608, 420] width 161 height 24
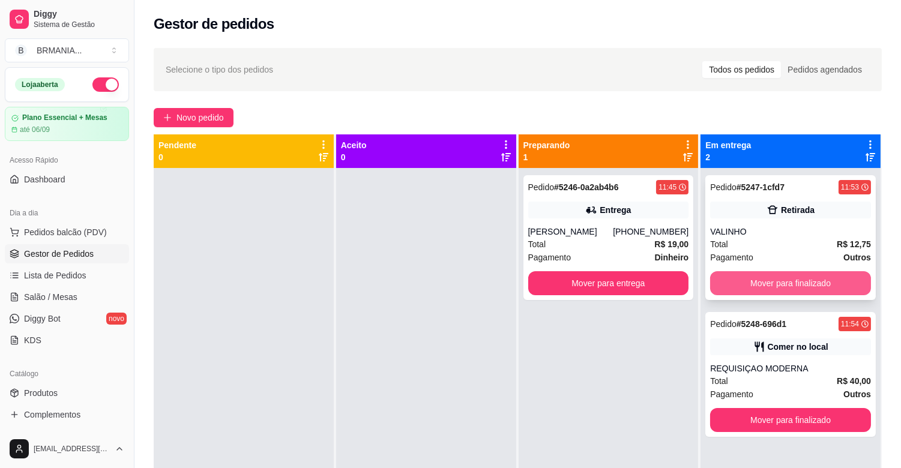
click at [773, 281] on button "Mover para finalizado" at bounding box center [790, 283] width 161 height 24
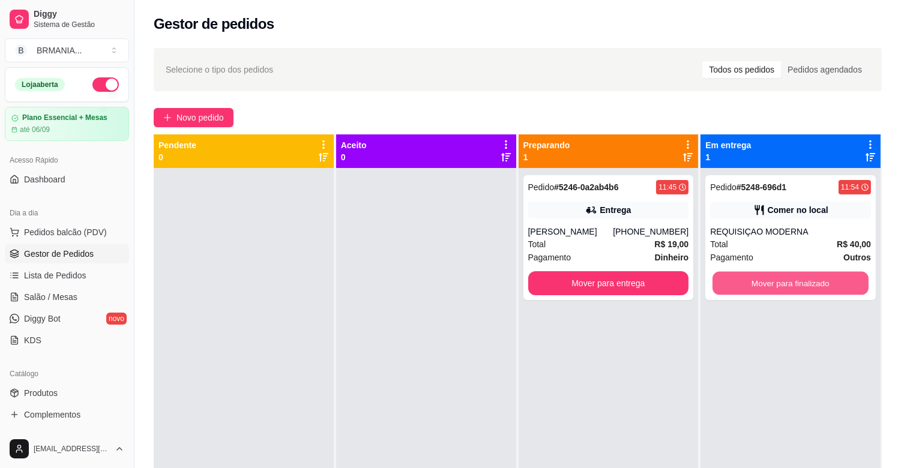
click at [773, 281] on button "Mover para finalizado" at bounding box center [791, 283] width 156 height 23
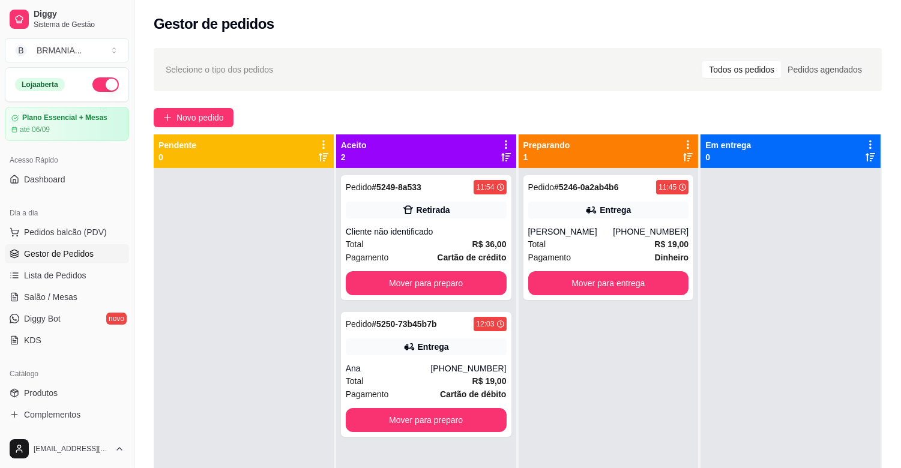
click at [217, 196] on div at bounding box center [244, 402] width 180 height 468
click at [78, 240] on button "Pedidos balcão (PDV)" at bounding box center [67, 232] width 124 height 19
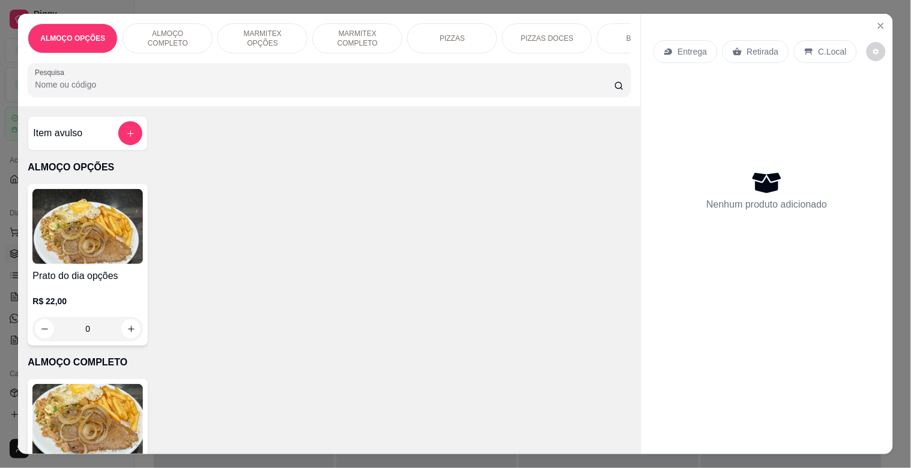
click at [365, 32] on p "MARMITEX COMPLETO" at bounding box center [357, 38] width 70 height 19
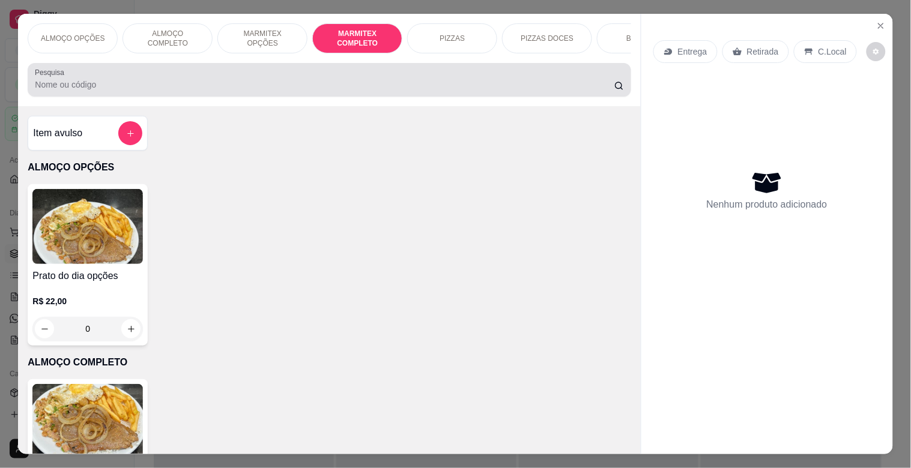
scroll to position [29, 0]
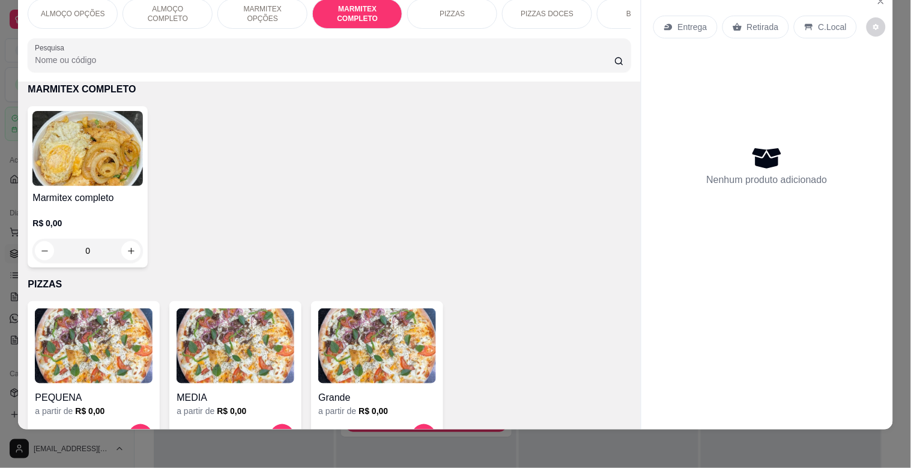
click at [91, 195] on h4 "Marmitex completo" at bounding box center [87, 198] width 110 height 14
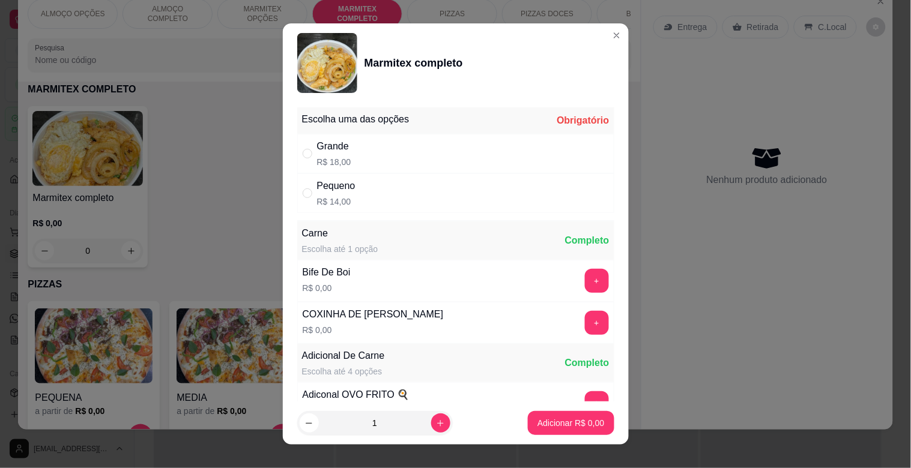
click at [311, 149] on div "" at bounding box center [310, 153] width 14 height 13
radio input "true"
click at [566, 413] on button "Adicionar R$ 18,00" at bounding box center [568, 423] width 91 height 24
type input "1"
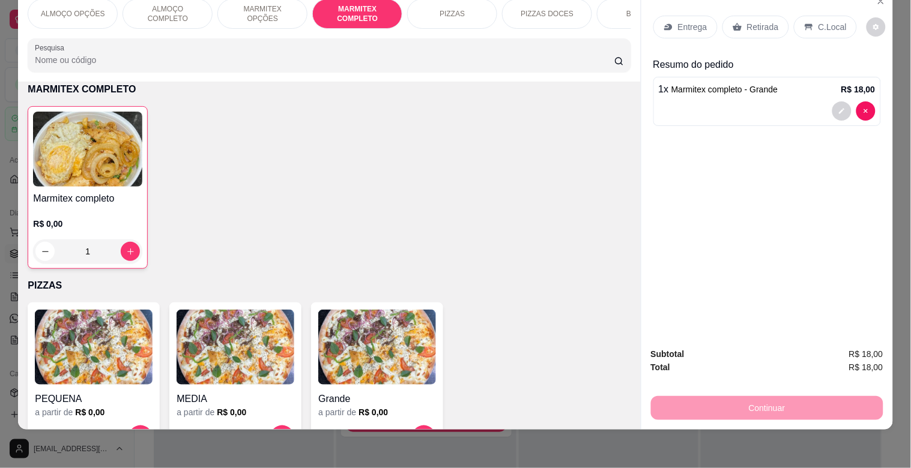
click at [106, 208] on div "R$ 0,00 1" at bounding box center [87, 235] width 109 height 58
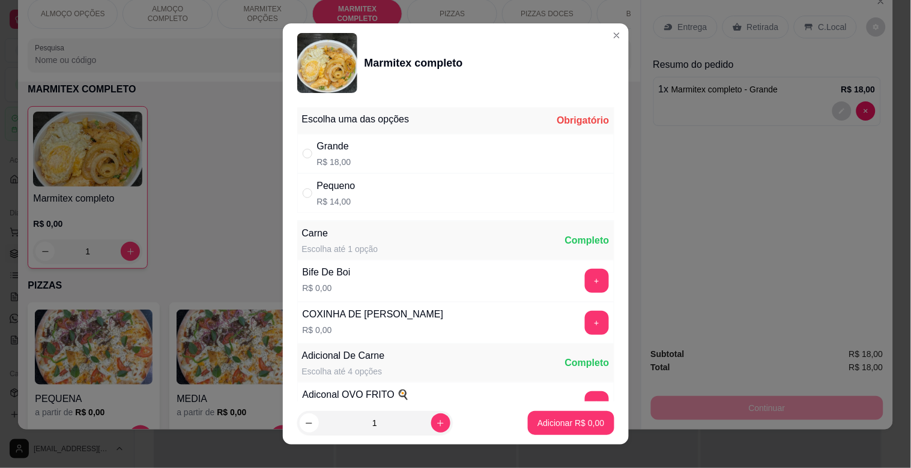
click at [330, 189] on div "Pequeno" at bounding box center [336, 186] width 38 height 14
radio input "true"
click at [578, 431] on button "Adicionar R$ 14,00" at bounding box center [568, 423] width 91 height 24
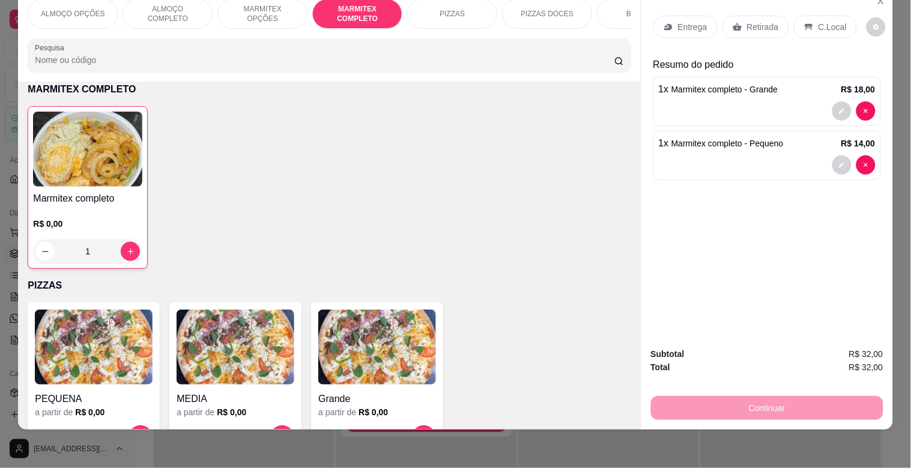
click at [711, 393] on div "Continuar" at bounding box center [767, 406] width 232 height 27
drag, startPoint x: 829, startPoint y: 23, endPoint x: 837, endPoint y: 220, distance: 197.1
click at [829, 22] on p "C.Local" at bounding box center [832, 27] width 28 height 12
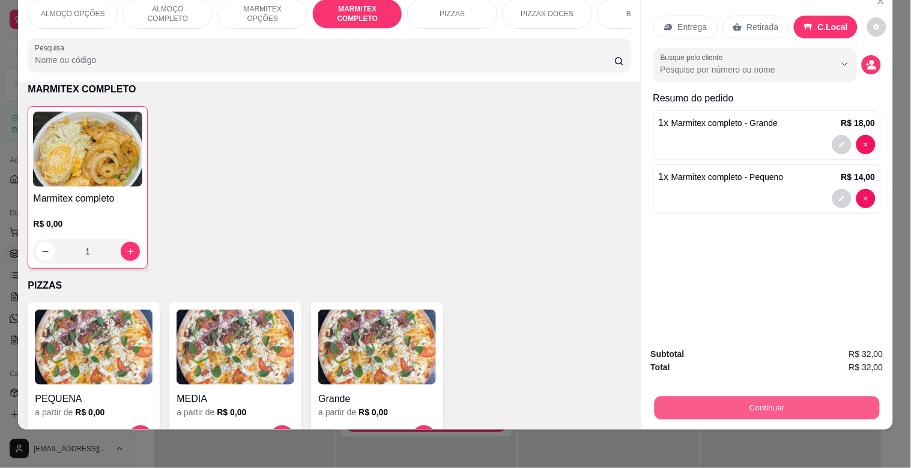
click at [821, 401] on button "Continuar" at bounding box center [766, 407] width 225 height 23
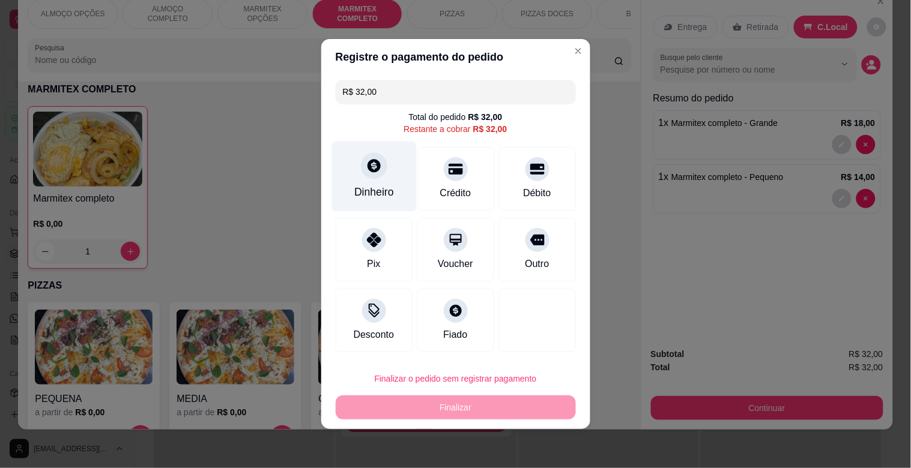
click at [367, 178] on div "Dinheiro" at bounding box center [373, 177] width 85 height 70
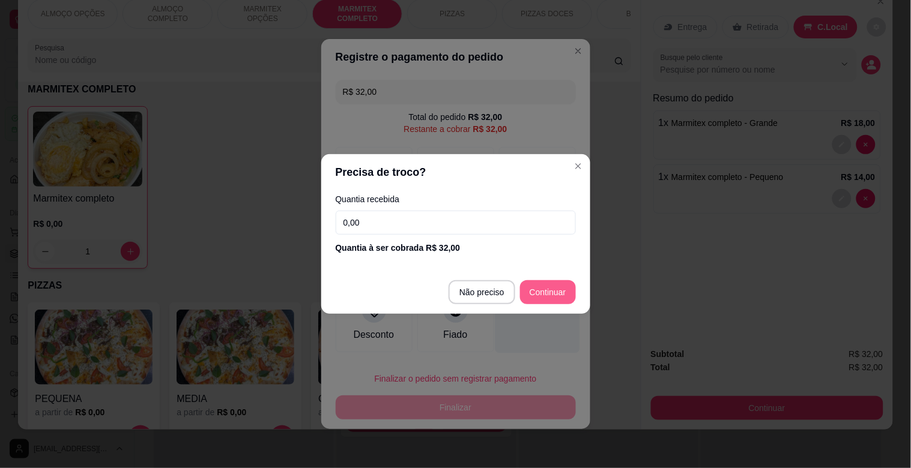
type input "R$ 0,00"
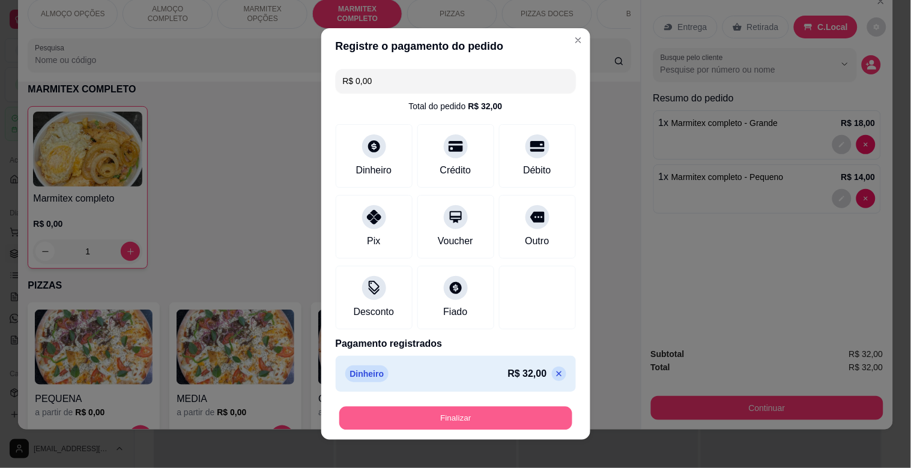
click at [506, 413] on button "Finalizar" at bounding box center [455, 418] width 233 height 23
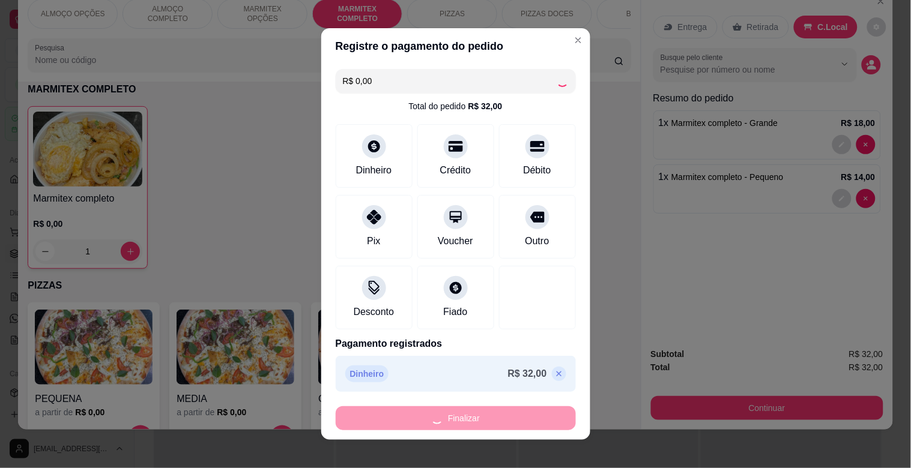
type input "0"
type input "-R$ 32,00"
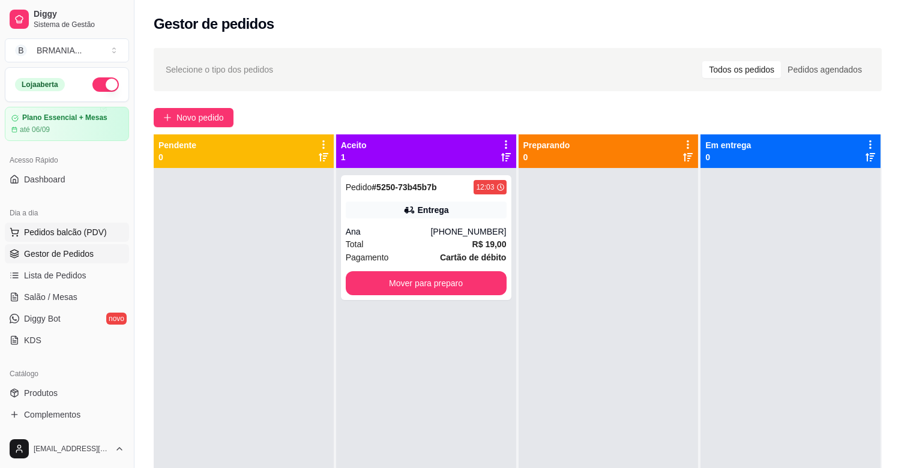
click at [56, 230] on span "Pedidos balcão (PDV)" at bounding box center [65, 232] width 83 height 12
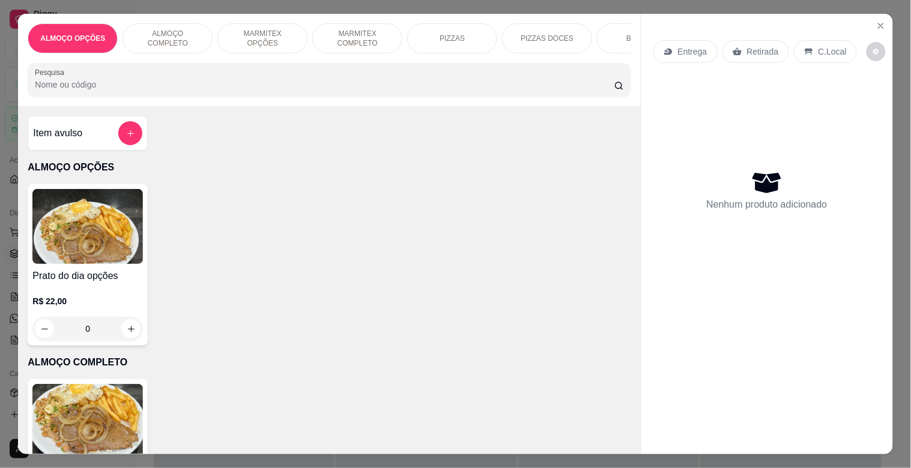
click at [611, 34] on div "BEBIDAS" at bounding box center [642, 38] width 90 height 30
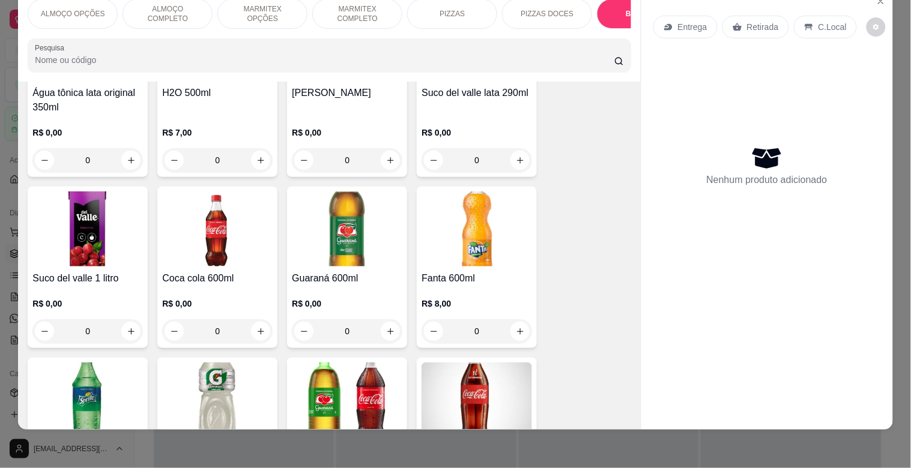
scroll to position [1731, 0]
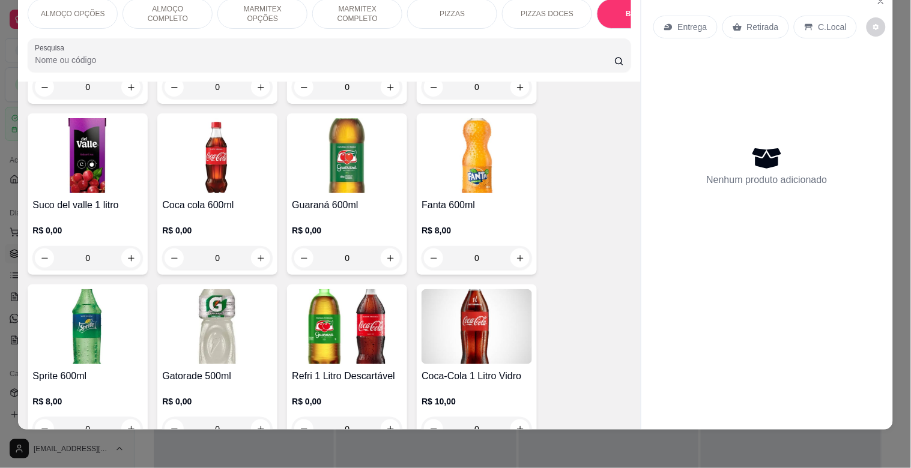
click at [471, 328] on img at bounding box center [477, 326] width 110 height 75
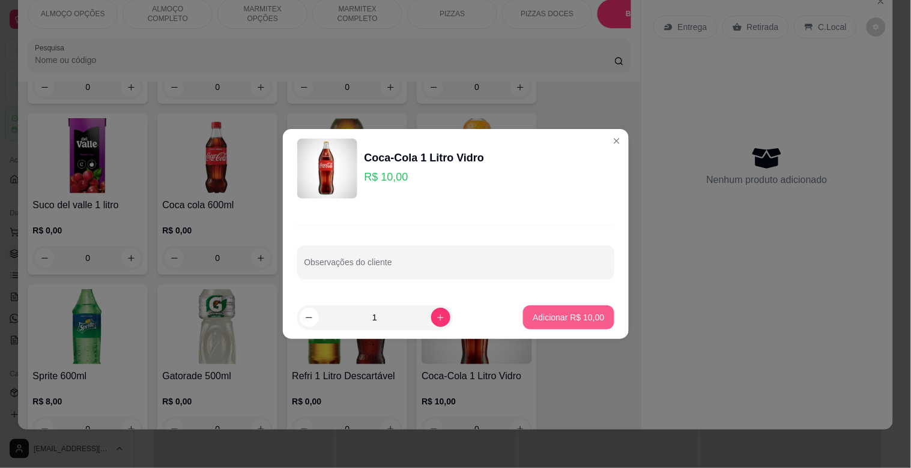
click at [542, 315] on p "Adicionar R$ 10,00" at bounding box center [568, 318] width 71 height 12
type input "1"
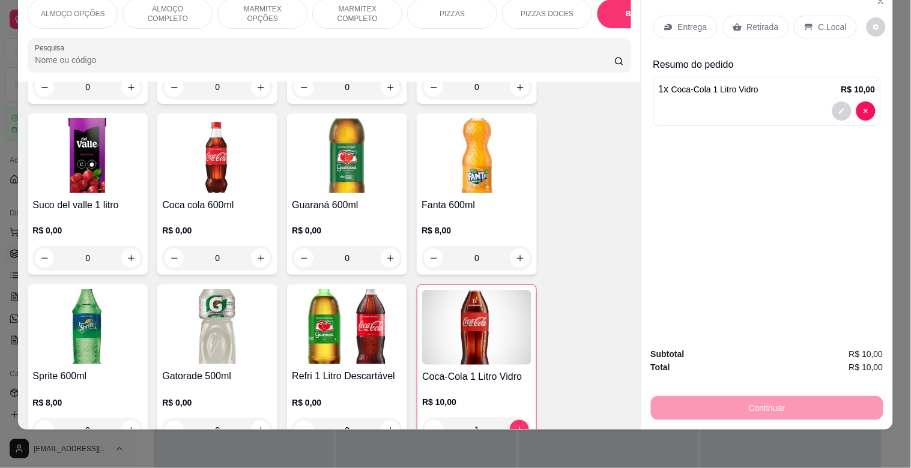
drag, startPoint x: 802, startPoint y: 18, endPoint x: 765, endPoint y: 279, distance: 263.8
click at [804, 22] on icon at bounding box center [809, 27] width 10 height 10
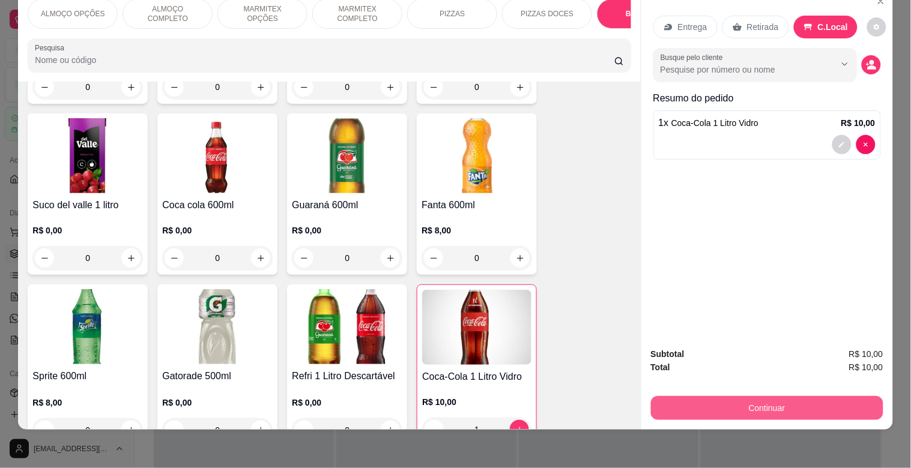
click at [763, 396] on button "Continuar" at bounding box center [767, 408] width 232 height 24
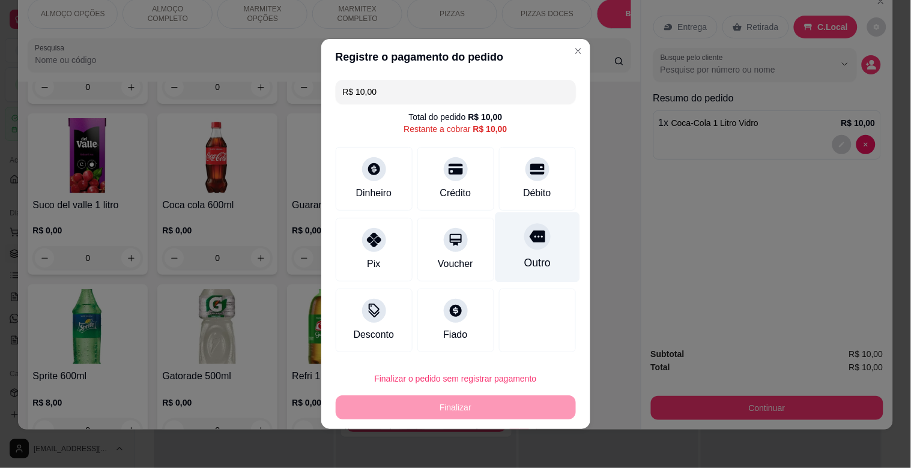
drag, startPoint x: 530, startPoint y: 180, endPoint x: 536, endPoint y: 195, distance: 16.2
click at [530, 184] on div "Débito" at bounding box center [537, 179] width 77 height 64
type input "R$ 0,00"
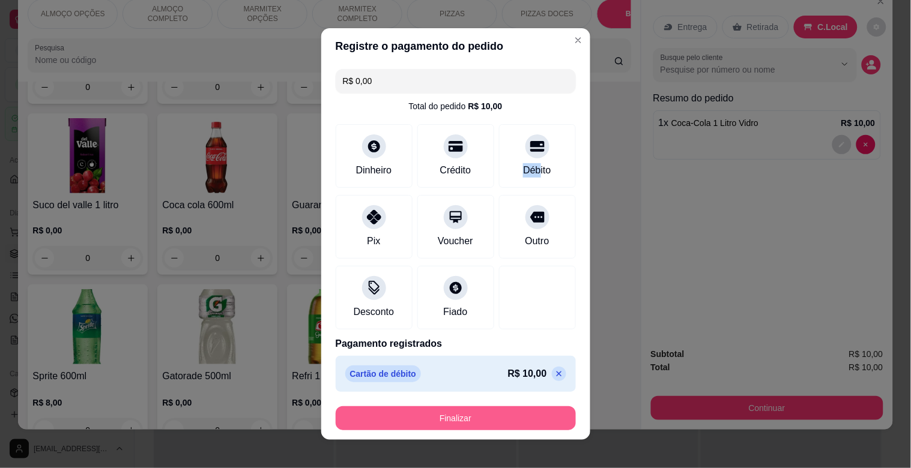
click at [506, 417] on button "Finalizar" at bounding box center [456, 419] width 240 height 24
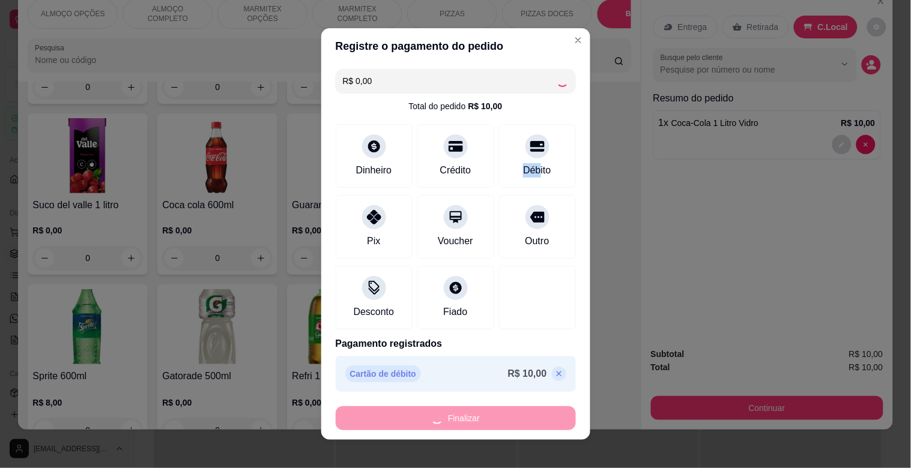
type input "0"
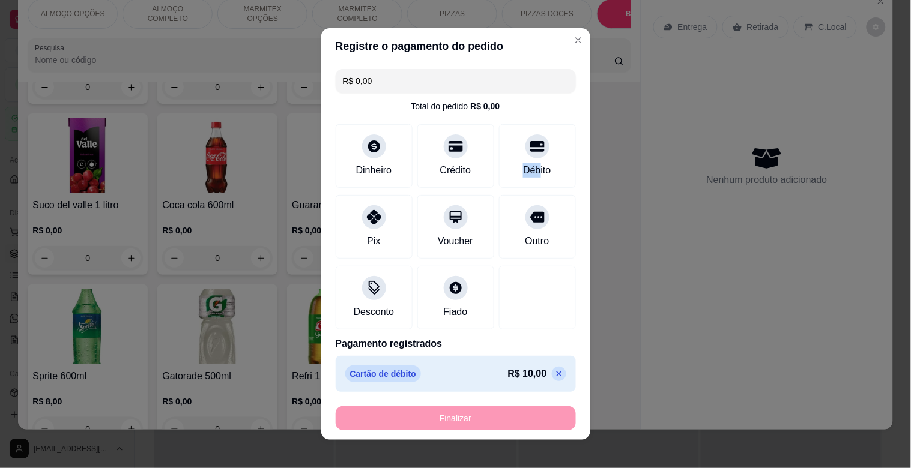
type input "-R$ 10,00"
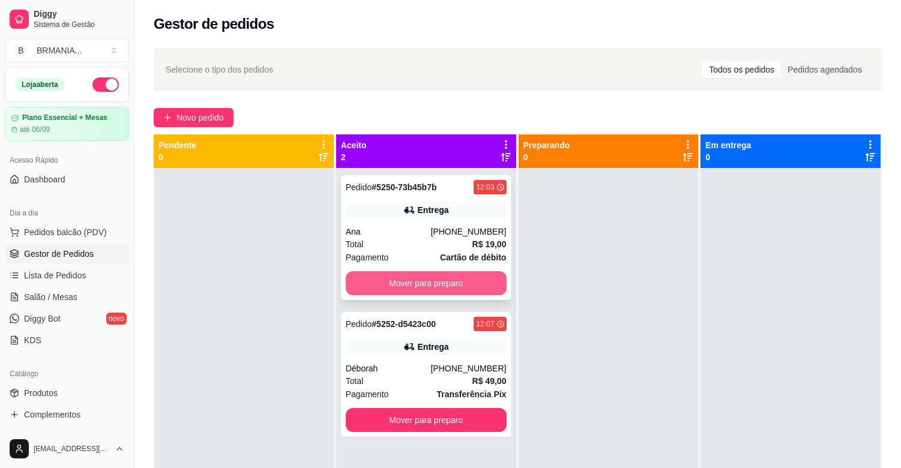
click at [410, 282] on button "Mover para preparo" at bounding box center [426, 283] width 161 height 24
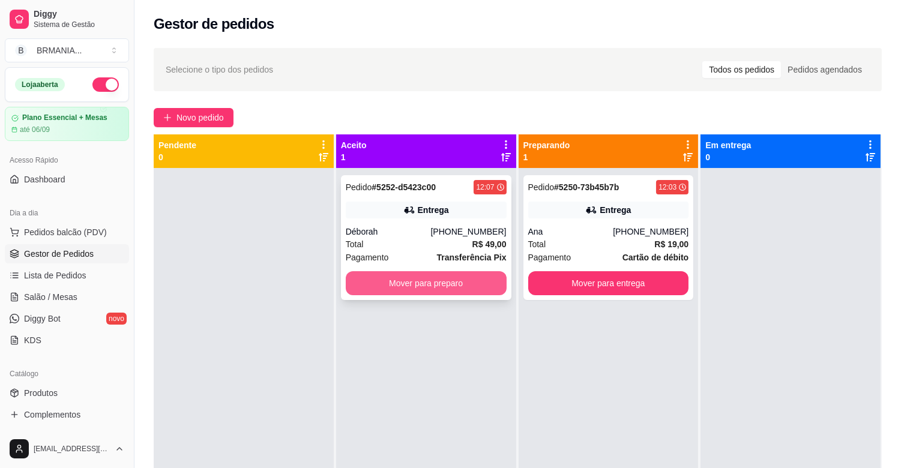
click at [418, 283] on button "Mover para preparo" at bounding box center [426, 283] width 161 height 24
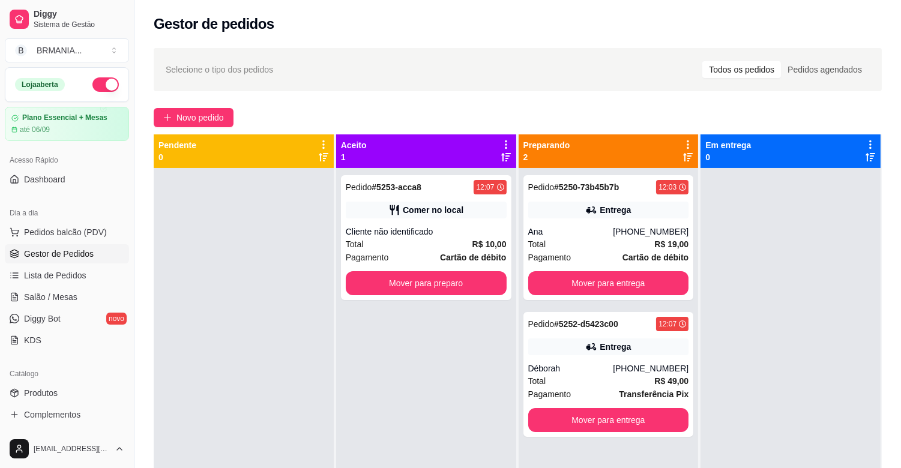
click at [72, 220] on div "Dia a dia" at bounding box center [67, 213] width 124 height 19
click at [69, 224] on button "Pedidos balcão (PDV)" at bounding box center [67, 232] width 124 height 19
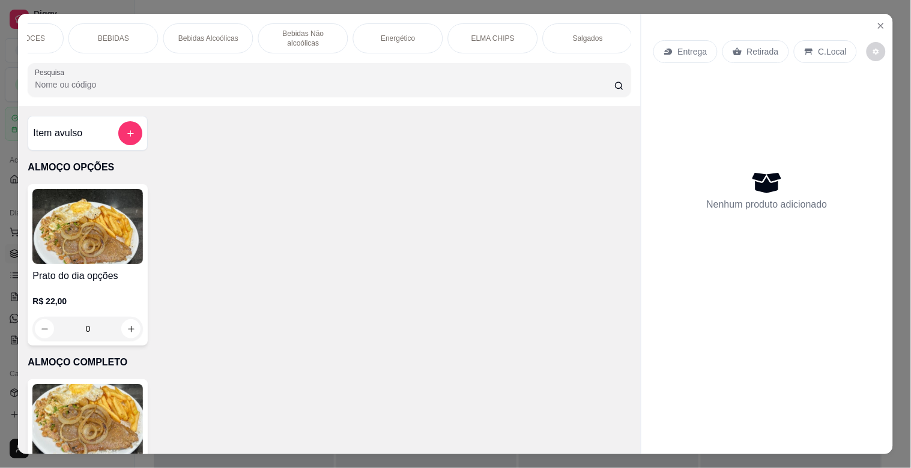
scroll to position [0, 1057]
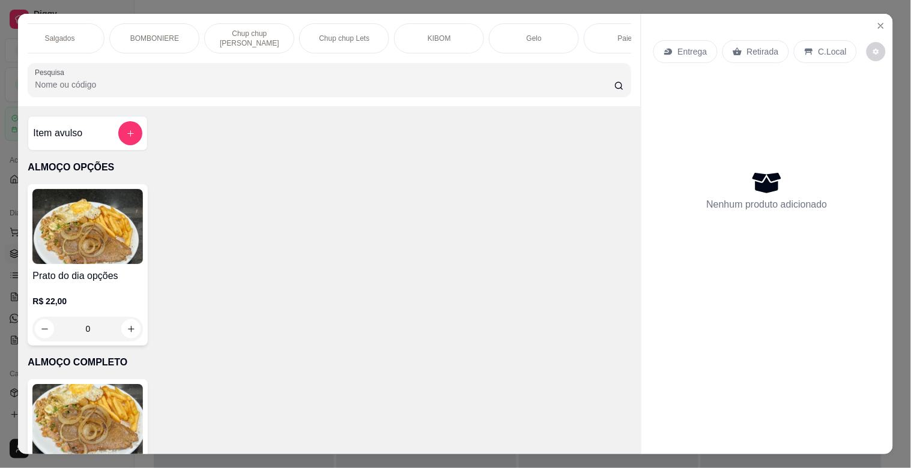
click at [593, 61] on div "ALMOÇO OPÇÕES ALMOÇO COMPLETO MARMITEX OPÇÕES MARMITEX COMPLETO PIZZAS PIZZAS D…" at bounding box center [329, 60] width 622 height 92
click at [599, 48] on div "Paieiro" at bounding box center [629, 38] width 90 height 30
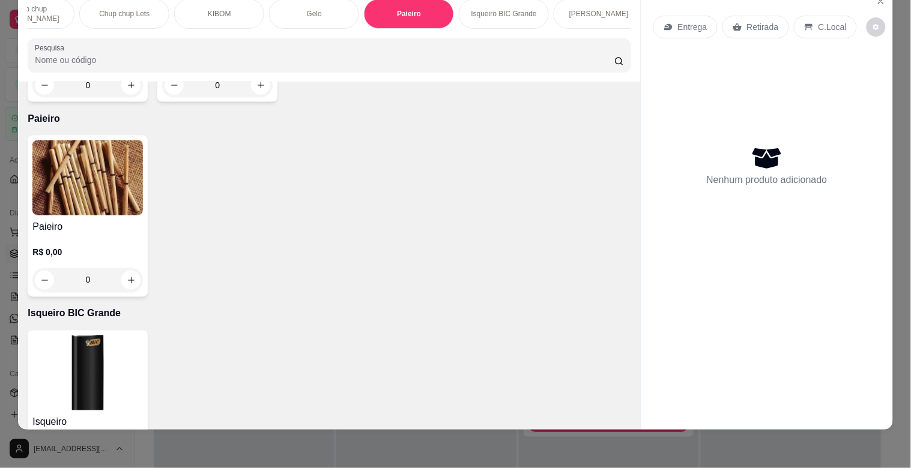
scroll to position [0, 1289]
click at [407, 7] on div "Paieiro" at bounding box center [397, 14] width 90 height 30
click at [127, 142] on img at bounding box center [87, 178] width 110 height 75
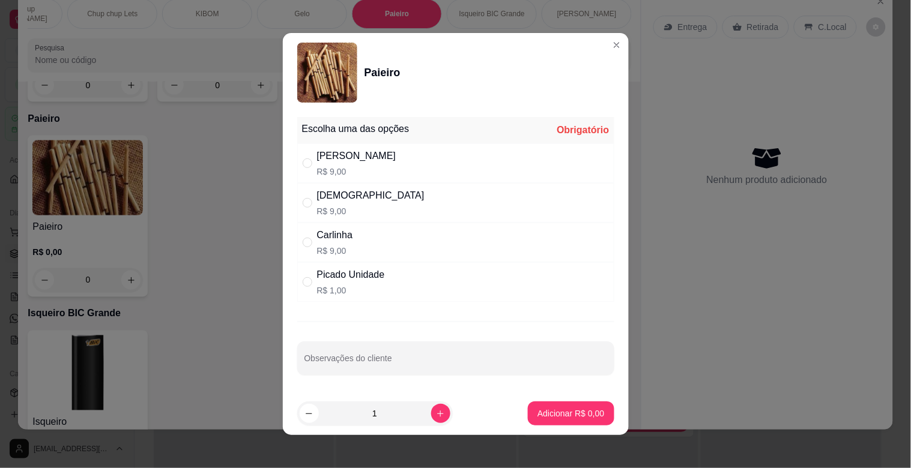
drag, startPoint x: 338, startPoint y: 158, endPoint x: 339, endPoint y: 181, distance: 22.8
click at [338, 165] on div "[PERSON_NAME]$ 9,00" at bounding box center [356, 163] width 79 height 29
radio input "true"
click at [571, 405] on button "Adicionar R$ 9,00" at bounding box center [570, 413] width 83 height 23
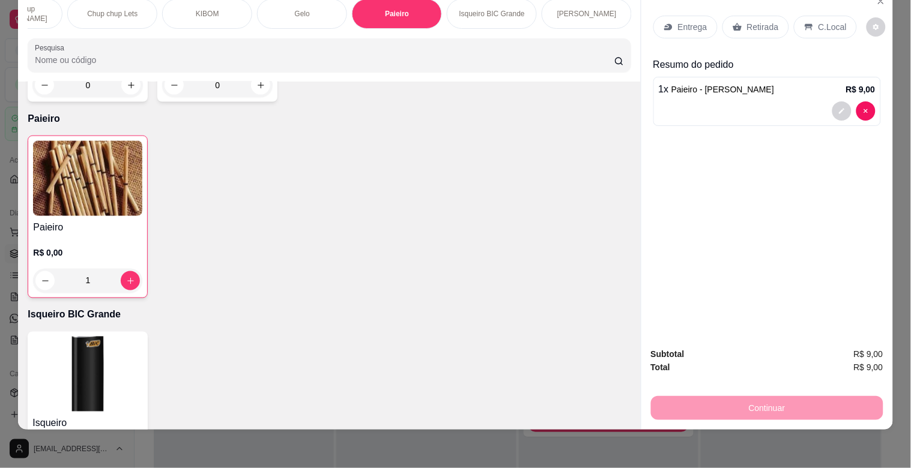
click at [806, 22] on icon at bounding box center [809, 27] width 10 height 10
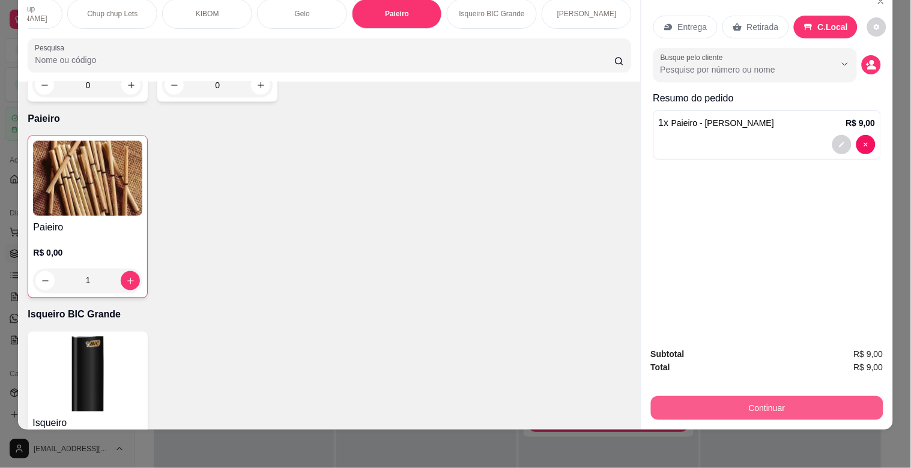
click at [745, 401] on button "Continuar" at bounding box center [767, 408] width 232 height 24
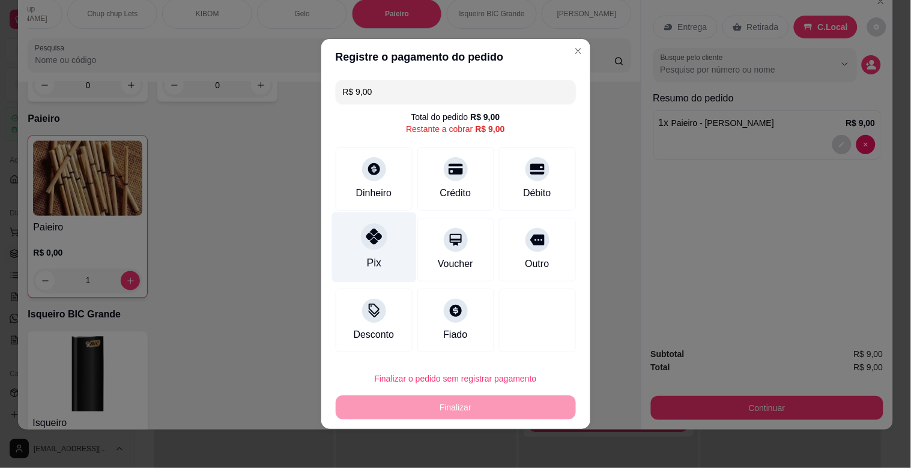
click at [375, 241] on icon at bounding box center [374, 237] width 16 height 16
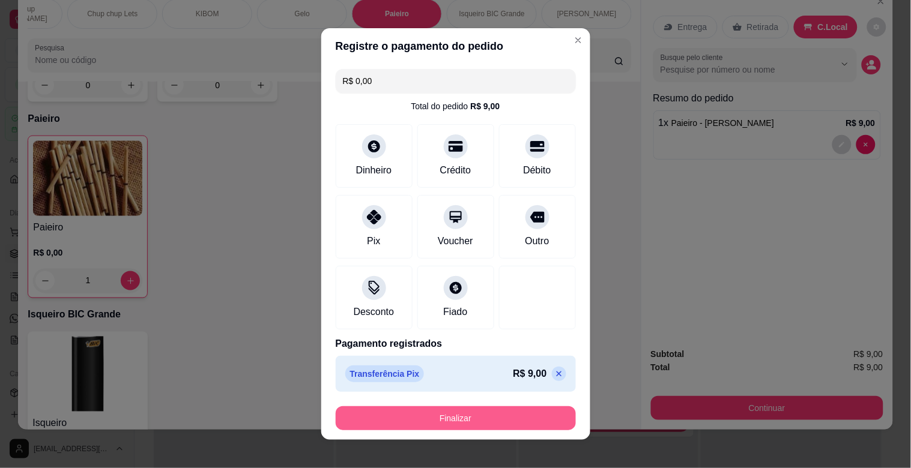
click at [490, 422] on button "Finalizar" at bounding box center [456, 419] width 240 height 24
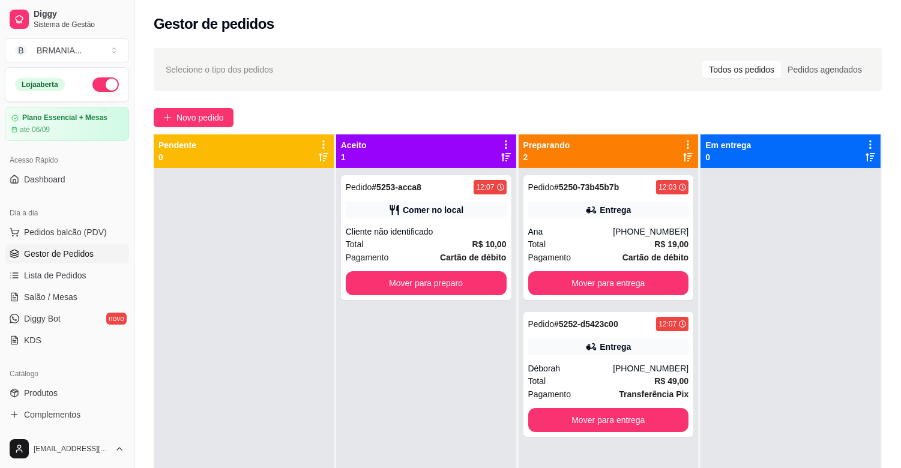
click at [379, 315] on div "Pedido # 5253-acca8 12:07 Comer no local Cliente não identificado Total R$ 10,0…" at bounding box center [426, 402] width 180 height 468
click at [282, 399] on div at bounding box center [244, 402] width 180 height 468
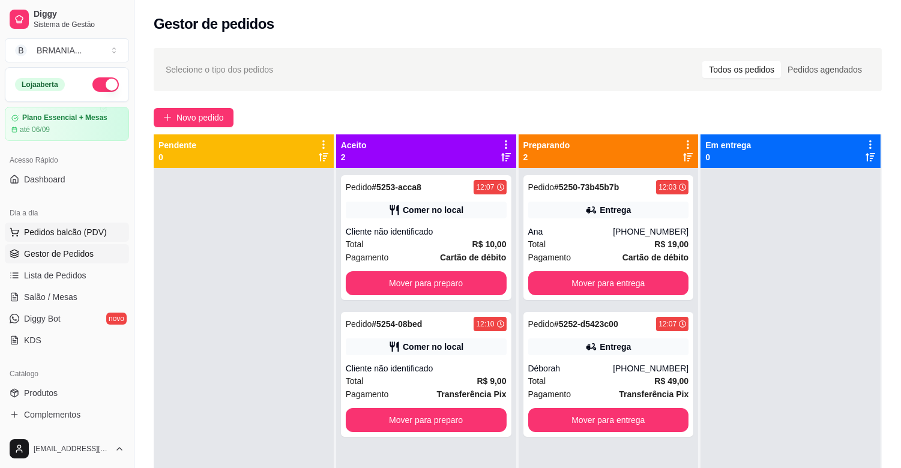
click at [81, 236] on span "Pedidos balcão (PDV)" at bounding box center [65, 232] width 83 height 12
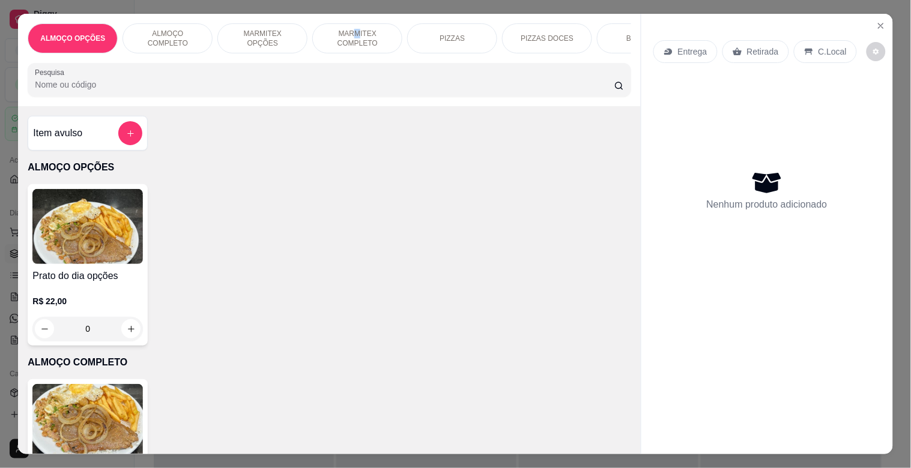
drag, startPoint x: 349, startPoint y: 28, endPoint x: 351, endPoint y: 34, distance: 6.8
click at [354, 32] on p "MARMITEX COMPLETO" at bounding box center [357, 38] width 70 height 19
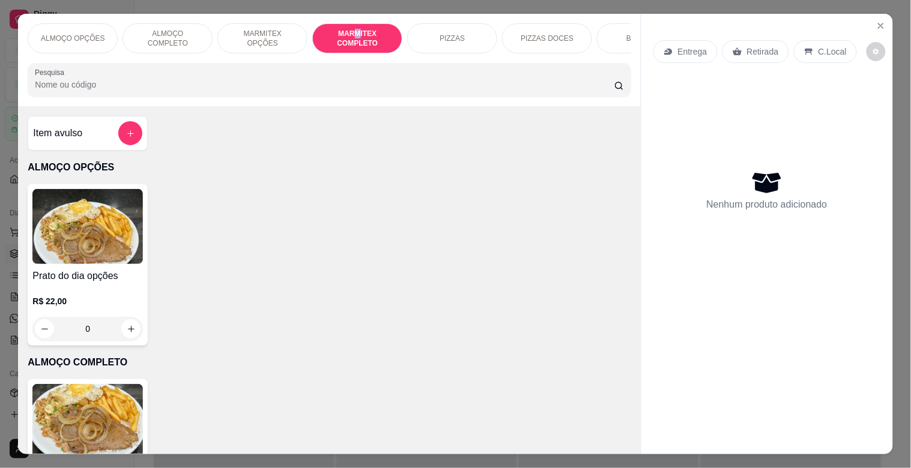
scroll to position [29, 0]
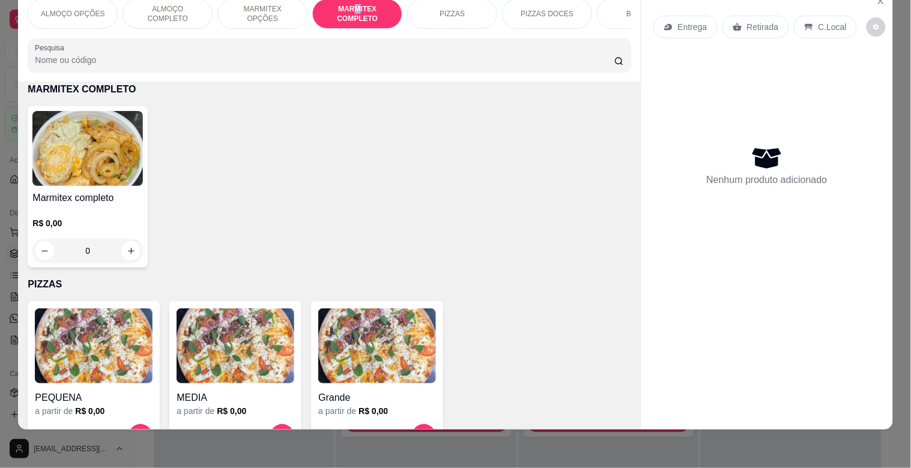
click at [108, 215] on div "R$ 0,00 0" at bounding box center [87, 234] width 110 height 58
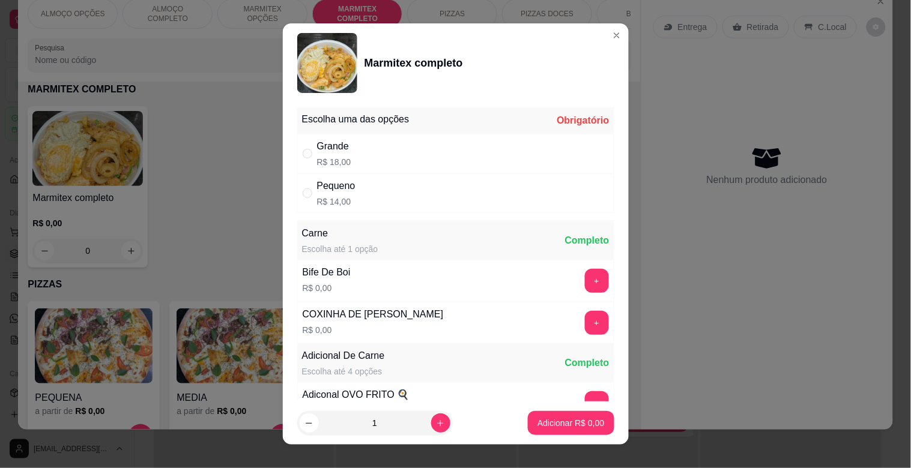
click at [355, 193] on div "Pequeno R$ 14,00" at bounding box center [455, 194] width 317 height 40
click at [572, 425] on p "Adicionar R$ 14,00" at bounding box center [568, 423] width 71 height 12
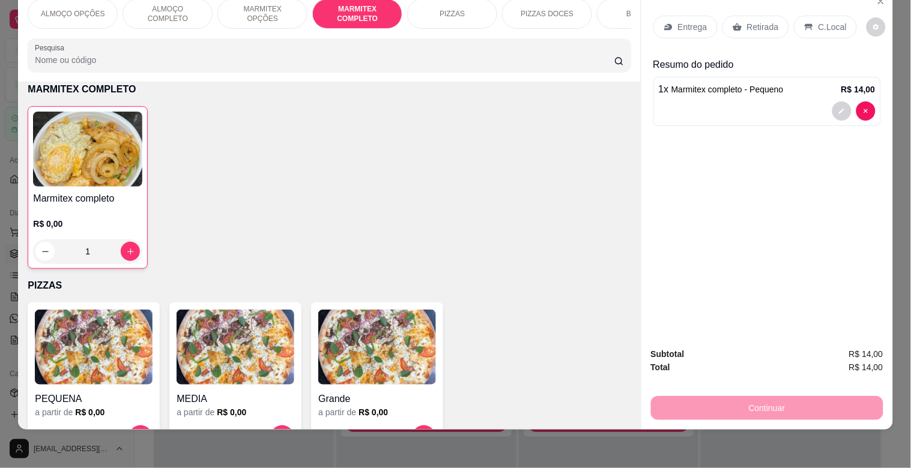
click at [620, 1] on div "BEBIDAS" at bounding box center [642, 14] width 90 height 30
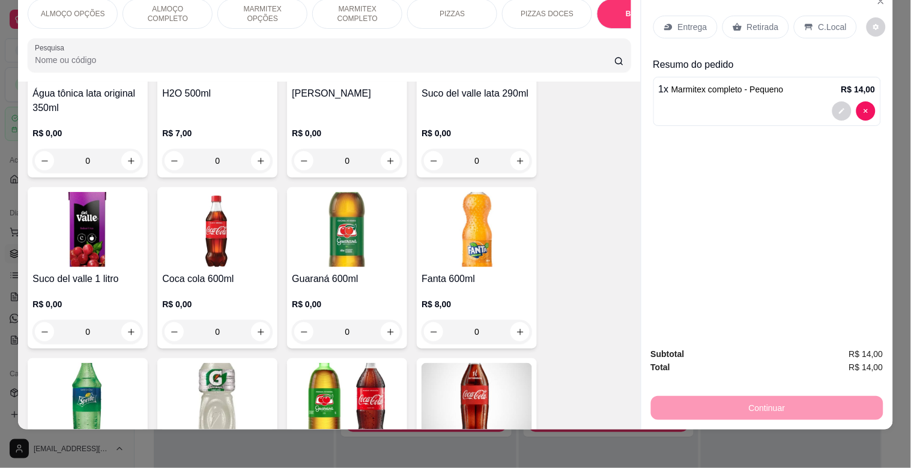
scroll to position [1570, 0]
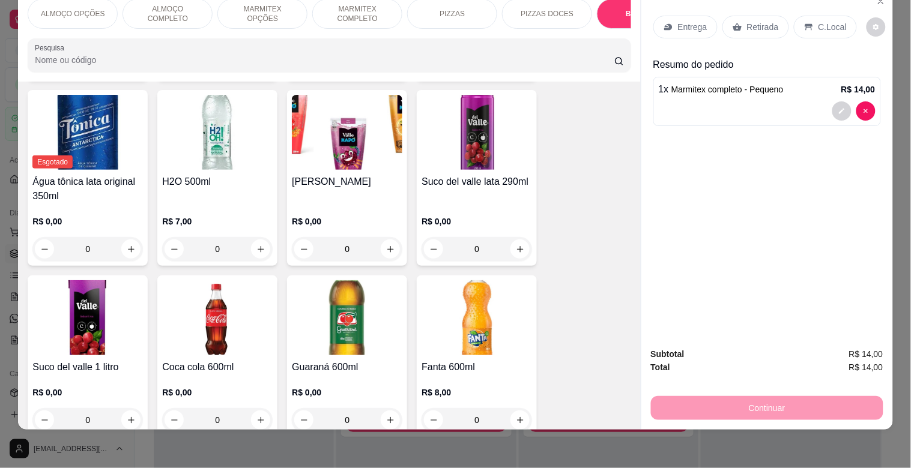
click at [509, 183] on h4 "Suco del valle lata 290ml" at bounding box center [477, 182] width 110 height 14
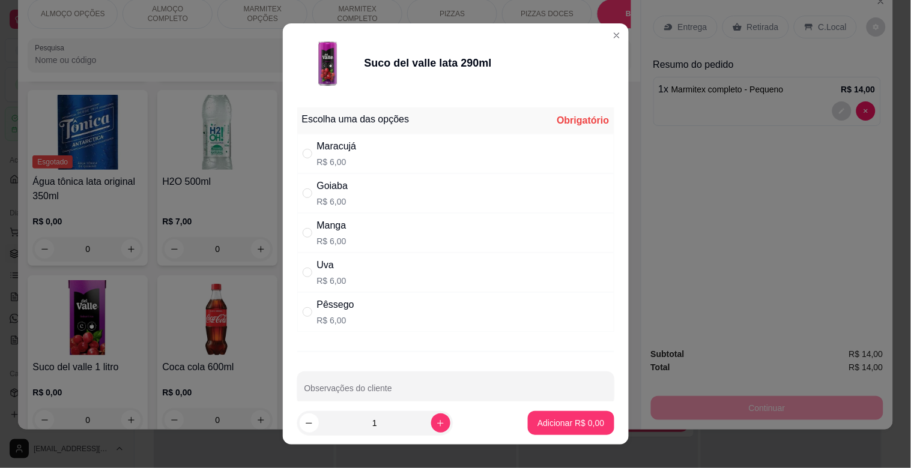
click at [351, 304] on div "Pêssego R$ 6,00" at bounding box center [455, 312] width 317 height 40
click at [554, 423] on p "Adicionar R$ 6,00" at bounding box center [570, 423] width 67 height 12
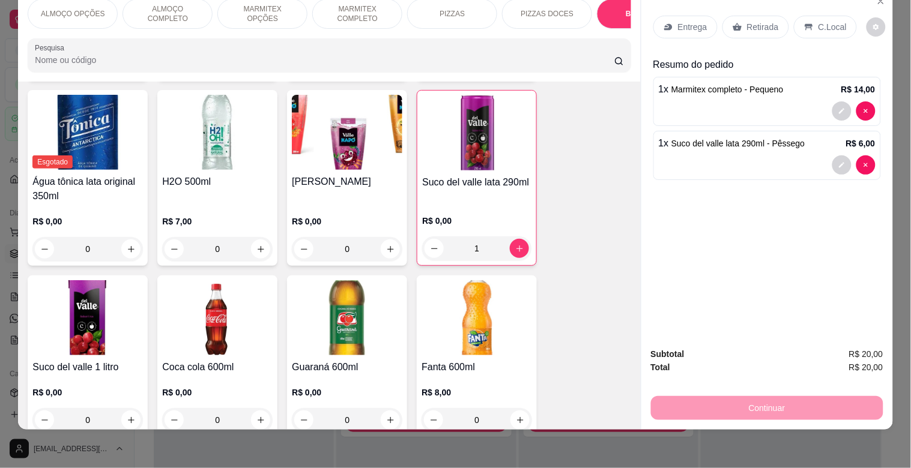
drag, startPoint x: 817, startPoint y: 7, endPoint x: 831, endPoint y: 82, distance: 76.4
click at [817, 16] on div "C.Local" at bounding box center [825, 27] width 63 height 23
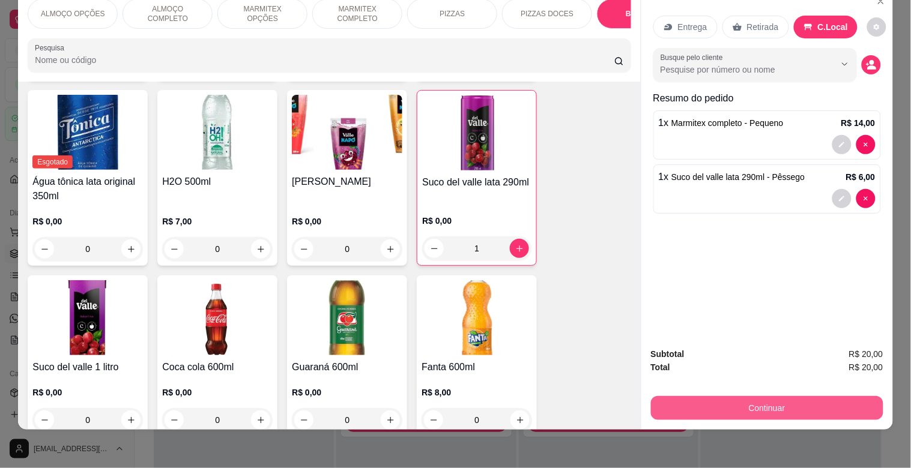
click at [824, 396] on button "Continuar" at bounding box center [767, 408] width 232 height 24
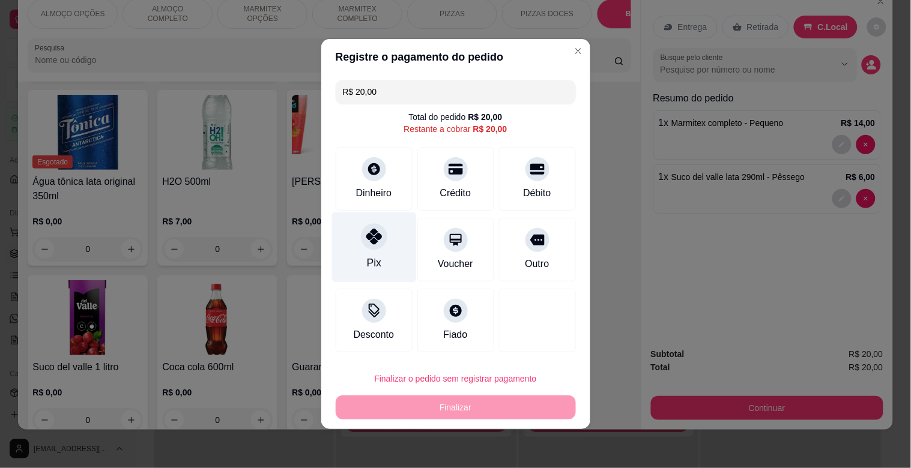
click at [382, 229] on div at bounding box center [374, 236] width 26 height 26
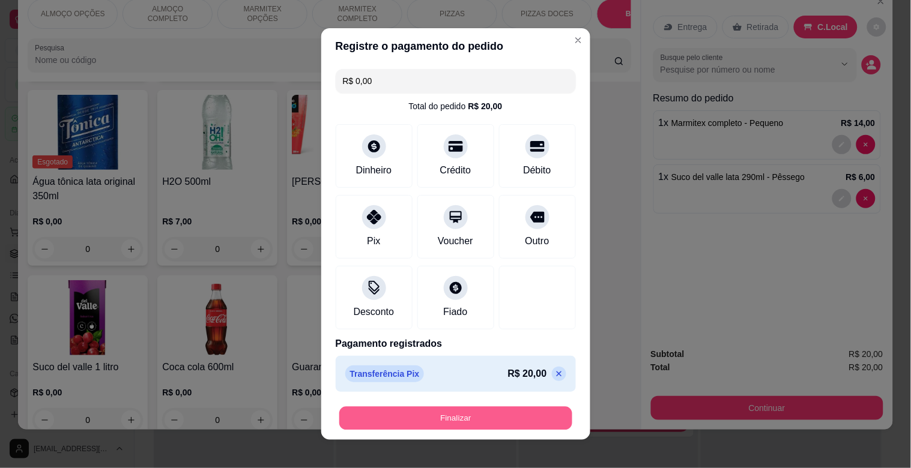
click at [483, 417] on button "Finalizar" at bounding box center [455, 418] width 233 height 23
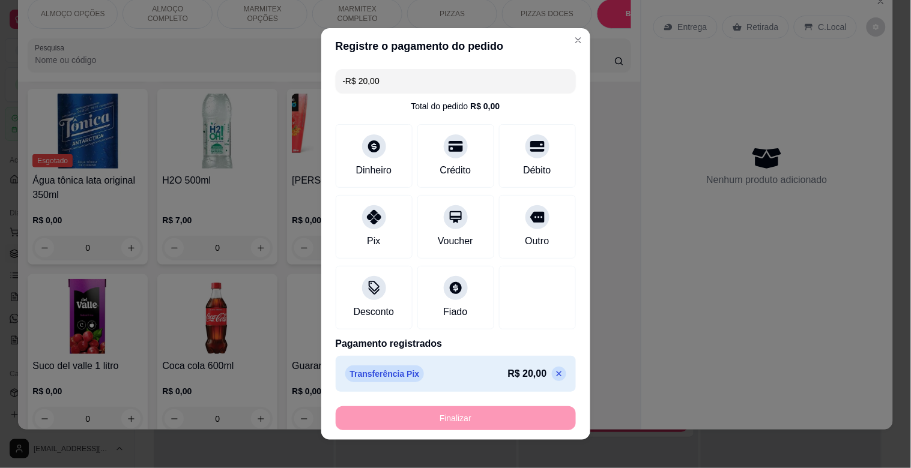
scroll to position [1568, 0]
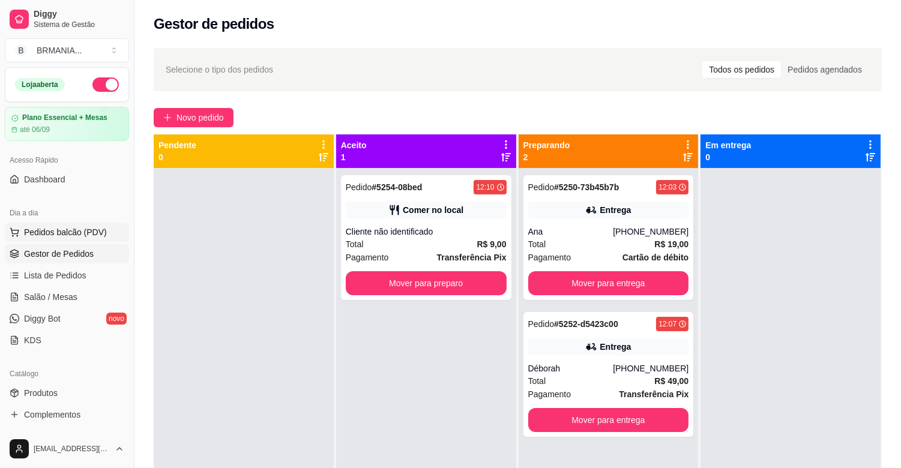
click at [69, 233] on span "Pedidos balcão (PDV)" at bounding box center [65, 232] width 83 height 12
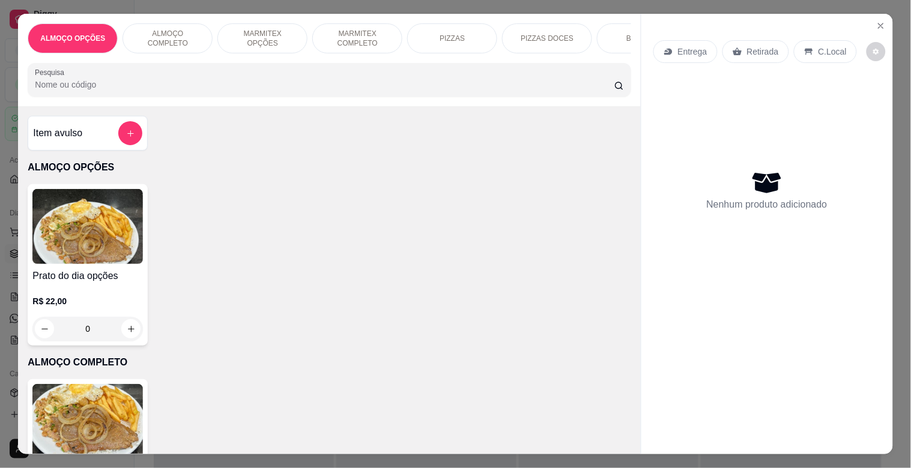
click at [271, 39] on div "MARMITEX OPÇÕES" at bounding box center [262, 38] width 90 height 30
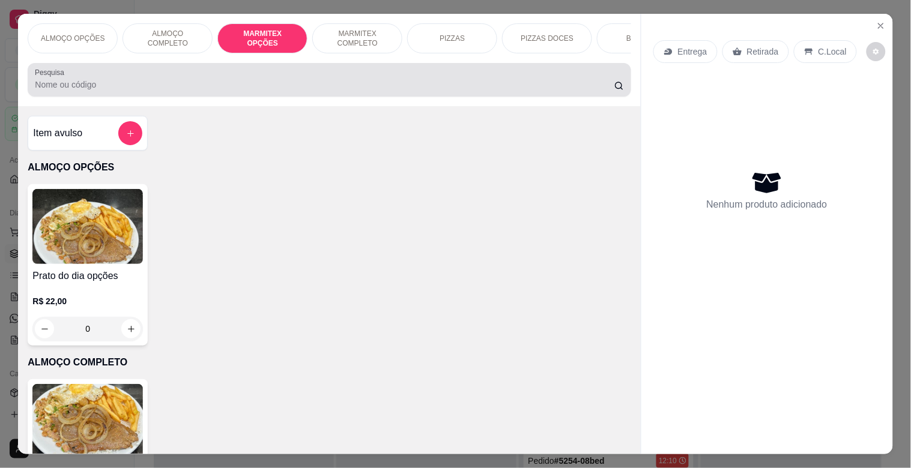
scroll to position [29, 0]
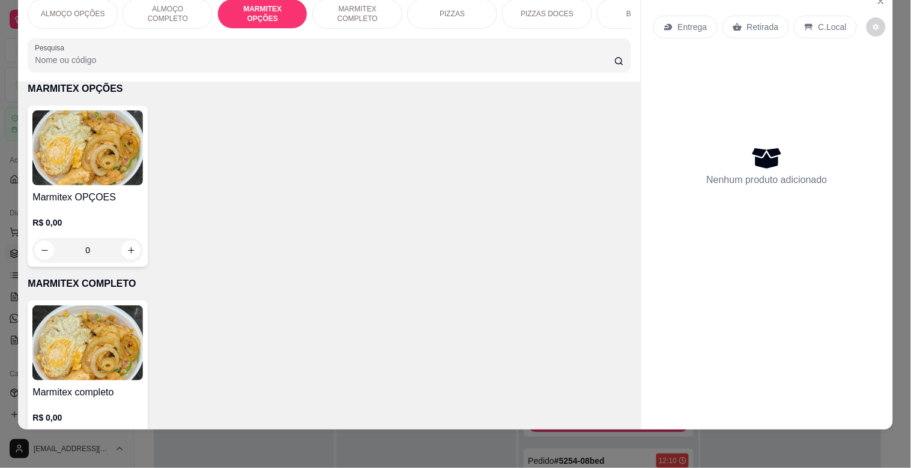
click at [347, 4] on p "MARMITEX COMPLETO" at bounding box center [357, 13] width 70 height 19
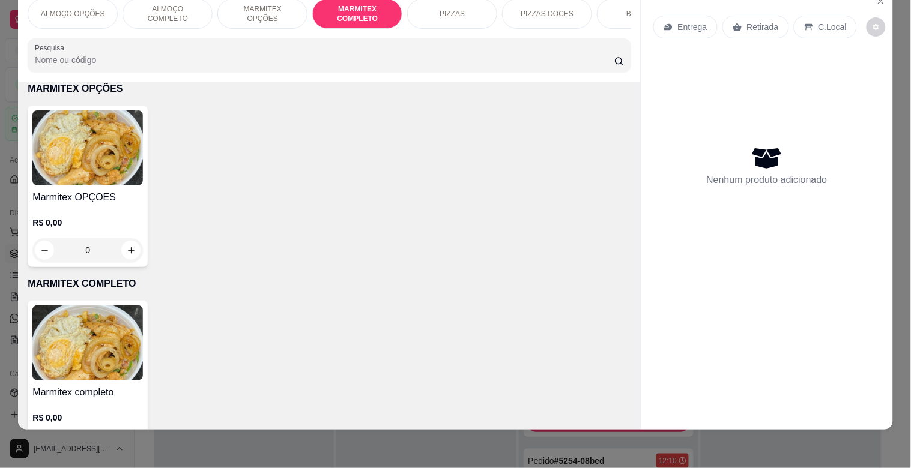
scroll to position [639, 0]
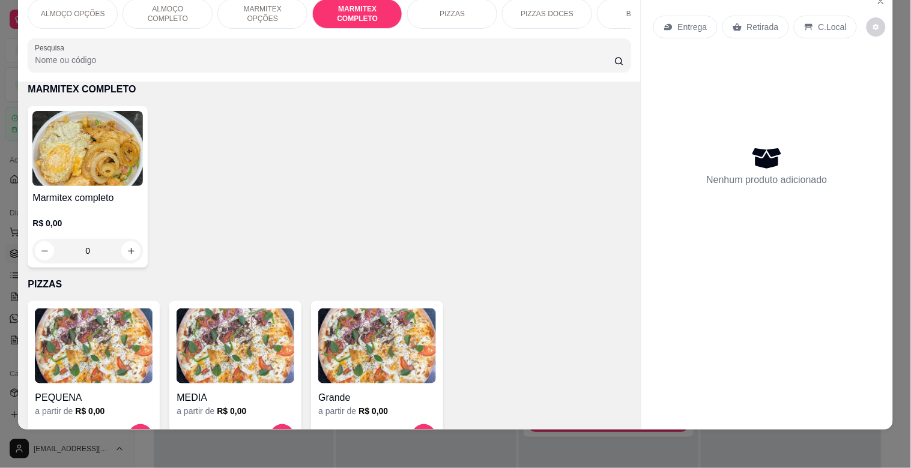
click at [110, 154] on img at bounding box center [87, 148] width 110 height 75
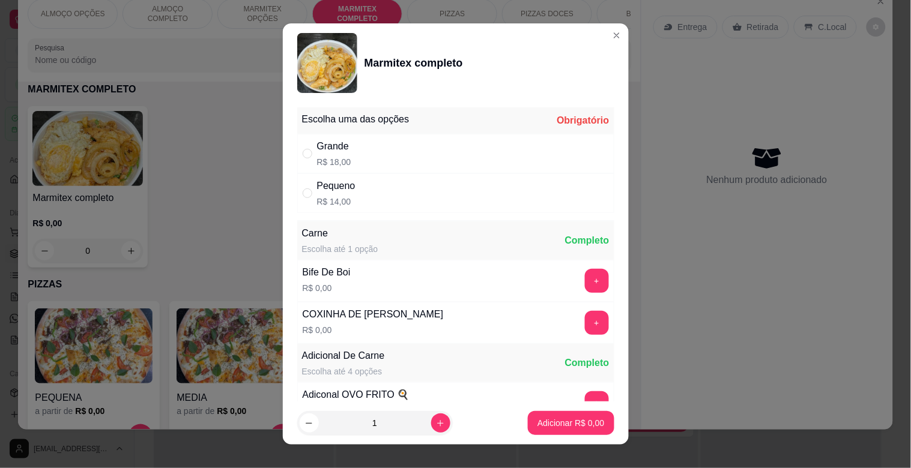
click at [336, 190] on div "Pequeno" at bounding box center [336, 186] width 38 height 14
click at [557, 419] on p "Adicionar R$ 14,00" at bounding box center [568, 423] width 71 height 12
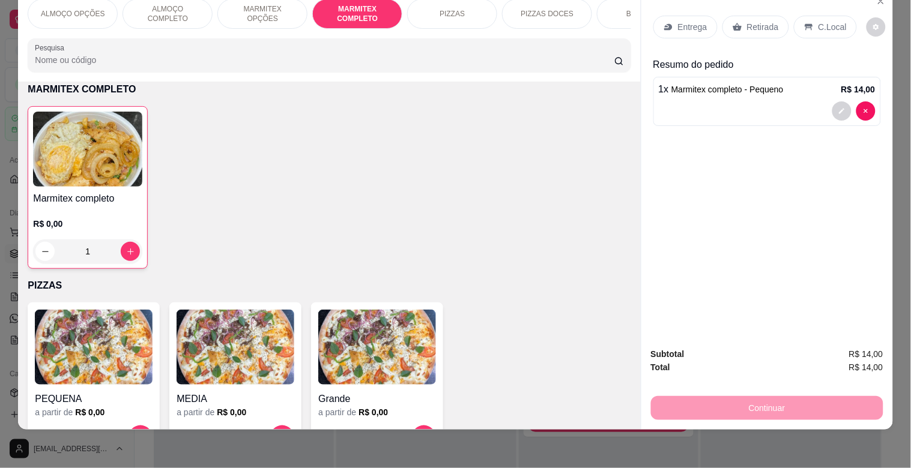
click at [832, 22] on p "C.Local" at bounding box center [832, 27] width 28 height 12
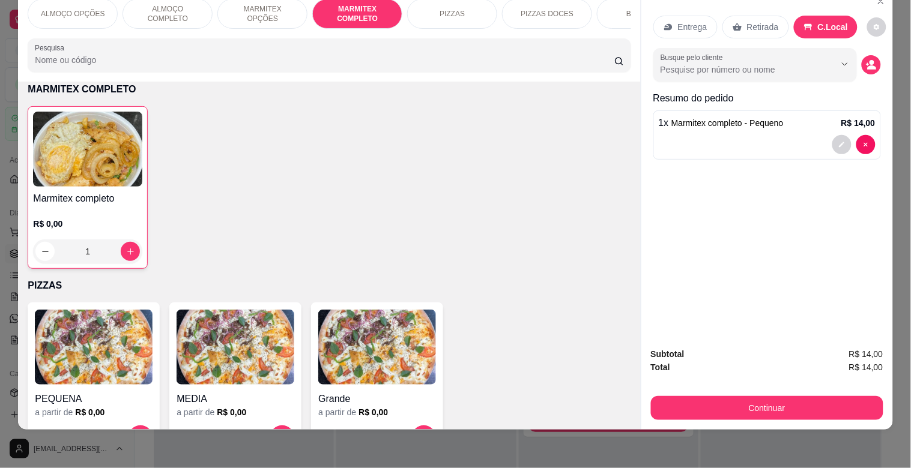
click at [839, 393] on div "Continuar" at bounding box center [767, 406] width 232 height 27
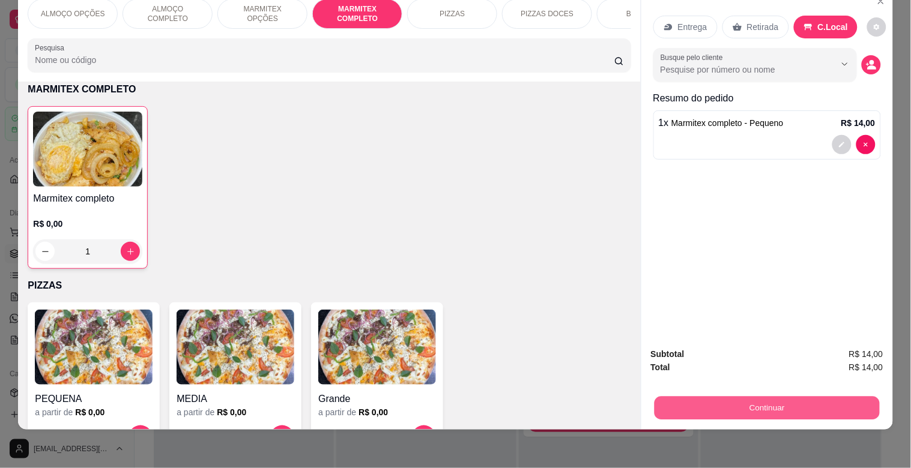
click at [791, 402] on button "Continuar" at bounding box center [766, 407] width 225 height 23
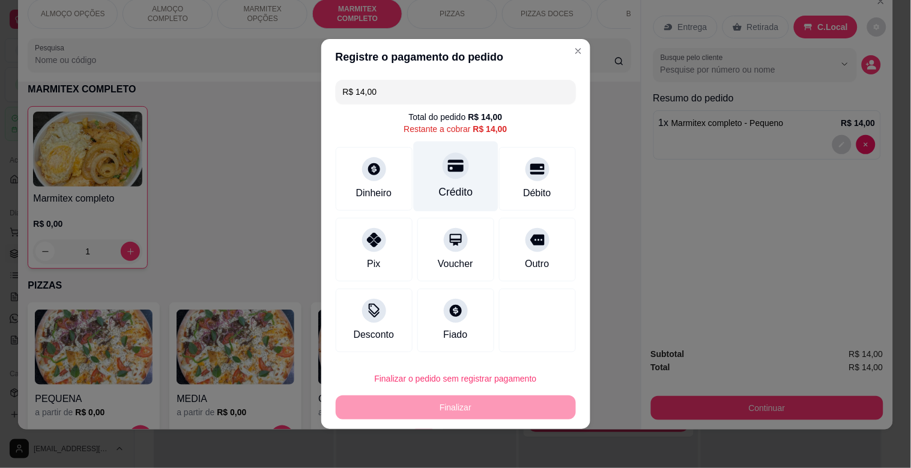
click at [450, 184] on div "Crédito" at bounding box center [455, 192] width 34 height 16
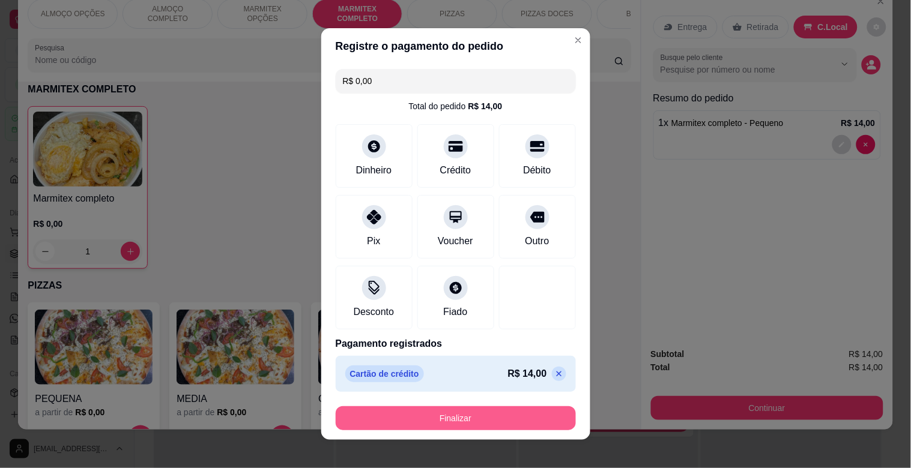
click at [509, 422] on button "Finalizar" at bounding box center [456, 419] width 240 height 24
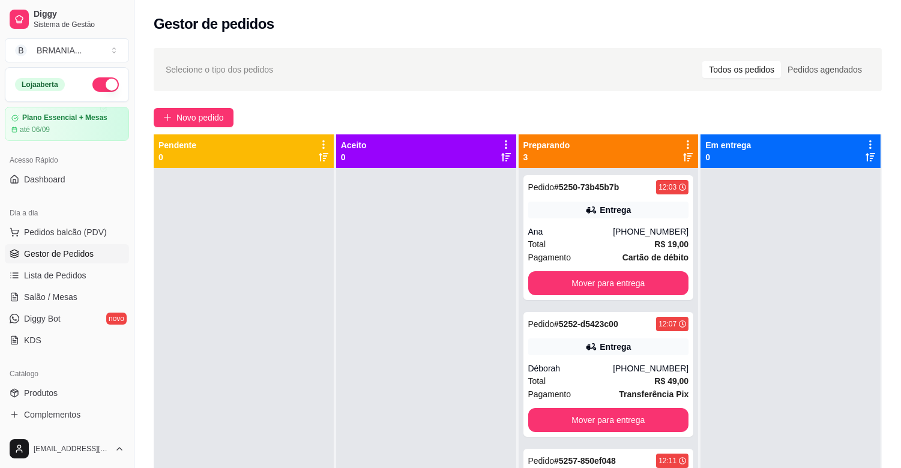
click at [166, 271] on div at bounding box center [244, 402] width 180 height 468
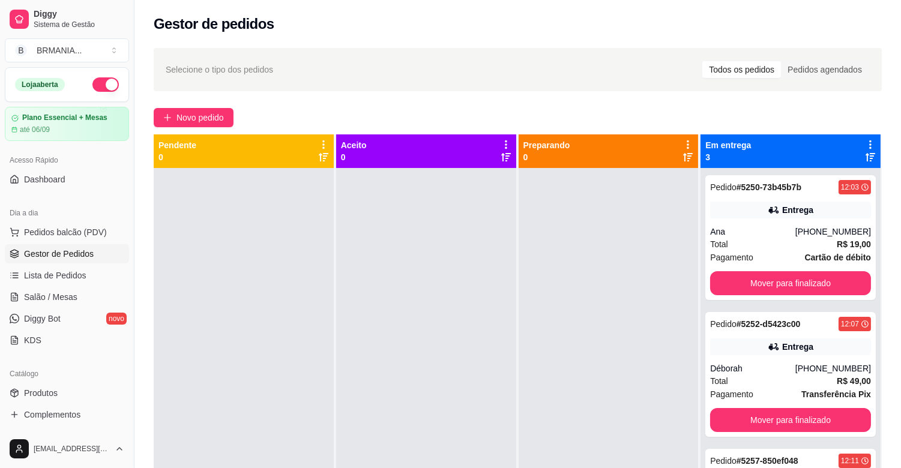
click at [163, 237] on div at bounding box center [244, 402] width 180 height 468
click at [92, 231] on span "Pedidos balcão (PDV)" at bounding box center [65, 232] width 83 height 12
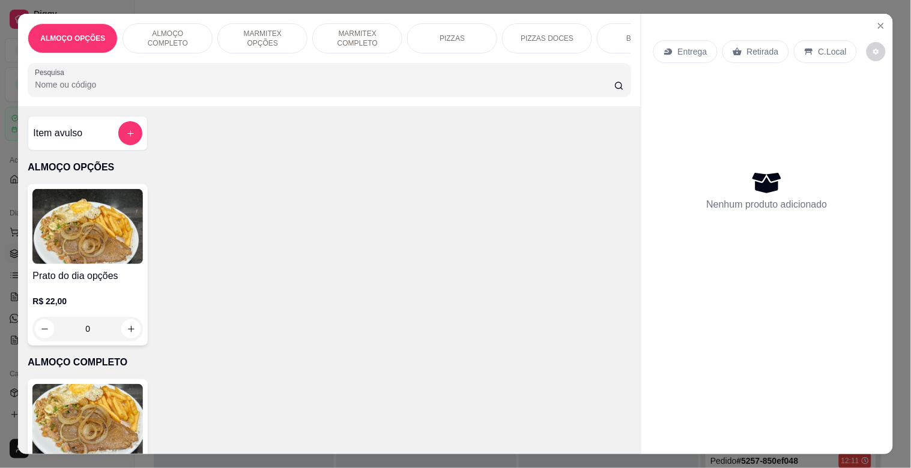
click at [362, 33] on p "MARMITEX COMPLETO" at bounding box center [357, 38] width 70 height 19
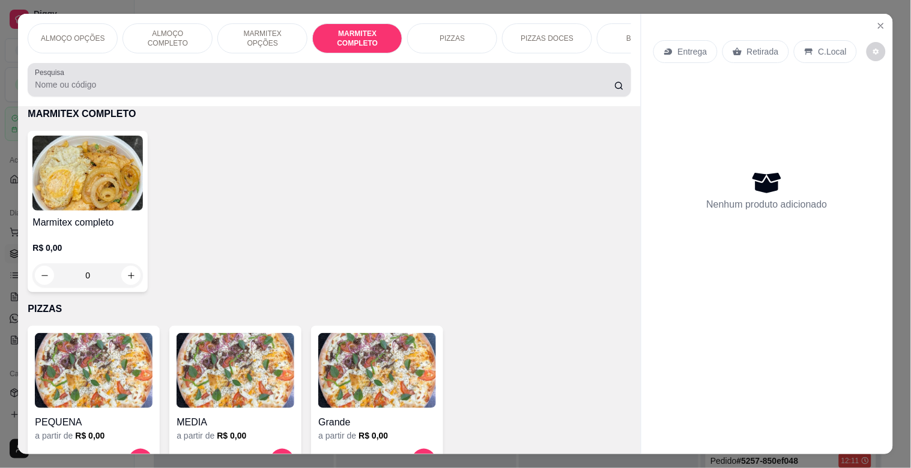
scroll to position [29, 0]
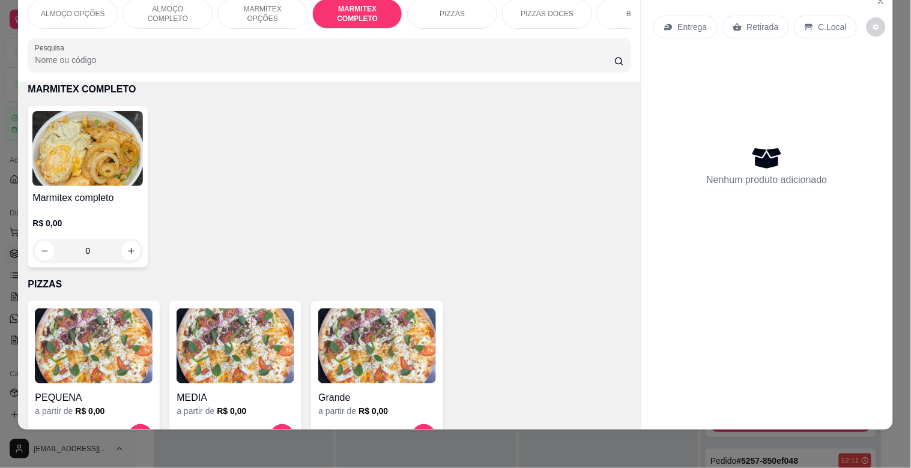
click at [118, 169] on img at bounding box center [87, 148] width 110 height 75
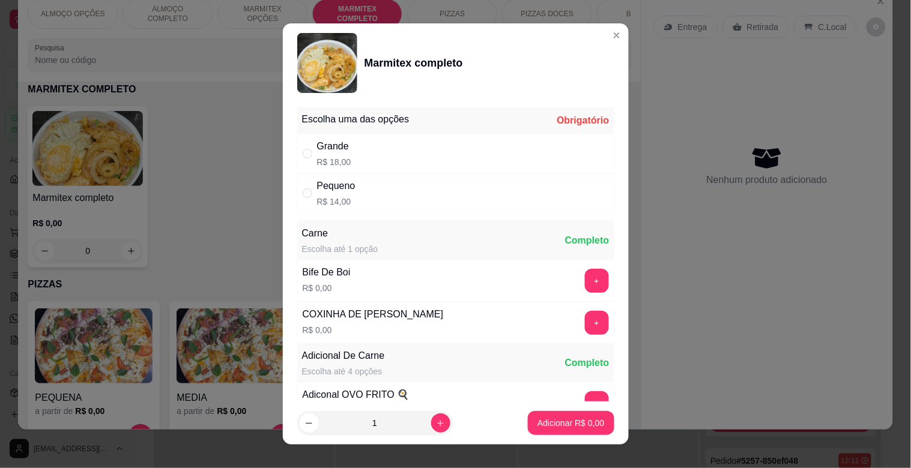
click at [328, 199] on p "R$ 14,00" at bounding box center [336, 202] width 38 height 12
click at [545, 419] on p "Adicionar R$ 14,00" at bounding box center [568, 423] width 71 height 12
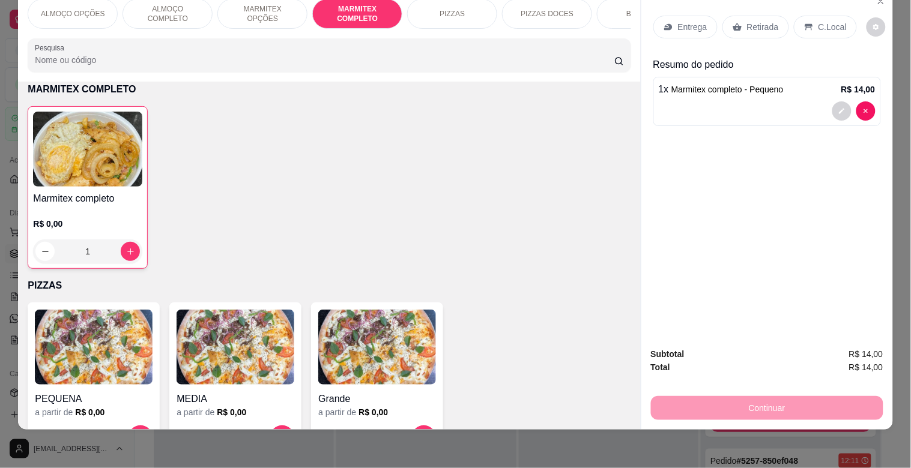
drag, startPoint x: 815, startPoint y: 12, endPoint x: 770, endPoint y: 202, distance: 194.9
click at [818, 21] on p "C.Local" at bounding box center [832, 27] width 28 height 12
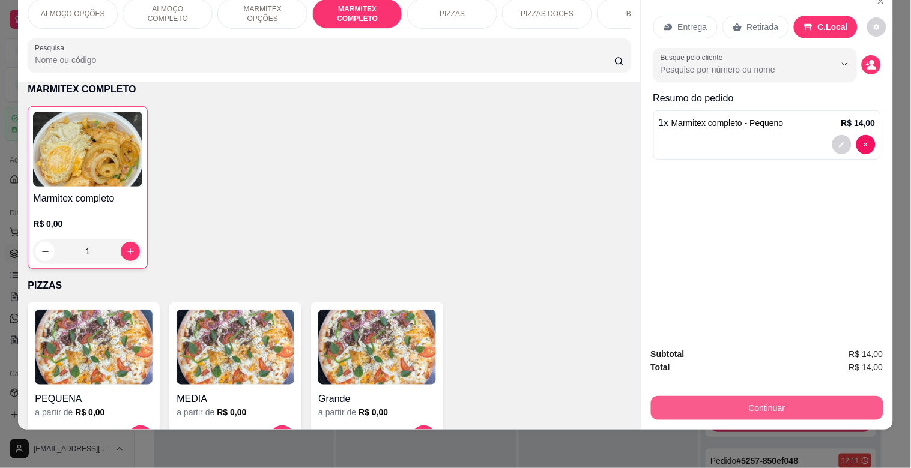
click at [737, 403] on button "Continuar" at bounding box center [767, 408] width 232 height 24
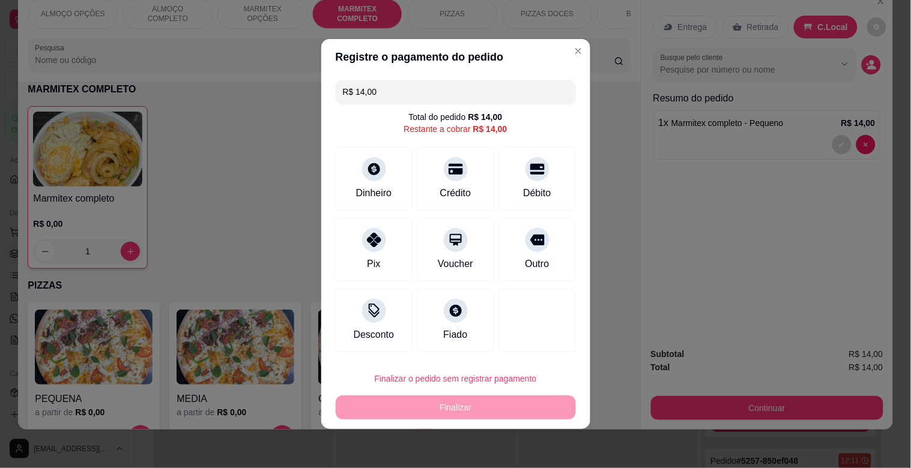
drag, startPoint x: 360, startPoint y: 252, endPoint x: 401, endPoint y: 261, distance: 41.7
click at [365, 252] on div "Pix" at bounding box center [374, 250] width 77 height 64
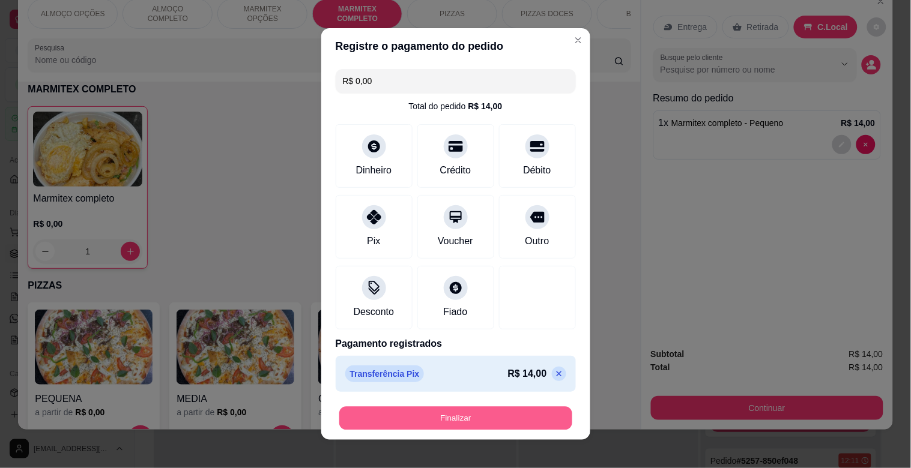
click at [519, 421] on button "Finalizar" at bounding box center [455, 418] width 233 height 23
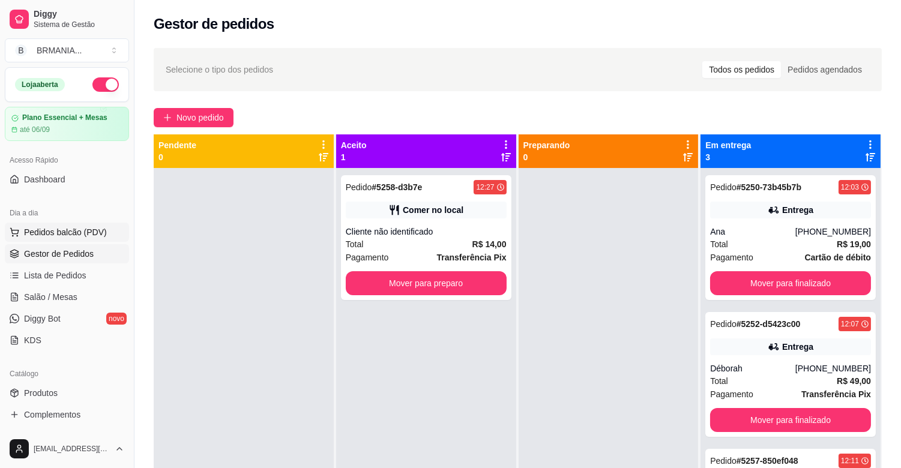
click at [76, 233] on span "Pedidos balcão (PDV)" at bounding box center [65, 232] width 83 height 12
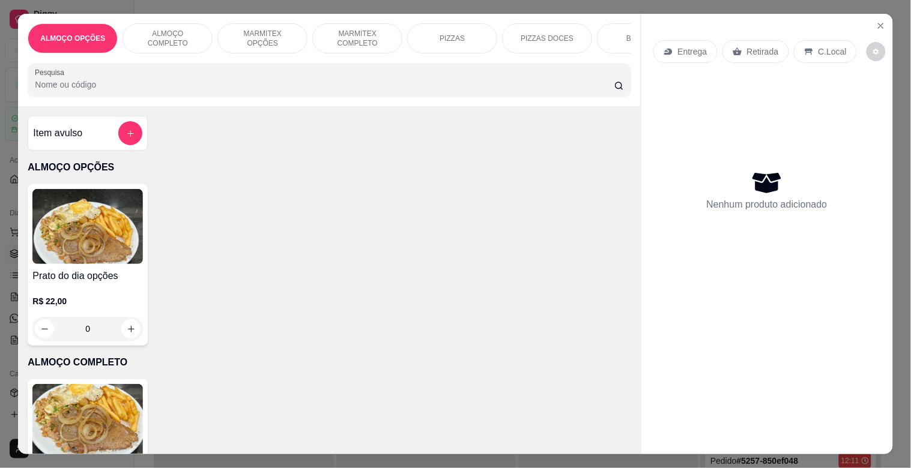
drag, startPoint x: 148, startPoint y: 32, endPoint x: 172, endPoint y: 37, distance: 25.2
click at [148, 32] on p "ALMOÇO COMPLETO" at bounding box center [168, 38] width 70 height 19
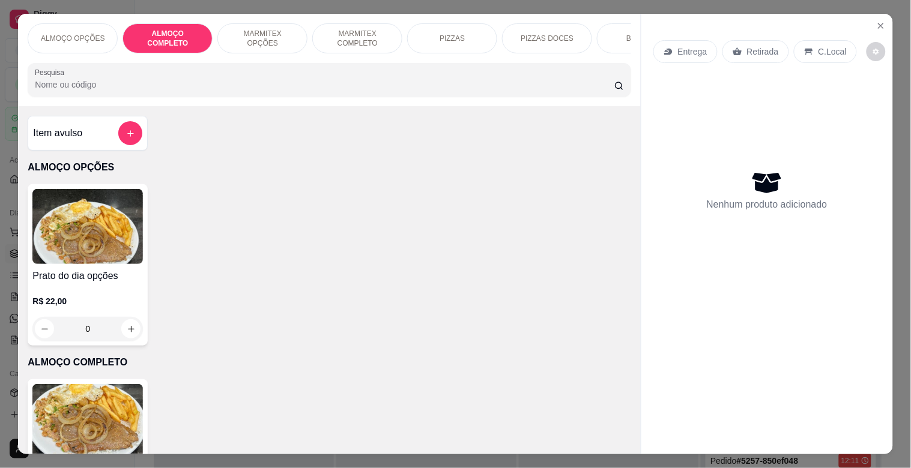
scroll to position [29, 0]
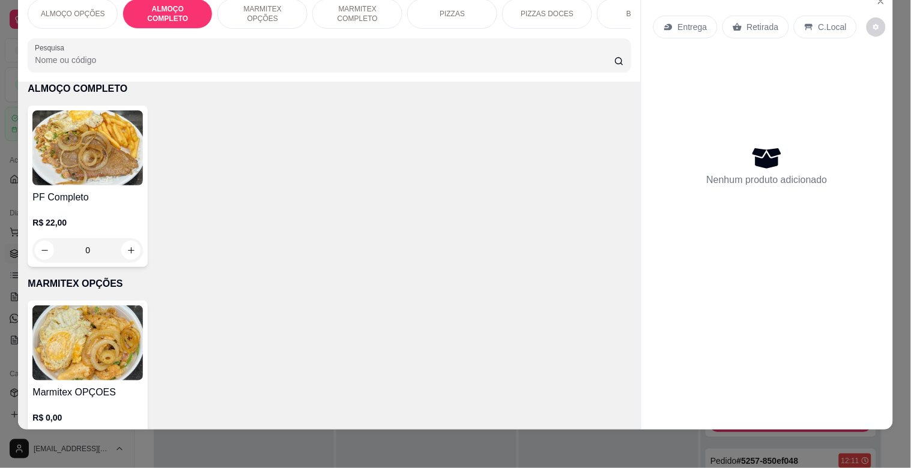
click at [109, 165] on img at bounding box center [87, 147] width 110 height 75
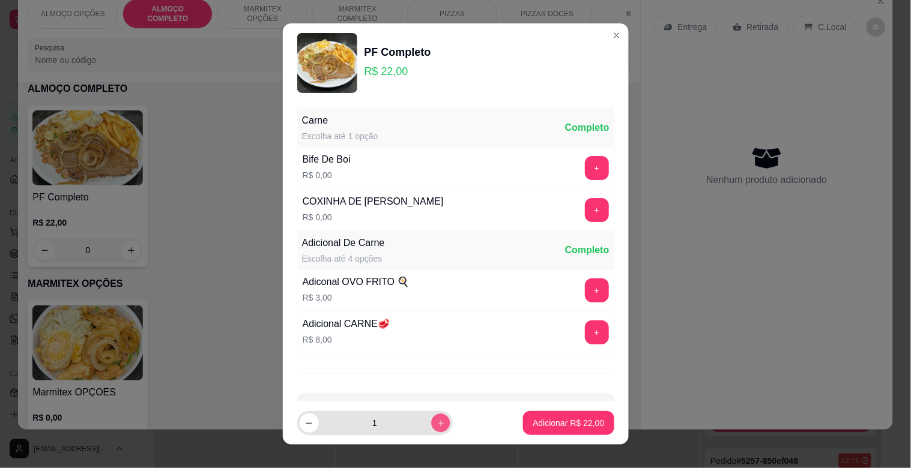
click at [434, 422] on button "increase-product-quantity" at bounding box center [440, 423] width 19 height 19
click at [523, 427] on button "Adicionar R$ 44,00" at bounding box center [568, 423] width 91 height 24
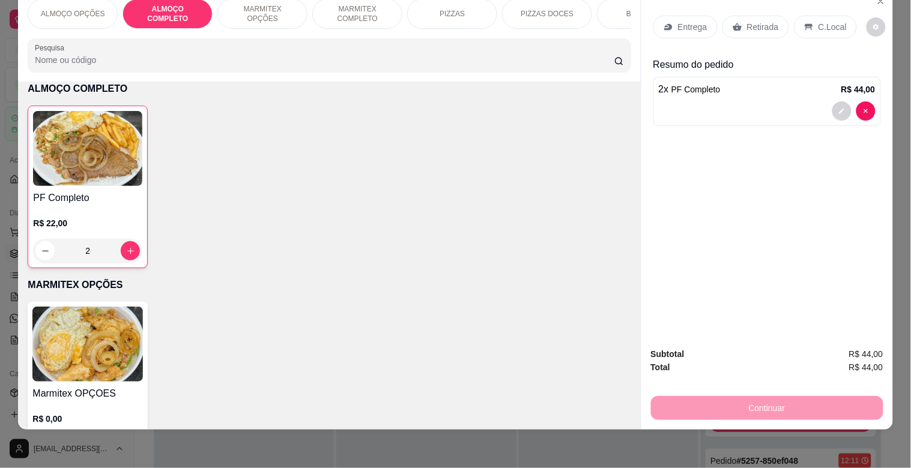
click at [613, 4] on div "BEBIDAS" at bounding box center [642, 14] width 90 height 30
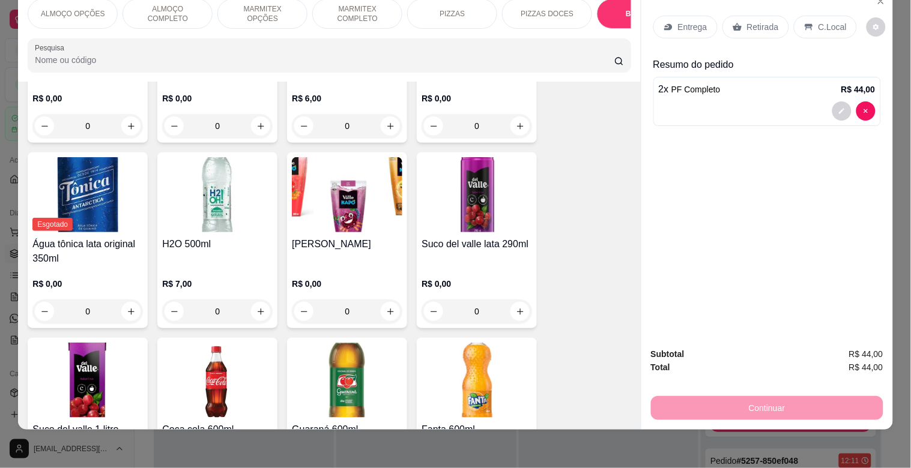
scroll to position [1803, 0]
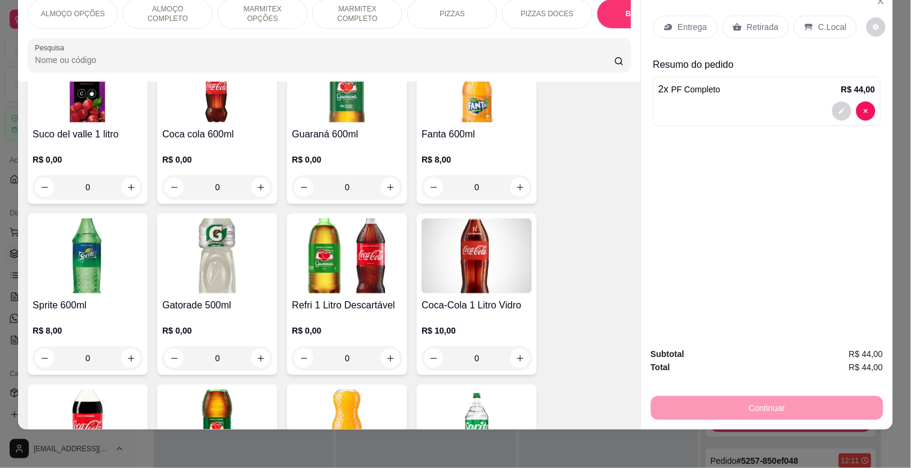
click at [65, 272] on img at bounding box center [87, 256] width 110 height 75
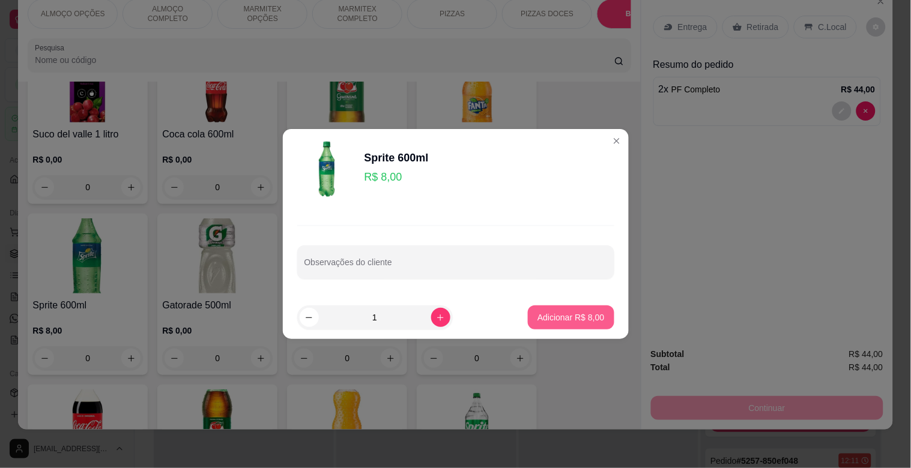
click at [574, 315] on p "Adicionar R$ 8,00" at bounding box center [570, 318] width 67 height 12
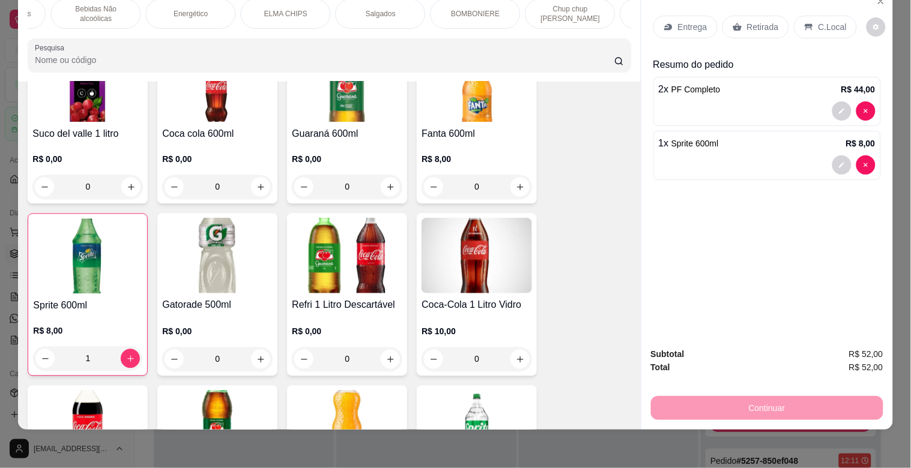
scroll to position [0, 742]
click at [583, 4] on p "Chup chup [PERSON_NAME]" at bounding box center [565, 13] width 70 height 19
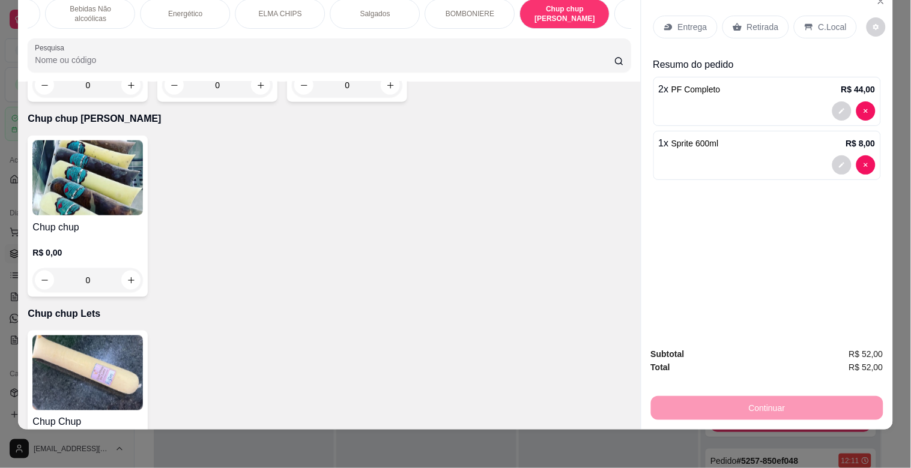
click at [74, 220] on h4 "Chup chup" at bounding box center [87, 227] width 110 height 14
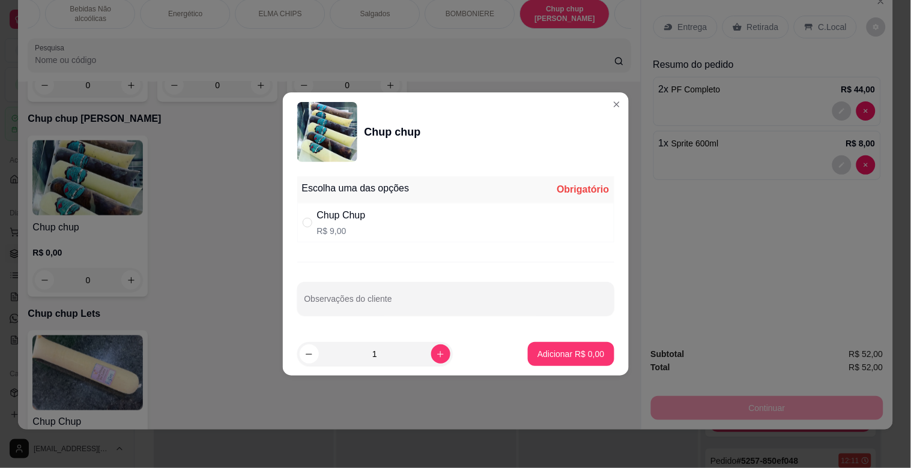
click at [367, 223] on div "Chup Chup R$ 9,00" at bounding box center [455, 223] width 317 height 40
click at [545, 351] on p "Adicionar R$ 9,00" at bounding box center [570, 354] width 67 height 12
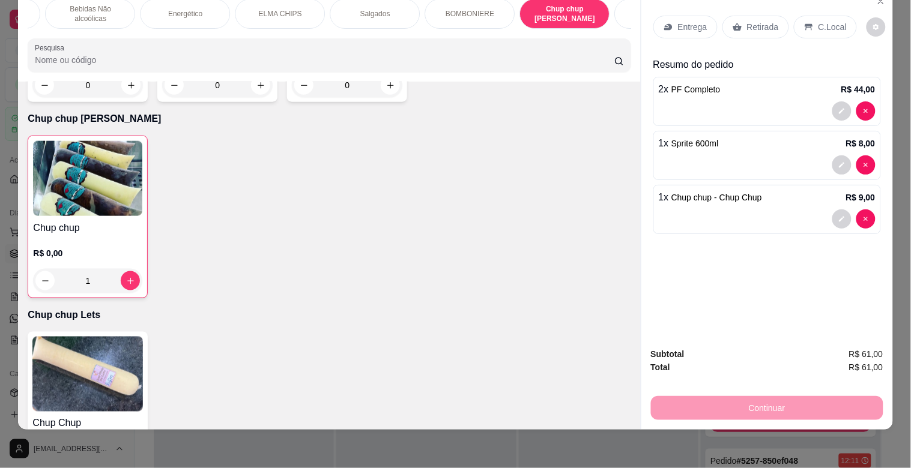
click at [735, 398] on div "Continuar" at bounding box center [767, 406] width 232 height 27
click at [838, 19] on div "C.Local" at bounding box center [825, 27] width 63 height 23
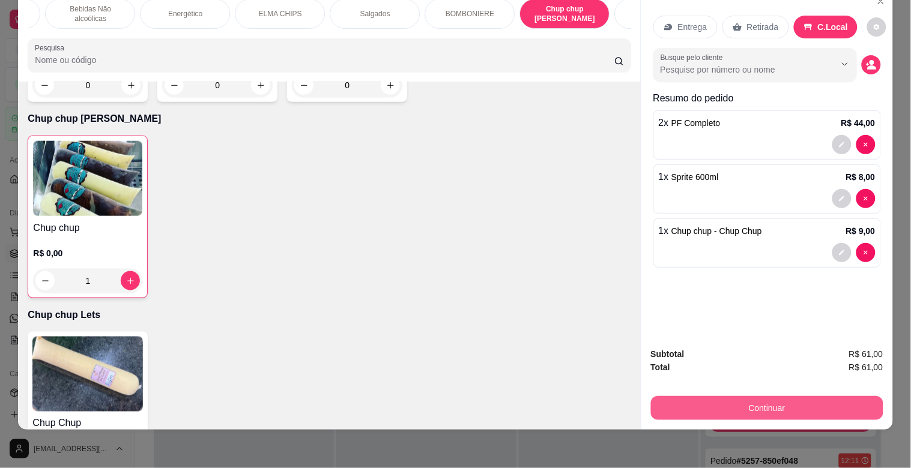
click at [823, 398] on button "Continuar" at bounding box center [767, 408] width 232 height 24
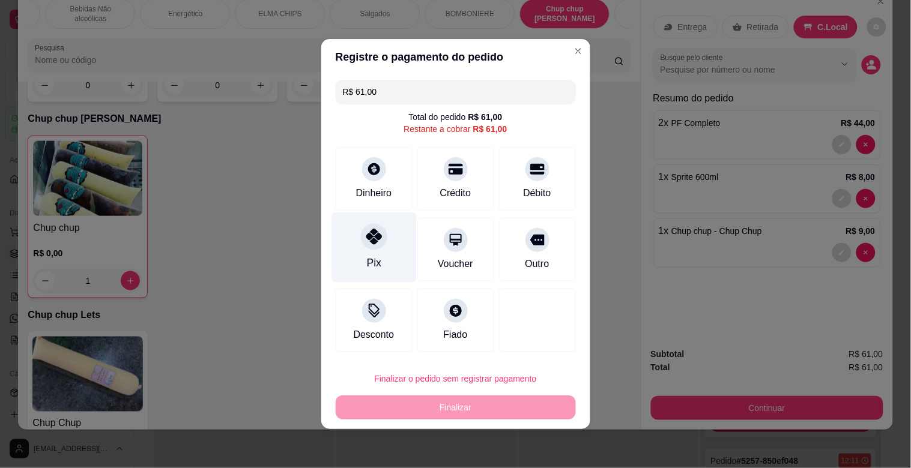
drag, startPoint x: 382, startPoint y: 241, endPoint x: 413, endPoint y: 301, distance: 67.4
click at [382, 241] on div at bounding box center [374, 236] width 26 height 26
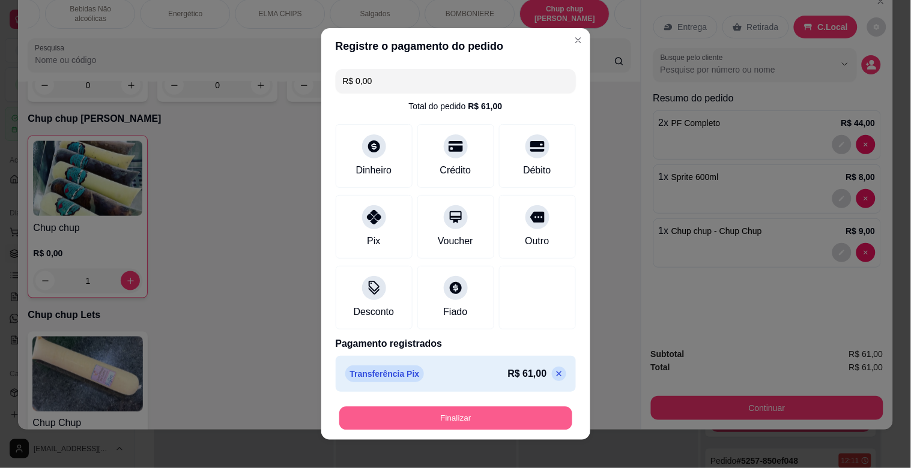
click at [529, 416] on button "Finalizar" at bounding box center [455, 418] width 233 height 23
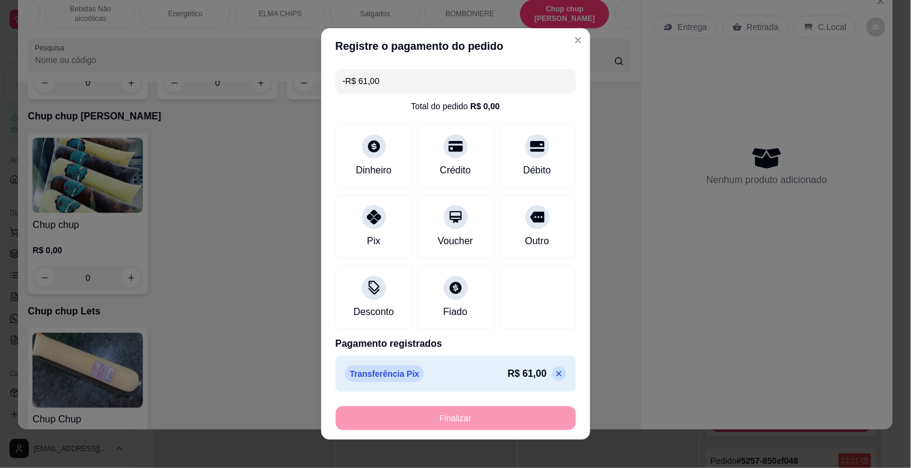
scroll to position [5015, 0]
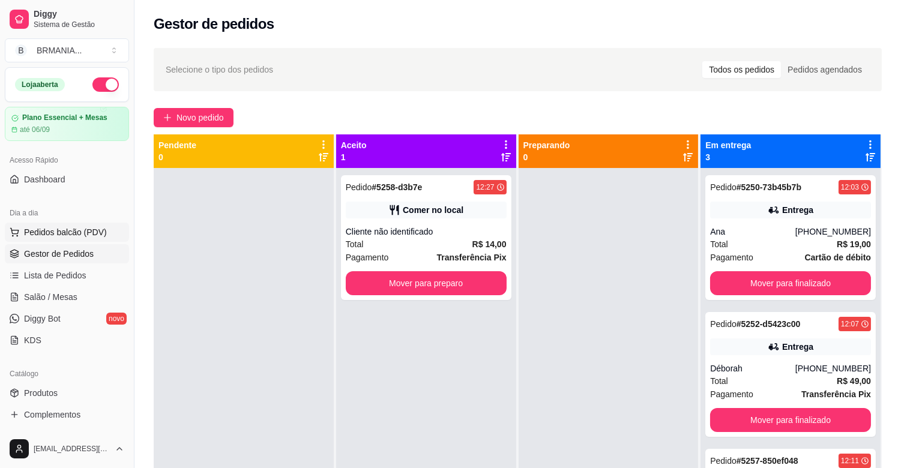
click at [80, 238] on span "Pedidos balcão (PDV)" at bounding box center [65, 232] width 83 height 12
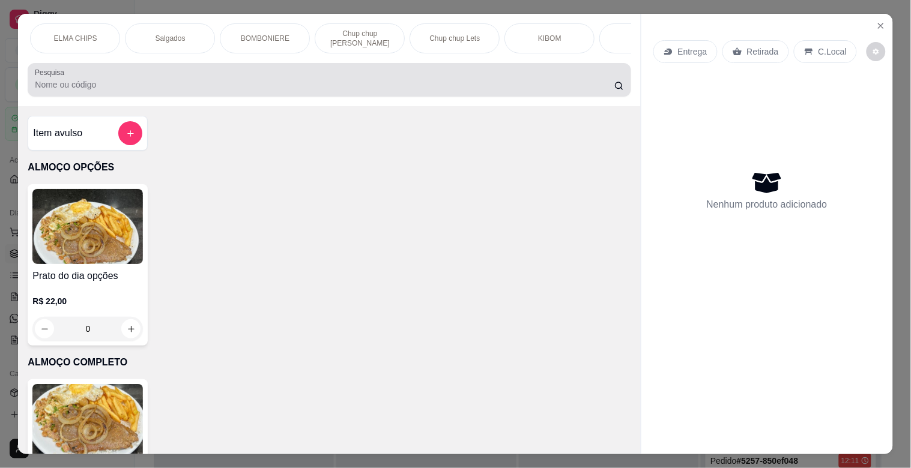
scroll to position [0, 940]
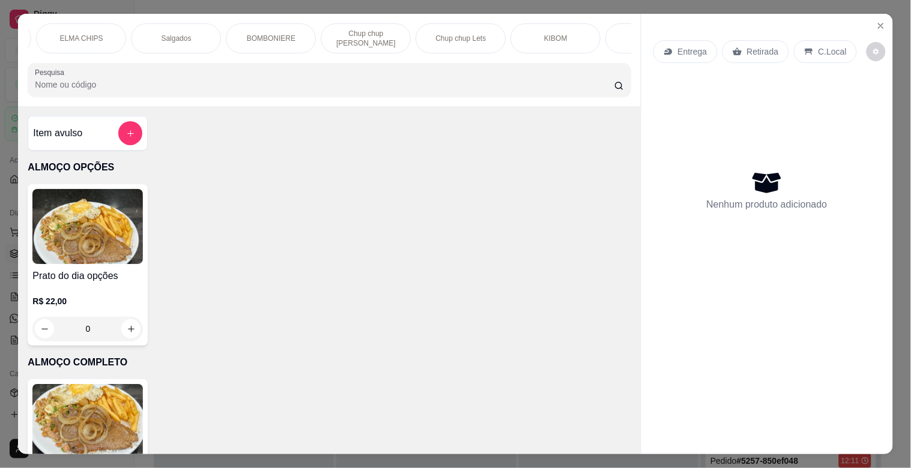
click at [271, 34] on p "BOMBONIERE" at bounding box center [271, 39] width 49 height 10
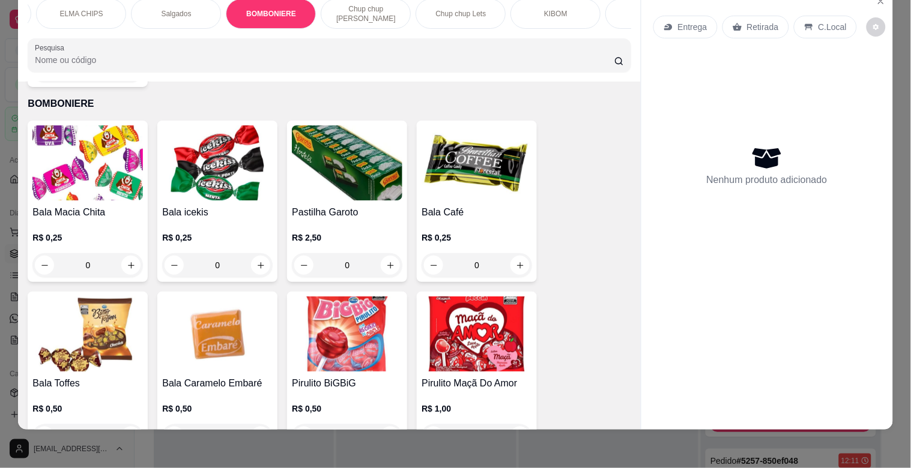
scroll to position [3917, 0]
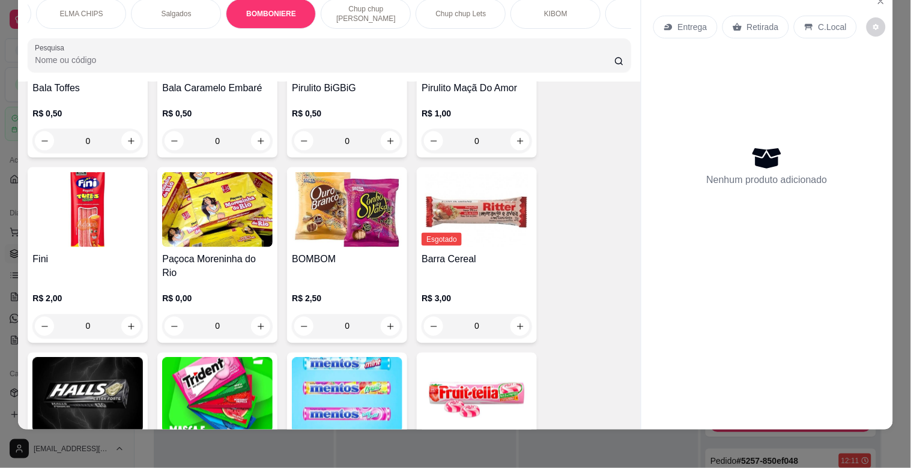
click at [253, 358] on img at bounding box center [217, 395] width 110 height 75
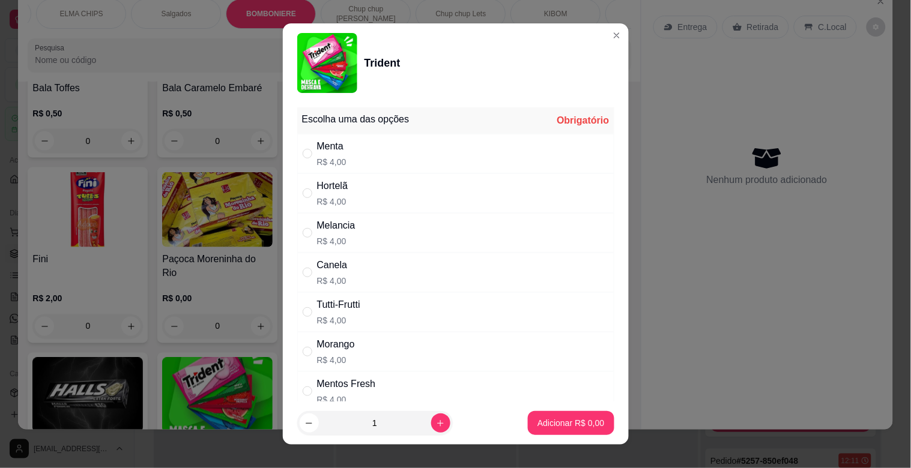
click at [349, 189] on div "Hortelã R$ 4,00" at bounding box center [455, 194] width 317 height 40
click at [578, 428] on p "Adicionar R$ 4,00" at bounding box center [570, 423] width 67 height 12
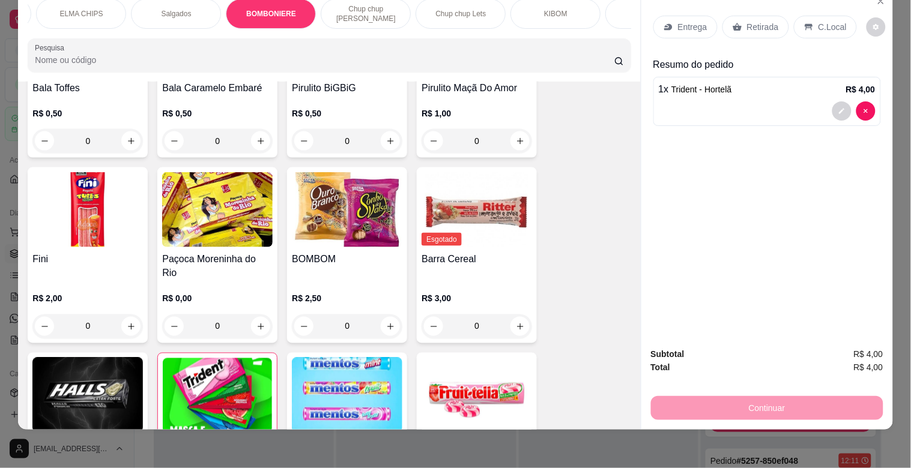
click at [818, 21] on p "C.Local" at bounding box center [832, 27] width 28 height 12
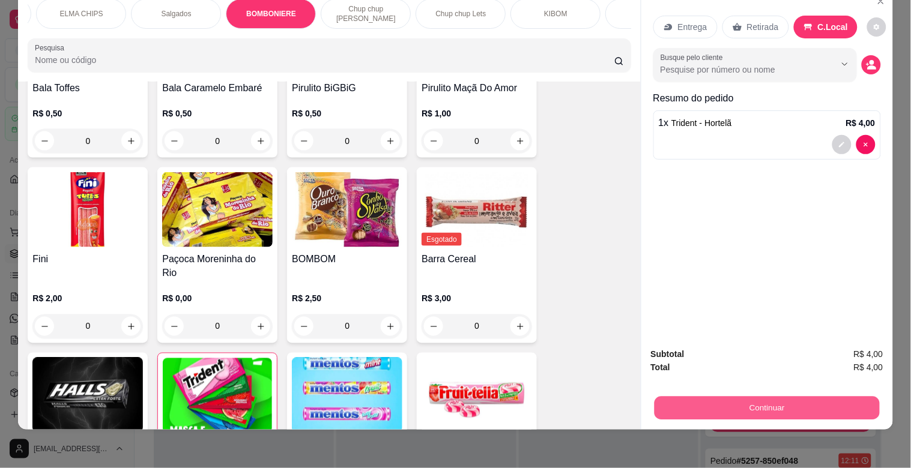
click at [785, 401] on button "Continuar" at bounding box center [766, 407] width 225 height 23
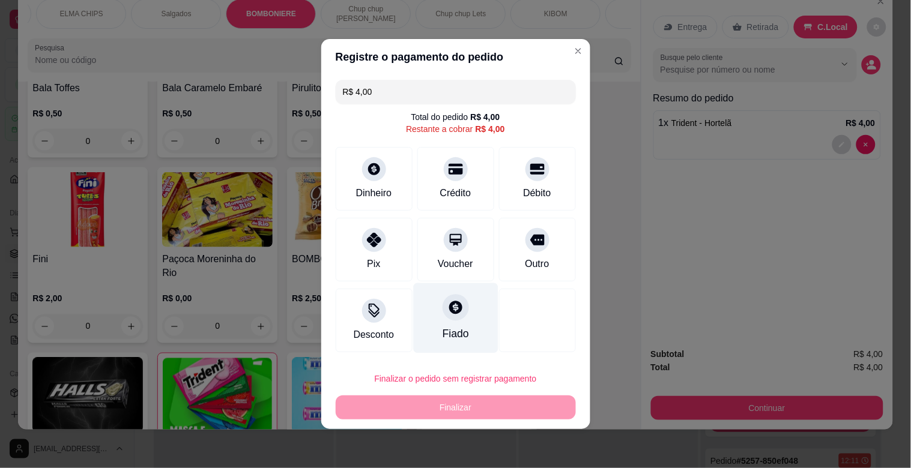
drag, startPoint x: 367, startPoint y: 262, endPoint x: 411, endPoint y: 276, distance: 46.1
click at [367, 261] on div "Pix" at bounding box center [373, 264] width 13 height 14
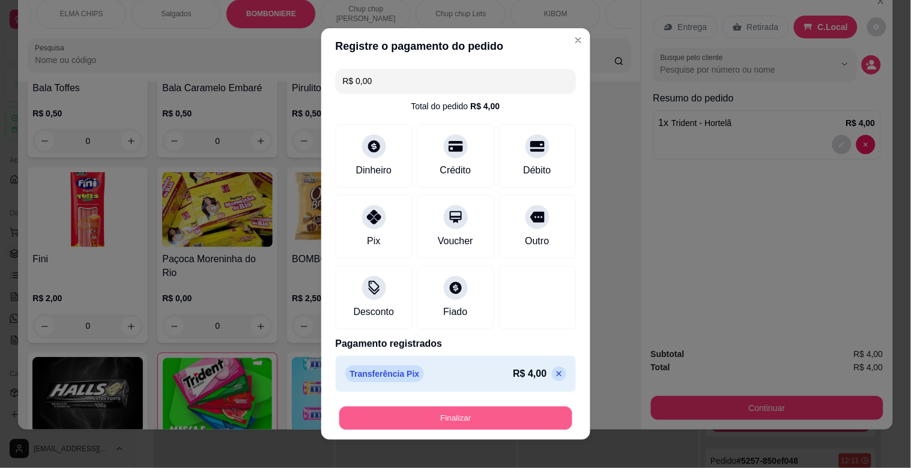
click at [540, 411] on button "Finalizar" at bounding box center [455, 418] width 233 height 23
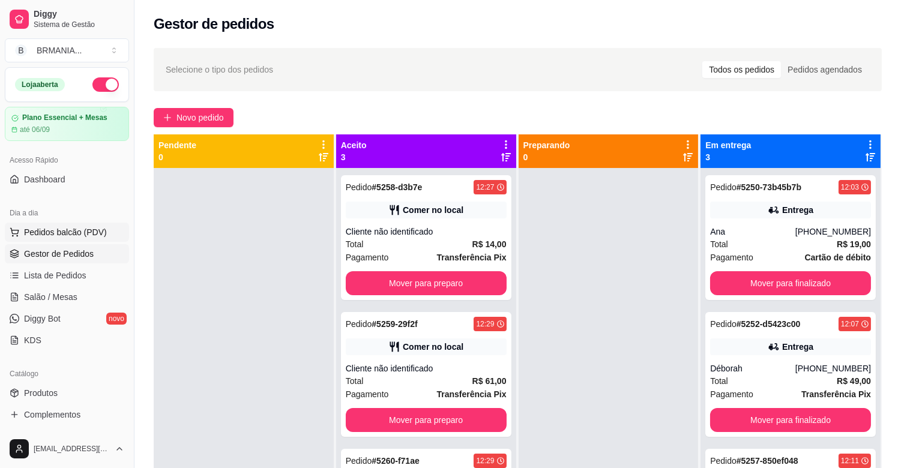
click at [100, 228] on span "Pedidos balcão (PDV)" at bounding box center [65, 232] width 83 height 12
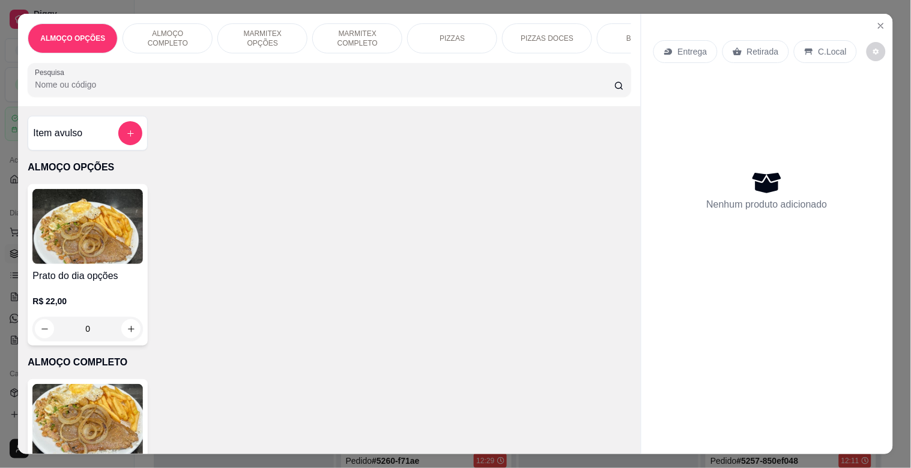
click at [581, 46] on div "ALMOÇO OPÇÕES ALMOÇO COMPLETO MARMITEX OPÇÕES MARMITEX COMPLETO PIZZAS PIZZAS D…" at bounding box center [329, 38] width 603 height 30
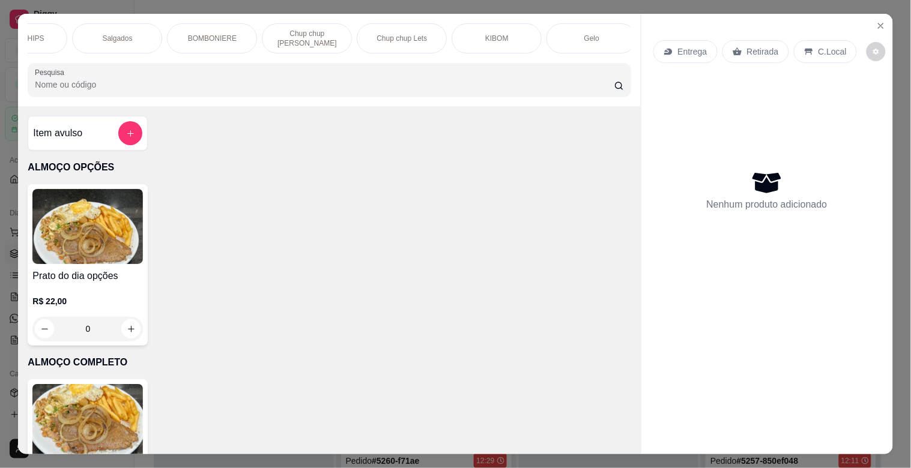
drag, startPoint x: 217, startPoint y: 32, endPoint x: 322, endPoint y: 43, distance: 106.2
click at [217, 34] on p "BOMBONIERE" at bounding box center [212, 39] width 49 height 10
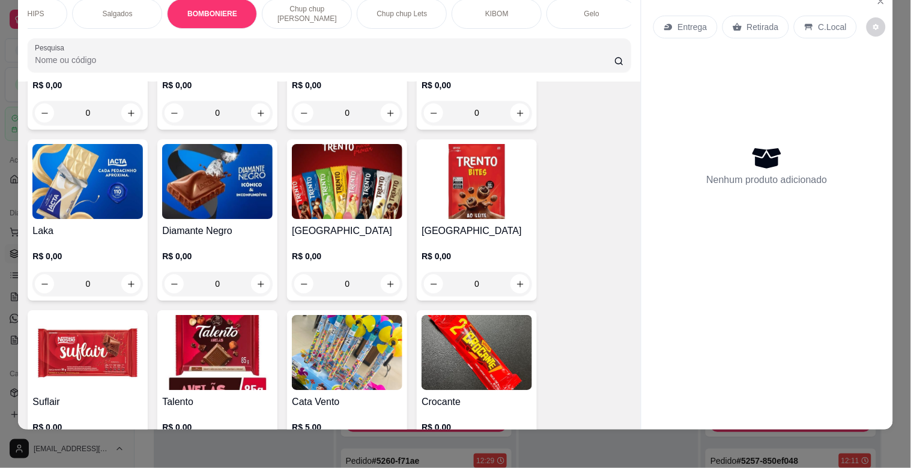
scroll to position [4502, 0]
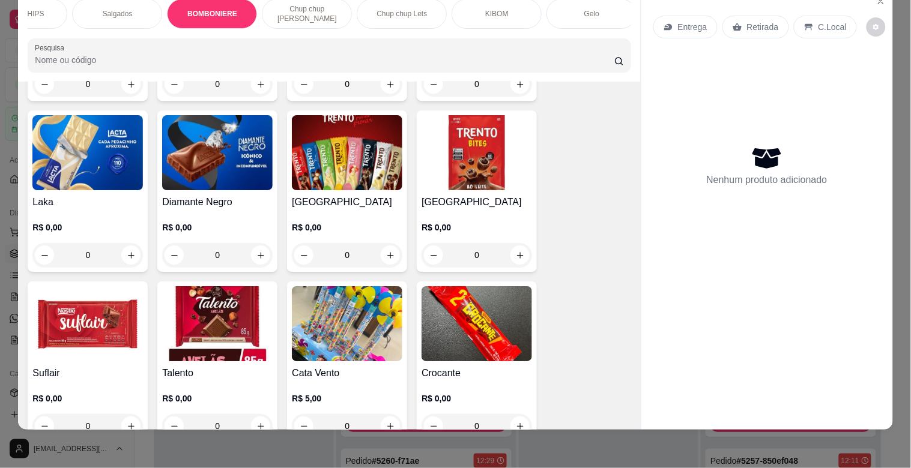
click at [36, 308] on img at bounding box center [87, 323] width 110 height 75
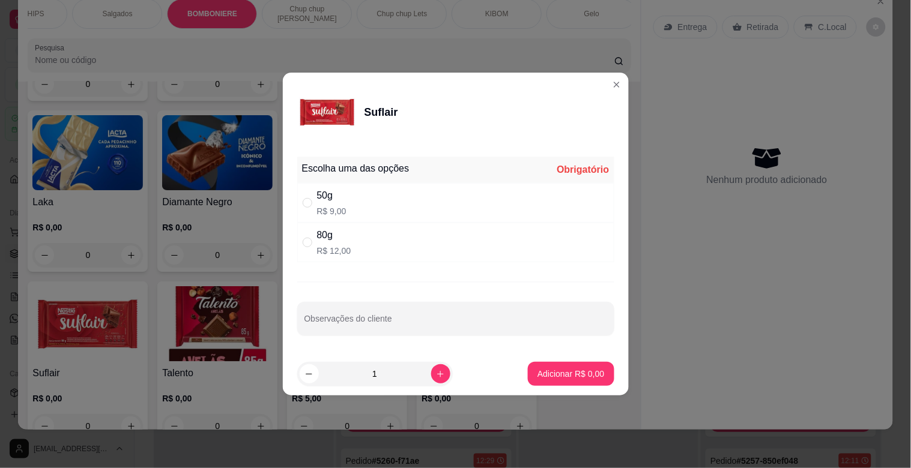
click at [343, 200] on div "50g" at bounding box center [331, 196] width 29 height 14
click at [573, 378] on p "Adicionar R$ 9,00" at bounding box center [570, 374] width 67 height 12
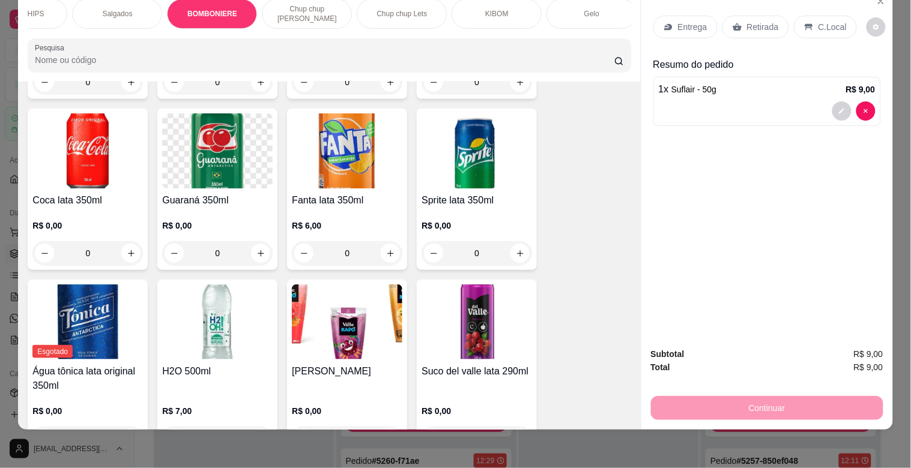
scroll to position [1335, 0]
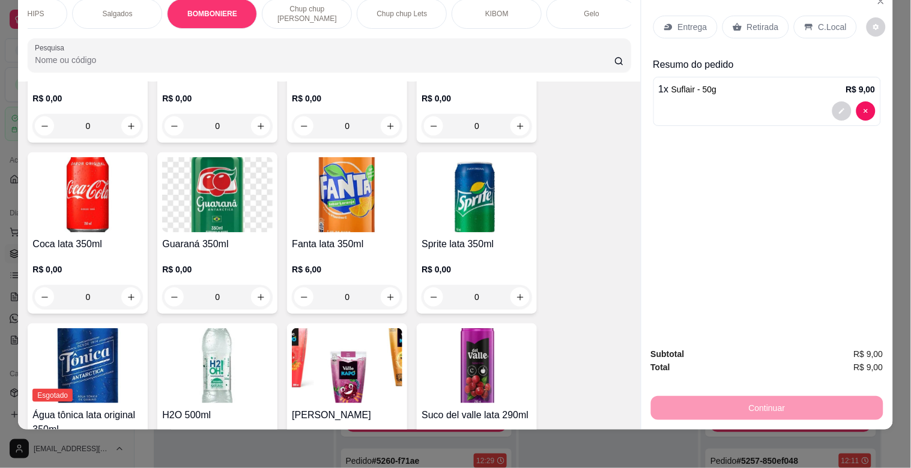
click at [323, 233] on div "Fanta lata 350ml R$ 6,00 0" at bounding box center [347, 234] width 120 height 162
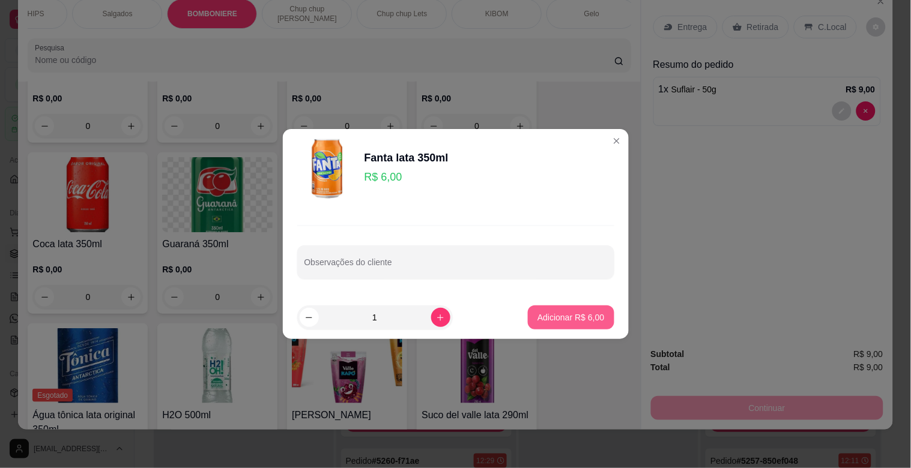
click at [555, 321] on p "Adicionar R$ 6,00" at bounding box center [570, 318] width 67 height 12
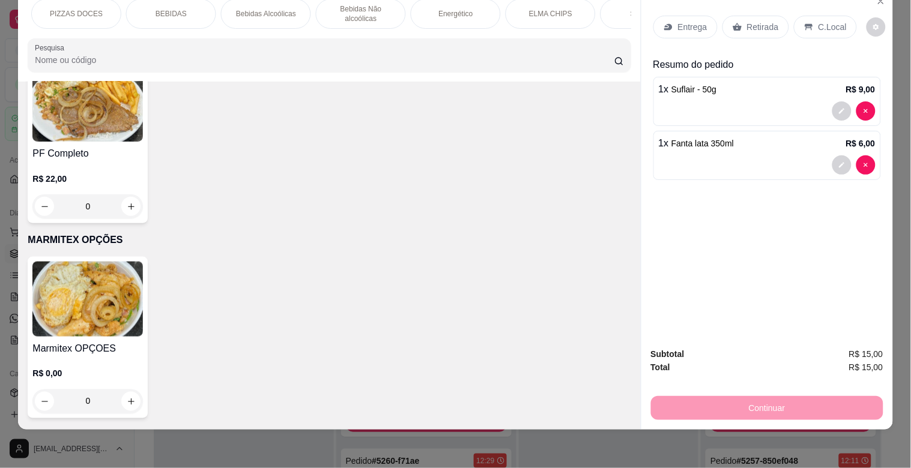
scroll to position [0, 0]
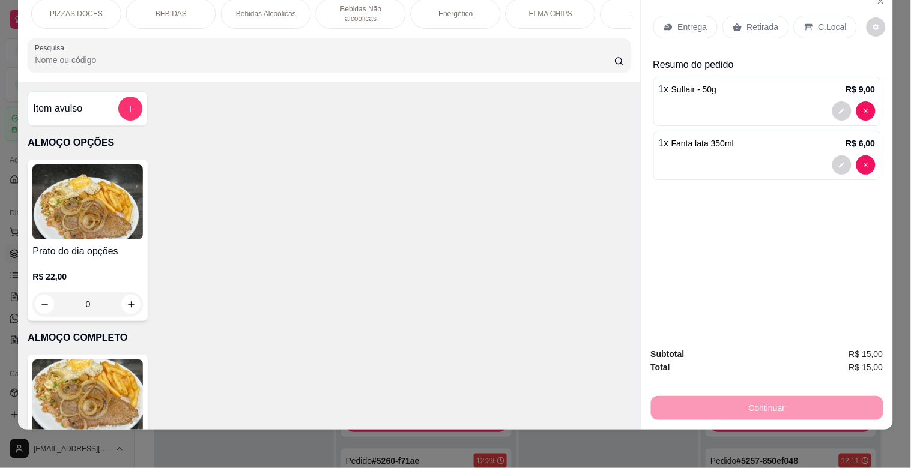
click at [97, 226] on img at bounding box center [87, 202] width 110 height 75
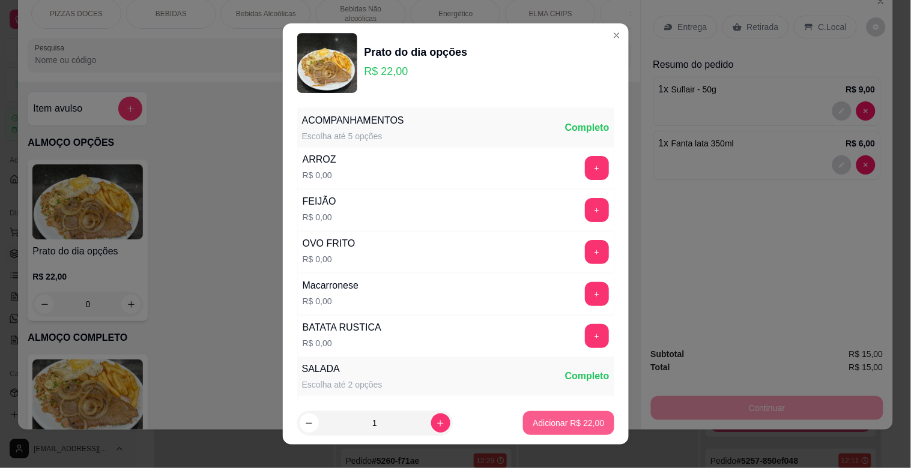
click at [534, 416] on button "Adicionar R$ 22,00" at bounding box center [568, 423] width 91 height 24
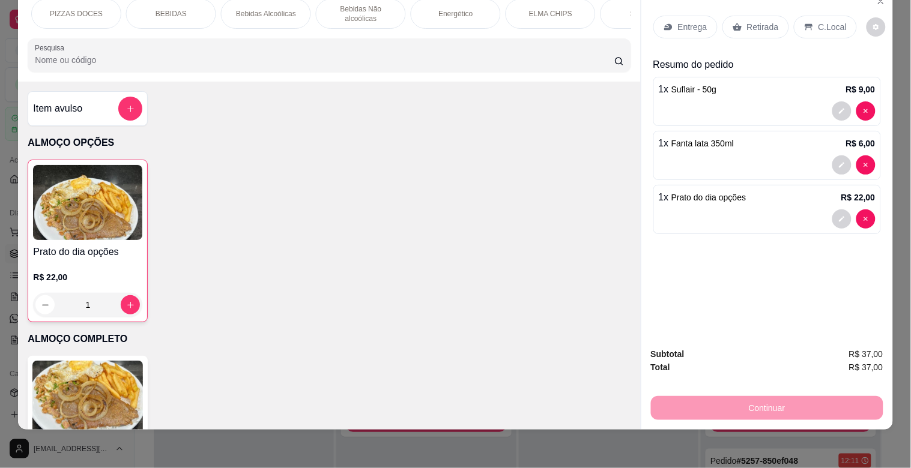
click at [704, 401] on div "Continuar" at bounding box center [767, 406] width 232 height 27
click at [808, 16] on div "C.Local" at bounding box center [825, 27] width 63 height 23
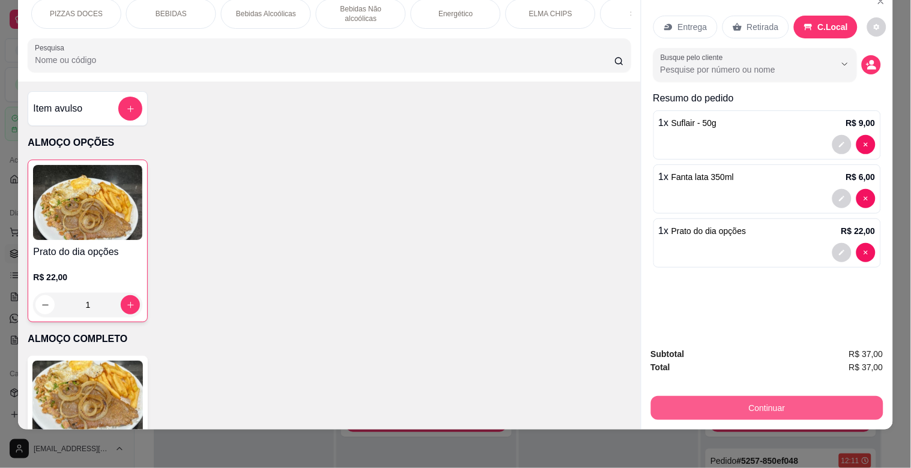
click at [697, 397] on button "Continuar" at bounding box center [767, 408] width 232 height 24
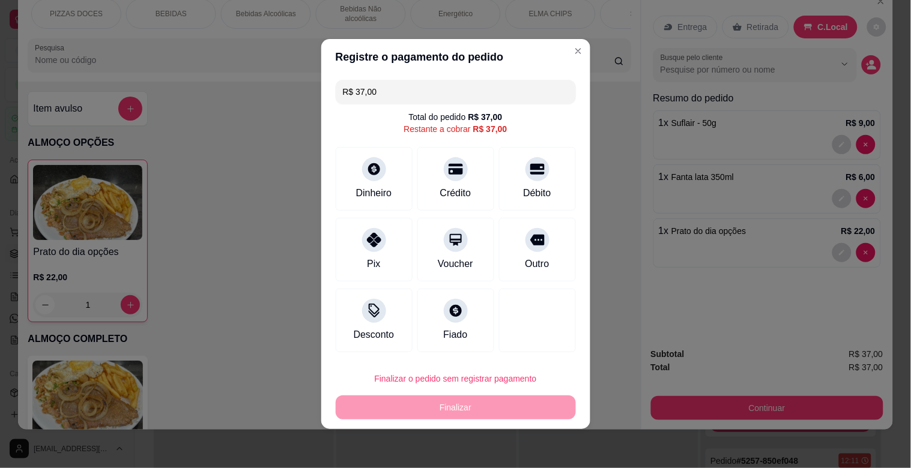
click at [426, 94] on input "R$ 37,00" at bounding box center [456, 92] width 226 height 24
click at [372, 317] on div at bounding box center [374, 307] width 26 height 26
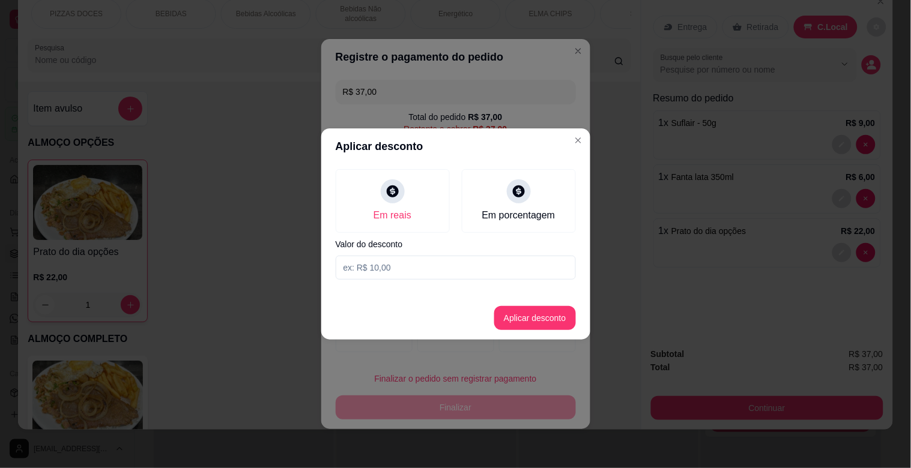
click at [421, 265] on input at bounding box center [456, 268] width 240 height 24
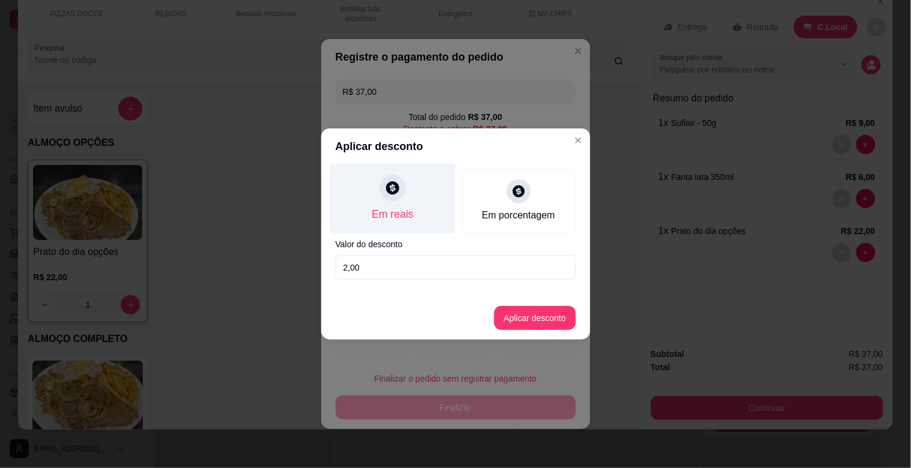
click at [406, 204] on div "Em reais" at bounding box center [392, 199] width 125 height 70
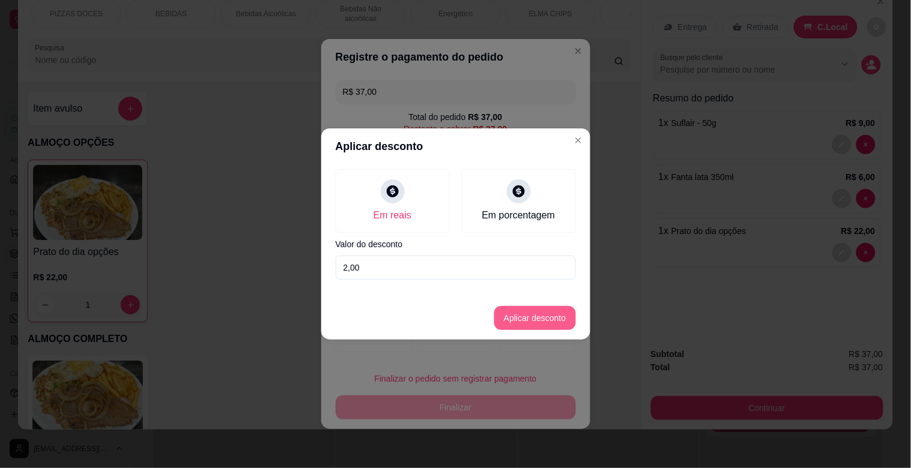
click at [537, 319] on button "Aplicar desconto" at bounding box center [535, 318] width 82 height 24
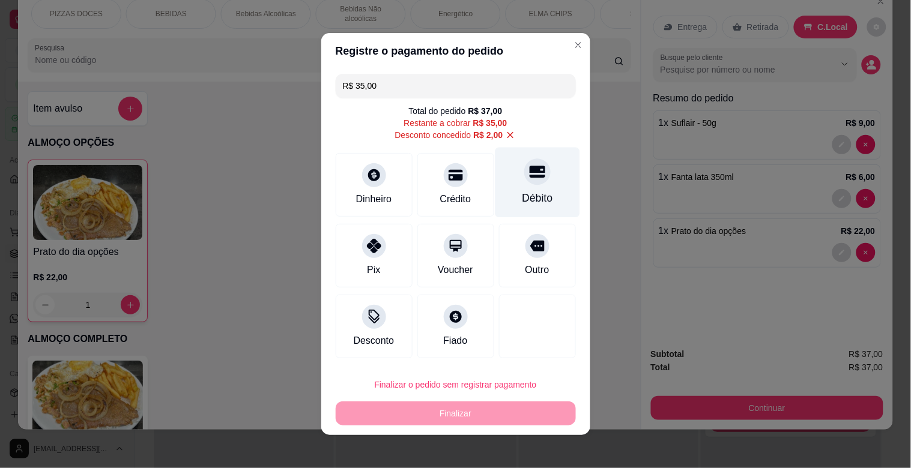
click at [543, 189] on div "Débito" at bounding box center [537, 183] width 85 height 70
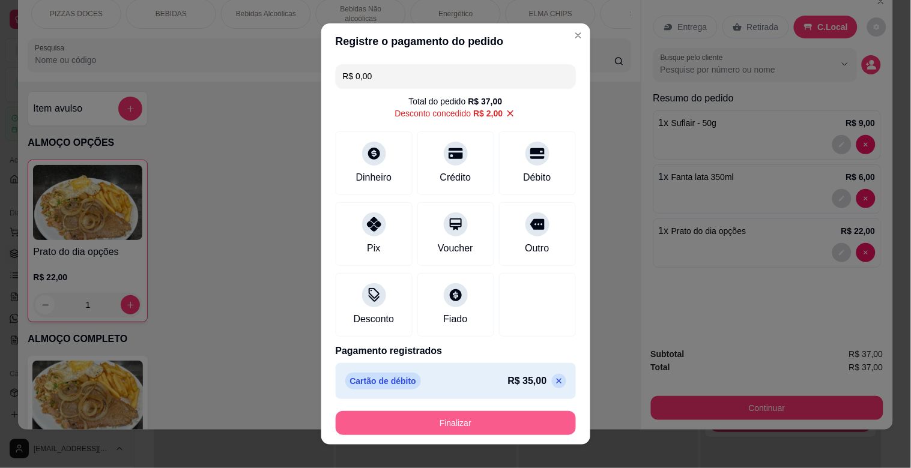
click at [431, 425] on button "Finalizar" at bounding box center [456, 423] width 240 height 24
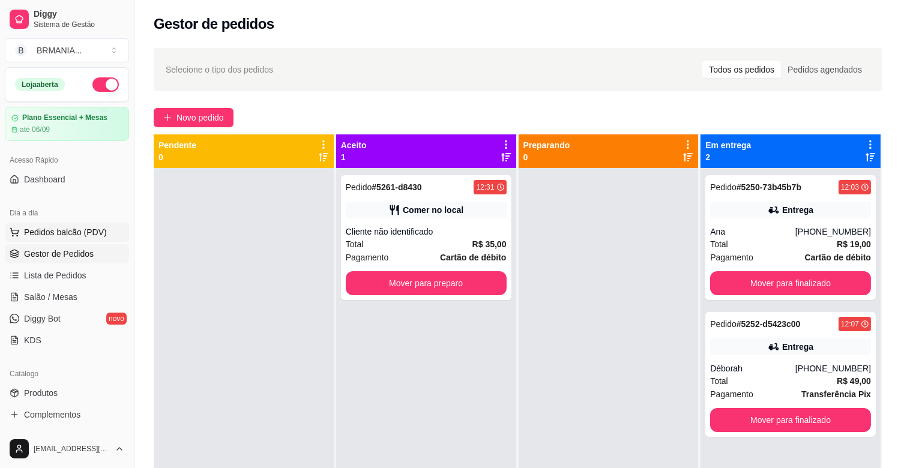
click at [68, 233] on span "Pedidos balcão (PDV)" at bounding box center [65, 232] width 83 height 12
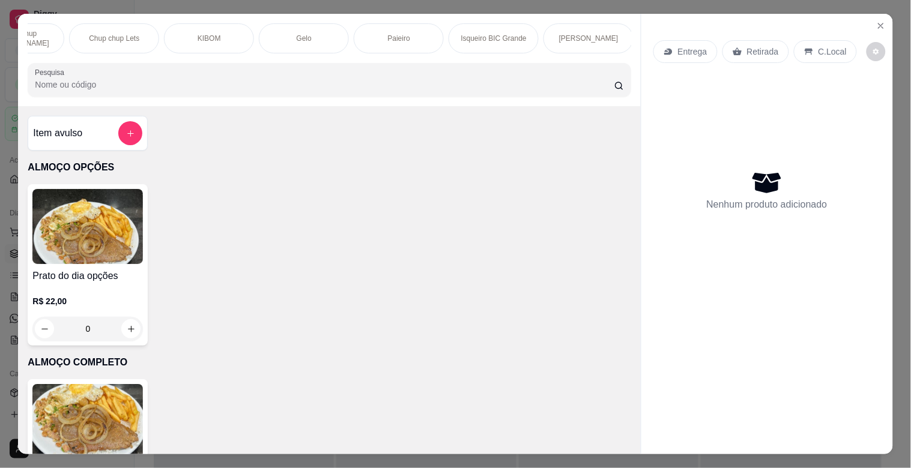
scroll to position [0, 1289]
click at [557, 38] on div "[PERSON_NAME]" at bounding box center [587, 38] width 90 height 30
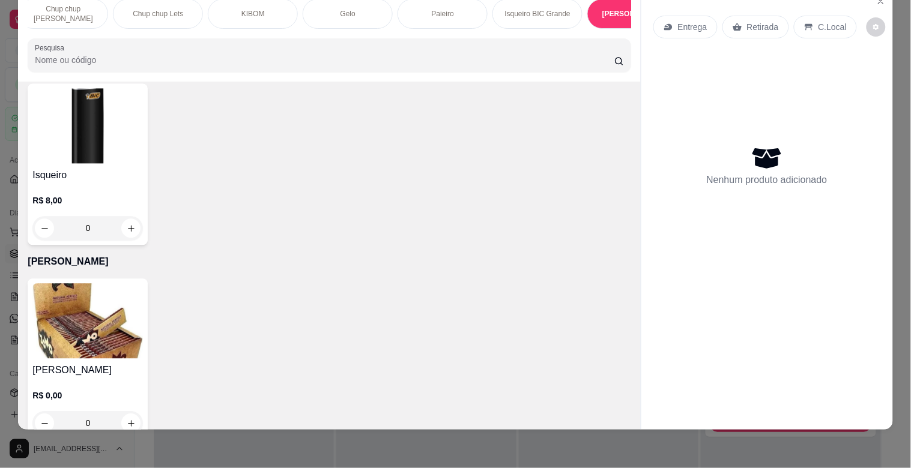
scroll to position [0, 1239]
click at [446, 9] on p "Paieiro" at bounding box center [447, 14] width 22 height 10
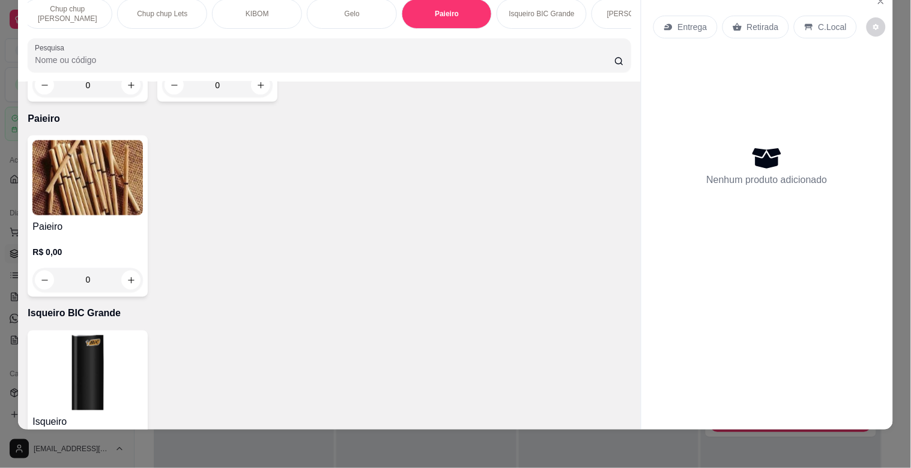
click at [129, 220] on h4 "Paieiro" at bounding box center [87, 227] width 110 height 14
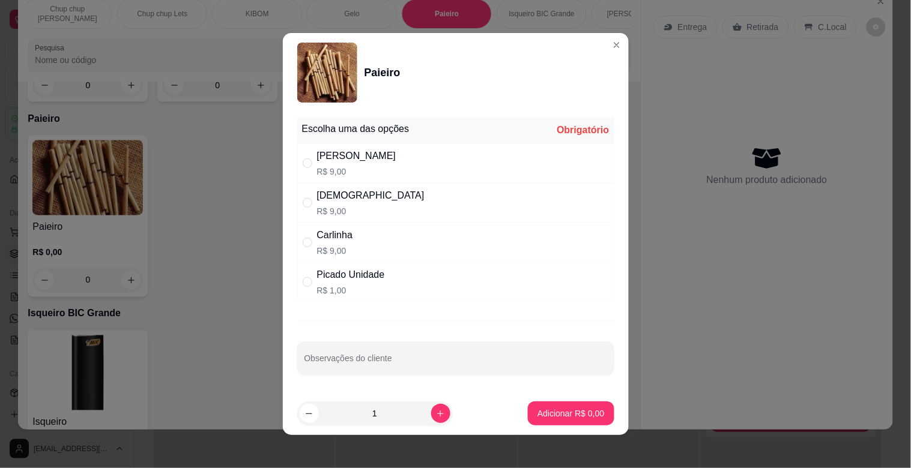
click at [343, 250] on p "R$ 9,00" at bounding box center [335, 251] width 36 height 12
click at [531, 404] on button "Adicionar R$ 9,00" at bounding box center [571, 414] width 86 height 24
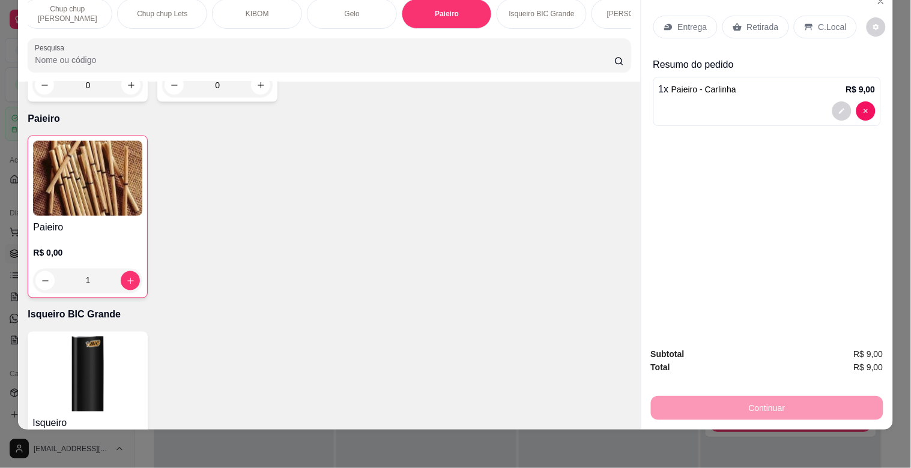
click at [826, 21] on p "C.Local" at bounding box center [832, 27] width 28 height 12
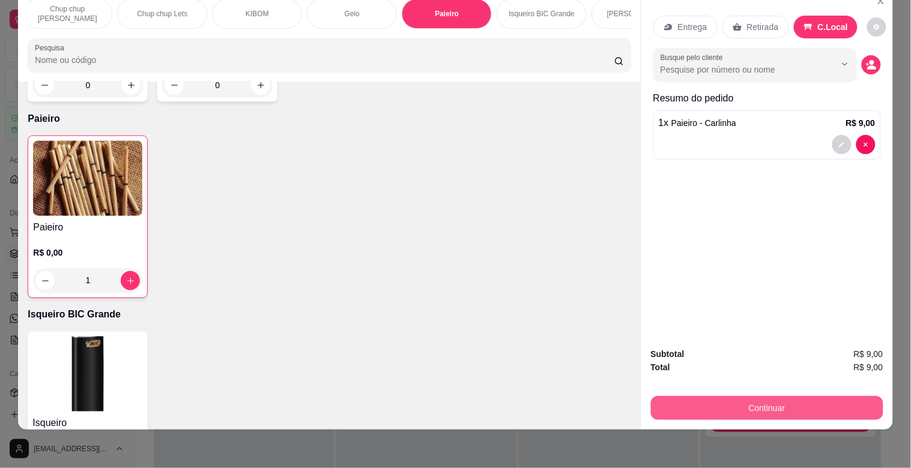
click at [764, 396] on button "Continuar" at bounding box center [767, 408] width 232 height 24
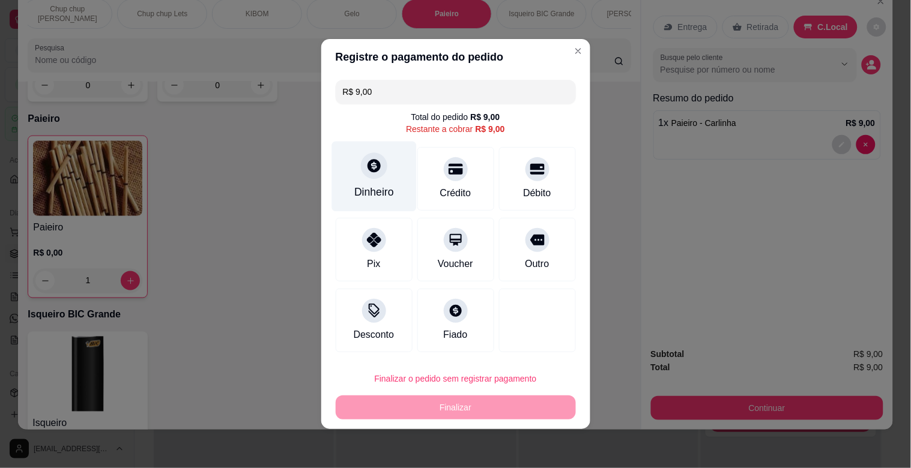
click at [377, 178] on div "Dinheiro" at bounding box center [373, 177] width 85 height 70
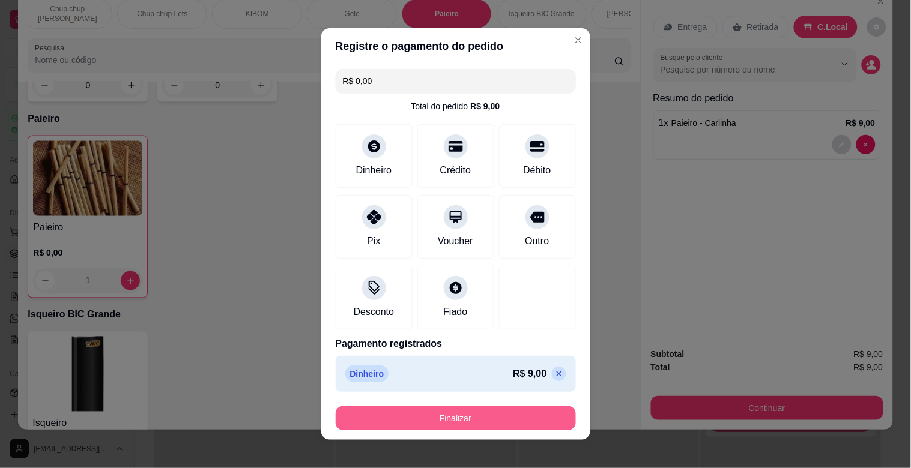
click at [537, 421] on button "Finalizar" at bounding box center [456, 419] width 240 height 24
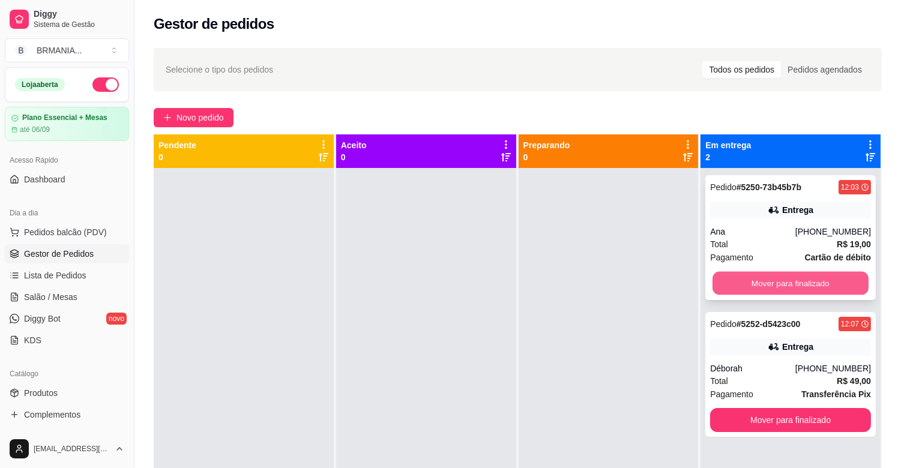
click at [793, 286] on button "Mover para finalizado" at bounding box center [791, 283] width 156 height 23
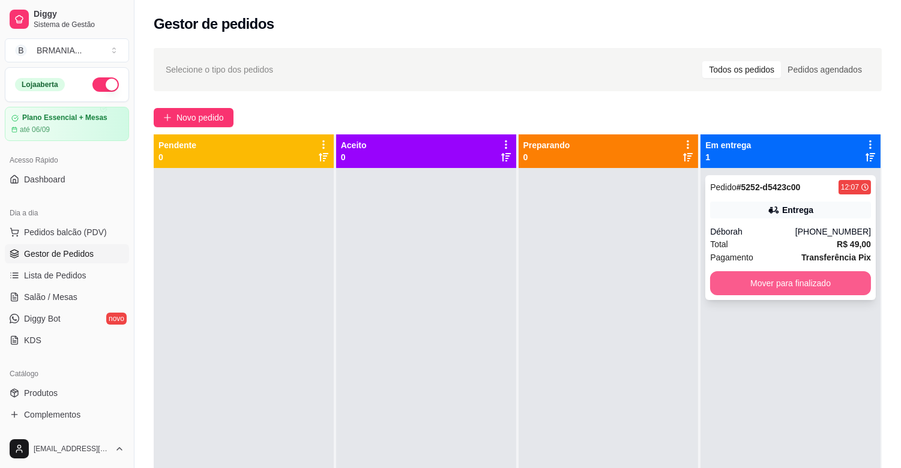
click at [747, 277] on button "Mover para finalizado" at bounding box center [790, 283] width 161 height 24
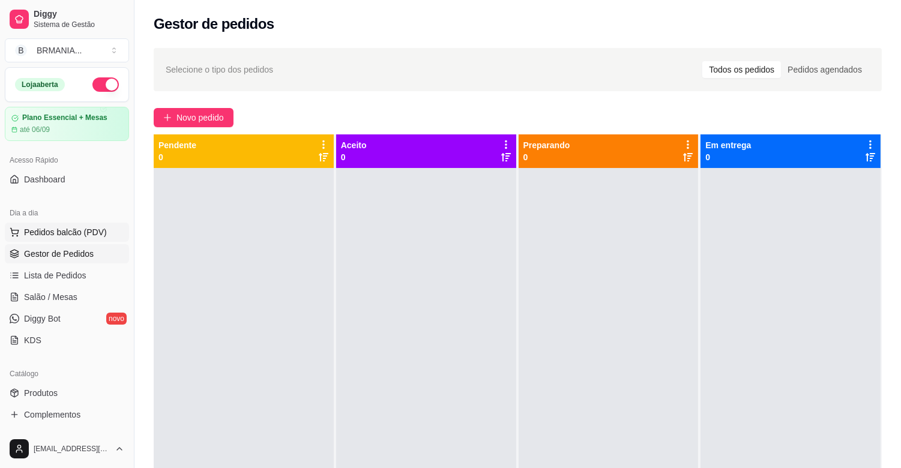
click at [67, 228] on span "Pedidos balcão (PDV)" at bounding box center [65, 232] width 83 height 12
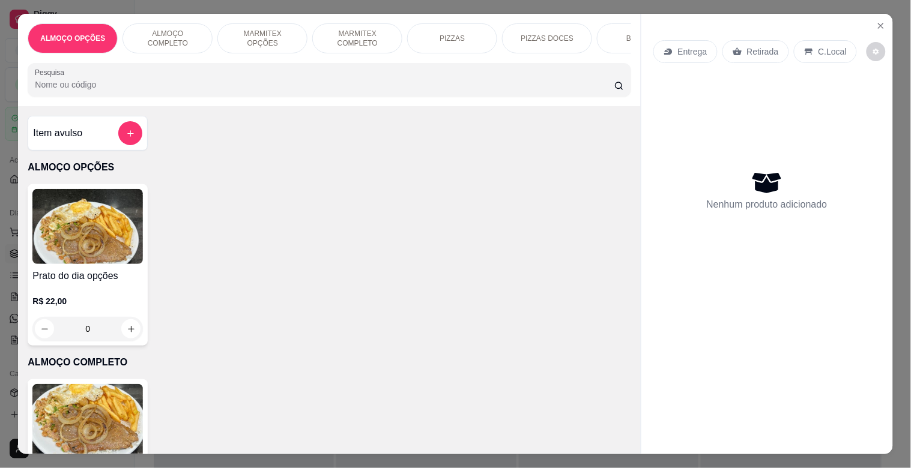
click at [106, 423] on img at bounding box center [87, 421] width 110 height 75
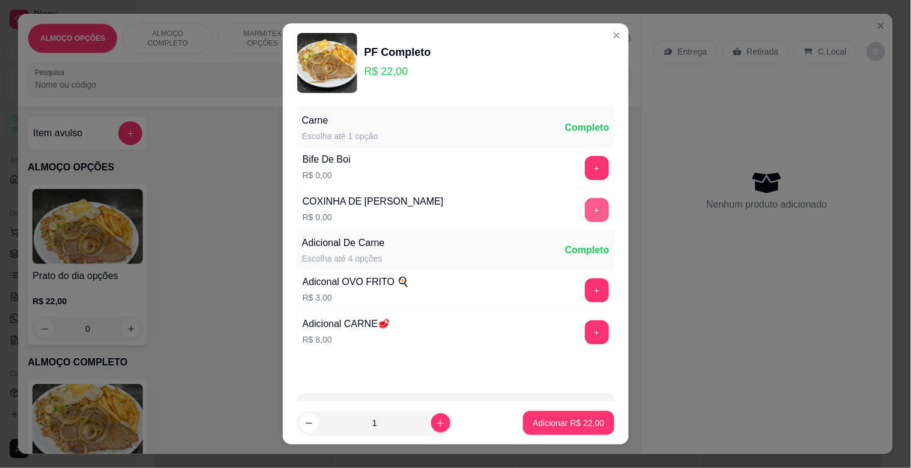
click at [585, 214] on button "+" at bounding box center [597, 210] width 24 height 24
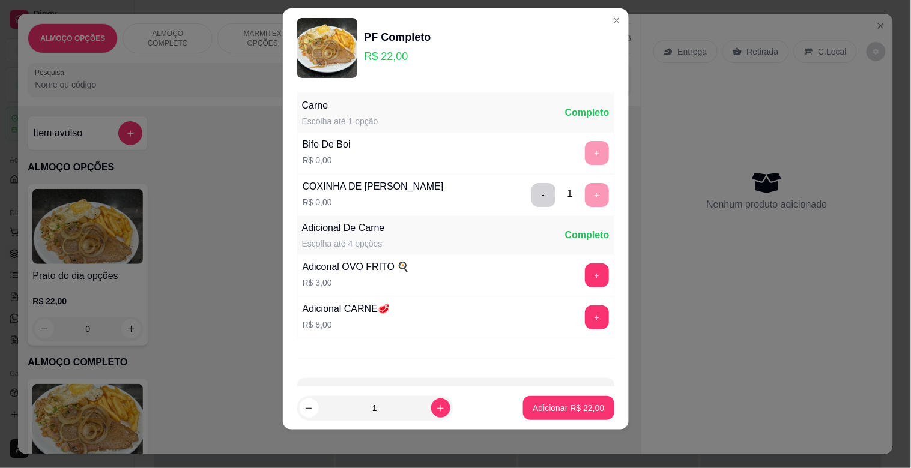
scroll to position [43, 0]
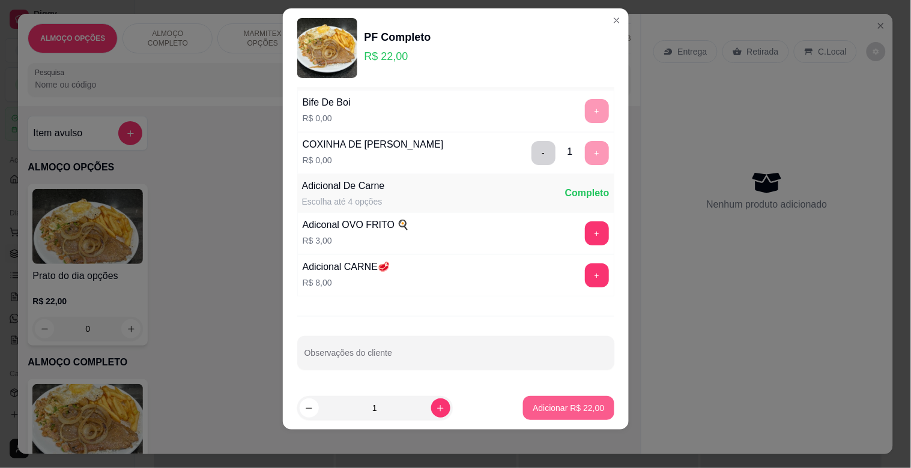
click at [572, 406] on p "Adicionar R$ 22,00" at bounding box center [568, 408] width 71 height 12
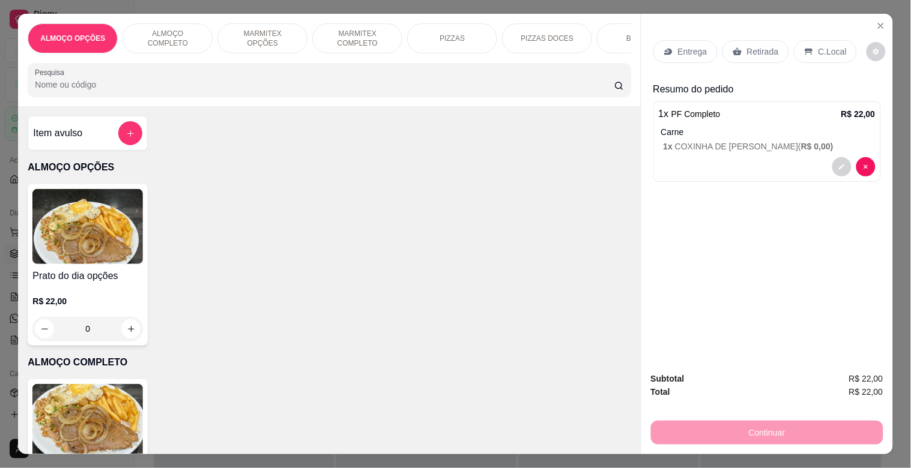
click at [838, 55] on div "C.Local" at bounding box center [825, 51] width 63 height 23
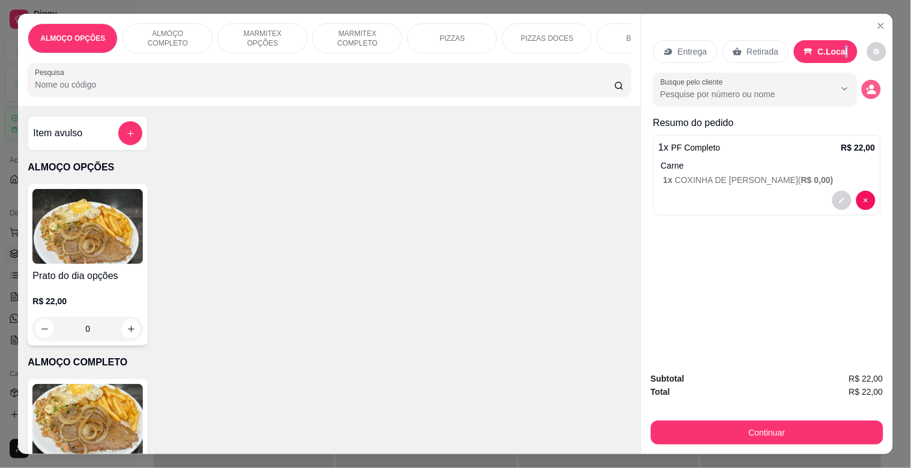
click at [866, 84] on icon "decrease-product-quantity" at bounding box center [871, 89] width 11 height 11
click at [408, 292] on input "Nome do cliente" at bounding box center [455, 295] width 226 height 12
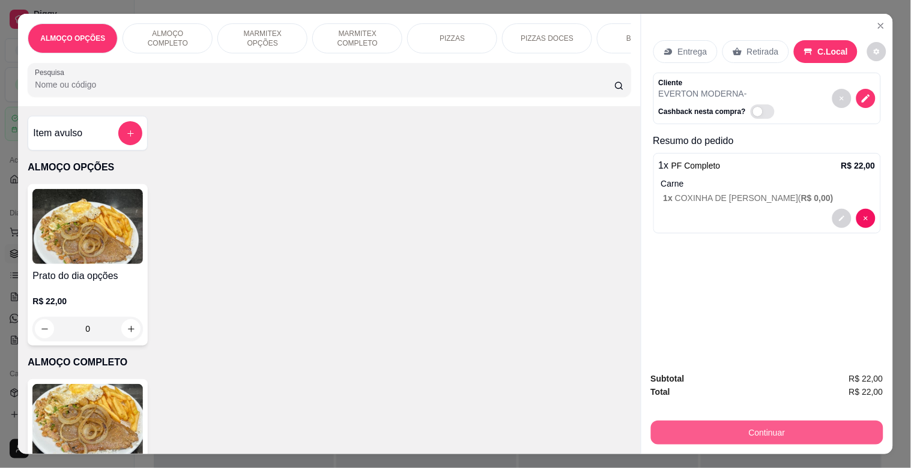
click at [759, 437] on button "Continuar" at bounding box center [767, 433] width 232 height 24
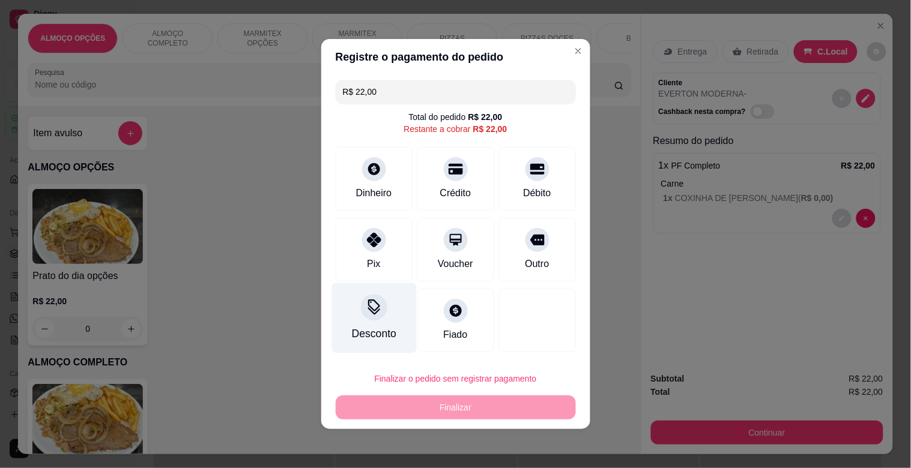
click at [371, 323] on div "Desconto" at bounding box center [373, 318] width 85 height 70
click at [410, 261] on input at bounding box center [455, 268] width 240 height 24
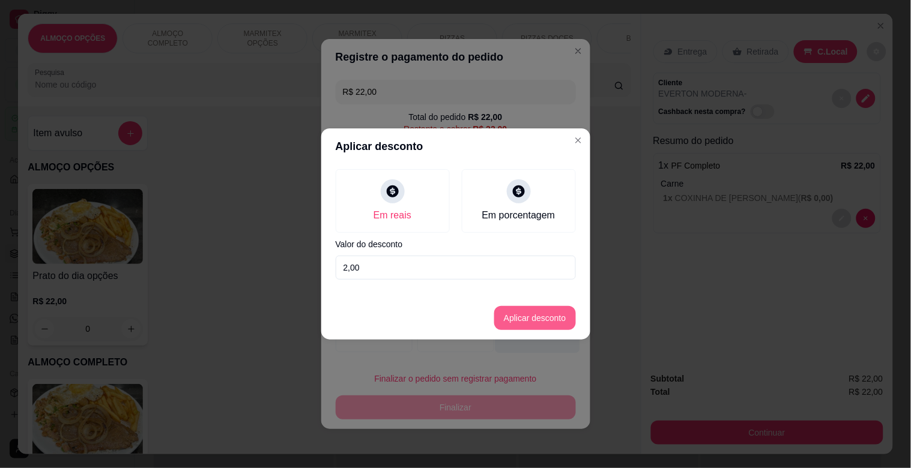
click at [530, 316] on button "Aplicar desconto" at bounding box center [535, 318] width 82 height 24
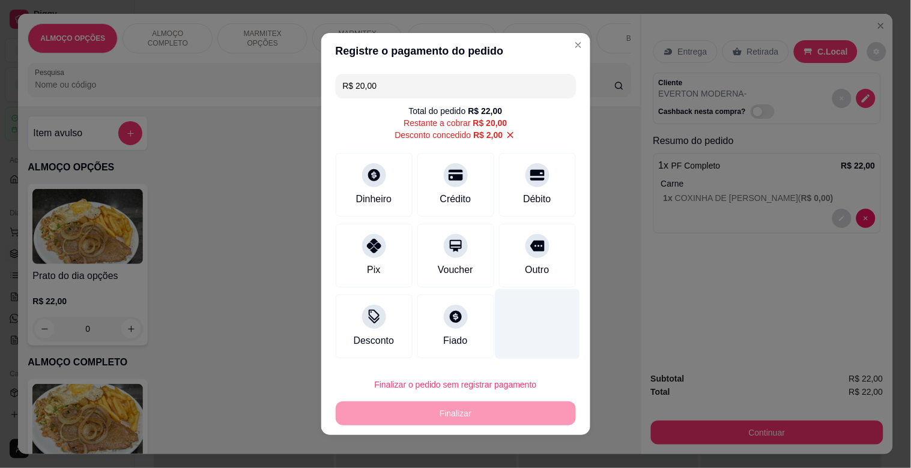
drag, startPoint x: 521, startPoint y: 238, endPoint x: 525, endPoint y: 281, distance: 42.8
click at [530, 241] on icon at bounding box center [537, 246] width 14 height 11
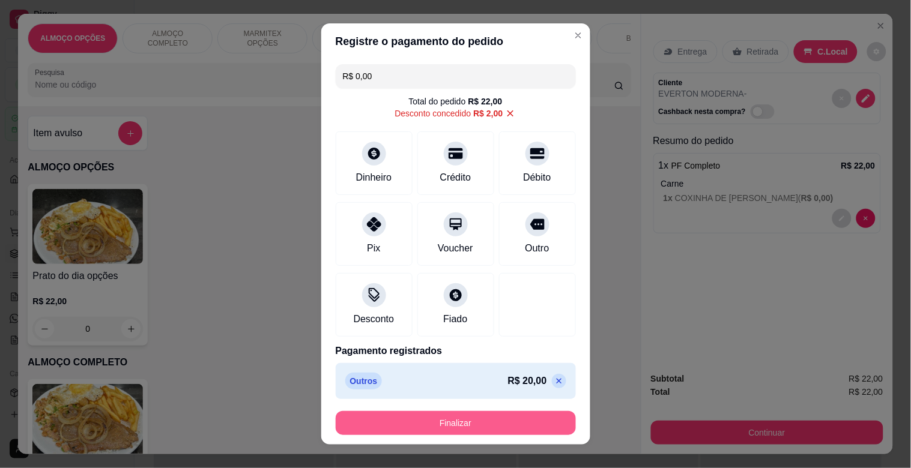
click at [471, 422] on button "Finalizar" at bounding box center [456, 423] width 240 height 24
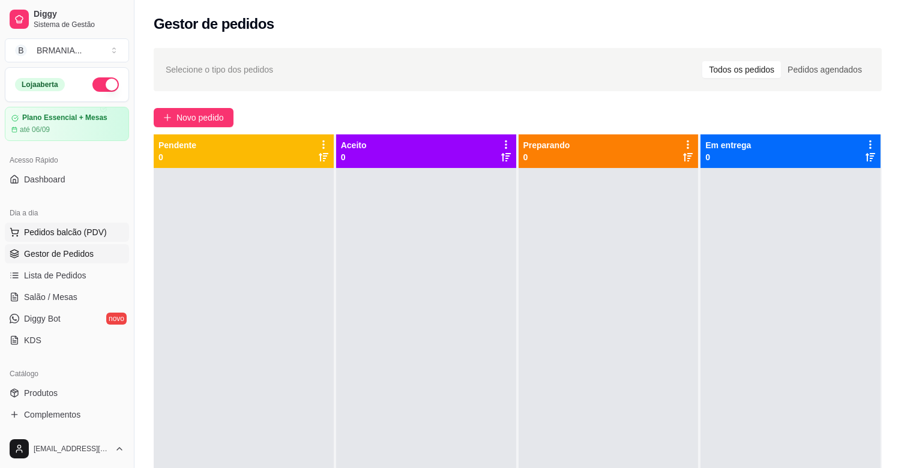
click at [78, 235] on span "Pedidos balcão (PDV)" at bounding box center [65, 232] width 83 height 12
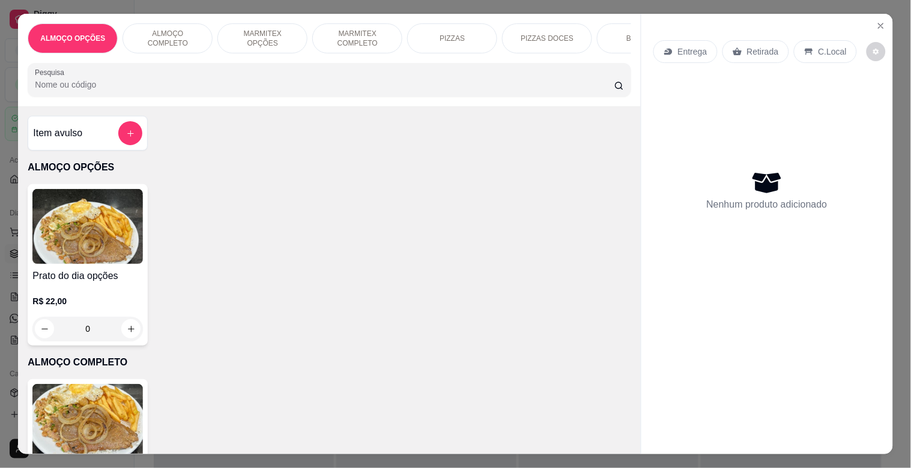
click at [80, 427] on img at bounding box center [87, 421] width 110 height 75
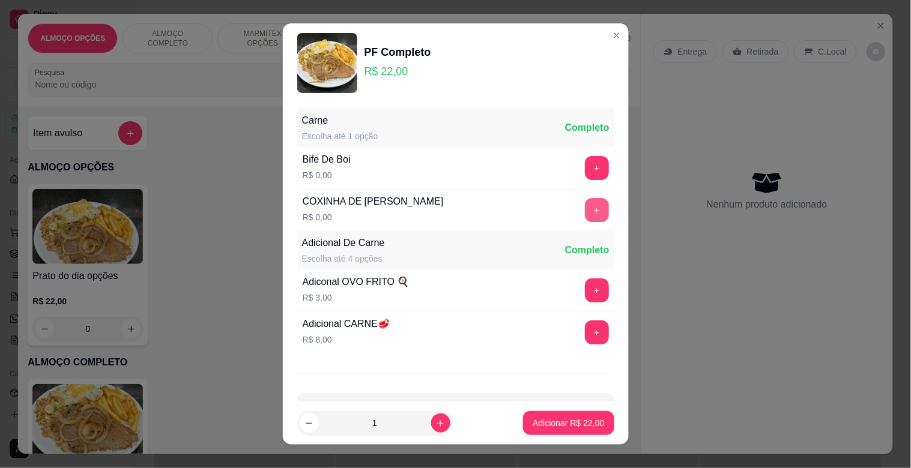
click at [585, 214] on button "+" at bounding box center [597, 210] width 24 height 24
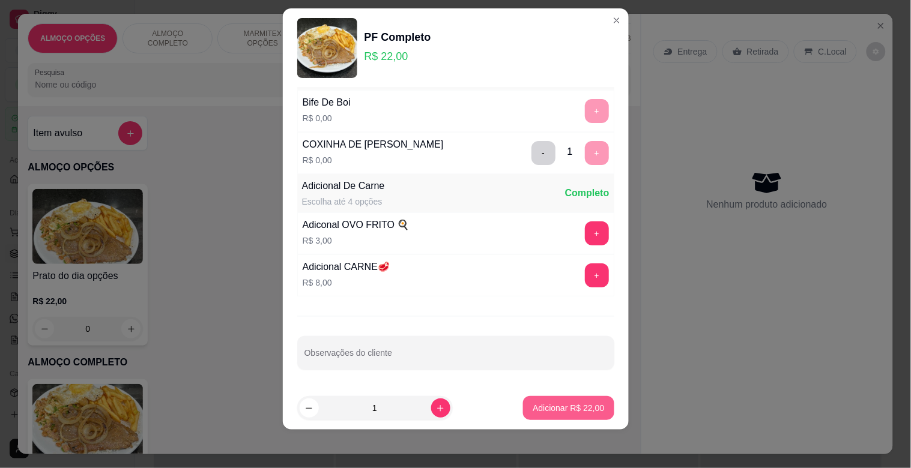
click at [555, 413] on p "Adicionar R$ 22,00" at bounding box center [568, 408] width 71 height 12
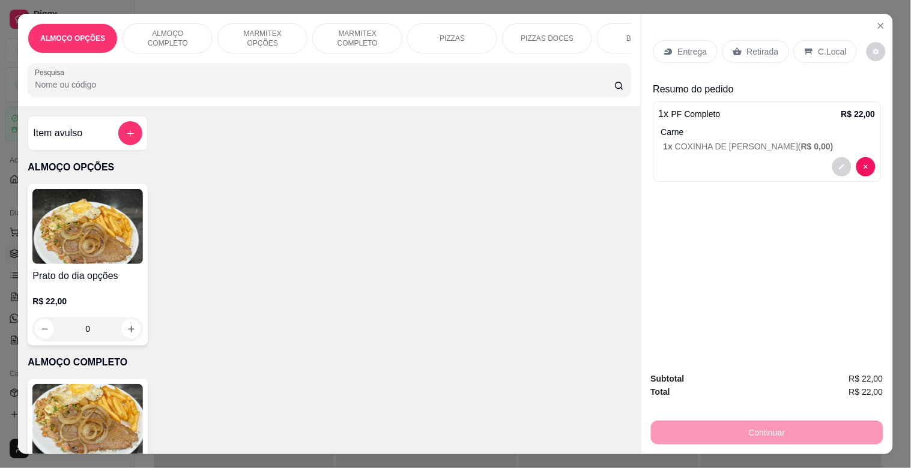
click at [747, 52] on p "Retirada" at bounding box center [763, 52] width 32 height 12
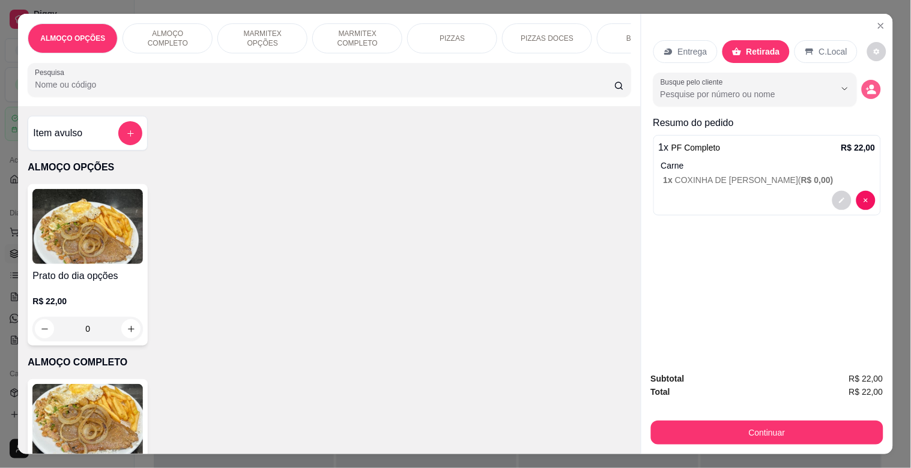
click at [871, 87] on icon "decrease-product-quantity" at bounding box center [871, 89] width 11 height 11
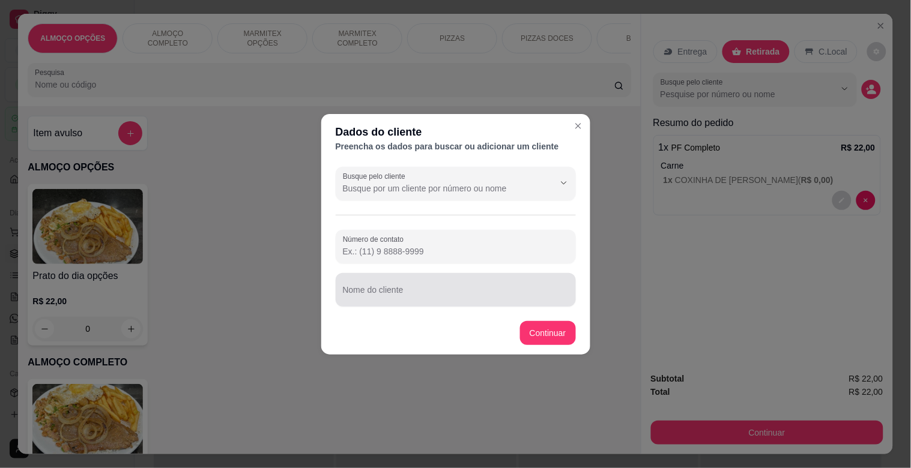
click at [427, 287] on div at bounding box center [456, 290] width 226 height 24
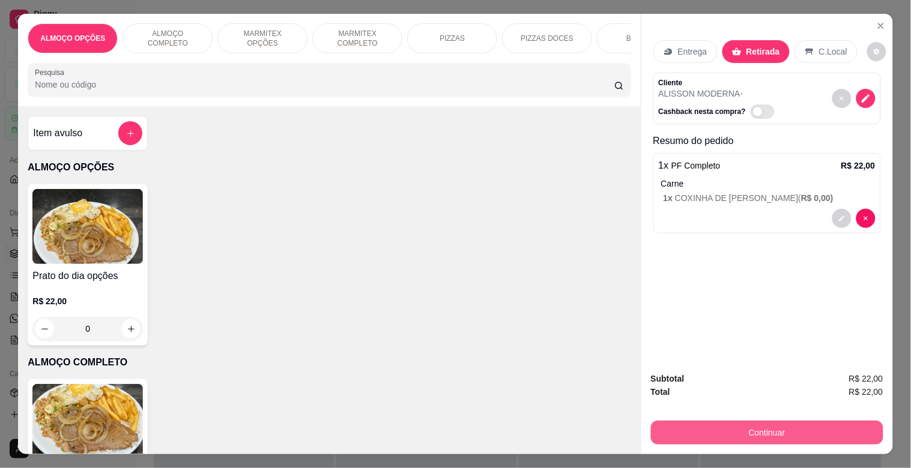
click at [764, 437] on button "Continuar" at bounding box center [767, 433] width 232 height 24
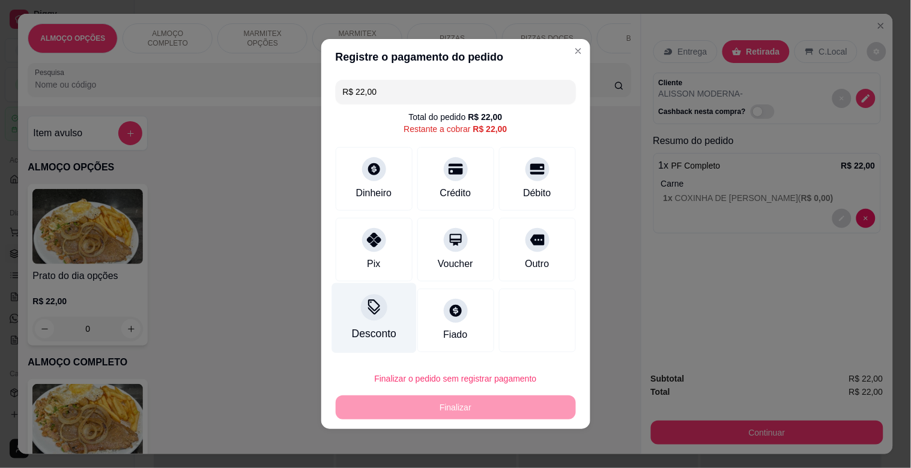
click at [390, 327] on div "Desconto" at bounding box center [373, 334] width 44 height 16
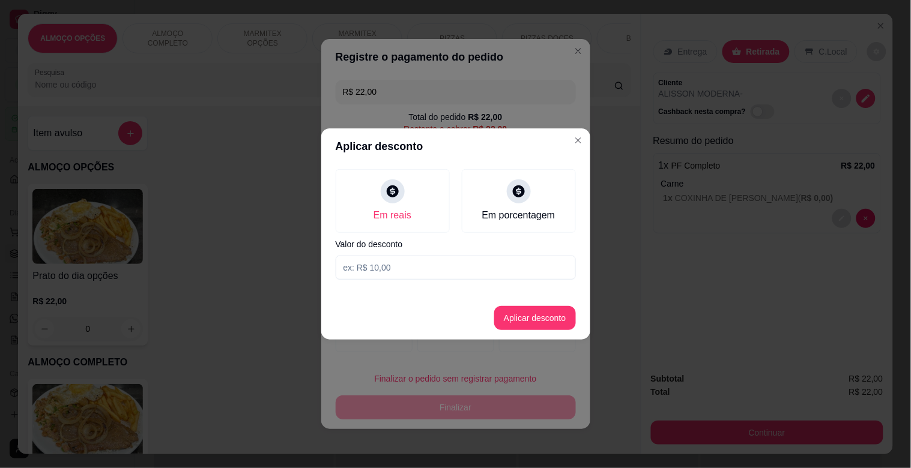
click at [399, 278] on input at bounding box center [456, 268] width 240 height 24
click at [551, 317] on button "Aplicar desconto" at bounding box center [535, 318] width 82 height 24
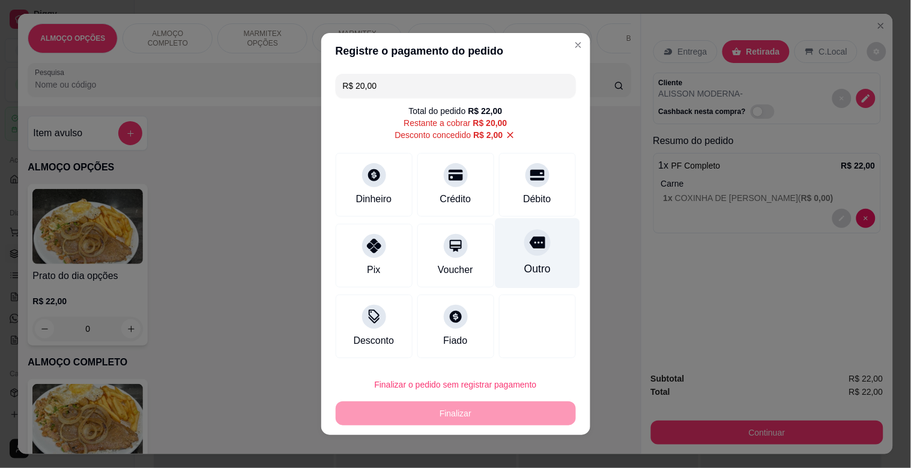
click at [536, 258] on div "Outro" at bounding box center [537, 254] width 85 height 70
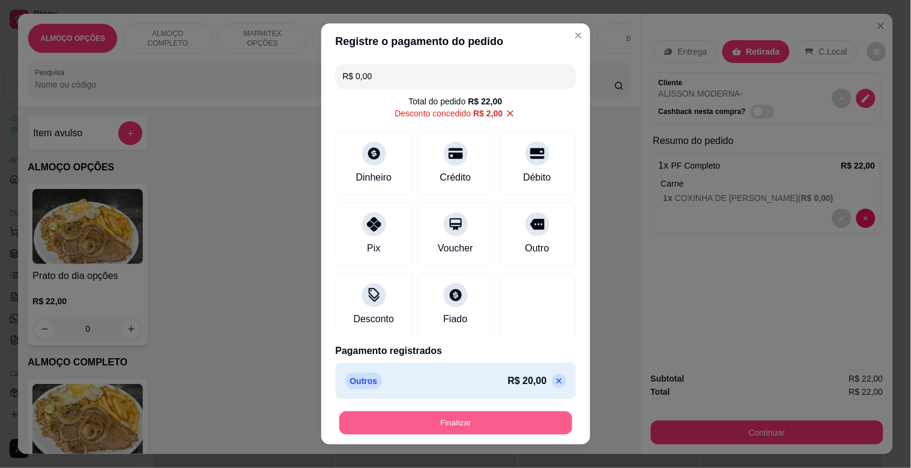
click at [467, 431] on button "Finalizar" at bounding box center [455, 423] width 233 height 23
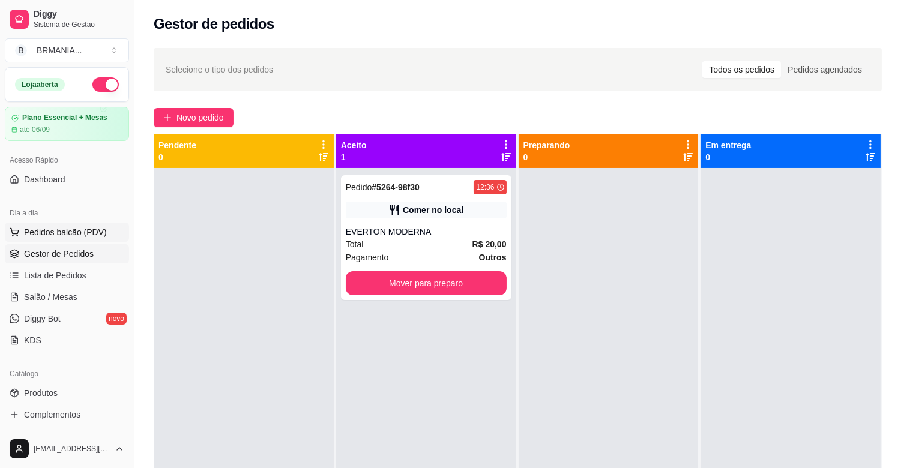
click at [90, 230] on span "Pedidos balcão (PDV)" at bounding box center [65, 232] width 83 height 12
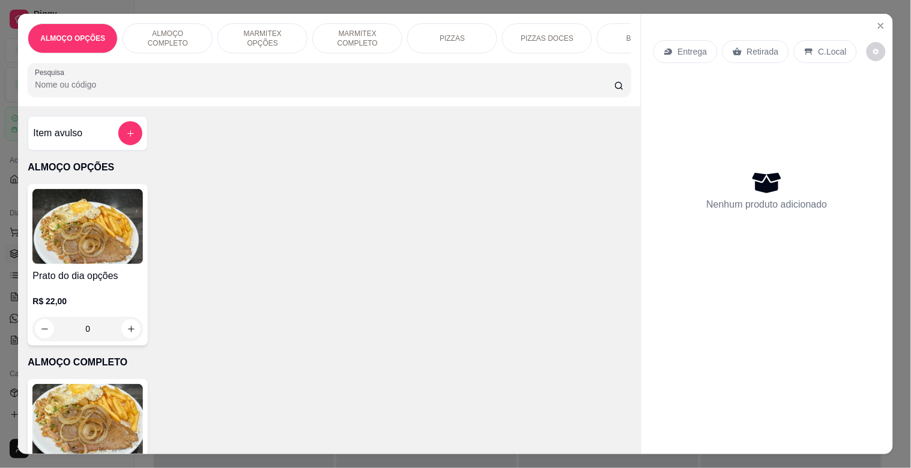
click at [102, 411] on img at bounding box center [87, 421] width 110 height 75
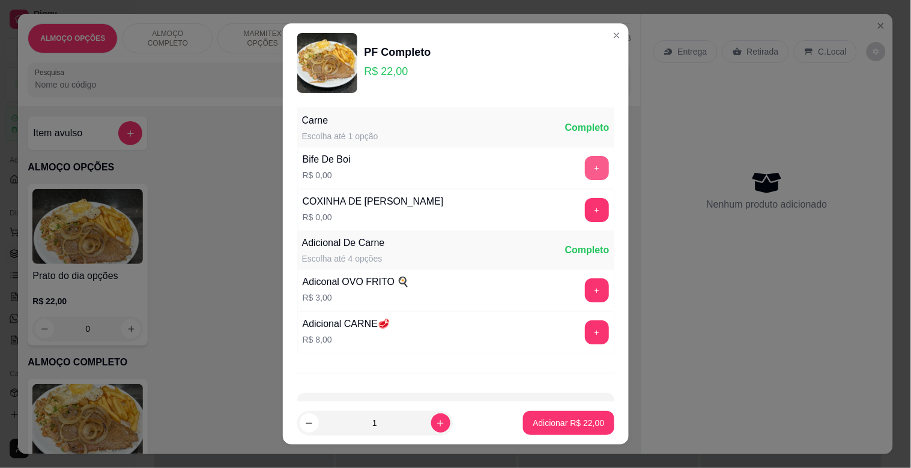
click at [585, 175] on button "+" at bounding box center [597, 168] width 24 height 24
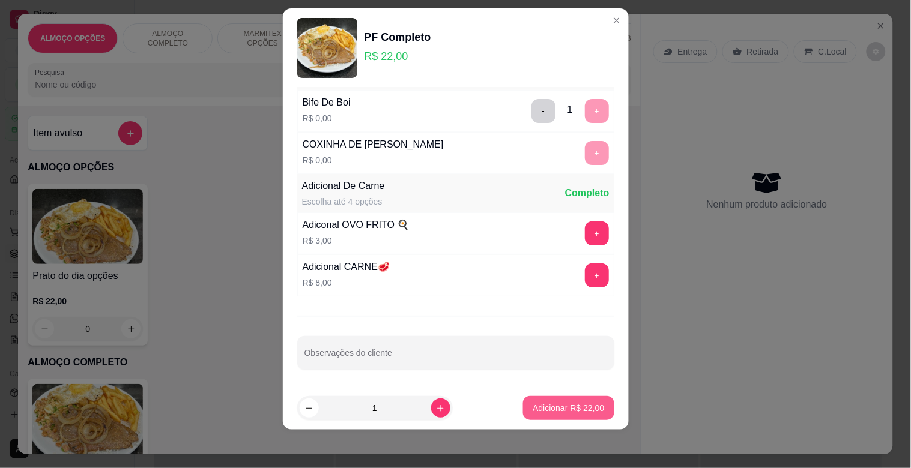
click at [552, 411] on p "Adicionar R$ 22,00" at bounding box center [568, 408] width 71 height 12
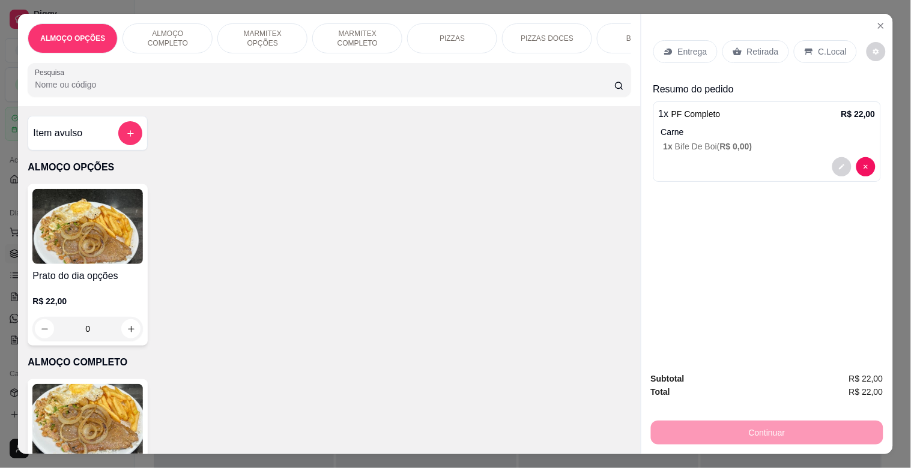
click at [856, 46] on div "Entrega Retirada C.Local" at bounding box center [767, 52] width 228 height 42
drag, startPoint x: 832, startPoint y: 45, endPoint x: 836, endPoint y: 61, distance: 16.9
click at [831, 46] on p "C.Local" at bounding box center [832, 52] width 28 height 12
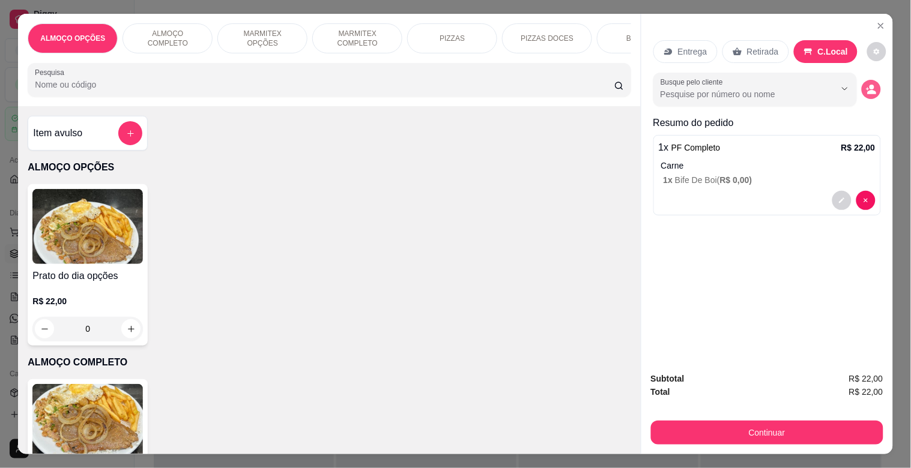
click at [871, 90] on button "decrease-product-quantity" at bounding box center [871, 89] width 19 height 19
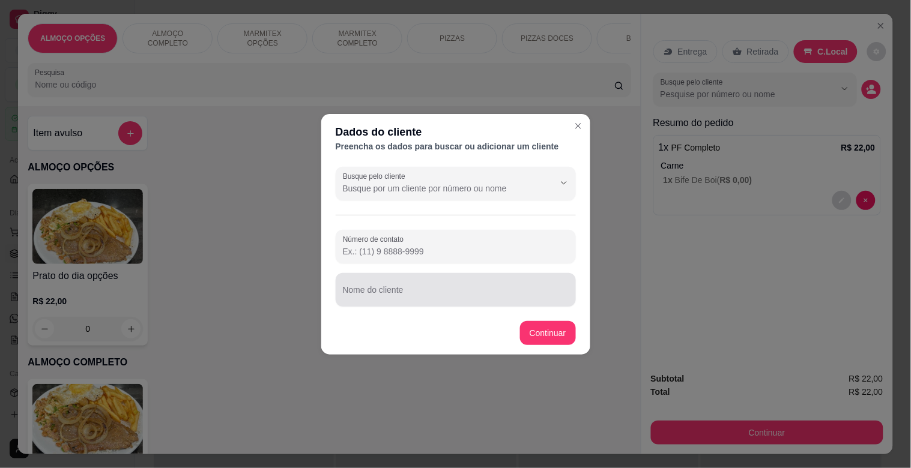
click at [430, 305] on div "Nome do cliente" at bounding box center [456, 290] width 240 height 34
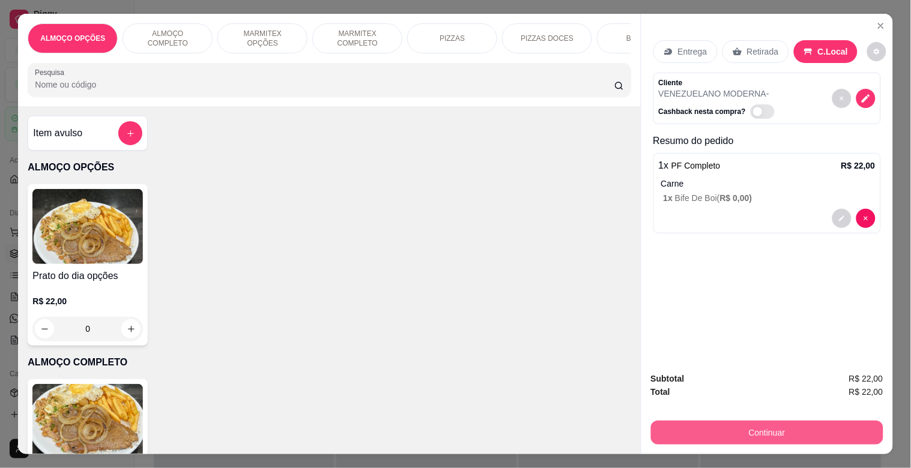
click at [715, 428] on button "Continuar" at bounding box center [767, 433] width 232 height 24
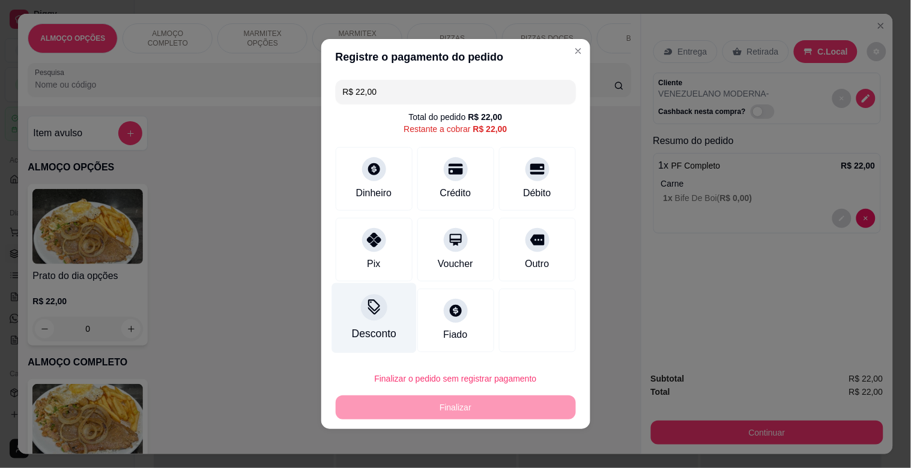
click at [372, 320] on div at bounding box center [374, 307] width 26 height 26
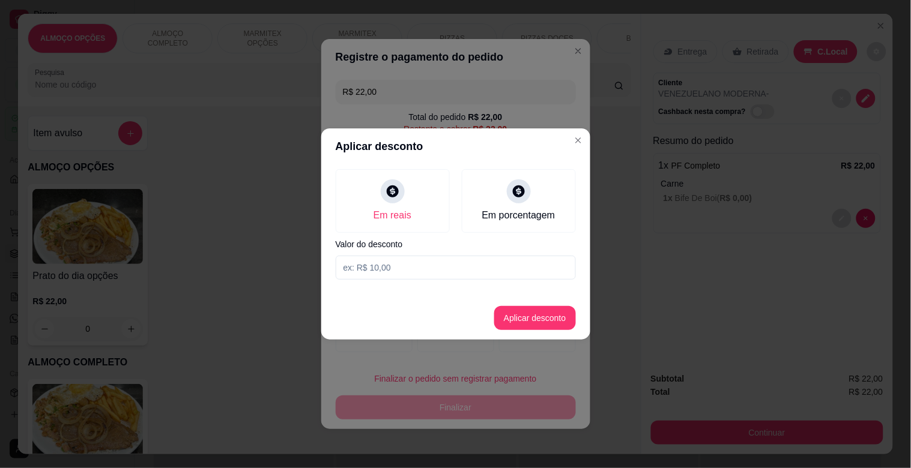
click at [396, 267] on input at bounding box center [456, 268] width 240 height 24
click at [548, 321] on button "Aplicar desconto" at bounding box center [535, 318] width 82 height 24
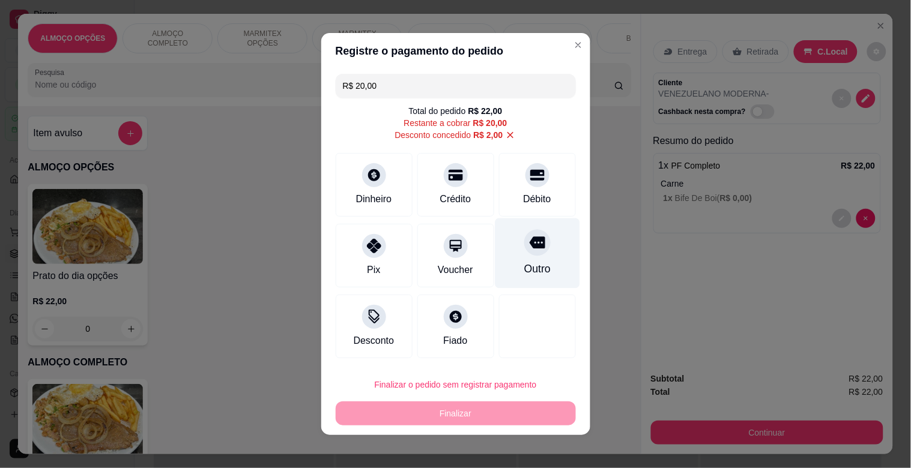
click at [531, 240] on div at bounding box center [537, 242] width 26 height 26
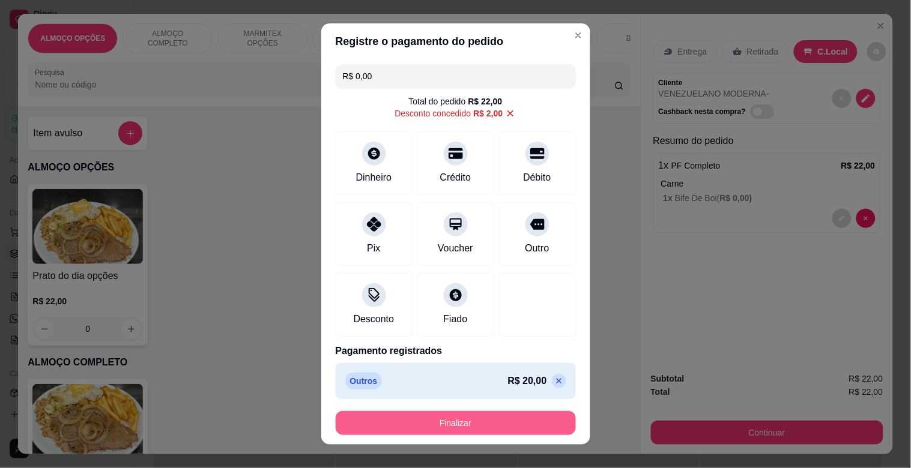
click at [491, 416] on button "Finalizar" at bounding box center [456, 423] width 240 height 24
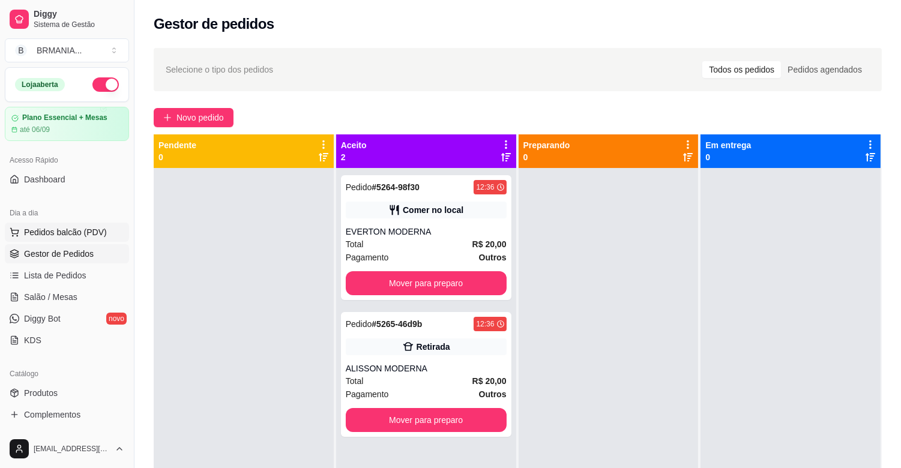
click at [98, 223] on button "Pedidos balcão (PDV)" at bounding box center [67, 232] width 124 height 19
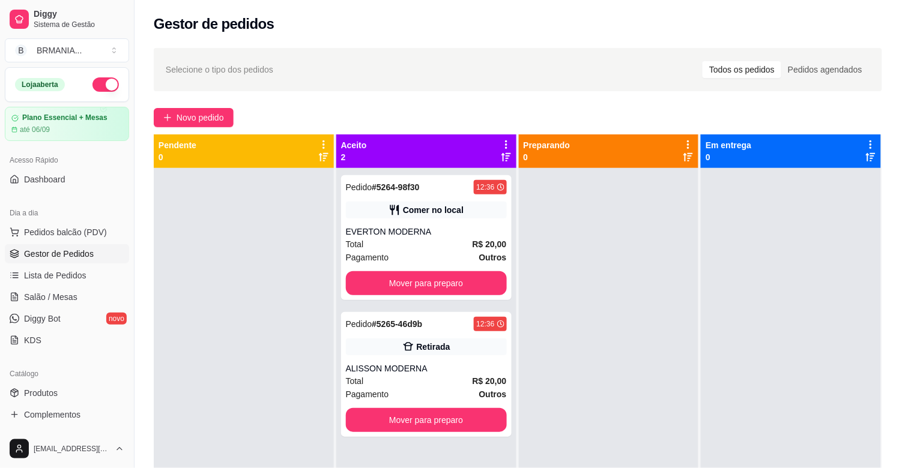
click at [116, 404] on img at bounding box center [87, 421] width 110 height 75
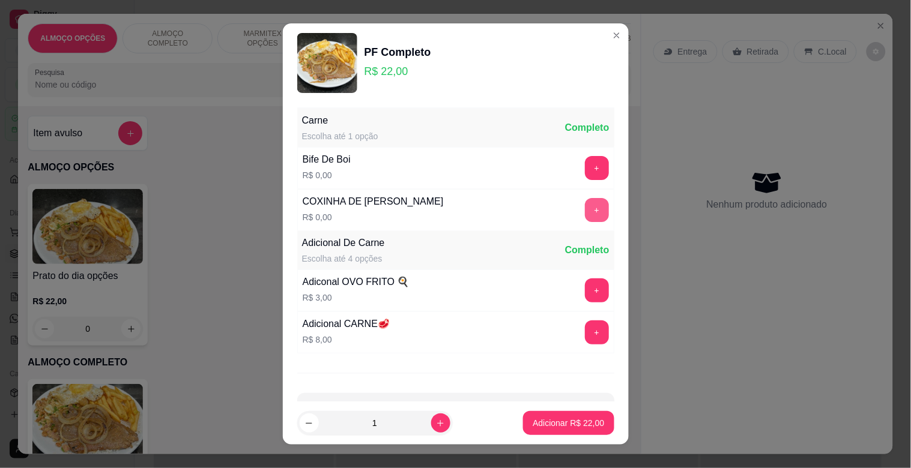
click at [585, 211] on button "+" at bounding box center [597, 210] width 24 height 24
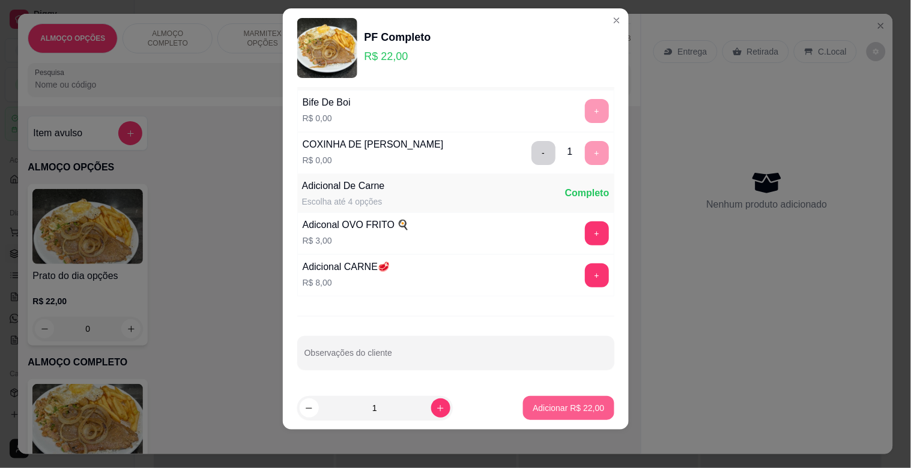
click at [571, 414] on button "Adicionar R$ 22,00" at bounding box center [568, 408] width 91 height 24
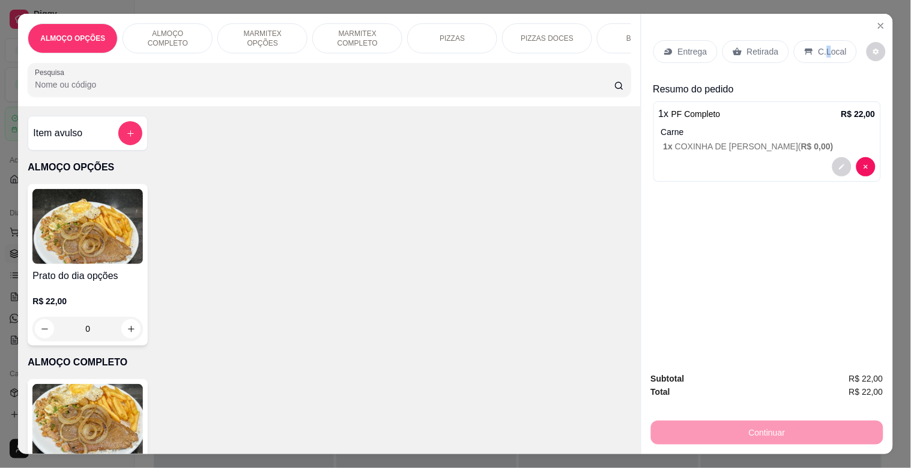
click at [821, 46] on p "C.Local" at bounding box center [832, 52] width 28 height 12
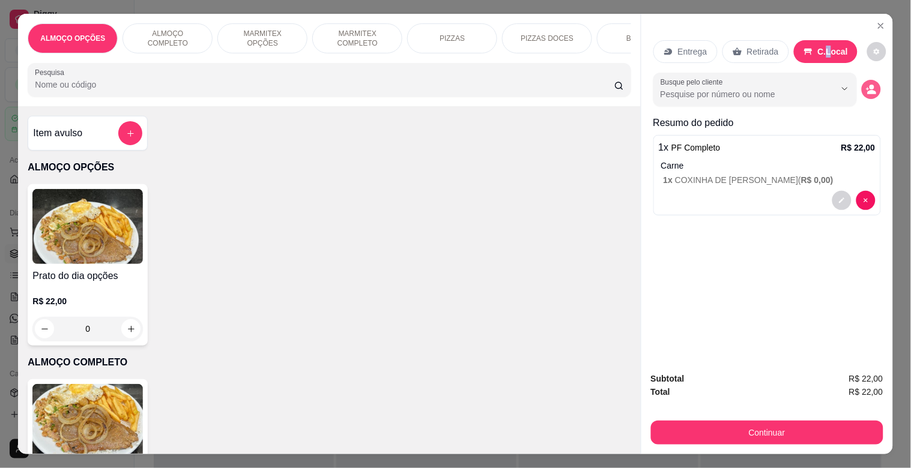
click at [869, 85] on circle "decrease-product-quantity" at bounding box center [871, 87] width 5 height 5
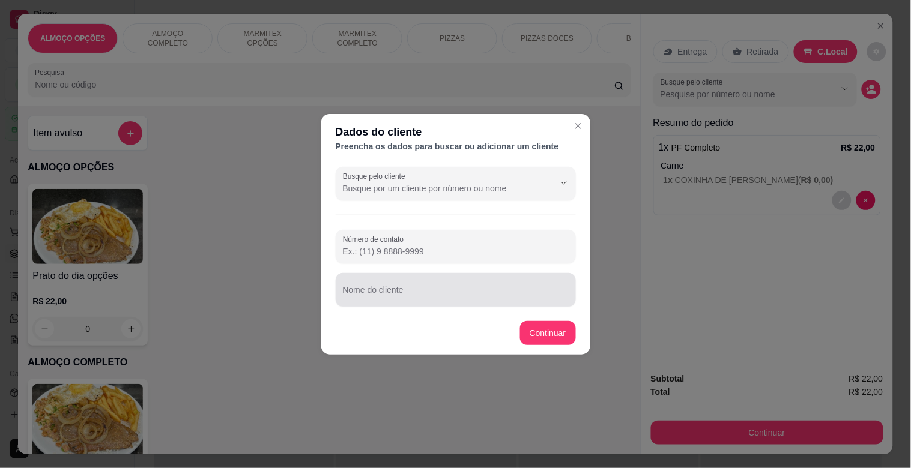
click at [358, 304] on div "Nome do cliente" at bounding box center [456, 290] width 240 height 34
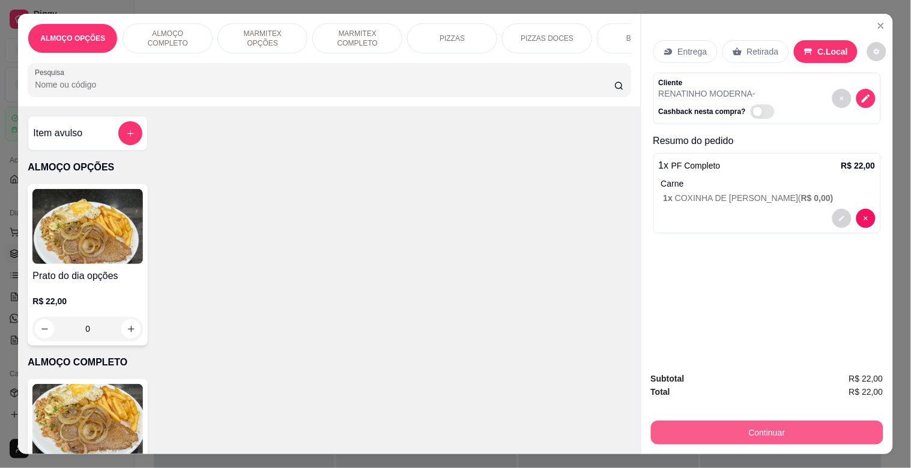
click at [686, 423] on button "Continuar" at bounding box center [767, 433] width 232 height 24
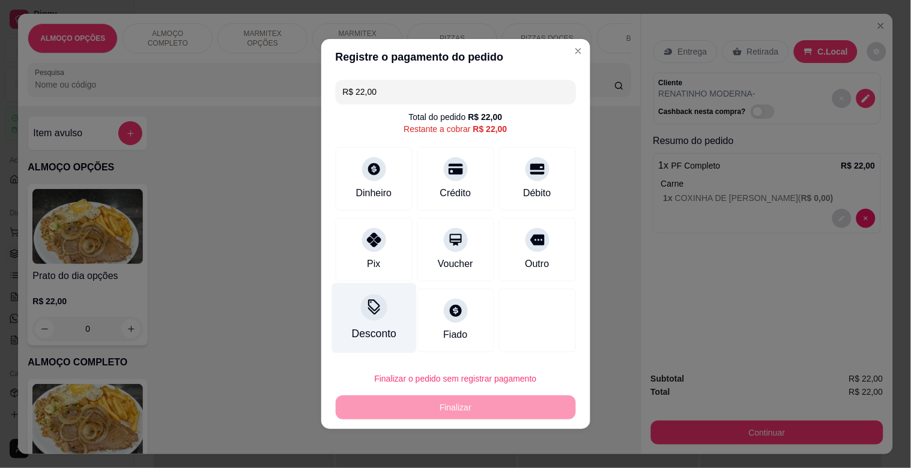
click at [392, 329] on div "Desconto" at bounding box center [373, 334] width 44 height 16
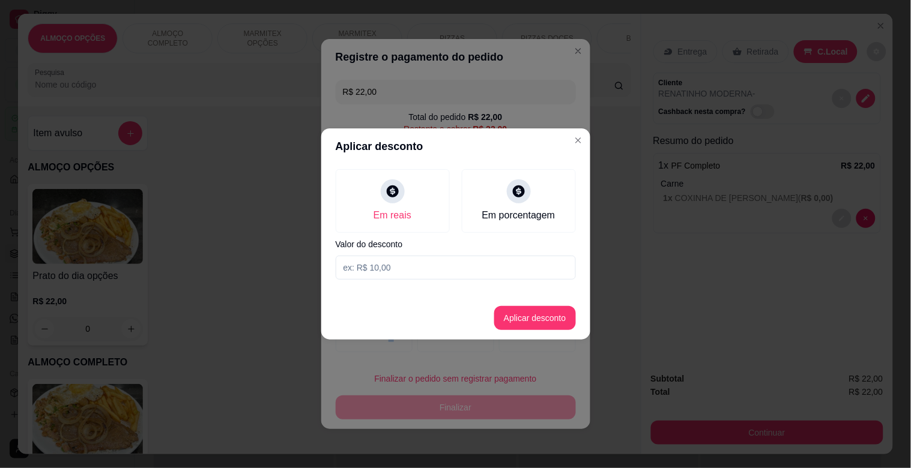
click at [396, 268] on input at bounding box center [456, 268] width 240 height 24
click at [546, 319] on button "Aplicar desconto" at bounding box center [534, 318] width 79 height 23
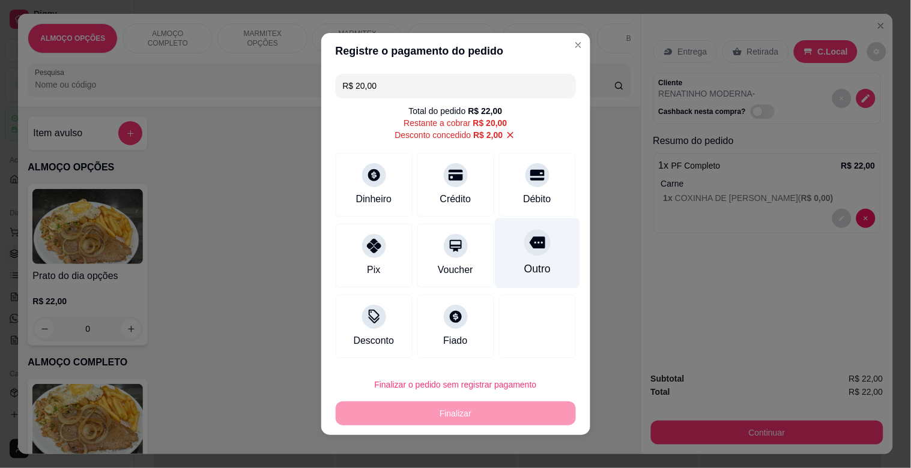
click at [529, 247] on icon at bounding box center [537, 243] width 16 height 12
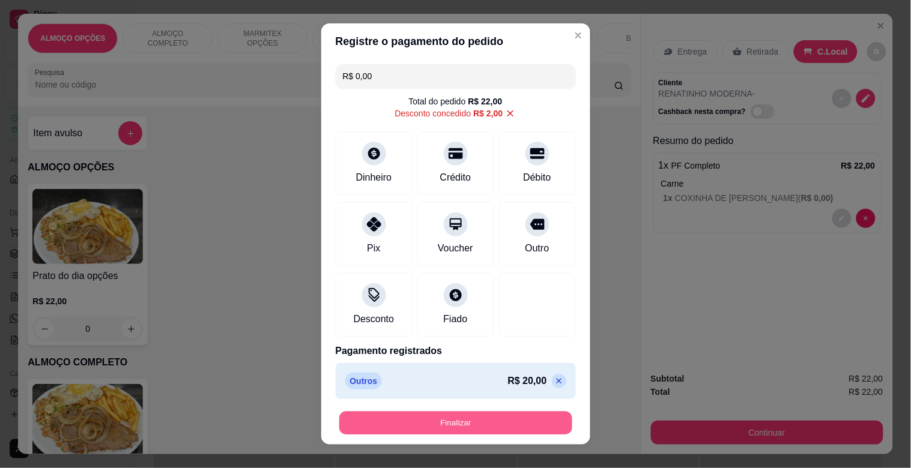
click at [495, 416] on button "Finalizar" at bounding box center [455, 423] width 233 height 23
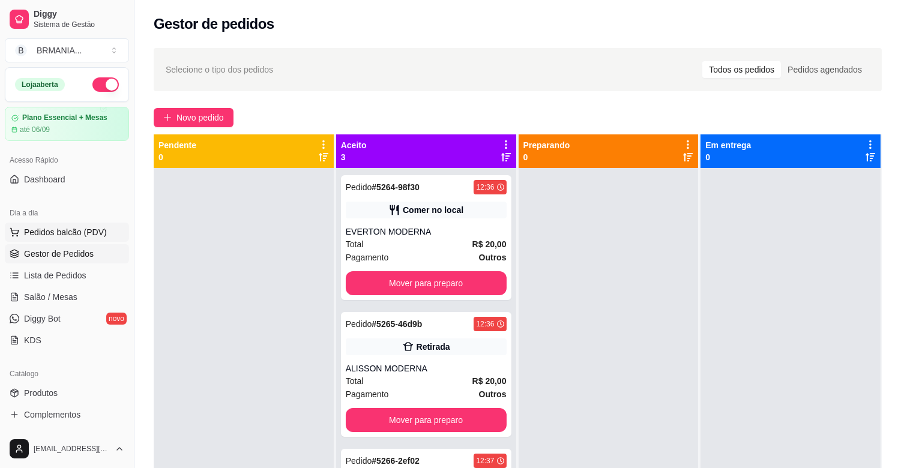
click at [75, 229] on span "Pedidos balcão (PDV)" at bounding box center [65, 232] width 83 height 12
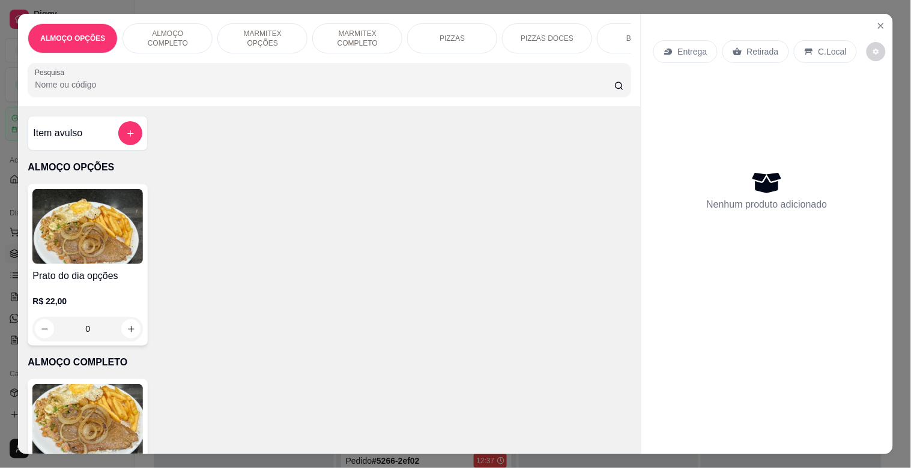
click at [111, 419] on img at bounding box center [87, 421] width 110 height 75
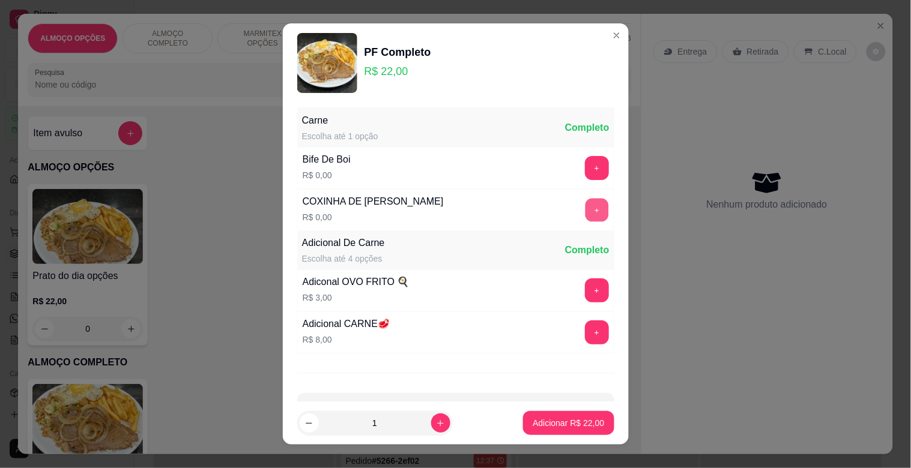
click at [585, 215] on button "+" at bounding box center [596, 210] width 23 height 23
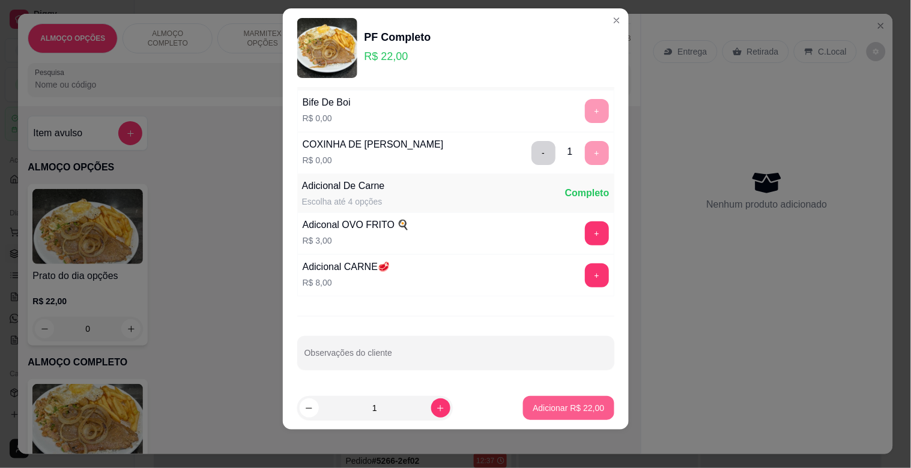
click at [557, 410] on p "Adicionar R$ 22,00" at bounding box center [568, 408] width 71 height 12
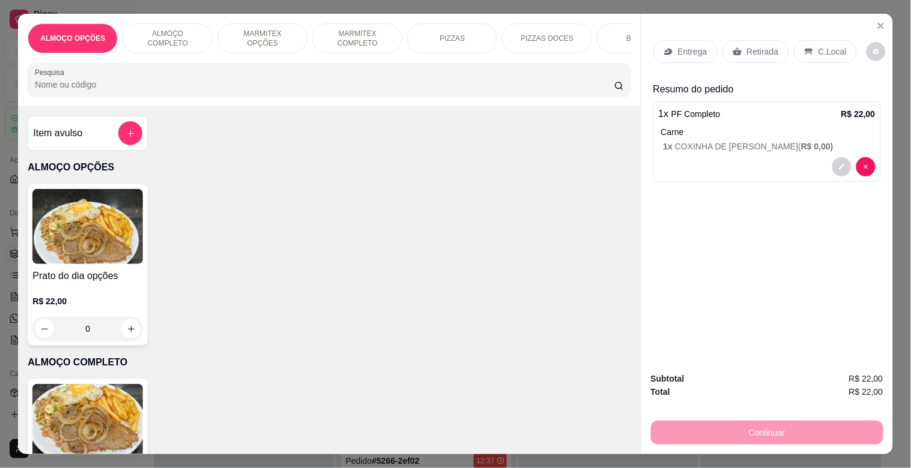
click at [821, 46] on p "C.Local" at bounding box center [832, 52] width 28 height 12
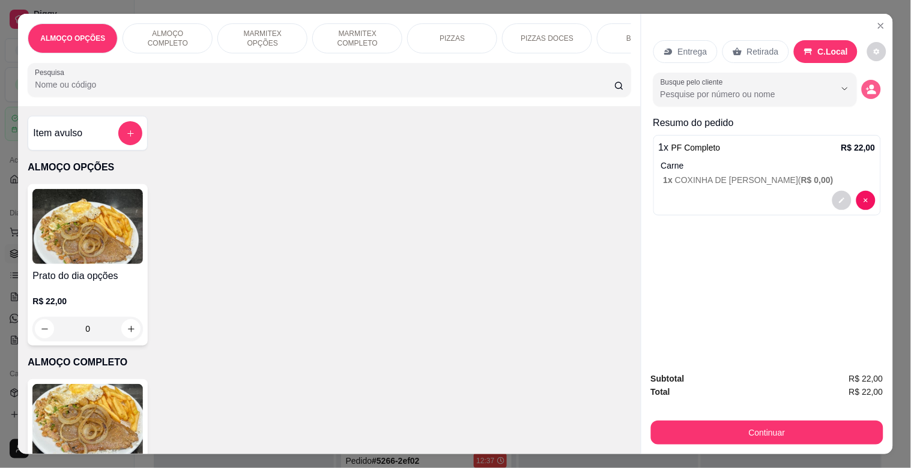
click at [862, 91] on button "decrease-product-quantity" at bounding box center [871, 89] width 19 height 19
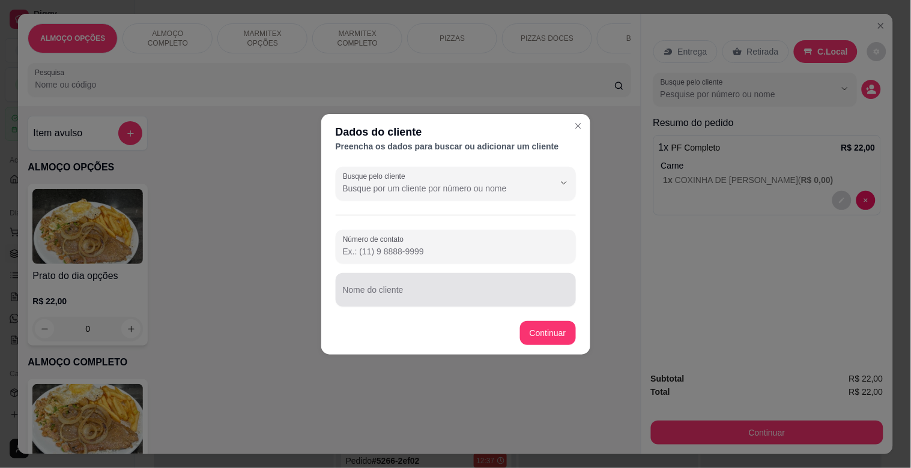
click at [463, 286] on div at bounding box center [456, 290] width 226 height 24
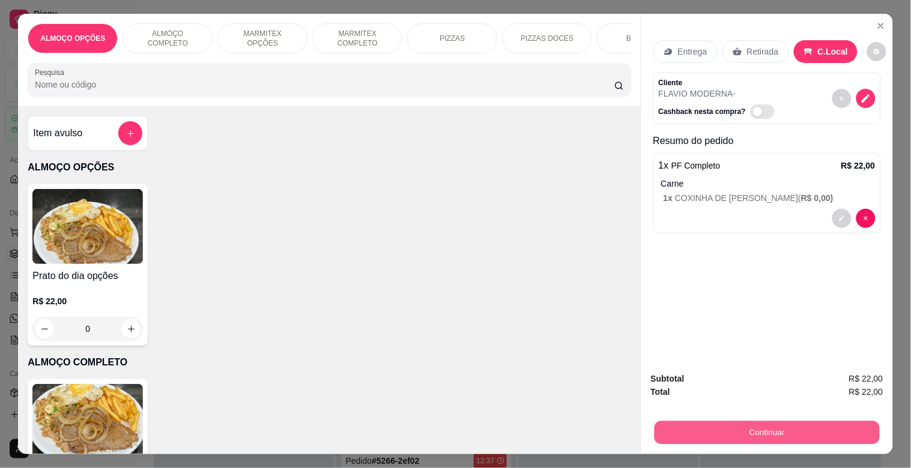
click at [749, 436] on button "Continuar" at bounding box center [766, 432] width 225 height 23
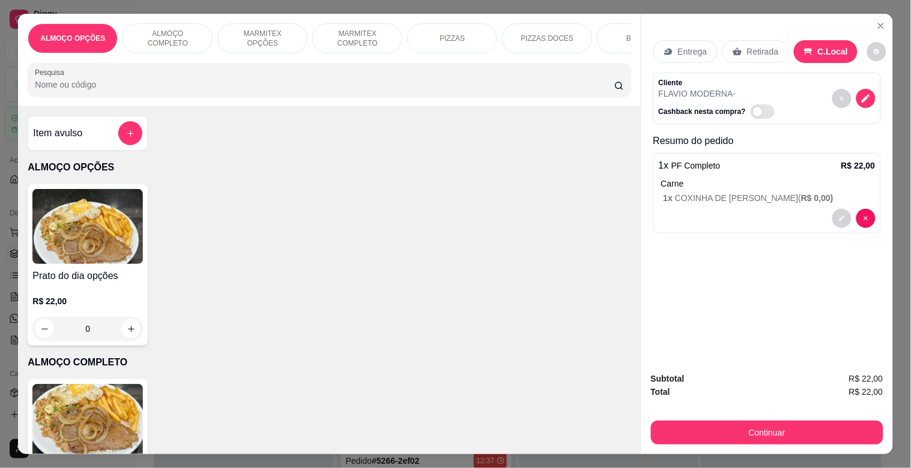
click at [372, 325] on div "Desconto" at bounding box center [373, 318] width 85 height 70
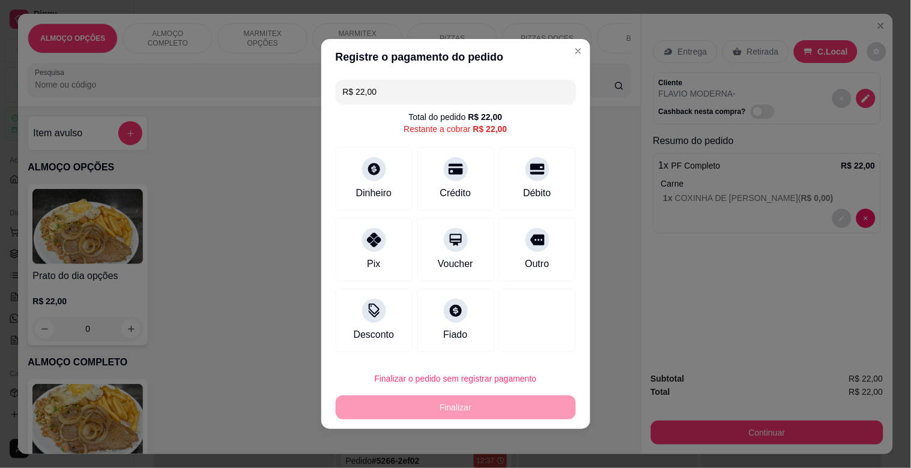
click at [412, 270] on input at bounding box center [455, 268] width 240 height 24
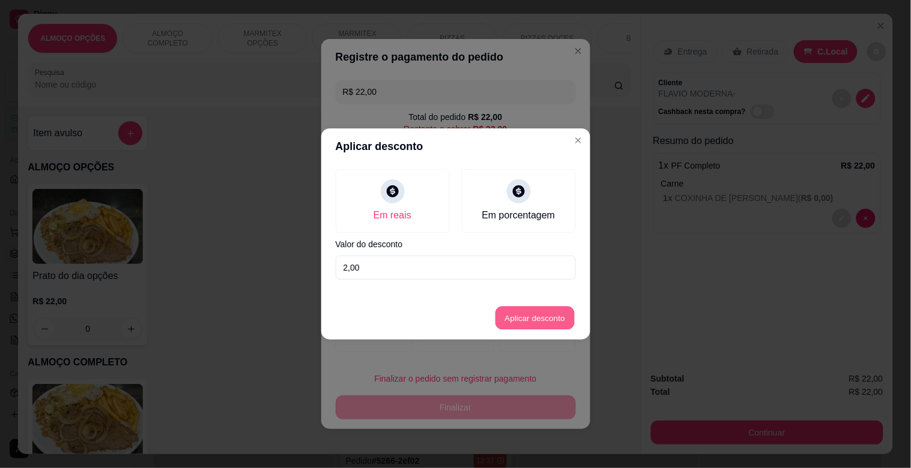
click at [519, 312] on button "Aplicar desconto" at bounding box center [534, 318] width 79 height 23
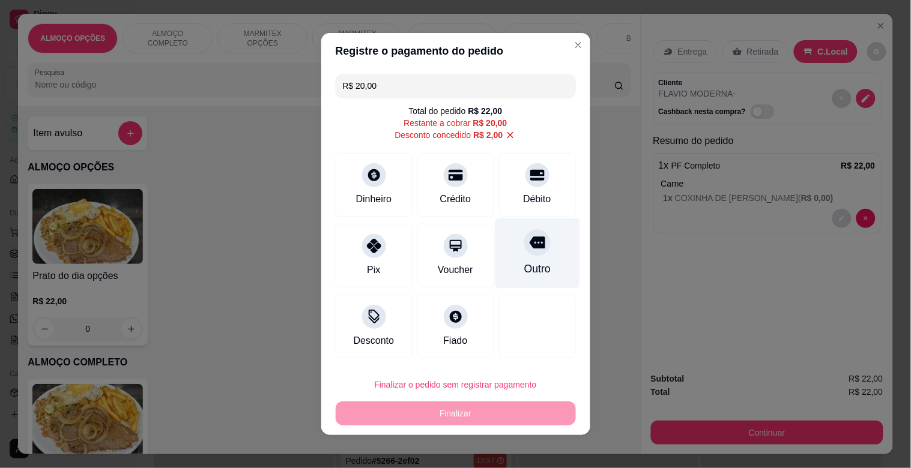
click at [533, 253] on div "Outro" at bounding box center [537, 254] width 85 height 70
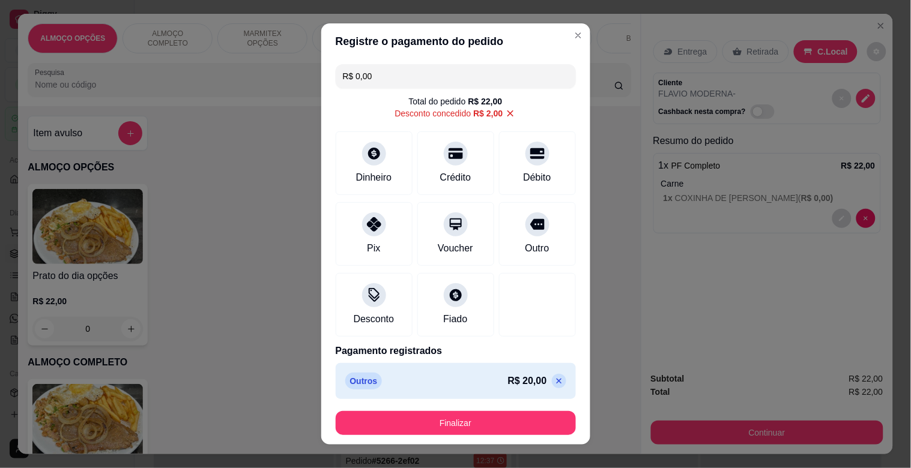
click at [476, 410] on footer "Finalizar" at bounding box center [455, 423] width 269 height 43
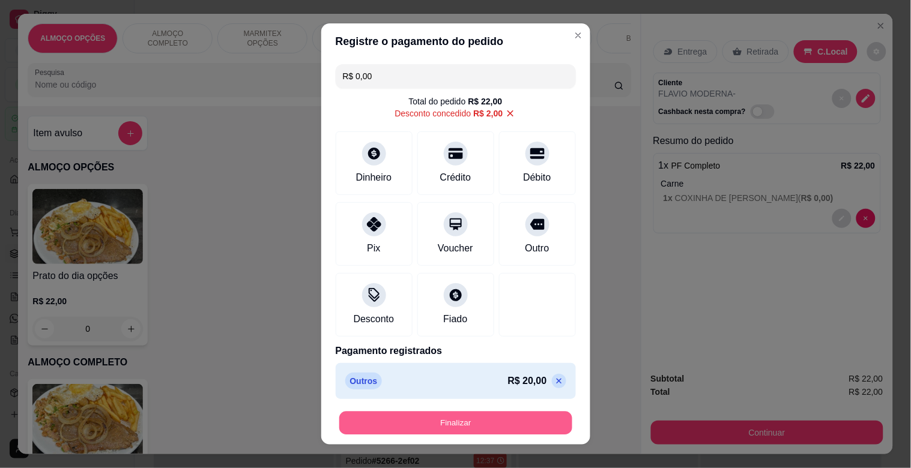
click at [480, 424] on button "Finalizar" at bounding box center [455, 423] width 233 height 23
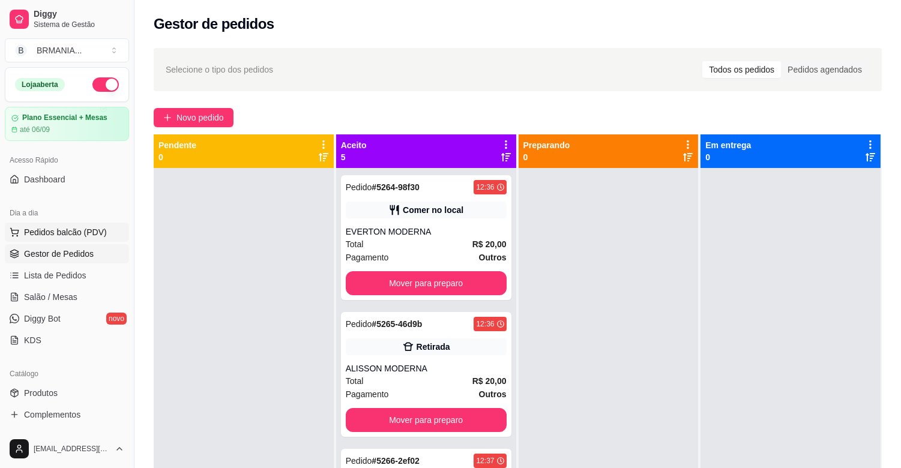
click at [84, 238] on button "Pedidos balcão (PDV)" at bounding box center [67, 232] width 124 height 19
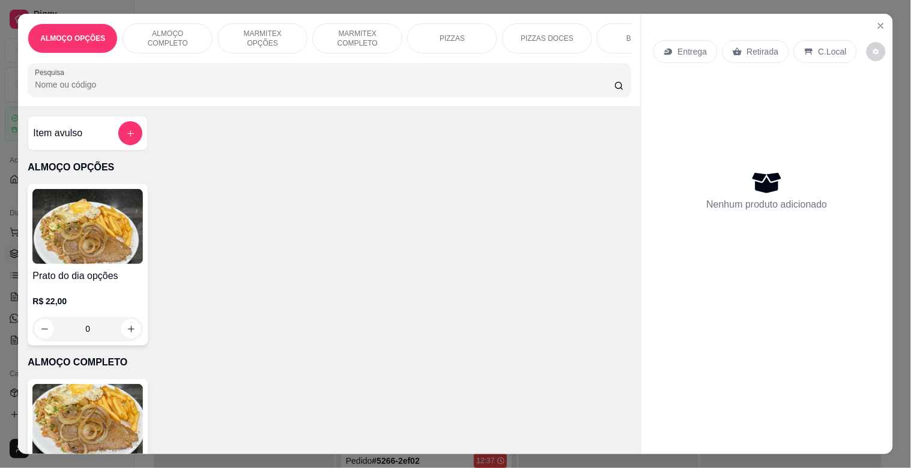
click at [110, 392] on img at bounding box center [87, 421] width 110 height 75
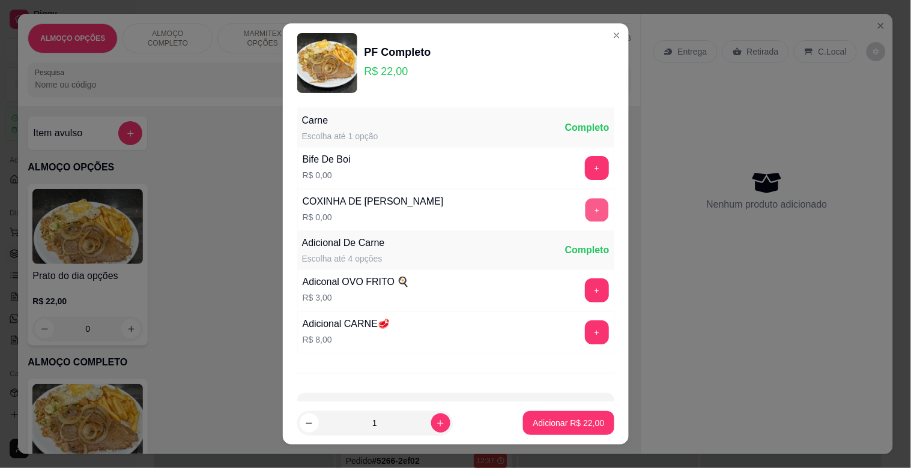
click at [585, 219] on button "+" at bounding box center [596, 210] width 23 height 23
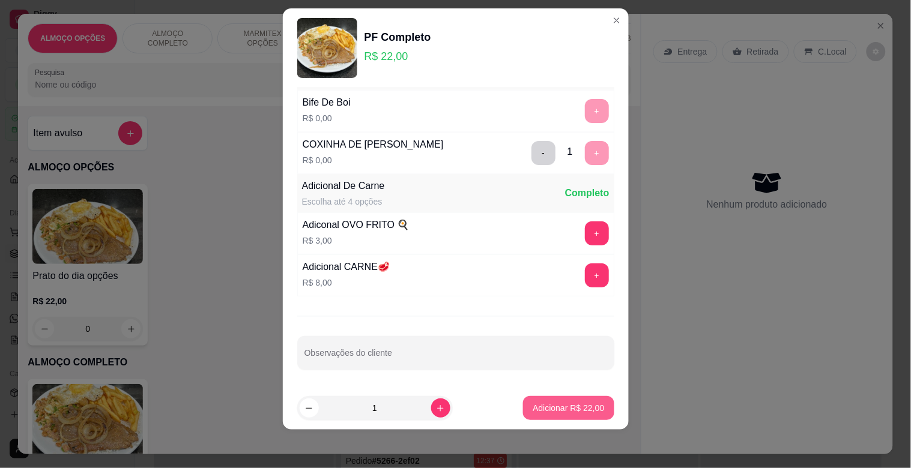
click at [559, 402] on p "Adicionar R$ 22,00" at bounding box center [568, 408] width 71 height 12
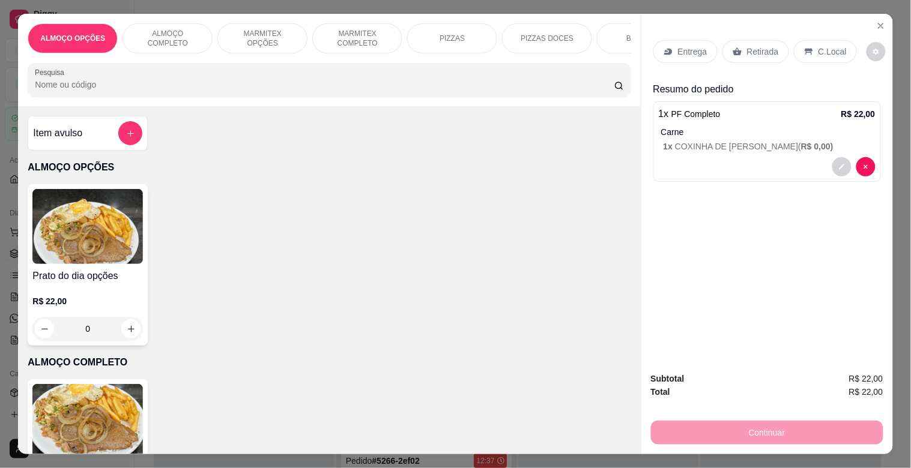
click at [820, 46] on p "C.Local" at bounding box center [832, 52] width 28 height 12
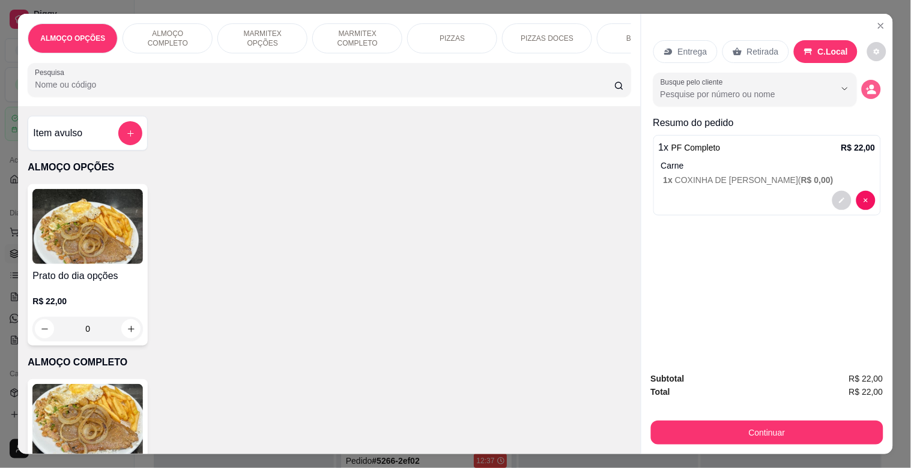
click at [869, 85] on circle "decrease-product-quantity" at bounding box center [871, 87] width 5 height 5
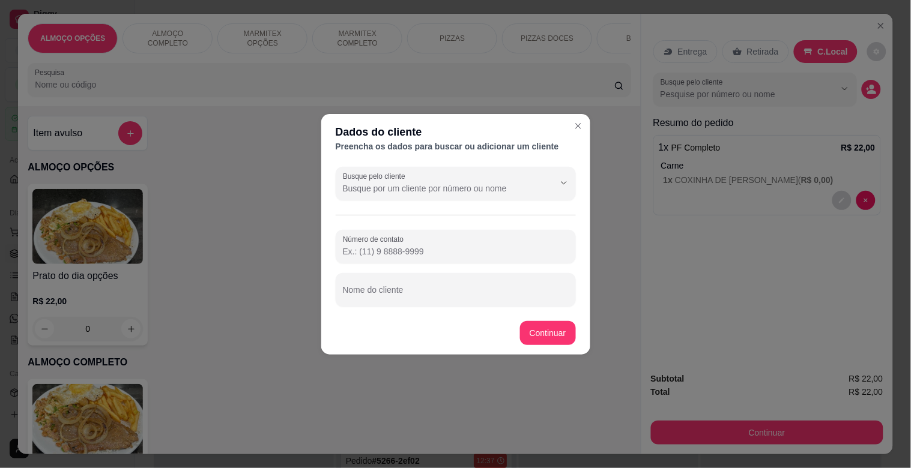
click at [420, 286] on div at bounding box center [456, 290] width 226 height 24
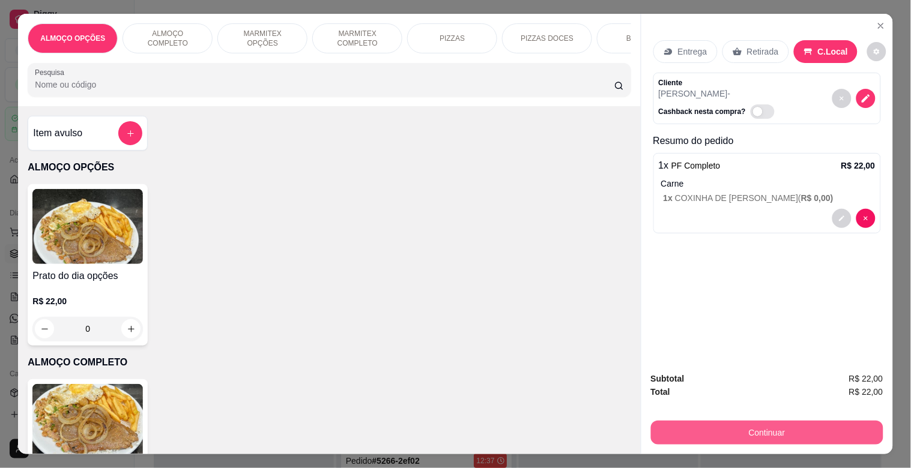
click at [730, 421] on button "Continuar" at bounding box center [767, 433] width 232 height 24
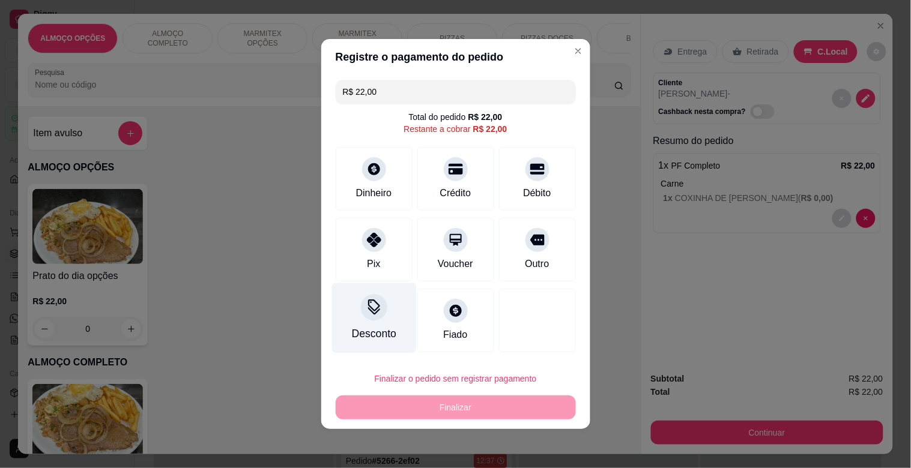
click at [373, 310] on icon at bounding box center [374, 308] width 16 height 16
click at [386, 273] on input at bounding box center [455, 268] width 240 height 24
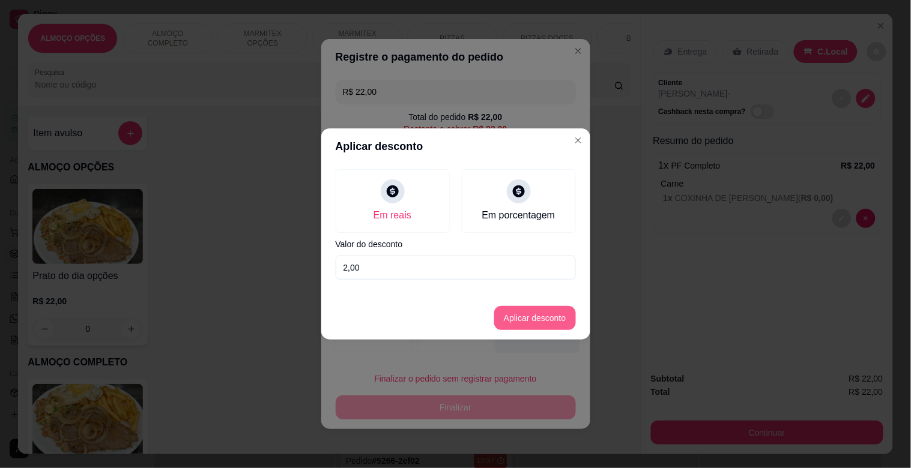
click at [530, 313] on button "Aplicar desconto" at bounding box center [535, 318] width 82 height 24
click at [530, 313] on div at bounding box center [537, 318] width 85 height 70
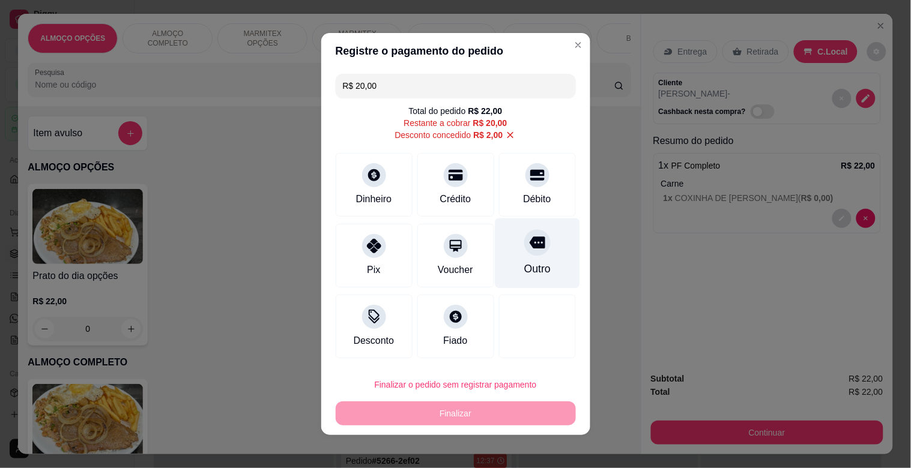
click at [524, 250] on div at bounding box center [537, 242] width 26 height 26
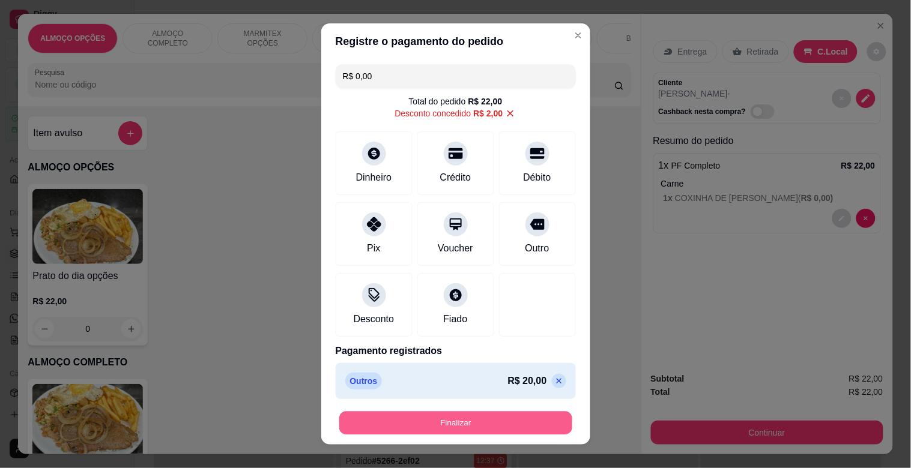
click at [471, 420] on button "Finalizar" at bounding box center [455, 423] width 233 height 23
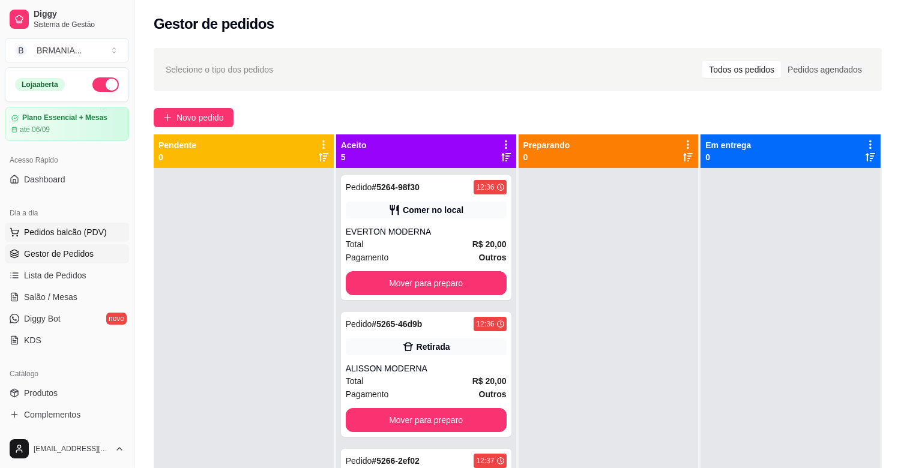
click at [58, 233] on span "Pedidos balcão (PDV)" at bounding box center [65, 232] width 83 height 12
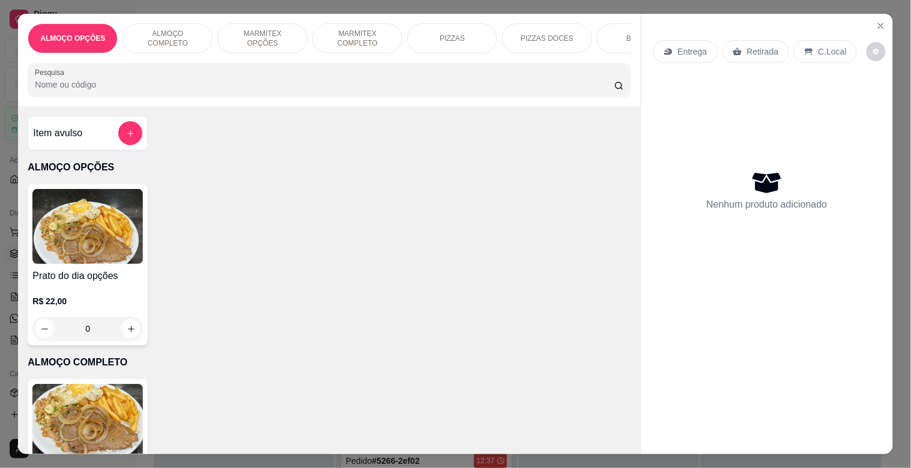
click at [68, 405] on img at bounding box center [87, 421] width 110 height 75
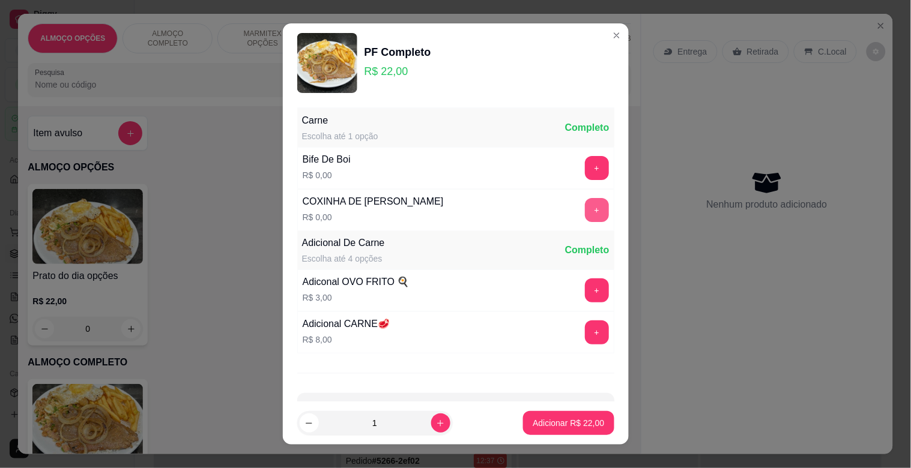
click at [585, 207] on button "+" at bounding box center [597, 210] width 24 height 24
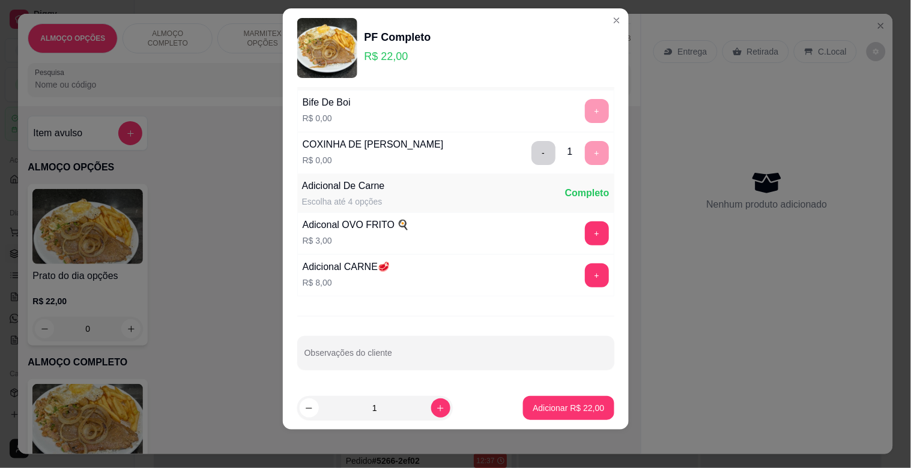
click at [582, 403] on p "Adicionar R$ 22,00" at bounding box center [568, 408] width 71 height 12
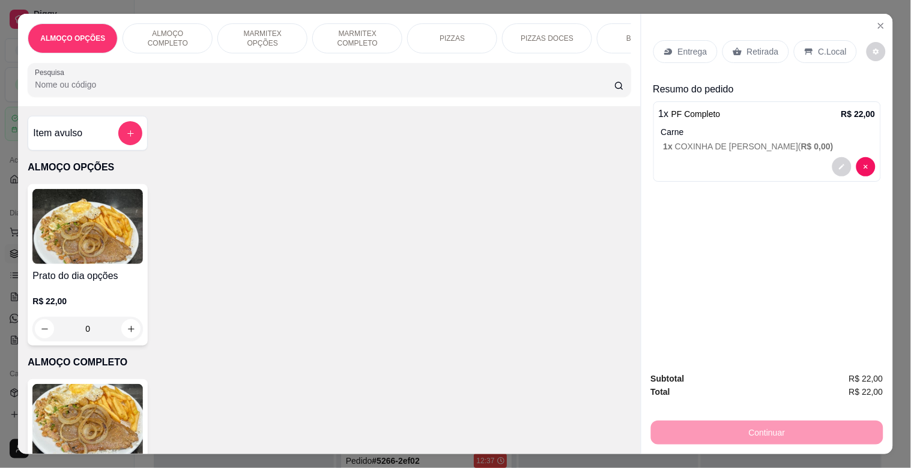
click at [818, 46] on p "C.Local" at bounding box center [832, 52] width 28 height 12
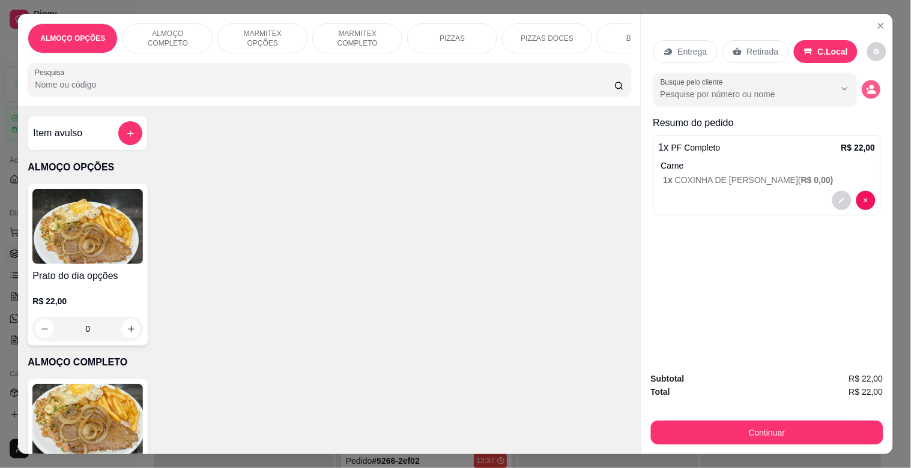
click at [868, 85] on icon "decrease-product-quantity" at bounding box center [871, 90] width 10 height 10
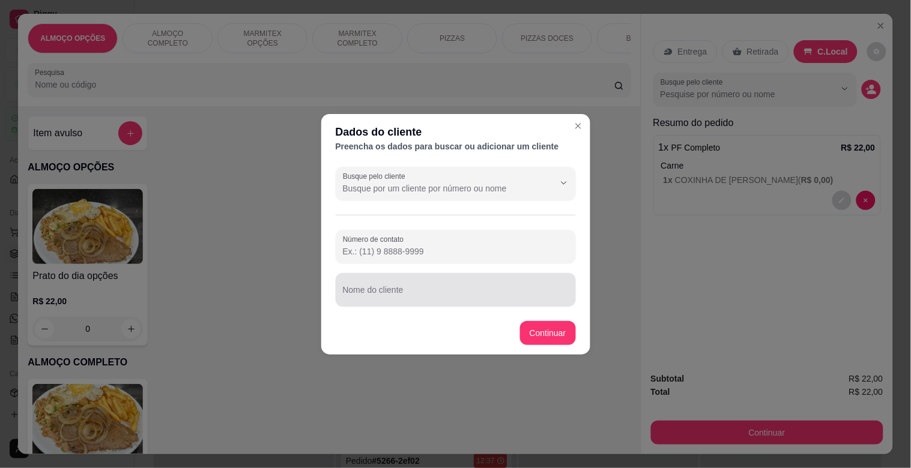
click at [491, 296] on input "Nome do cliente" at bounding box center [456, 295] width 226 height 12
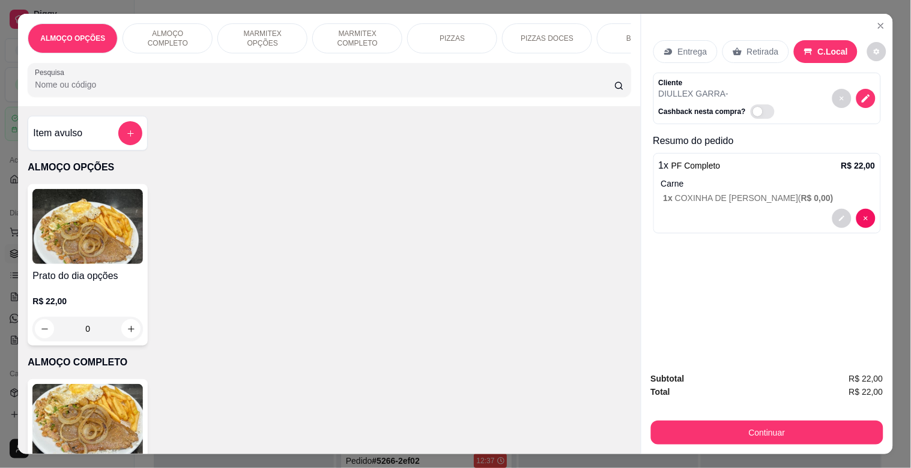
click at [707, 418] on div "Continuar" at bounding box center [767, 431] width 232 height 27
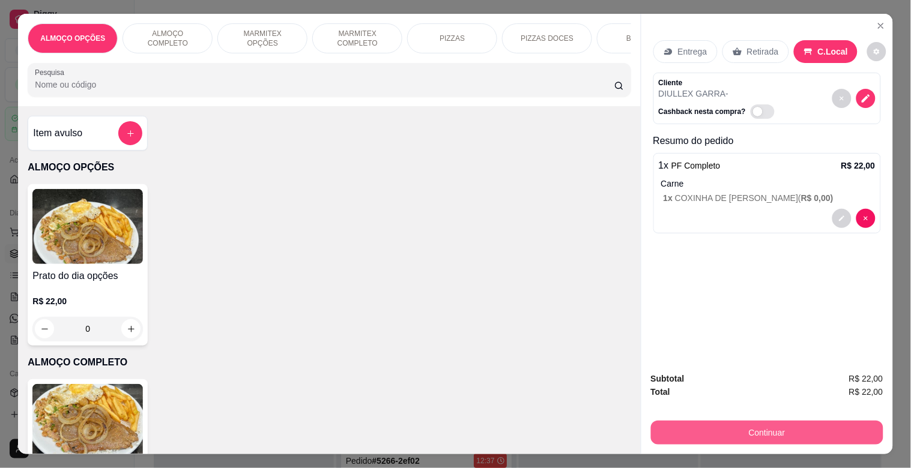
click at [707, 421] on button "Continuar" at bounding box center [767, 433] width 232 height 24
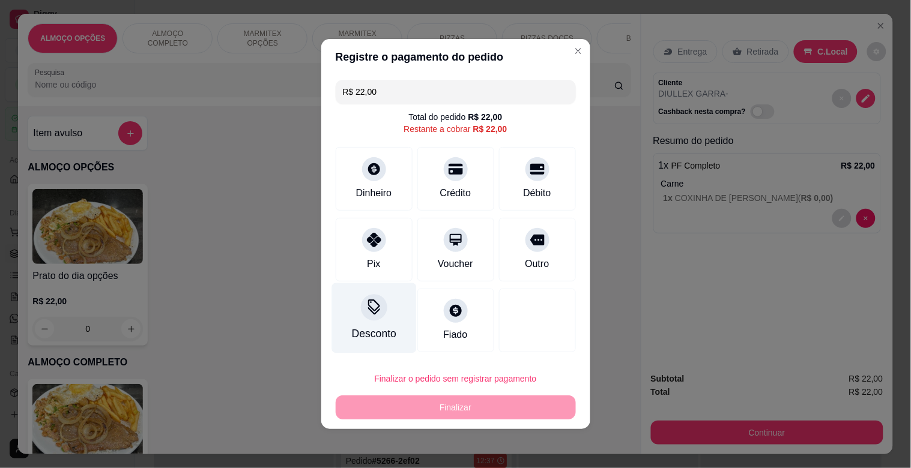
click at [380, 323] on div "Desconto" at bounding box center [373, 318] width 85 height 70
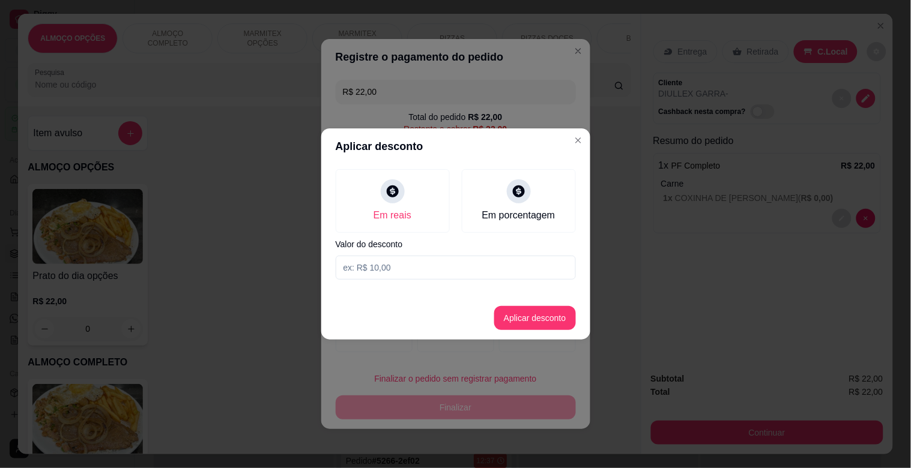
drag, startPoint x: 393, startPoint y: 255, endPoint x: 399, endPoint y: 273, distance: 19.2
click at [399, 273] on div "Em reais Em porcentagem Valor do desconto" at bounding box center [455, 225] width 269 height 120
click at [399, 274] on input at bounding box center [456, 268] width 240 height 24
click at [548, 321] on button "Aplicar desconto" at bounding box center [535, 318] width 82 height 24
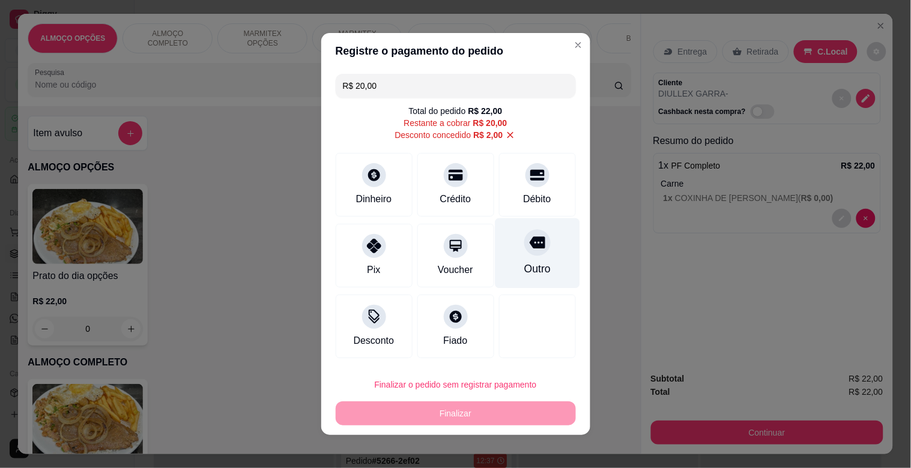
click at [506, 237] on div "Outro" at bounding box center [537, 254] width 85 height 70
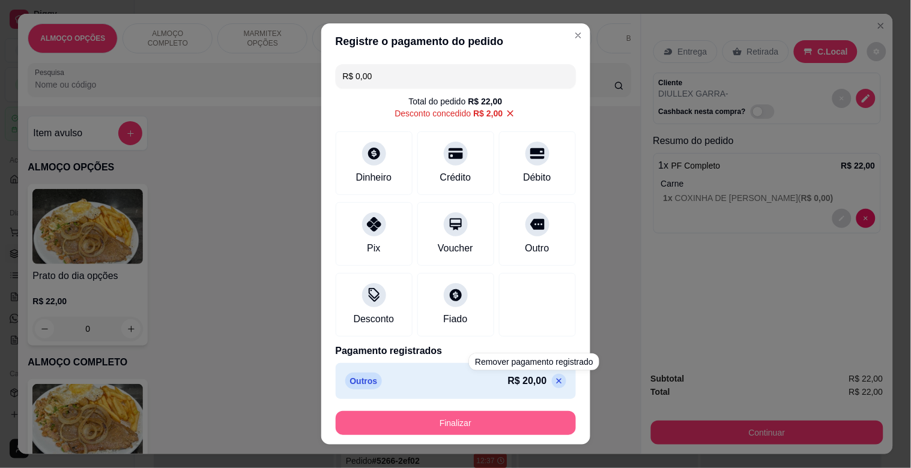
click at [484, 418] on button "Finalizar" at bounding box center [456, 423] width 240 height 24
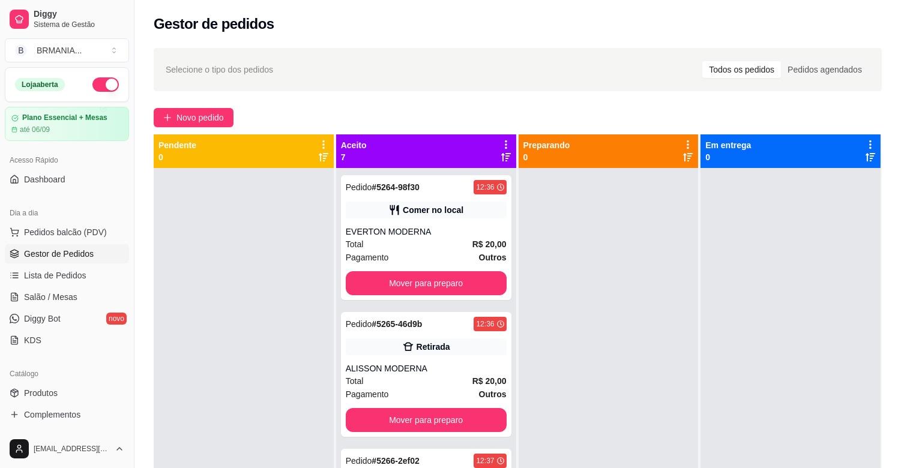
click at [189, 251] on div at bounding box center [244, 402] width 180 height 468
click at [583, 447] on div at bounding box center [609, 402] width 180 height 468
click at [65, 232] on span "Pedidos balcão (PDV)" at bounding box center [65, 232] width 83 height 12
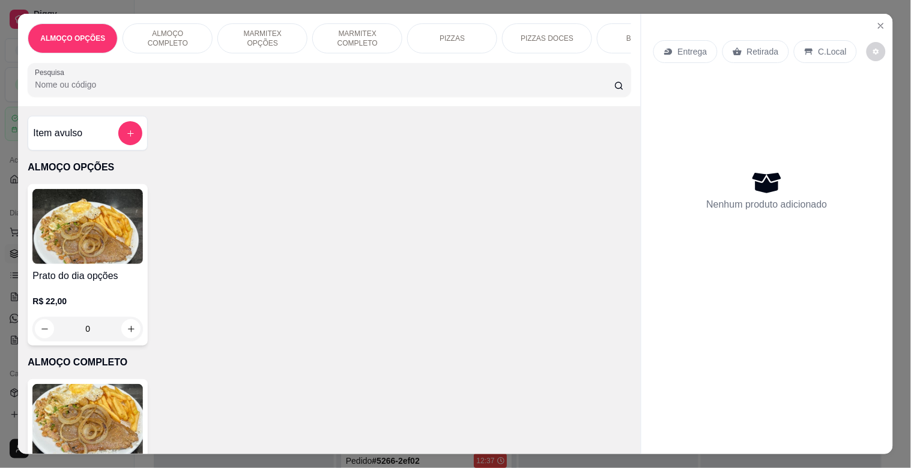
click at [93, 417] on img at bounding box center [87, 421] width 110 height 75
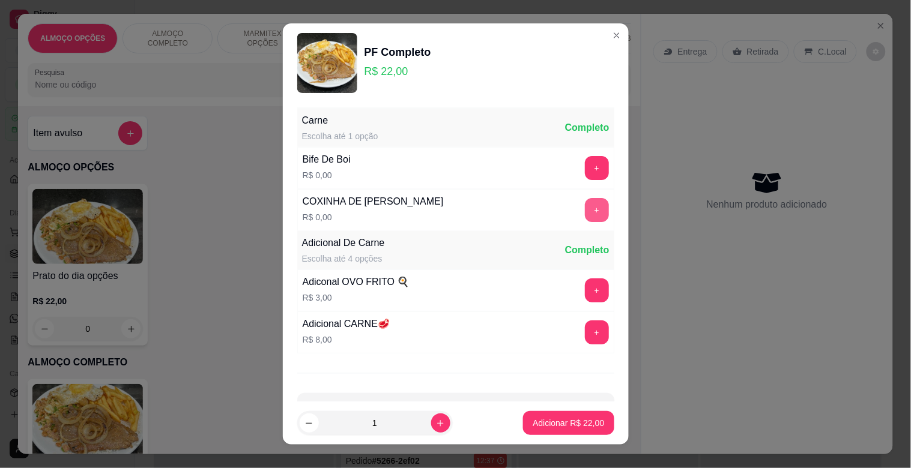
click at [585, 210] on button "+" at bounding box center [597, 210] width 24 height 24
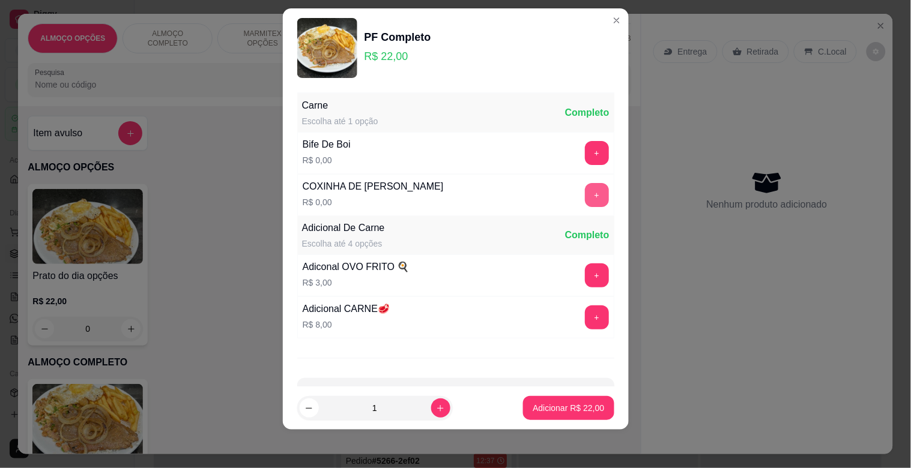
scroll to position [43, 0]
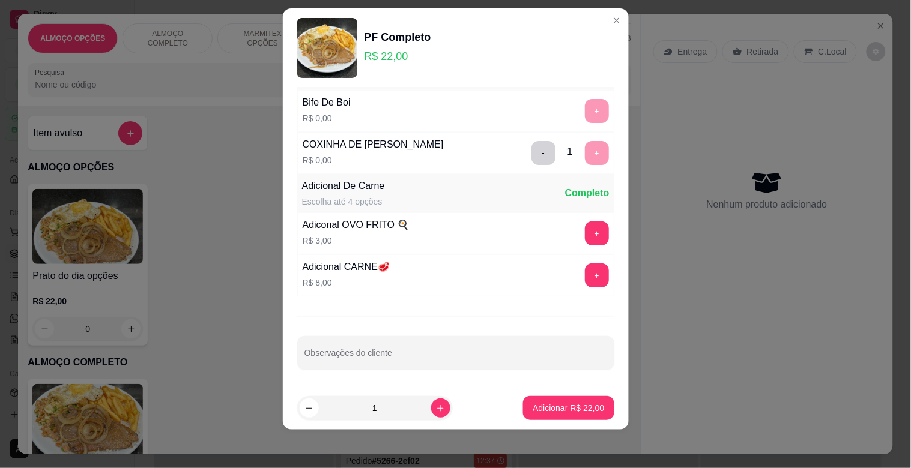
click at [554, 399] on button "Adicionar R$ 22,00" at bounding box center [568, 408] width 91 height 24
click at [555, 399] on div "PF Completo R$ 22,00 0" at bounding box center [329, 460] width 603 height 162
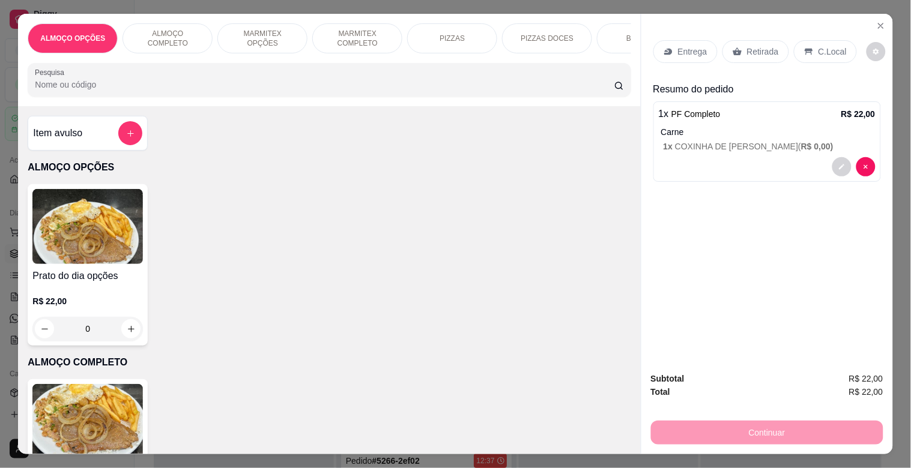
click at [818, 46] on p "C.Local" at bounding box center [832, 52] width 28 height 12
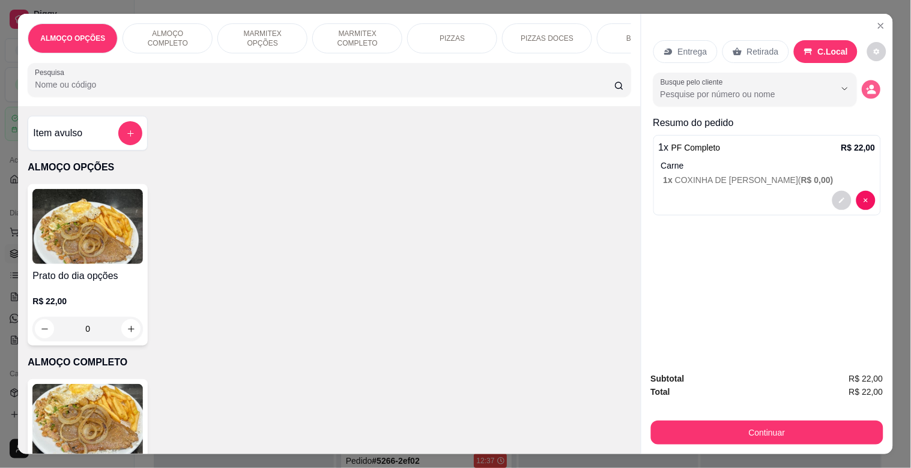
click at [866, 85] on icon "decrease-product-quantity" at bounding box center [871, 90] width 10 height 10
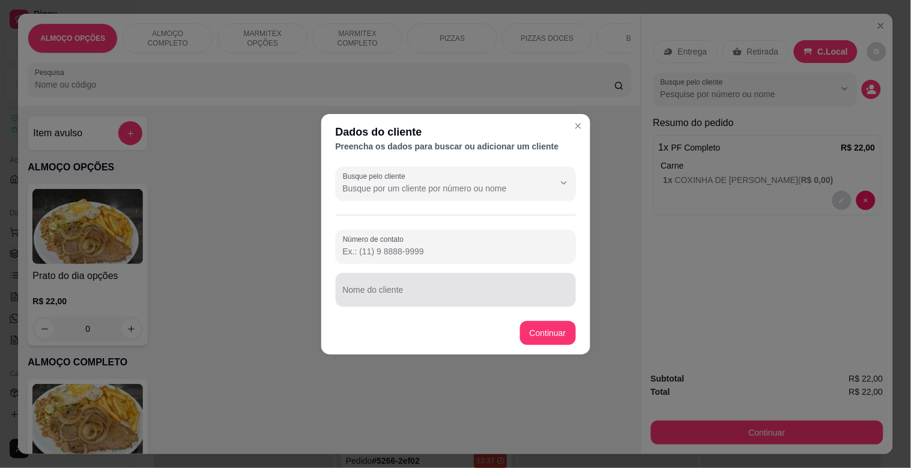
click at [375, 295] on input "Nome do cliente" at bounding box center [456, 295] width 226 height 12
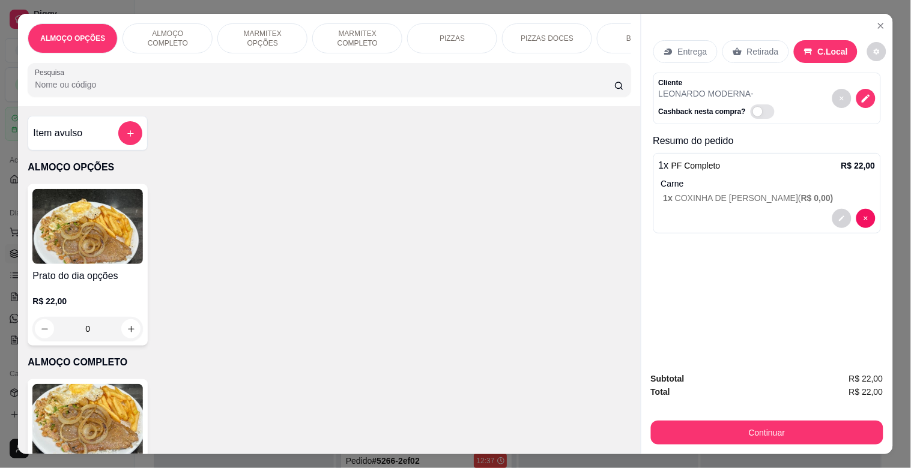
click at [721, 428] on button "Continuar" at bounding box center [767, 433] width 232 height 24
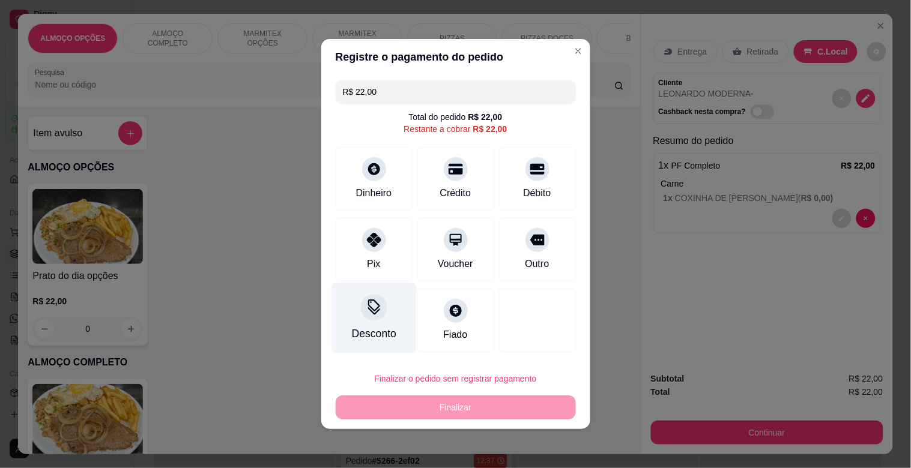
click at [347, 316] on div "Desconto" at bounding box center [373, 318] width 85 height 70
click at [400, 262] on div "Em reais Em porcentagem Valor do desconto" at bounding box center [455, 225] width 269 height 120
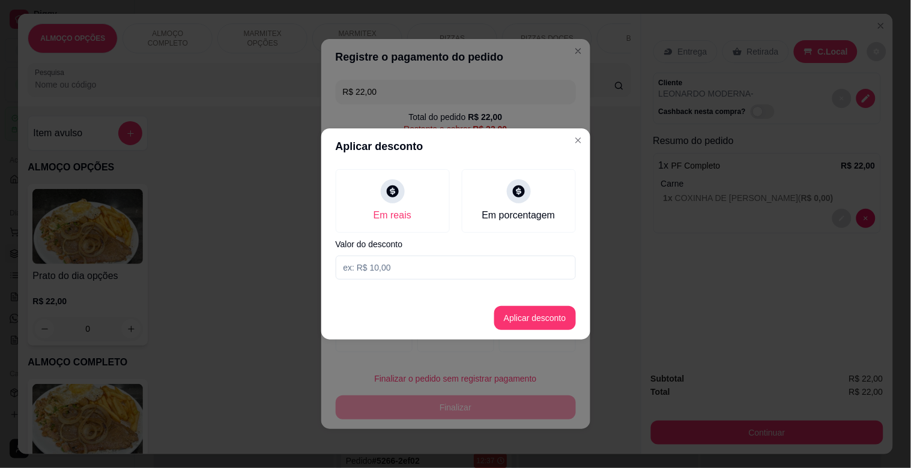
click at [404, 273] on input at bounding box center [456, 268] width 240 height 24
click at [520, 324] on button "Aplicar desconto" at bounding box center [535, 318] width 82 height 24
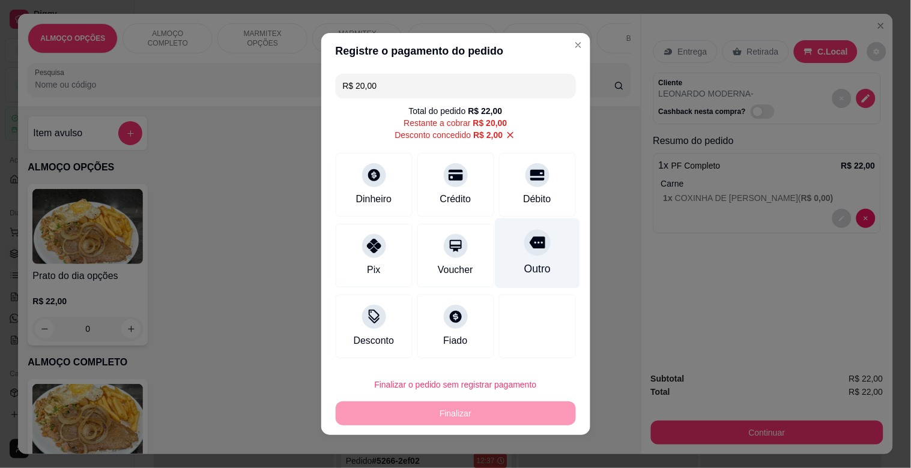
click at [529, 250] on icon at bounding box center [537, 243] width 16 height 16
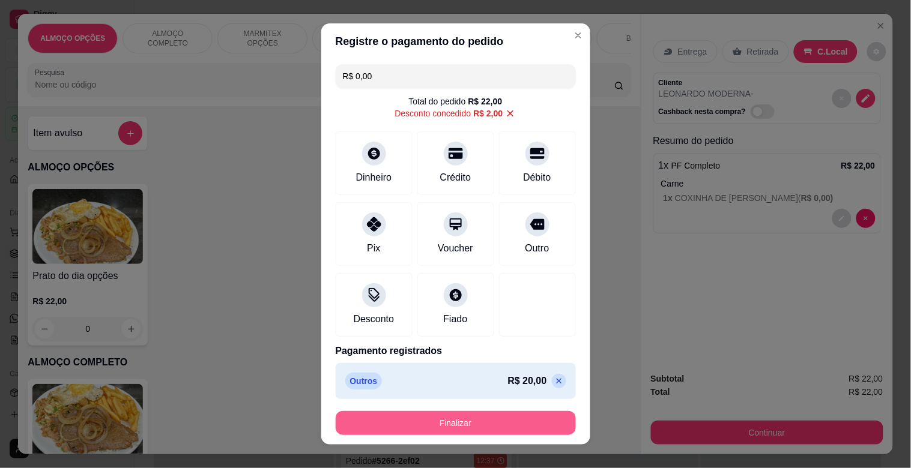
click at [465, 419] on button "Finalizar" at bounding box center [456, 423] width 240 height 24
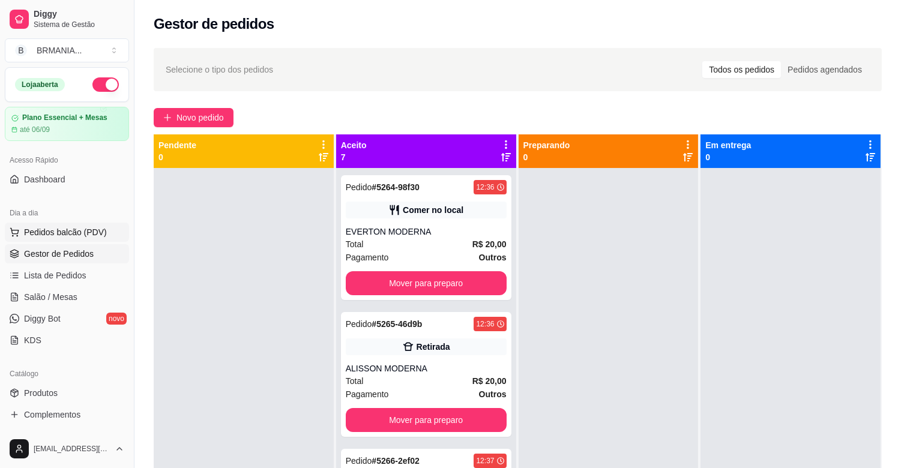
click at [77, 232] on span "Pedidos balcão (PDV)" at bounding box center [65, 232] width 83 height 12
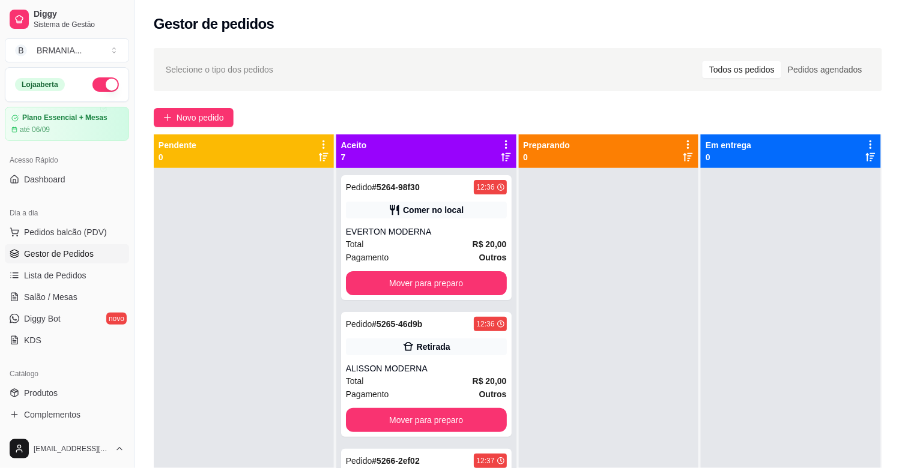
click at [88, 435] on img at bounding box center [87, 422] width 110 height 75
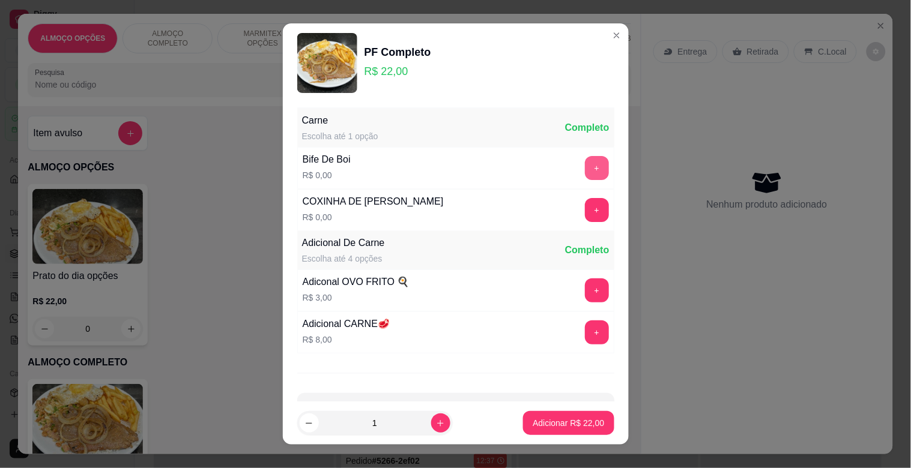
click at [585, 174] on button "+" at bounding box center [597, 168] width 24 height 24
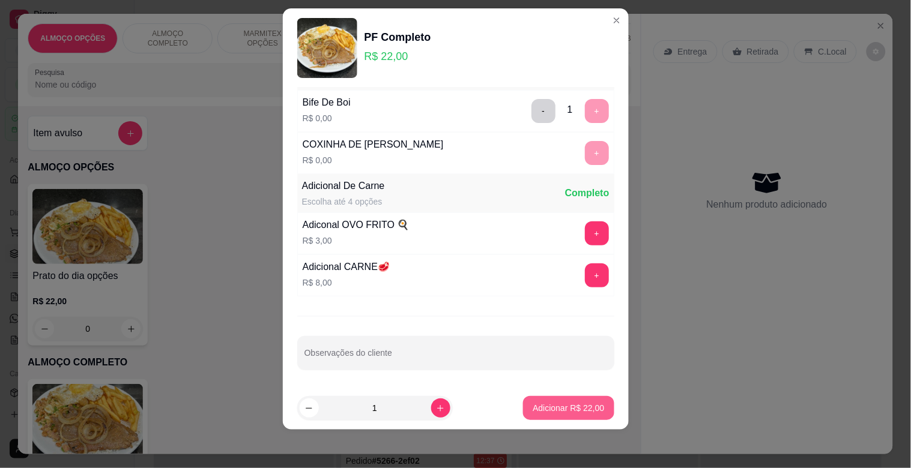
click at [569, 410] on p "Adicionar R$ 22,00" at bounding box center [568, 408] width 71 height 12
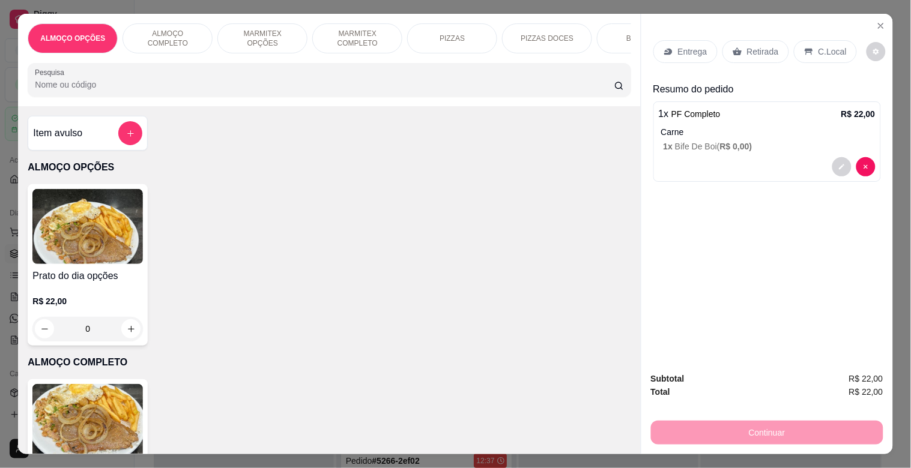
drag, startPoint x: 746, startPoint y: 50, endPoint x: 791, endPoint y: 61, distance: 46.3
click at [747, 49] on p "Retirada" at bounding box center [763, 52] width 32 height 12
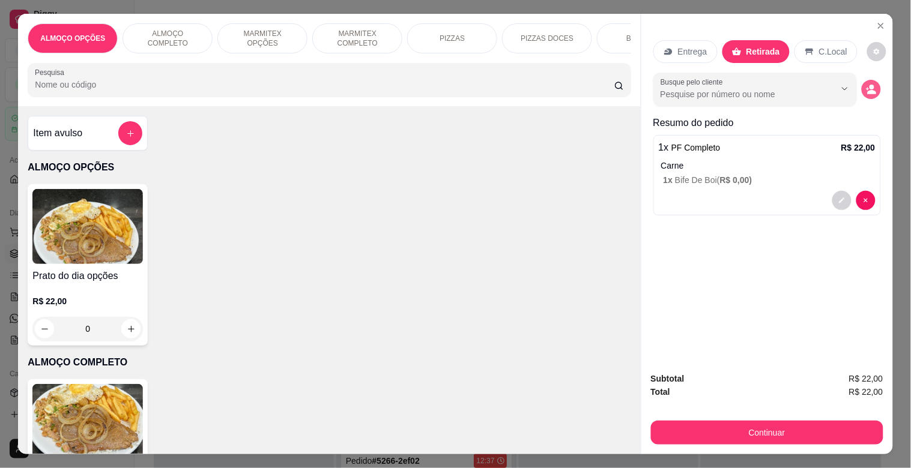
click at [867, 91] on button "decrease-product-quantity" at bounding box center [871, 89] width 19 height 19
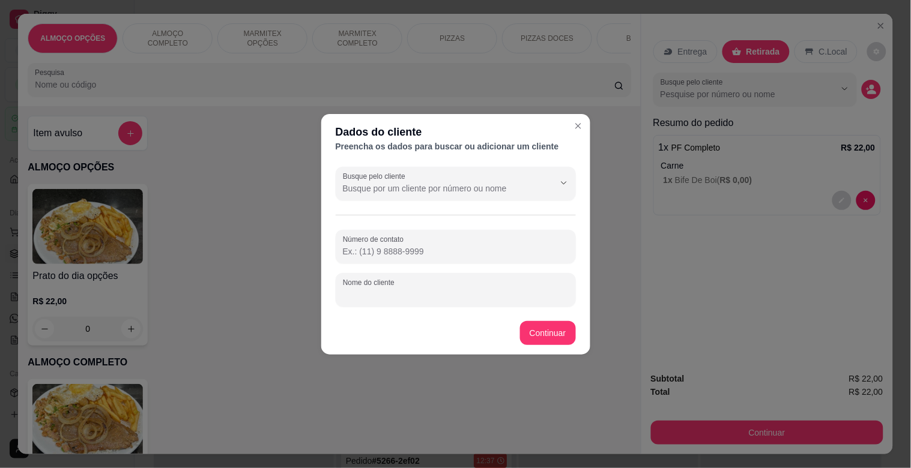
click at [404, 297] on input "Nome do cliente" at bounding box center [456, 295] width 226 height 12
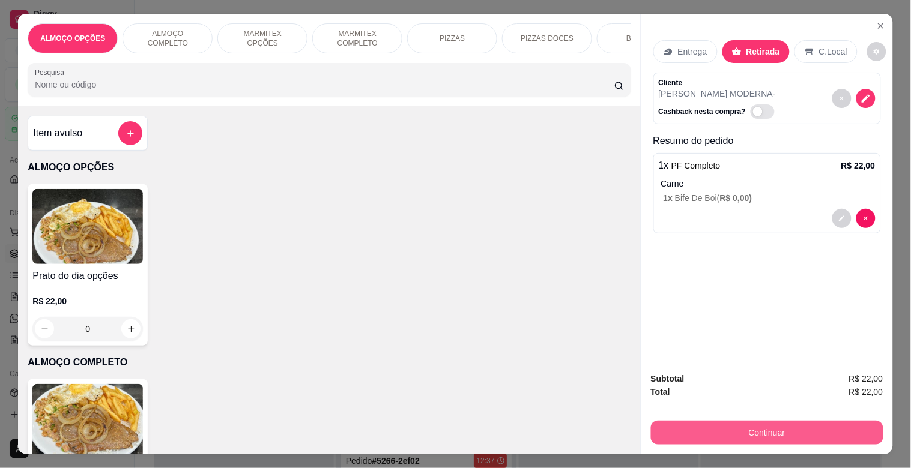
click at [731, 435] on button "Continuar" at bounding box center [767, 433] width 232 height 24
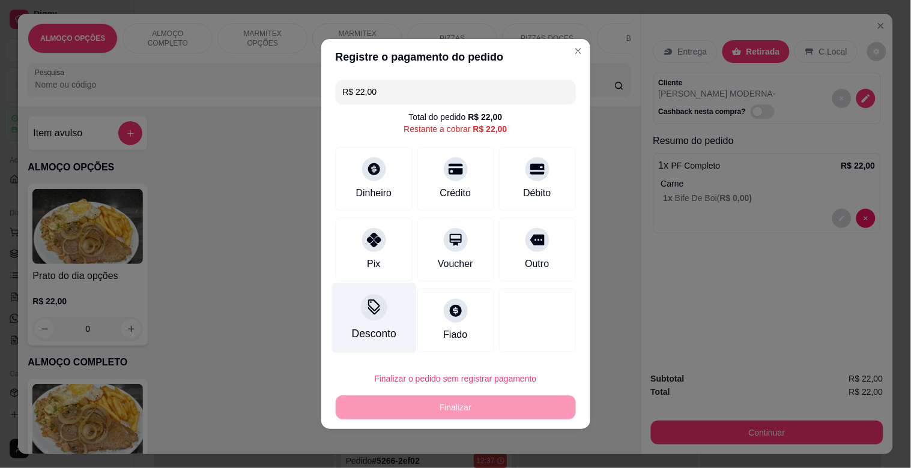
click at [379, 332] on div "Desconto" at bounding box center [373, 334] width 44 height 16
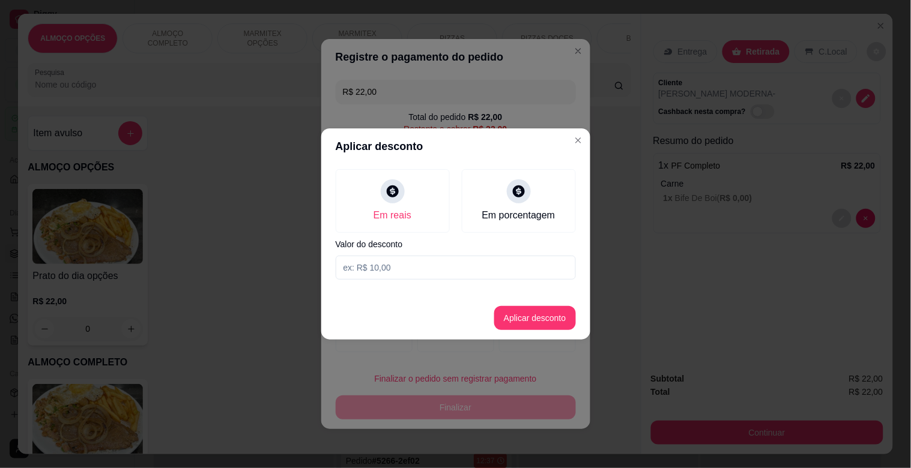
click at [404, 273] on input at bounding box center [456, 268] width 240 height 24
click at [509, 326] on button "Aplicar desconto" at bounding box center [535, 318] width 82 height 24
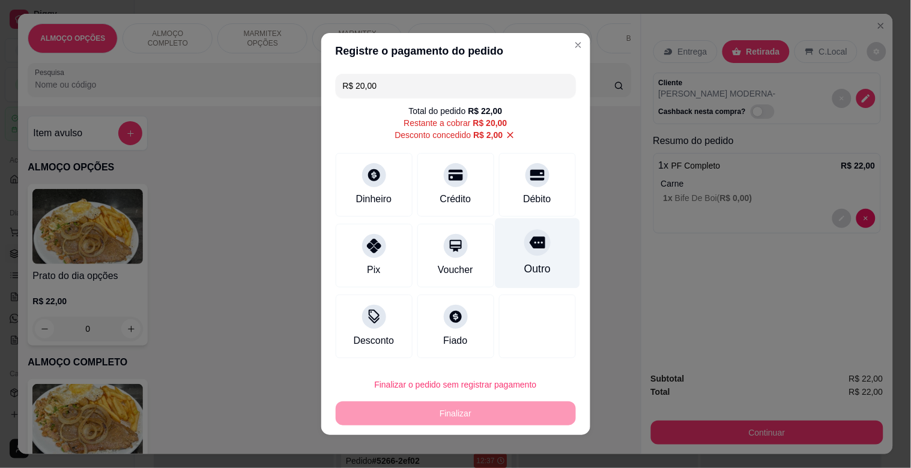
click at [524, 276] on div "Outro" at bounding box center [537, 269] width 26 height 16
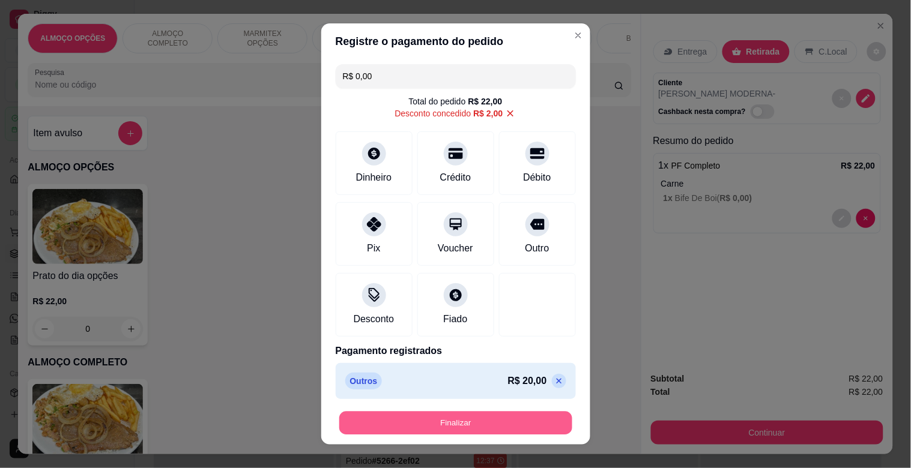
click at [476, 419] on button "Finalizar" at bounding box center [455, 423] width 233 height 23
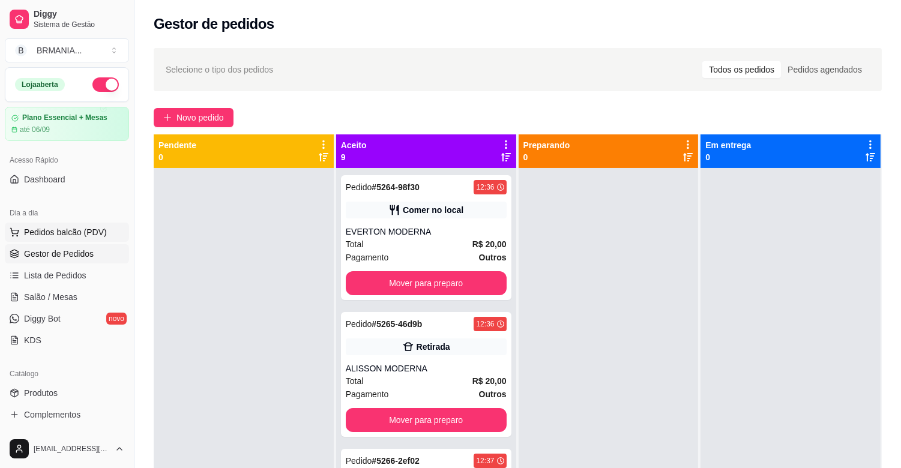
click at [51, 232] on span "Pedidos balcão (PDV)" at bounding box center [65, 232] width 83 height 12
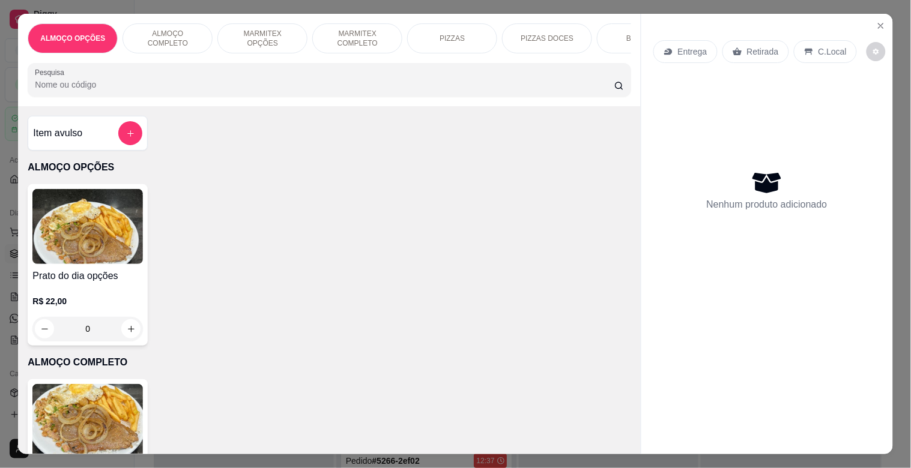
click at [64, 428] on img at bounding box center [87, 421] width 110 height 75
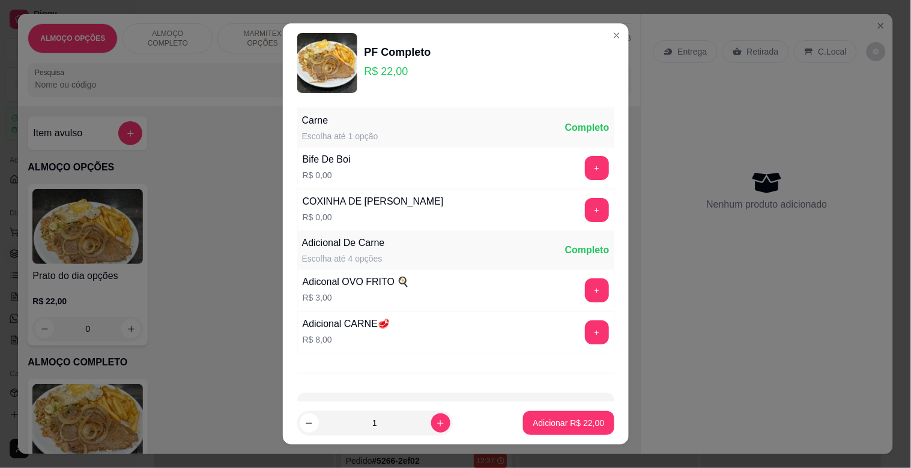
drag, startPoint x: 558, startPoint y: 163, endPoint x: 565, endPoint y: 165, distance: 7.0
click at [580, 163] on div "+" at bounding box center [597, 168] width 34 height 24
click at [585, 165] on button "+" at bounding box center [597, 168] width 24 height 24
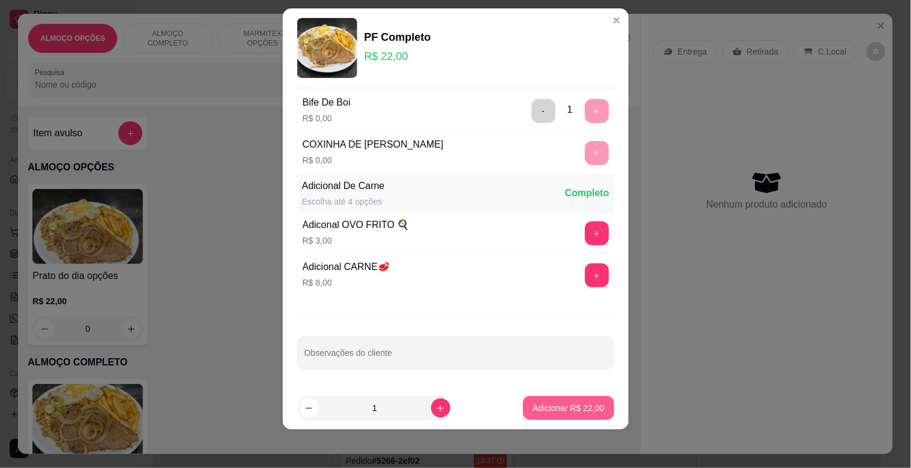
click at [554, 405] on p "Adicionar R$ 22,00" at bounding box center [568, 408] width 71 height 12
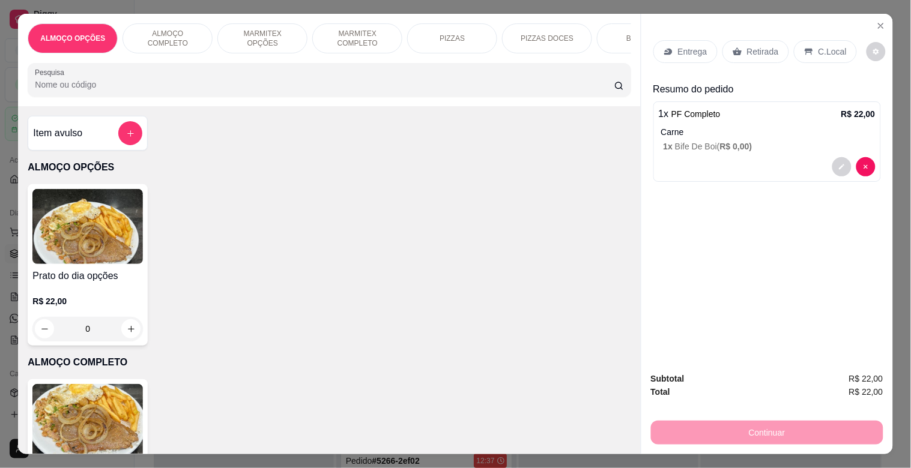
click at [831, 46] on p "C.Local" at bounding box center [832, 52] width 28 height 12
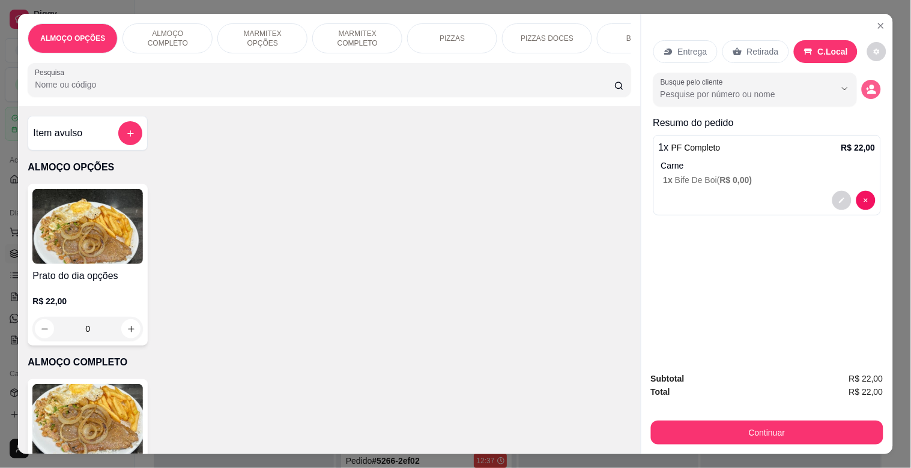
click at [869, 85] on circle "decrease-product-quantity" at bounding box center [871, 87] width 5 height 5
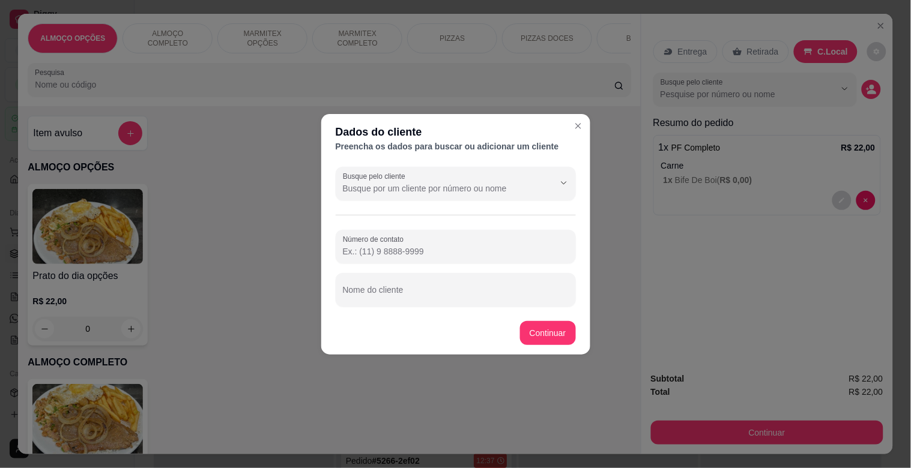
click at [429, 296] on input "Nome do cliente" at bounding box center [456, 295] width 226 height 12
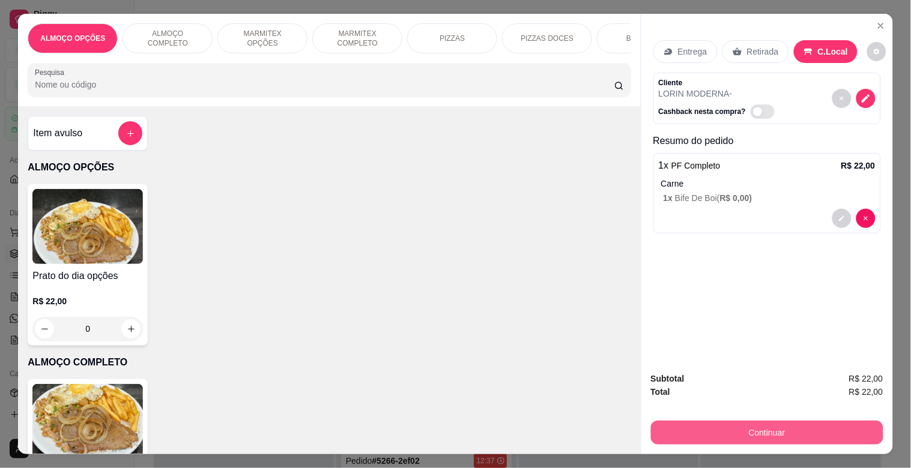
click at [687, 421] on button "Continuar" at bounding box center [767, 433] width 232 height 24
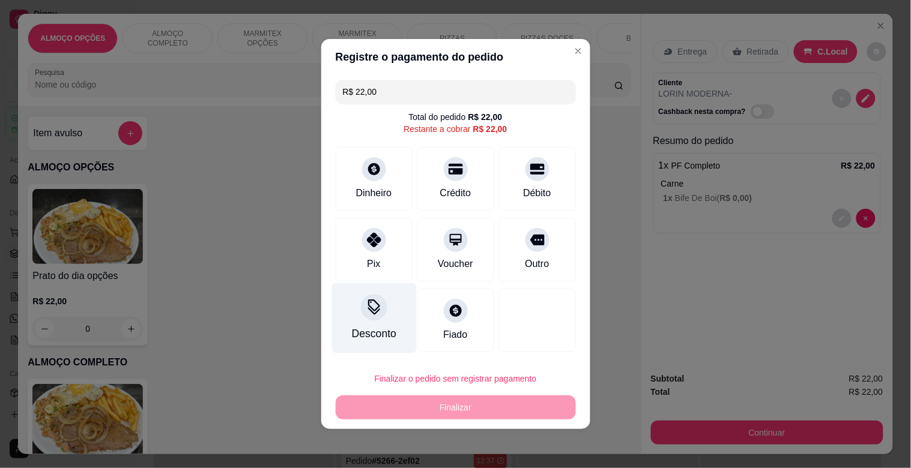
click at [371, 322] on div "Desconto" at bounding box center [373, 318] width 85 height 70
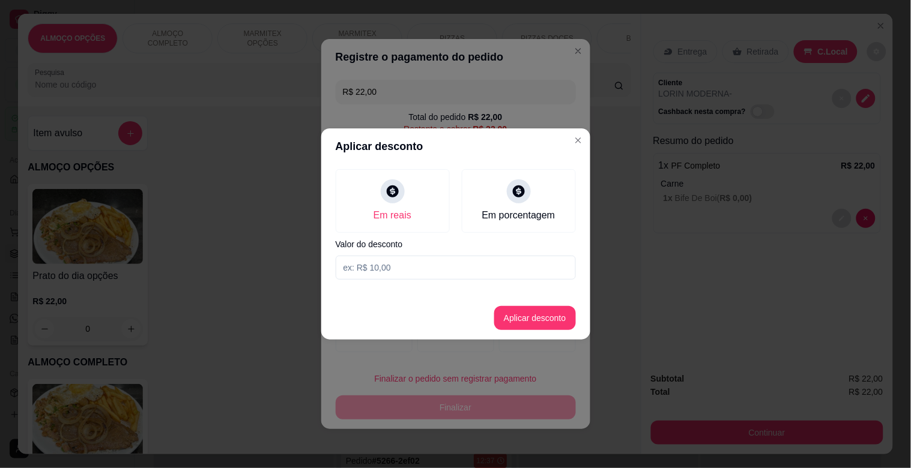
click at [392, 260] on input at bounding box center [456, 268] width 240 height 24
click at [560, 316] on button "Aplicar desconto" at bounding box center [535, 318] width 82 height 24
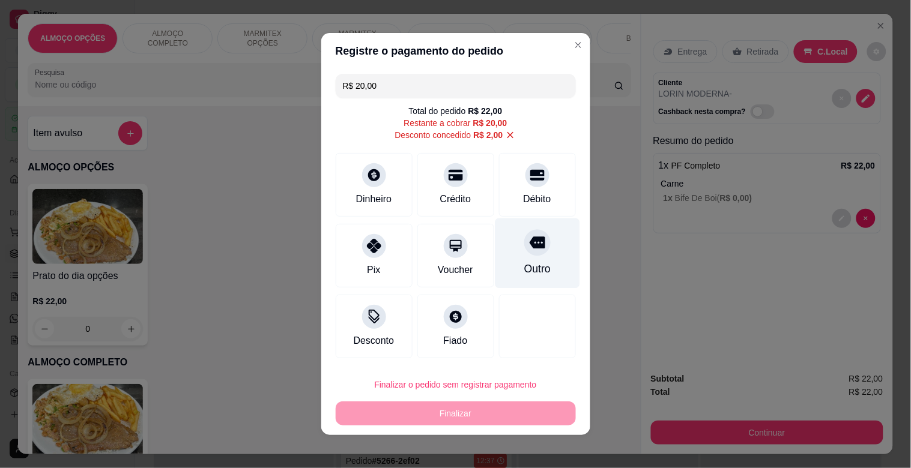
drag, startPoint x: 528, startPoint y: 228, endPoint x: 533, endPoint y: 247, distance: 19.8
click at [529, 228] on div "Outro" at bounding box center [537, 254] width 85 height 70
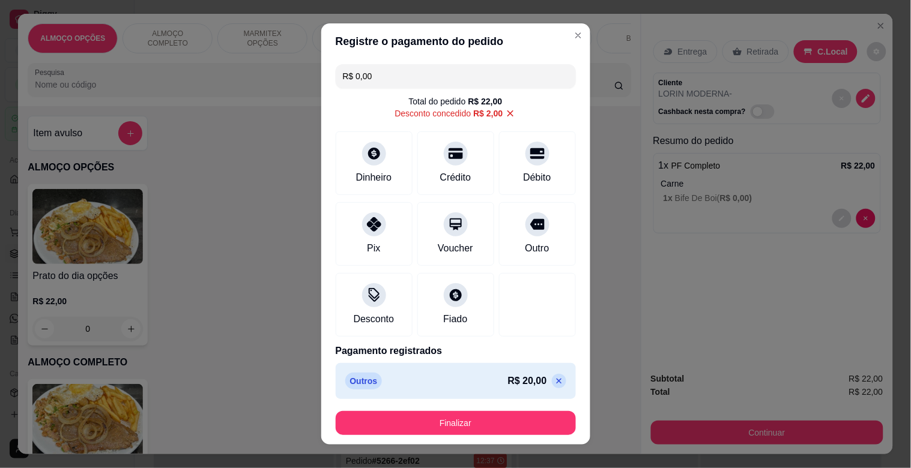
click at [480, 415] on button "Finalizar" at bounding box center [456, 423] width 240 height 24
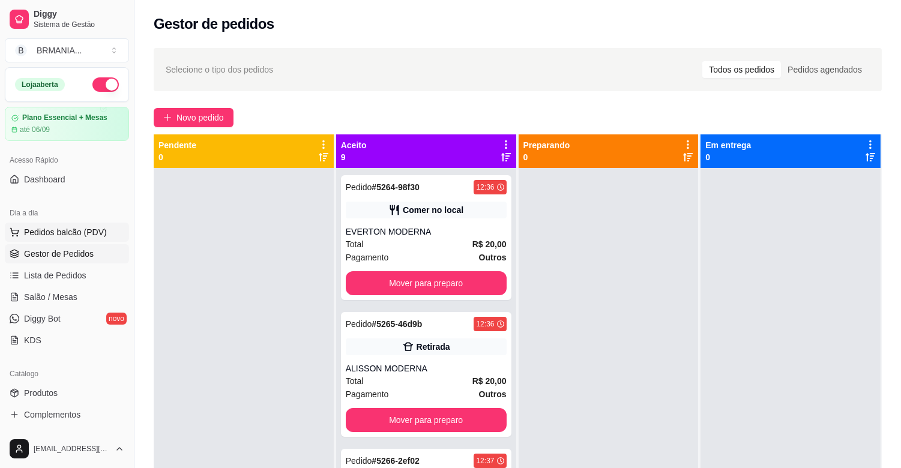
click at [50, 236] on span "Pedidos balcão (PDV)" at bounding box center [65, 232] width 83 height 12
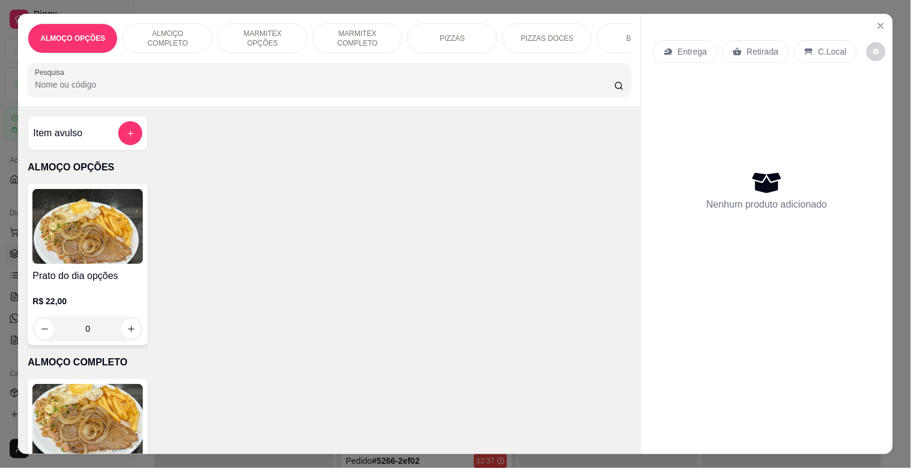
click at [97, 423] on img at bounding box center [87, 421] width 110 height 75
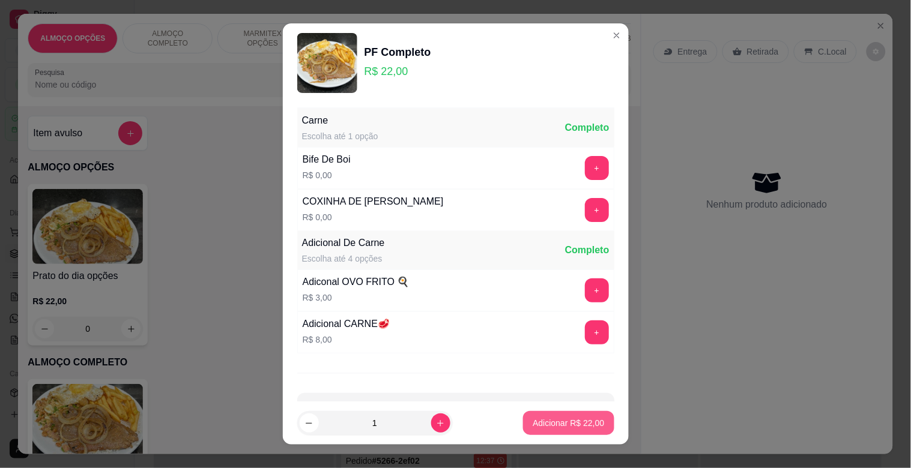
click at [570, 427] on p "Adicionar R$ 22,00" at bounding box center [568, 423] width 71 height 12
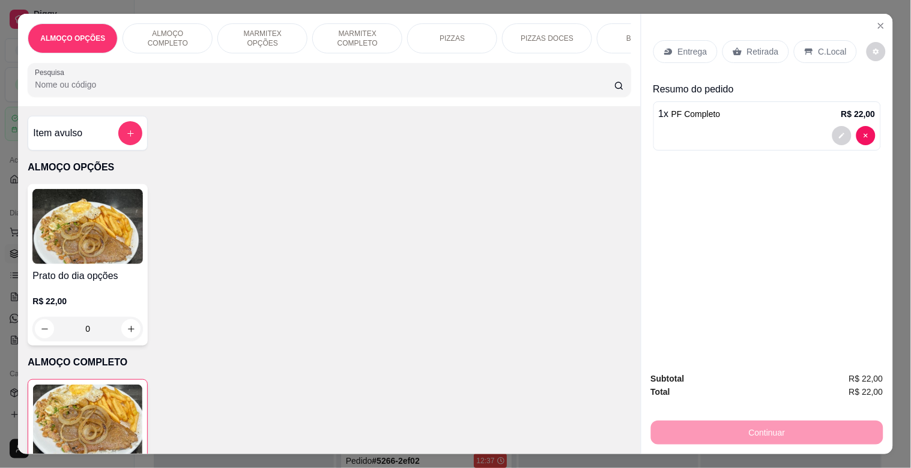
drag, startPoint x: 827, startPoint y: 44, endPoint x: 839, endPoint y: 67, distance: 25.3
click at [827, 46] on p "C.Local" at bounding box center [832, 52] width 28 height 12
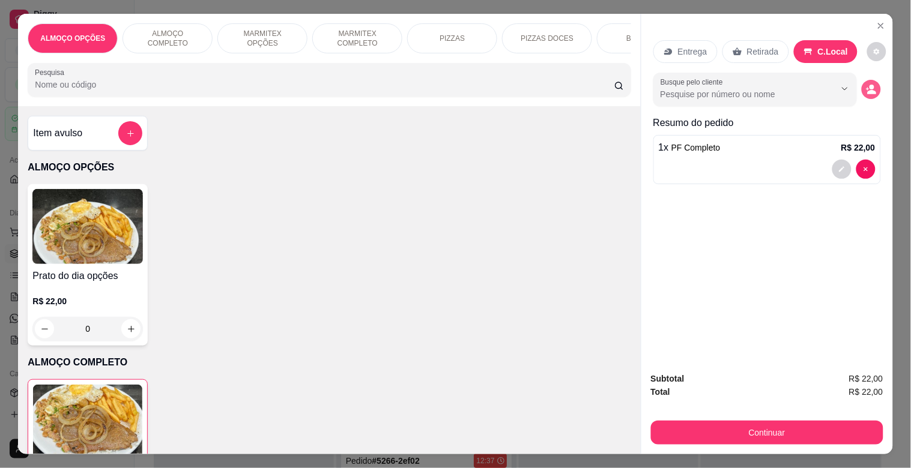
click at [875, 83] on button "decrease-product-quantity" at bounding box center [871, 89] width 19 height 19
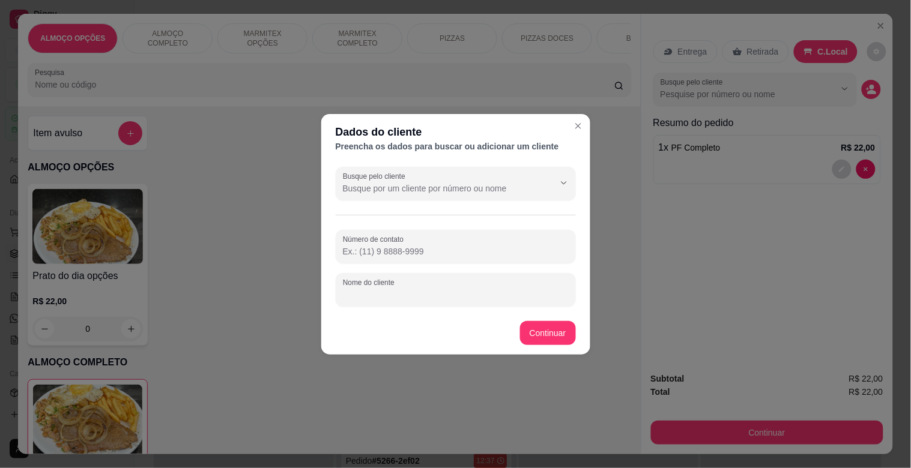
click at [374, 292] on input "Nome do cliente" at bounding box center [456, 295] width 226 height 12
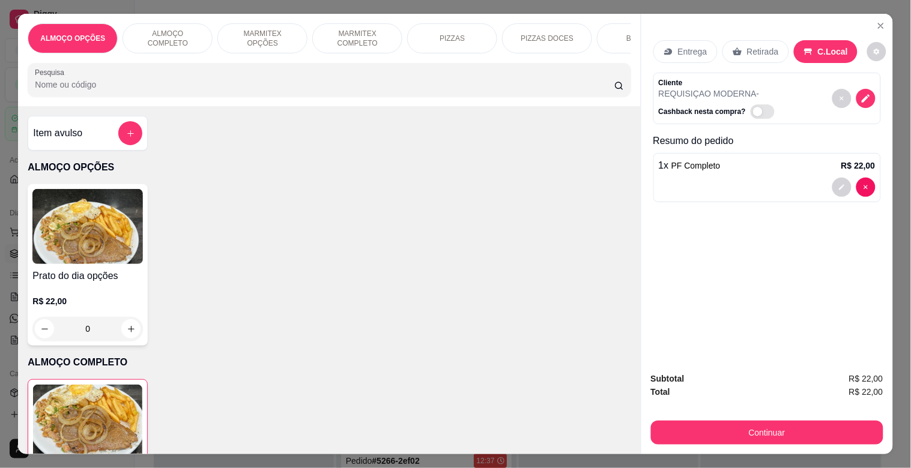
click at [698, 418] on div "Continuar" at bounding box center [767, 431] width 232 height 27
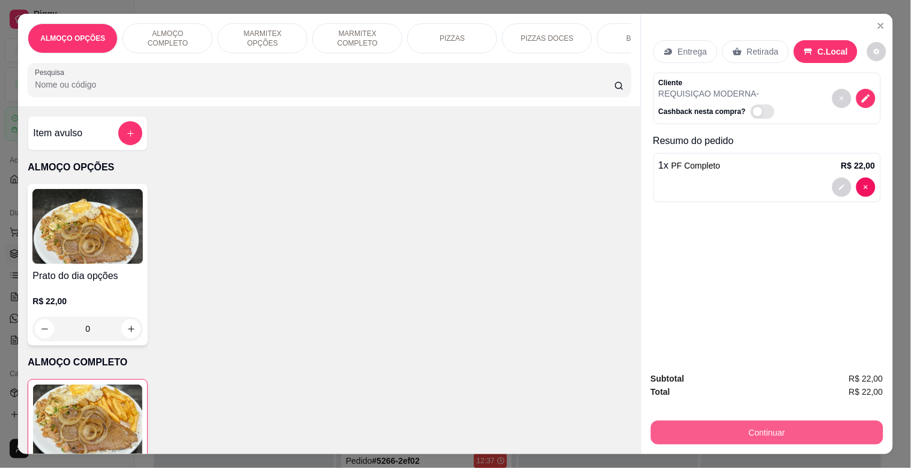
click at [701, 421] on button "Continuar" at bounding box center [767, 433] width 232 height 24
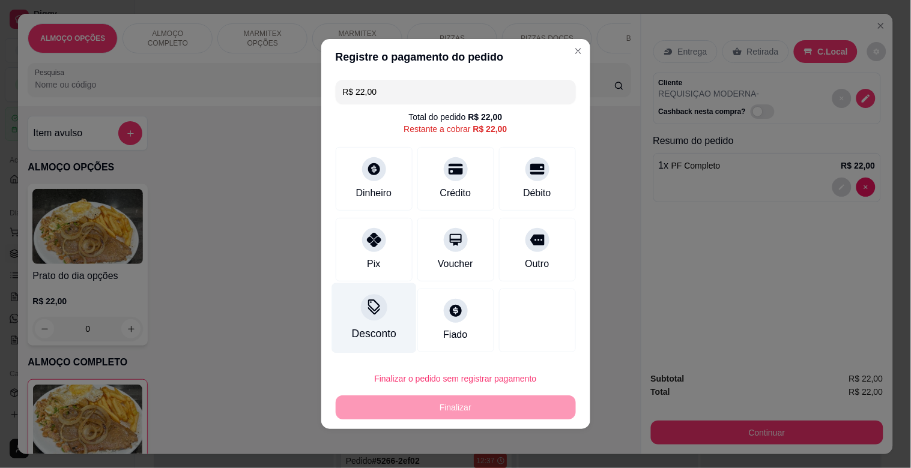
click at [392, 316] on div "Desconto" at bounding box center [373, 318] width 85 height 70
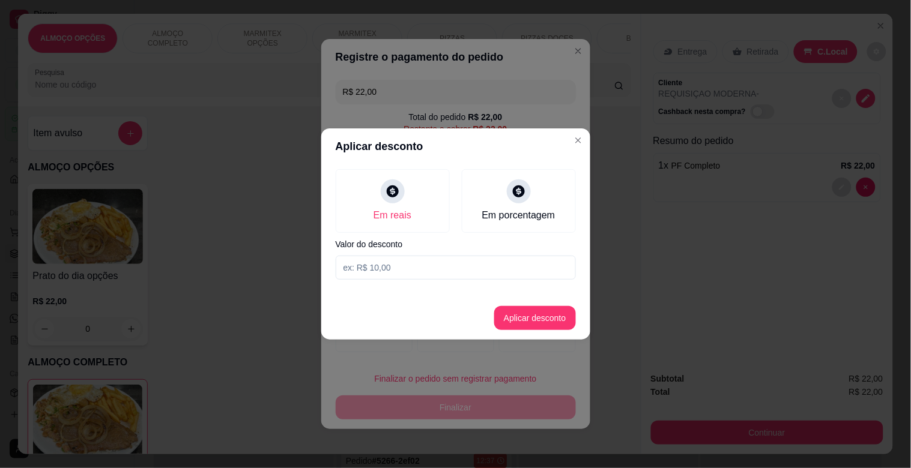
click at [408, 275] on input at bounding box center [456, 268] width 240 height 24
click at [530, 307] on button "Aplicar desconto" at bounding box center [534, 318] width 79 height 23
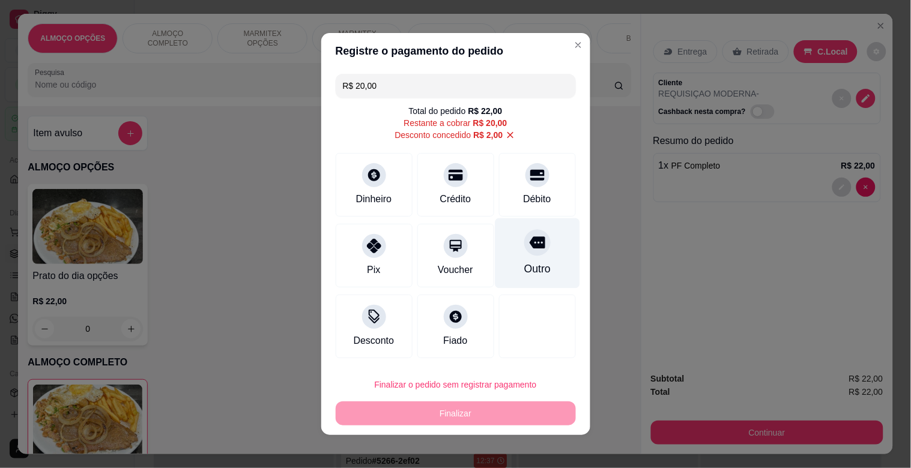
click at [531, 262] on div "Outro" at bounding box center [537, 254] width 85 height 70
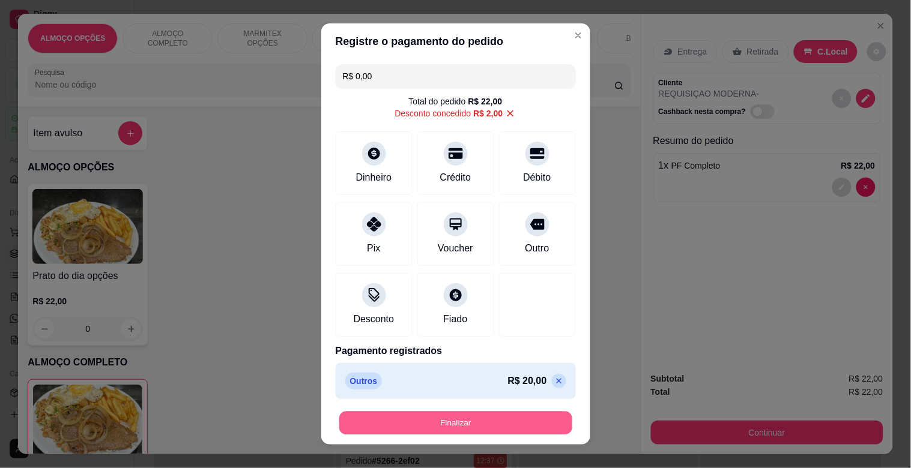
click at [466, 429] on button "Finalizar" at bounding box center [455, 423] width 233 height 23
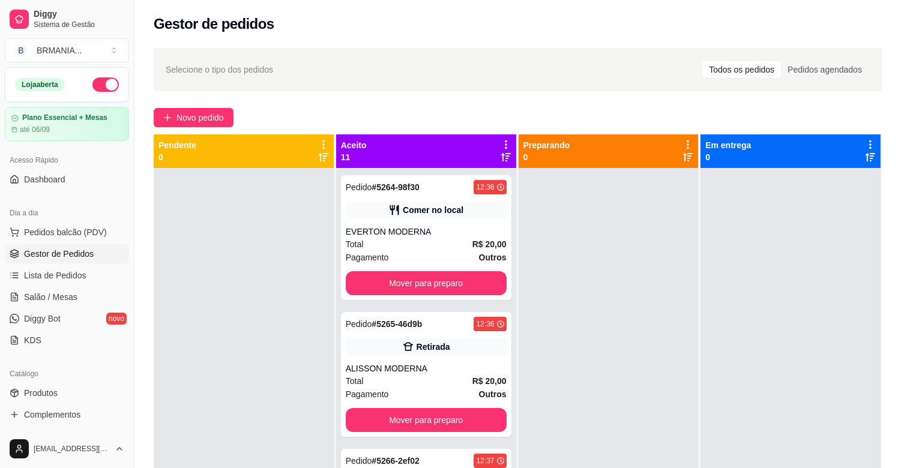
click at [79, 242] on ul "Pedidos balcão (PDV) Gestor de Pedidos Lista de Pedidos Salão / Mesas Diggy Bot…" at bounding box center [67, 286] width 124 height 127
click at [82, 236] on span "Pedidos balcão (PDV)" at bounding box center [65, 232] width 83 height 12
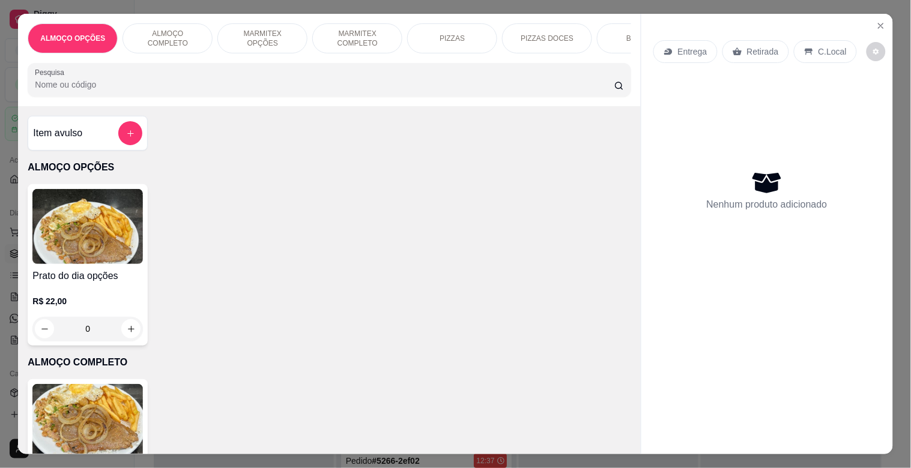
click at [109, 420] on img at bounding box center [87, 421] width 110 height 75
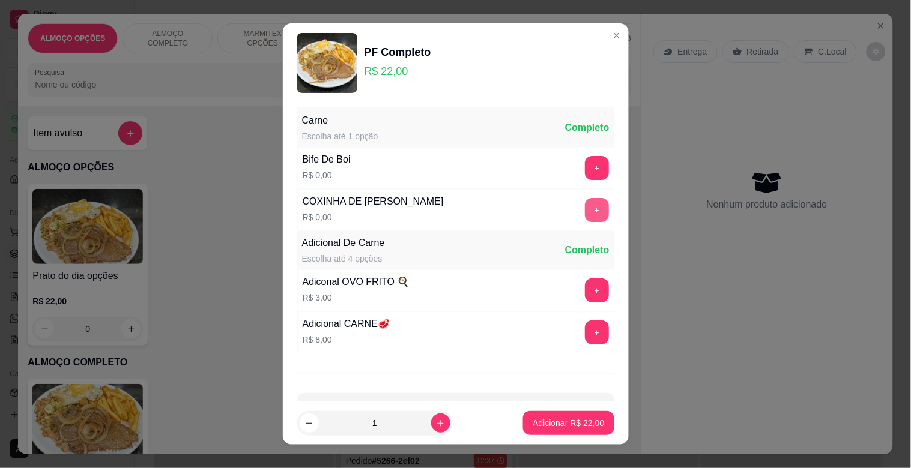
click at [585, 202] on button "+" at bounding box center [597, 210] width 24 height 24
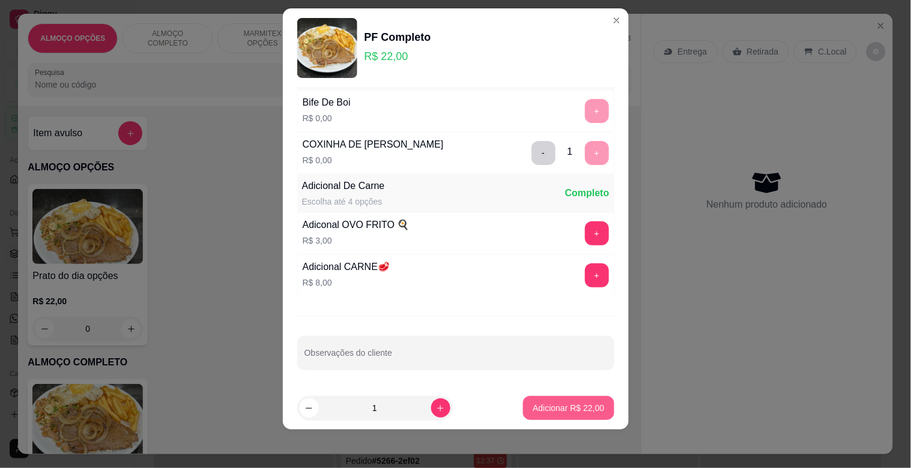
click at [559, 405] on p "Adicionar R$ 22,00" at bounding box center [568, 408] width 71 height 12
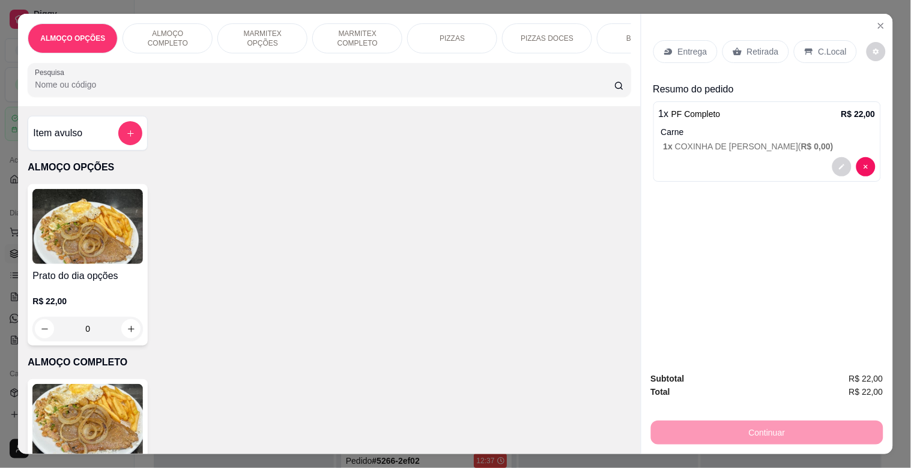
click at [818, 46] on p "C.Local" at bounding box center [832, 52] width 28 height 12
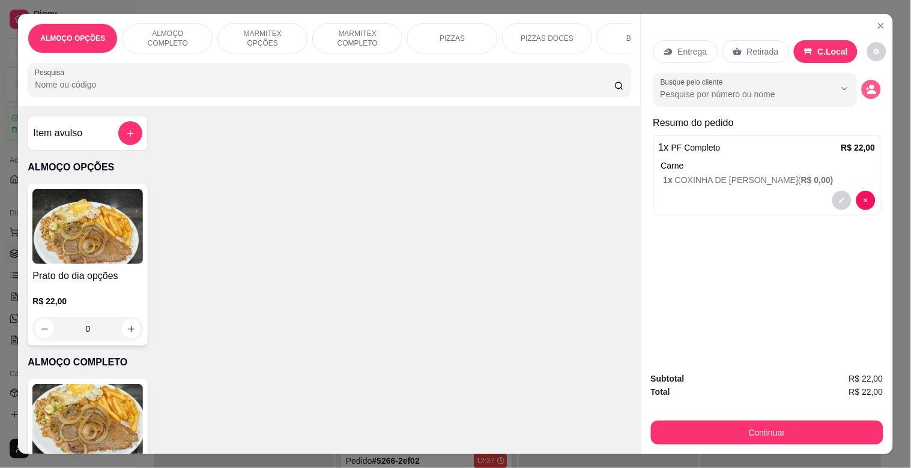
click at [866, 87] on icon "decrease-product-quantity" at bounding box center [871, 89] width 11 height 11
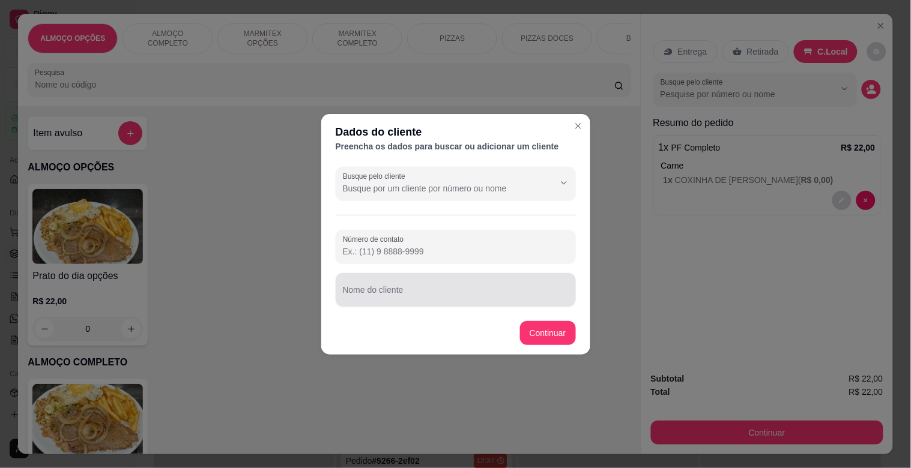
click at [364, 291] on input "Nome do cliente" at bounding box center [456, 295] width 226 height 12
click at [374, 298] on input "[PERSON_NAME]" at bounding box center [456, 295] width 226 height 12
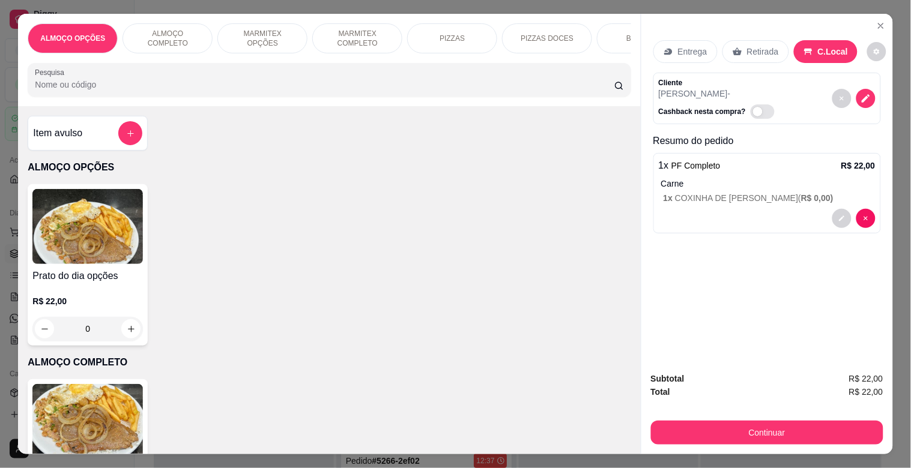
click at [681, 418] on div "Continuar" at bounding box center [767, 431] width 232 height 27
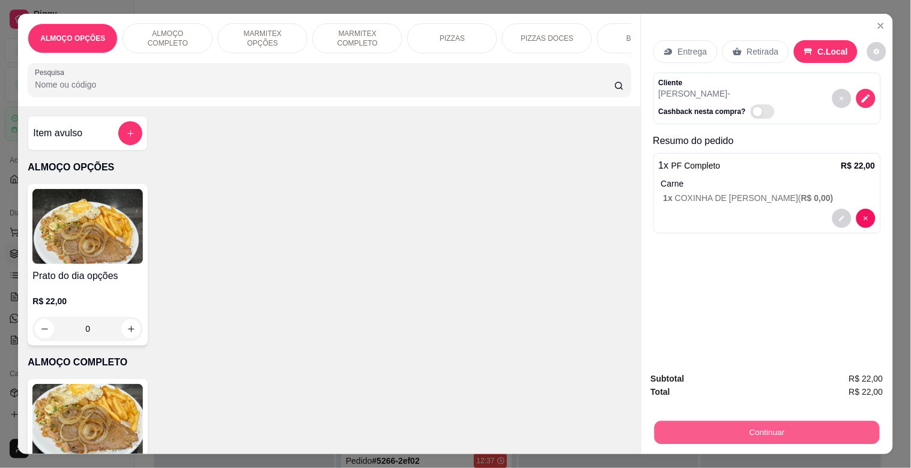
click at [670, 425] on button "Continuar" at bounding box center [766, 432] width 225 height 23
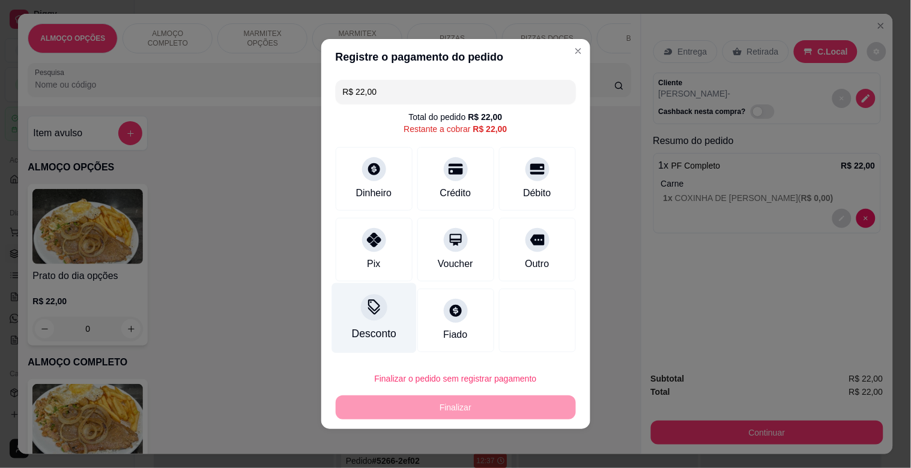
click at [398, 325] on div "Desconto" at bounding box center [373, 318] width 85 height 70
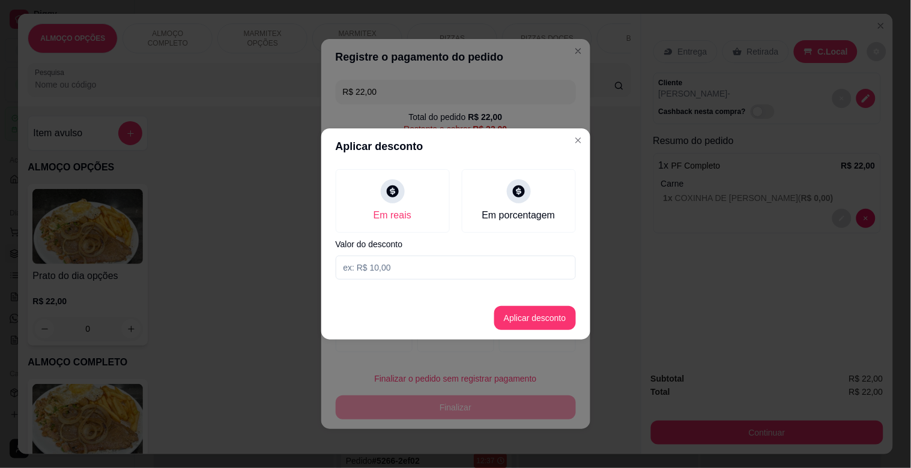
click at [437, 269] on input at bounding box center [456, 268] width 240 height 24
click at [536, 311] on button "Aplicar desconto" at bounding box center [535, 318] width 82 height 24
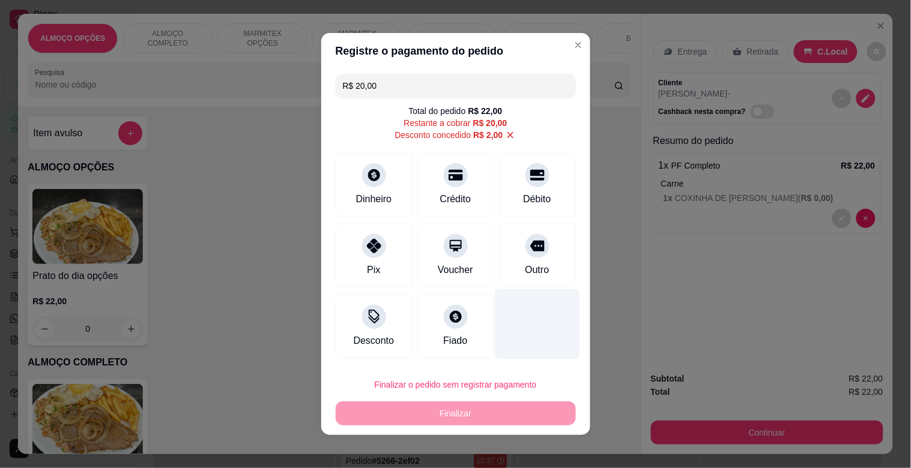
drag, startPoint x: 530, startPoint y: 260, endPoint x: 533, endPoint y: 273, distance: 13.4
click at [531, 260] on div "Outro" at bounding box center [537, 256] width 77 height 64
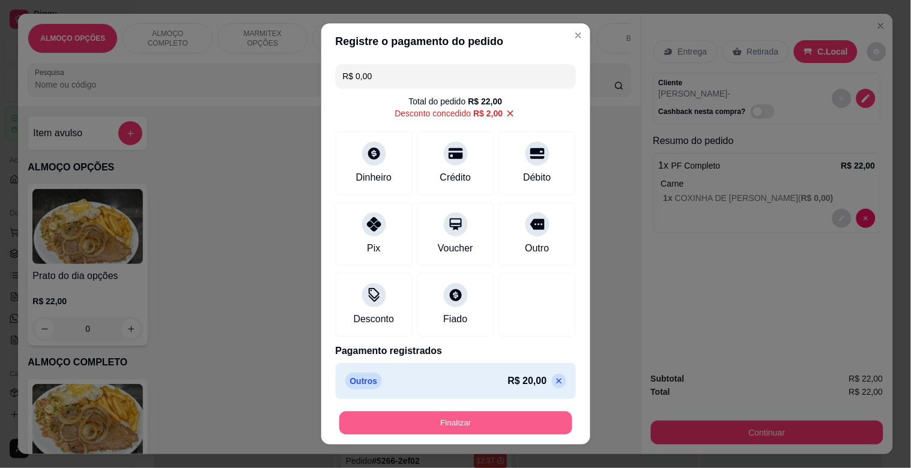
click at [452, 419] on button "Finalizar" at bounding box center [455, 423] width 233 height 23
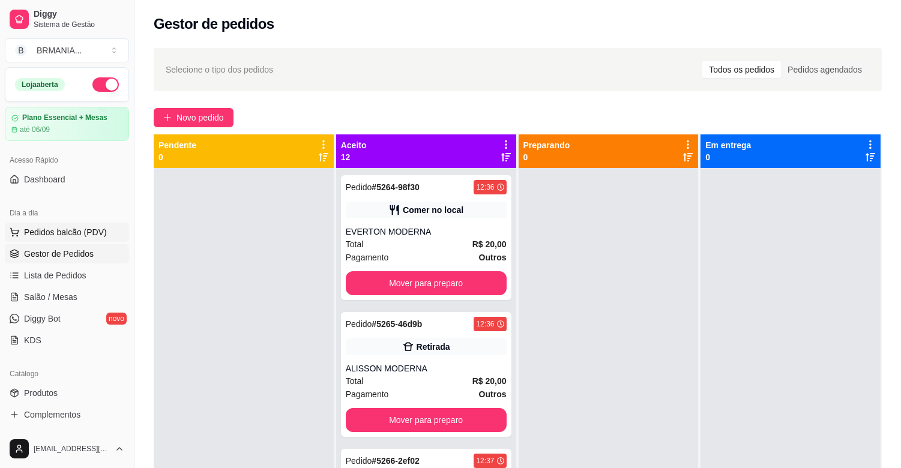
click at [80, 229] on span "Pedidos balcão (PDV)" at bounding box center [65, 232] width 83 height 12
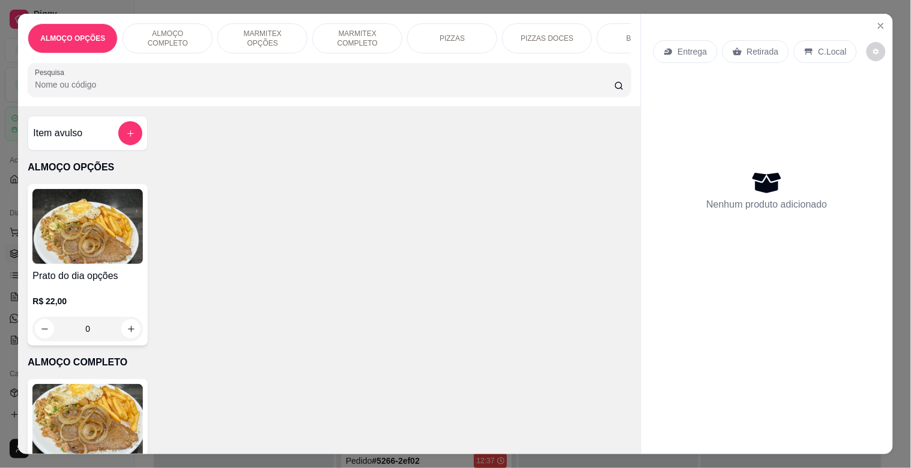
click at [97, 401] on img at bounding box center [87, 421] width 110 height 75
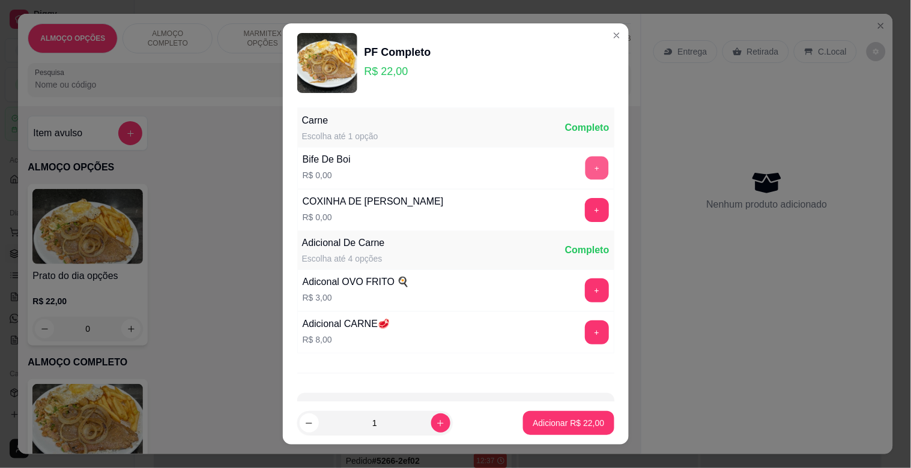
click at [585, 157] on button "+" at bounding box center [596, 168] width 23 height 23
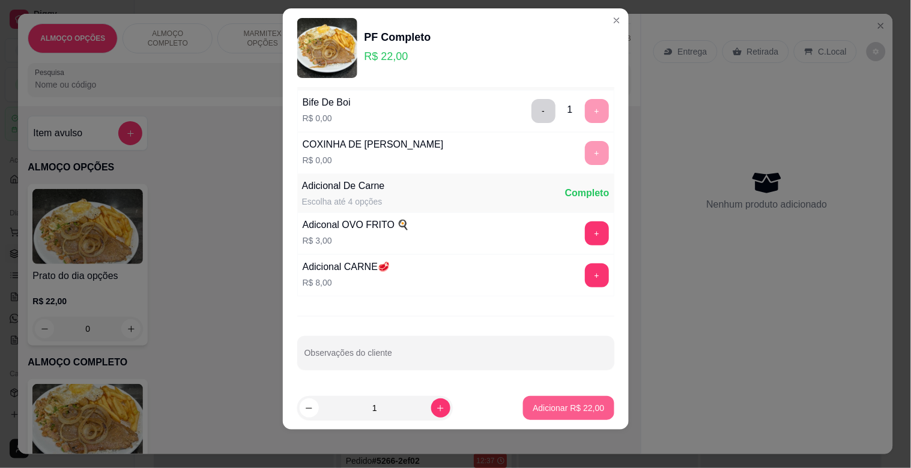
click at [553, 407] on p "Adicionar R$ 22,00" at bounding box center [568, 408] width 71 height 12
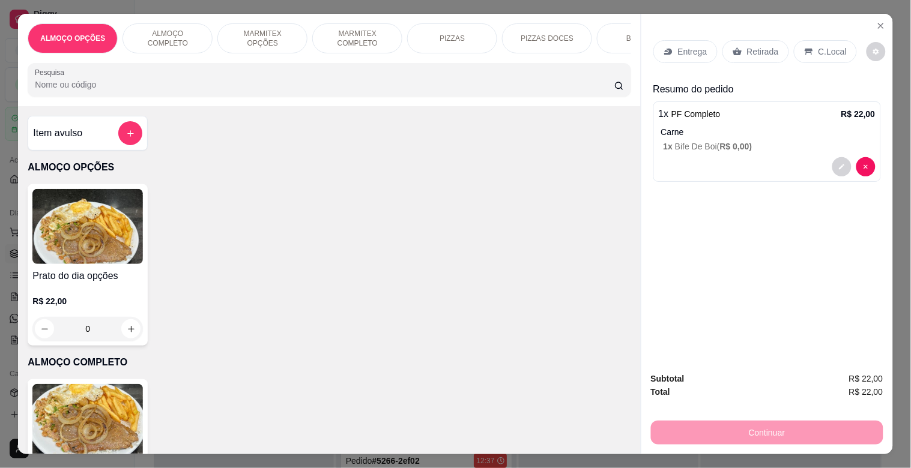
click at [837, 49] on p "C.Local" at bounding box center [832, 52] width 28 height 12
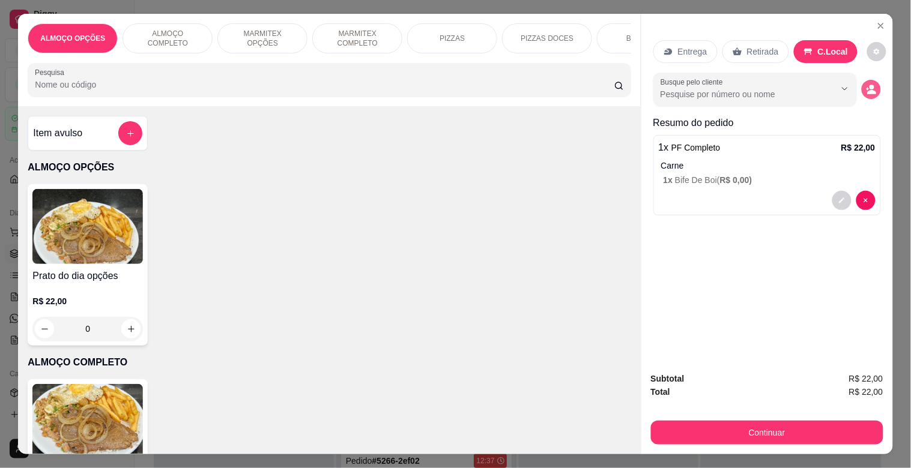
click at [867, 91] on icon "decrease-product-quantity" at bounding box center [871, 93] width 9 height 4
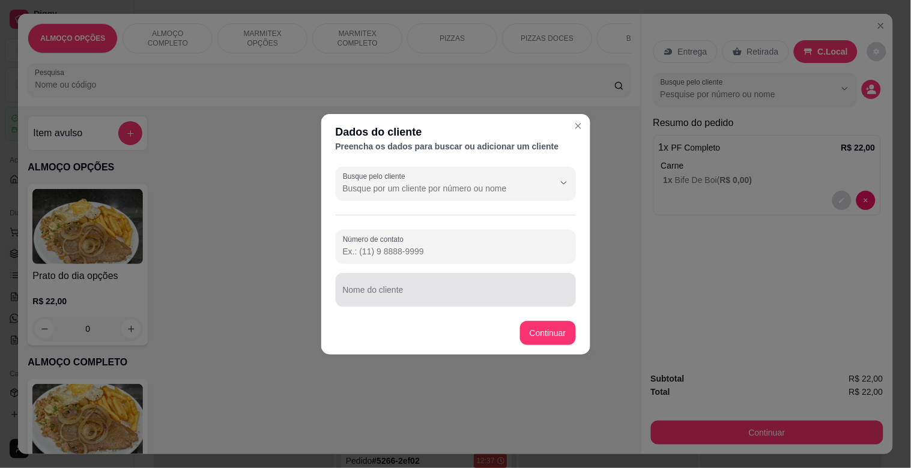
click at [446, 289] on input "Nome do cliente" at bounding box center [456, 295] width 226 height 12
click at [411, 299] on input "[PERSON_NAME] MODERNA" at bounding box center [456, 295] width 226 height 12
click at [469, 298] on input "JANIO MODERNA" at bounding box center [456, 295] width 226 height 12
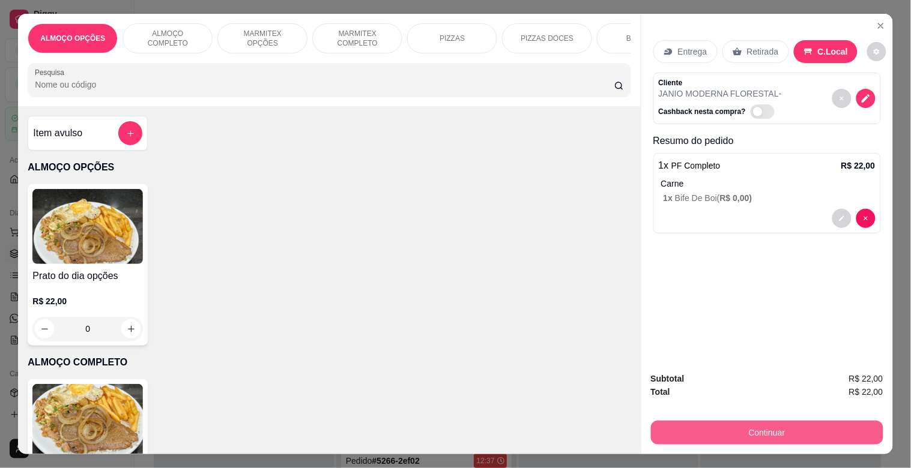
click at [763, 425] on button "Continuar" at bounding box center [767, 433] width 232 height 24
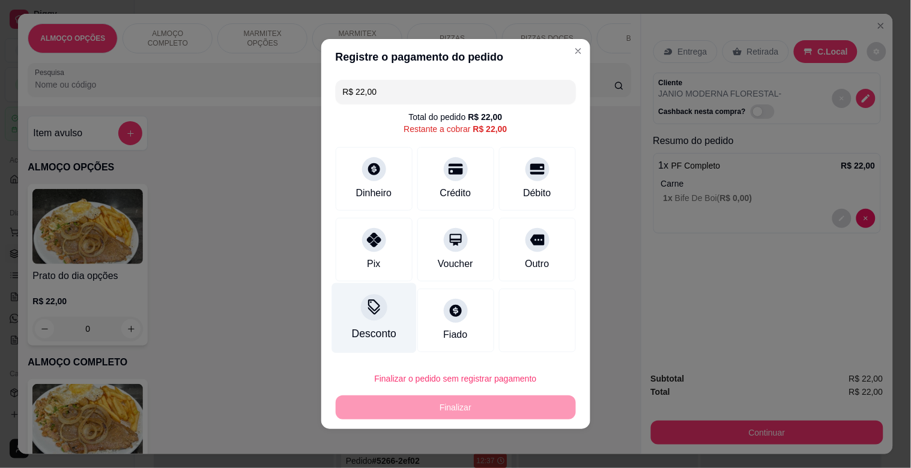
click at [368, 321] on div "Desconto" at bounding box center [373, 318] width 85 height 70
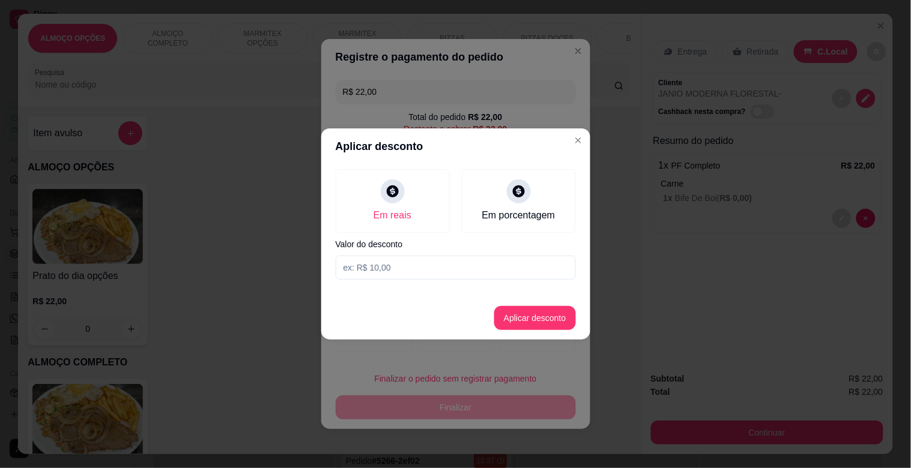
click at [385, 260] on input at bounding box center [456, 268] width 240 height 24
click at [537, 315] on button "Aplicar desconto" at bounding box center [535, 318] width 82 height 24
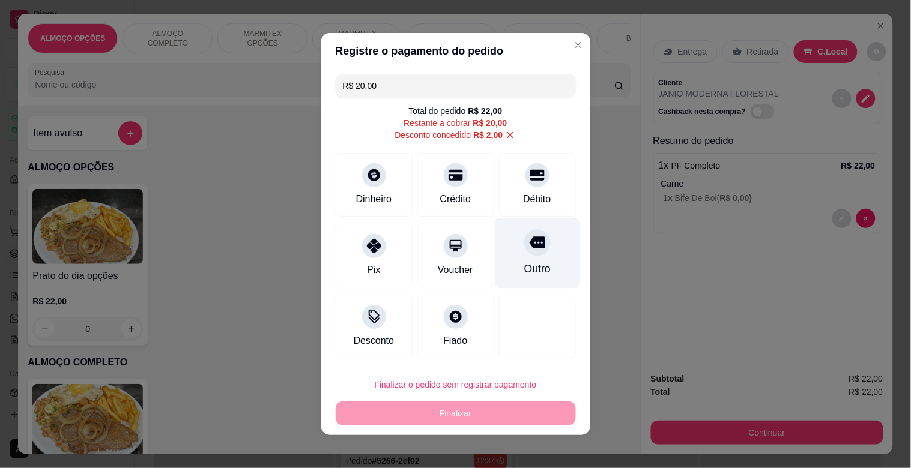
click at [523, 257] on div "Outro" at bounding box center [537, 254] width 85 height 70
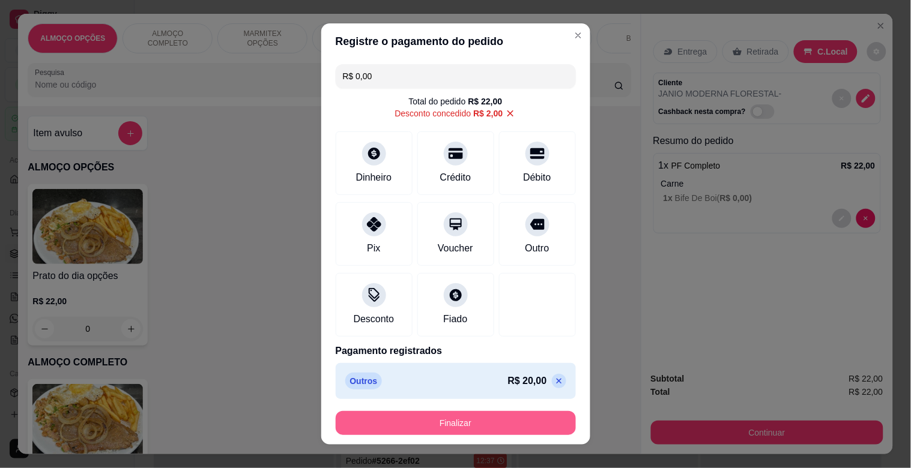
click at [467, 422] on button "Finalizar" at bounding box center [456, 423] width 240 height 24
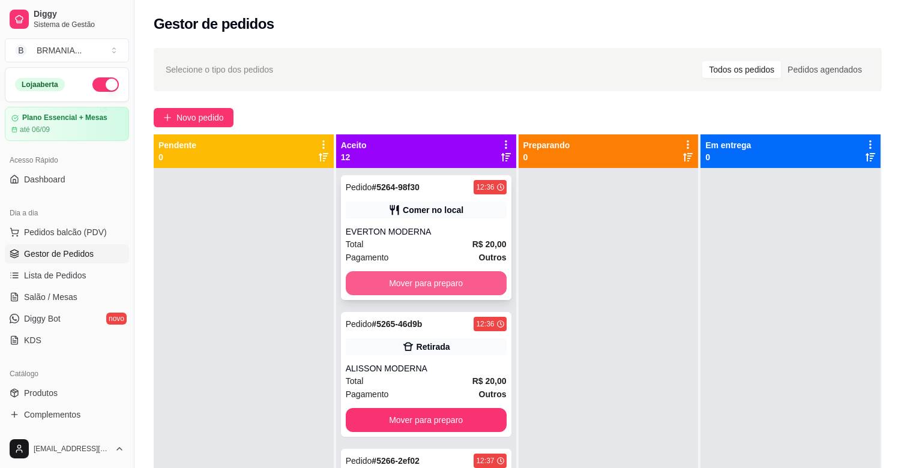
click at [417, 283] on button "Mover para preparo" at bounding box center [426, 283] width 161 height 24
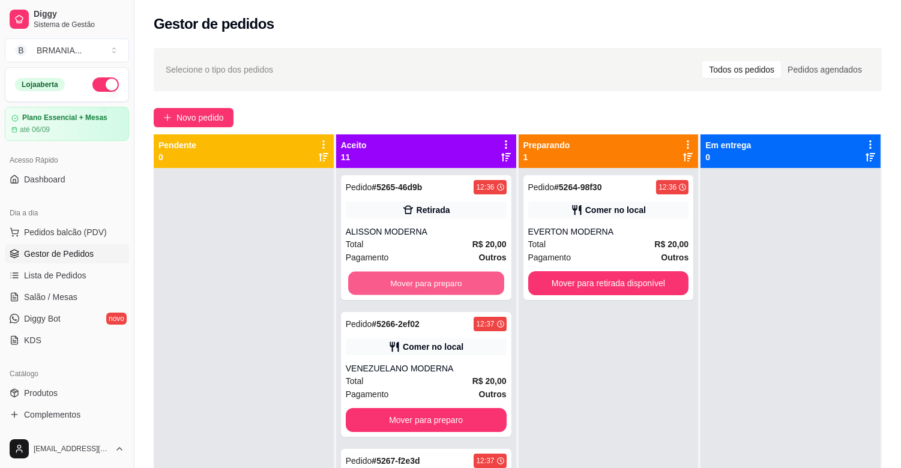
click at [467, 282] on button "Mover para preparo" at bounding box center [426, 283] width 156 height 23
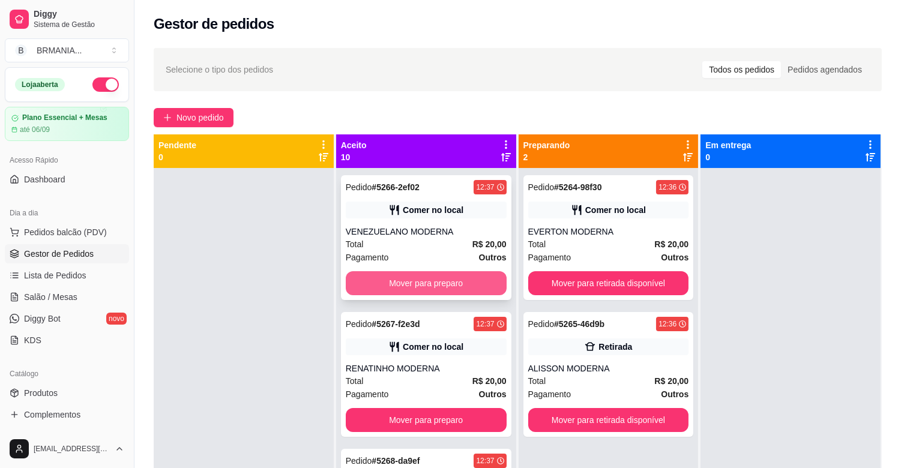
click at [458, 283] on button "Mover para preparo" at bounding box center [426, 283] width 161 height 24
click at [455, 283] on button "Mover para preparo" at bounding box center [426, 283] width 156 height 23
click at [455, 283] on button "Mover para preparo" at bounding box center [426, 283] width 161 height 24
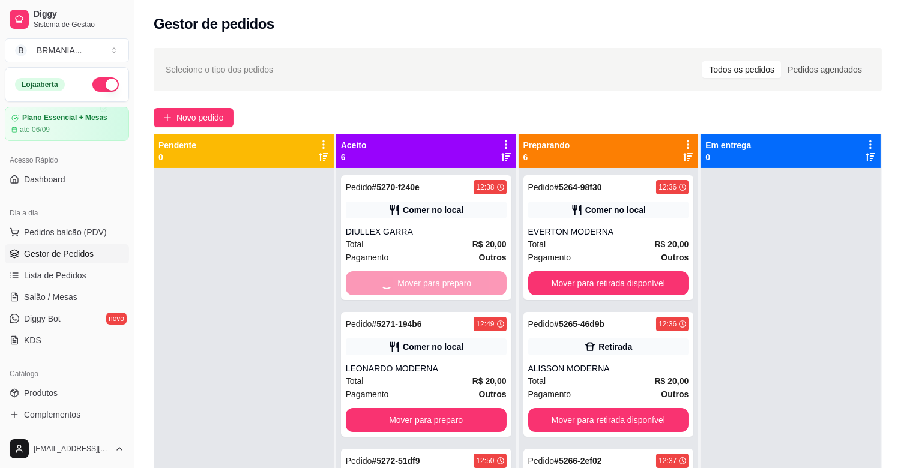
click at [455, 408] on button "Mover para preparo" at bounding box center [426, 420] width 161 height 24
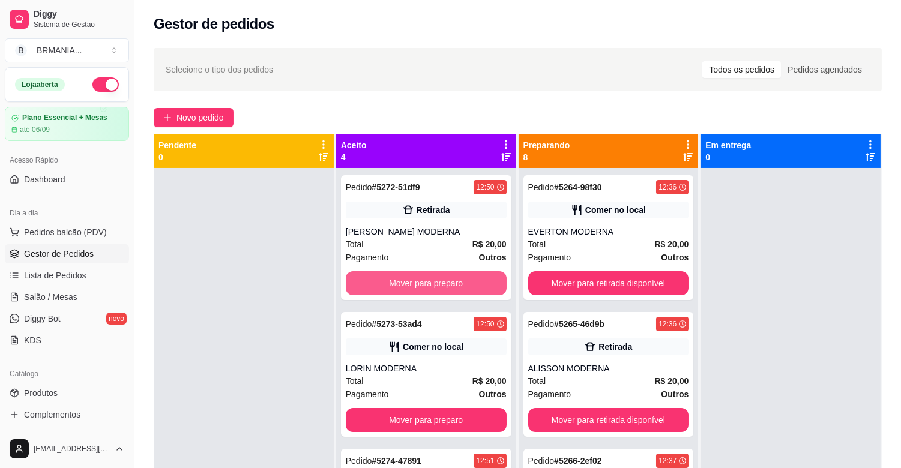
click at [455, 283] on button "Mover para preparo" at bounding box center [426, 283] width 161 height 24
click at [455, 283] on button "Mover para preparo" at bounding box center [426, 283] width 156 height 23
click at [455, 283] on button "Mover para preparo" at bounding box center [426, 283] width 161 height 24
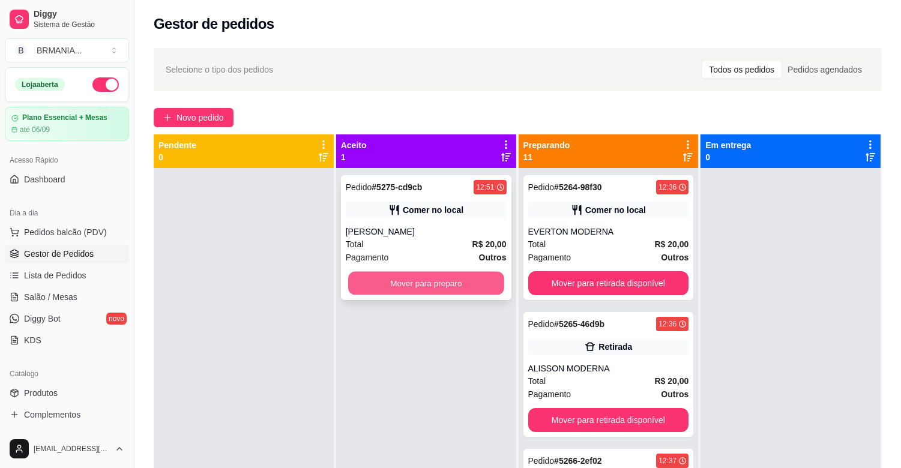
click at [458, 282] on button "Mover para preparo" at bounding box center [426, 283] width 156 height 23
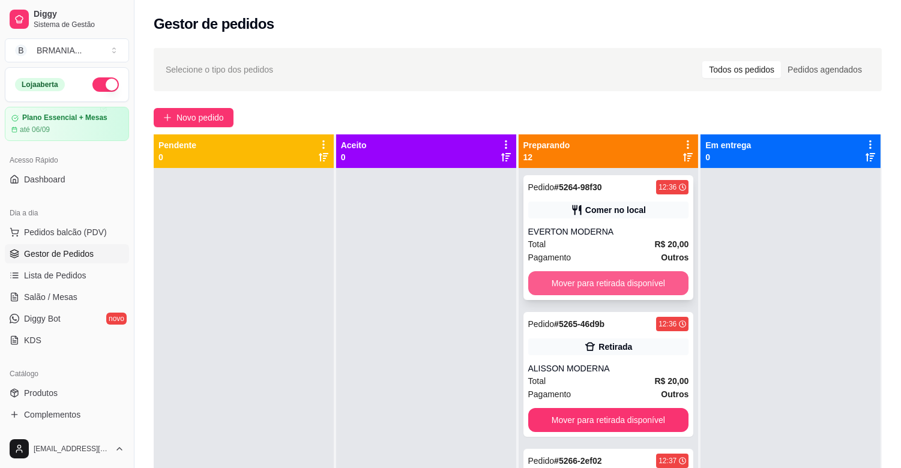
click at [567, 281] on button "Mover para retirada disponível" at bounding box center [608, 283] width 161 height 24
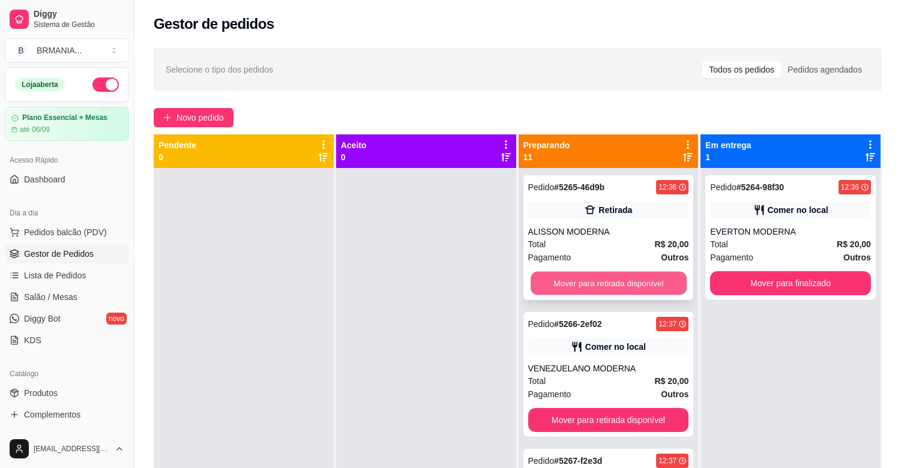
click at [569, 280] on button "Mover para retirada disponível" at bounding box center [609, 283] width 156 height 23
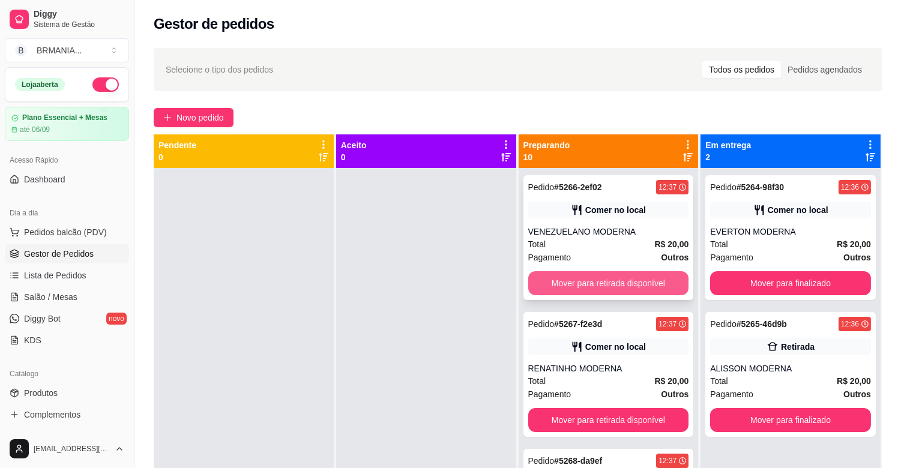
click at [572, 280] on button "Mover para retirada disponível" at bounding box center [608, 283] width 161 height 24
click at [573, 280] on button "Mover para retirada disponível" at bounding box center [608, 283] width 161 height 24
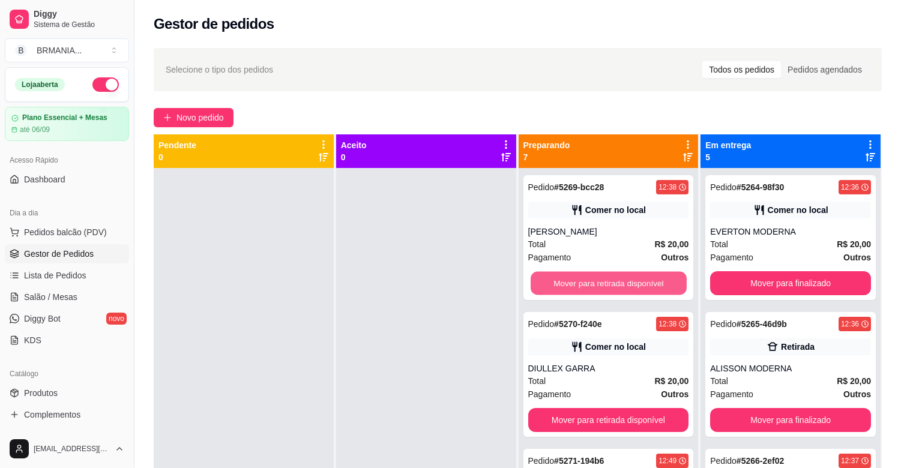
click at [573, 280] on button "Mover para retirada disponível" at bounding box center [609, 283] width 156 height 23
click at [574, 280] on button "Mover para retirada disponível" at bounding box center [608, 283] width 161 height 24
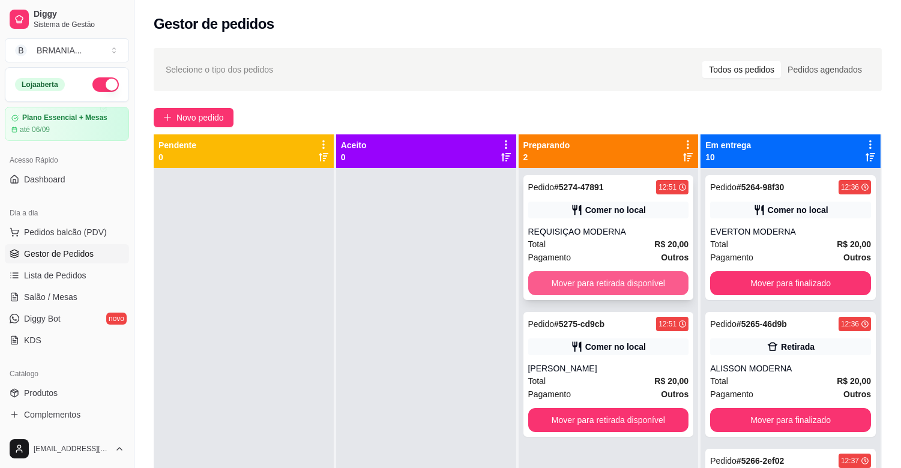
click at [581, 280] on button "Mover para retirada disponível" at bounding box center [608, 283] width 161 height 24
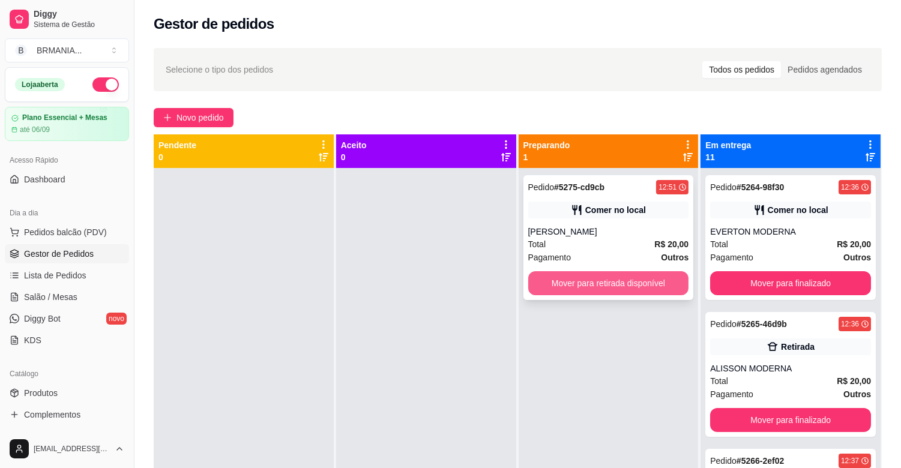
click at [584, 280] on button "Mover para retirada disponível" at bounding box center [608, 283] width 161 height 24
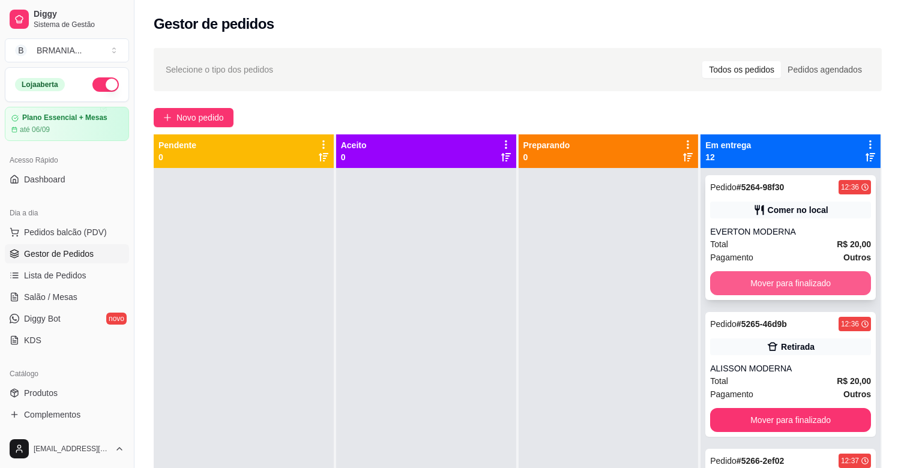
click at [742, 295] on button "Mover para finalizado" at bounding box center [790, 283] width 161 height 24
click at [761, 282] on button "Mover para finalizado" at bounding box center [790, 283] width 161 height 24
click at [764, 280] on button "Mover para finalizado" at bounding box center [791, 283] width 156 height 23
click at [790, 277] on button "Mover para finalizado" at bounding box center [790, 283] width 161 height 24
click at [797, 277] on button "Mover para finalizado" at bounding box center [790, 283] width 161 height 24
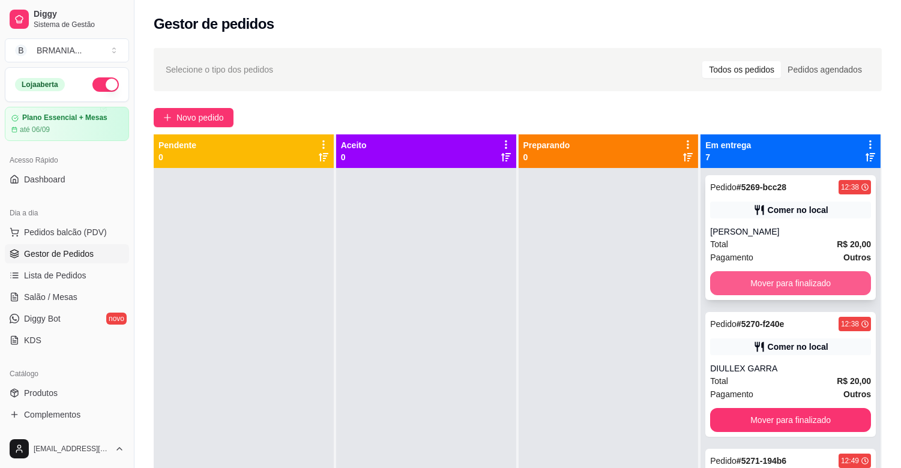
click at [803, 281] on button "Mover para finalizado" at bounding box center [790, 283] width 161 height 24
click at [805, 282] on button "Mover para finalizado" at bounding box center [791, 283] width 156 height 23
click at [809, 281] on button "Mover para finalizado" at bounding box center [790, 283] width 161 height 24
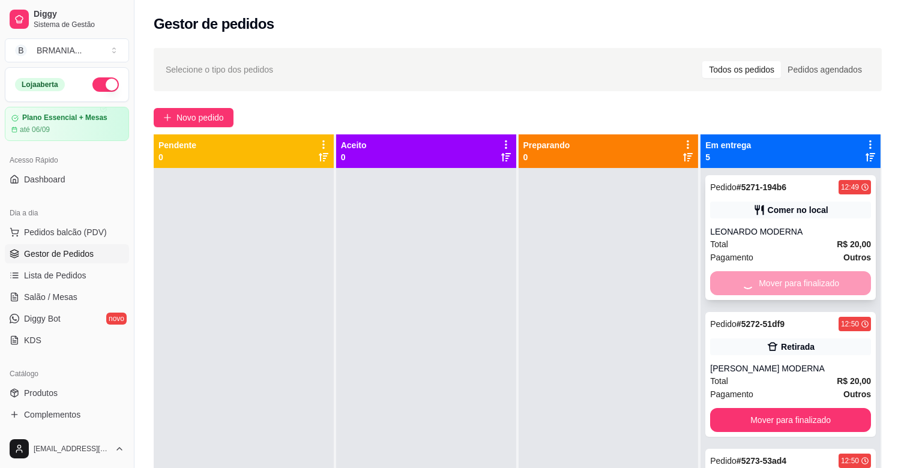
click at [811, 281] on div "Mover para finalizado" at bounding box center [790, 283] width 161 height 24
click at [812, 281] on div "Mover para finalizado" at bounding box center [790, 283] width 161 height 24
click at [796, 283] on div "Mover para finalizado" at bounding box center [790, 283] width 161 height 24
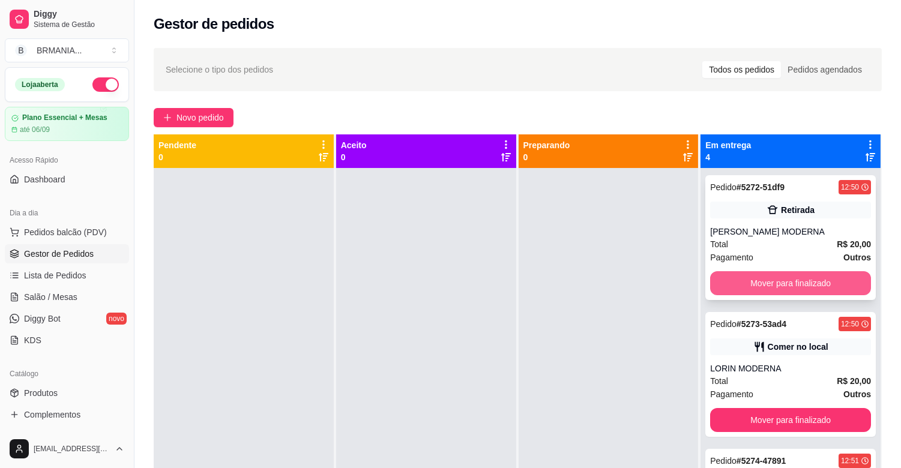
click at [775, 283] on button "Mover para finalizado" at bounding box center [790, 283] width 161 height 24
click at [776, 284] on button "Mover para finalizado" at bounding box center [790, 283] width 161 height 24
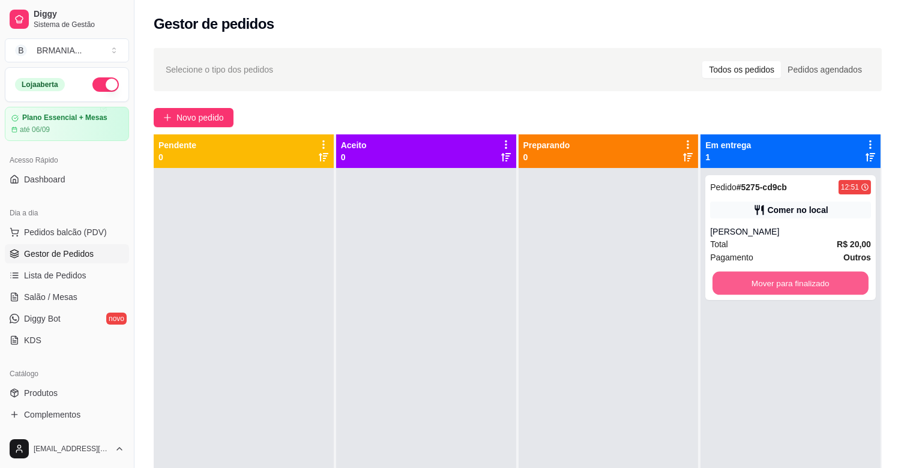
click at [776, 284] on button "Mover para finalizado" at bounding box center [791, 283] width 156 height 23
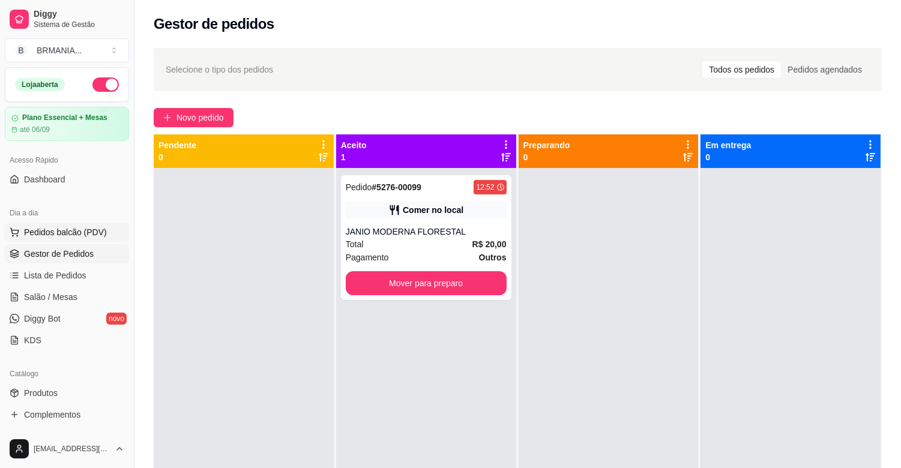
click at [87, 240] on button "Pedidos balcão (PDV)" at bounding box center [67, 232] width 124 height 19
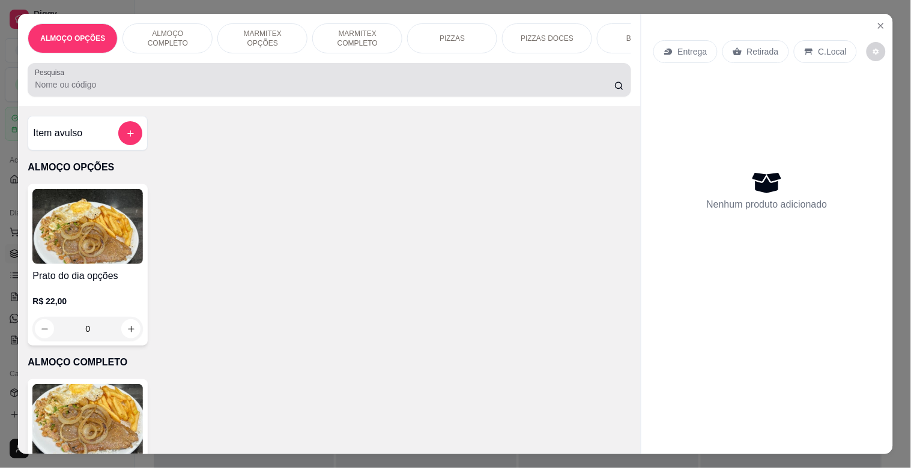
click at [345, 76] on div at bounding box center [329, 80] width 588 height 24
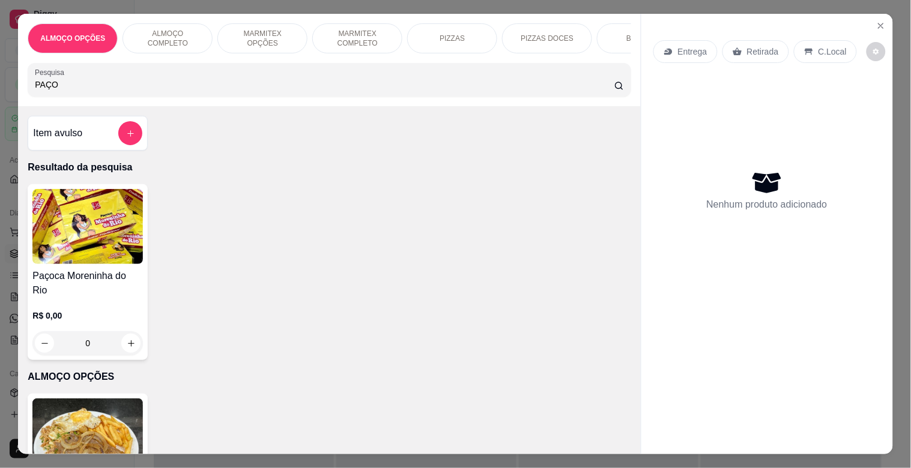
click at [131, 213] on img at bounding box center [87, 226] width 110 height 75
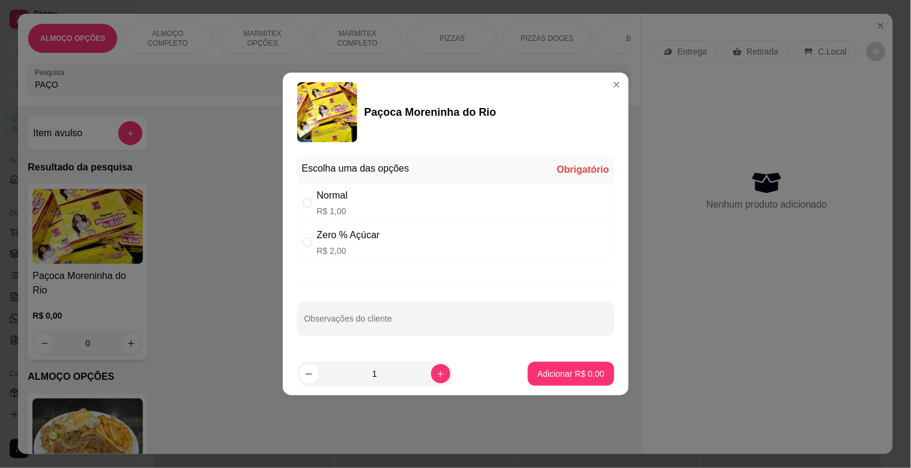
click at [376, 215] on div "Normal R$ 1,00" at bounding box center [455, 203] width 317 height 40
click at [584, 377] on p "Adicionar R$ 1,00" at bounding box center [571, 373] width 65 height 11
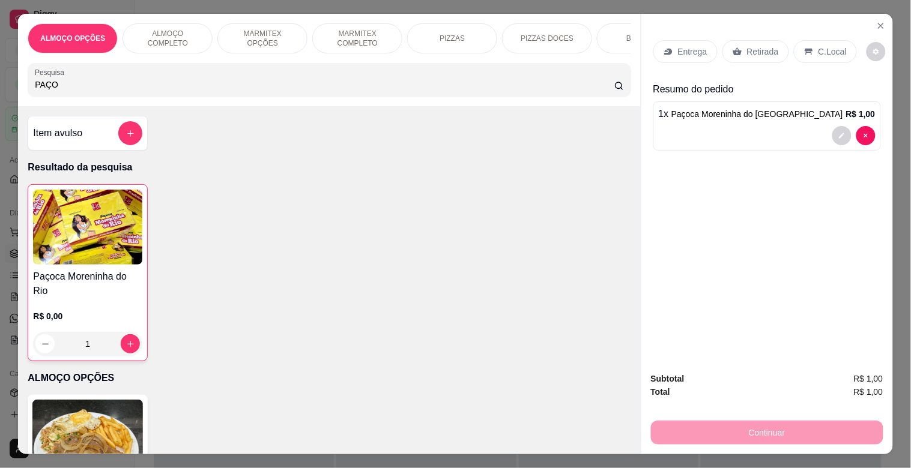
click at [758, 52] on p "Retirada" at bounding box center [763, 52] width 32 height 12
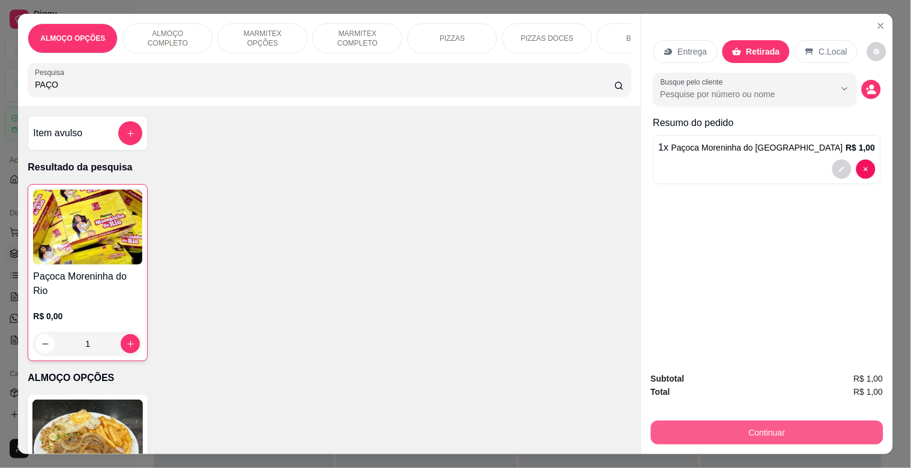
click at [755, 431] on button "Continuar" at bounding box center [767, 433] width 232 height 24
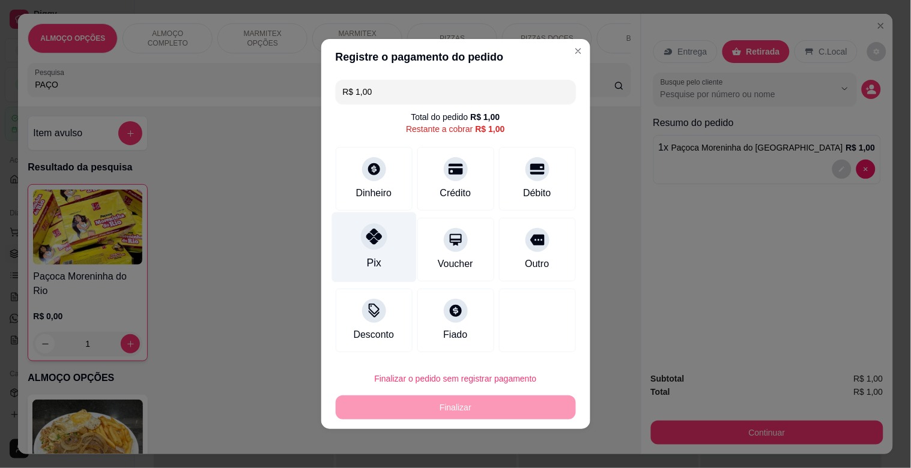
click at [389, 262] on div "Pix" at bounding box center [373, 248] width 85 height 70
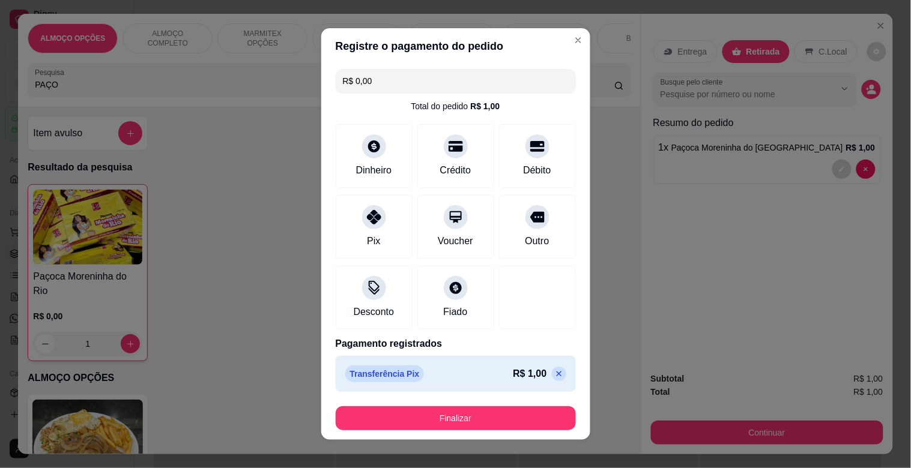
click at [552, 376] on p at bounding box center [559, 374] width 14 height 14
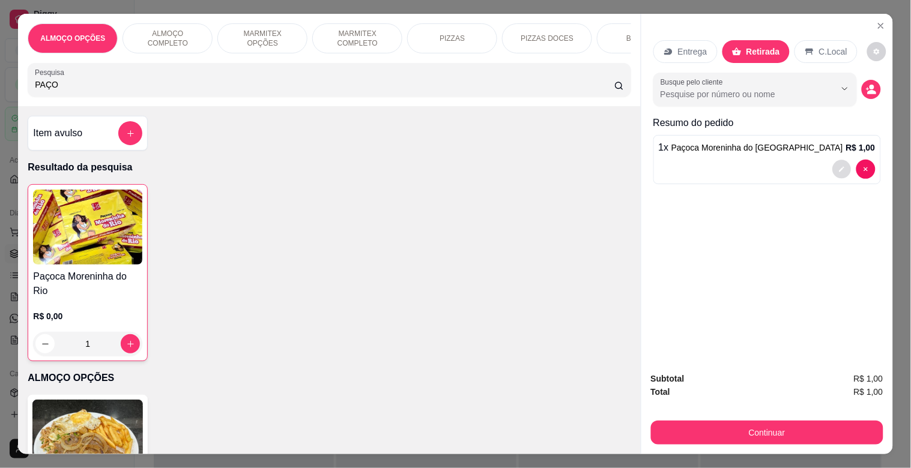
click at [842, 161] on button "decrease-product-quantity" at bounding box center [841, 169] width 19 height 19
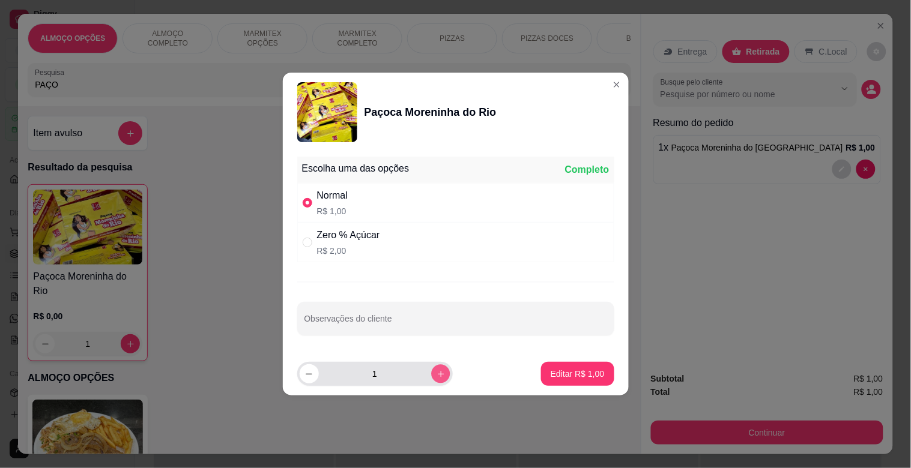
click at [435, 382] on button "increase-product-quantity" at bounding box center [440, 373] width 19 height 19
click at [561, 376] on p "Editar R$ 2,00" at bounding box center [578, 374] width 54 height 12
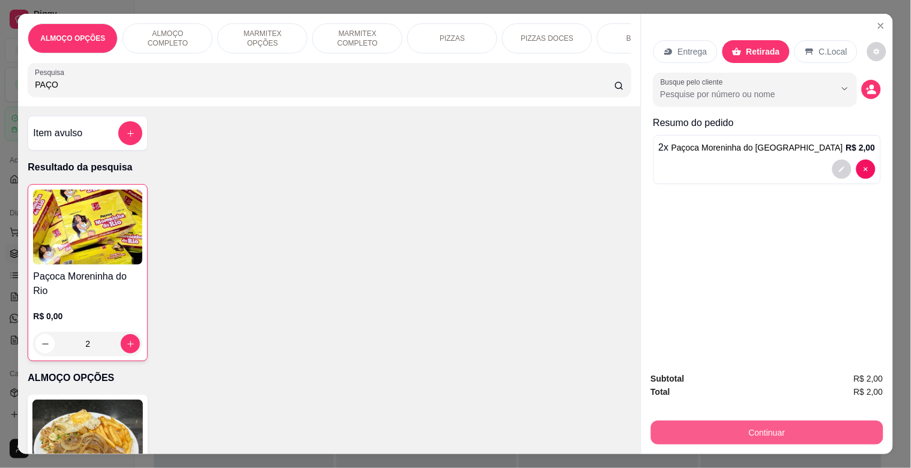
click at [740, 431] on button "Continuar" at bounding box center [767, 433] width 232 height 24
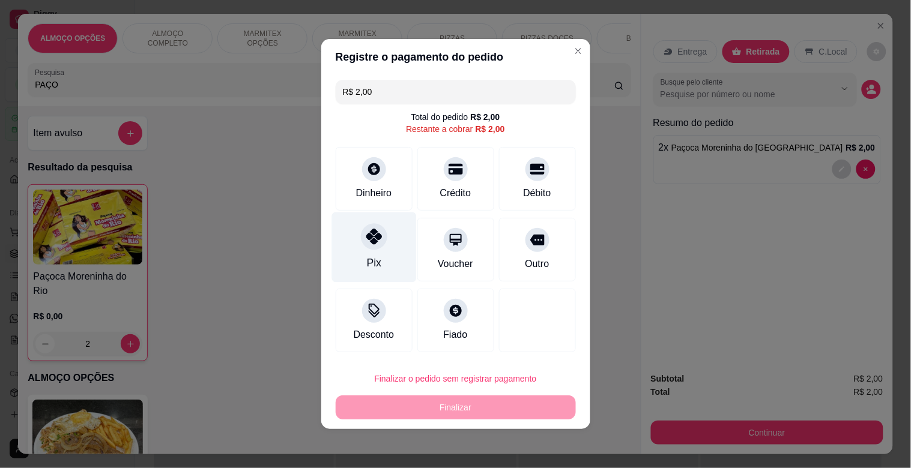
click at [377, 245] on div at bounding box center [374, 236] width 26 height 26
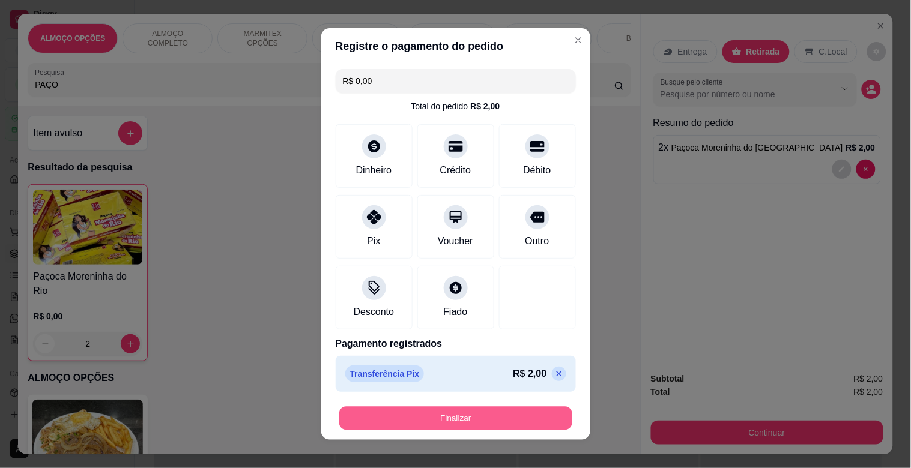
click at [444, 422] on button "Finalizar" at bounding box center [455, 418] width 233 height 23
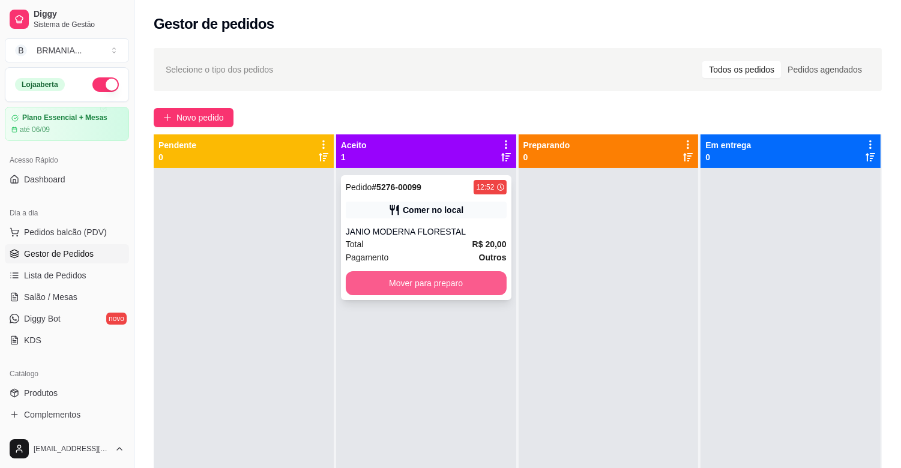
click at [431, 286] on button "Mover para preparo" at bounding box center [426, 283] width 161 height 24
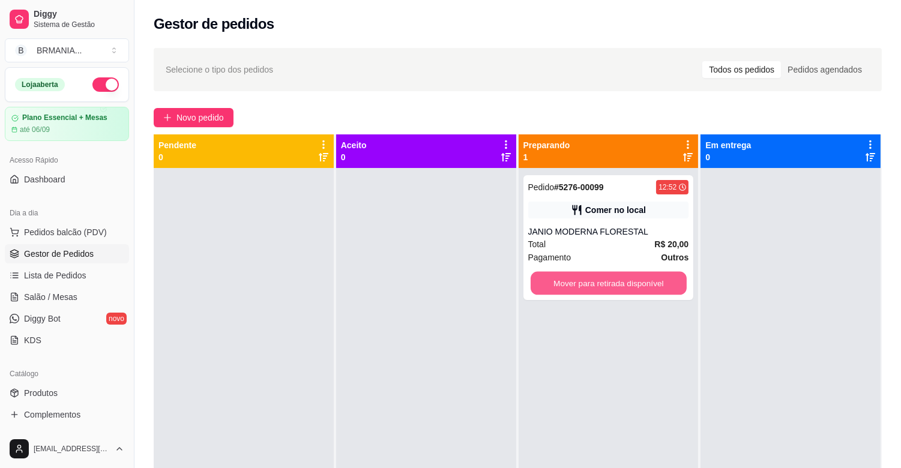
click at [542, 286] on button "Mover para retirada disponível" at bounding box center [609, 283] width 156 height 23
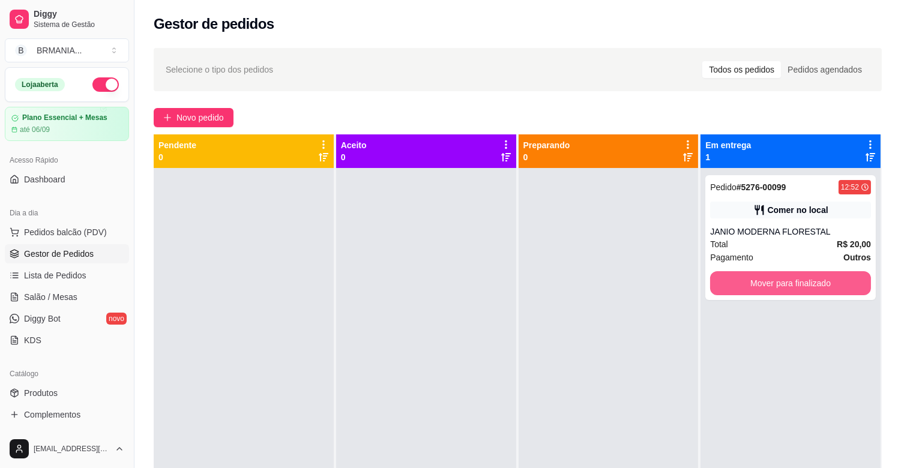
click at [779, 284] on button "Mover para finalizado" at bounding box center [790, 283] width 161 height 24
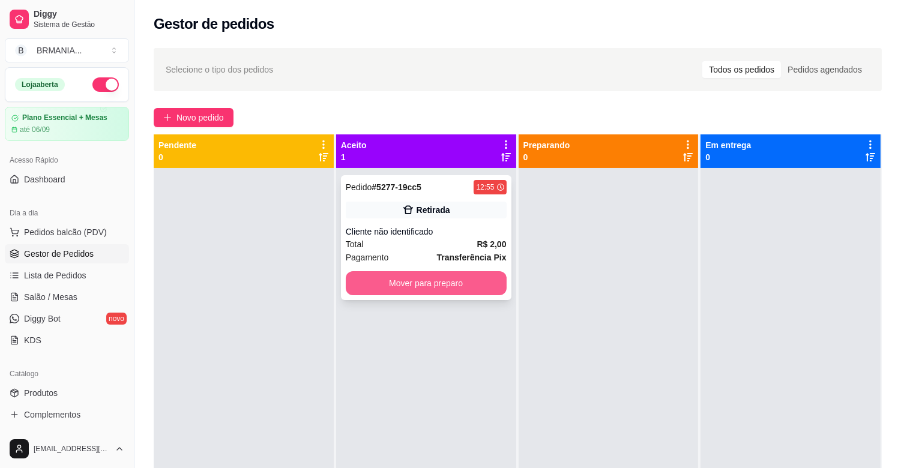
click at [425, 285] on button "Mover para preparo" at bounding box center [426, 283] width 161 height 24
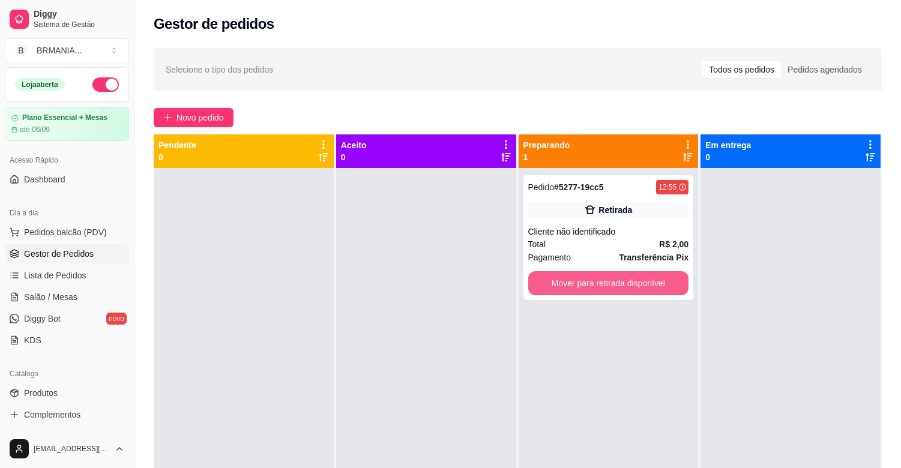
click at [583, 291] on button "Mover para retirada disponível" at bounding box center [608, 283] width 161 height 24
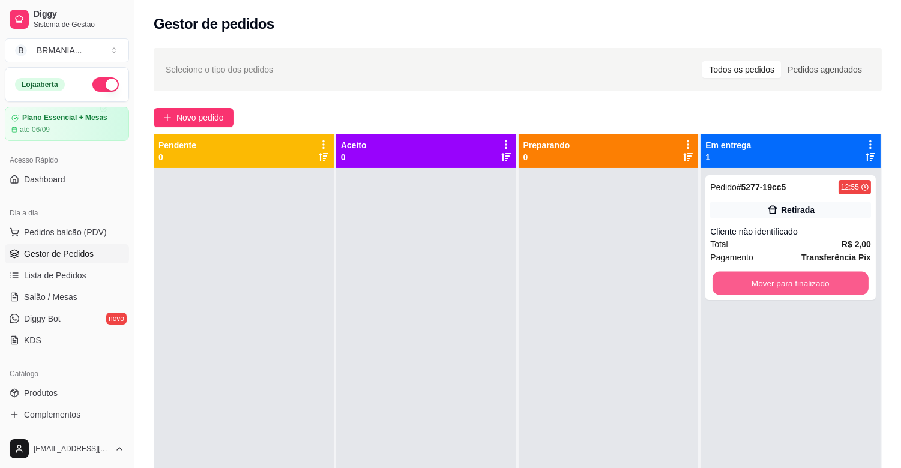
click at [755, 290] on button "Mover para finalizado" at bounding box center [791, 283] width 156 height 23
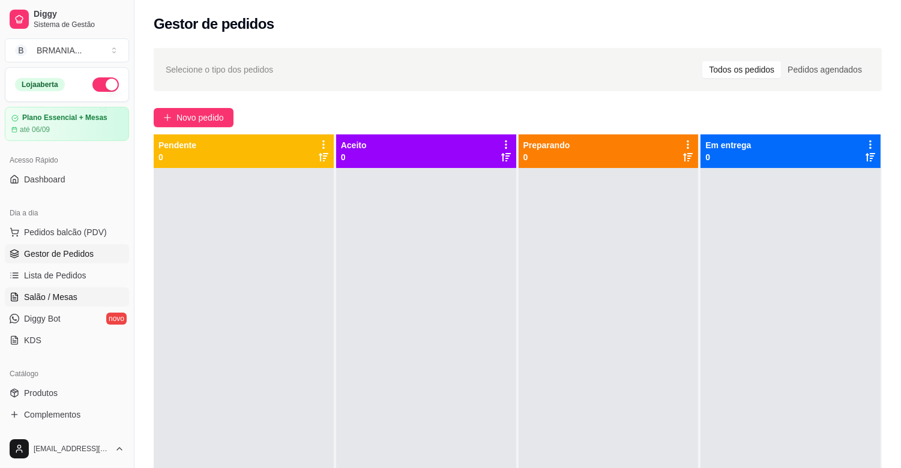
click at [47, 292] on span "Salão / Mesas" at bounding box center [50, 297] width 53 height 12
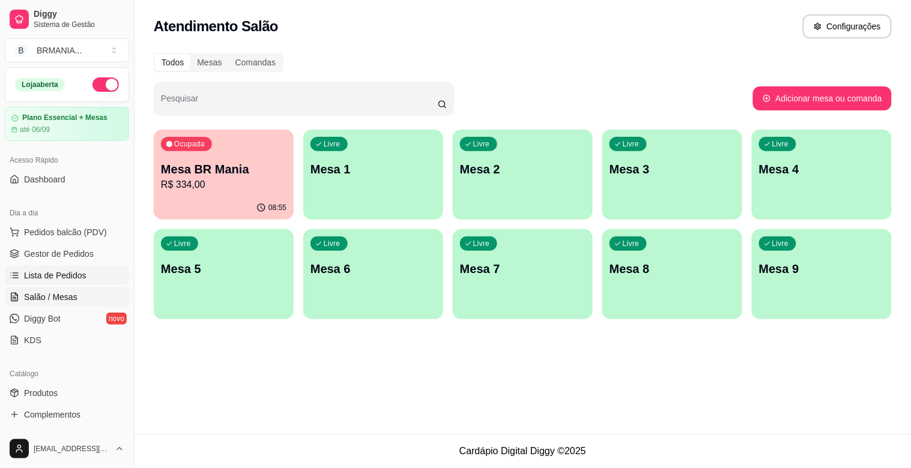
click at [80, 281] on span "Lista de Pedidos" at bounding box center [55, 276] width 62 height 12
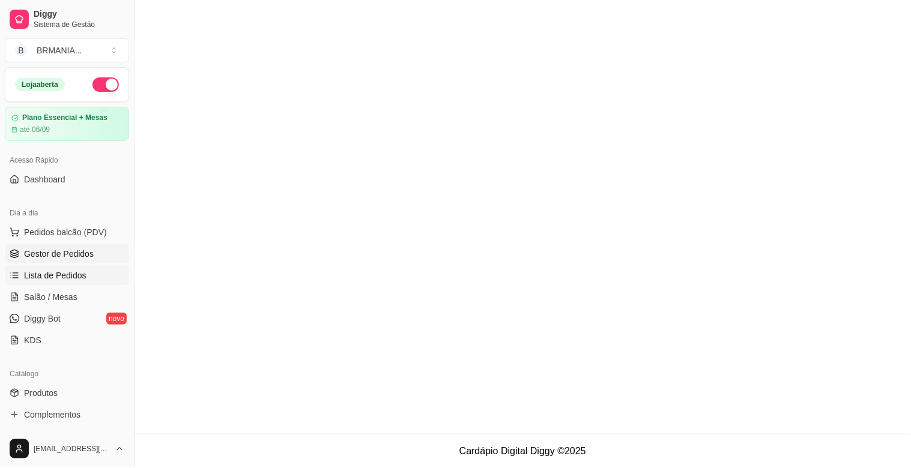
click at [86, 262] on link "Gestor de Pedidos" at bounding box center [67, 253] width 124 height 19
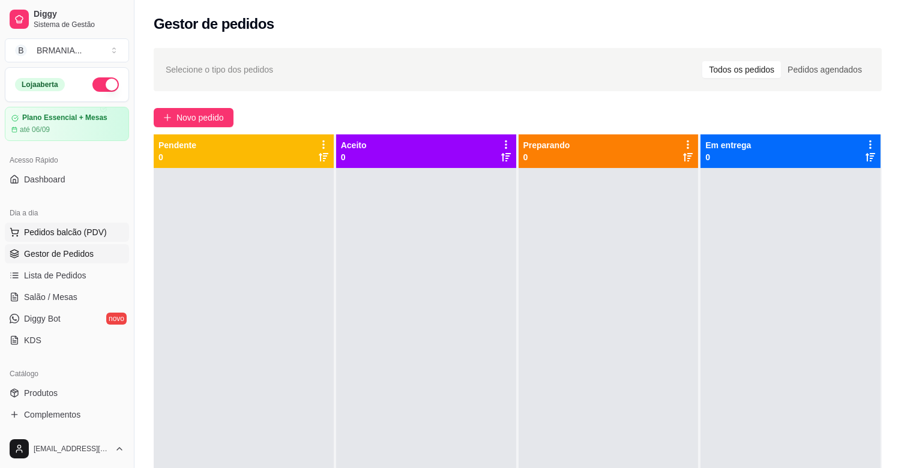
click at [67, 238] on span "Pedidos balcão (PDV)" at bounding box center [65, 232] width 83 height 12
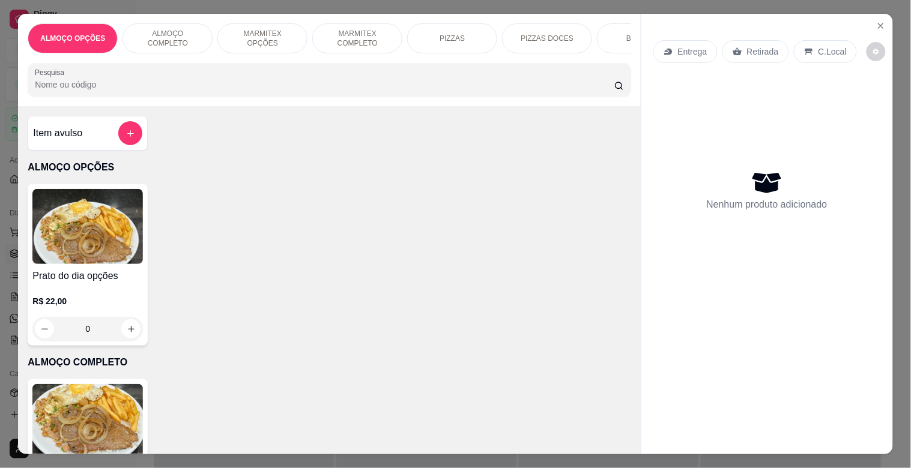
click at [110, 440] on img at bounding box center [87, 421] width 110 height 75
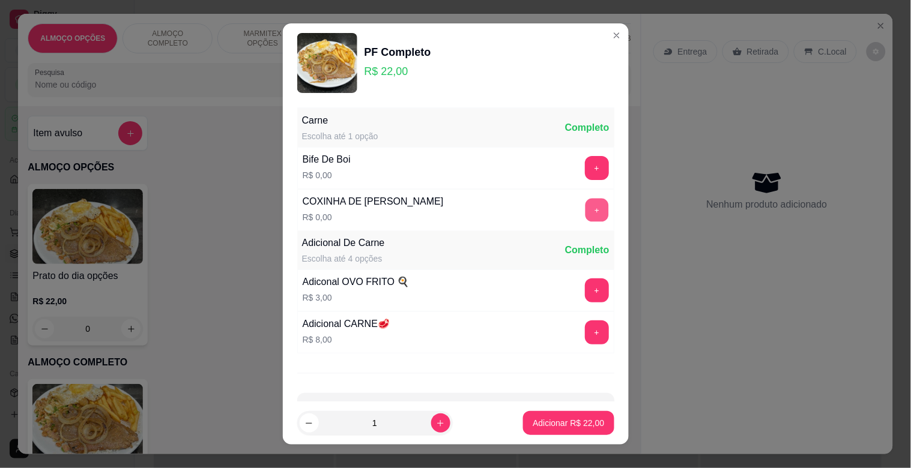
click at [585, 211] on button "+" at bounding box center [596, 210] width 23 height 23
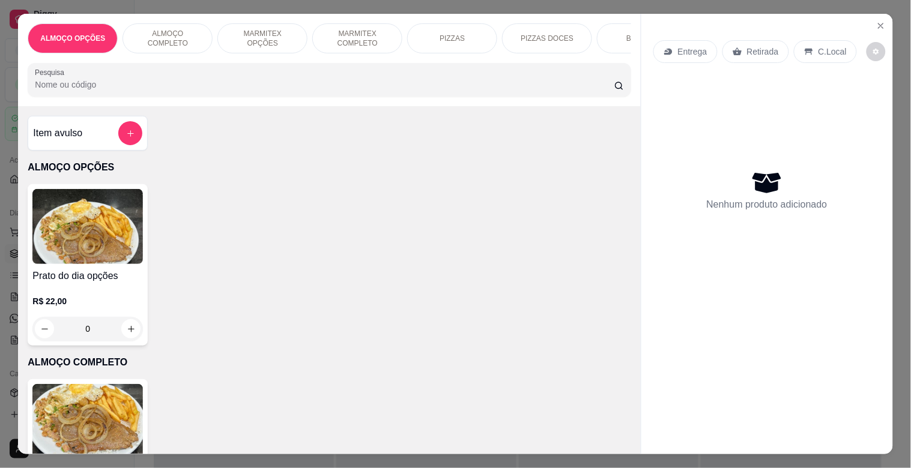
click at [133, 410] on img at bounding box center [87, 421] width 110 height 75
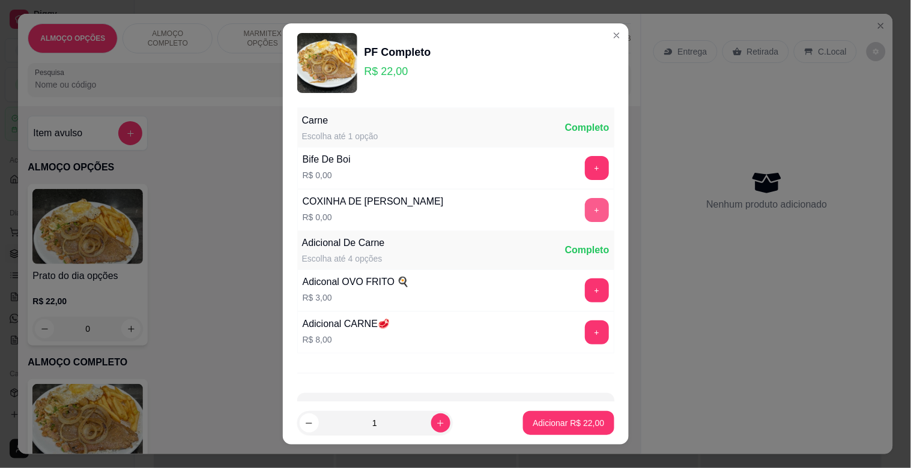
click at [585, 212] on button "+" at bounding box center [597, 210] width 24 height 24
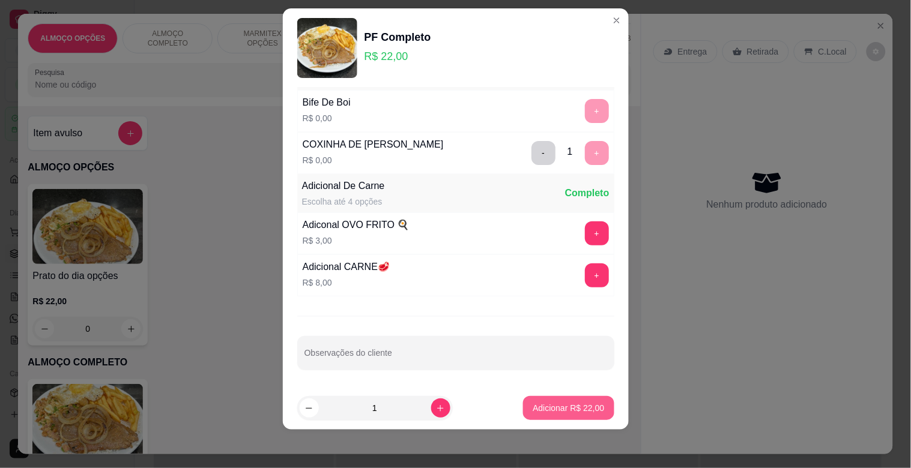
click at [565, 413] on p "Adicionar R$ 22,00" at bounding box center [568, 408] width 71 height 12
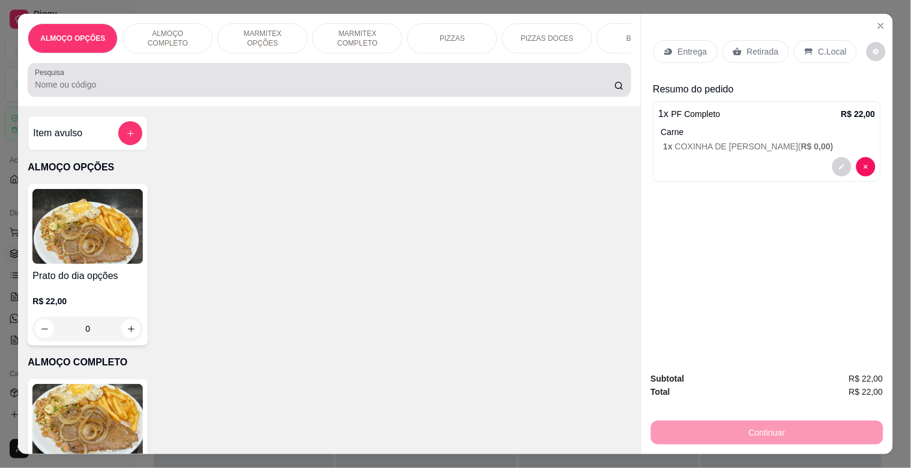
click at [312, 80] on div at bounding box center [329, 80] width 588 height 24
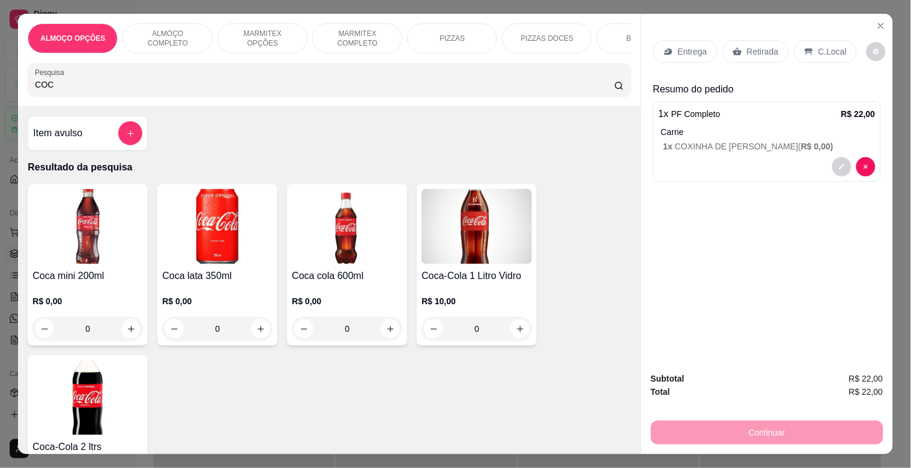
click at [229, 283] on h4 "Coca lata 350ml" at bounding box center [217, 276] width 110 height 14
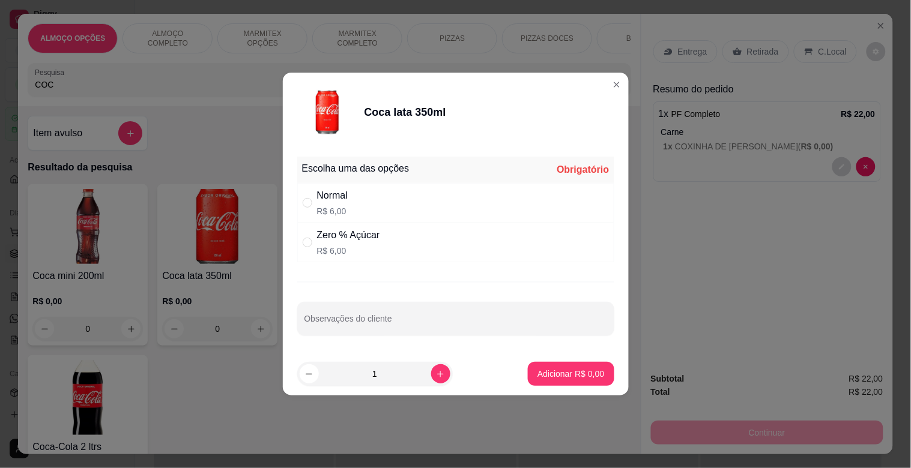
click at [379, 250] on p "R$ 6,00" at bounding box center [348, 251] width 63 height 12
click at [569, 375] on p "Adicionar R$ 6,00" at bounding box center [571, 373] width 65 height 11
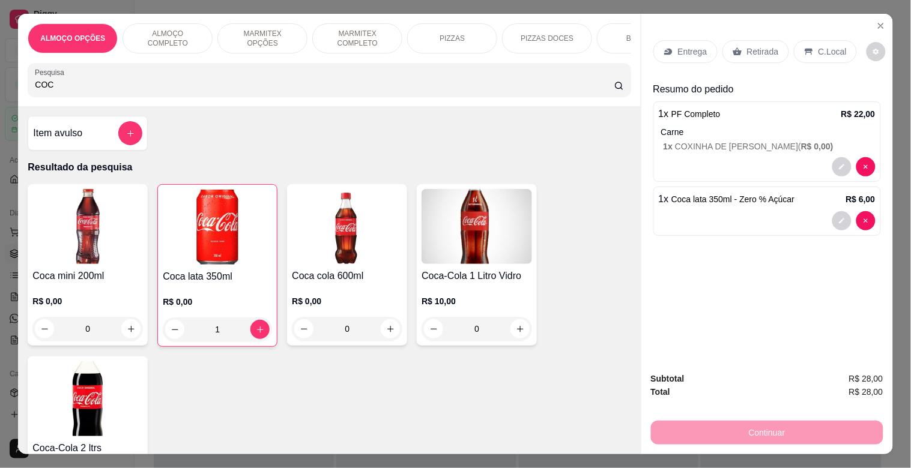
click at [758, 46] on p "Retirada" at bounding box center [763, 52] width 32 height 12
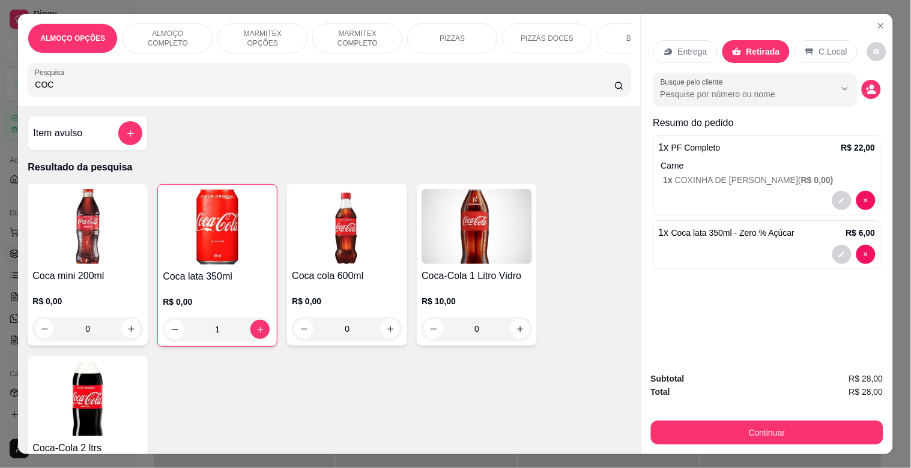
click at [795, 40] on div "C.Local" at bounding box center [825, 51] width 63 height 23
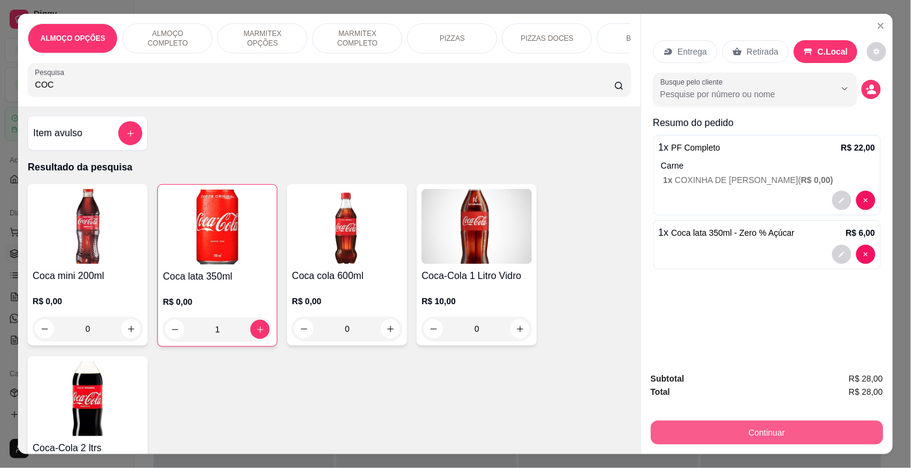
click at [755, 429] on button "Continuar" at bounding box center [767, 433] width 232 height 24
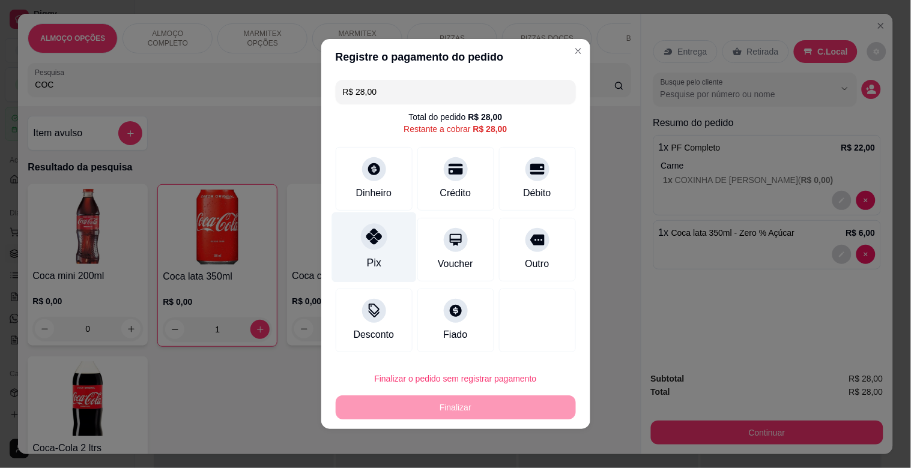
click at [380, 260] on div "Pix" at bounding box center [373, 248] width 85 height 70
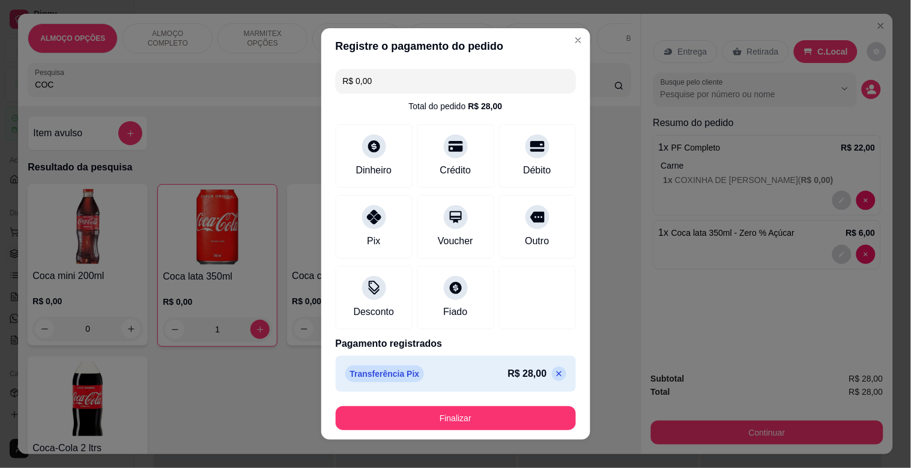
click at [442, 379] on div "Transferência Pix R$ 28,00" at bounding box center [455, 374] width 221 height 17
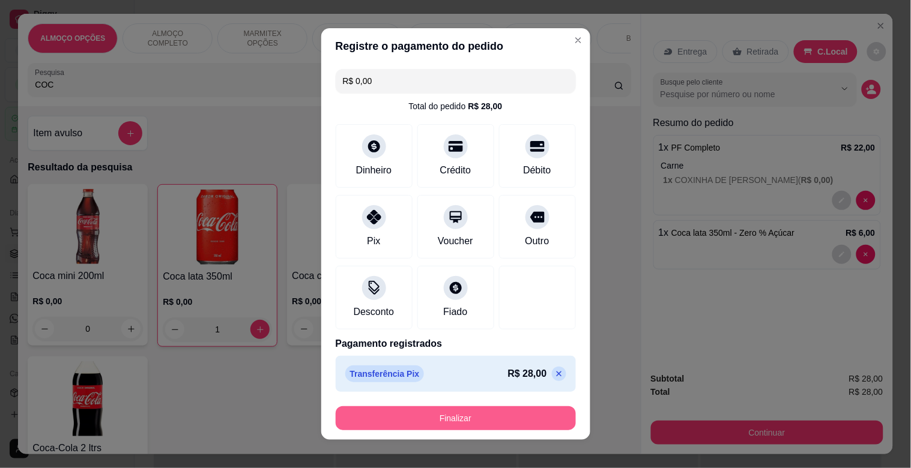
click at [460, 411] on button "Finalizar" at bounding box center [456, 419] width 240 height 24
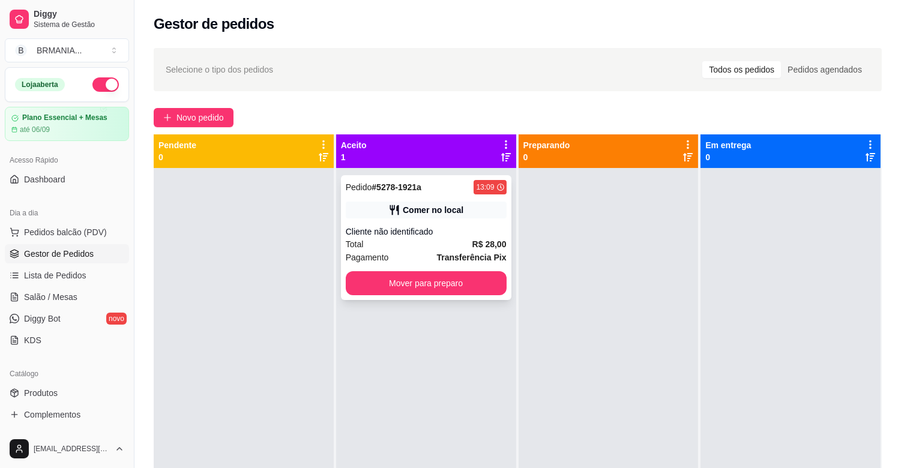
click at [411, 295] on div "Pedido # 5278-1921a 13:09 Comer no local Cliente não identificado Total R$ 28,0…" at bounding box center [426, 237] width 171 height 125
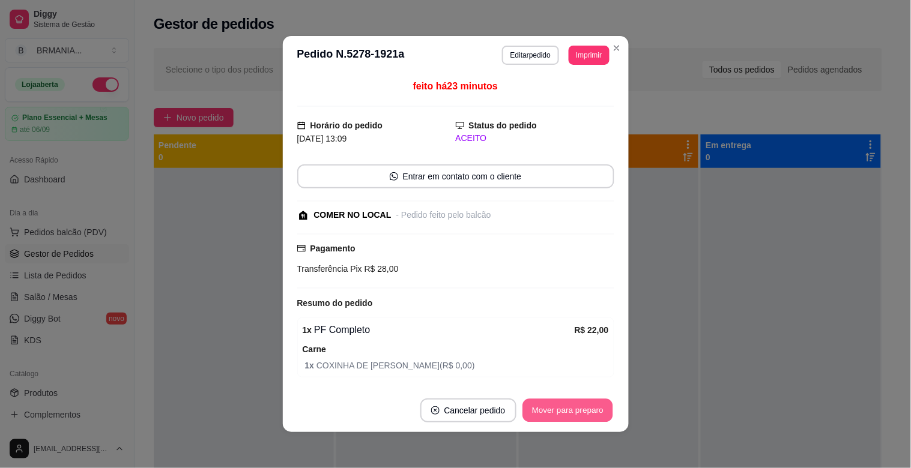
click at [555, 417] on button "Mover para preparo" at bounding box center [567, 410] width 90 height 23
click at [555, 415] on div "Mover para preparo" at bounding box center [559, 411] width 110 height 24
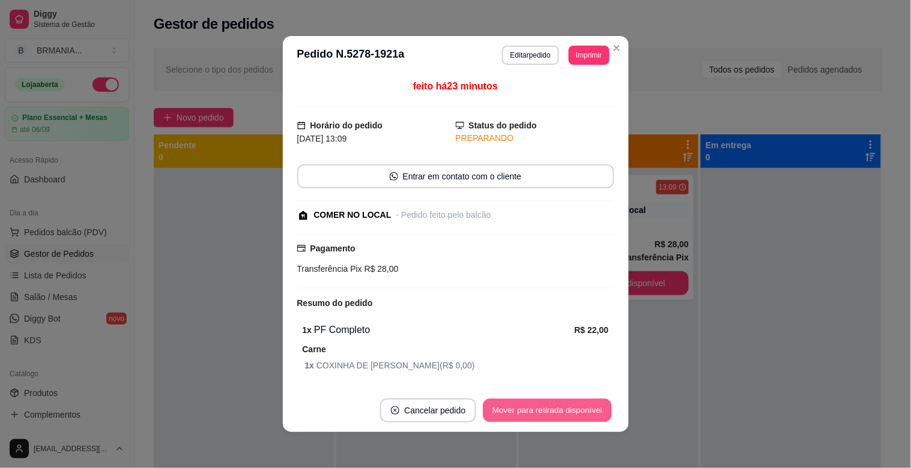
click at [555, 415] on button "Mover para retirada disponível" at bounding box center [547, 410] width 129 height 23
click at [555, 414] on div "Mover para retirada disponível" at bounding box center [539, 411] width 150 height 24
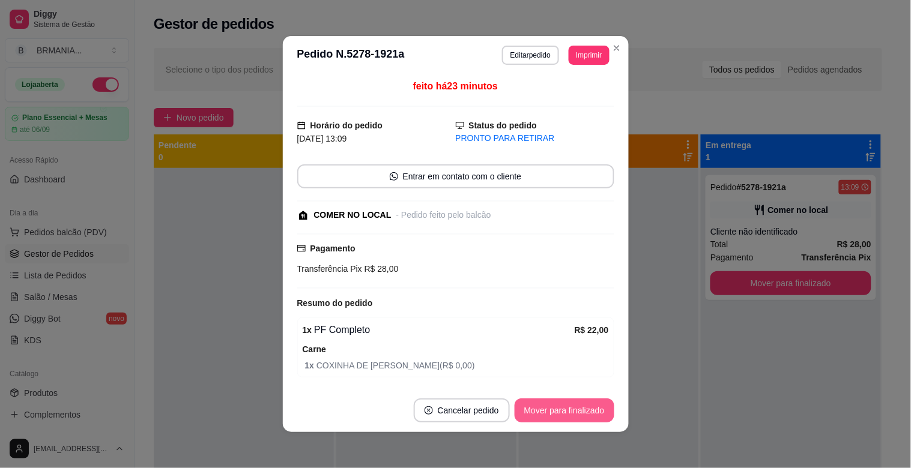
click at [558, 415] on button "Mover para finalizado" at bounding box center [565, 411] width 100 height 24
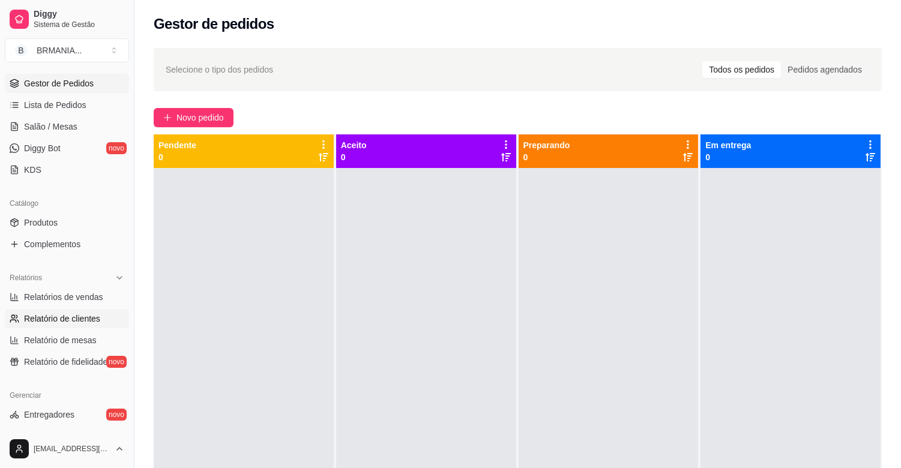
scroll to position [178, 0]
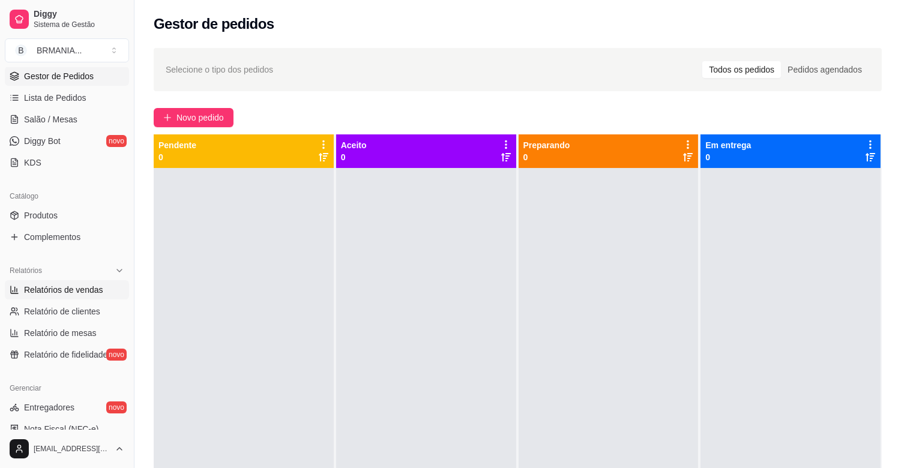
click at [69, 293] on span "Relatórios de vendas" at bounding box center [63, 290] width 79 height 12
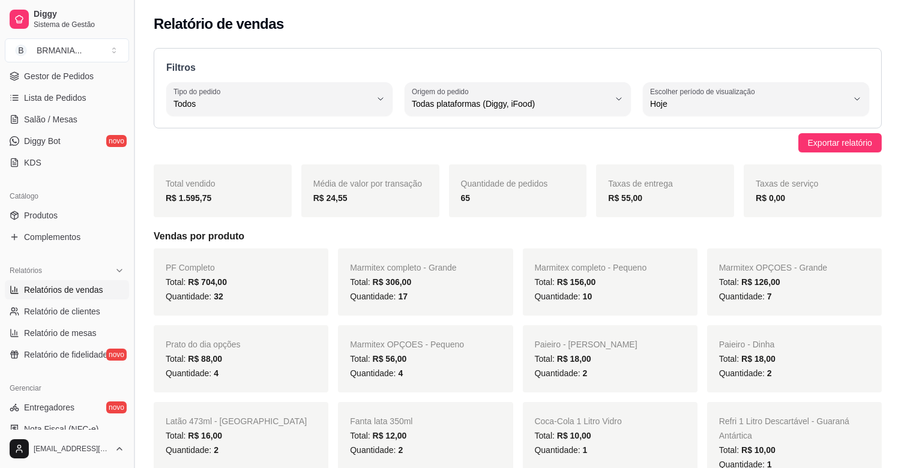
click at [133, 188] on button "Toggle Sidebar" at bounding box center [134, 234] width 10 height 468
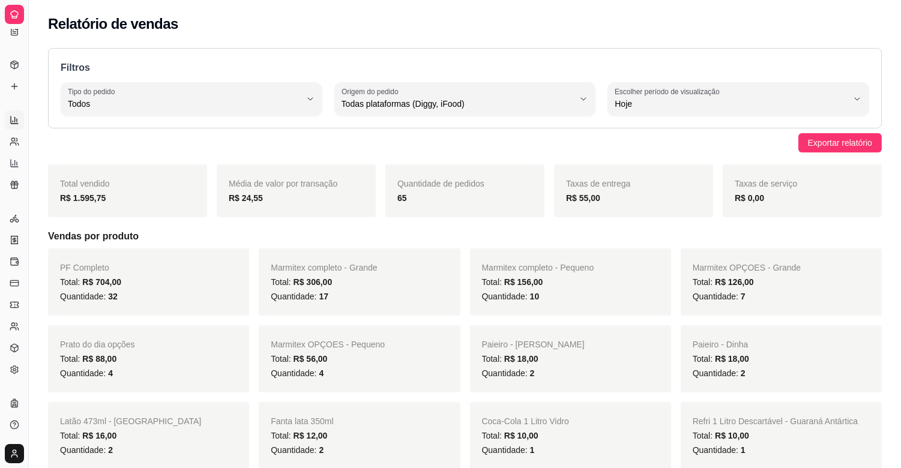
scroll to position [80, 0]
click at [27, 192] on button "Toggle Sidebar" at bounding box center [28, 234] width 10 height 468
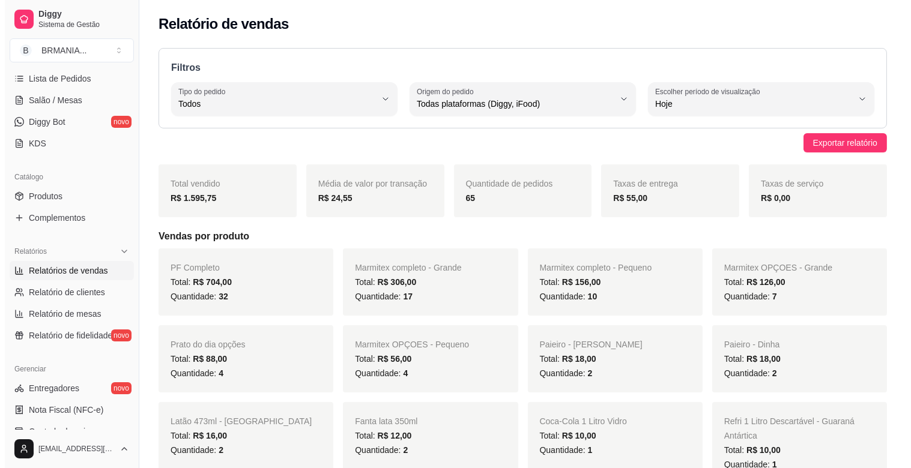
scroll to position [0, 0]
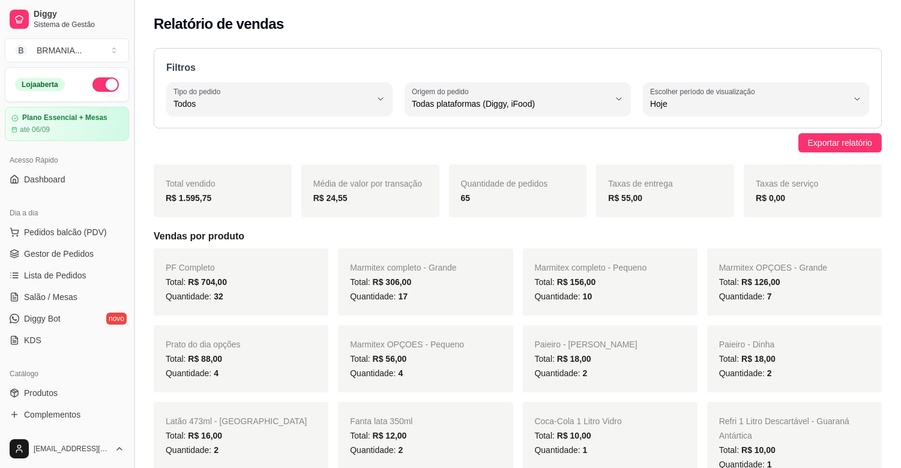
click at [129, 47] on button "Toggle Sidebar" at bounding box center [134, 234] width 10 height 468
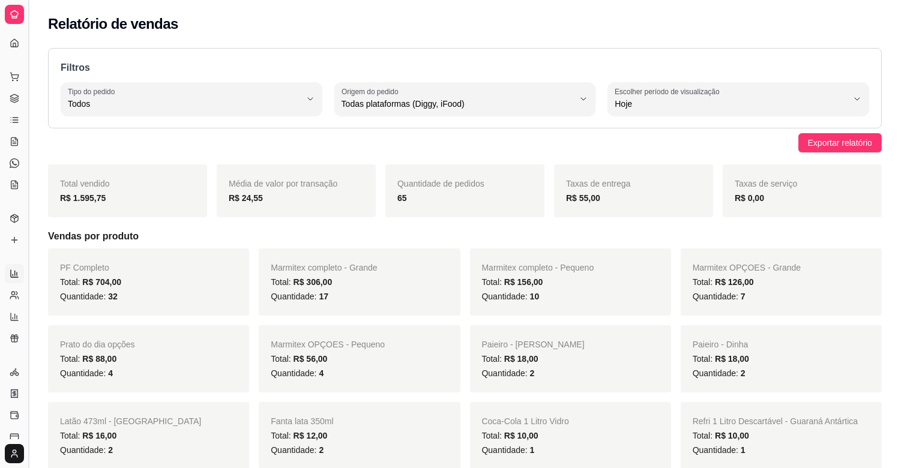
click at [23, 159] on button "Toggle Sidebar" at bounding box center [28, 234] width 10 height 468
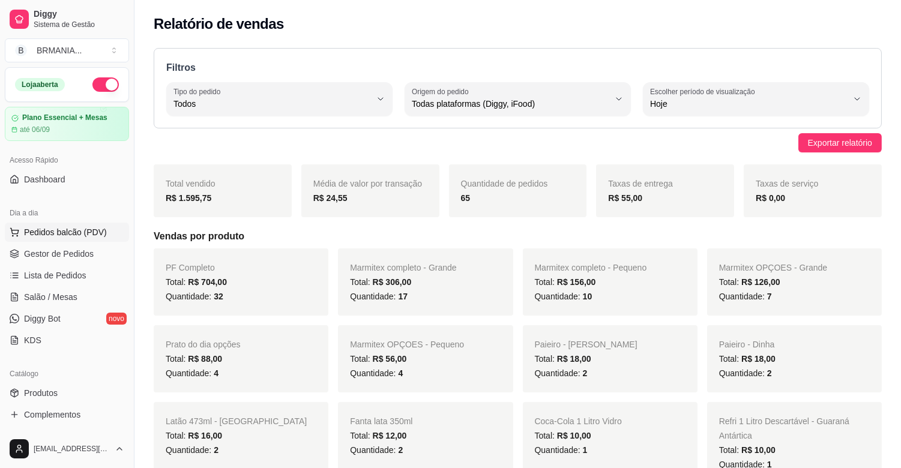
click at [75, 227] on span "Pedidos balcão (PDV)" at bounding box center [65, 232] width 83 height 12
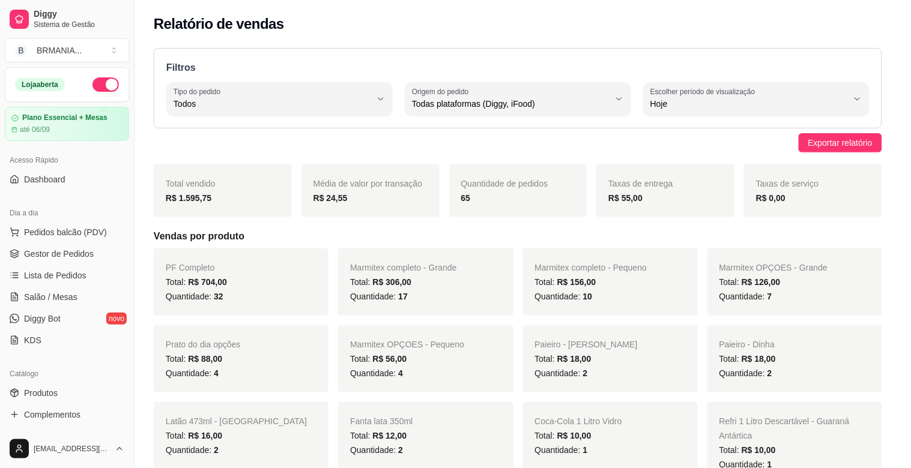
click at [219, 87] on input "Pesquisa" at bounding box center [324, 85] width 579 height 12
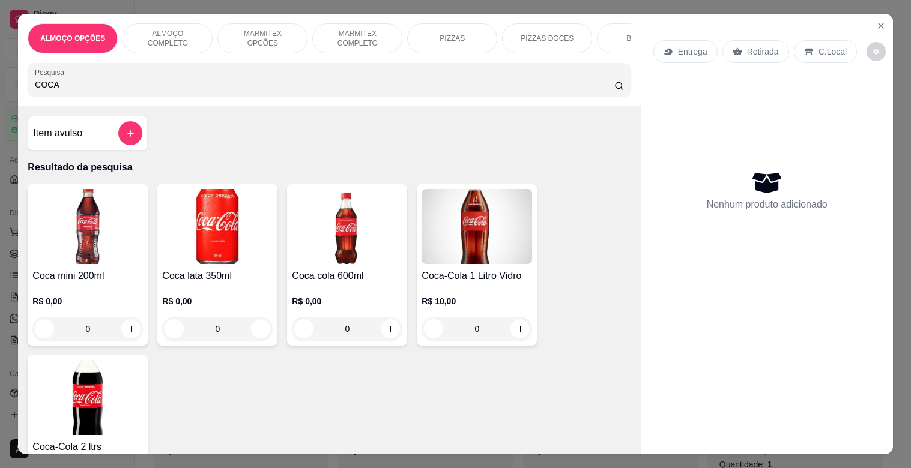
select select "ALL"
select select "0"
type input "COCA"
click at [243, 239] on img at bounding box center [217, 226] width 110 height 75
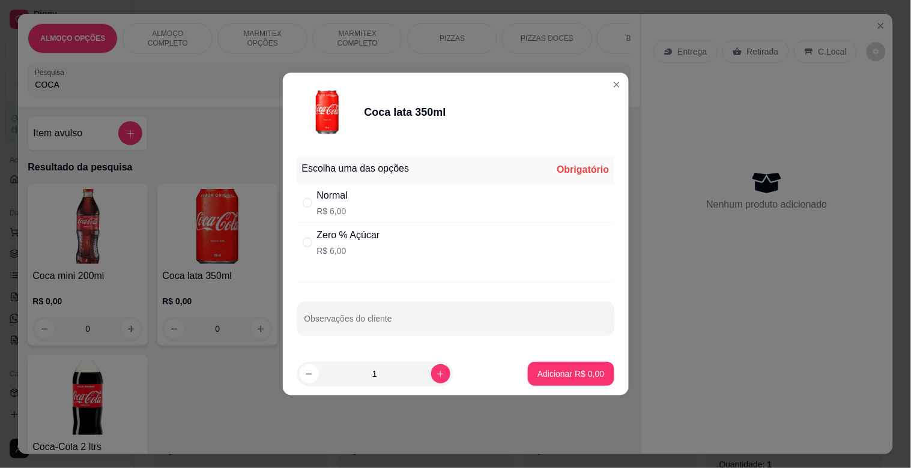
click at [347, 205] on p "R$ 6,00" at bounding box center [332, 211] width 31 height 12
radio input "true"
click at [564, 371] on p "Adicionar R$ 6,00" at bounding box center [571, 373] width 65 height 11
type input "1"
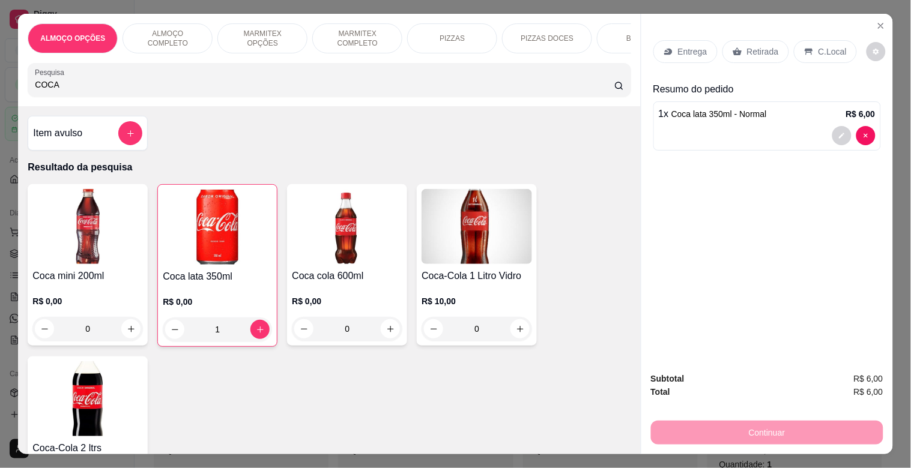
click at [758, 46] on p "Retirada" at bounding box center [763, 52] width 32 height 12
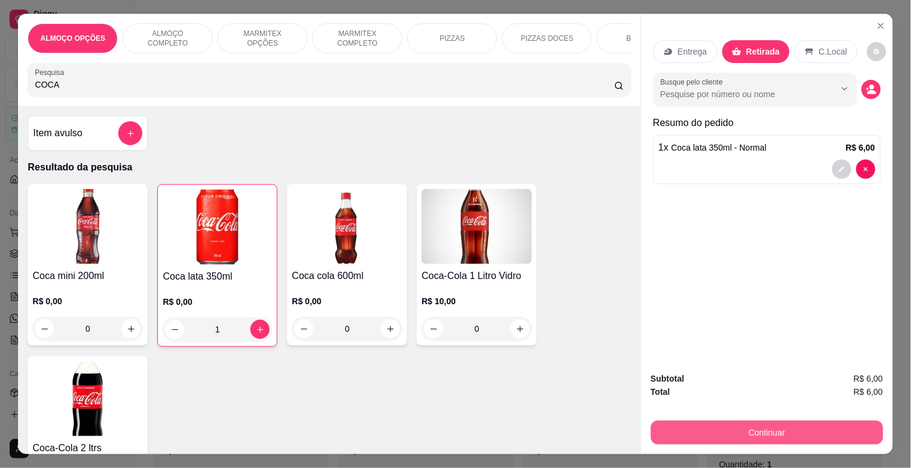
click at [736, 428] on button "Continuar" at bounding box center [767, 433] width 232 height 24
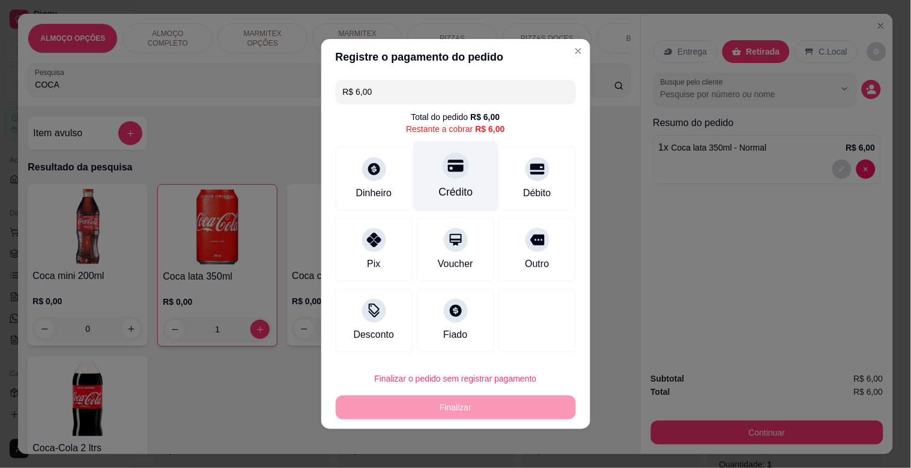
drag, startPoint x: 446, startPoint y: 181, endPoint x: 475, endPoint y: 260, distance: 84.0
click at [445, 182] on div "Crédito" at bounding box center [455, 177] width 85 height 70
type input "R$ 0,00"
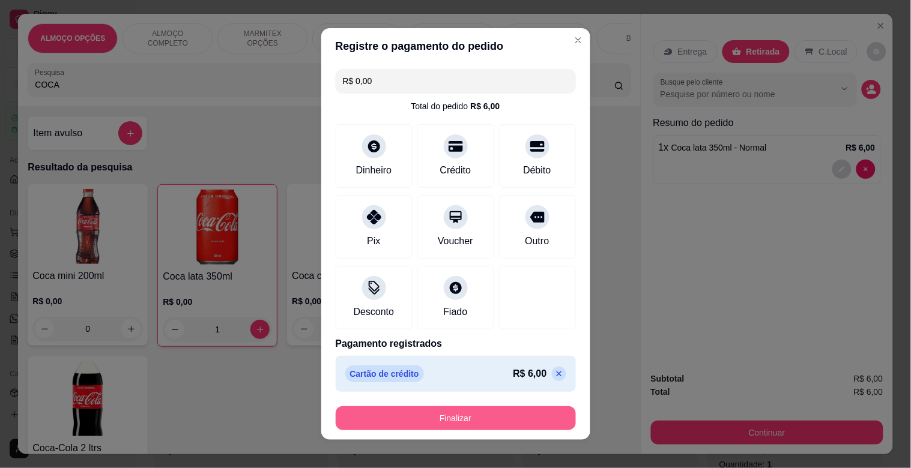
click at [442, 411] on button "Finalizar" at bounding box center [456, 419] width 240 height 24
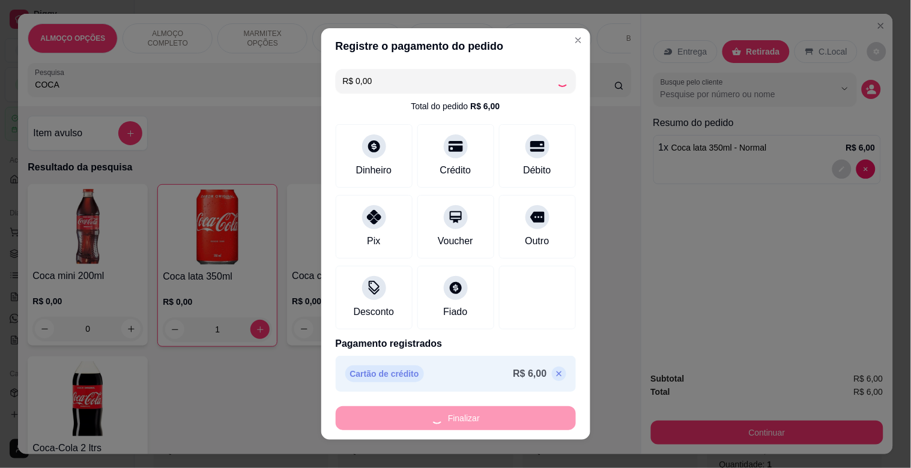
type input "0"
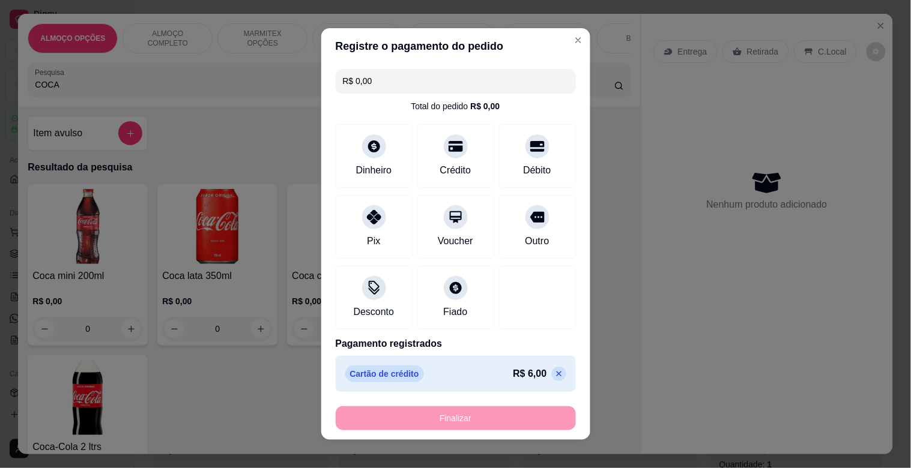
type input "-R$ 6,00"
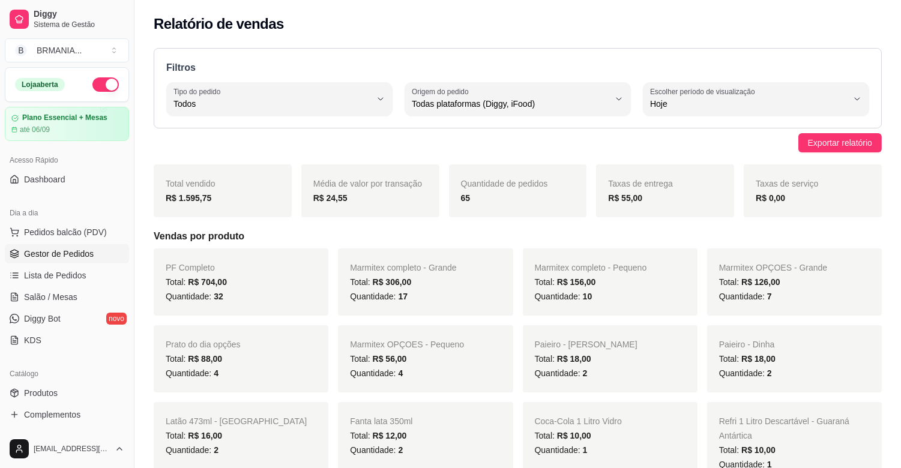
click at [45, 259] on span "Gestor de Pedidos" at bounding box center [59, 254] width 70 height 12
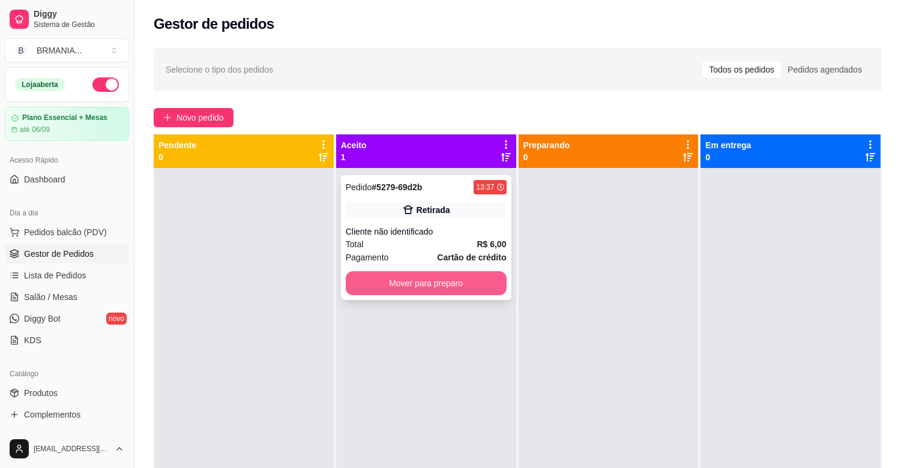
click at [454, 285] on button "Mover para preparo" at bounding box center [426, 283] width 161 height 24
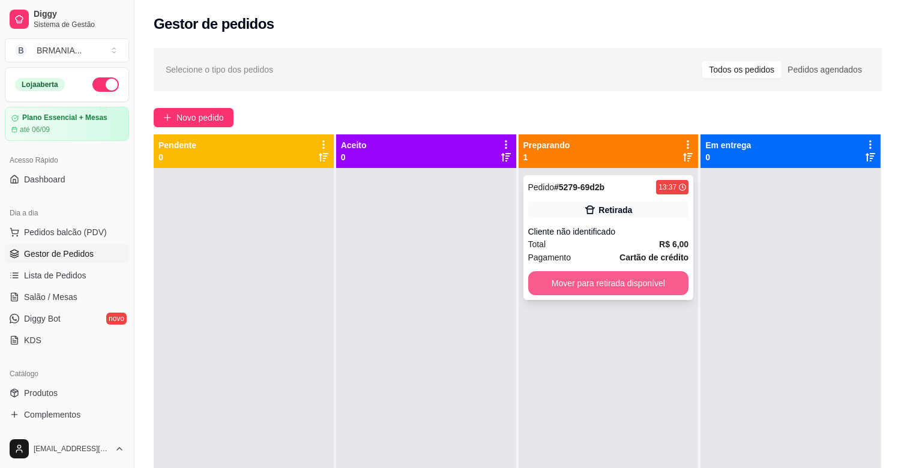
click at [566, 280] on button "Mover para retirada disponível" at bounding box center [608, 283] width 161 height 24
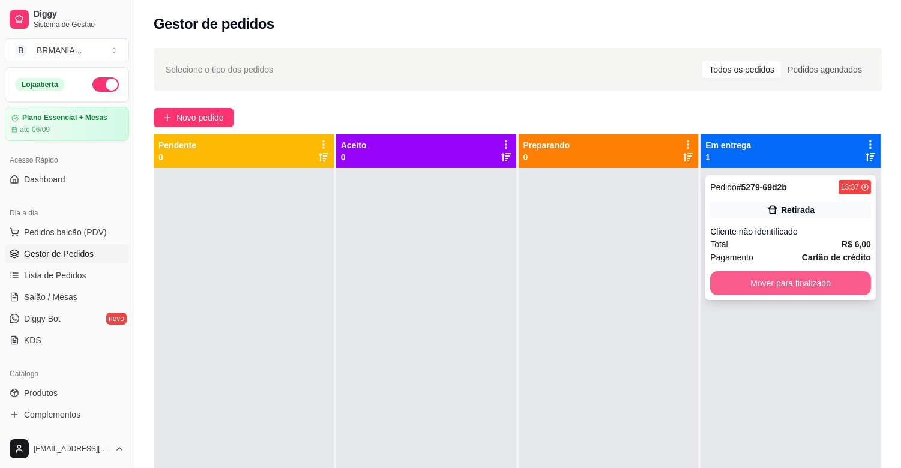
click at [805, 280] on button "Mover para finalizado" at bounding box center [790, 283] width 161 height 24
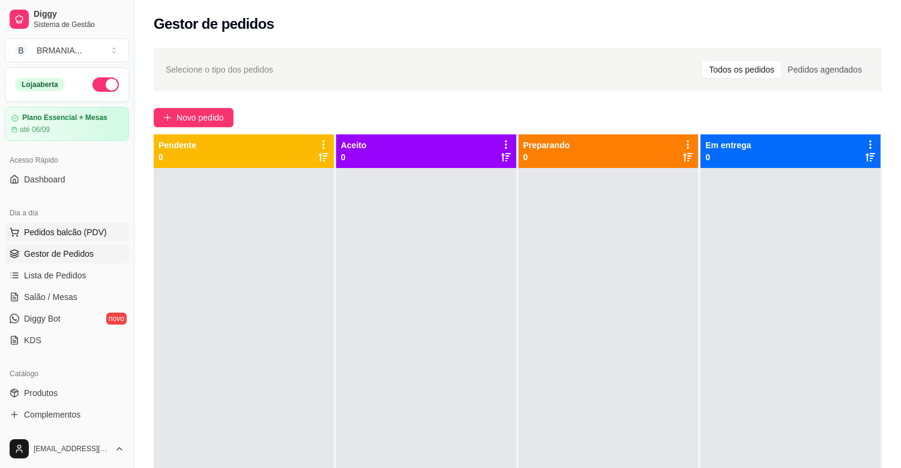
click at [55, 235] on span "Pedidos balcão (PDV)" at bounding box center [65, 232] width 83 height 12
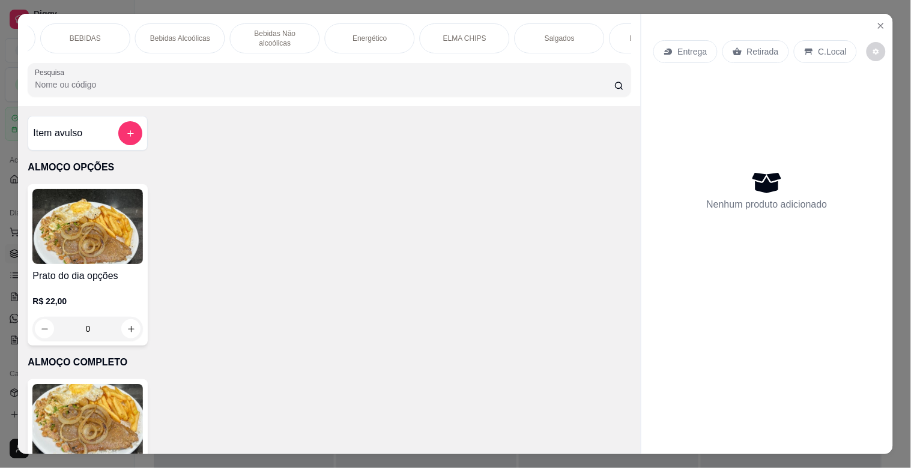
scroll to position [0, 576]
click at [605, 34] on div "BOMBONIERE" at bounding box center [635, 38] width 90 height 30
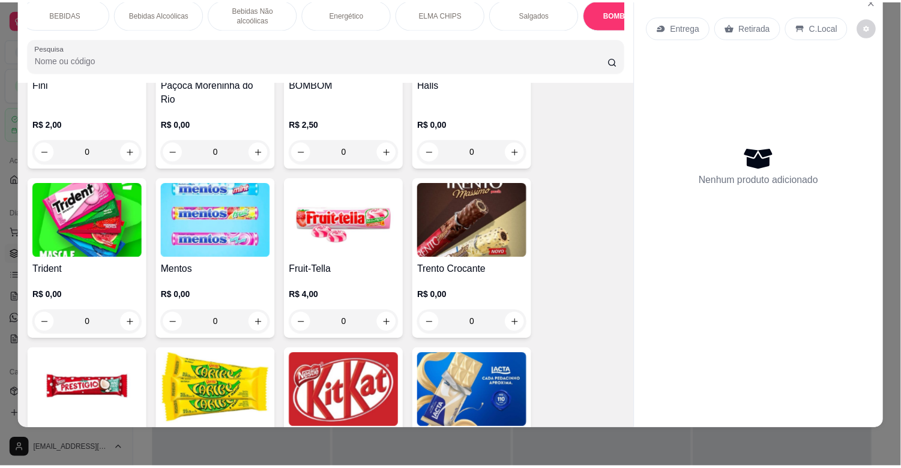
scroll to position [3990, 0]
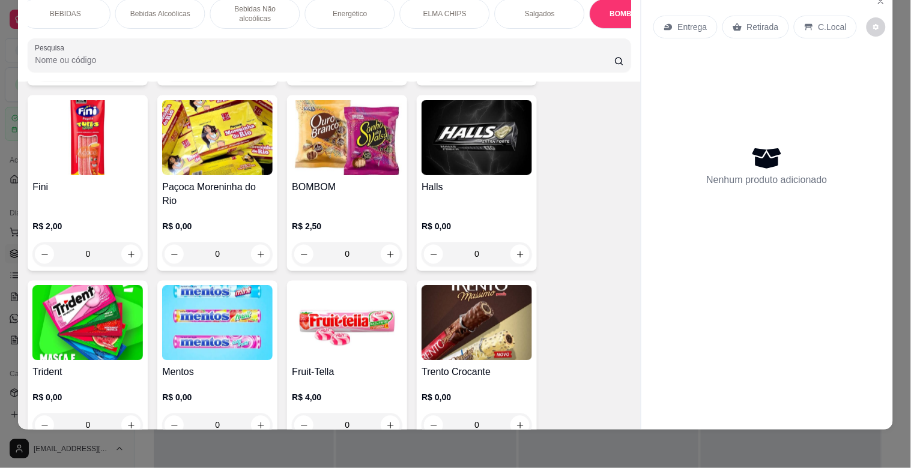
click at [624, 279] on div "Item avulso ALMOÇO OPÇÕES Prato do dia opções R$ 22,00 0 ALMOÇO COMPLETO PF Com…" at bounding box center [329, 256] width 622 height 348
click at [93, 307] on img at bounding box center [87, 323] width 110 height 75
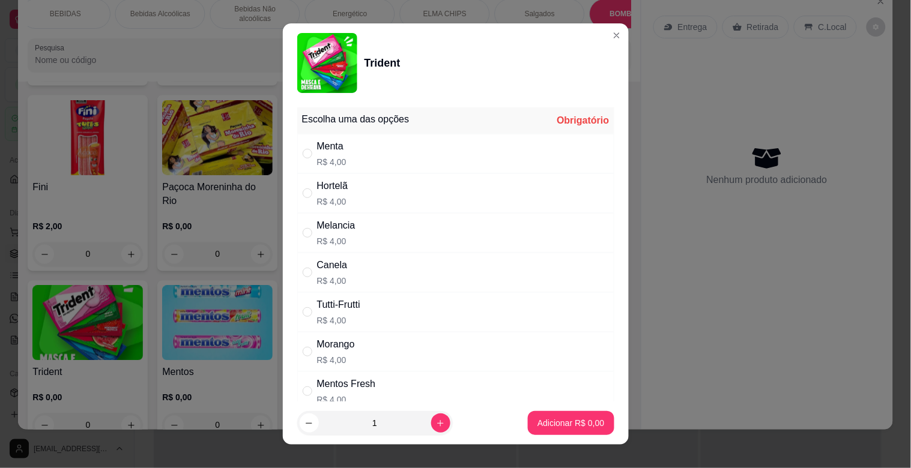
click at [341, 208] on div "Hortelã R$ 4,00" at bounding box center [455, 194] width 317 height 40
radio input "true"
click at [549, 423] on p "Adicionar R$ 4,00" at bounding box center [570, 423] width 67 height 12
click at [549, 423] on div "ALMOÇO OPÇÕES ALMOÇO COMPLETO MARMITEX OPÇÕES MARMITEX COMPLETO PIZZAS PIZZAS D…" at bounding box center [455, 234] width 911 height 468
type input "1"
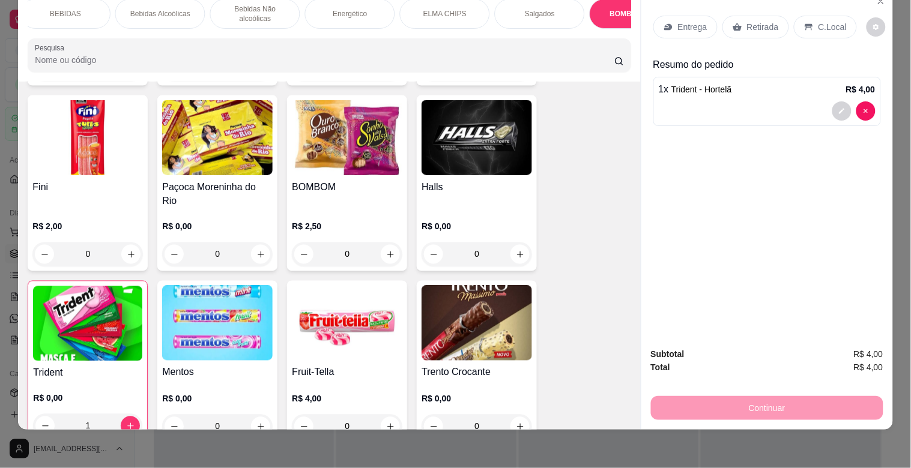
click at [771, 21] on p "Retirada" at bounding box center [763, 27] width 32 height 12
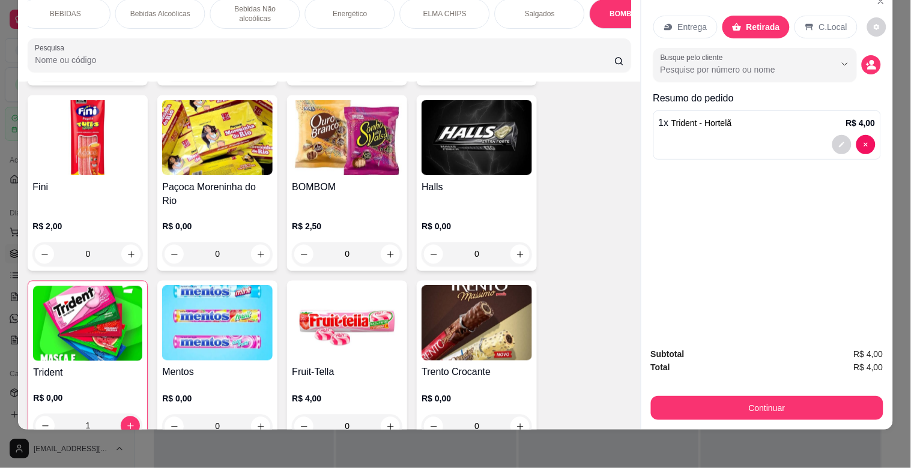
click at [818, 412] on div "Subtotal R$ 4,00 Total R$ 4,00 Continuar" at bounding box center [767, 384] width 252 height 92
click at [818, 409] on button "Continuar" at bounding box center [767, 408] width 232 height 24
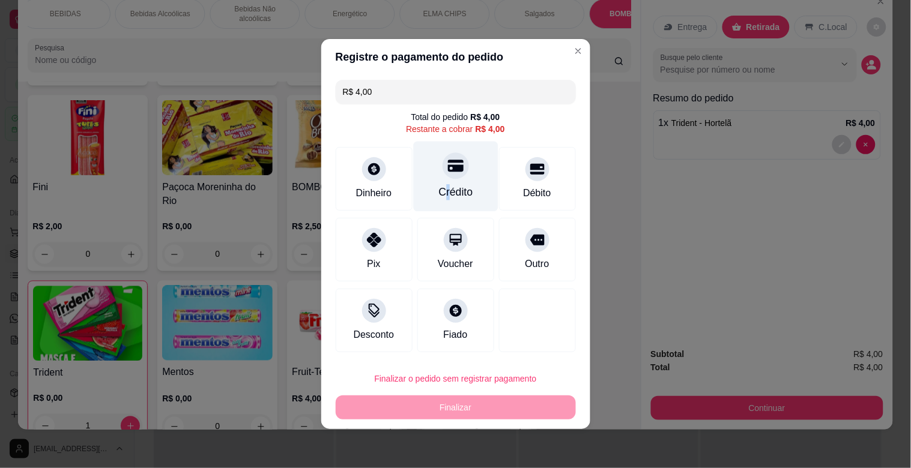
click at [442, 184] on div "Crédito" at bounding box center [455, 192] width 34 height 16
type input "R$ 0,00"
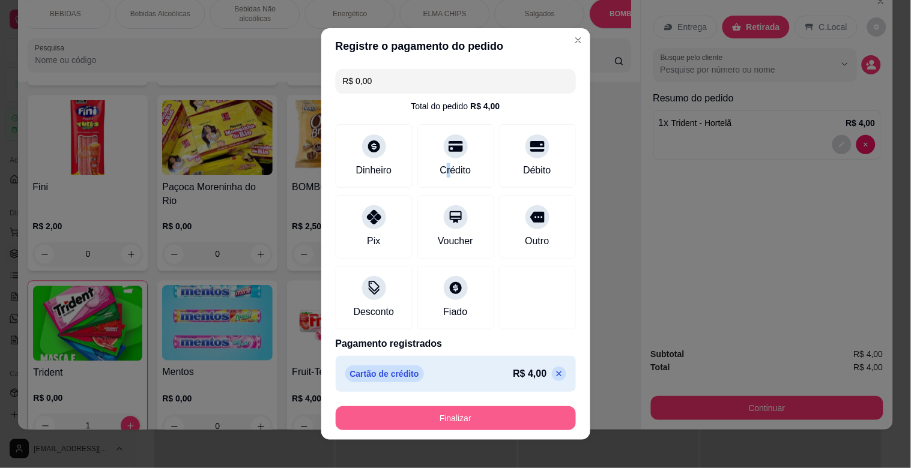
click at [464, 411] on button "Finalizar" at bounding box center [456, 419] width 240 height 24
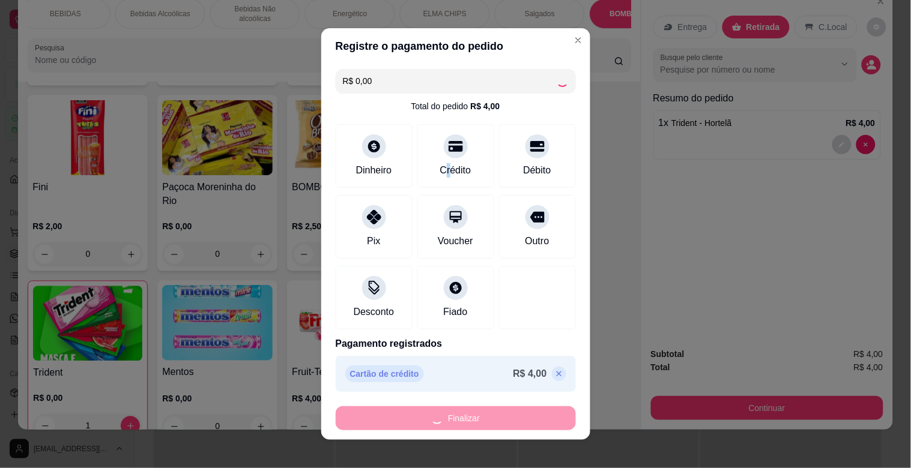
type input "0"
type input "-R$ 4,00"
